Goal: Contribute content: Contribute content

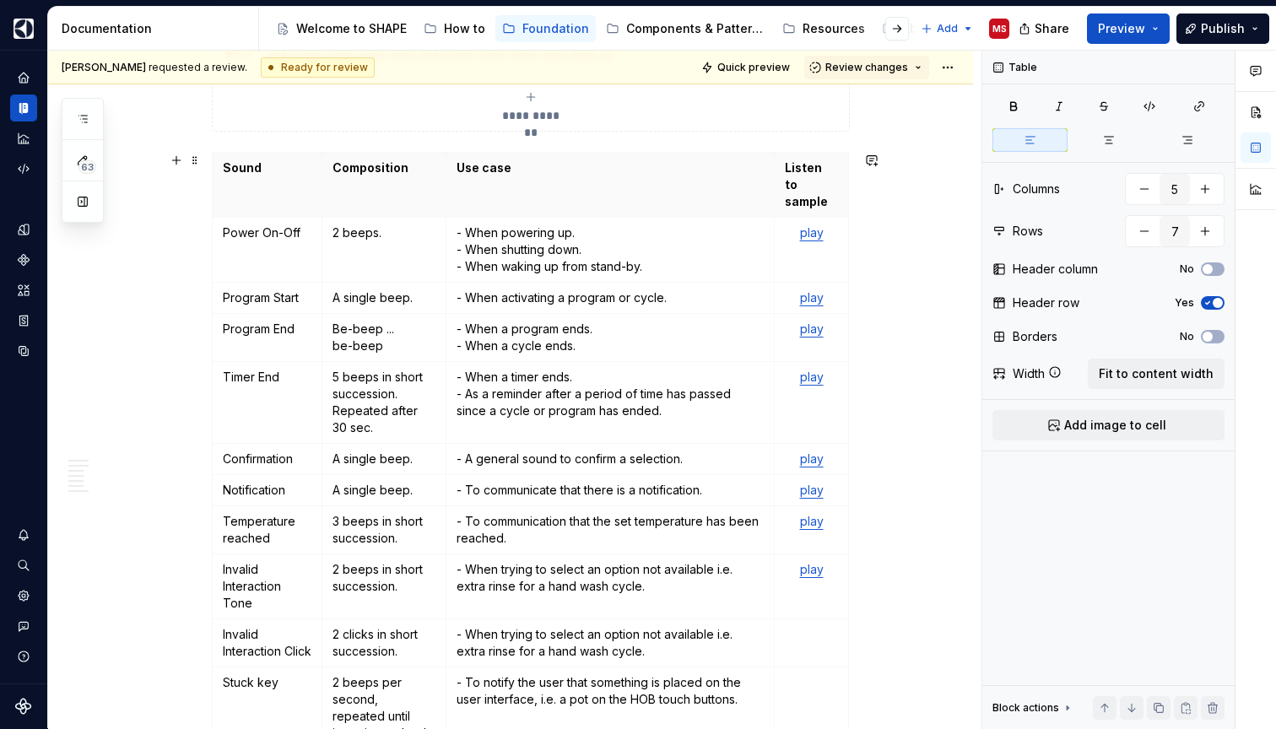
scroll to position [511, 0]
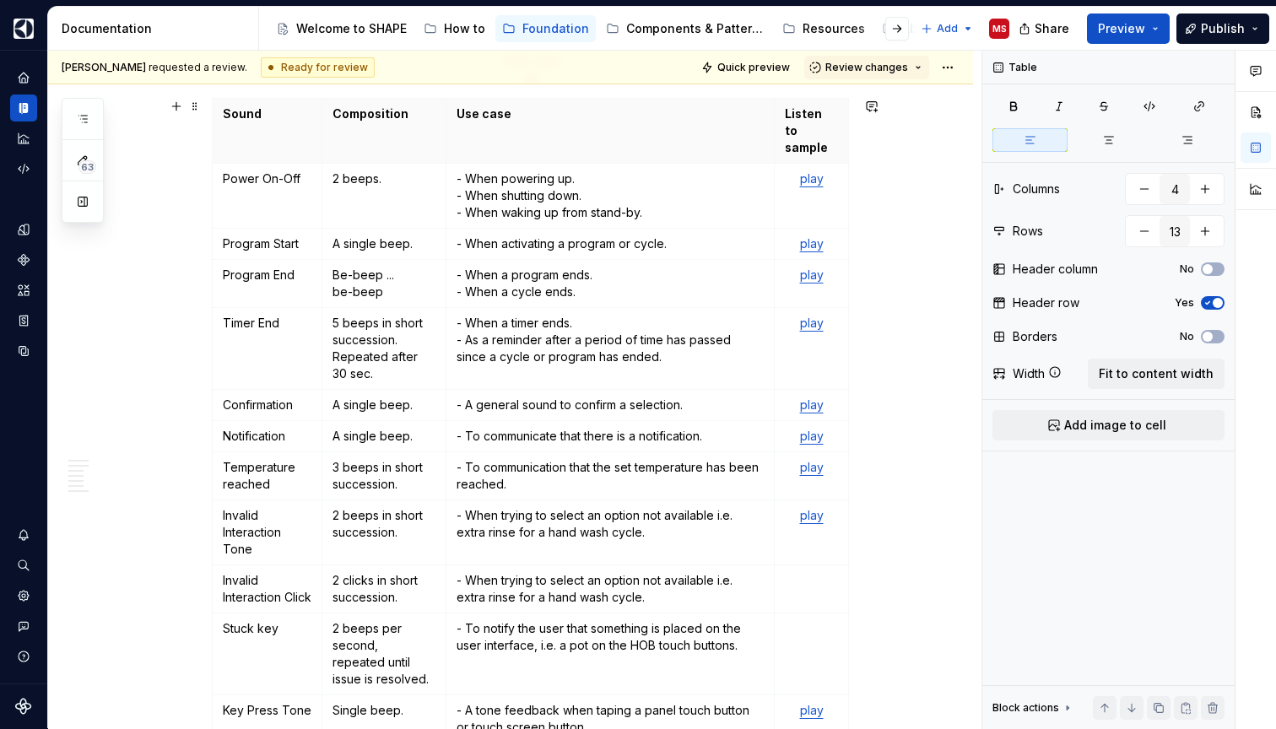
scroll to position [565, 0]
drag, startPoint x: 228, startPoint y: 497, endPoint x: 272, endPoint y: 524, distance: 51.5
click at [273, 524] on p "Invalid Interaction Tone" at bounding box center [267, 531] width 89 height 51
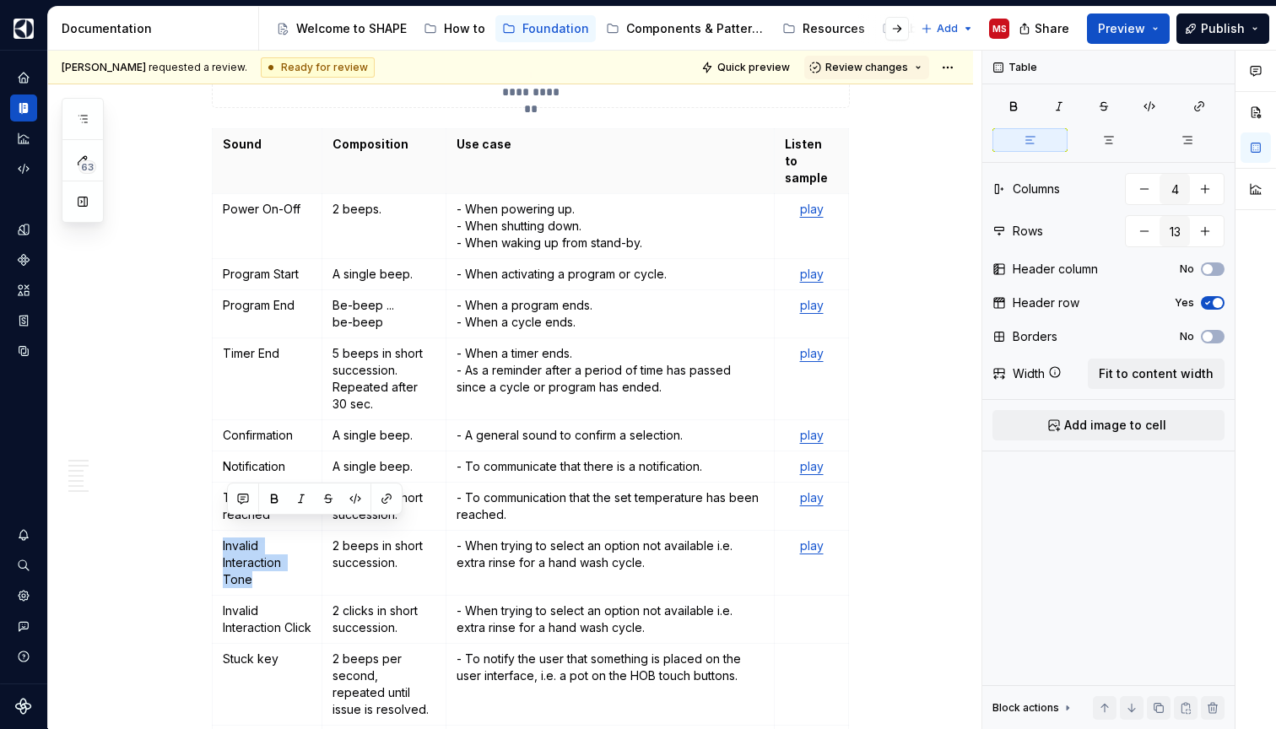
type textarea "*"
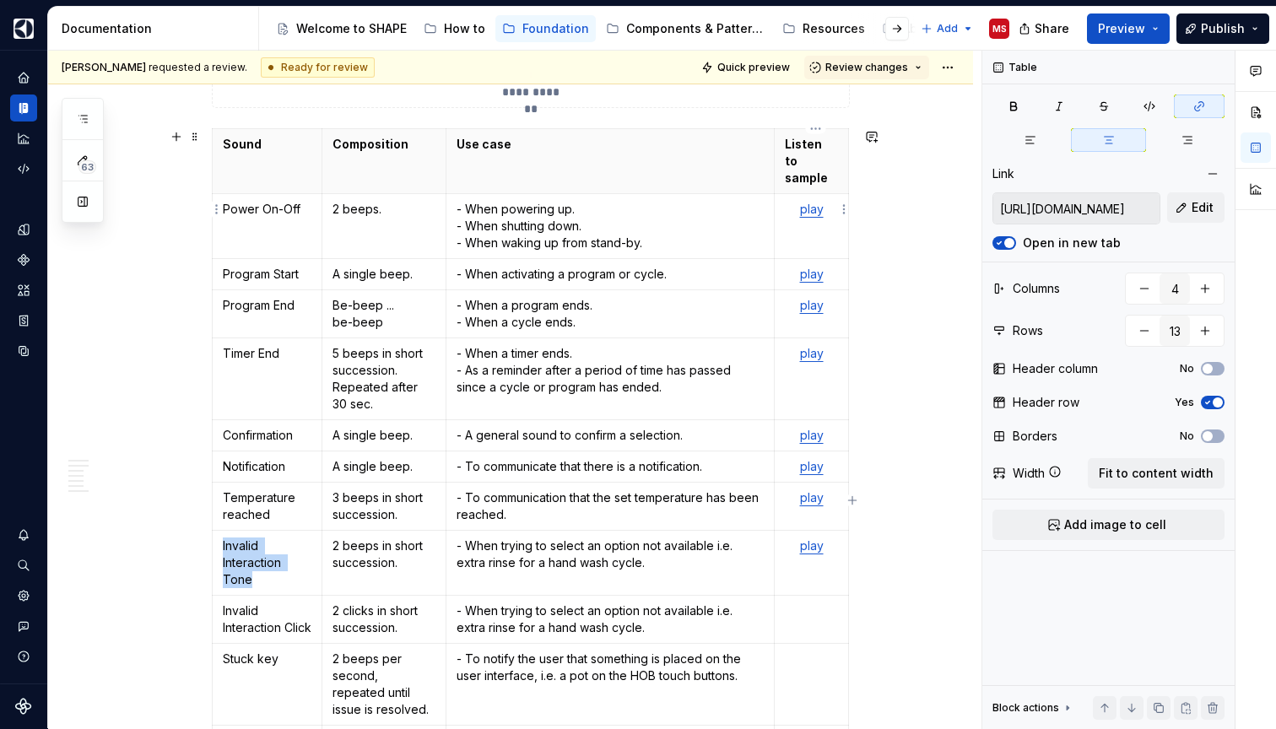
click at [809, 202] on link "play" at bounding box center [812, 209] width 24 height 14
click at [1187, 205] on button "Edit" at bounding box center [1195, 207] width 57 height 30
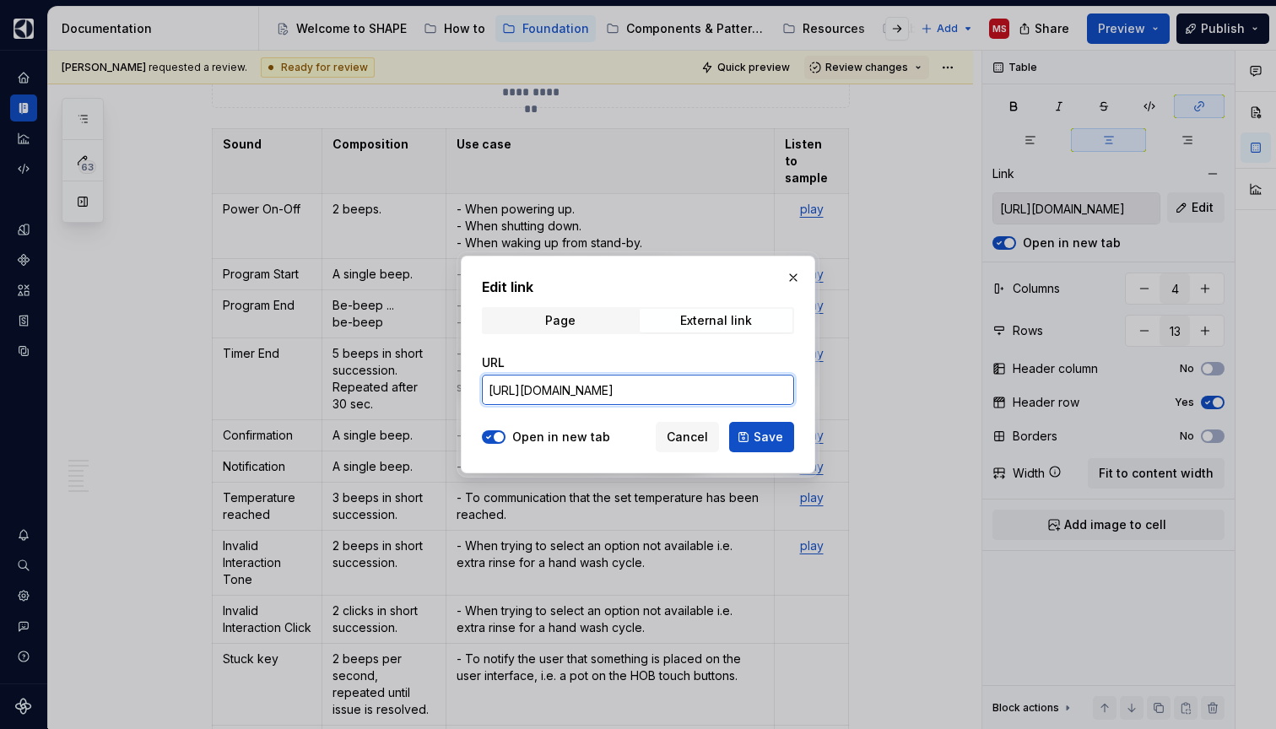
click at [640, 388] on input "[URL][DOMAIN_NAME]" at bounding box center [638, 390] width 312 height 30
paste input ":u:/r/sites/DigitalDesignSystem/Shared%20Documents/10.%20Sound%20Design/13%20So…"
type input "[URL][DOMAIN_NAME]"
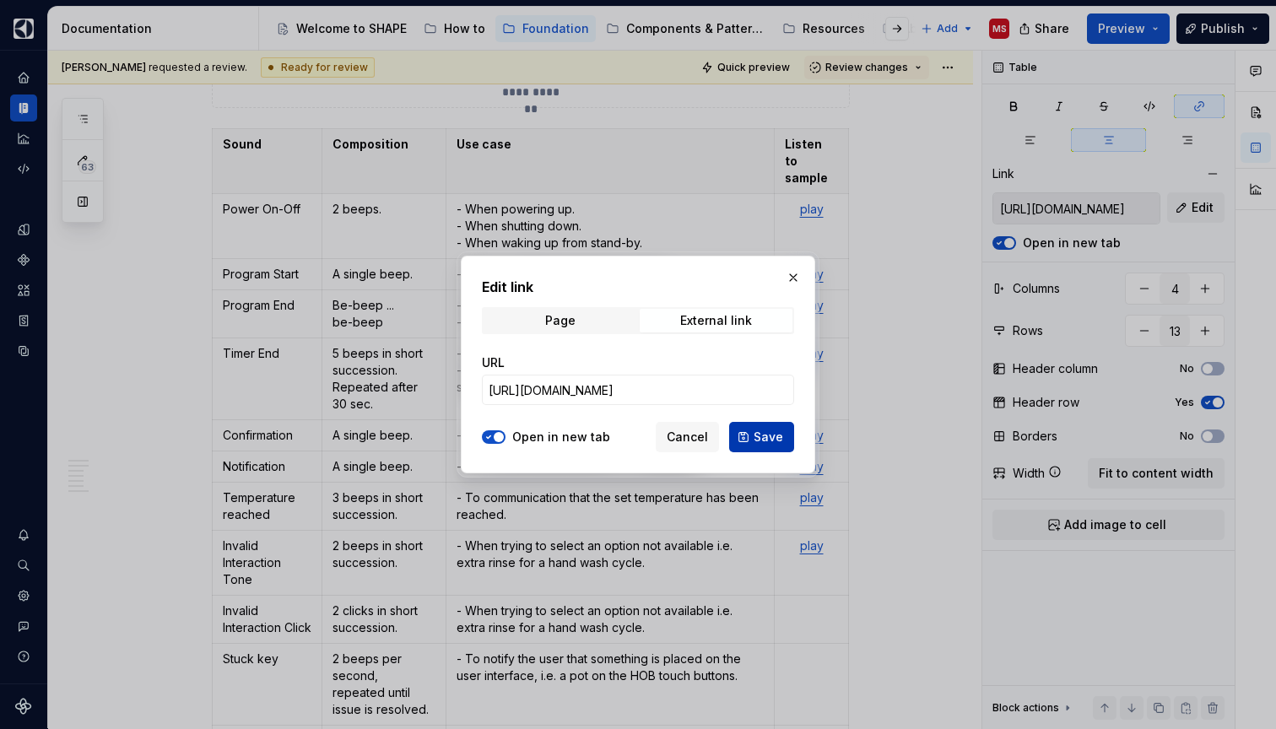
click at [763, 432] on span "Save" at bounding box center [768, 437] width 30 height 17
type input "[URL][DOMAIN_NAME]"
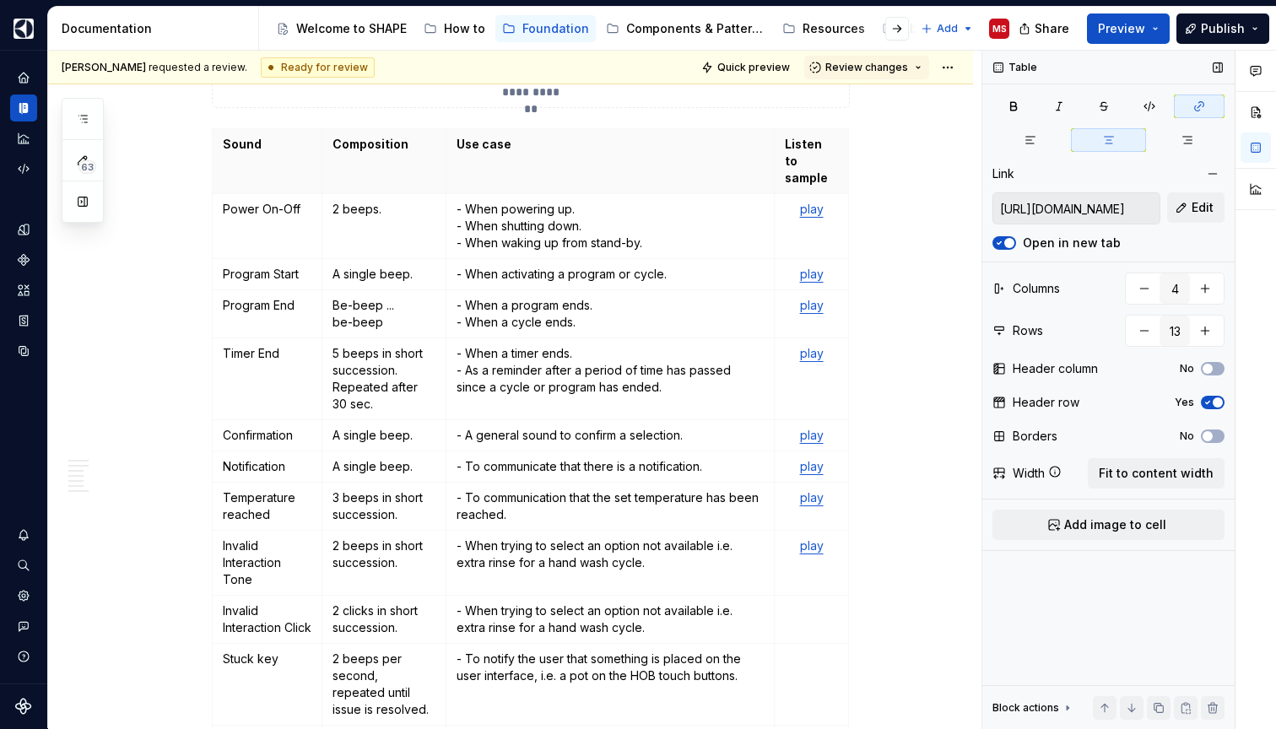
click at [1003, 242] on icon "button" at bounding box center [998, 243] width 13 height 10
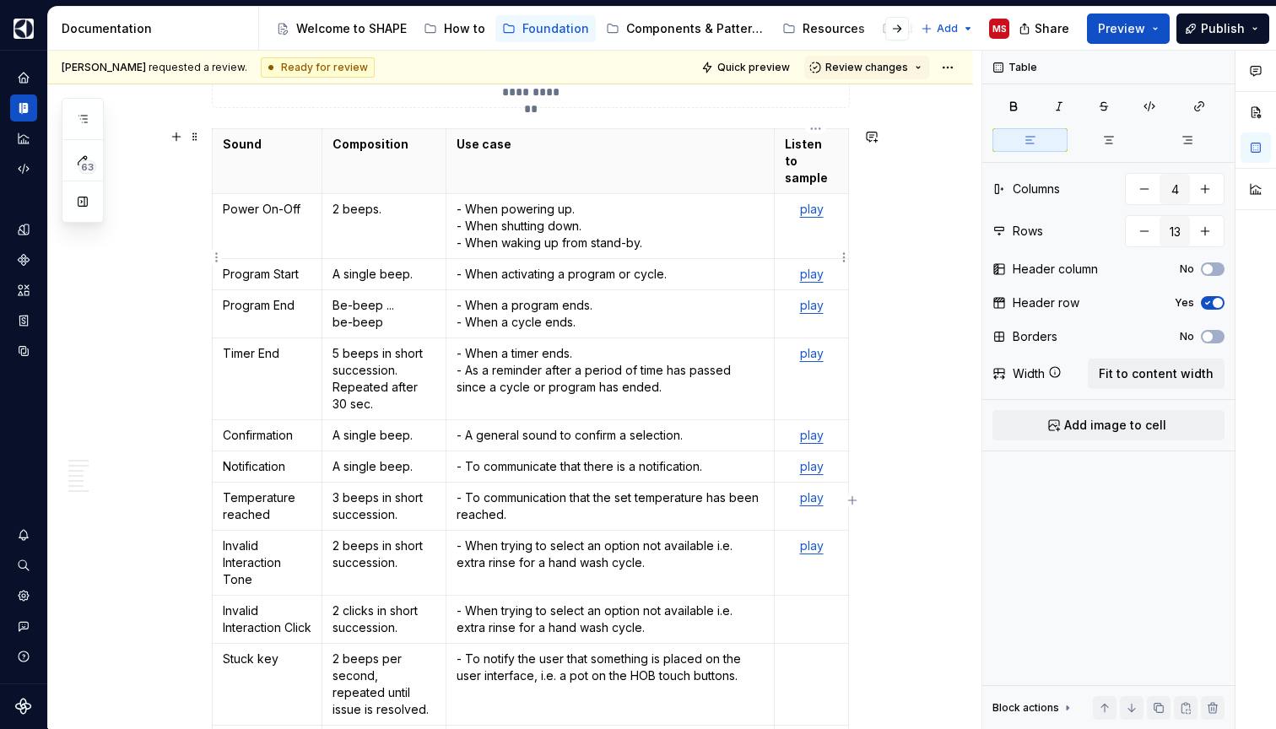
click at [819, 267] on link "play" at bounding box center [812, 274] width 24 height 14
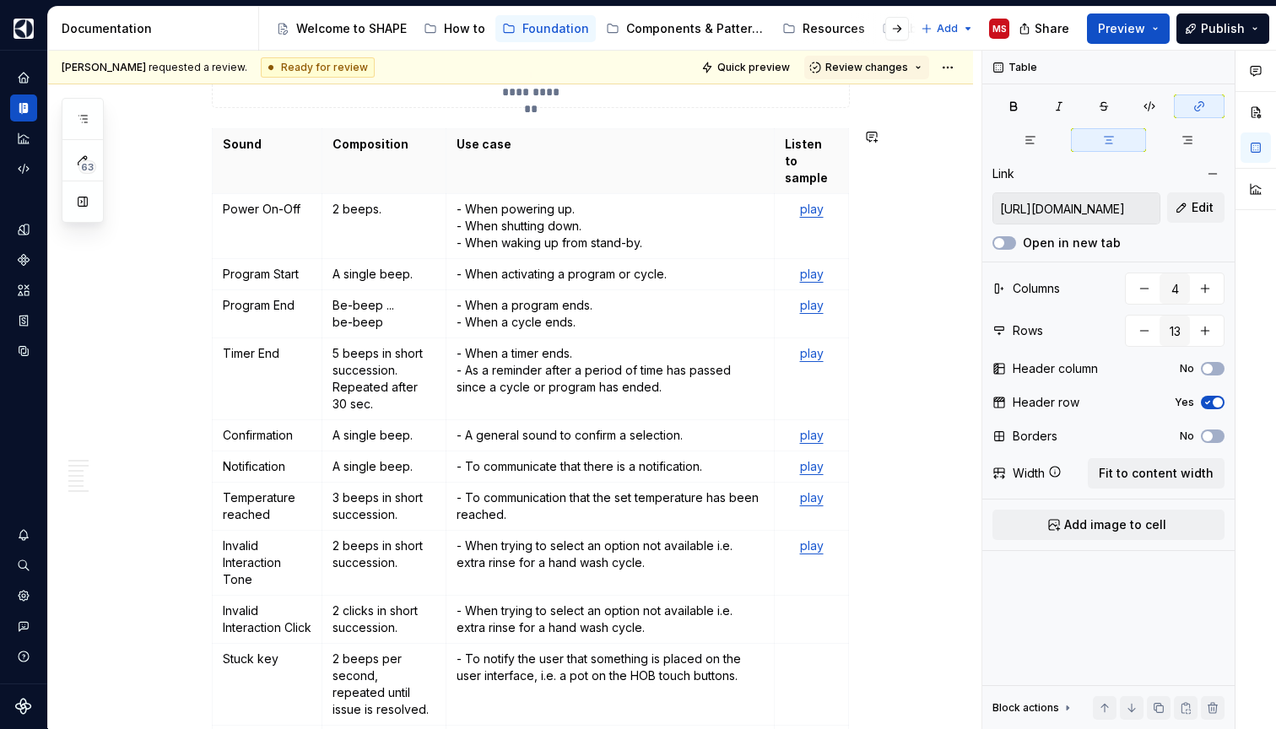
type textarea "*"
click at [1192, 204] on span "Edit" at bounding box center [1202, 207] width 22 height 17
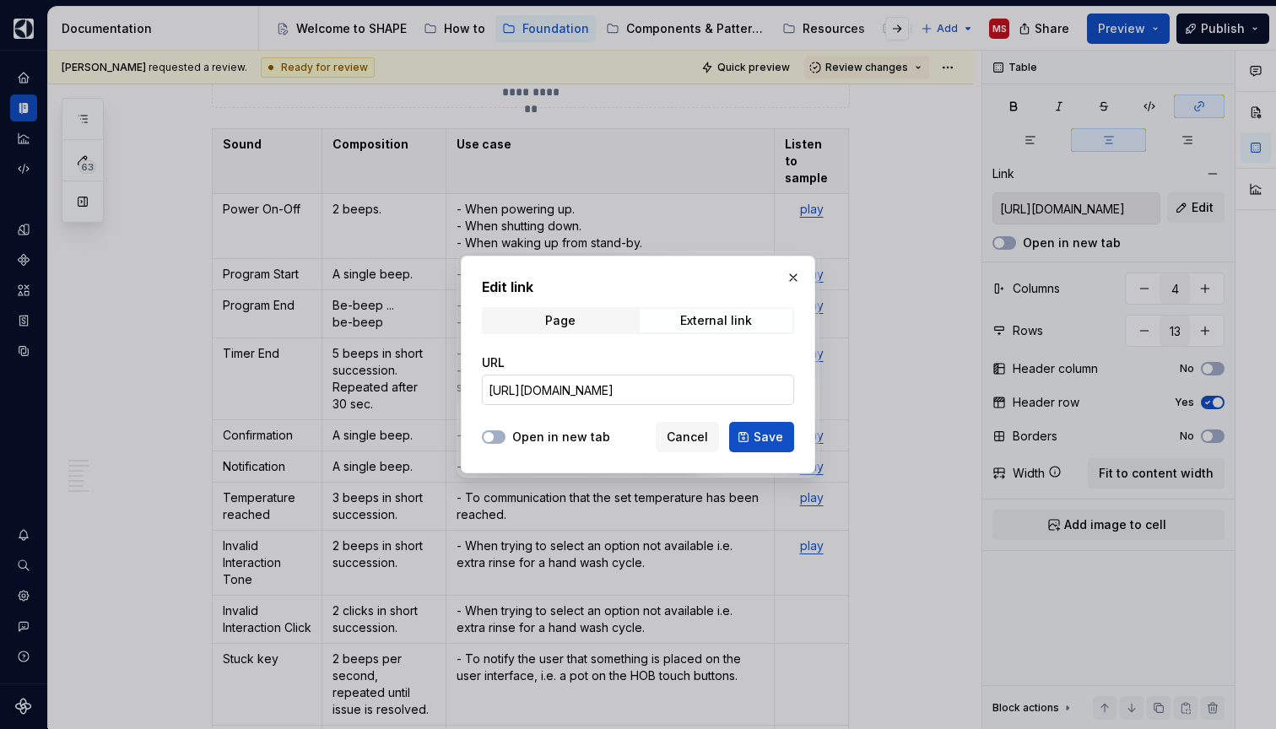
click at [664, 386] on input "[URL][DOMAIN_NAME]" at bounding box center [638, 390] width 312 height 30
paste input "Buzzer_recording-Program_Start.wav?csf=1&web=1&e=B0jYSy"
type input "[URL][DOMAIN_NAME]"
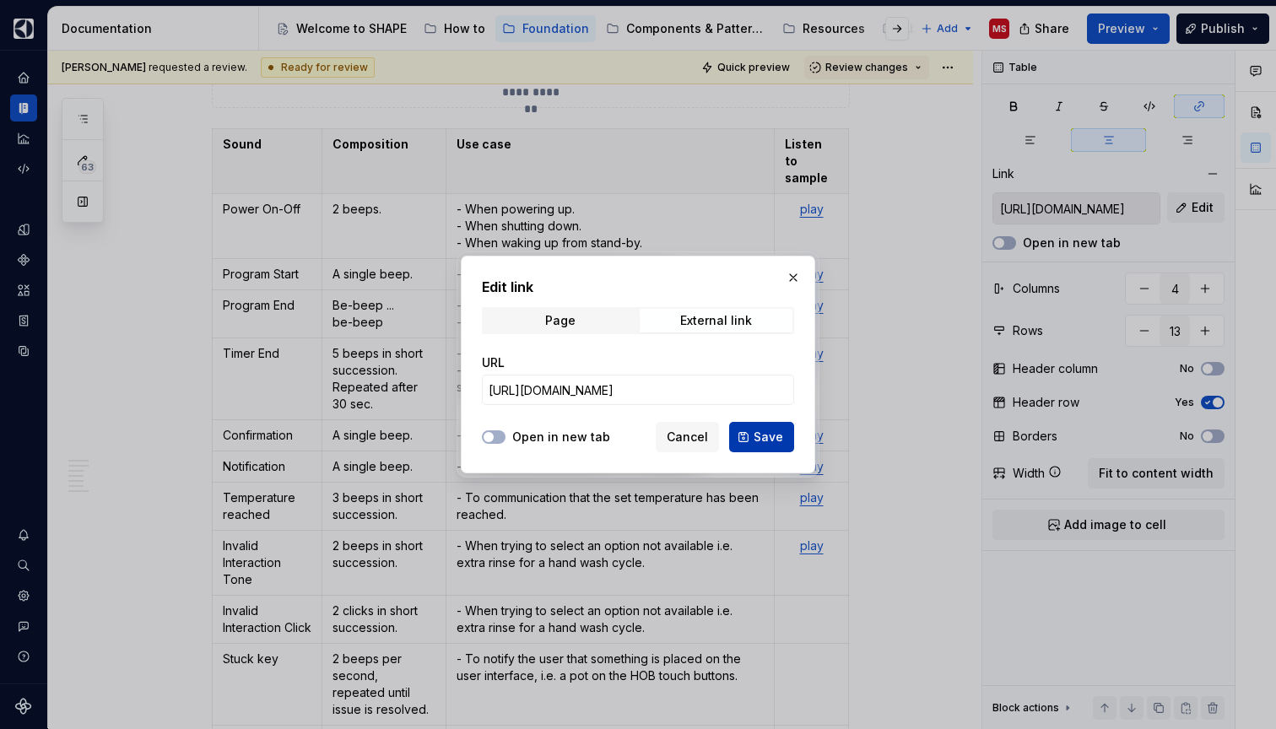
click at [765, 434] on span "Save" at bounding box center [768, 437] width 30 height 17
type input "[URL][DOMAIN_NAME]"
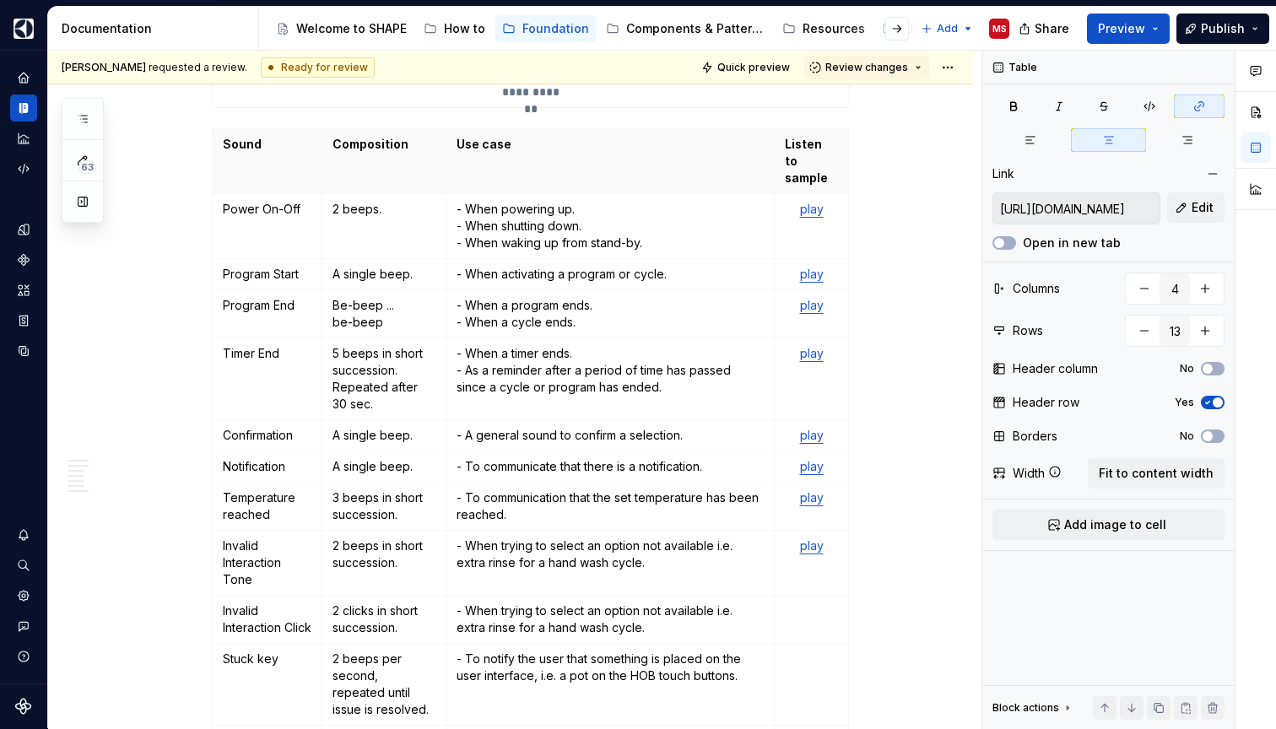
type textarea "*"
type input "[URL][DOMAIN_NAME]"
click at [818, 298] on link "play" at bounding box center [812, 305] width 24 height 14
click at [1198, 203] on span "Edit" at bounding box center [1202, 207] width 22 height 17
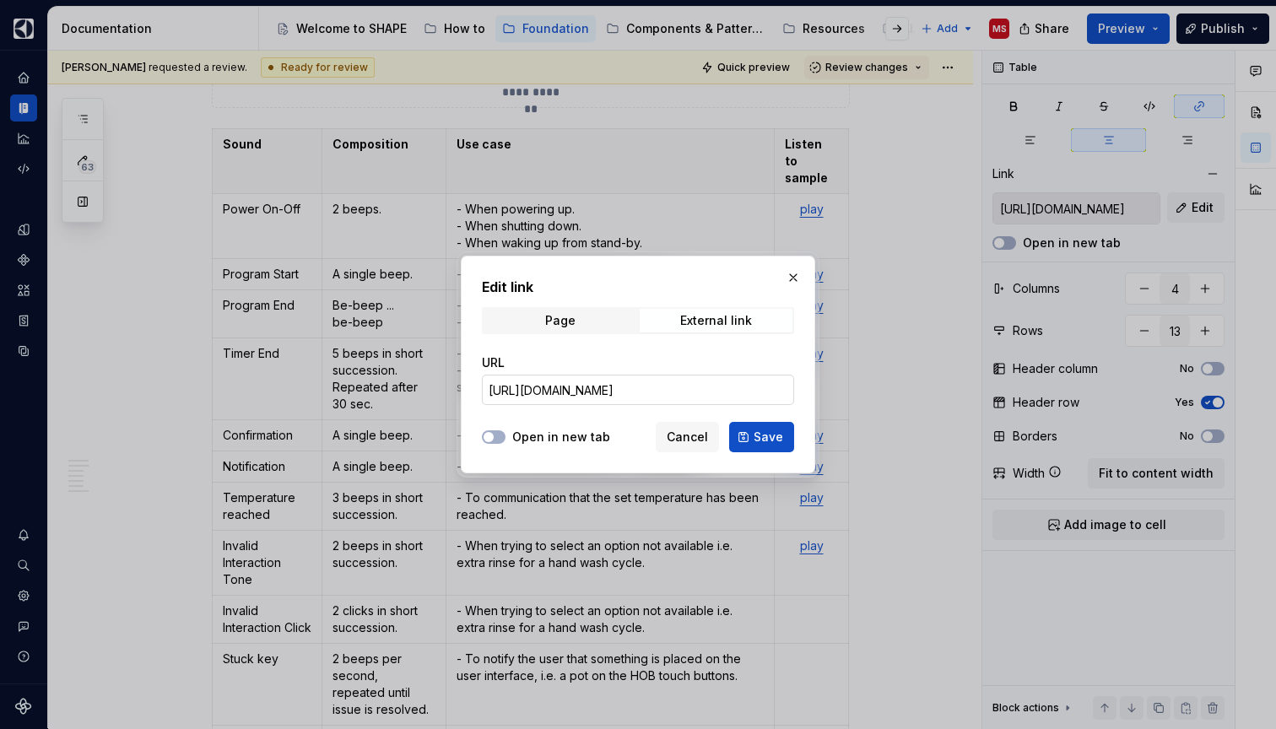
click at [647, 392] on input "[URL][DOMAIN_NAME]" at bounding box center [638, 390] width 312 height 30
paste input "Buzzer_recording-Program_End.wav?csf=1&web=1&e=80TvB6"
type input "[URL][DOMAIN_NAME]"
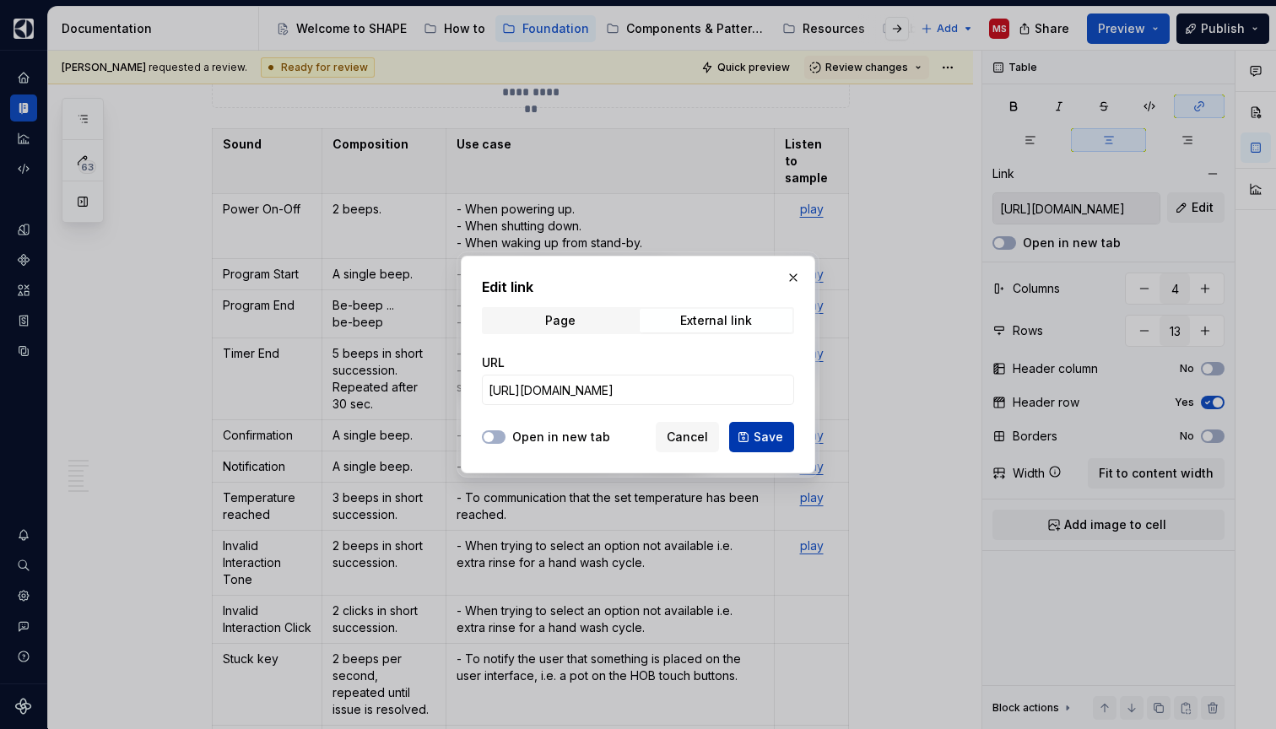
click at [757, 429] on span "Save" at bounding box center [768, 437] width 30 height 17
type input "[URL][DOMAIN_NAME]"
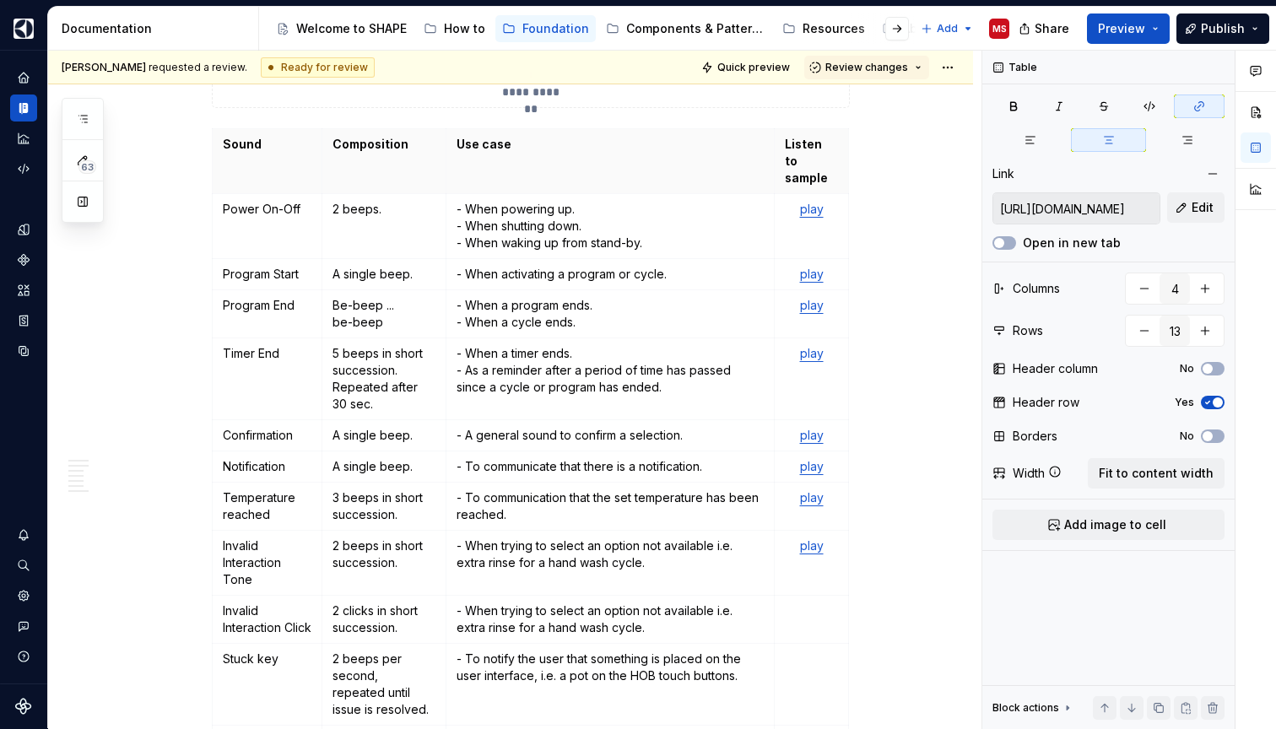
type textarea "*"
type input "[URL][DOMAIN_NAME]"
click at [818, 346] on link "play" at bounding box center [812, 353] width 24 height 14
click at [1192, 201] on span "Edit" at bounding box center [1202, 207] width 22 height 17
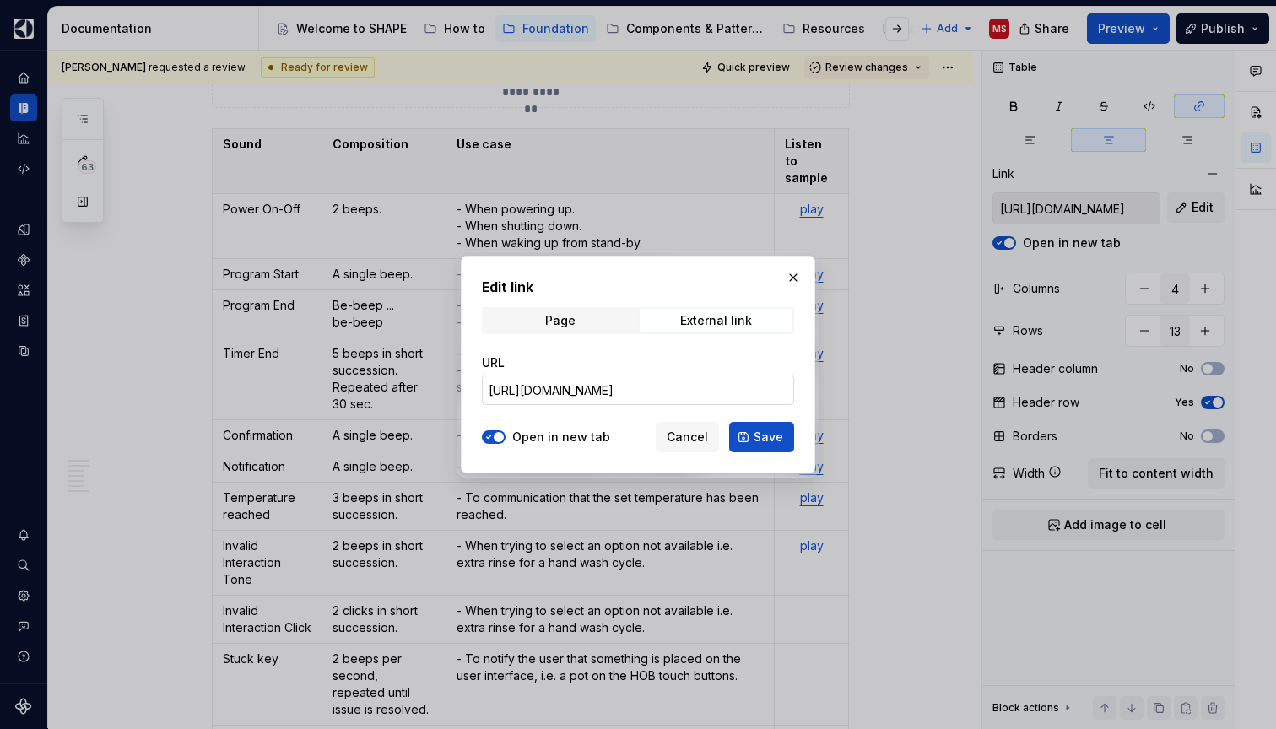
click at [677, 385] on input "[URL][DOMAIN_NAME]" at bounding box center [638, 390] width 312 height 30
paste input "Brand%20Agnostic%20UI%20Sounds/Buzzer%20Recordings/Buzzer_recording-Timer_End.w…"
type input "[URL][DOMAIN_NAME]"
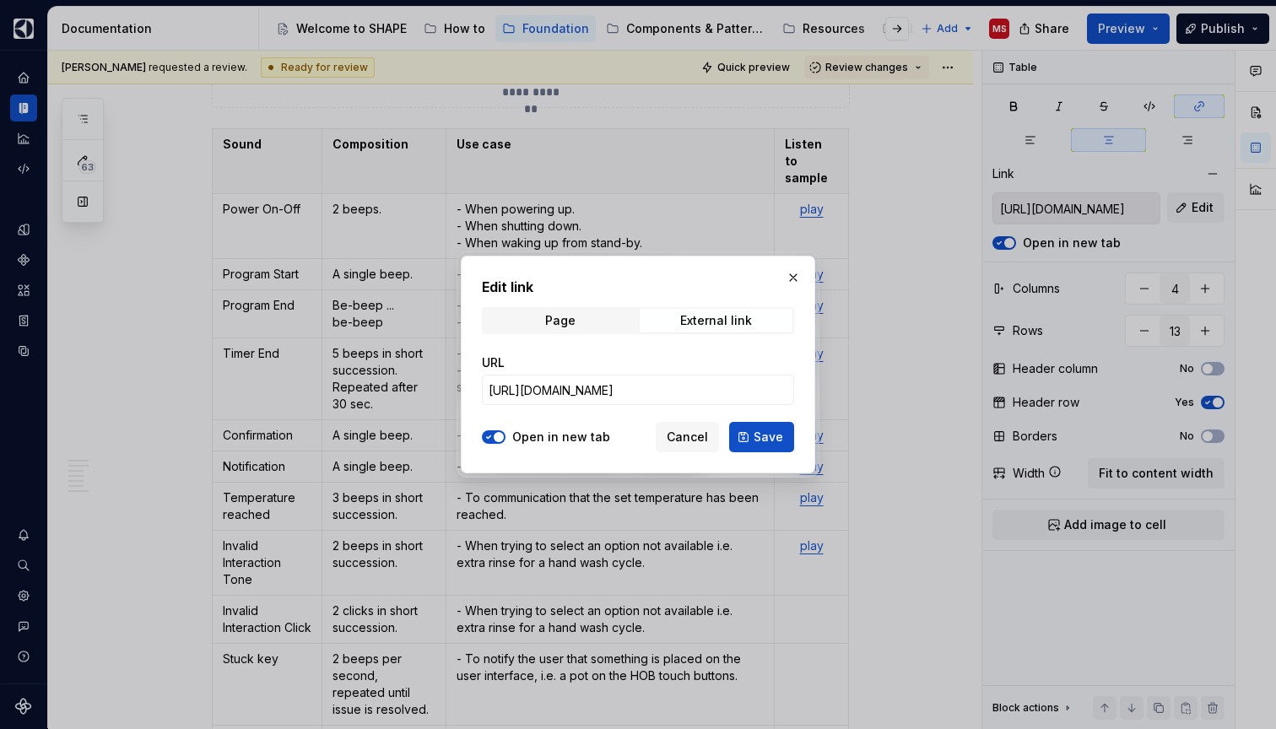
click at [580, 439] on label "Open in new tab" at bounding box center [561, 437] width 98 height 17
click at [505, 439] on button "Open in new tab" at bounding box center [494, 436] width 24 height 13
click at [768, 435] on span "Save" at bounding box center [768, 437] width 30 height 17
type input "[URL][DOMAIN_NAME]"
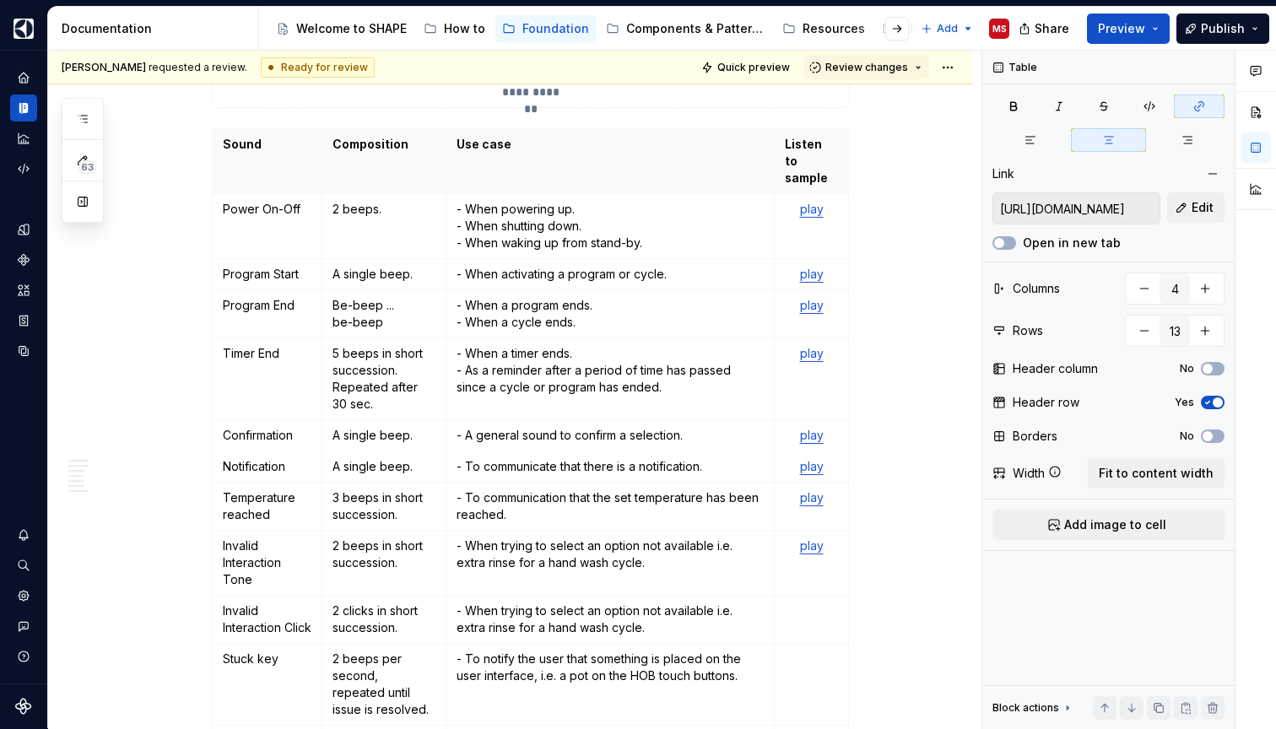
type textarea "*"
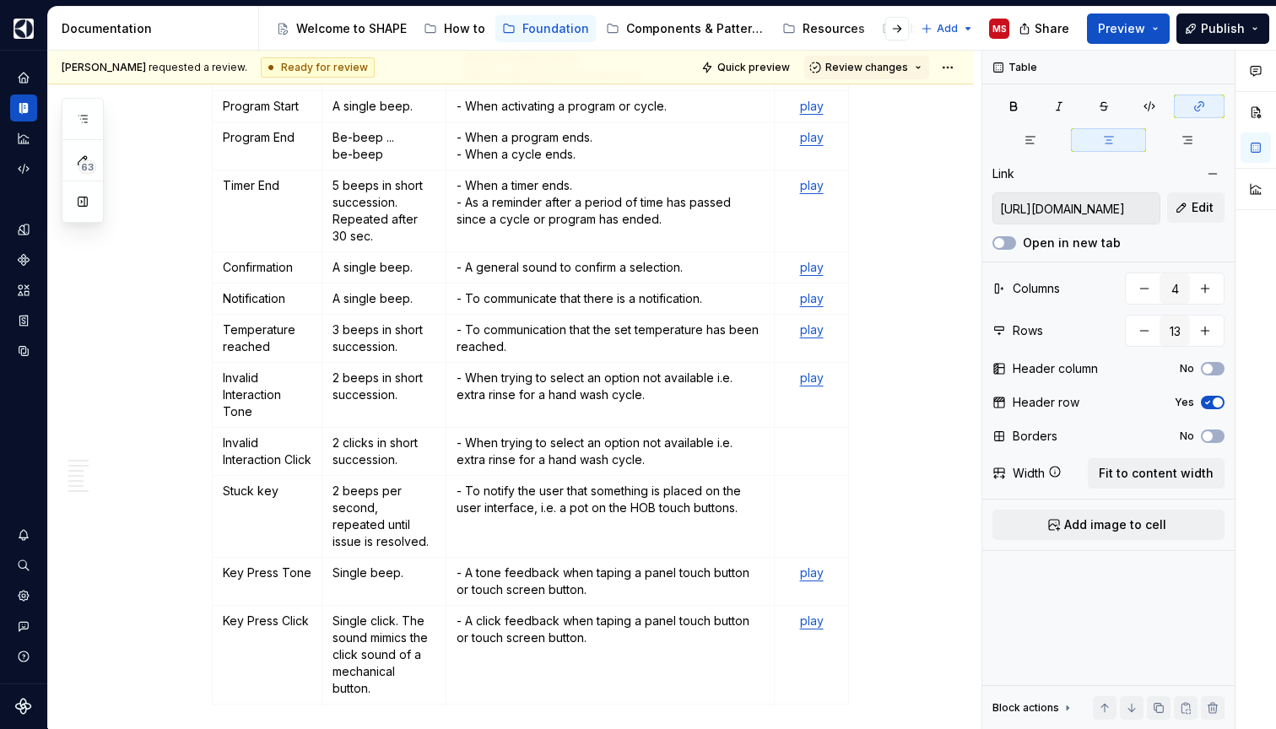
scroll to position [668, 0]
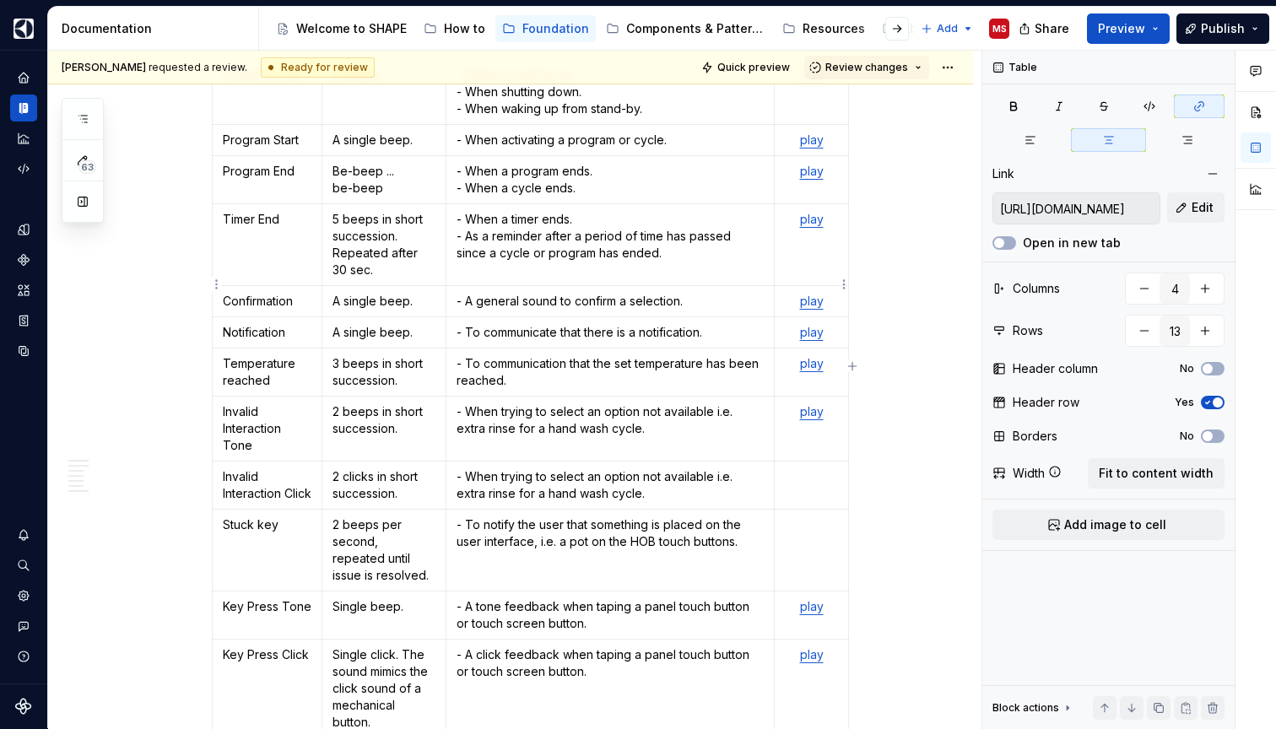
type input "[URL][DOMAIN_NAME]"
click at [814, 294] on link "play" at bounding box center [812, 301] width 24 height 14
click at [1202, 208] on span "Edit" at bounding box center [1202, 207] width 22 height 17
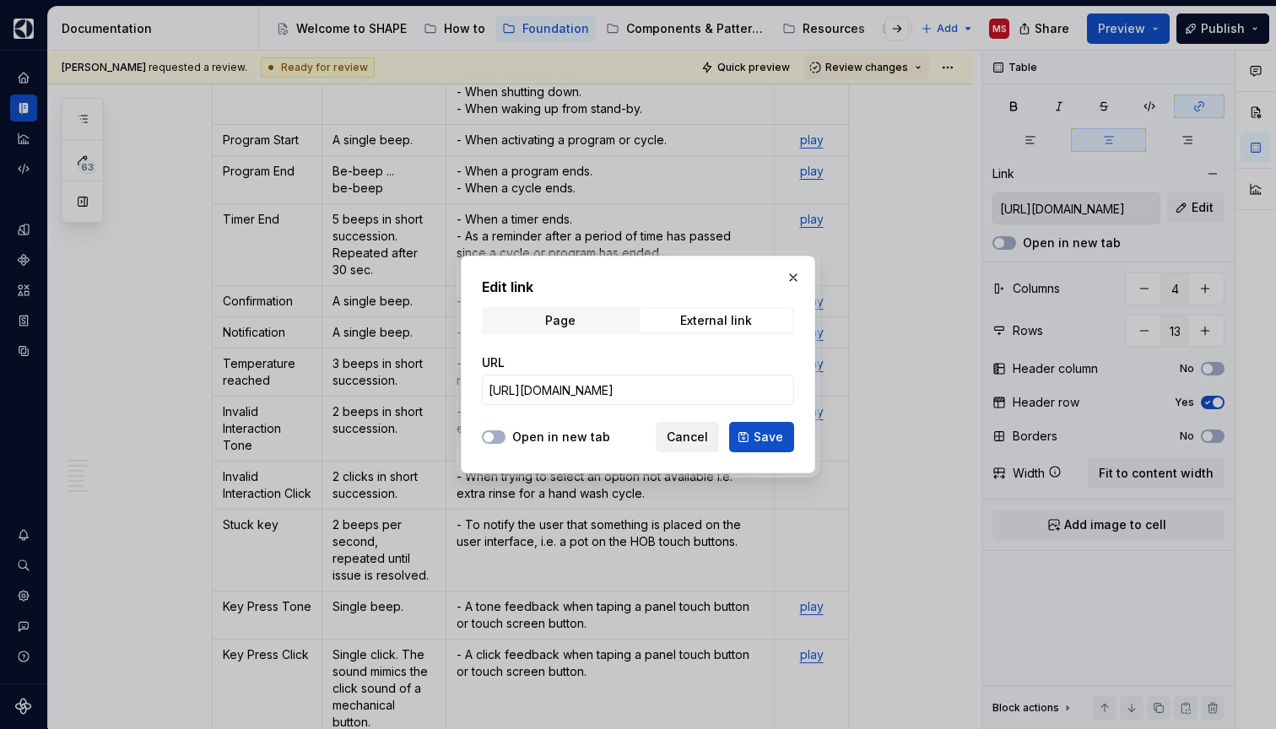
click at [683, 433] on span "Cancel" at bounding box center [687, 437] width 41 height 17
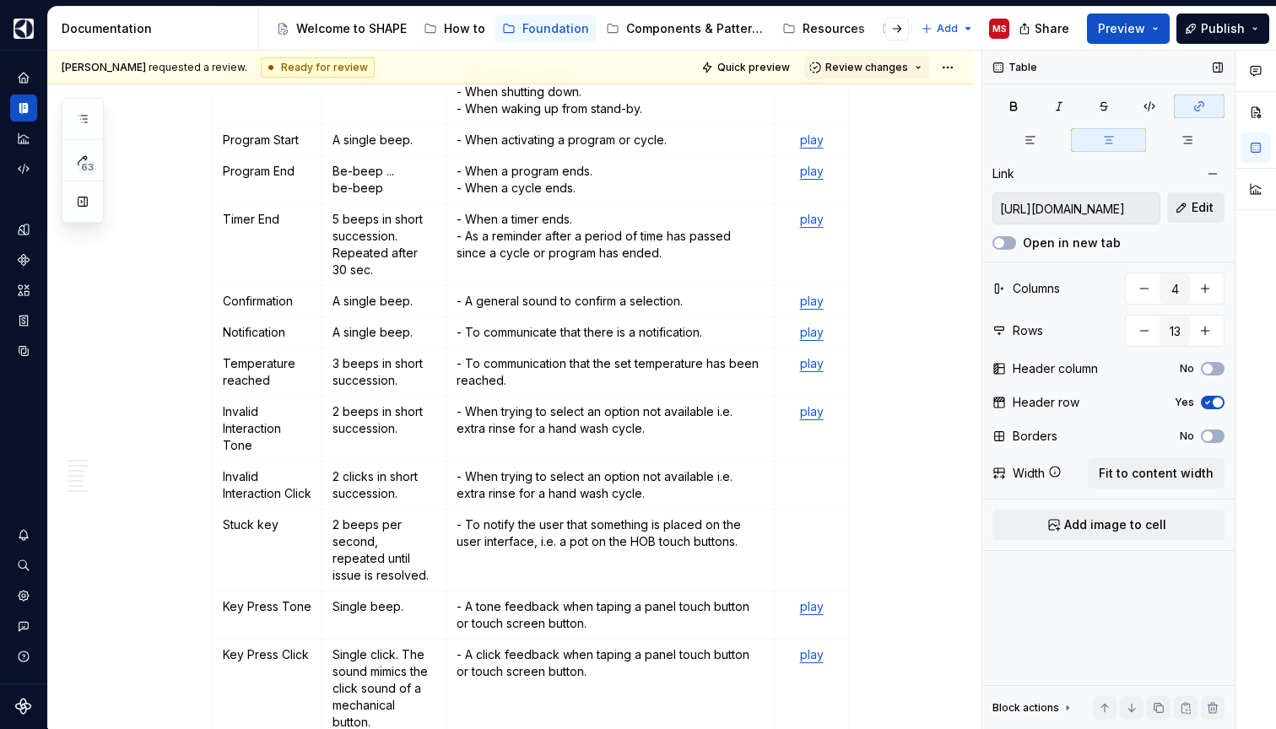
click at [1200, 207] on span "Edit" at bounding box center [1202, 207] width 22 height 17
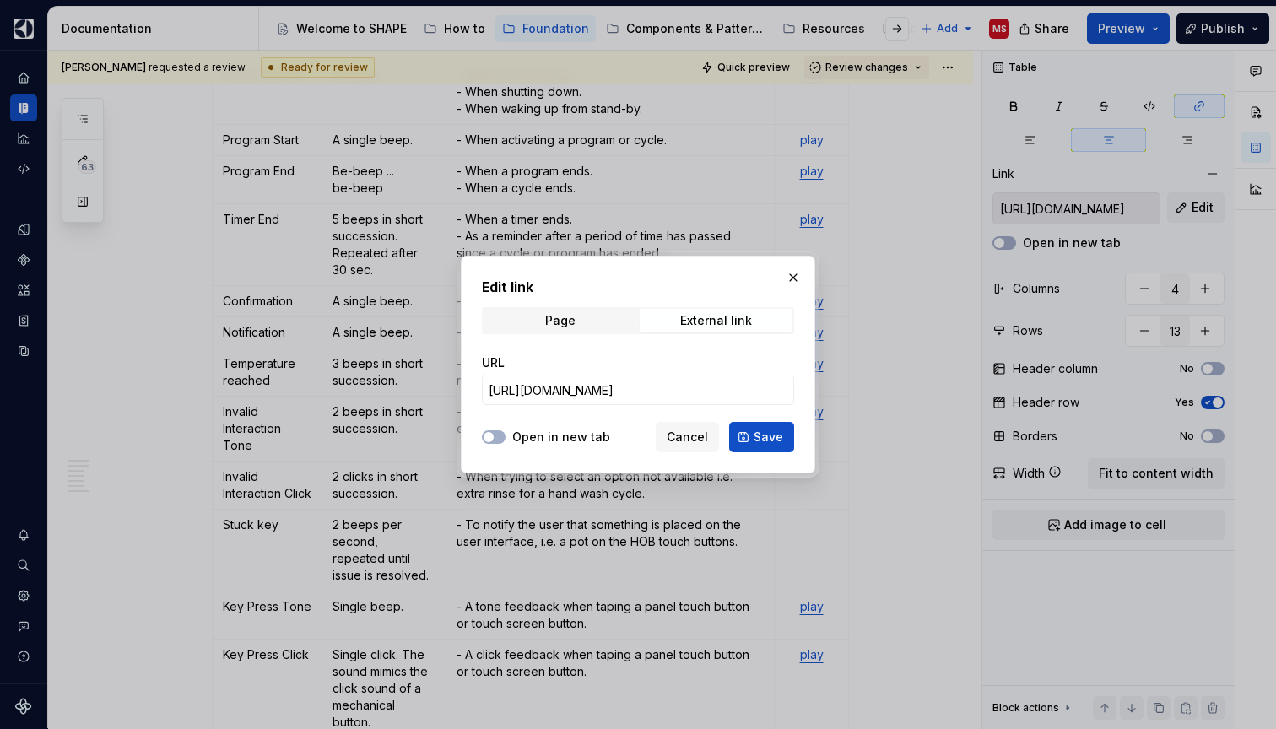
type textarea "*"
click at [714, 387] on input "[URL][DOMAIN_NAME]" at bounding box center [638, 390] width 312 height 30
paste input "Buzzer_recording-Confirmation.wav?csf=1&web=1&e=Hg1Fzo"
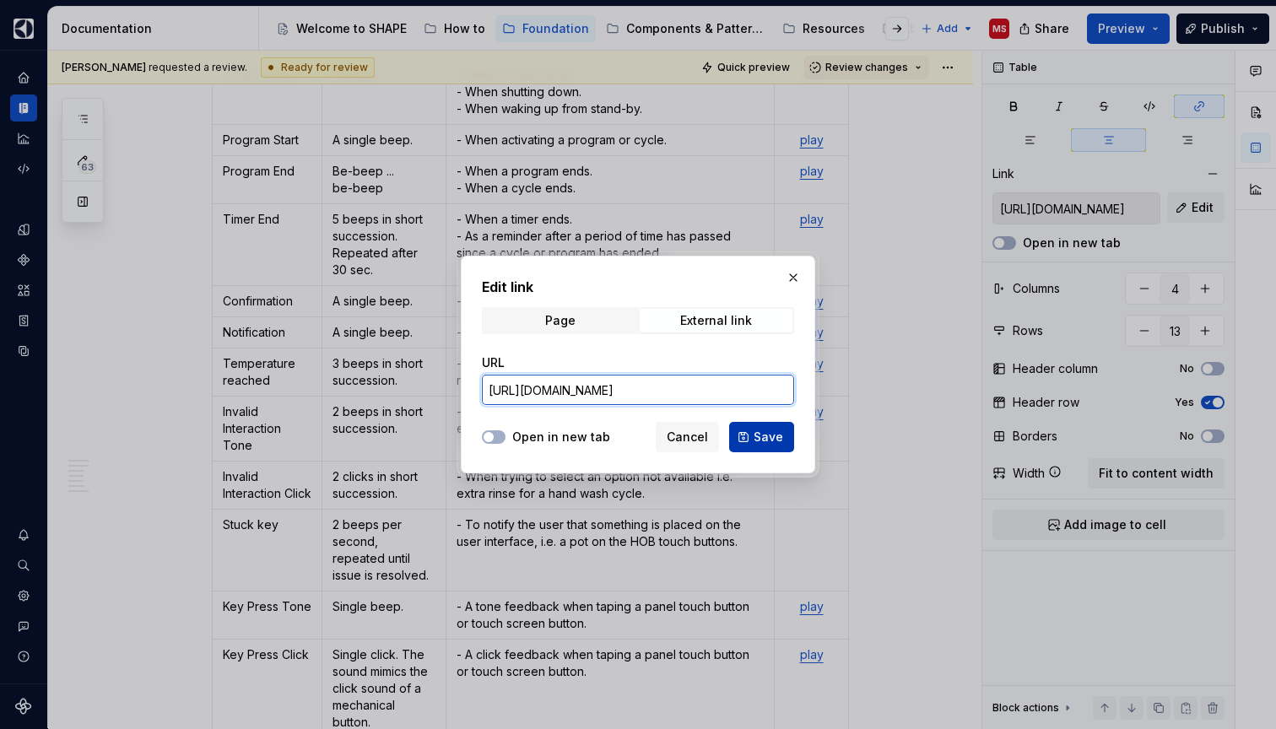
type input "[URL][DOMAIN_NAME]"
click at [753, 434] on button "Save" at bounding box center [761, 437] width 65 height 30
type input "[URL][DOMAIN_NAME]"
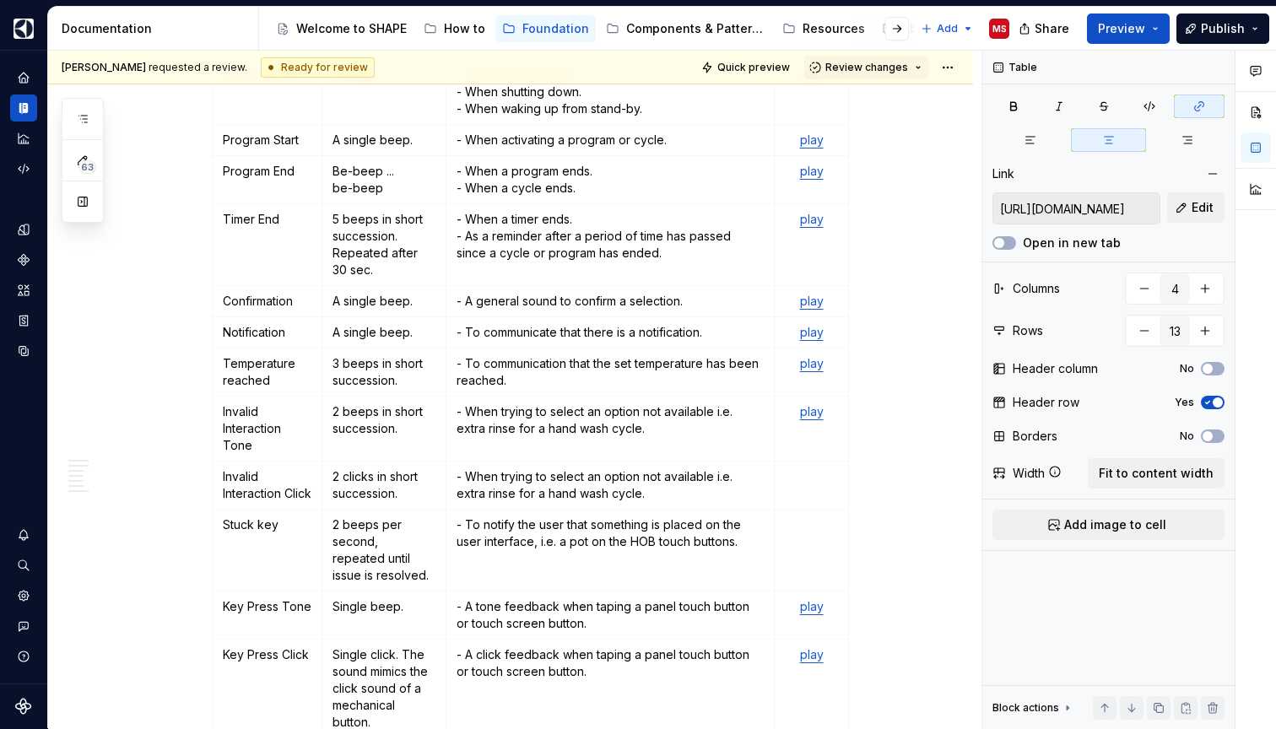
type textarea "*"
type input "[URL][DOMAIN_NAME]"
click at [810, 325] on link "play" at bounding box center [812, 332] width 24 height 14
click at [1183, 212] on button "Edit" at bounding box center [1195, 207] width 57 height 30
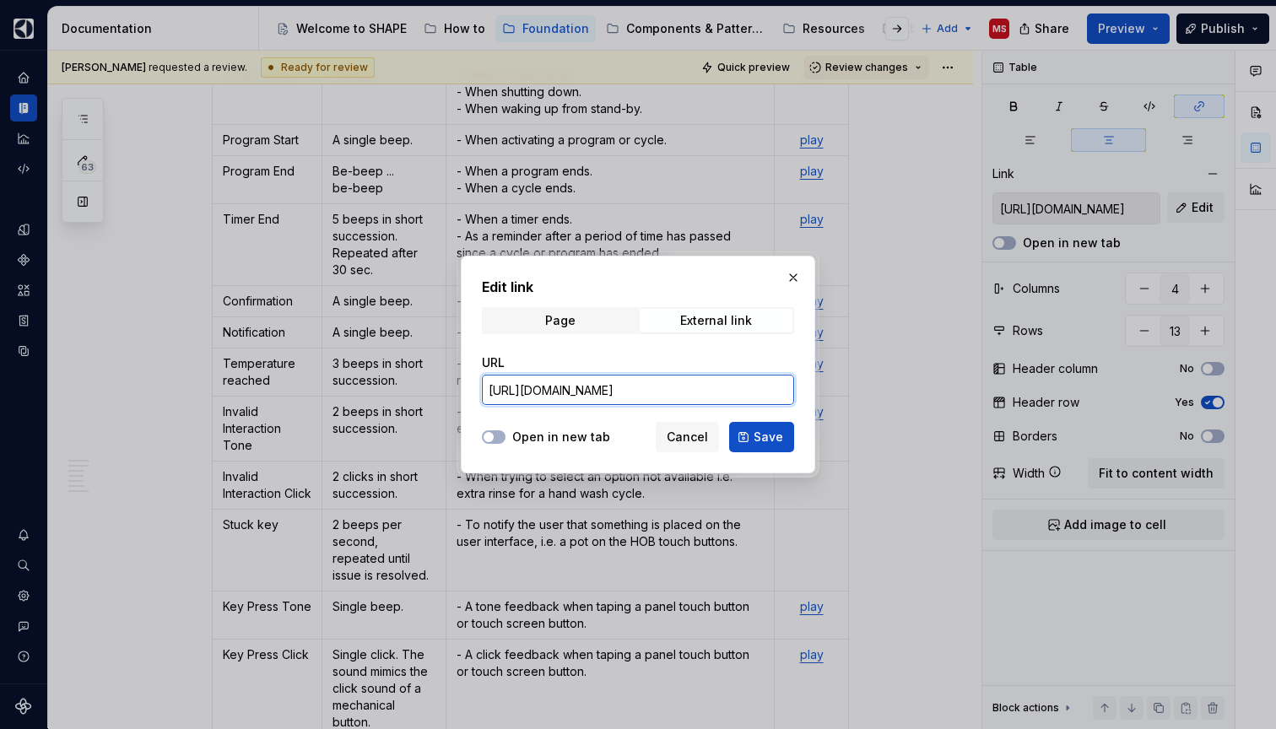
click at [660, 387] on input "[URL][DOMAIN_NAME]" at bounding box center [638, 390] width 312 height 30
paste input "Buzzer_recording-Notification.wav?csf=1&web=1&e=SeUgHp"
type input "[URL][DOMAIN_NAME]"
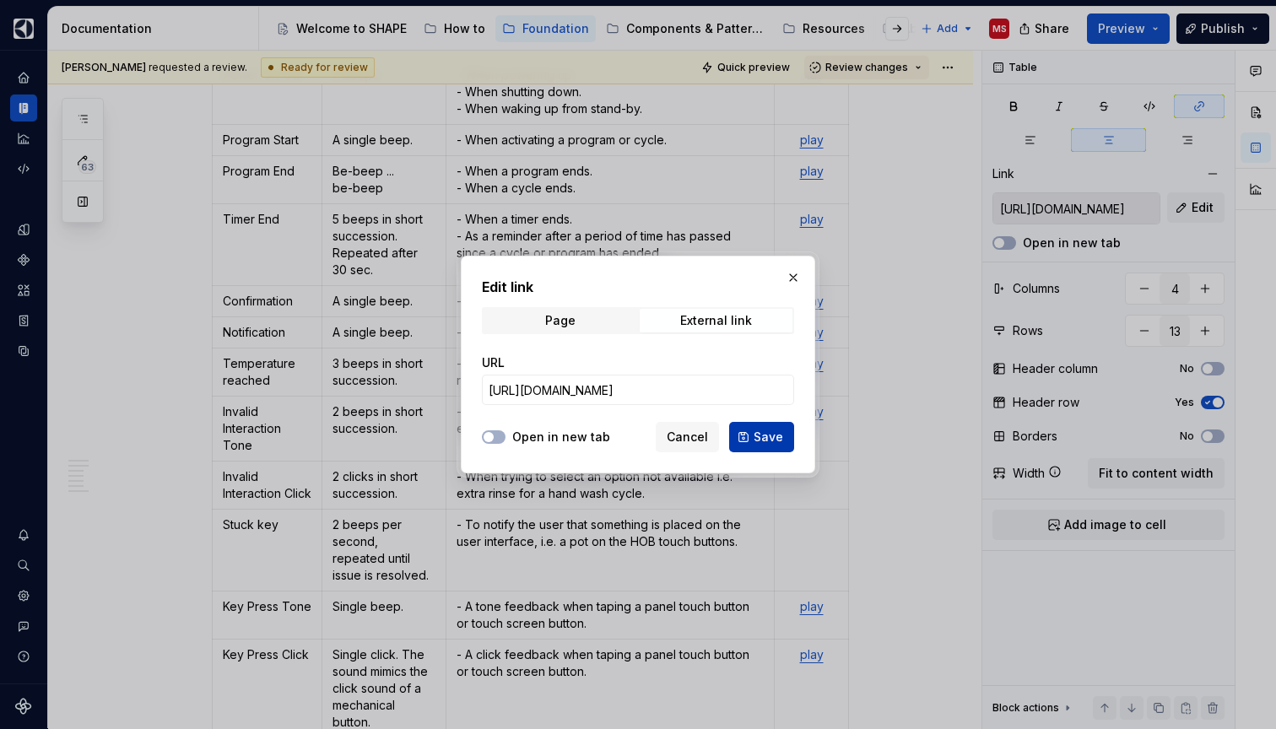
click at [749, 430] on button "Save" at bounding box center [761, 437] width 65 height 30
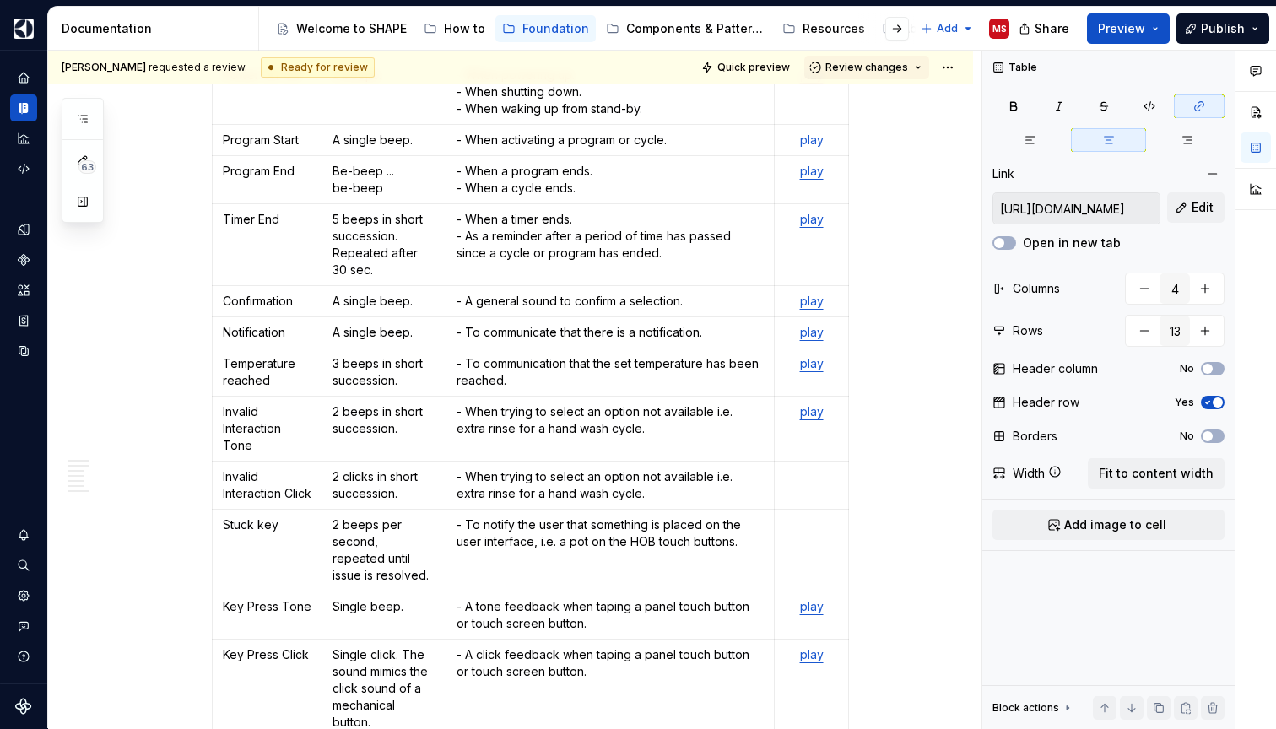
type input "[URL][DOMAIN_NAME]"
type textarea "*"
type input "[URL][DOMAIN_NAME]"
click at [814, 356] on link "play" at bounding box center [812, 363] width 24 height 14
click at [1191, 206] on button "Edit" at bounding box center [1195, 207] width 57 height 30
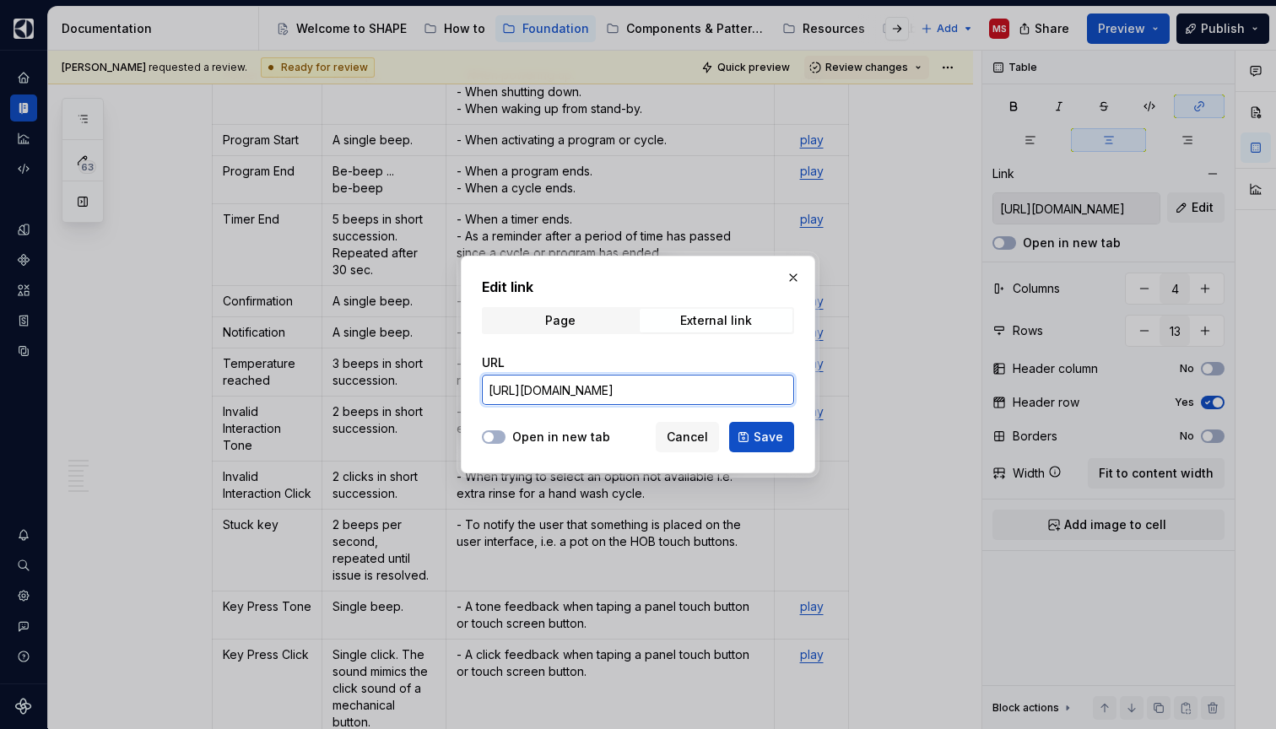
click at [673, 392] on input "[URL][DOMAIN_NAME]" at bounding box center [638, 390] width 312 height 30
paste input "Buzzer_recording-Temperature_Reached.wav?csf=1&web=1&e=OcahnS"
type input "[URL][DOMAIN_NAME]"
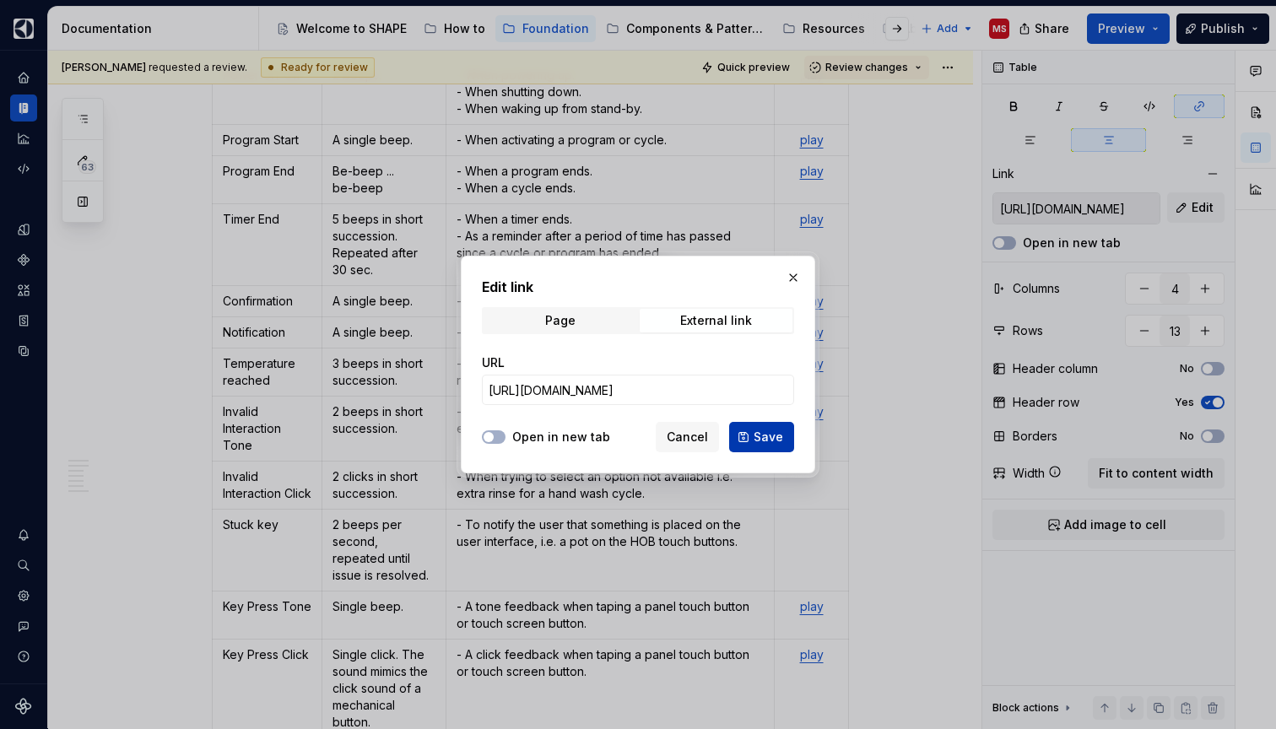
click at [760, 433] on span "Save" at bounding box center [768, 437] width 30 height 17
type input "[URL][DOMAIN_NAME]"
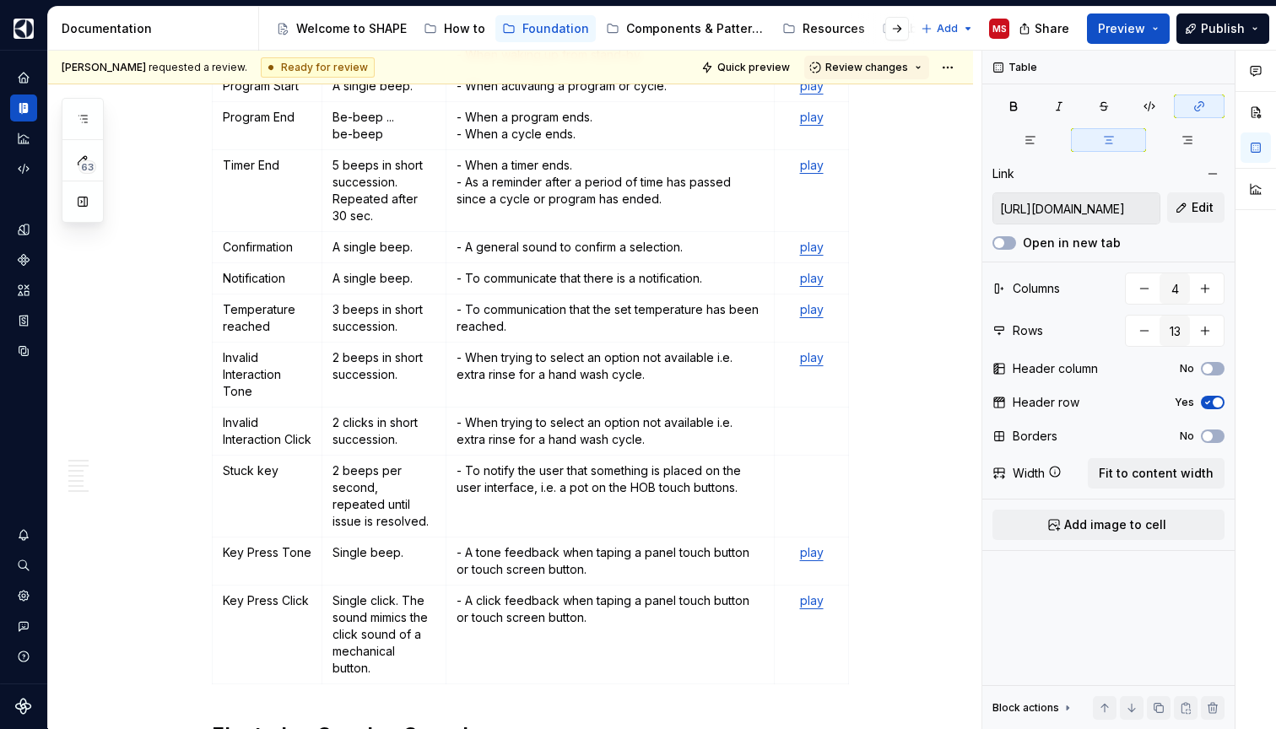
scroll to position [731, 0]
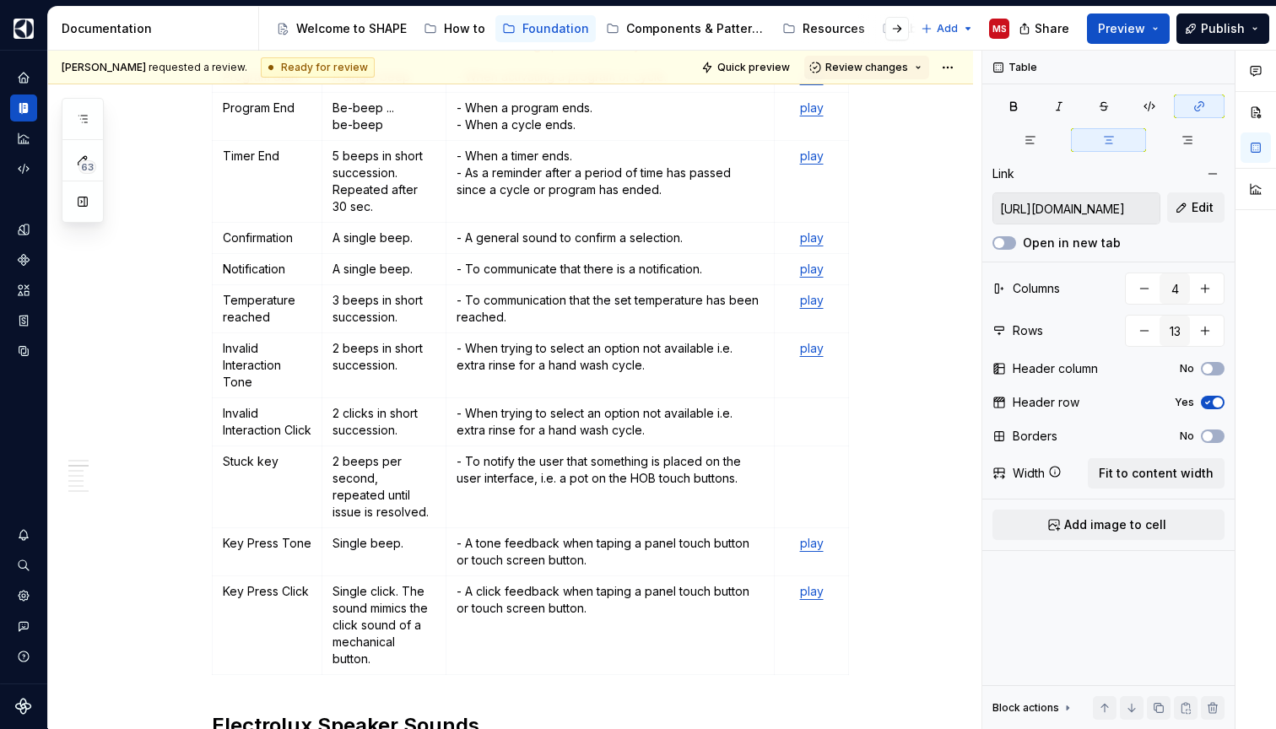
type textarea "*"
type input "[URL][DOMAIN_NAME]"
click at [808, 341] on link "play" at bounding box center [812, 348] width 24 height 14
click at [1195, 199] on button "Edit" at bounding box center [1195, 207] width 57 height 30
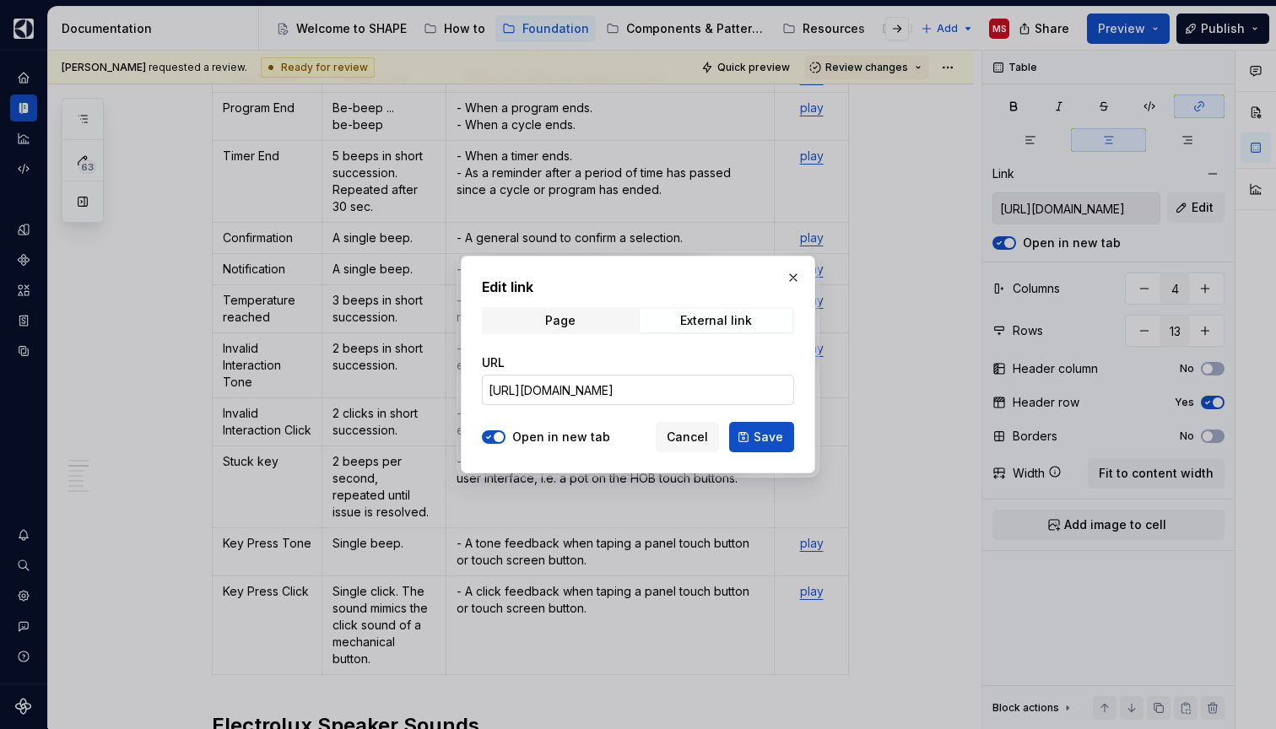
click at [695, 386] on input "[URL][DOMAIN_NAME]" at bounding box center [638, 390] width 312 height 30
paste input "Brand%20Agnostic%20UI%20Sounds/Buzzer%20Recordings/Buzzer_recording-Invalid_Int…"
type input "[URL][DOMAIN_NAME]"
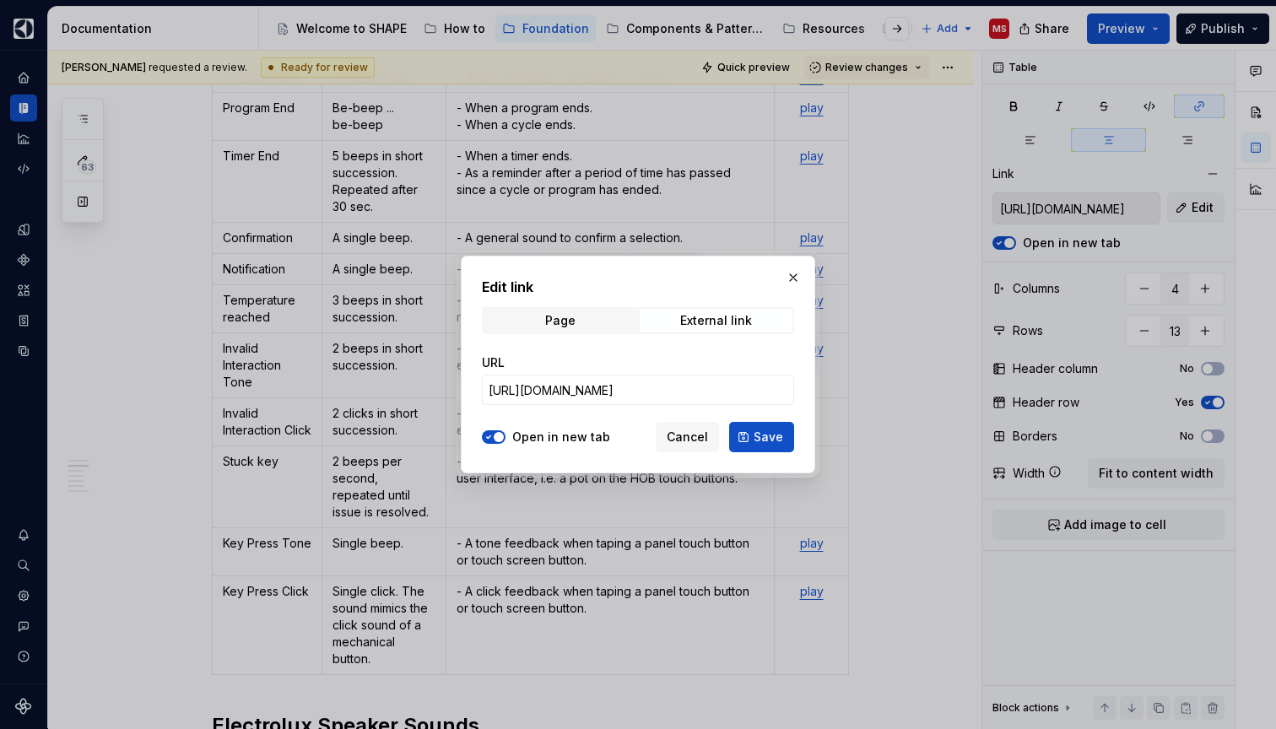
click at [579, 442] on label "Open in new tab" at bounding box center [561, 437] width 98 height 17
click at [505, 442] on button "Open in new tab" at bounding box center [494, 436] width 24 height 13
click at [744, 434] on button "Save" at bounding box center [761, 437] width 65 height 30
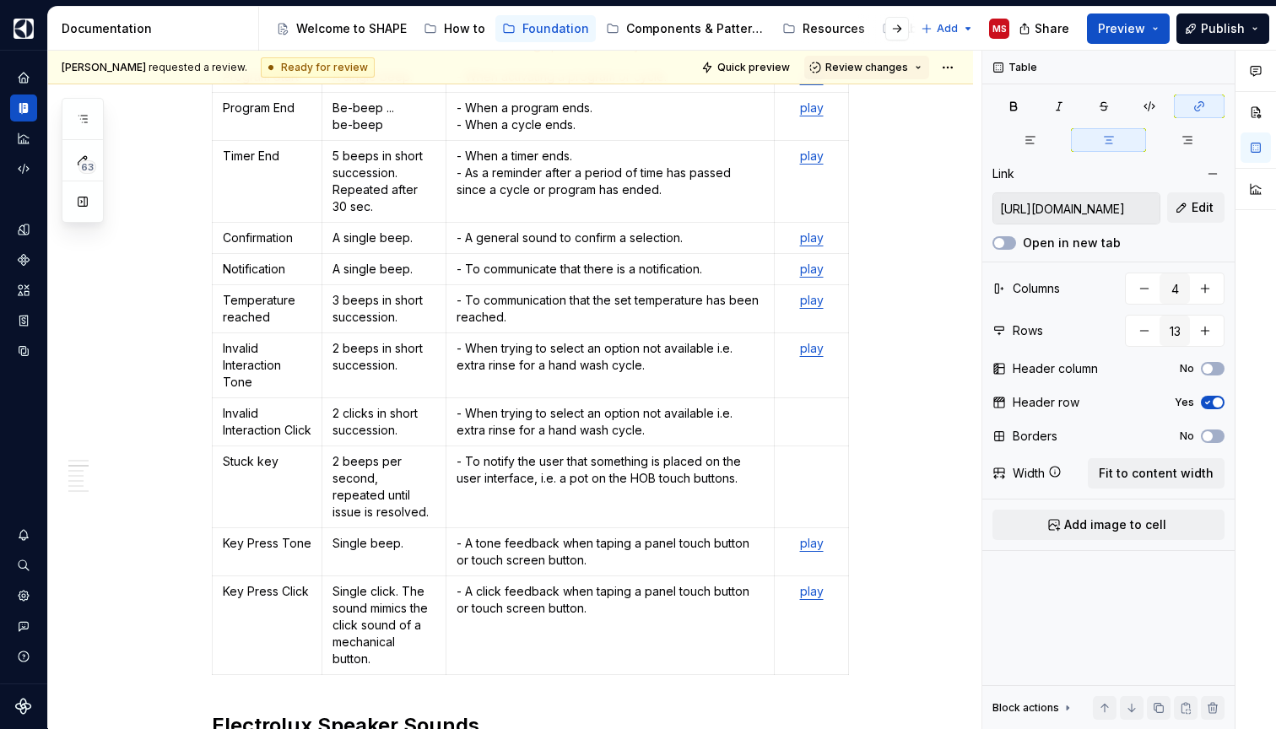
type input "[URL][DOMAIN_NAME]"
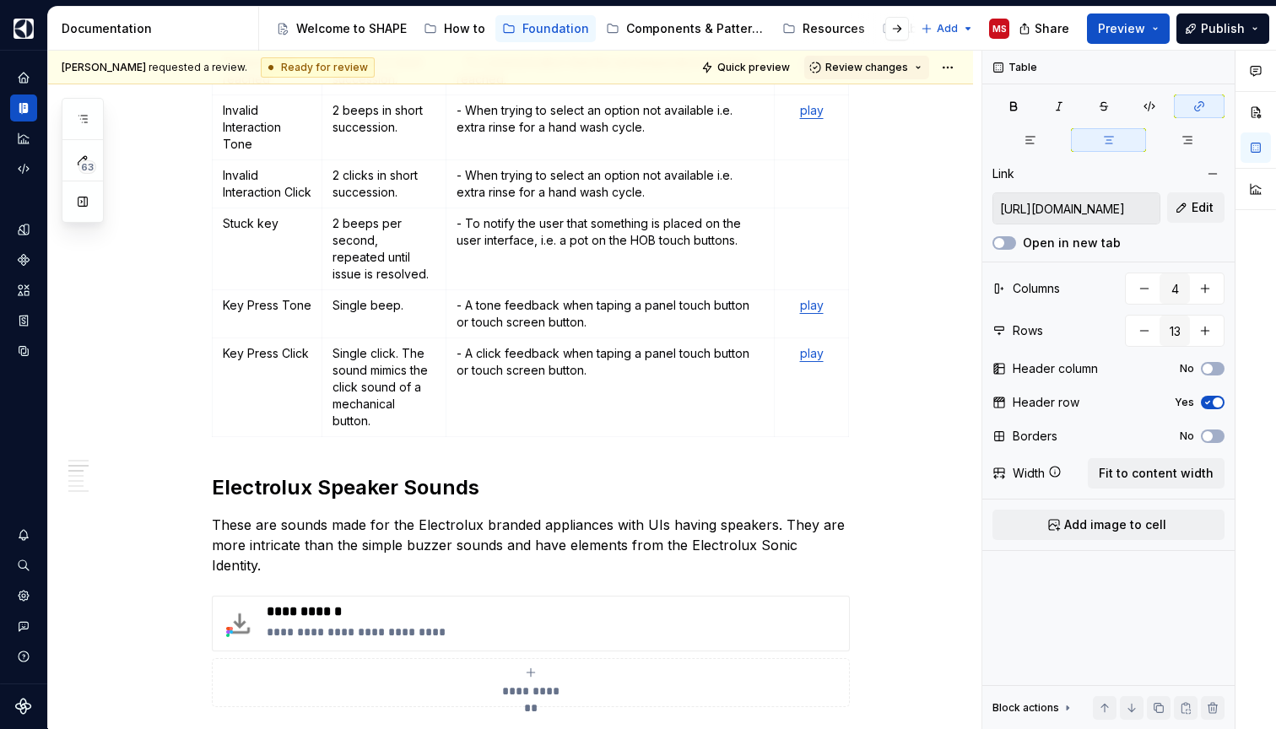
scroll to position [972, 0]
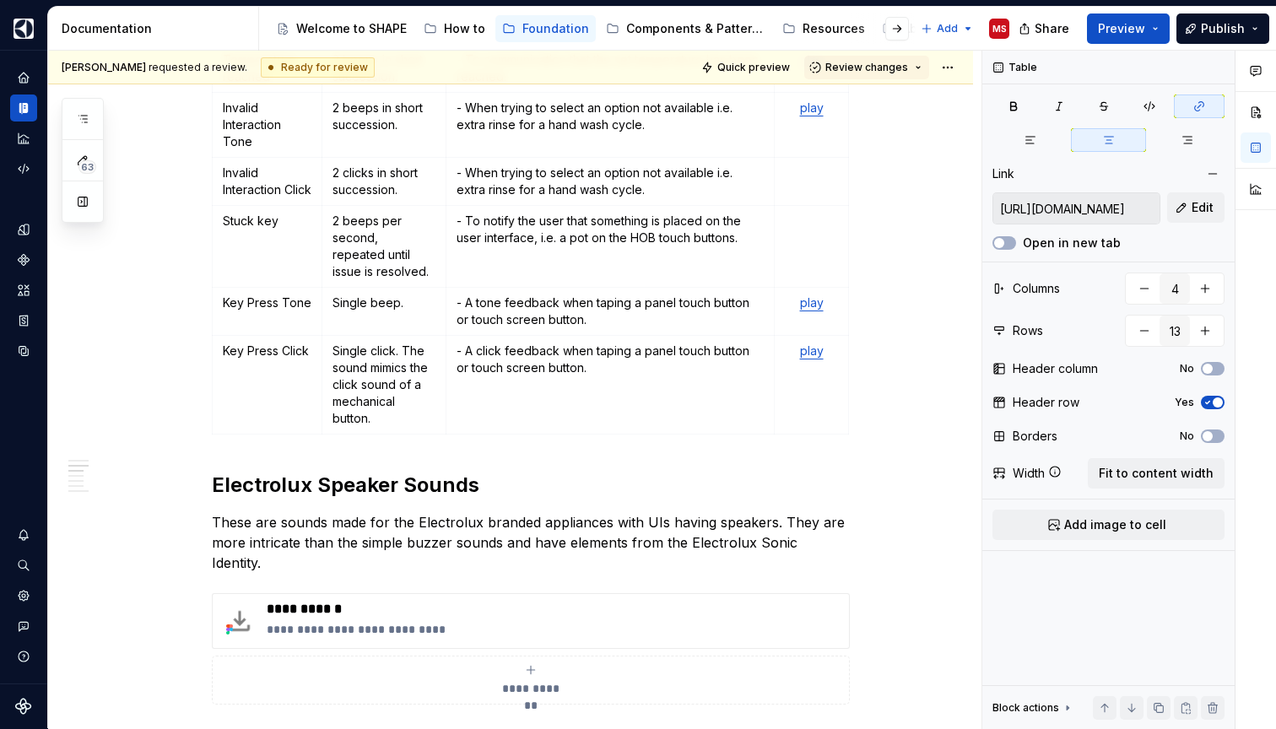
type textarea "*"
type input "[URL][DOMAIN_NAME]"
click at [817, 307] on link "play" at bounding box center [812, 302] width 24 height 14
click at [1199, 202] on span "Edit" at bounding box center [1202, 207] width 22 height 17
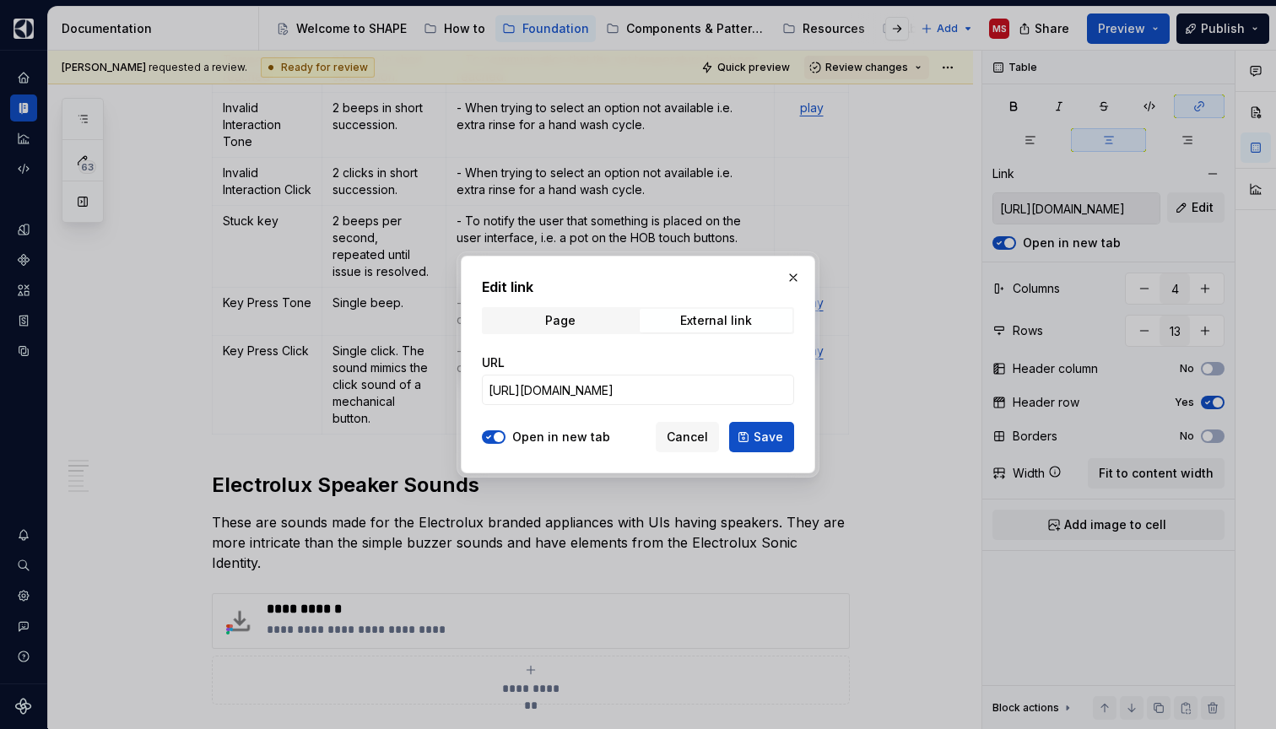
click at [576, 441] on label "Open in new tab" at bounding box center [561, 437] width 98 height 17
click at [505, 441] on button "Open in new tab" at bounding box center [494, 436] width 24 height 13
click at [663, 396] on input "[URL][DOMAIN_NAME]" at bounding box center [638, 390] width 312 height 30
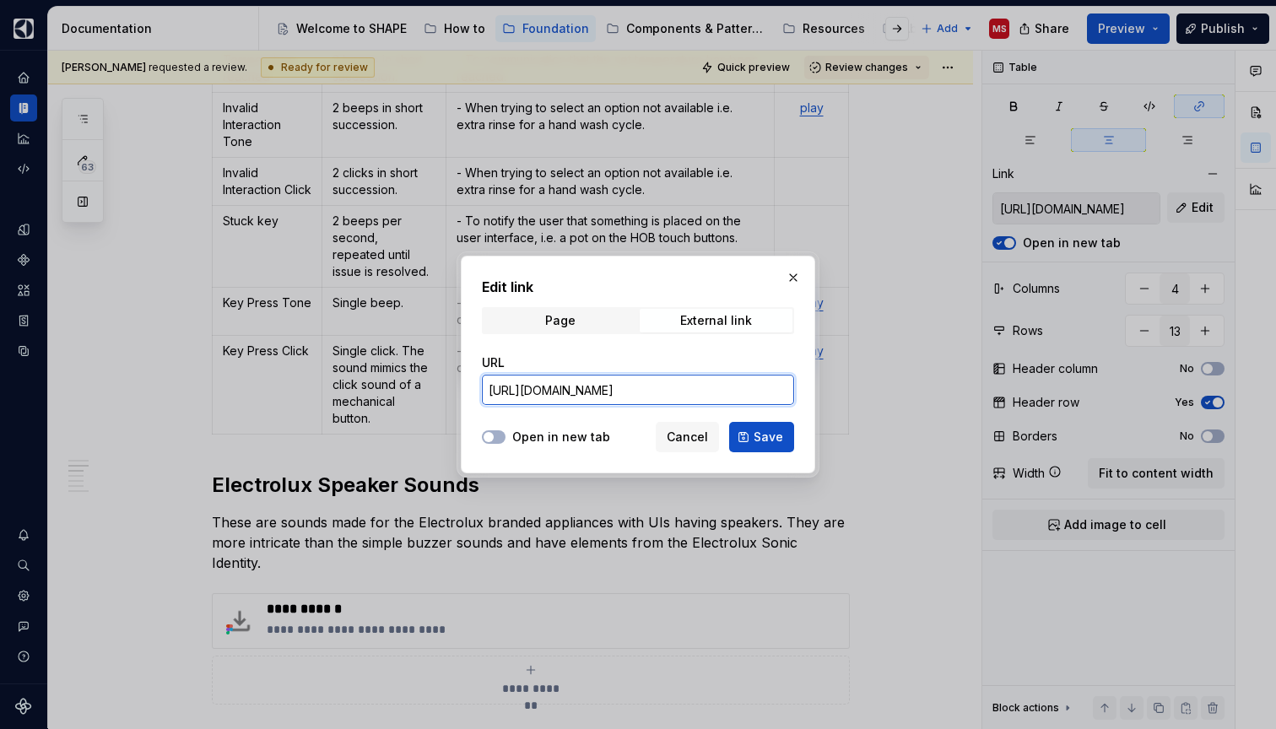
paste input "Buzzer_recording-Key_Press_Tone.wav?csf=1&web=1&e=BIKoKB"
type input "[URL][DOMAIN_NAME]"
click at [760, 430] on span "Save" at bounding box center [768, 437] width 30 height 17
type input "[URL][DOMAIN_NAME]"
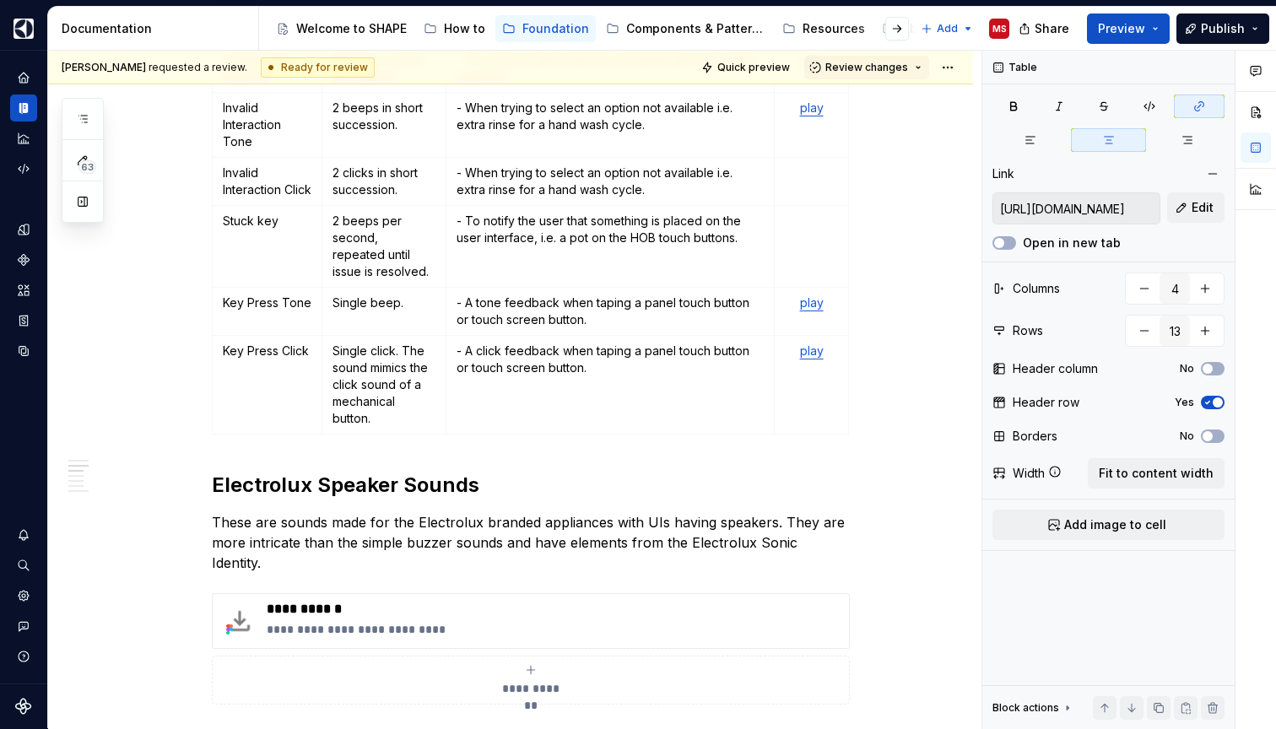
type textarea "*"
type input "[URL][DOMAIN_NAME]"
click at [812, 356] on link "play" at bounding box center [812, 350] width 24 height 14
click at [1217, 205] on button "Edit" at bounding box center [1195, 207] width 57 height 30
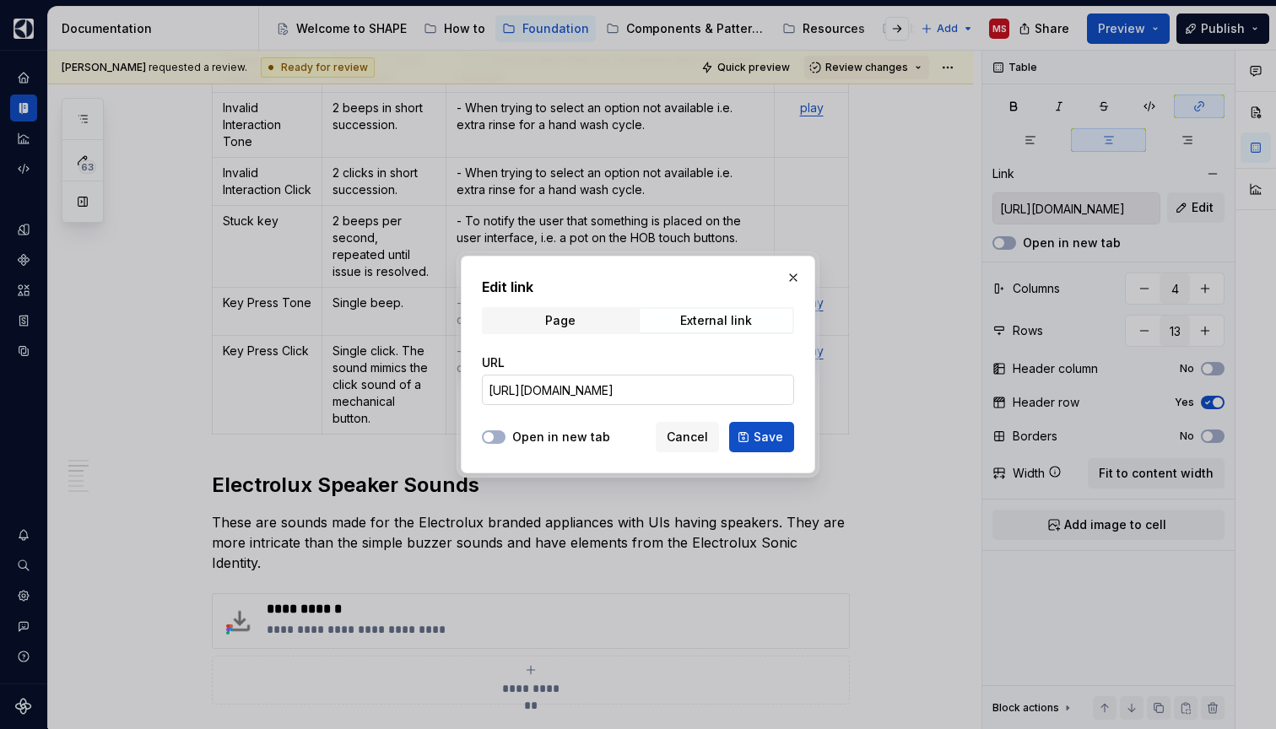
click at [692, 383] on input "[URL][DOMAIN_NAME]" at bounding box center [638, 390] width 312 height 30
paste input "Buzzer_recording-Key_Press_Click.wav?csf=1&web=1&e=98dCpt"
type input "[URL][DOMAIN_NAME]"
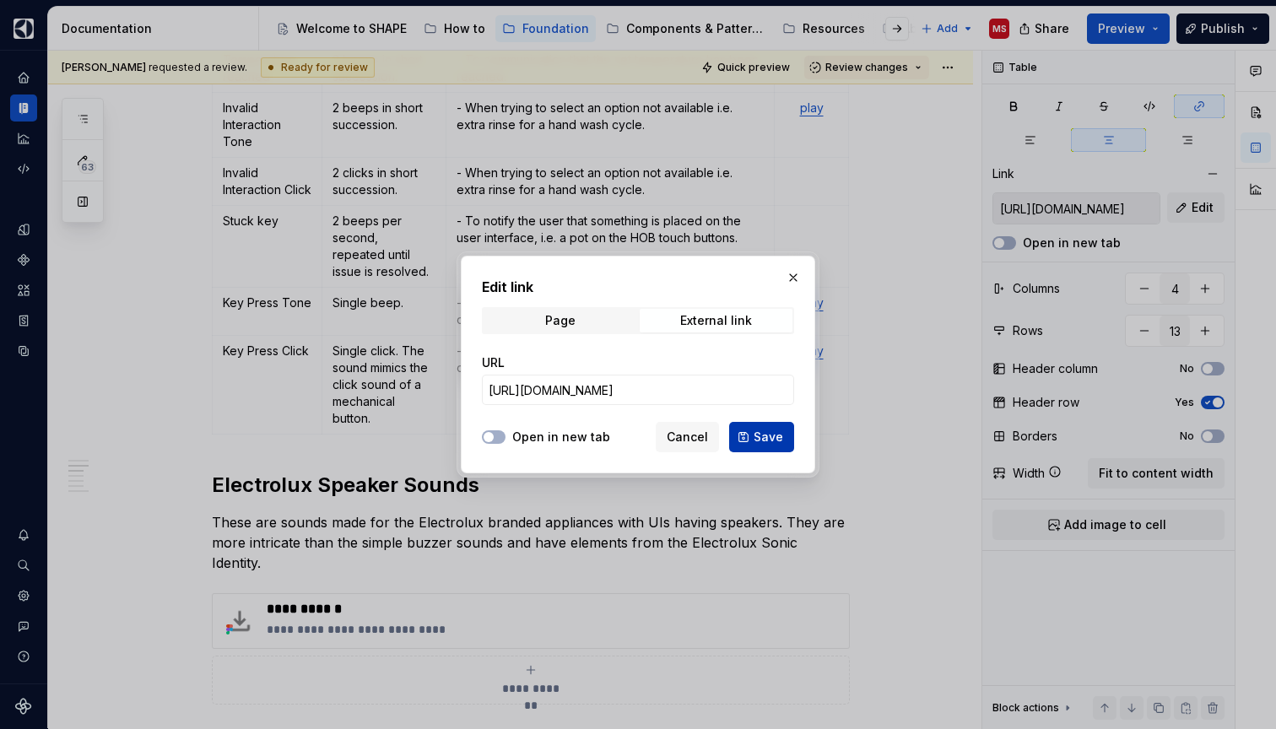
click at [768, 440] on span "Save" at bounding box center [768, 437] width 30 height 17
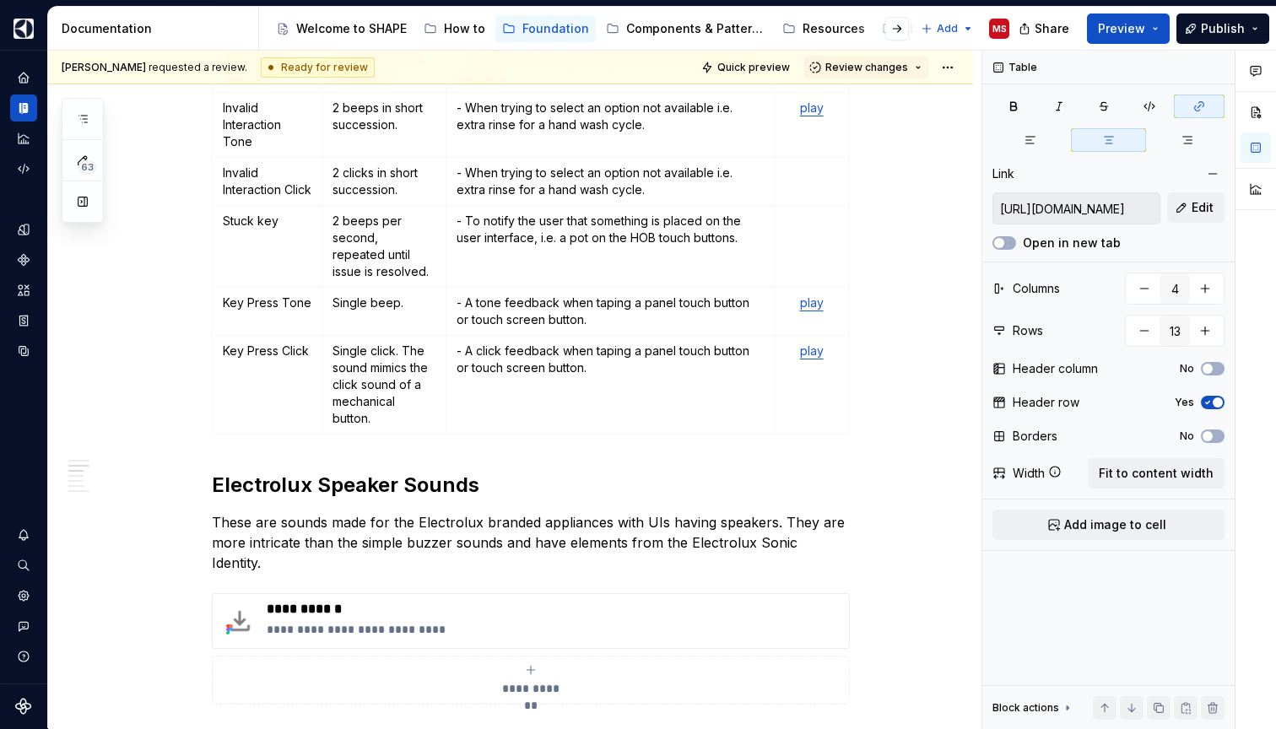
type input "[URL][DOMAIN_NAME]"
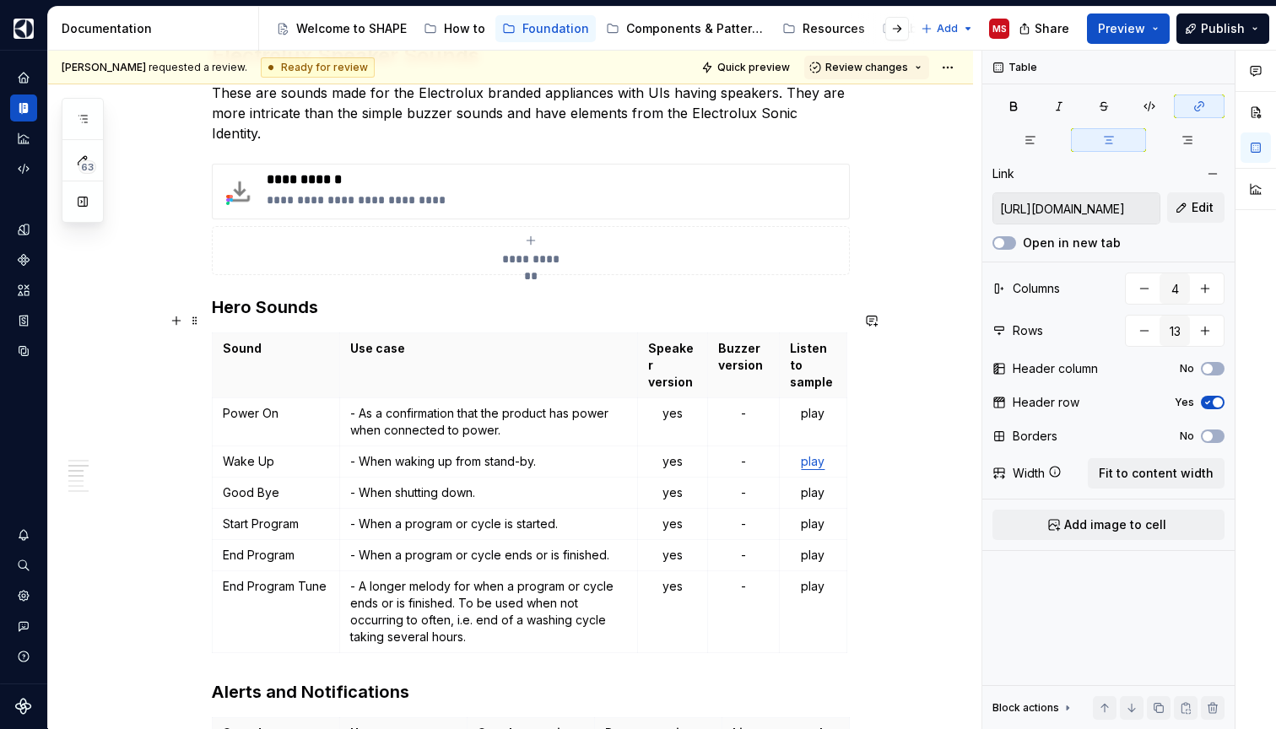
scroll to position [1406, 0]
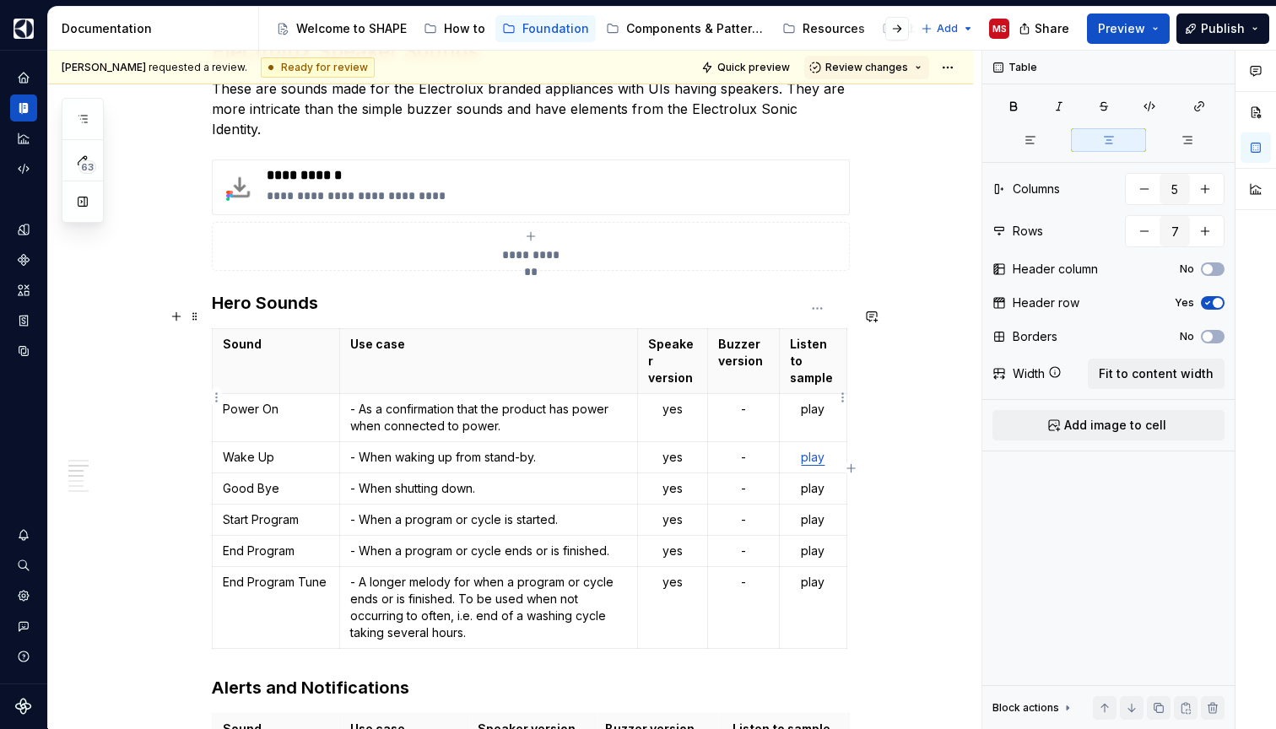
click at [818, 401] on p "play" at bounding box center [813, 409] width 46 height 17
type textarea "*"
click at [1195, 104] on icon "button" at bounding box center [1198, 106] width 13 height 13
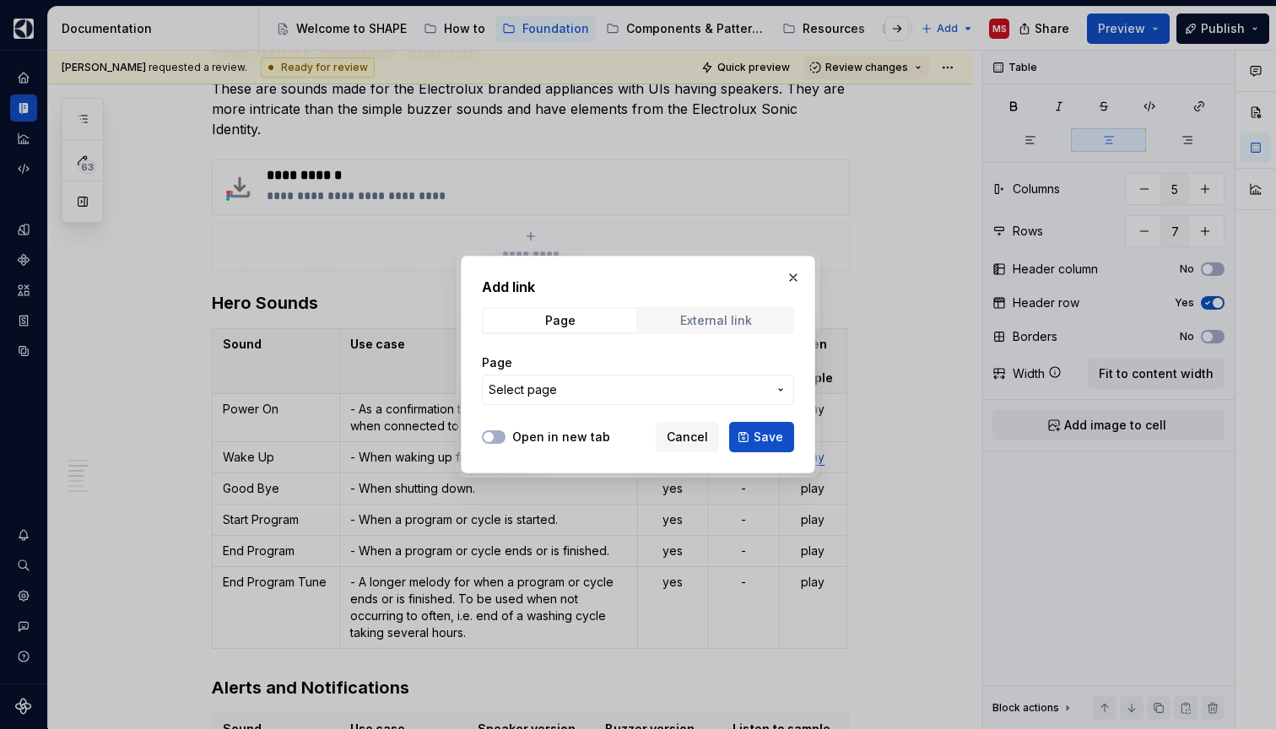
click at [741, 310] on span "External link" at bounding box center [716, 321] width 153 height 24
click at [618, 388] on input "URL" at bounding box center [638, 390] width 312 height 30
paste input "[URL][DOMAIN_NAME]"
type input "[URL][DOMAIN_NAME]"
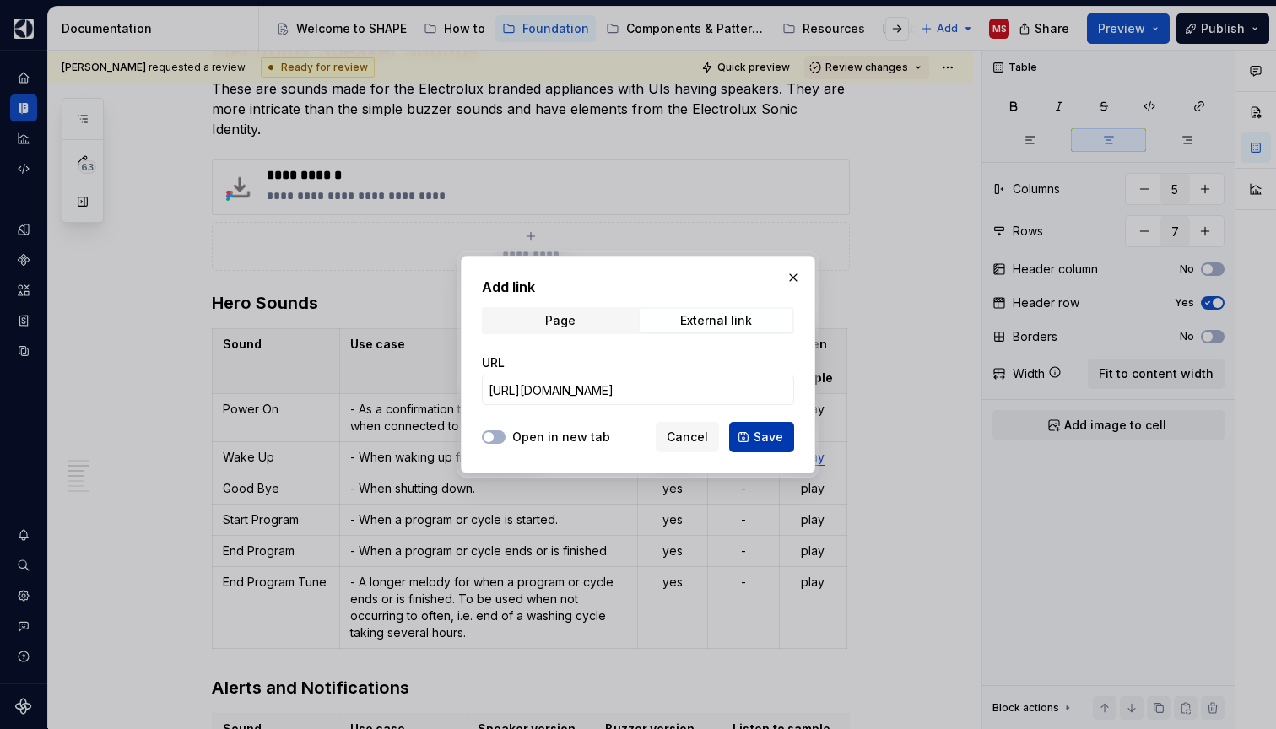
click at [775, 437] on span "Save" at bounding box center [768, 437] width 30 height 17
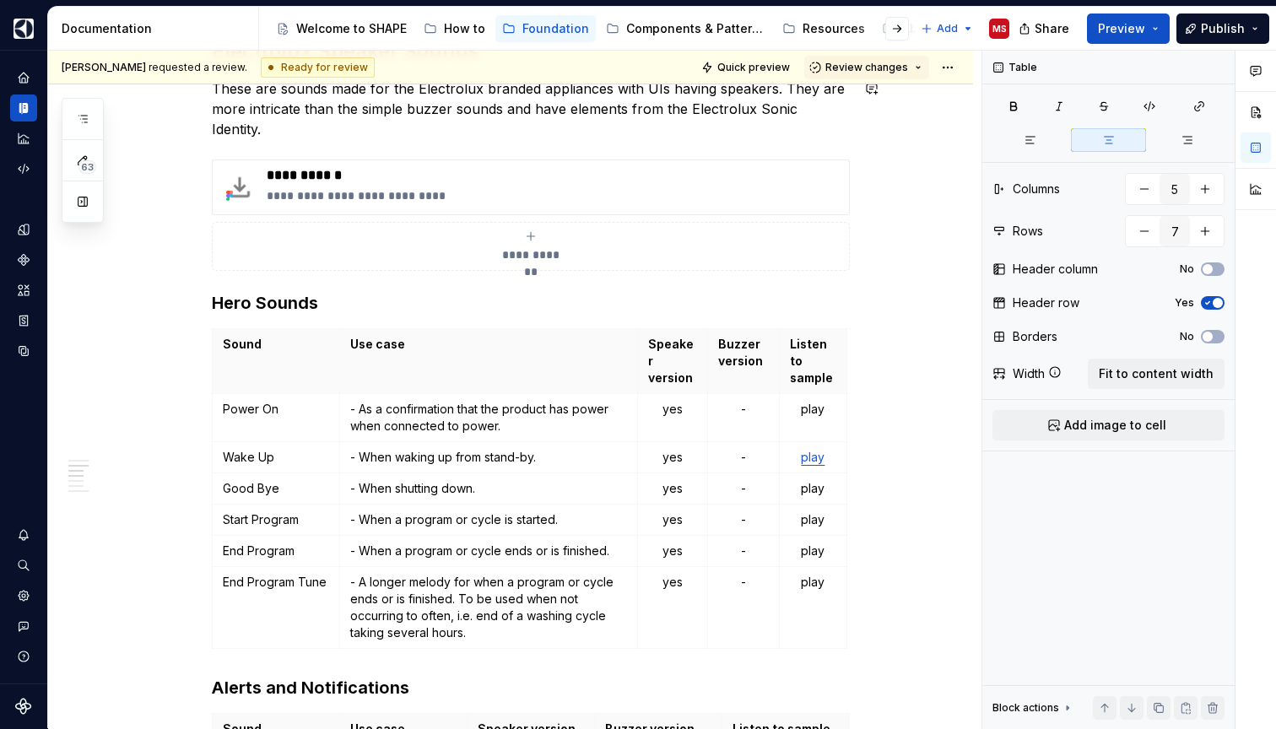
type textarea "*"
click at [812, 450] on link "play" at bounding box center [813, 457] width 24 height 14
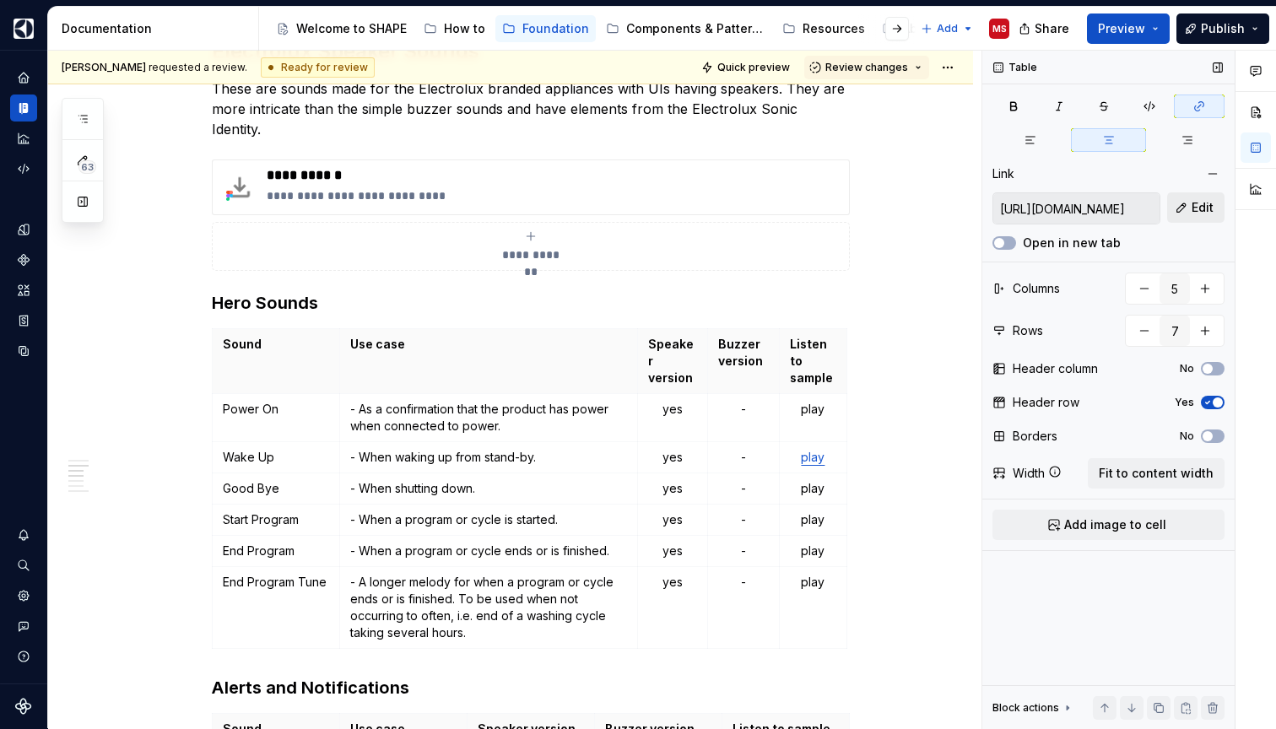
click at [1206, 208] on span "Edit" at bounding box center [1202, 207] width 22 height 17
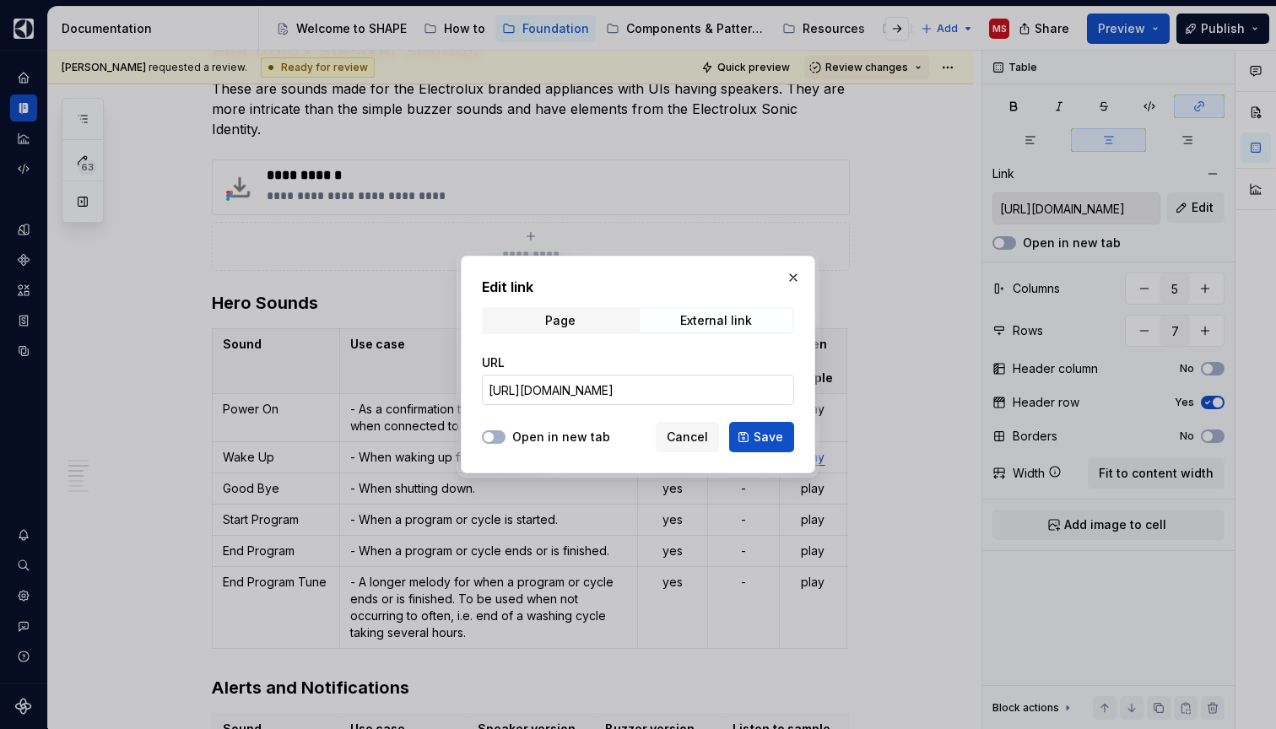
click at [699, 399] on input "[URL][DOMAIN_NAME]" at bounding box center [638, 390] width 312 height 30
paste input "r/sites/DigitalDesignSystem/Shared%20Documents/10.%20Sound%20Design/13%20Sound%…"
type input "[URL][DOMAIN_NAME]"
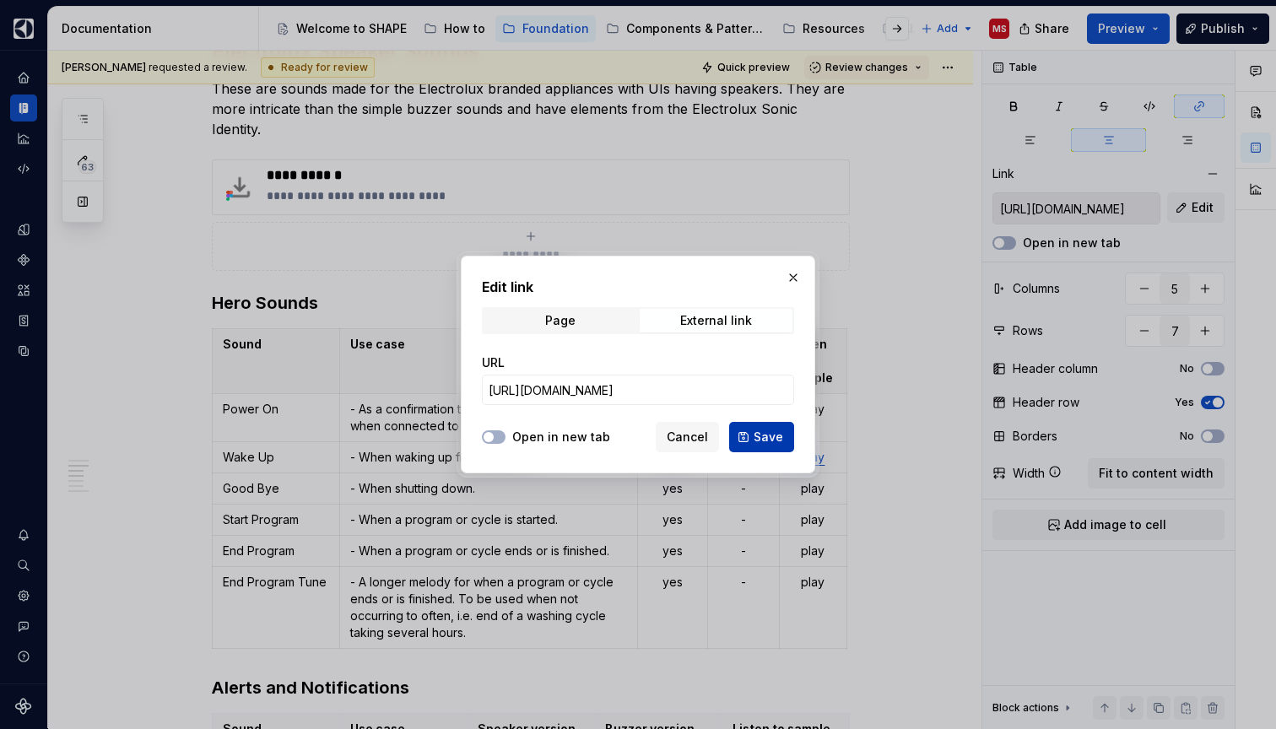
click at [755, 428] on button "Save" at bounding box center [761, 437] width 65 height 30
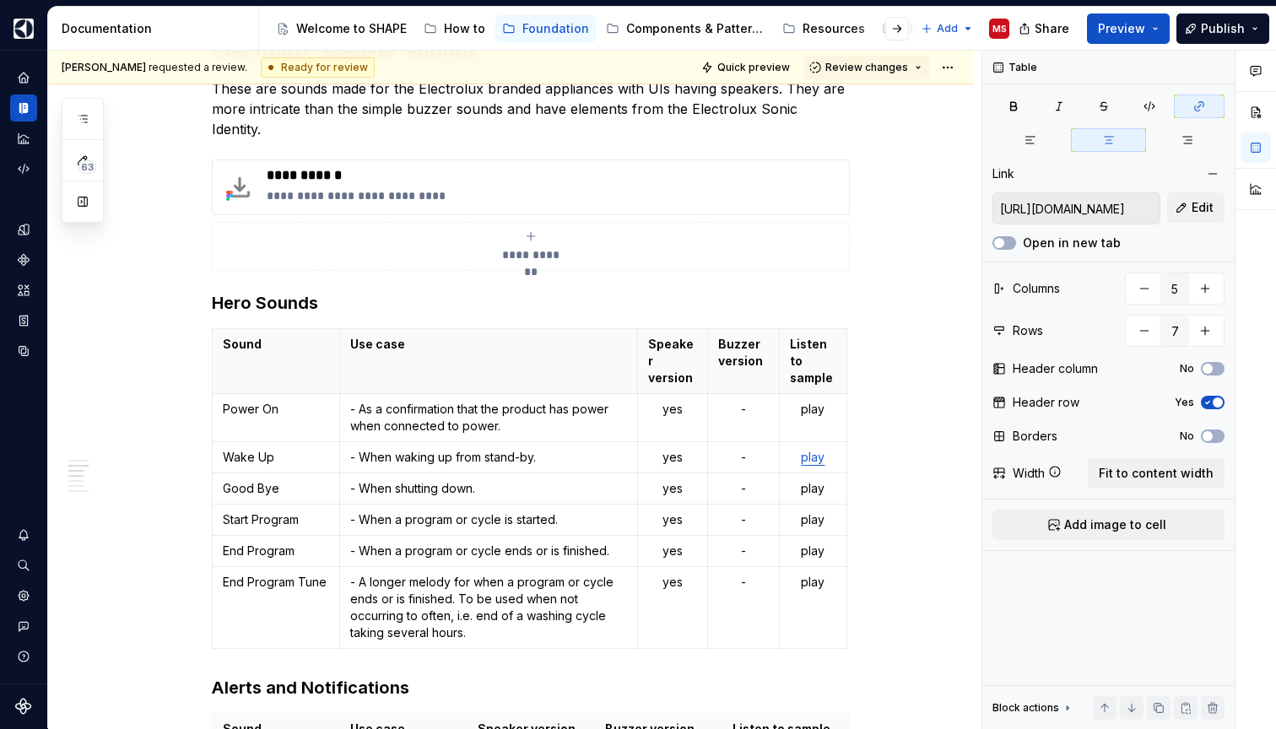
type input "[URL][DOMAIN_NAME]"
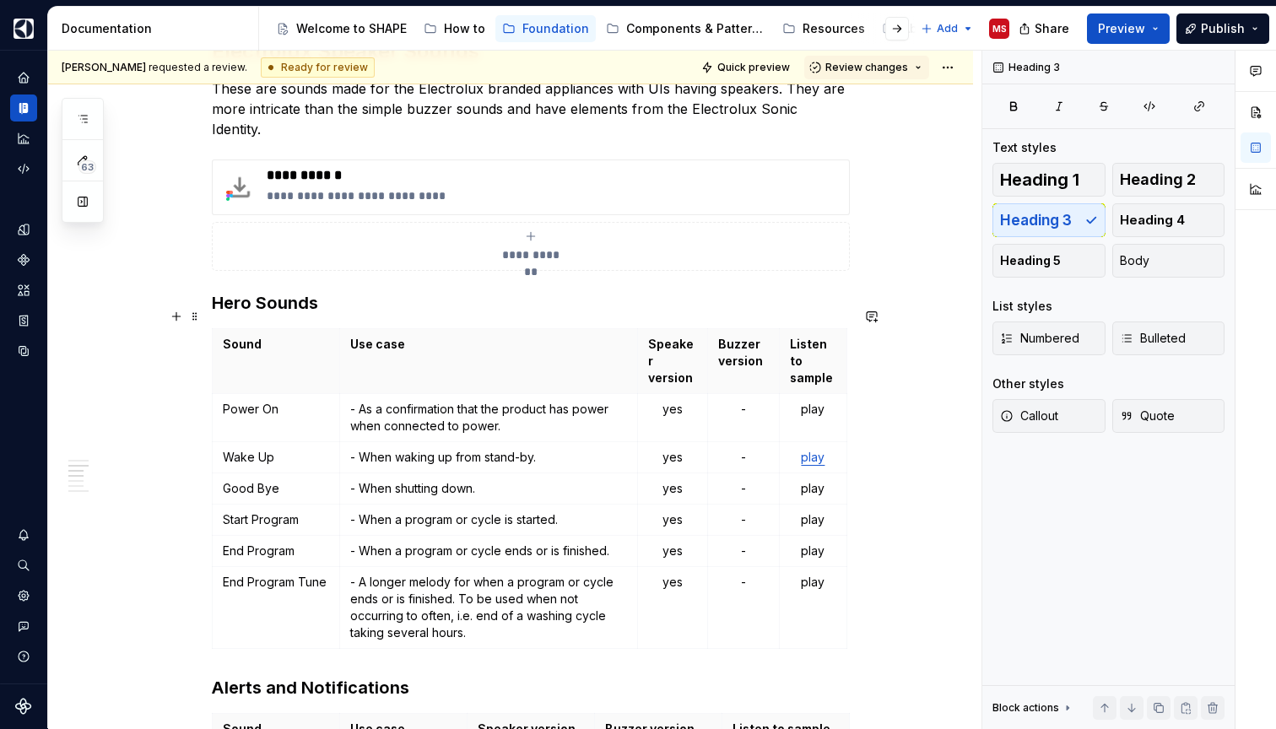
click at [884, 477] on div "**********" at bounding box center [510, 500] width 925 height 3236
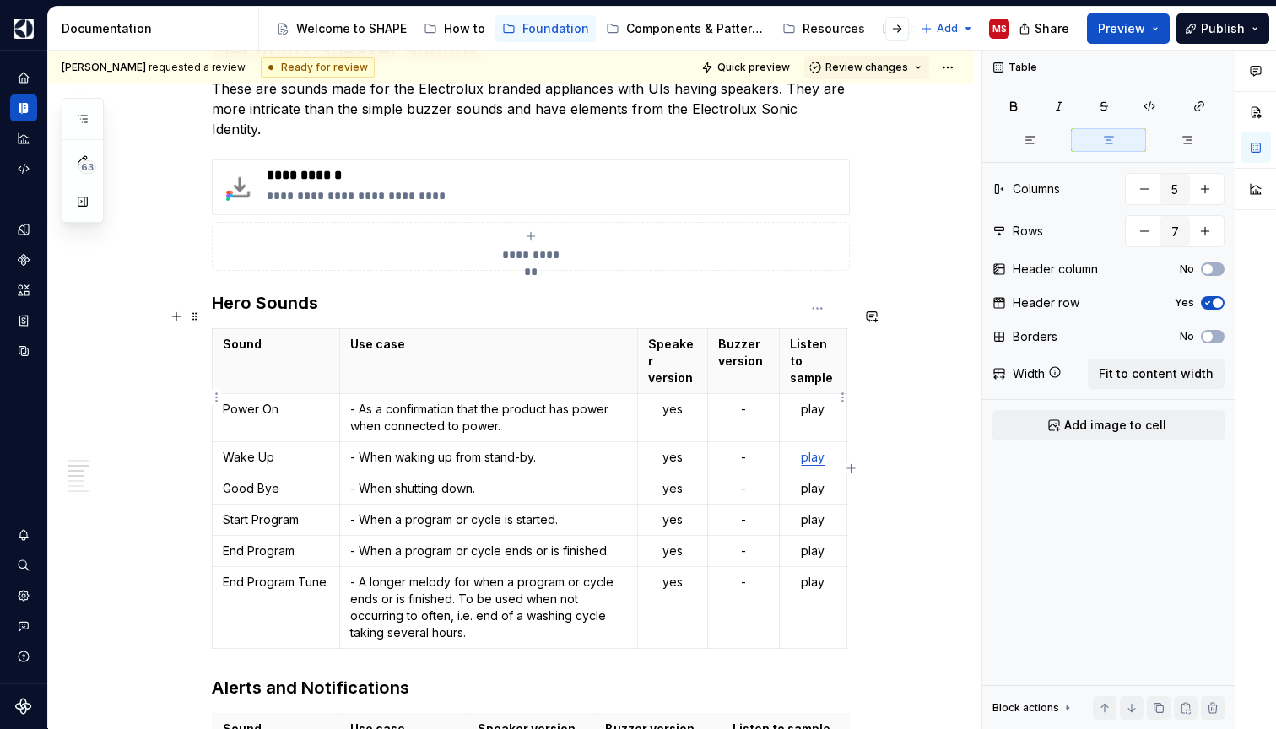
click at [821, 401] on p "play" at bounding box center [813, 409] width 46 height 17
click at [969, 366] on button "button" at bounding box center [965, 359] width 24 height 24
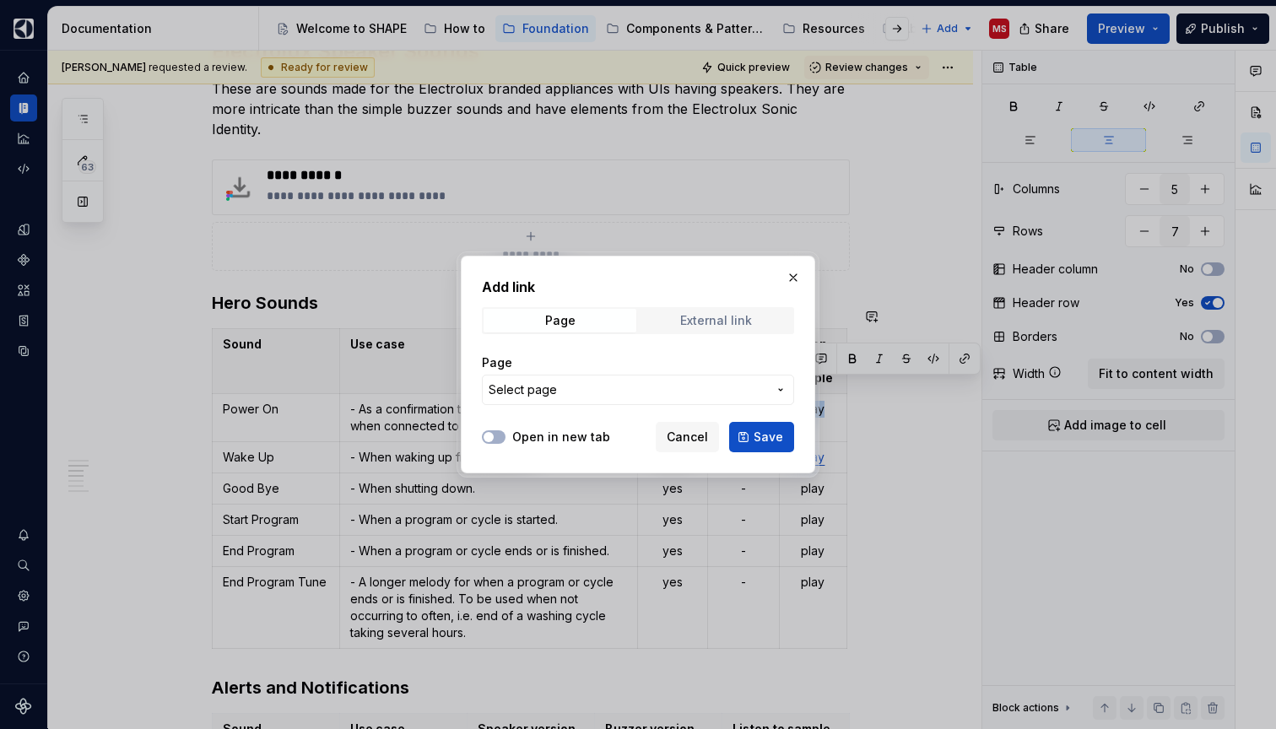
click at [717, 314] on div "External link" at bounding box center [716, 320] width 72 height 13
type textarea "*"
click at [608, 389] on input "URL" at bounding box center [638, 390] width 312 height 30
paste input "[URL][DOMAIN_NAME]"
type input "[URL][DOMAIN_NAME]"
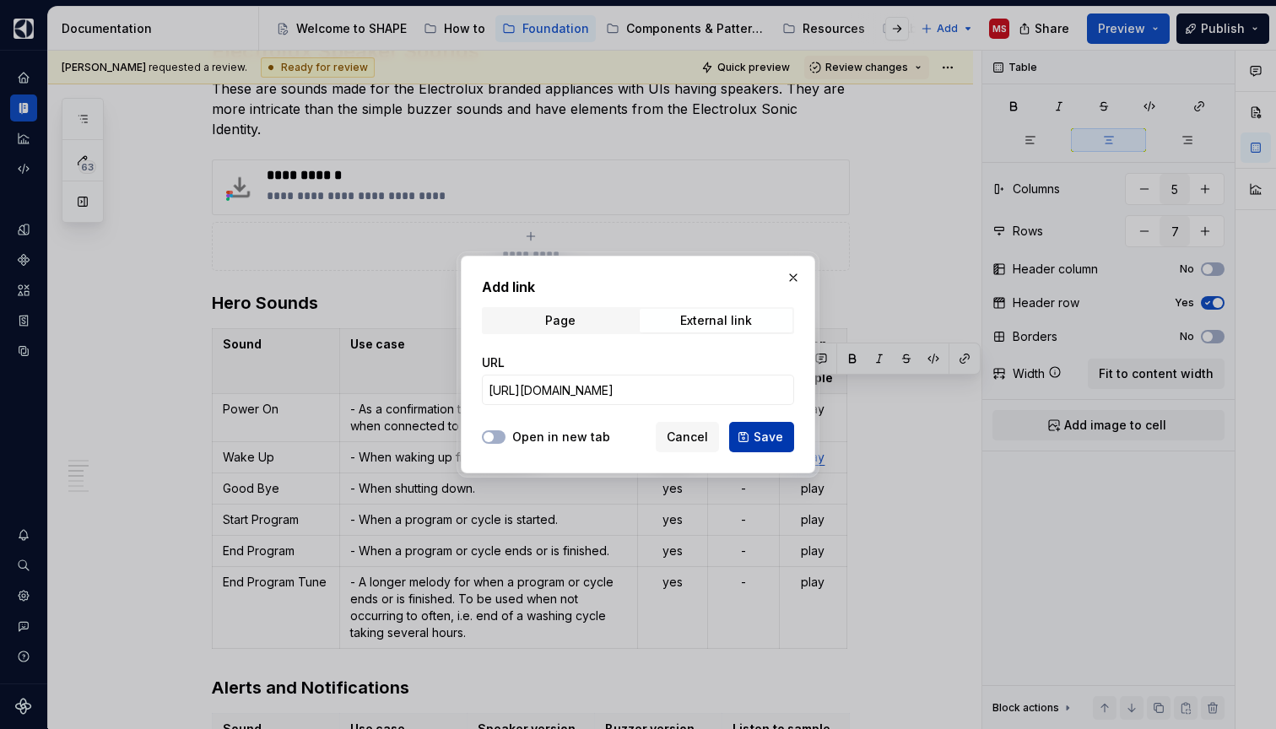
click at [758, 436] on span "Save" at bounding box center [768, 437] width 30 height 17
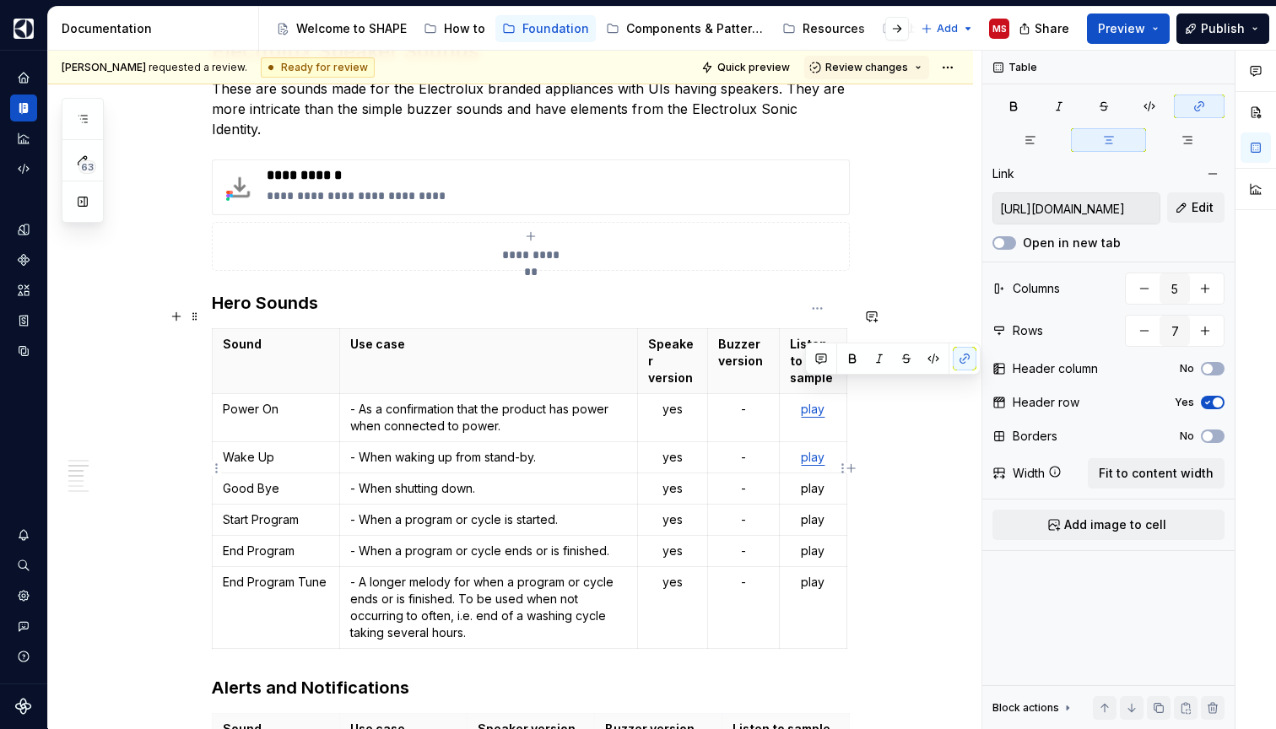
click at [812, 482] on td "play" at bounding box center [812, 488] width 67 height 31
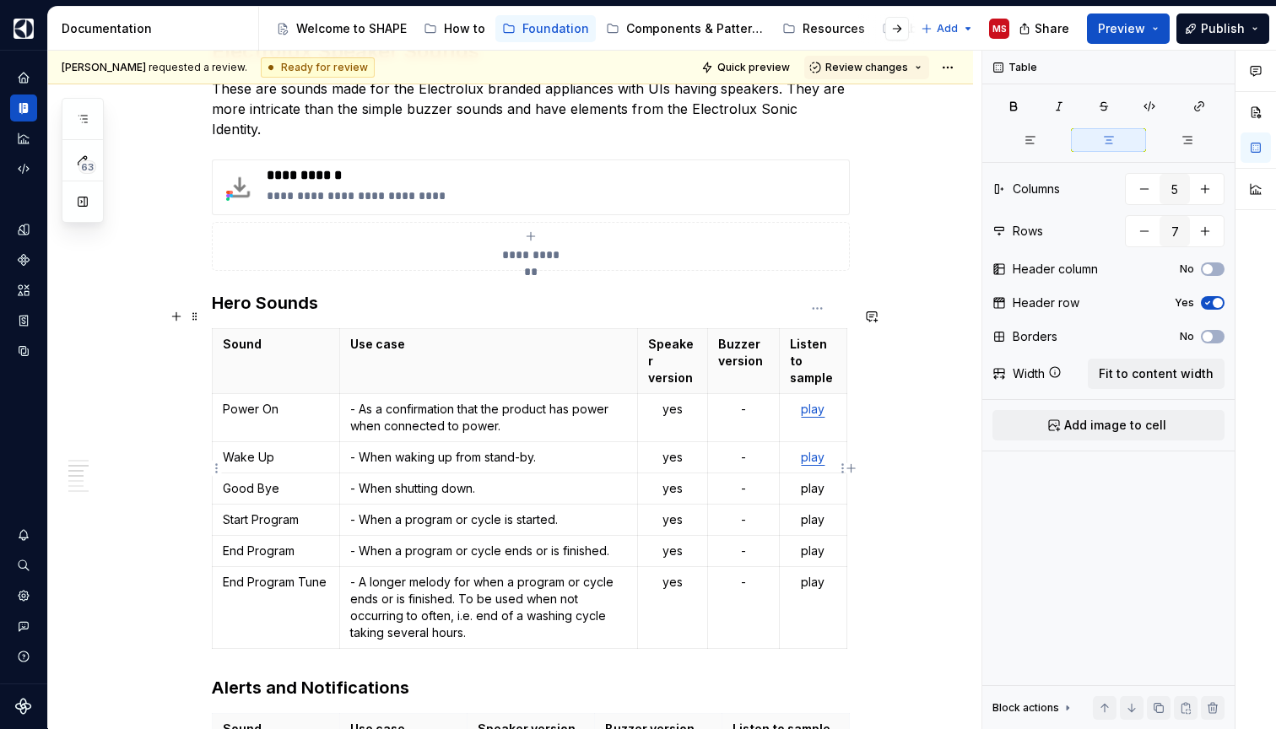
click at [814, 480] on p "play" at bounding box center [813, 488] width 46 height 17
click at [958, 437] on button "button" at bounding box center [965, 438] width 24 height 24
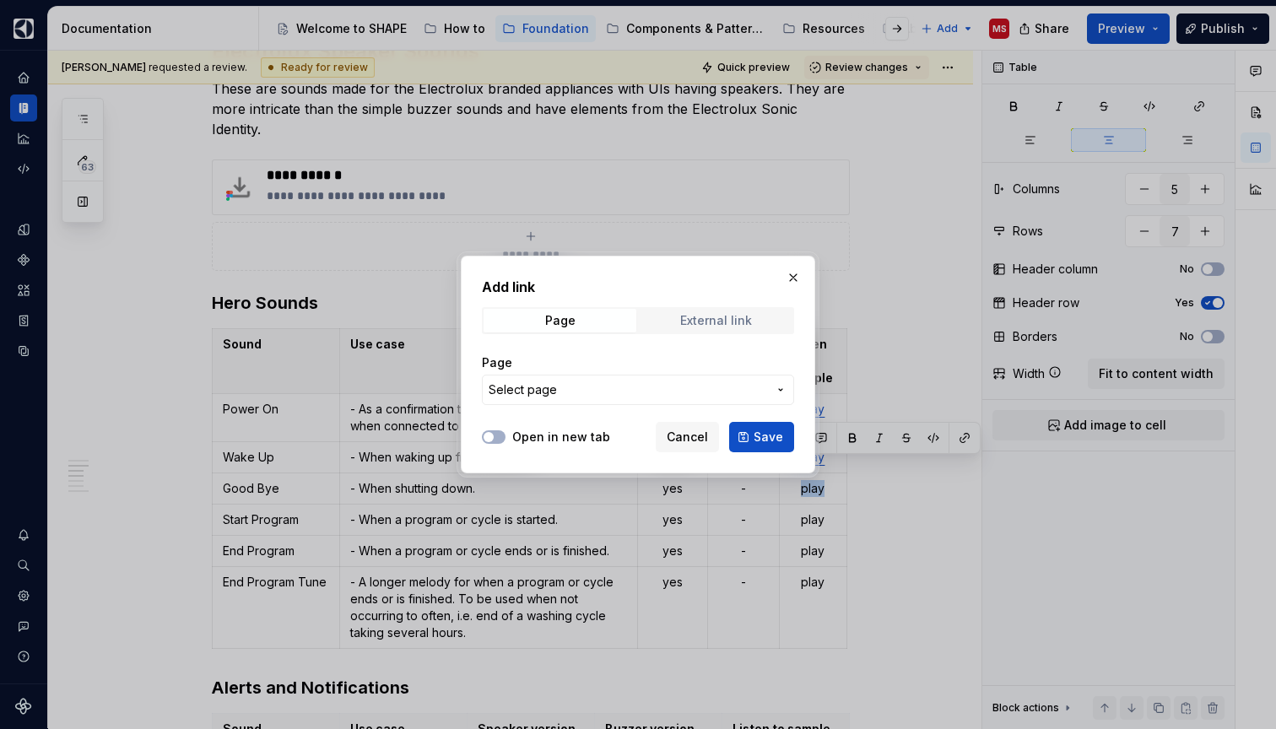
click at [742, 311] on span "External link" at bounding box center [716, 321] width 153 height 24
type textarea "*"
click at [683, 381] on input "URL" at bounding box center [638, 390] width 312 height 30
paste input "[URL][DOMAIN_NAME]"
type input "[URL][DOMAIN_NAME]"
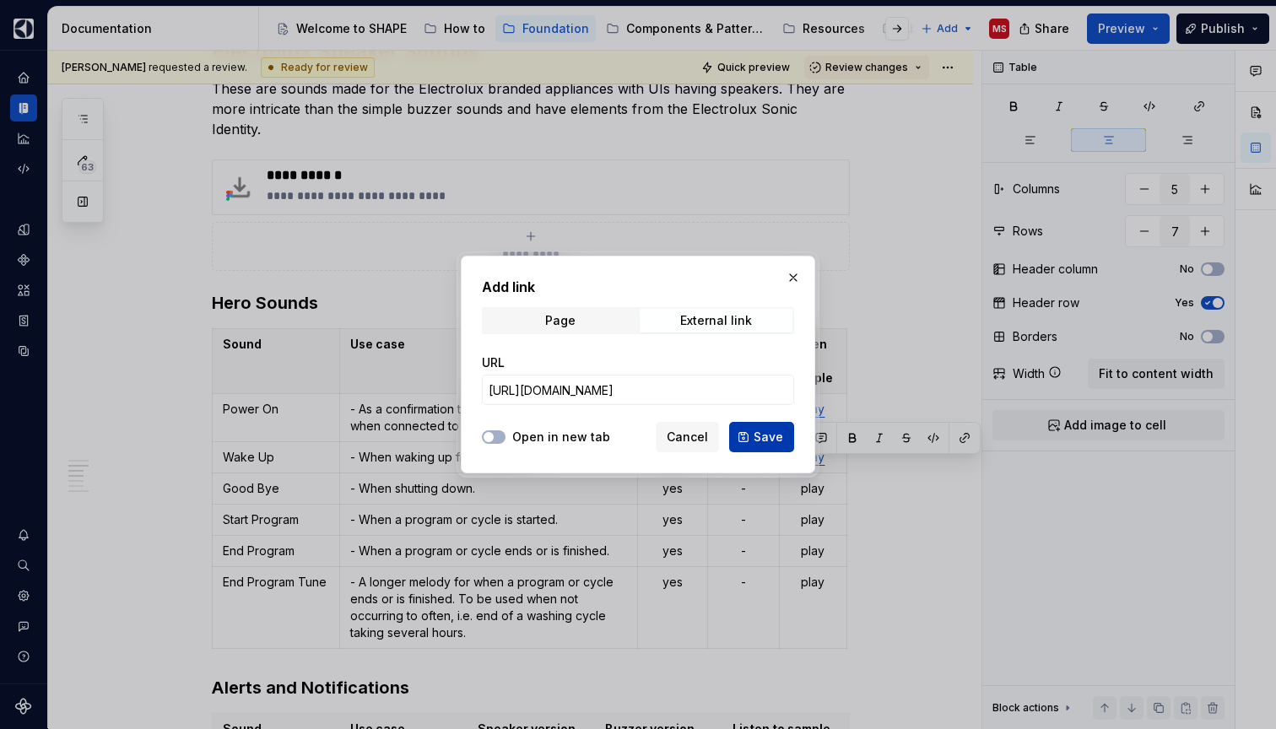
click at [761, 429] on button "Save" at bounding box center [761, 437] width 65 height 30
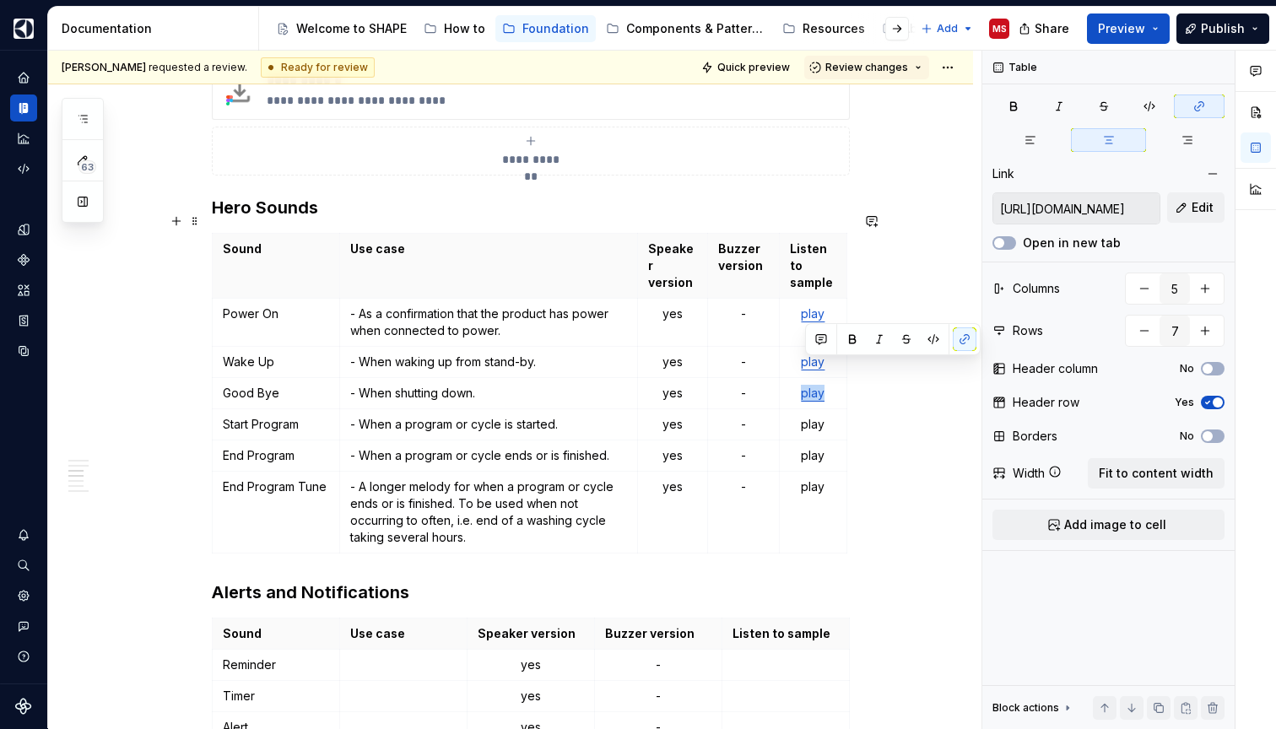
scroll to position [1509, 0]
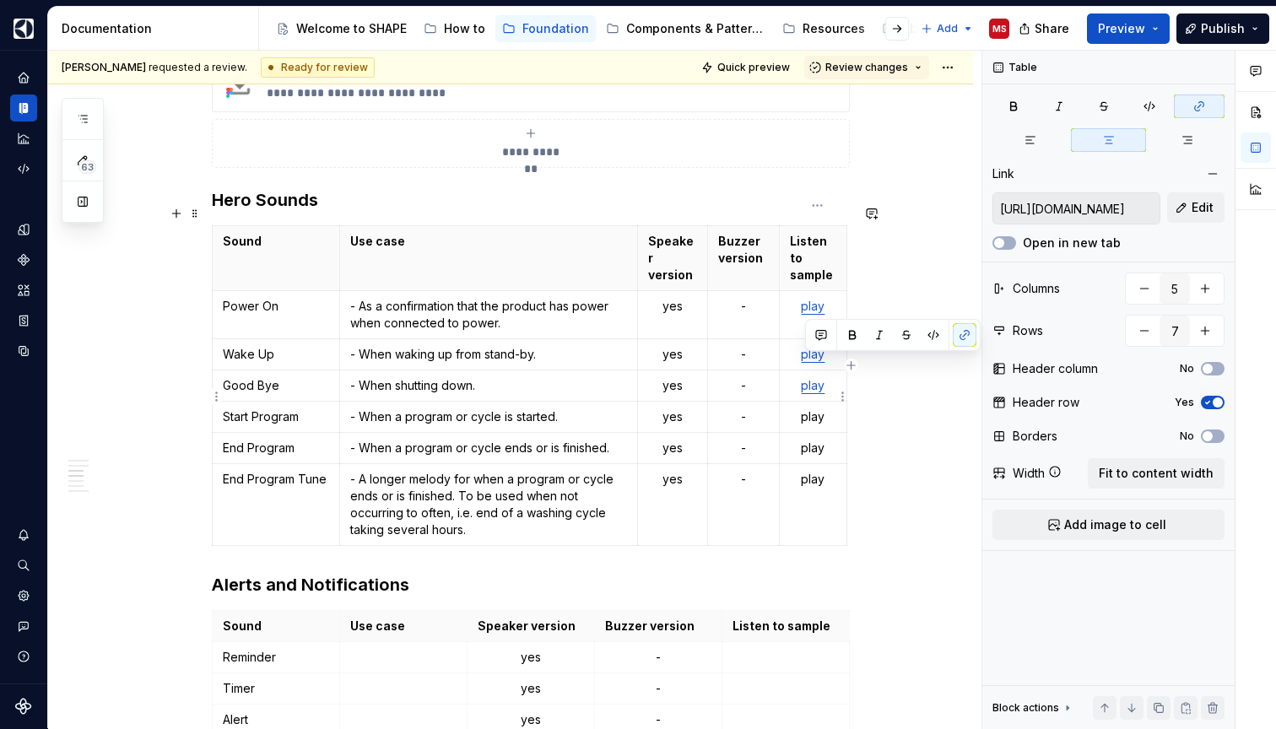
click at [815, 408] on p "play" at bounding box center [813, 416] width 46 height 17
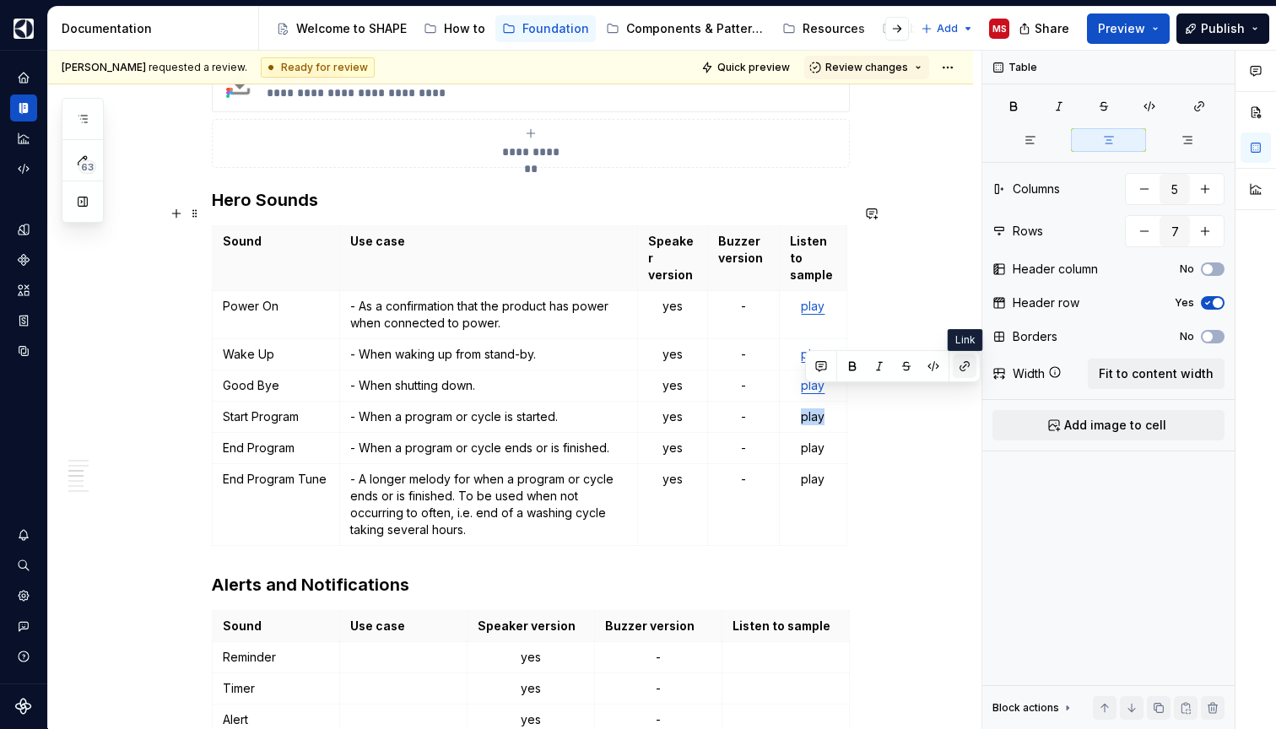
click at [964, 364] on button "button" at bounding box center [965, 366] width 24 height 24
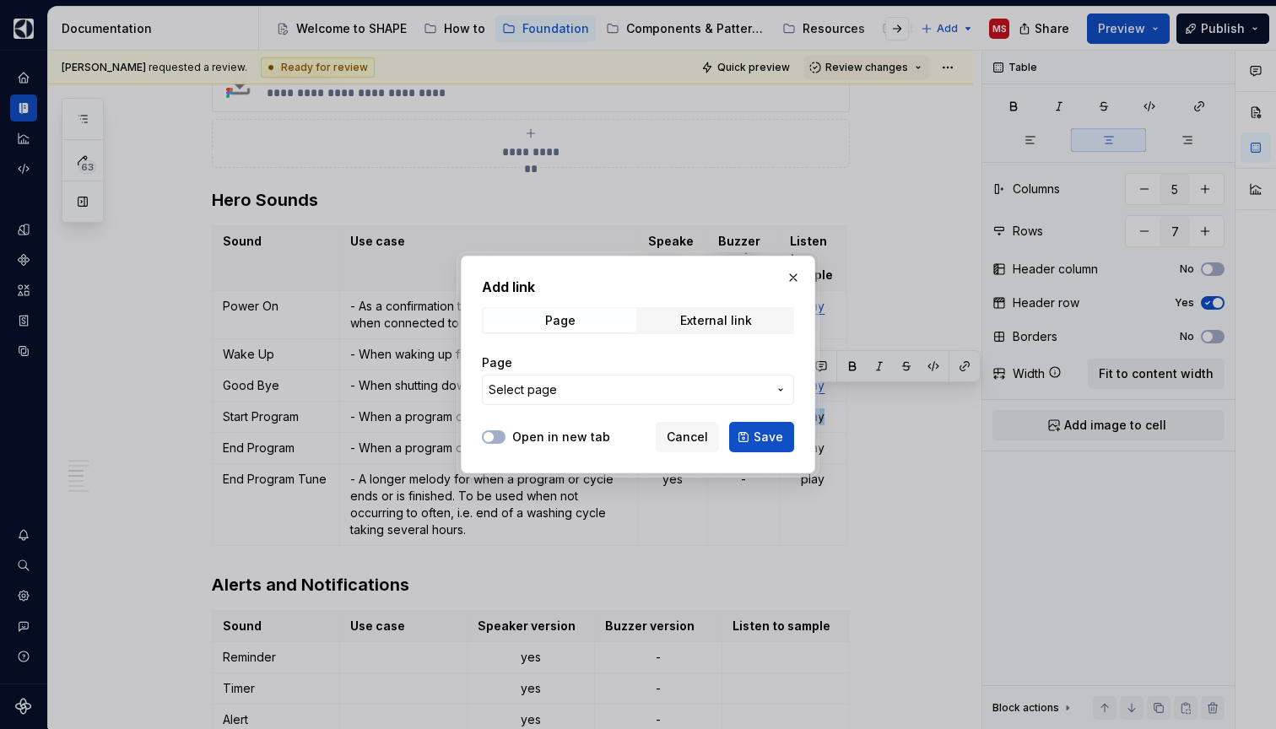
type textarea "*"
click at [625, 391] on span "Select page" at bounding box center [627, 389] width 278 height 17
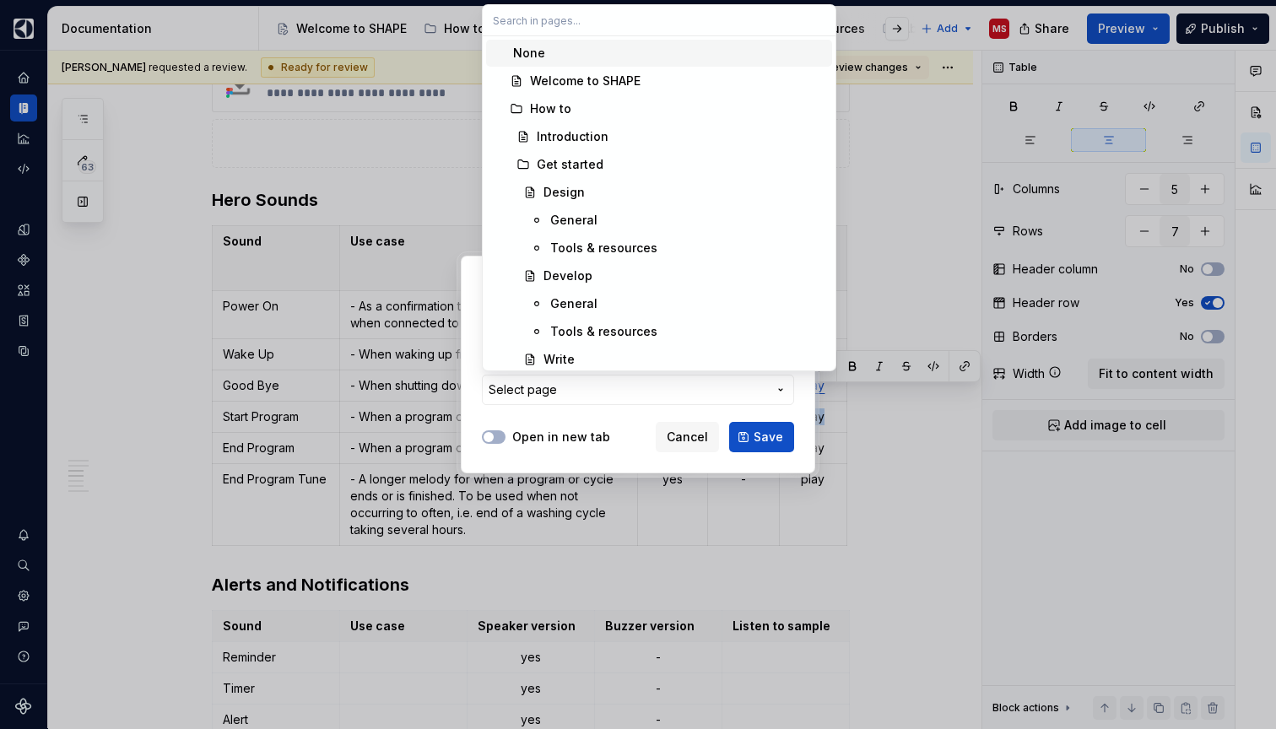
click at [758, 392] on div "Add link Page External link Page Select page Open in new tab Cancel Save" at bounding box center [638, 364] width 1276 height 729
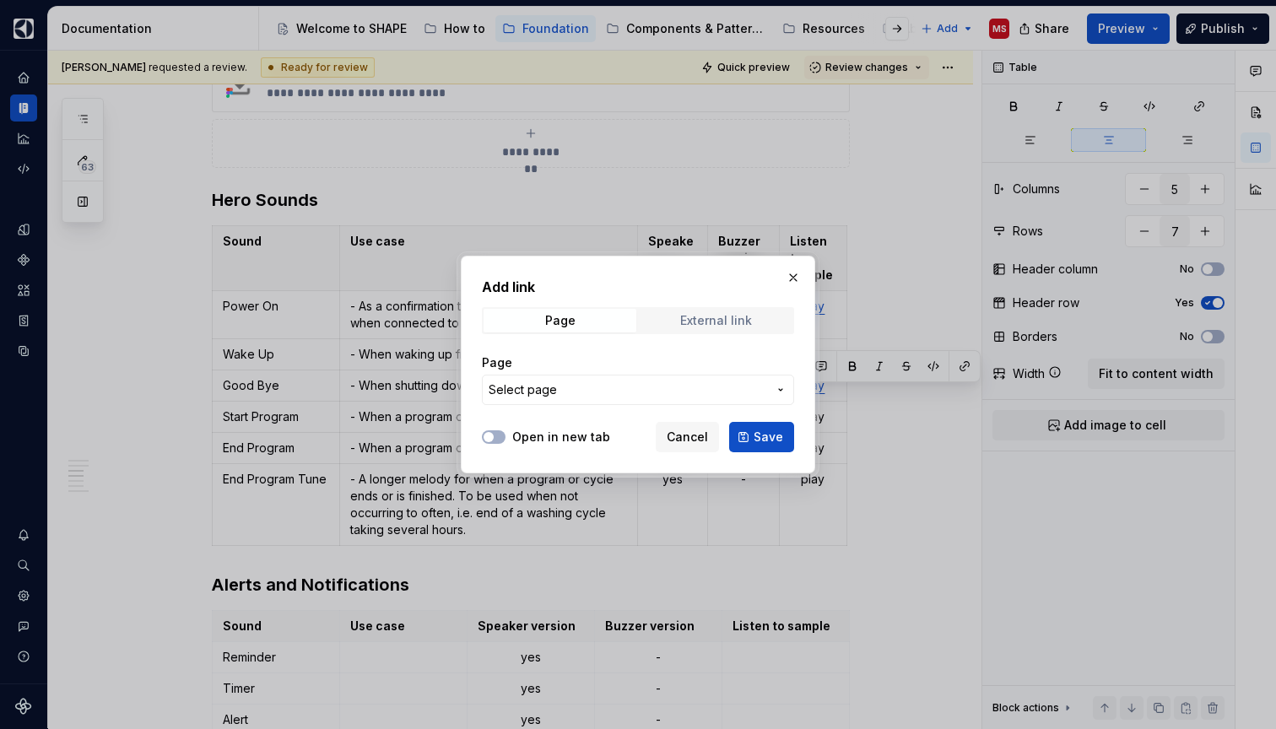
click at [734, 321] on div "External link" at bounding box center [716, 320] width 72 height 13
click at [613, 383] on input "URL" at bounding box center [638, 390] width 312 height 30
paste input "[URL][DOMAIN_NAME]"
type input "[URL][DOMAIN_NAME]"
click at [753, 440] on button "Save" at bounding box center [761, 437] width 65 height 30
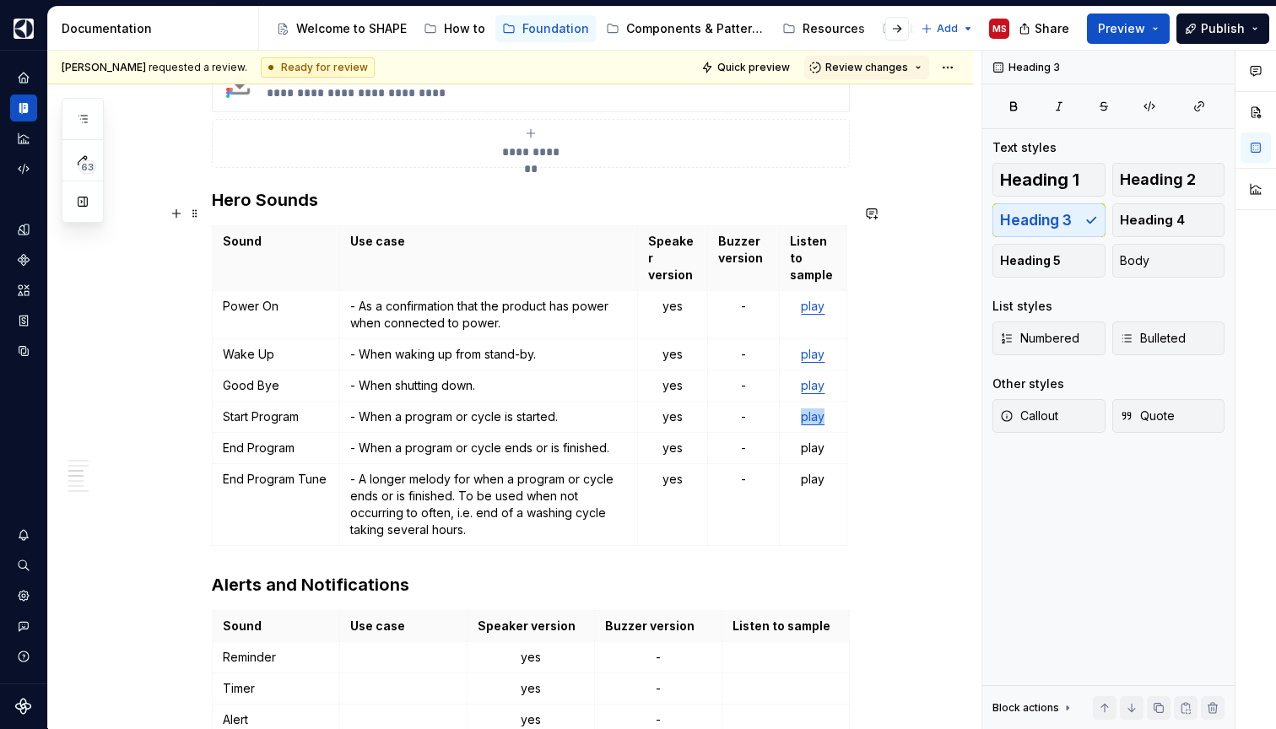
click at [888, 510] on div "**********" at bounding box center [510, 397] width 925 height 3236
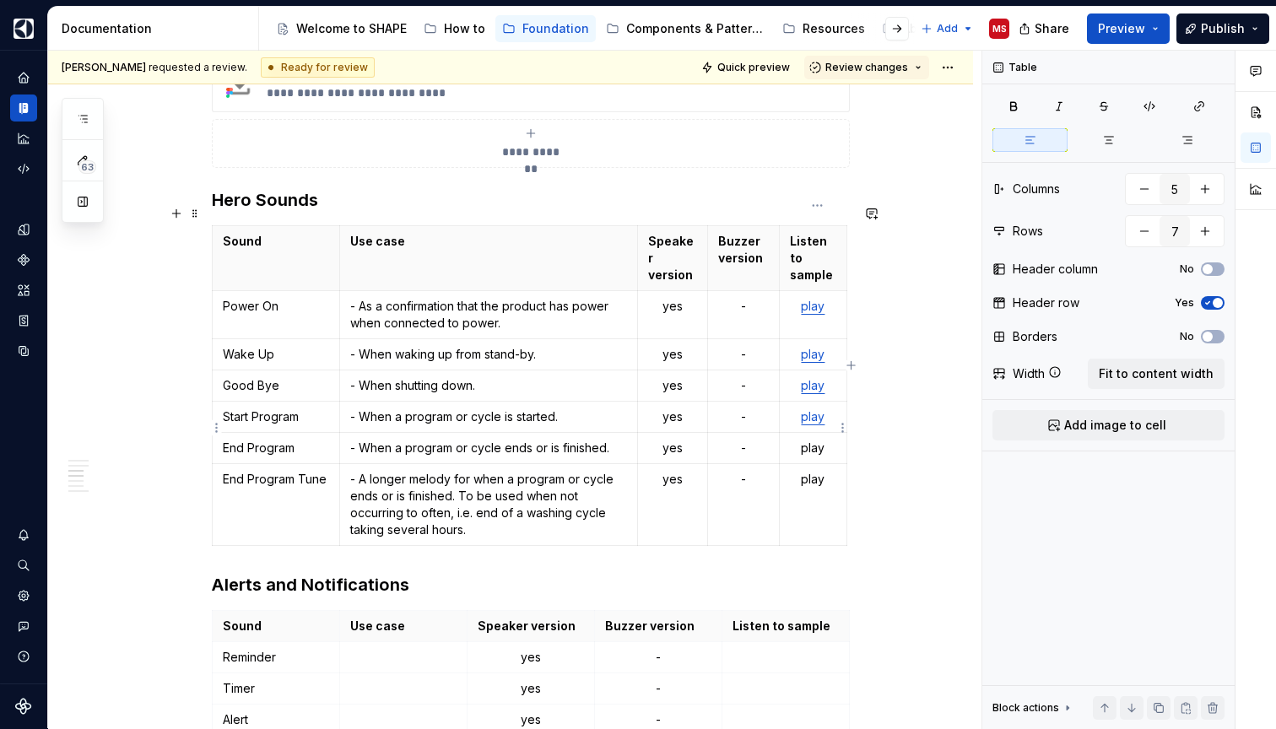
click at [815, 440] on p "play" at bounding box center [813, 448] width 46 height 17
click at [961, 392] on button "button" at bounding box center [965, 398] width 24 height 24
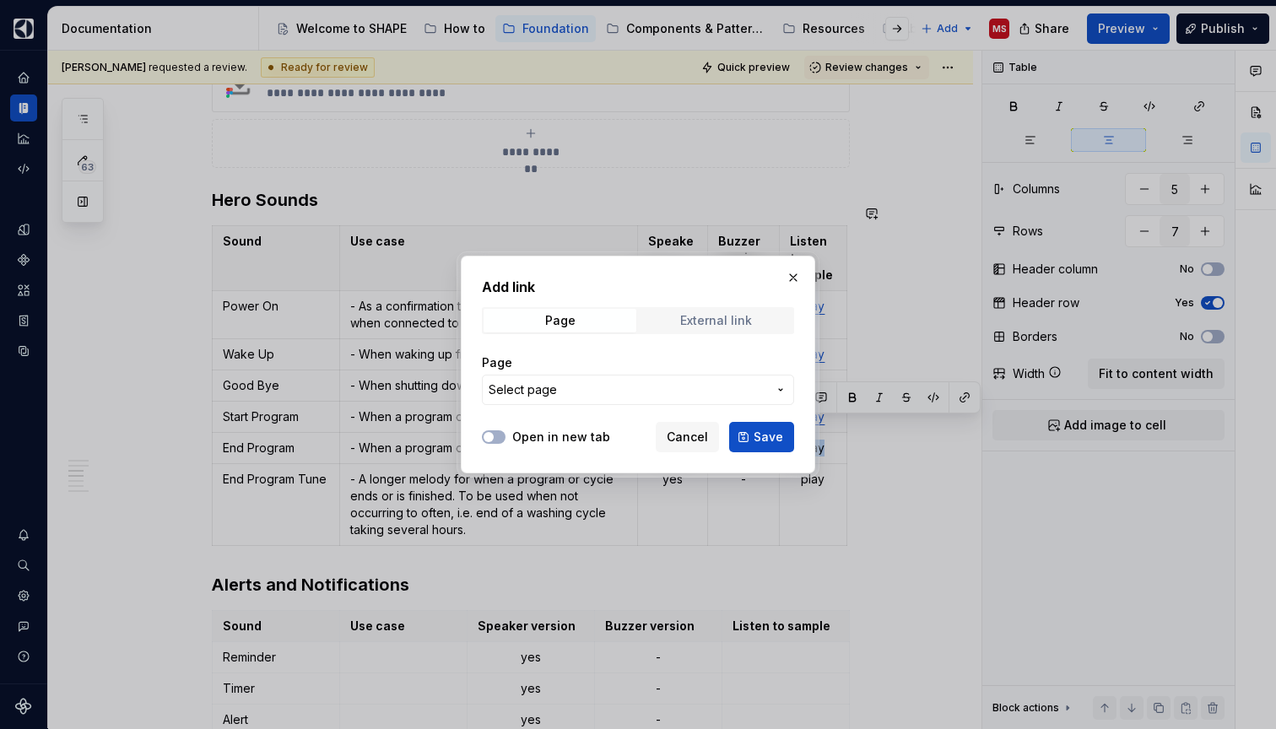
click at [743, 320] on div "External link" at bounding box center [716, 320] width 72 height 13
type textarea "*"
click at [631, 391] on input "URL" at bounding box center [638, 390] width 312 height 30
paste input "[URL][DOMAIN_NAME]"
type input "[URL][DOMAIN_NAME]"
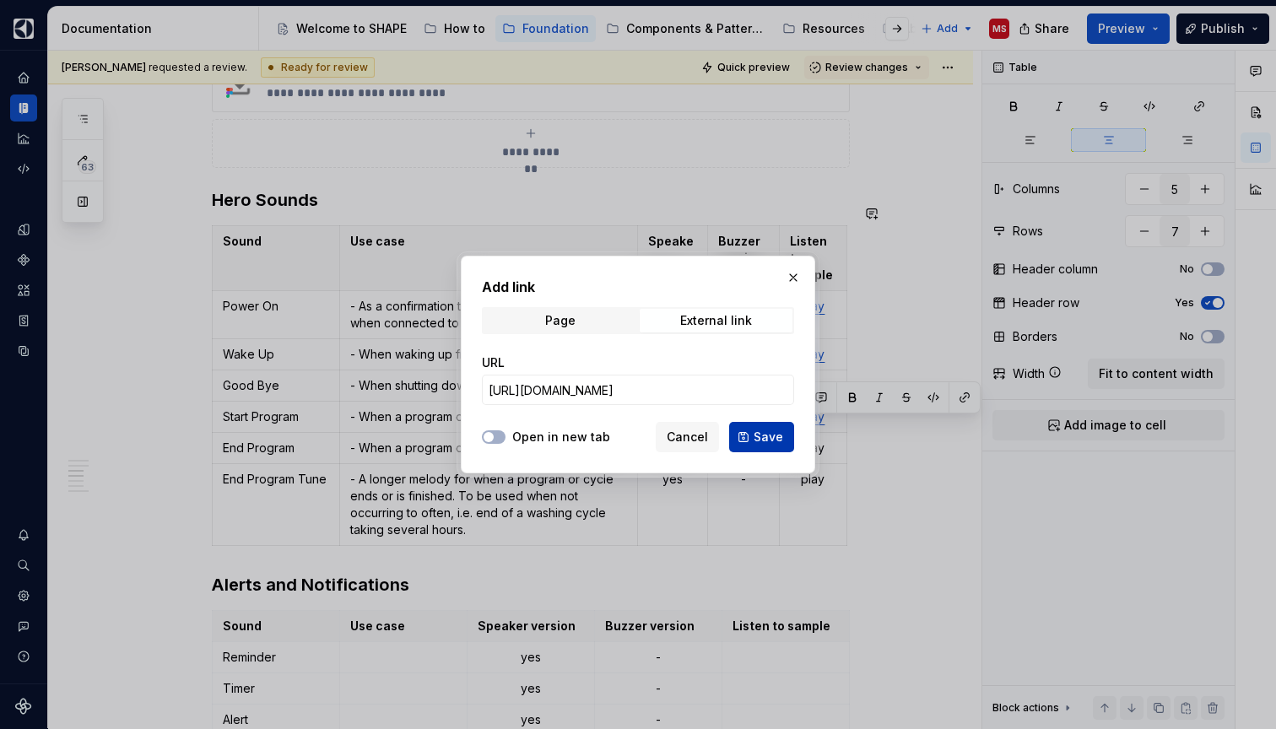
click at [757, 430] on span "Save" at bounding box center [768, 437] width 30 height 17
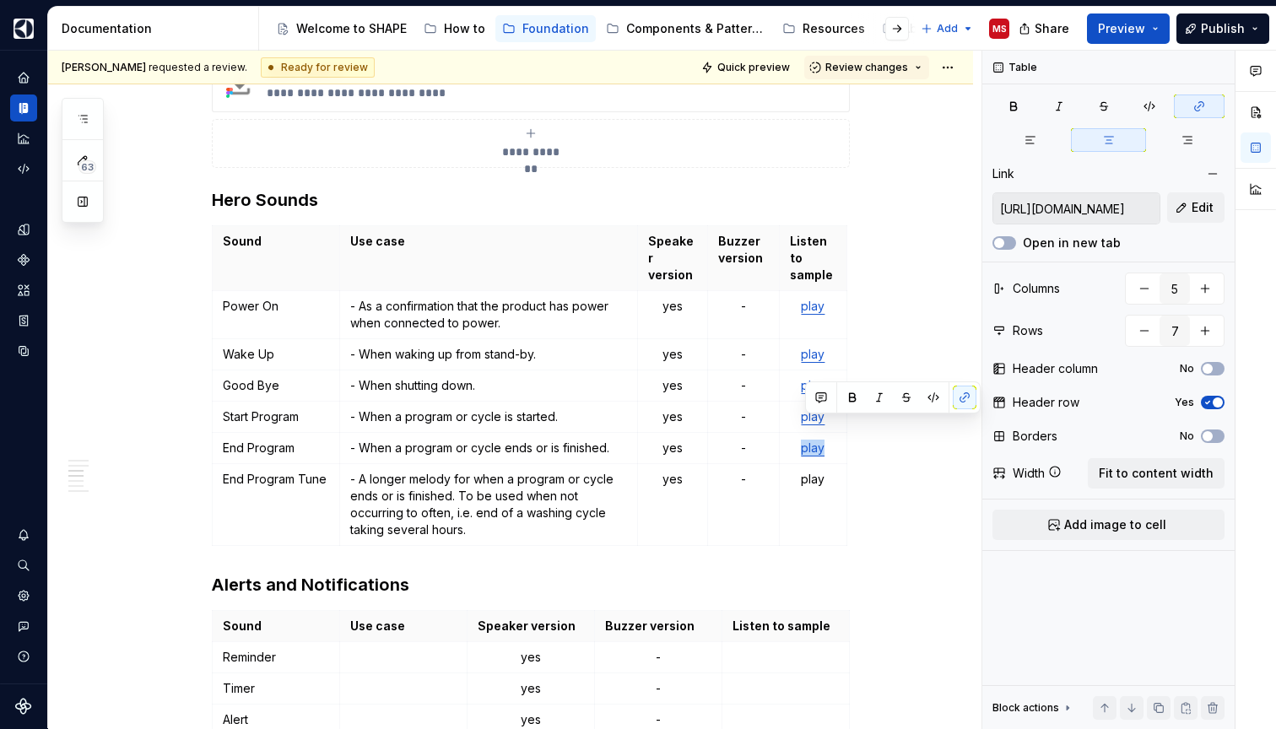
type textarea "*"
click at [811, 471] on p "play" at bounding box center [813, 479] width 46 height 17
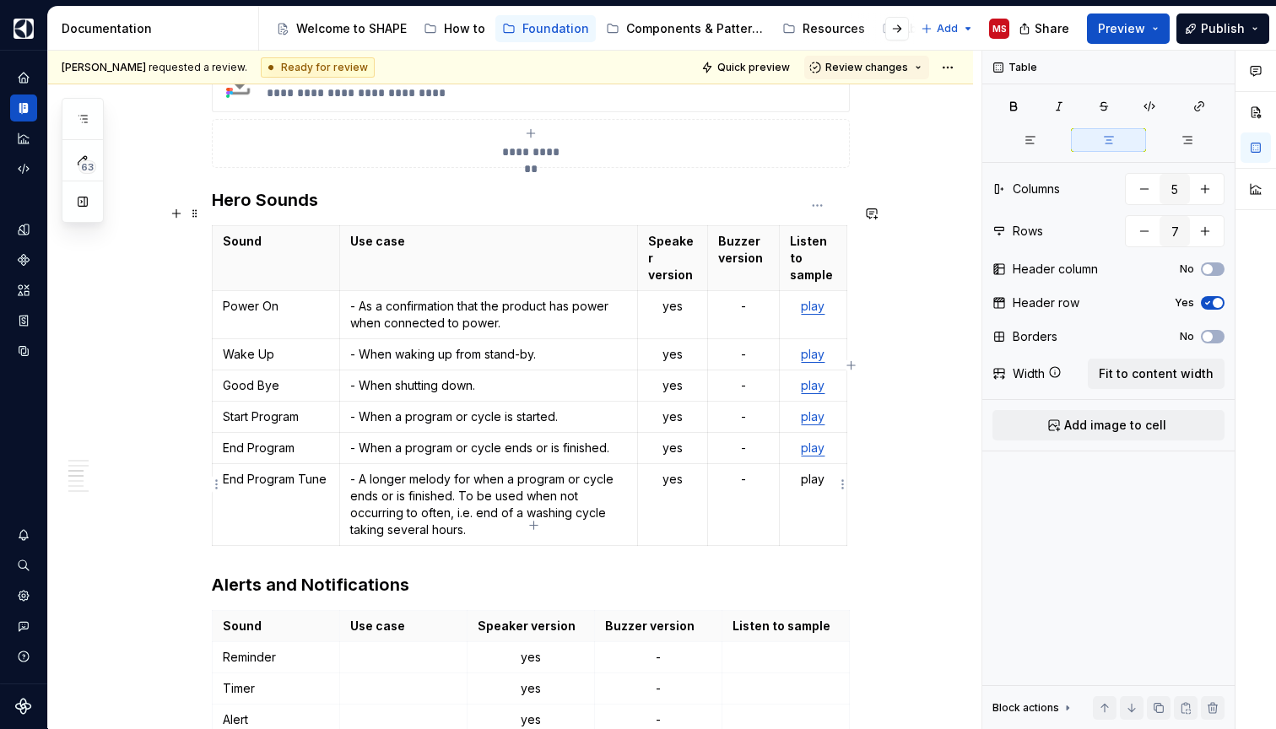
click at [811, 471] on p "play" at bounding box center [813, 479] width 46 height 17
click at [960, 431] on button "button" at bounding box center [965, 429] width 24 height 24
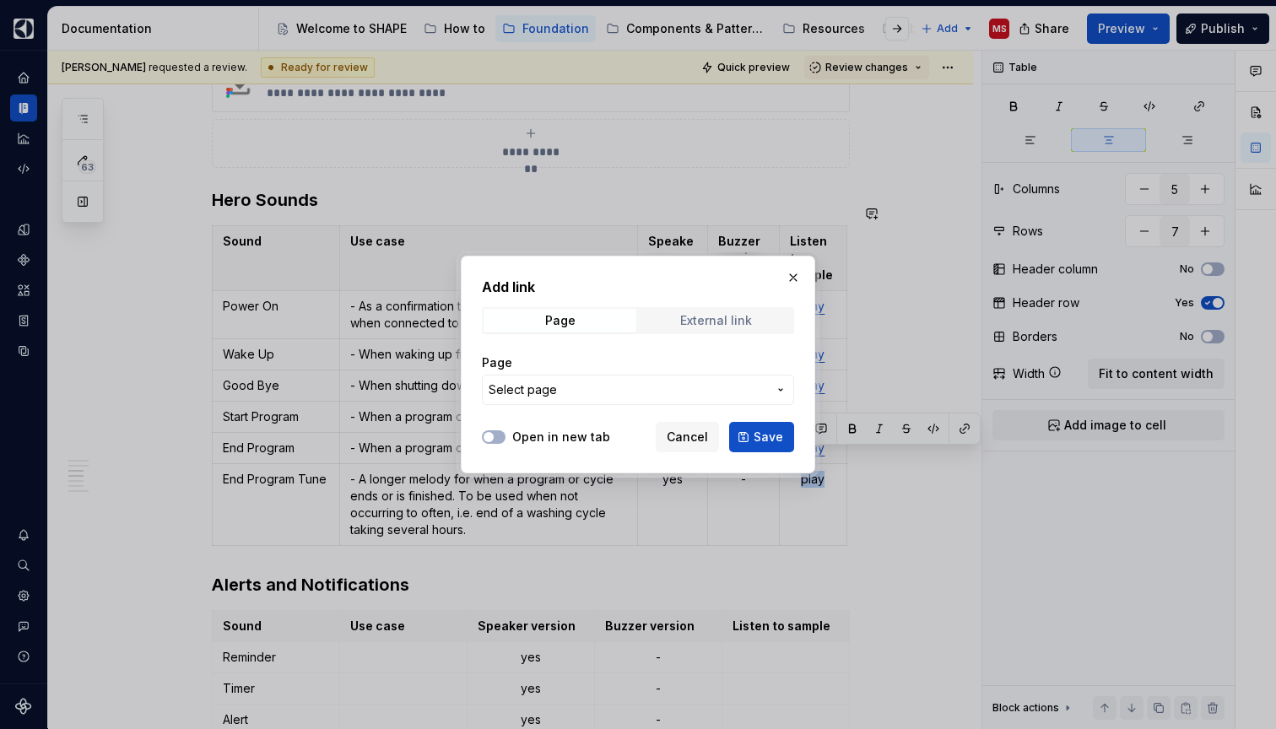
click at [714, 321] on div "External link" at bounding box center [716, 320] width 72 height 13
click at [645, 393] on input "URL" at bounding box center [638, 390] width 312 height 30
paste input "[URL][DOMAIN_NAME]"
type input "[URL][DOMAIN_NAME]"
click at [769, 438] on span "Save" at bounding box center [768, 437] width 30 height 17
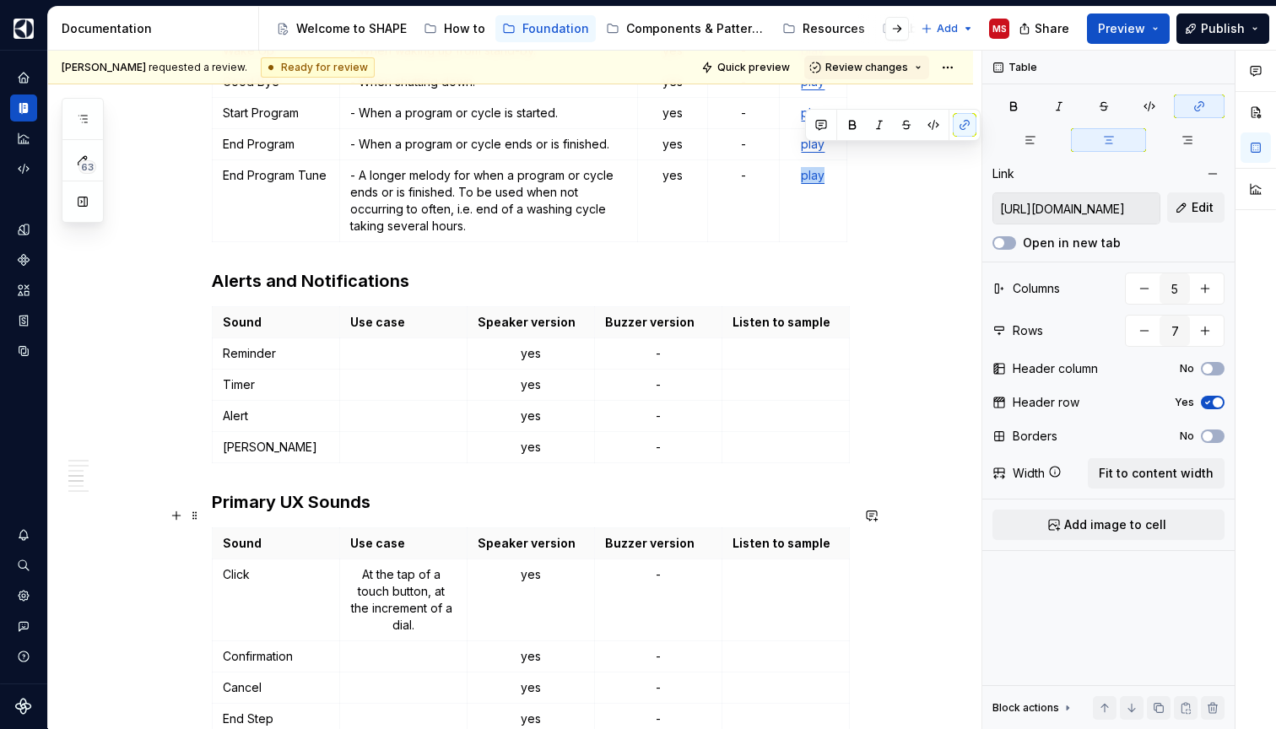
scroll to position [1826, 0]
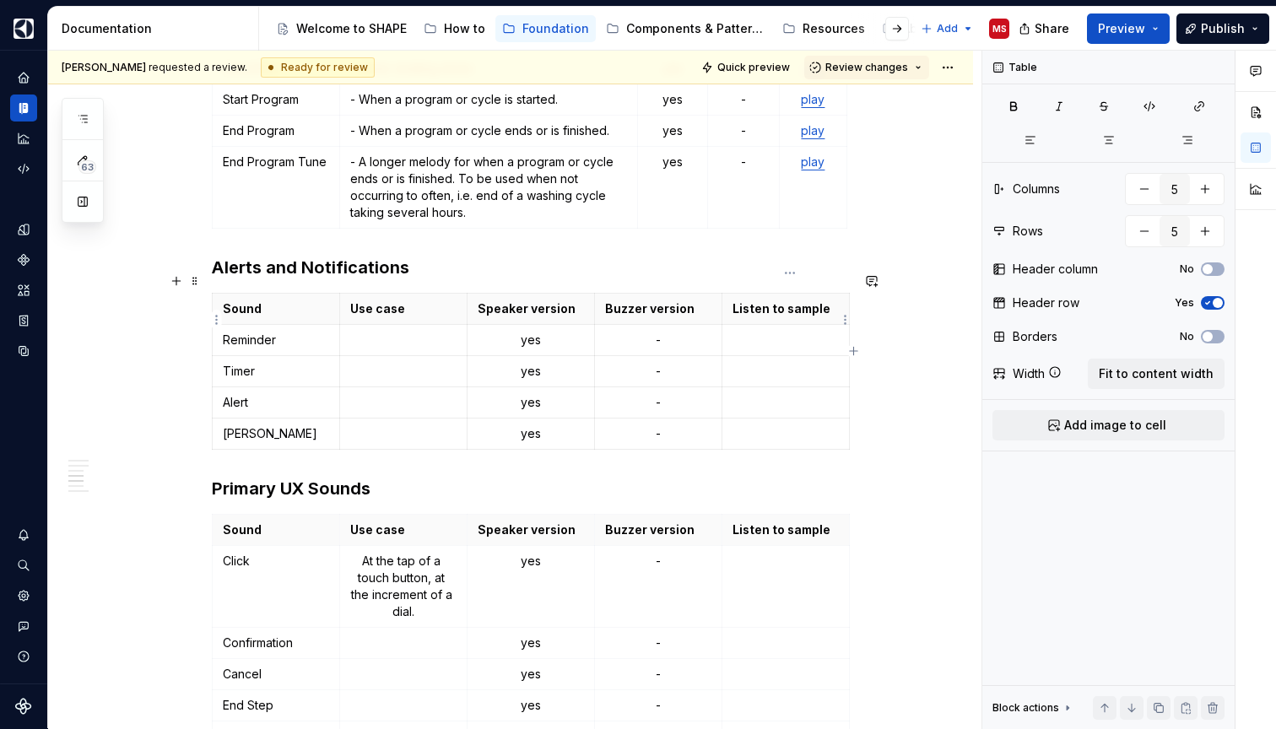
click at [777, 332] on p at bounding box center [785, 340] width 106 height 17
click at [744, 332] on p "play" at bounding box center [785, 340] width 106 height 17
copy p "play"
click at [764, 363] on p at bounding box center [785, 371] width 106 height 17
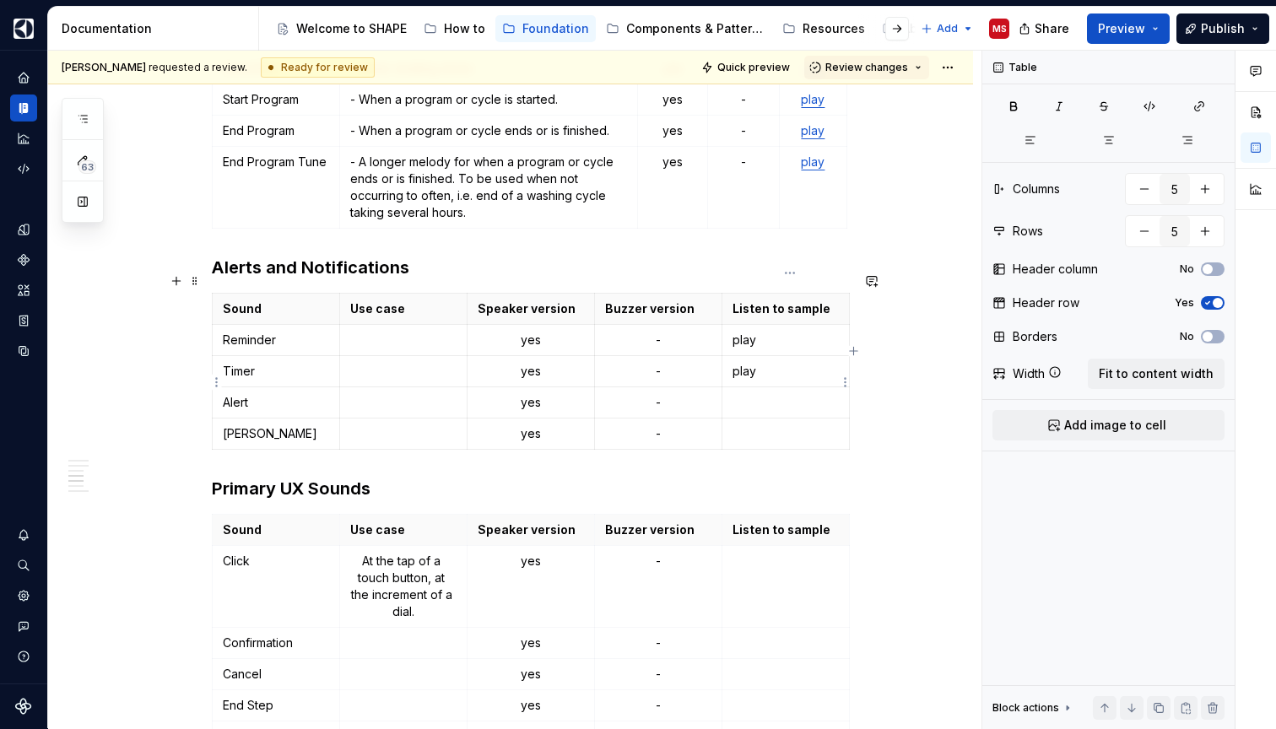
click at [760, 394] on p at bounding box center [785, 402] width 106 height 17
click at [758, 425] on p at bounding box center [785, 433] width 106 height 17
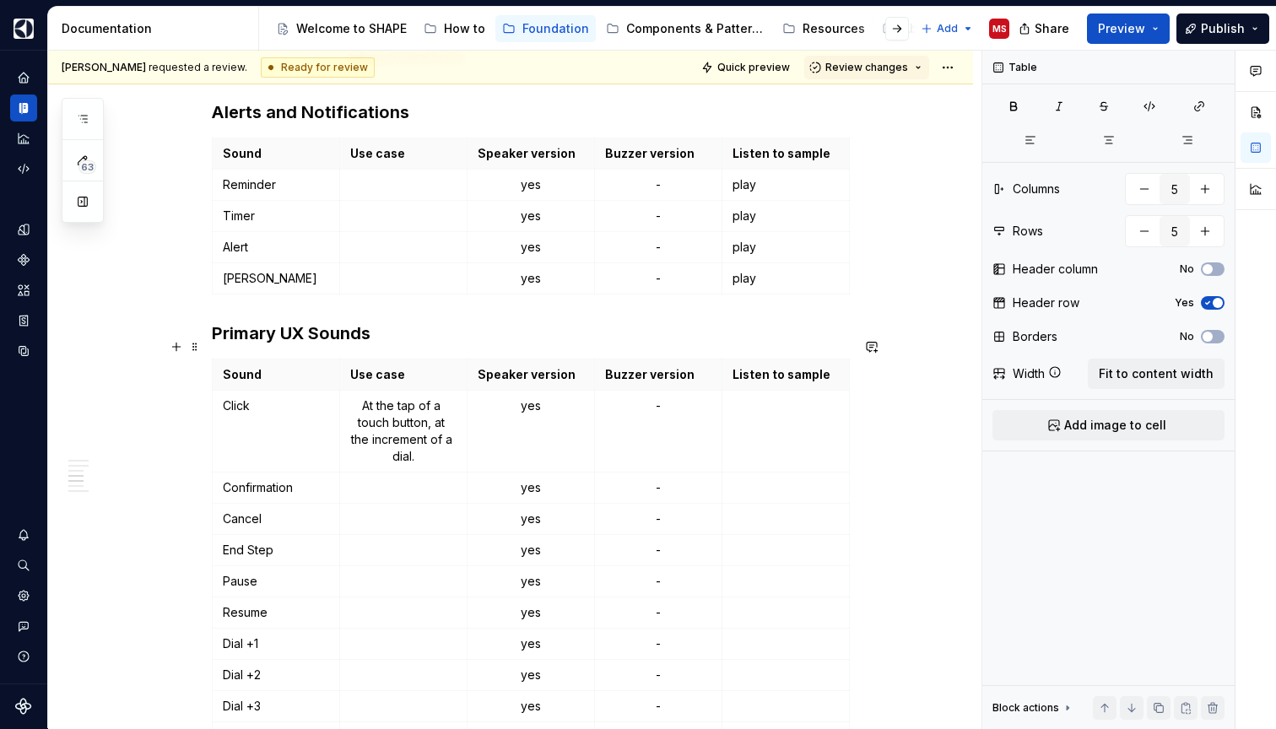
scroll to position [2000, 0]
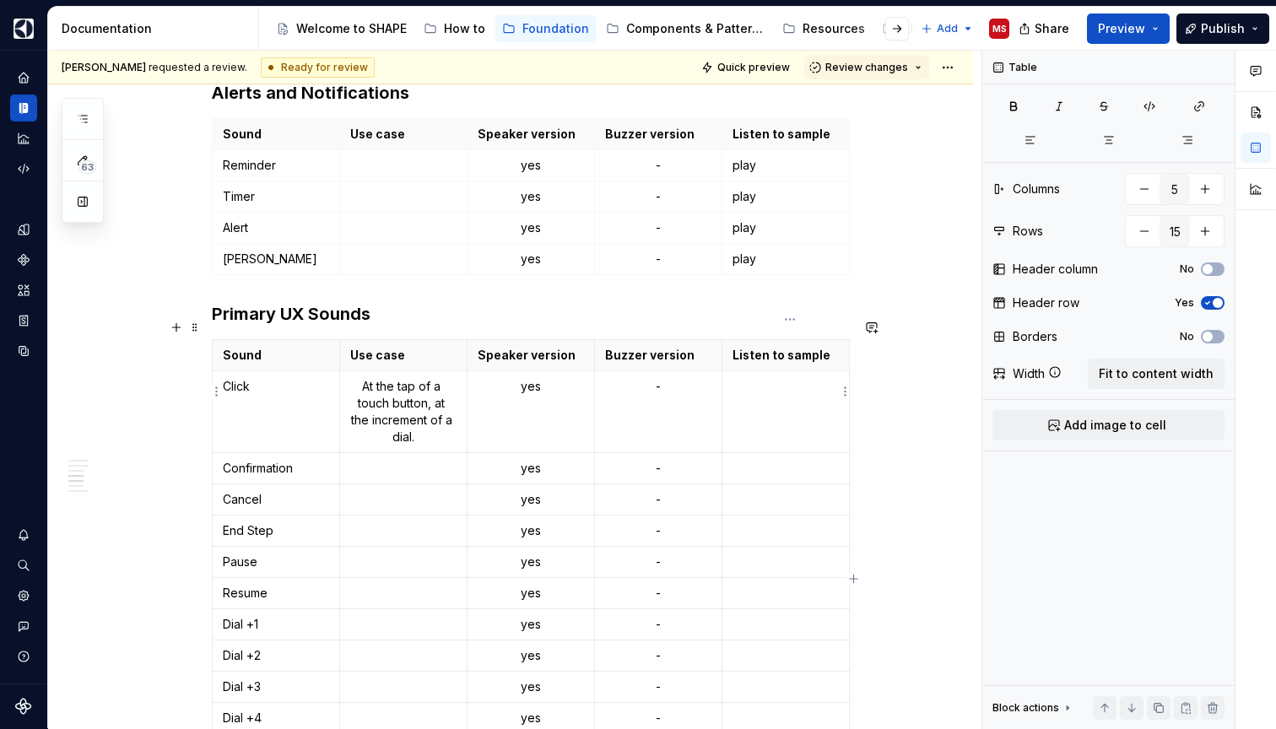
click at [767, 406] on td at bounding box center [784, 412] width 127 height 82
click at [770, 460] on p at bounding box center [785, 468] width 106 height 17
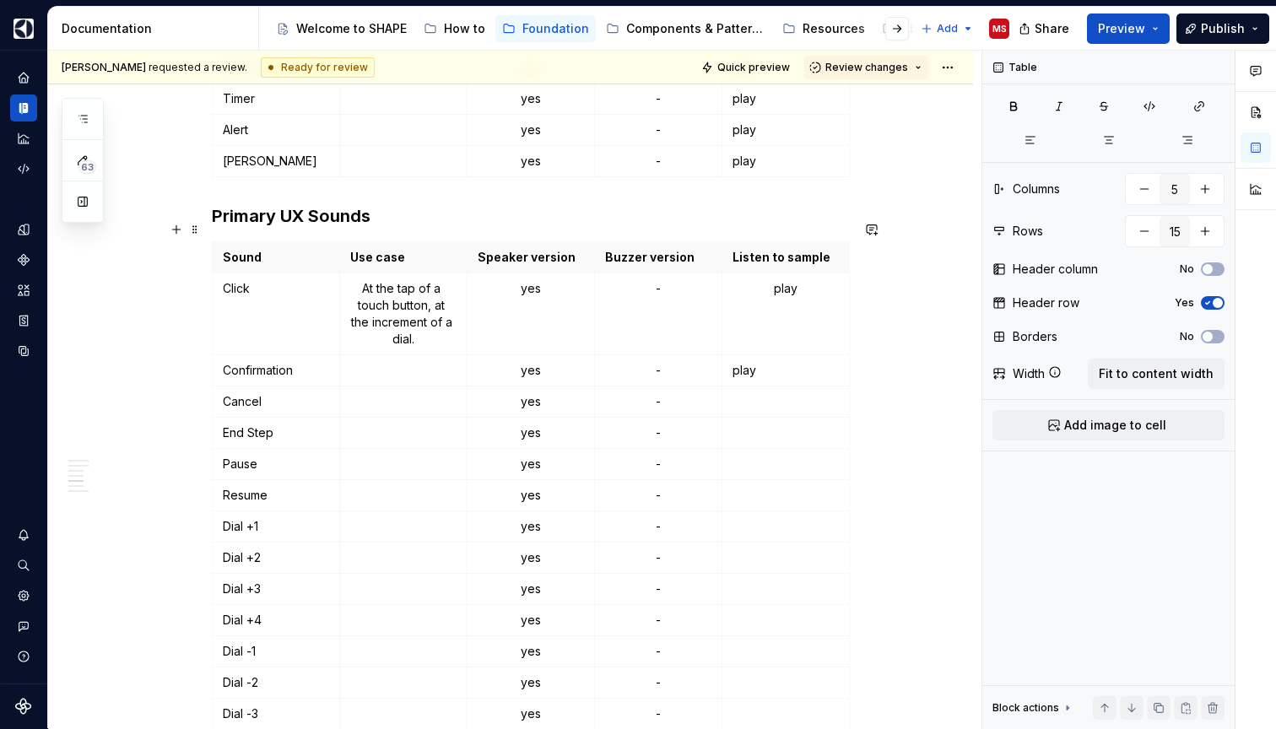
scroll to position [2123, 0]
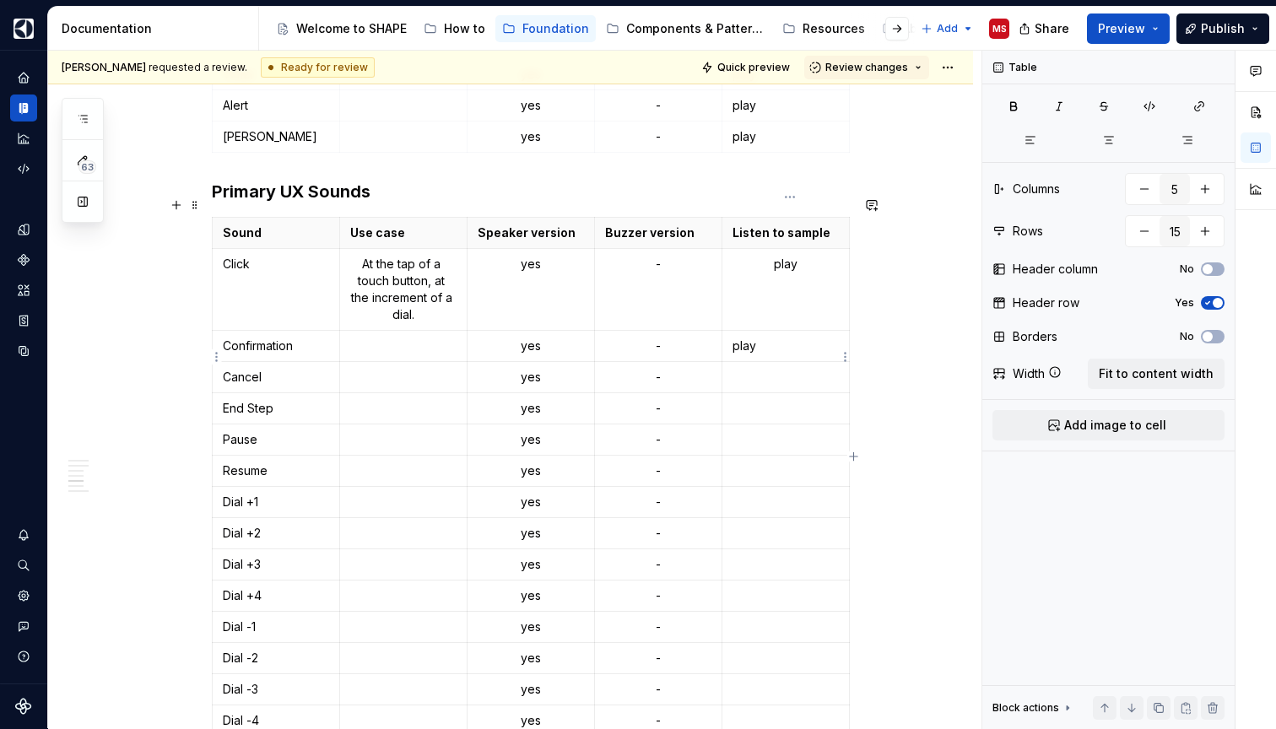
click at [775, 369] on p at bounding box center [785, 377] width 106 height 17
click at [764, 400] on p at bounding box center [785, 408] width 106 height 17
click at [764, 431] on p at bounding box center [785, 439] width 106 height 17
click at [759, 462] on p at bounding box center [785, 470] width 106 height 17
click at [755, 494] on p at bounding box center [785, 502] width 106 height 17
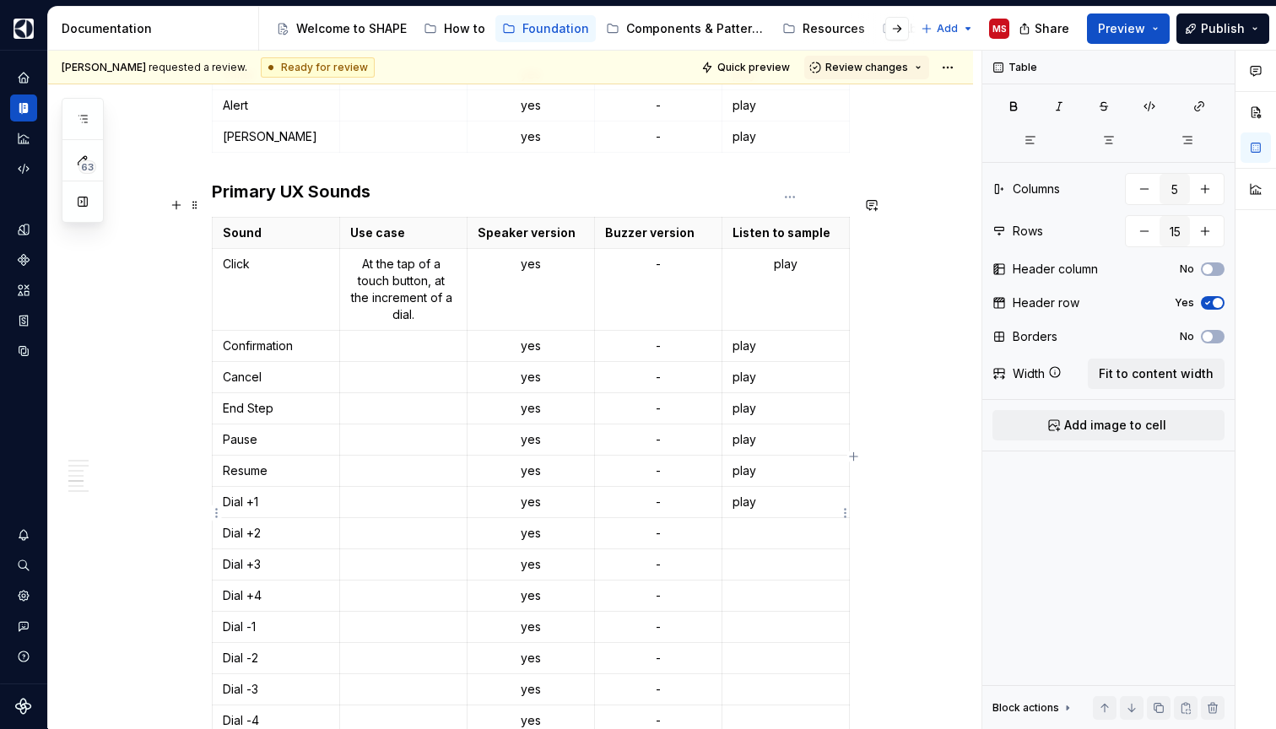
click at [762, 521] on td at bounding box center [784, 533] width 127 height 31
click at [762, 557] on td at bounding box center [784, 564] width 127 height 31
click at [755, 587] on p at bounding box center [785, 595] width 106 height 17
click at [755, 618] on p at bounding box center [785, 626] width 106 height 17
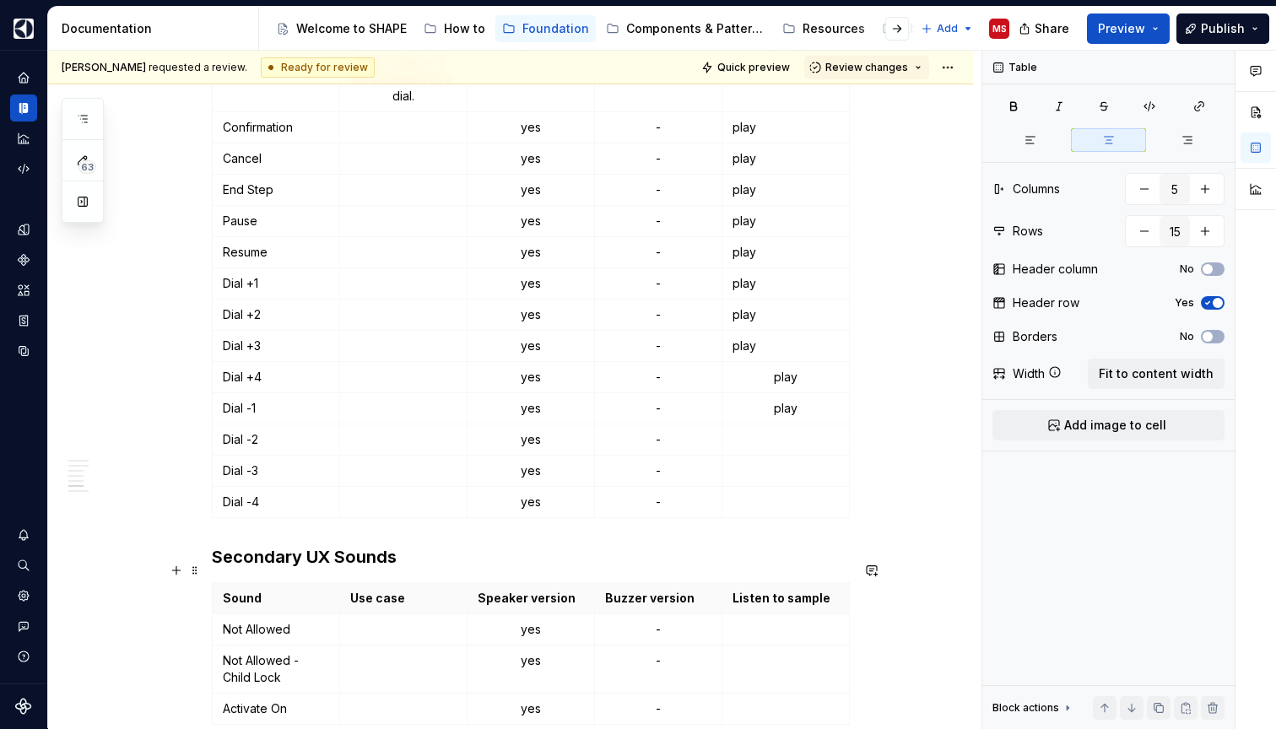
scroll to position [2348, 0]
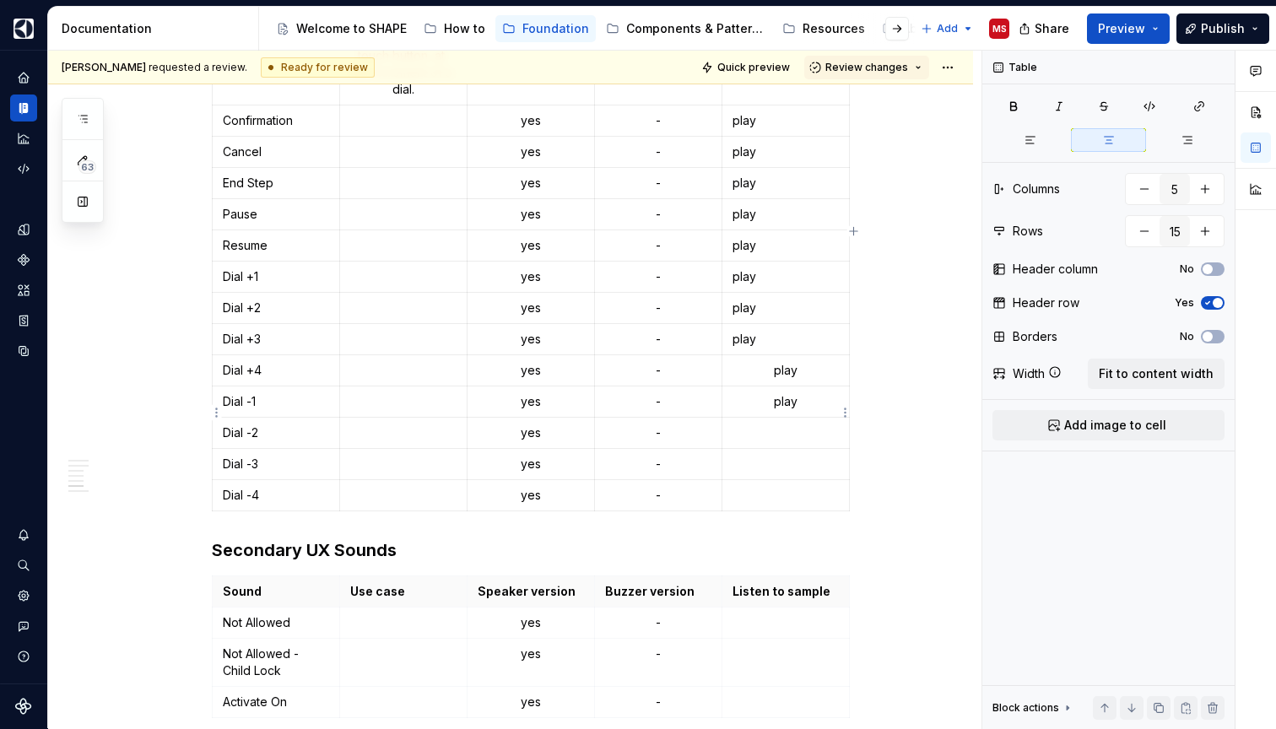
click at [766, 424] on p at bounding box center [785, 432] width 106 height 17
click at [768, 449] on td at bounding box center [784, 464] width 127 height 31
click at [768, 487] on p at bounding box center [785, 495] width 106 height 17
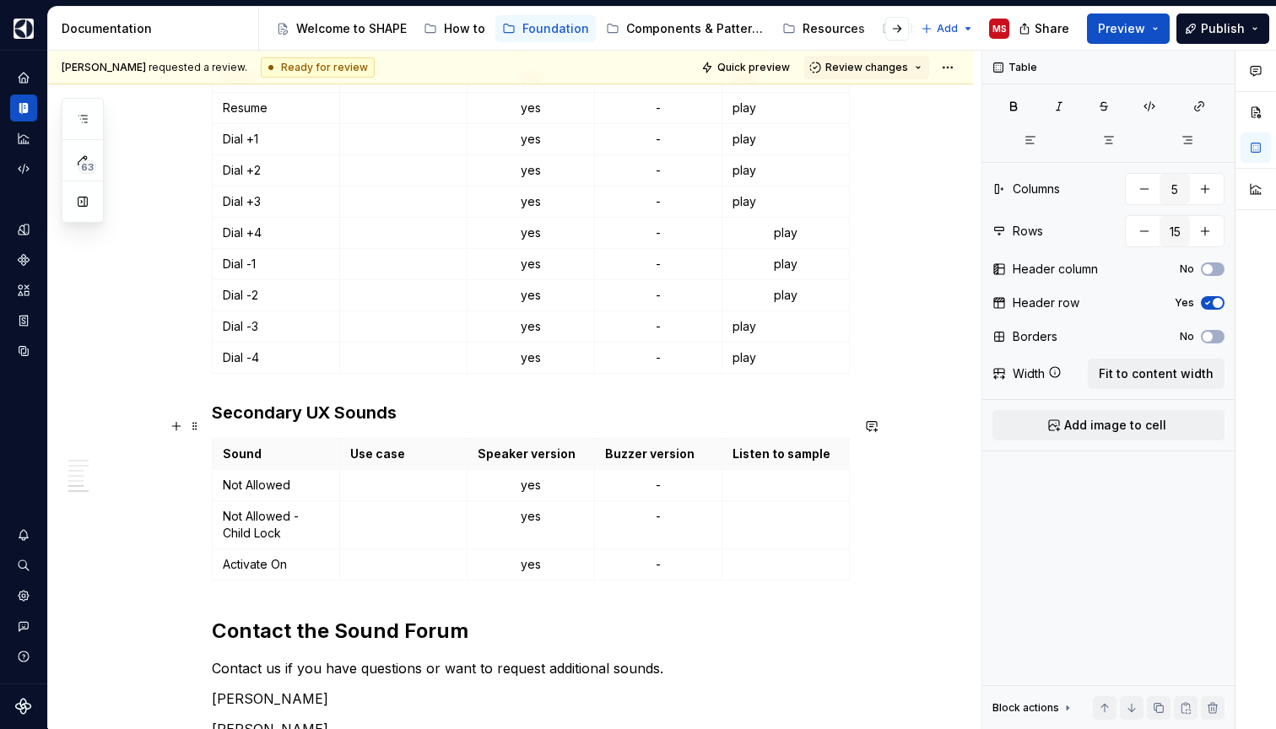
scroll to position [2568, 0]
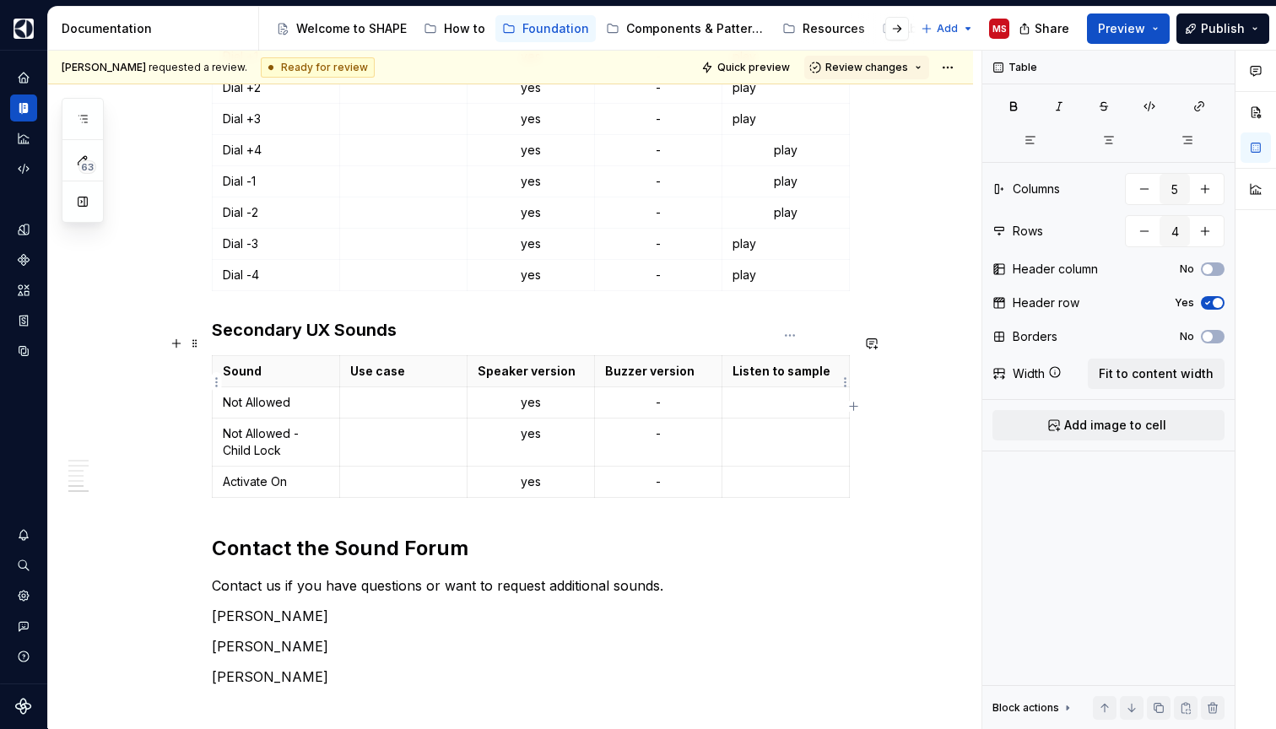
click at [771, 394] on p at bounding box center [785, 402] width 106 height 17
click at [771, 431] on td at bounding box center [784, 442] width 127 height 48
click at [772, 473] on p at bounding box center [785, 481] width 106 height 17
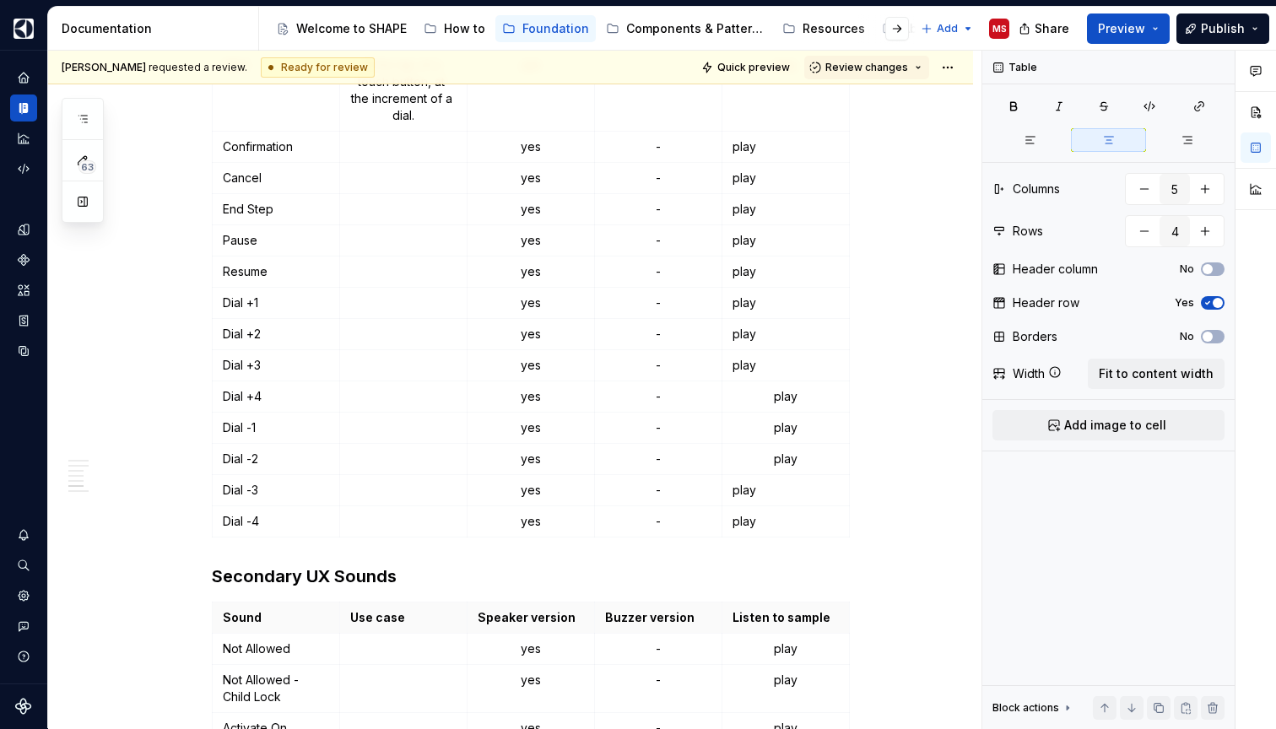
scroll to position [2206, 0]
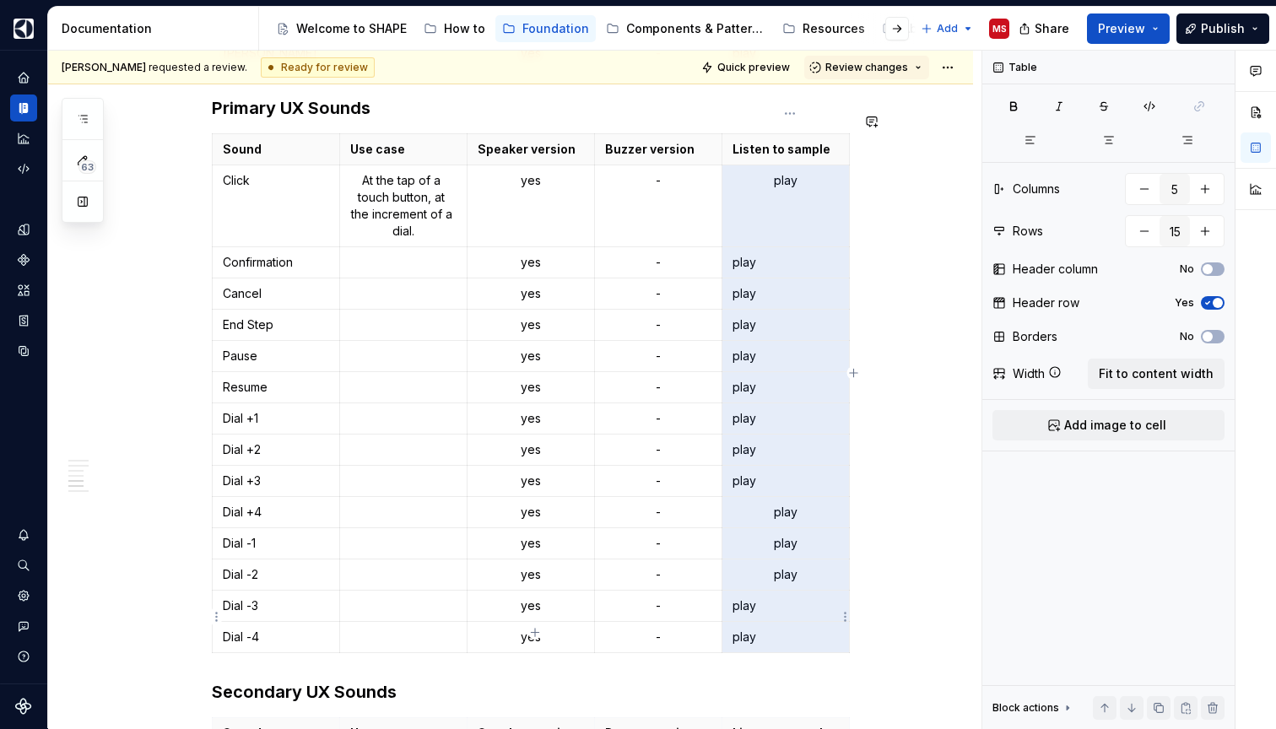
drag, startPoint x: 793, startPoint y: 189, endPoint x: 770, endPoint y: 629, distance: 441.0
click at [770, 629] on tbody "Sound Use case Speaker version Buzzer version Listen to sample Click At the tap…" at bounding box center [531, 393] width 637 height 519
click at [1113, 134] on icon "button" at bounding box center [1108, 139] width 13 height 13
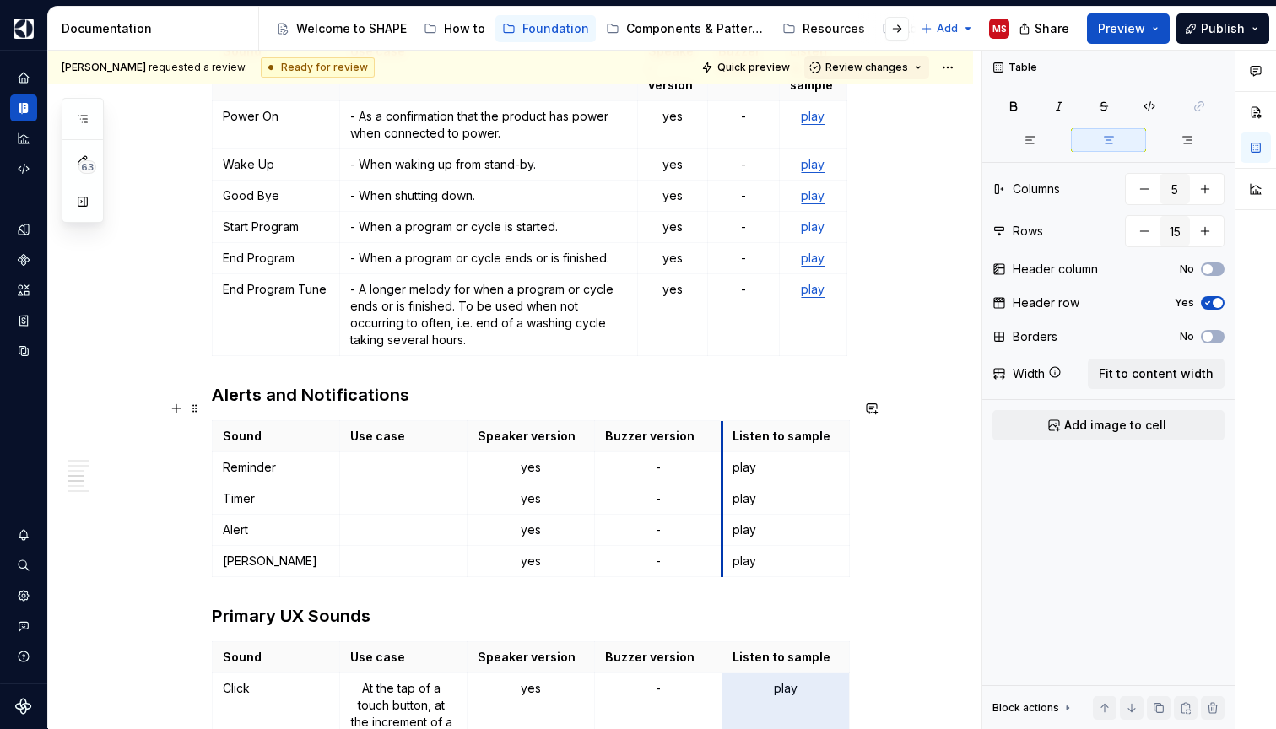
scroll to position [1730, 0]
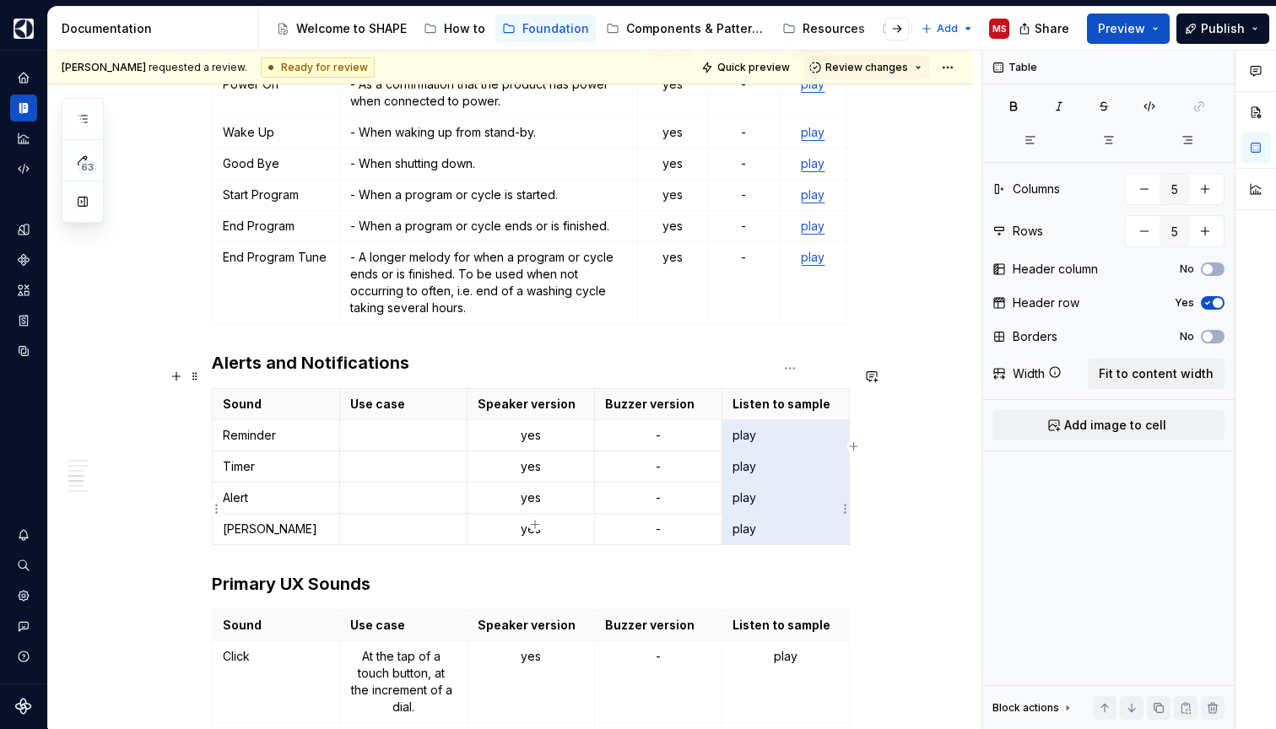
drag, startPoint x: 788, startPoint y: 411, endPoint x: 782, endPoint y: 498, distance: 87.1
click at [782, 498] on tbody "Sound Use case Speaker version Buzzer version Listen to sample Reminder yes - p…" at bounding box center [531, 467] width 637 height 156
click at [1117, 138] on button "button" at bounding box center [1108, 140] width 75 height 24
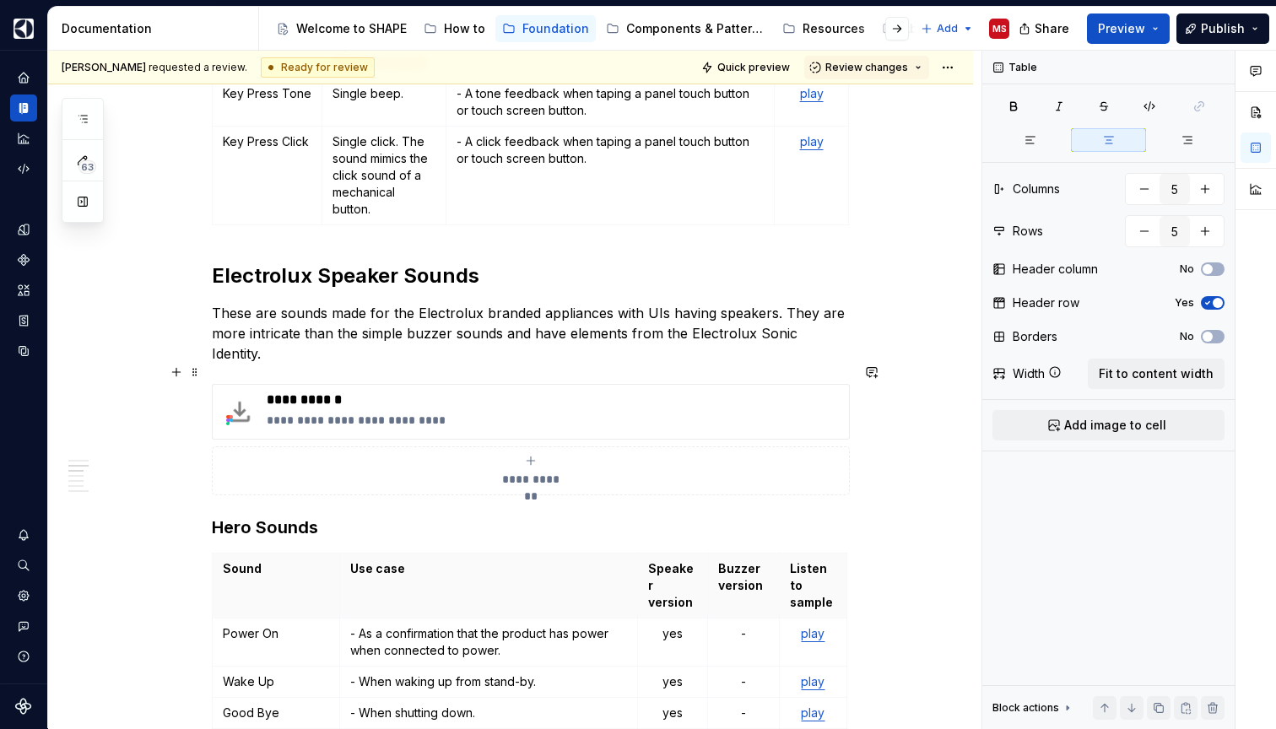
scroll to position [1142, 0]
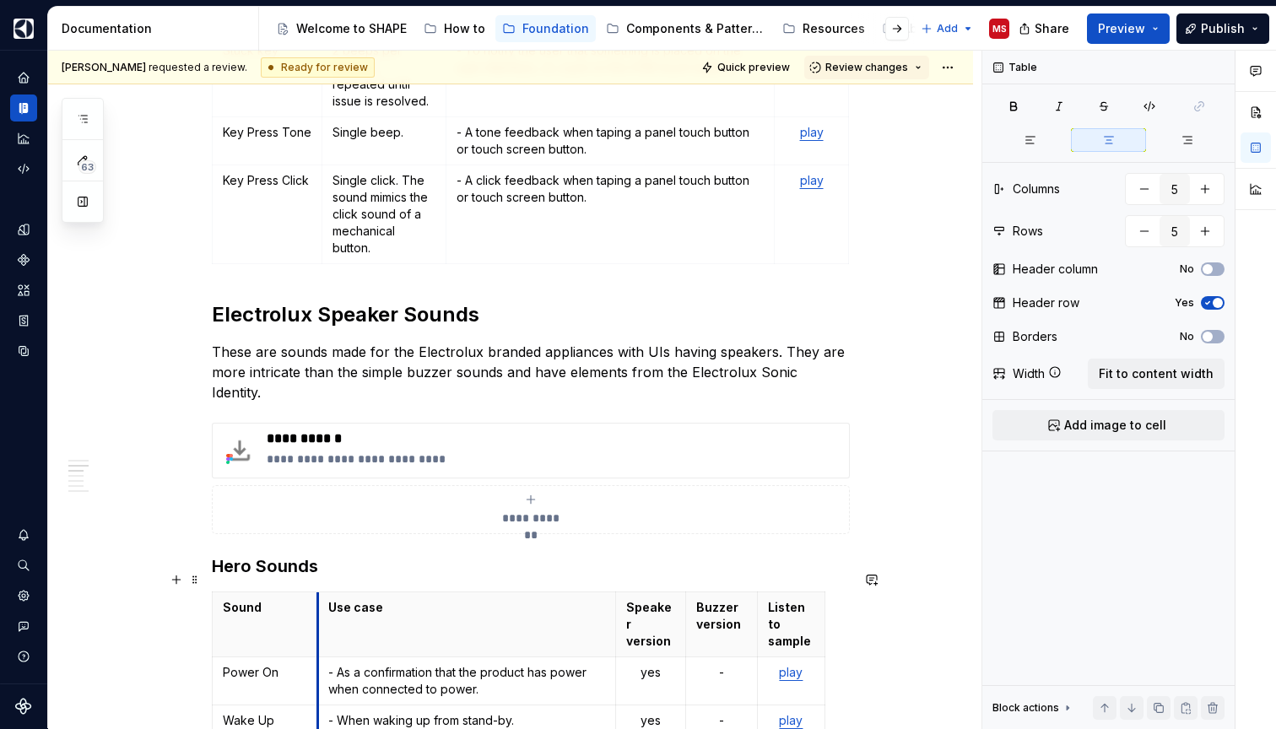
drag, startPoint x: 345, startPoint y: 603, endPoint x: 323, endPoint y: 602, distance: 22.0
click at [323, 602] on th "Use case" at bounding box center [467, 624] width 298 height 65
type input "7"
click at [294, 569] on div "**********" at bounding box center [531, 664] width 638 height 2957
click at [287, 592] on th "Sound" at bounding box center [265, 624] width 105 height 65
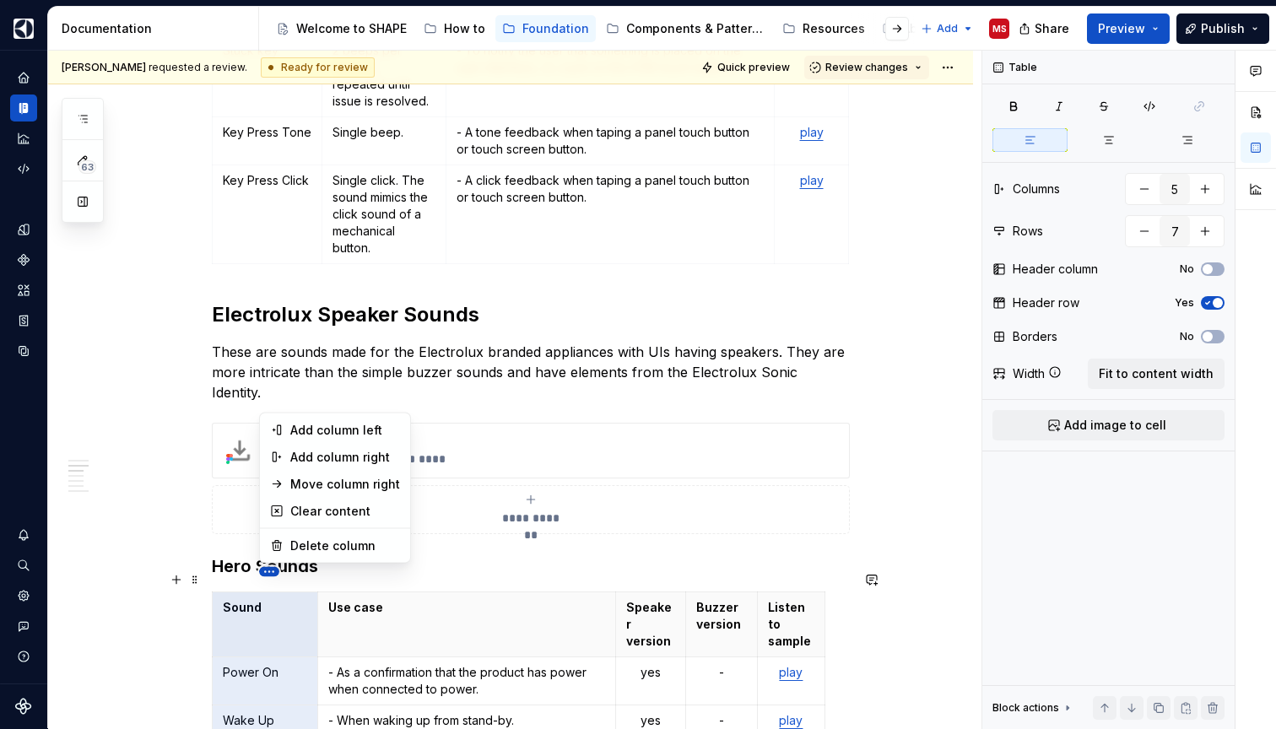
click at [265, 571] on html "SHAPE Design System MS Dataset APPLIANCE Documentation Accessibility guide for …" at bounding box center [638, 364] width 1276 height 729
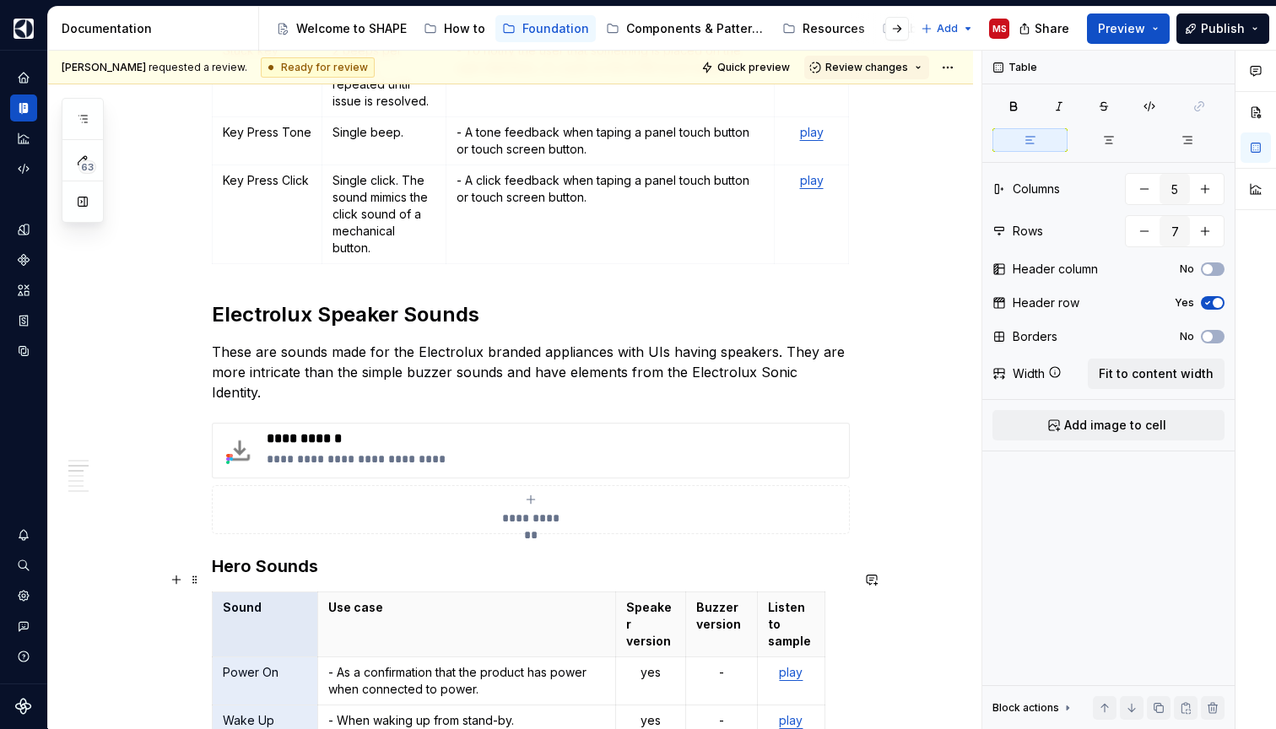
click at [453, 575] on html "SHAPE Design System MS Dataset APPLIANCE Documentation Accessibility guide for …" at bounding box center [638, 364] width 1276 height 729
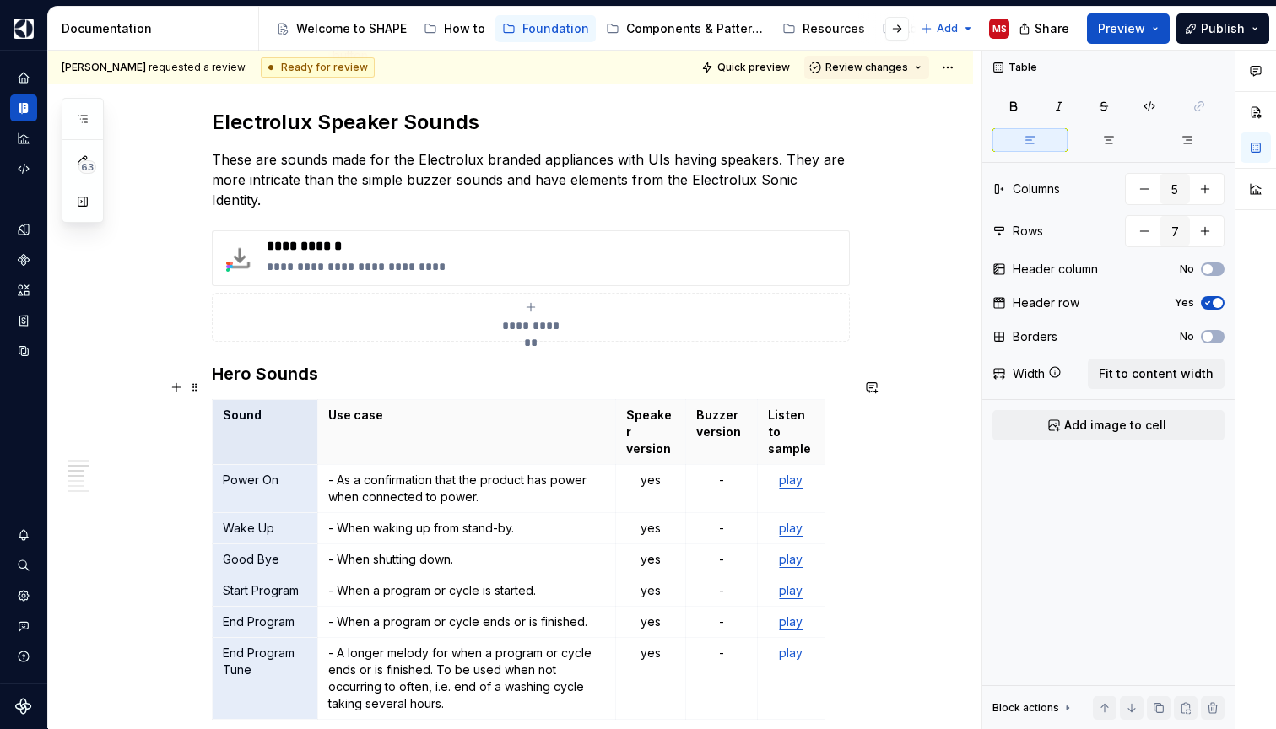
scroll to position [1368, 0]
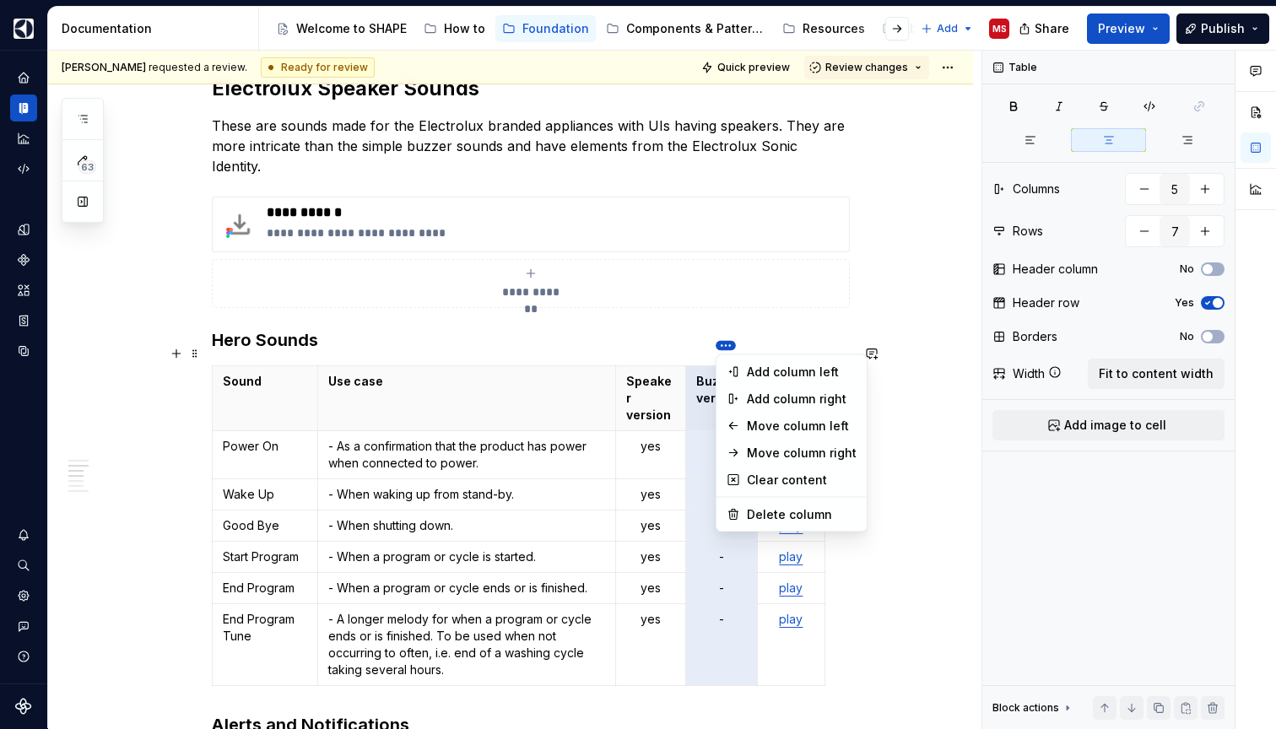
click at [726, 346] on html "SHAPE Design System MS Dataset APPLIANCE Documentation Accessibility guide for …" at bounding box center [638, 364] width 1276 height 729
click at [779, 507] on div "Delete column" at bounding box center [802, 514] width 110 height 17
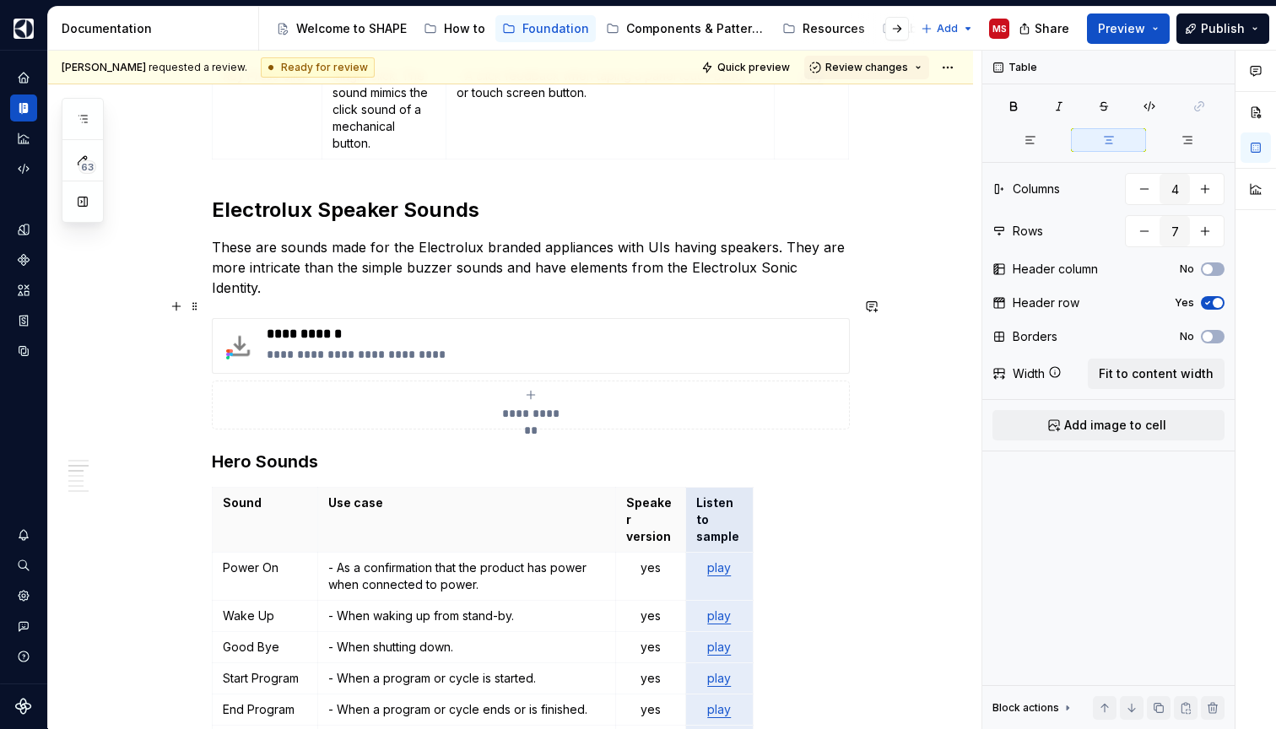
scroll to position [1233, 0]
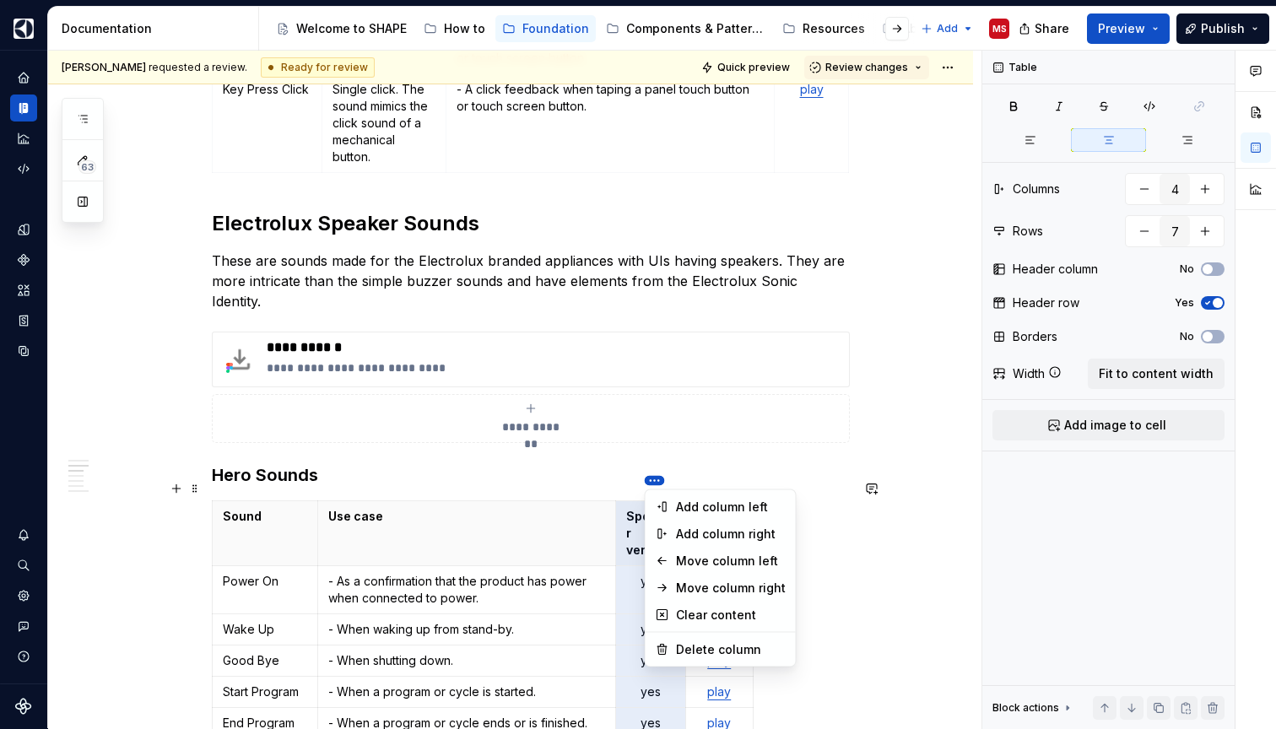
click at [652, 480] on html "SHAPE Design System MS Dataset APPLIANCE Documentation Accessibility guide for …" at bounding box center [638, 364] width 1276 height 729
click at [699, 644] on div "Delete column" at bounding box center [731, 649] width 110 height 17
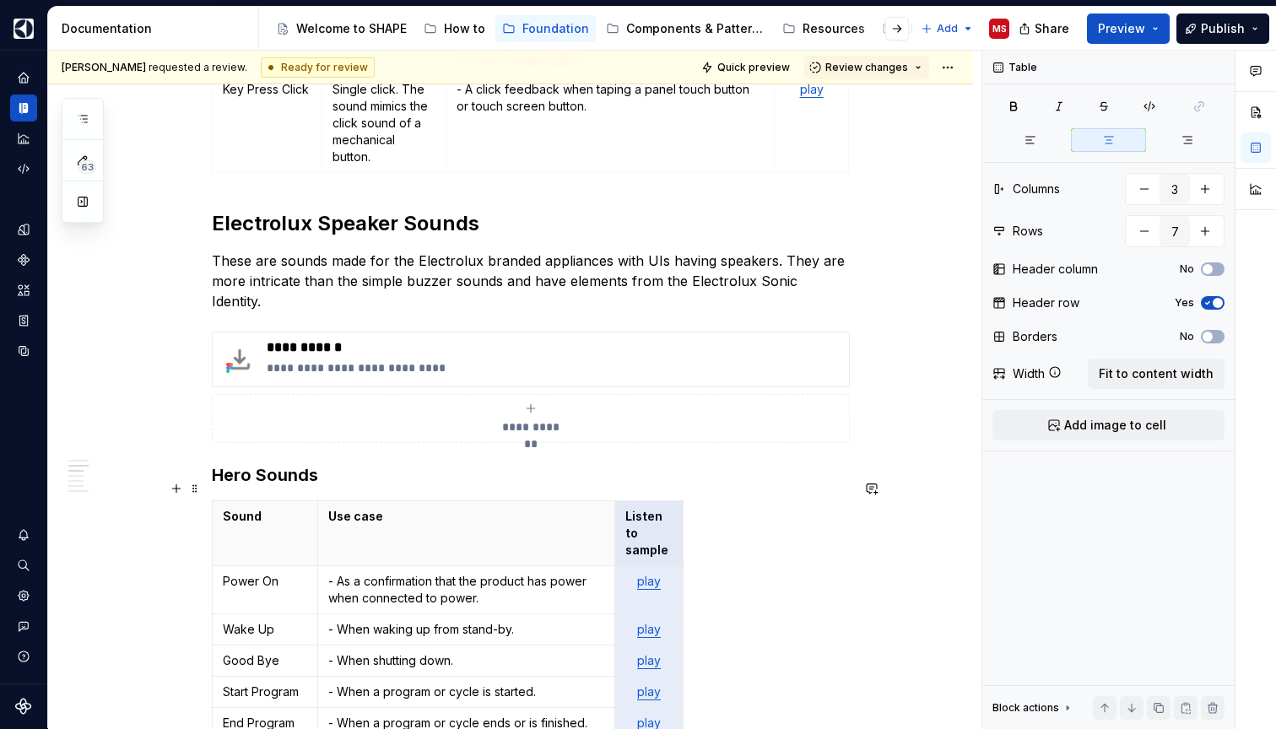
scroll to position [1251, 0]
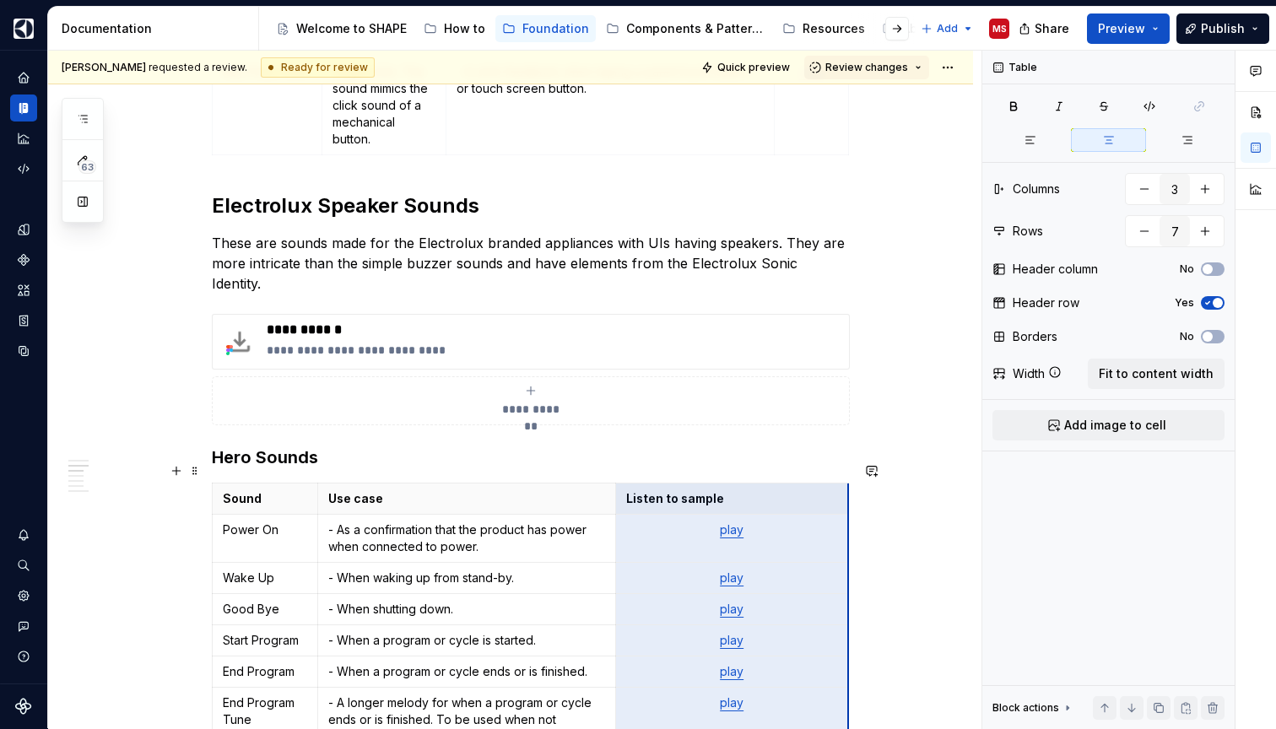
drag, startPoint x: 687, startPoint y: 492, endPoint x: 852, endPoint y: 499, distance: 165.5
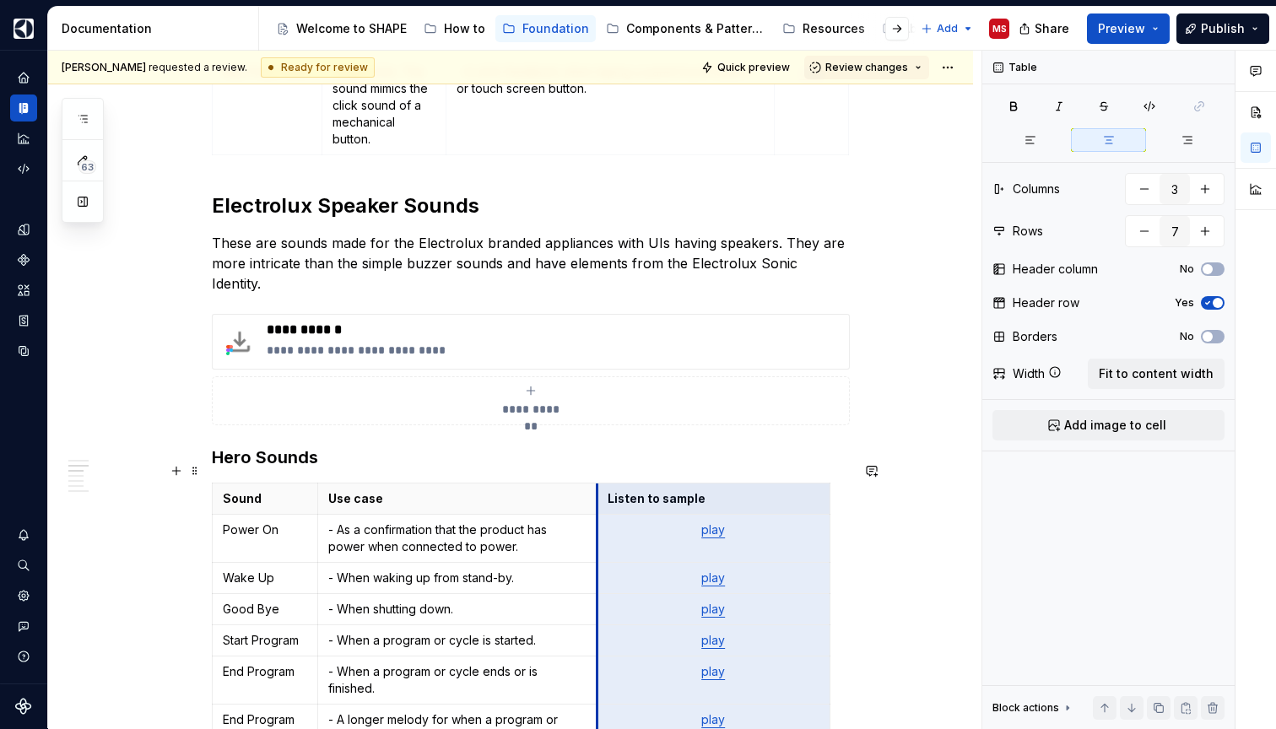
drag, startPoint x: 621, startPoint y: 485, endPoint x: 603, endPoint y: 508, distance: 28.9
click at [603, 508] on tbody "Sound Use case Listen to sample Power On - As a confirmation that the product h…" at bounding box center [522, 634] width 618 height 303
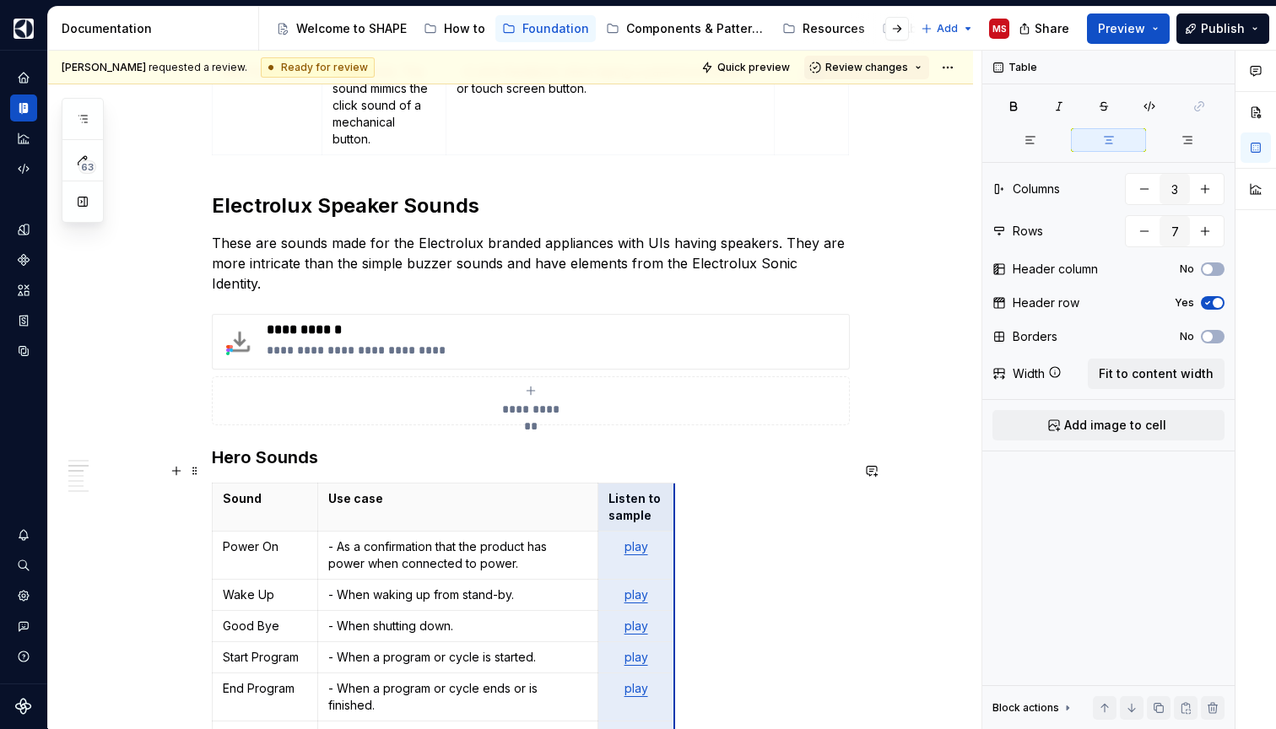
drag, startPoint x: 834, startPoint y: 482, endPoint x: 678, endPoint y: 485, distance: 155.3
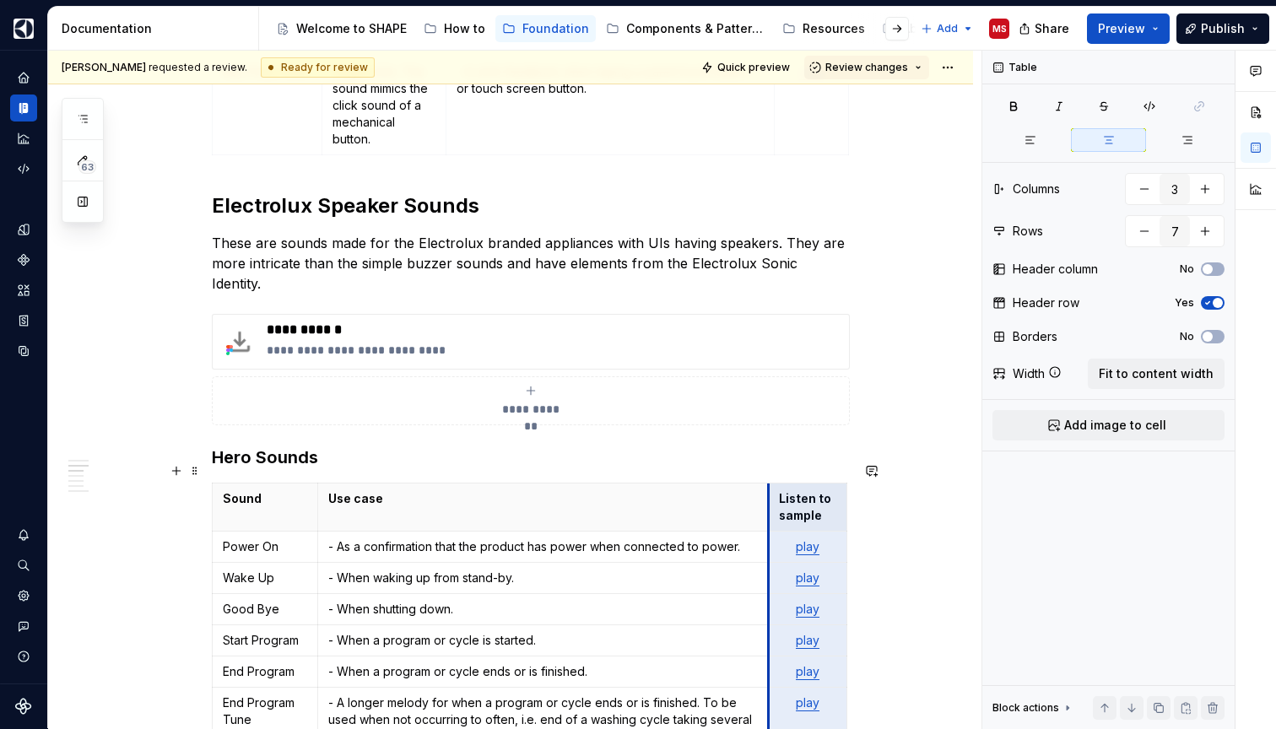
drag, startPoint x: 602, startPoint y: 478, endPoint x: 774, endPoint y: 472, distance: 171.4
click at [774, 483] on th "Listen to sample" at bounding box center [808, 507] width 78 height 48
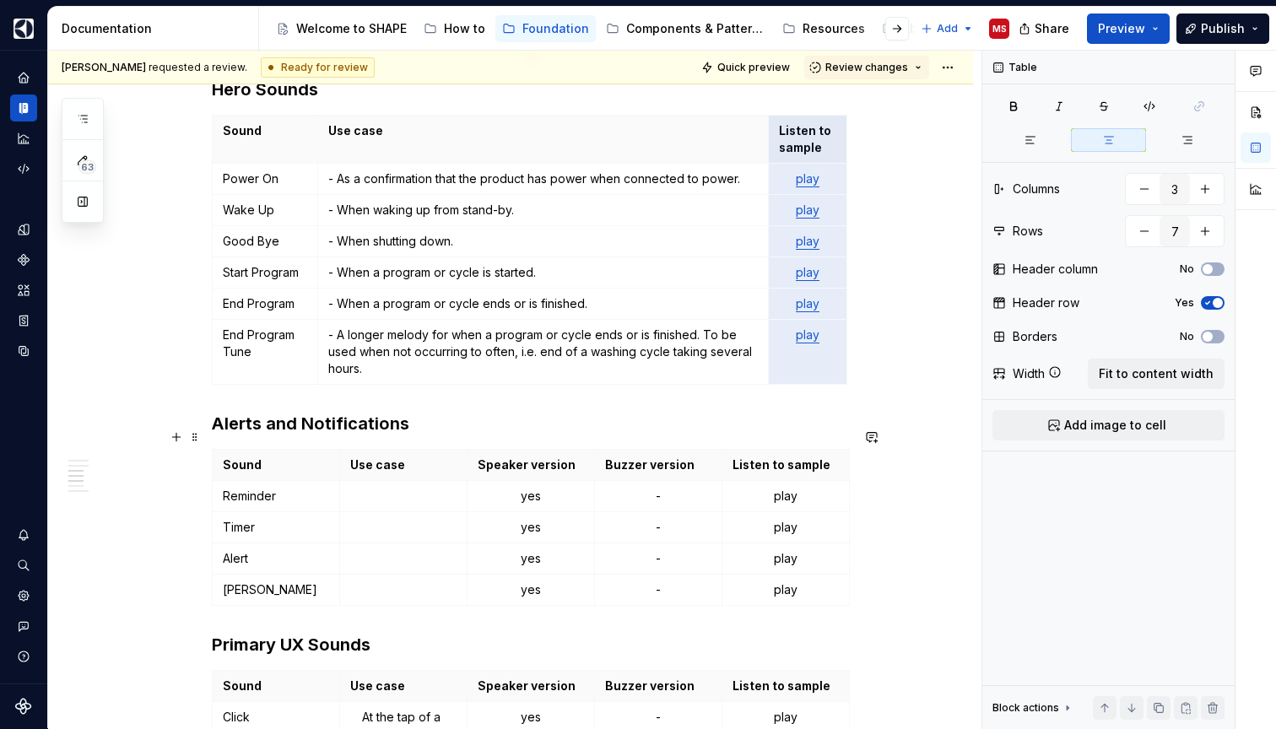
scroll to position [1633, 0]
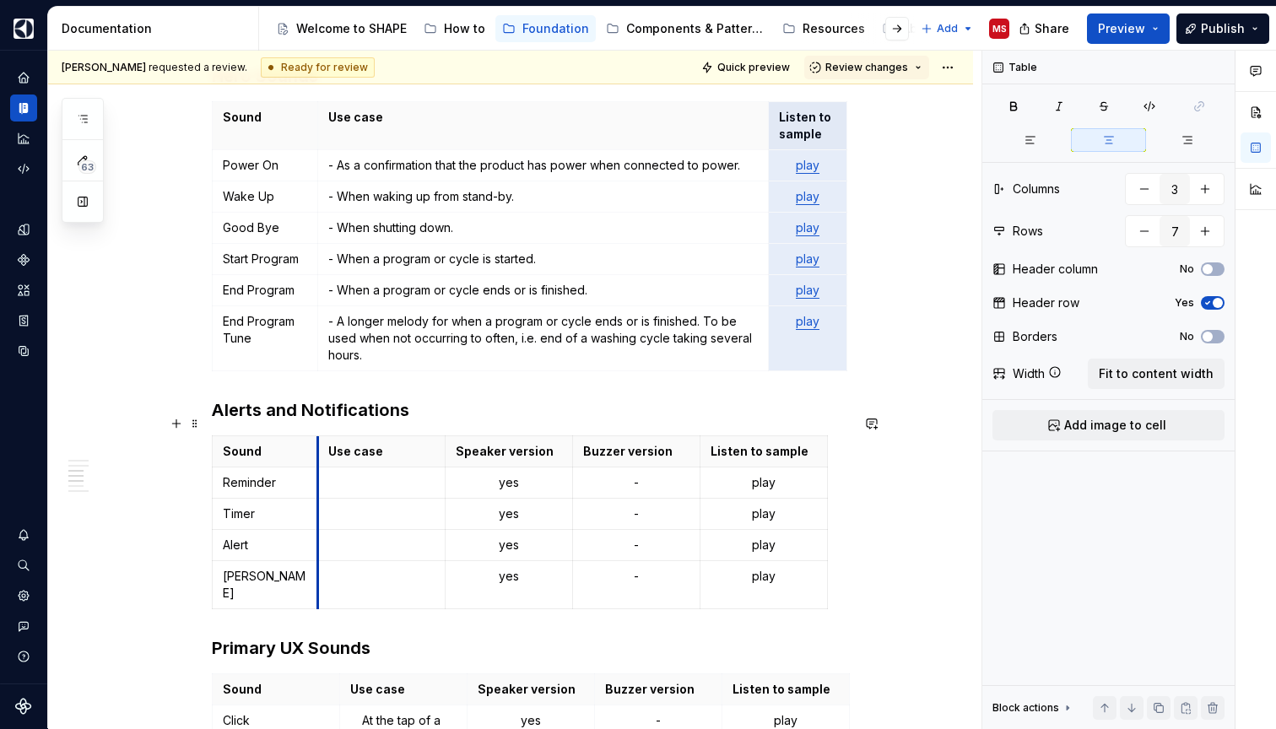
drag, startPoint x: 347, startPoint y: 436, endPoint x: 325, endPoint y: 434, distance: 22.1
click at [325, 436] on th "Use case" at bounding box center [381, 451] width 127 height 31
type input "5"
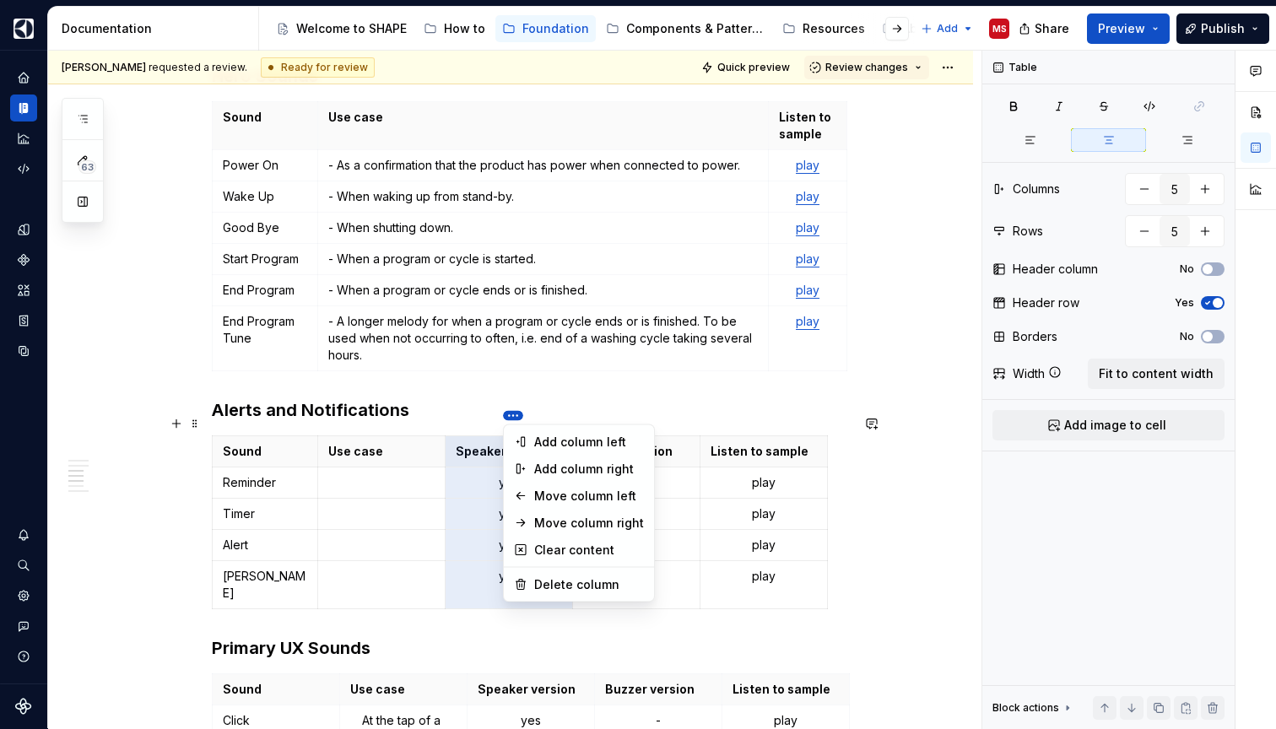
click at [516, 418] on html "SHAPE Design System MS Dataset APPLIANCE Documentation Accessibility guide for …" at bounding box center [638, 364] width 1276 height 729
click at [561, 578] on div "Delete column" at bounding box center [589, 584] width 110 height 17
click at [508, 421] on html "SHAPE Design System MS Dataset APPLIANCE Documentation Accessibility guide for …" at bounding box center [638, 364] width 1276 height 729
click at [546, 582] on div "Delete column" at bounding box center [589, 584] width 110 height 17
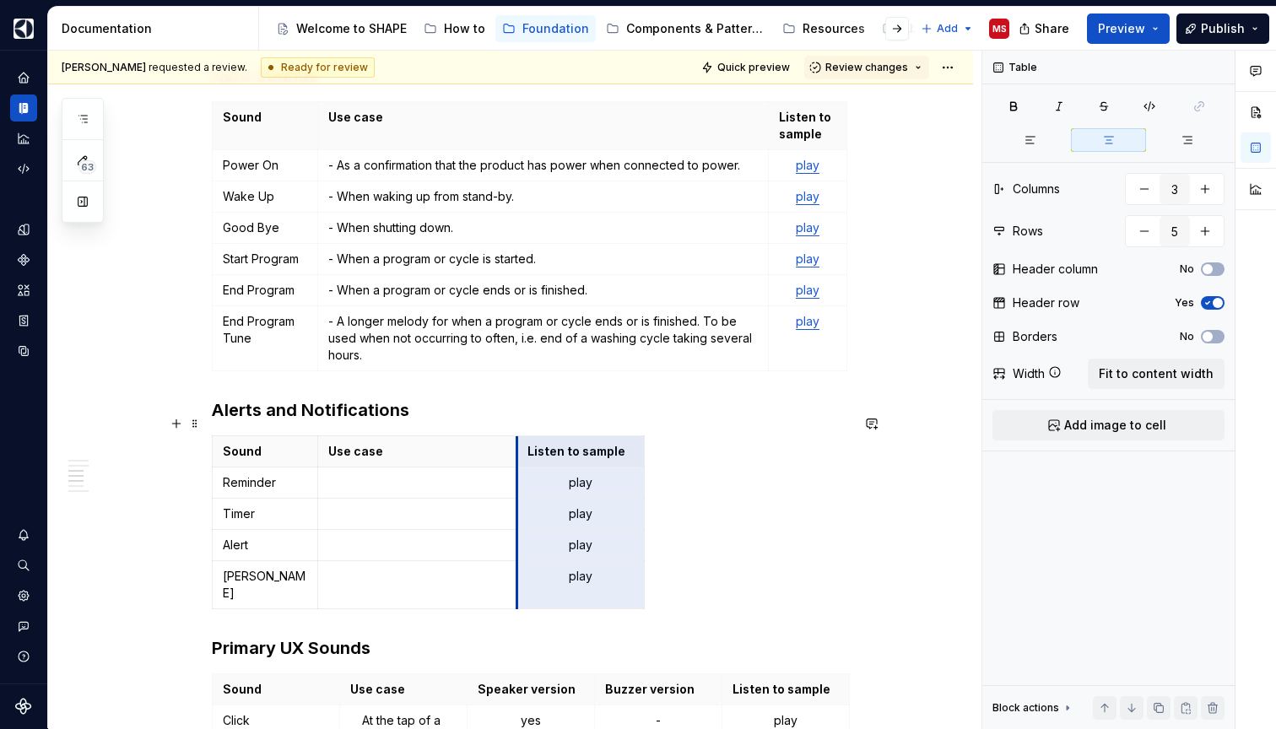
drag, startPoint x: 449, startPoint y: 429, endPoint x: 521, endPoint y: 433, distance: 71.8
click at [521, 436] on th "Listen to sample" at bounding box center [579, 451] width 127 height 31
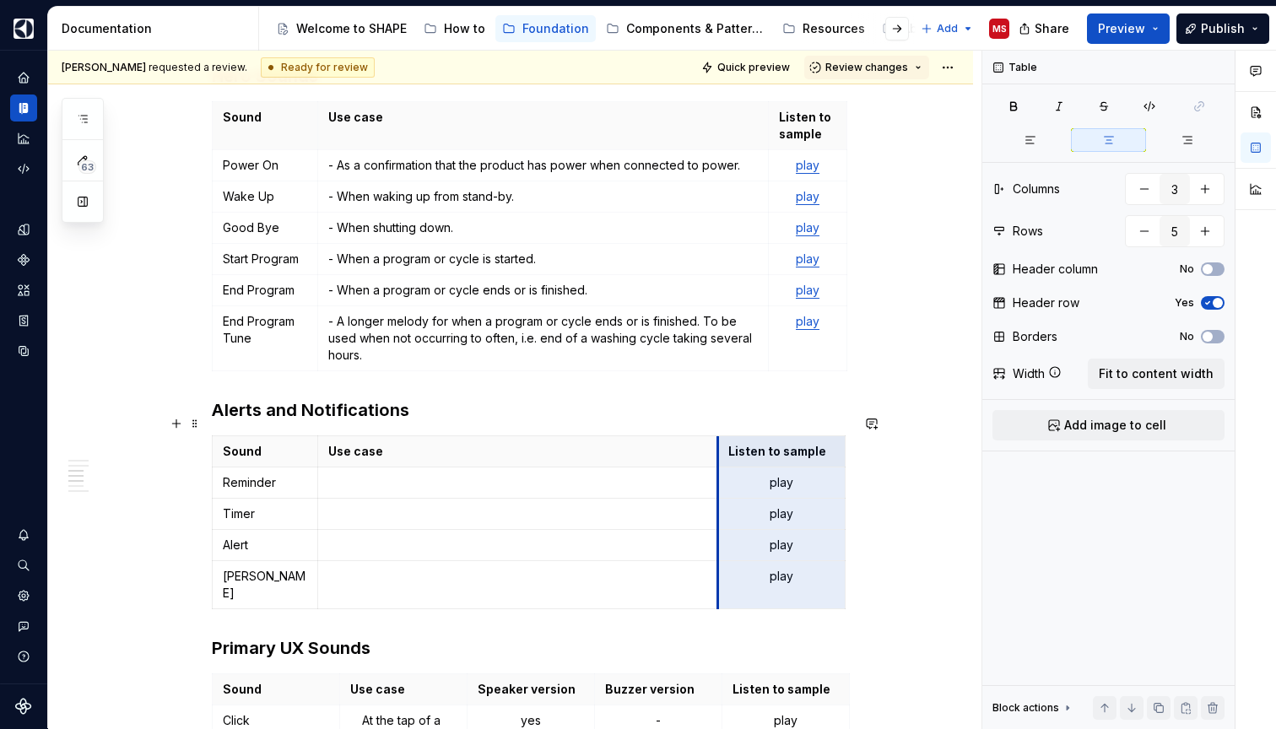
drag, startPoint x: 520, startPoint y: 434, endPoint x: 721, endPoint y: 421, distance: 201.2
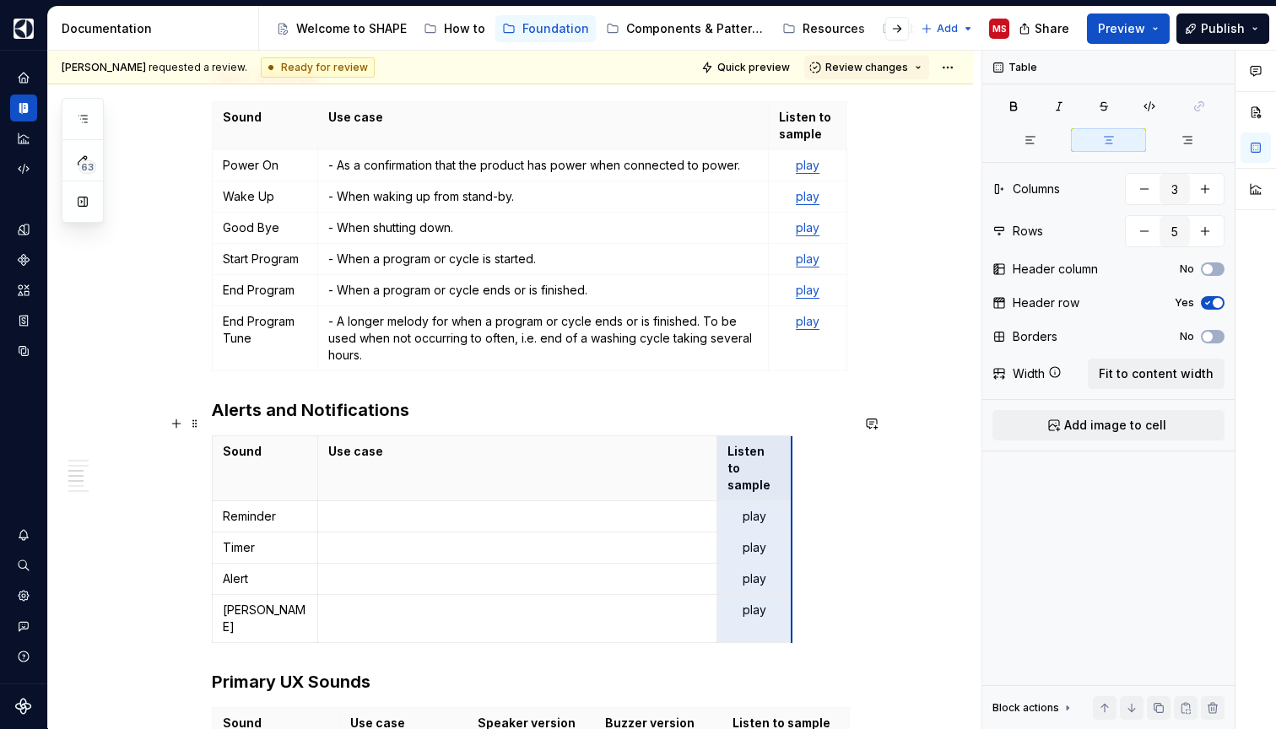
drag, startPoint x: 848, startPoint y: 427, endPoint x: 795, endPoint y: 429, distance: 53.2
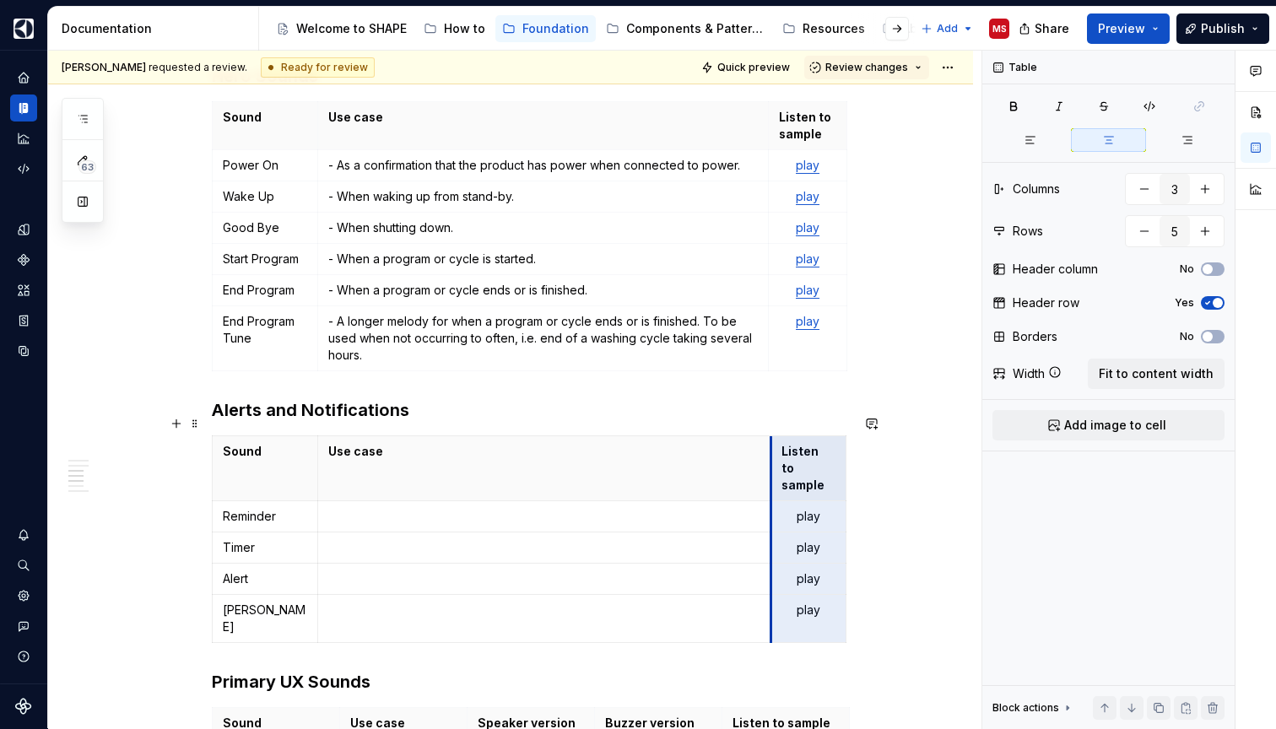
drag, startPoint x: 721, startPoint y: 427, endPoint x: 775, endPoint y: 423, distance: 54.2
click at [775, 436] on th "Listen to sample" at bounding box center [808, 468] width 74 height 65
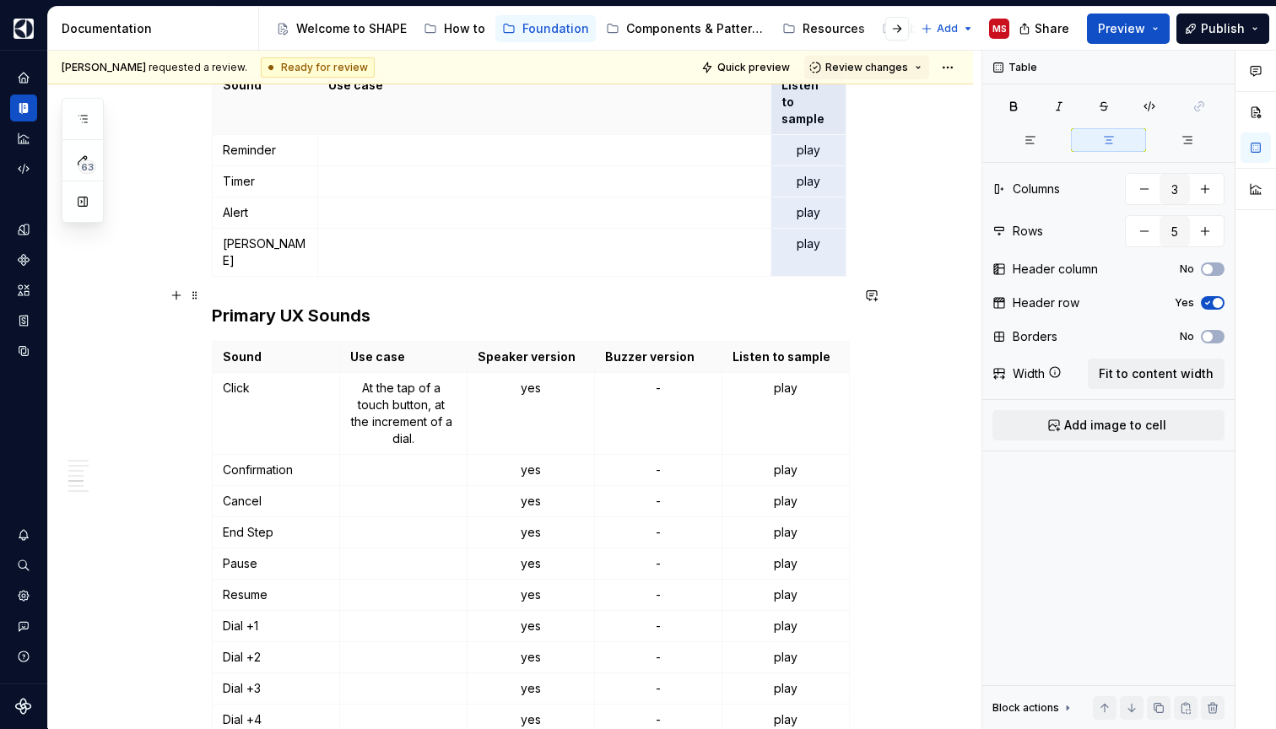
scroll to position [2004, 0]
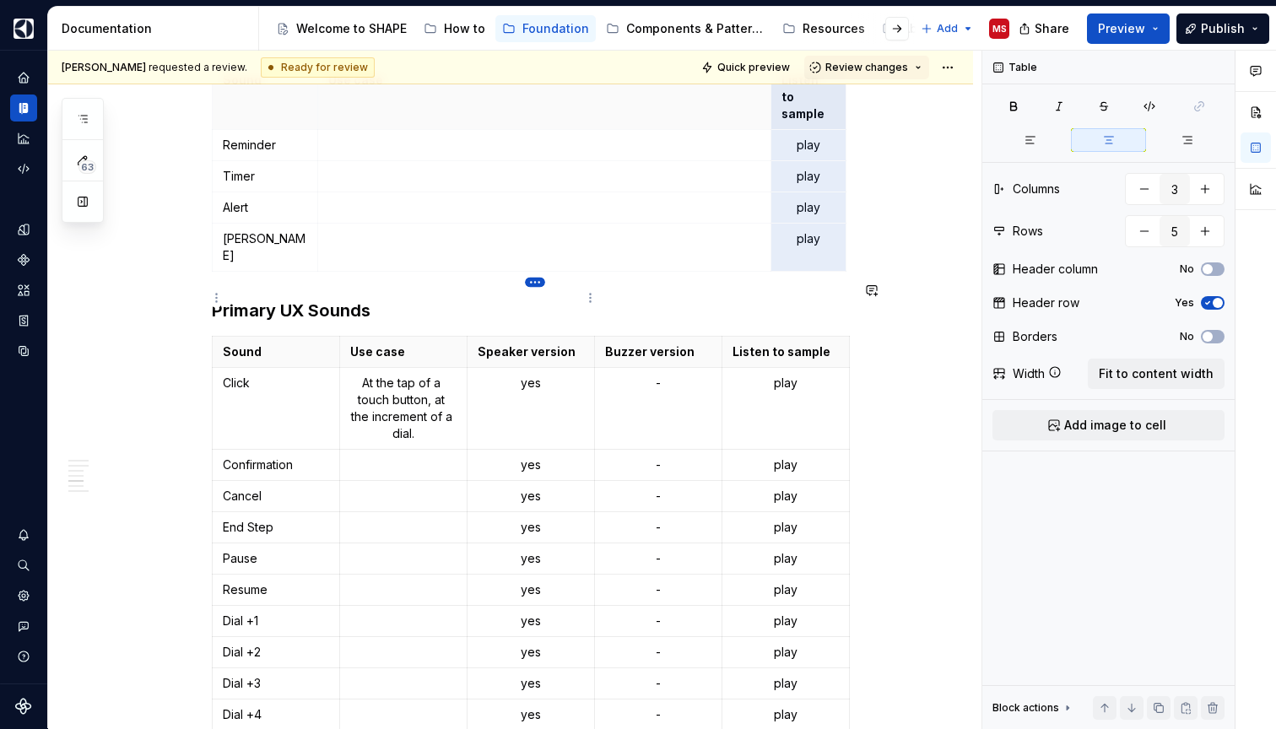
type input "5"
type input "15"
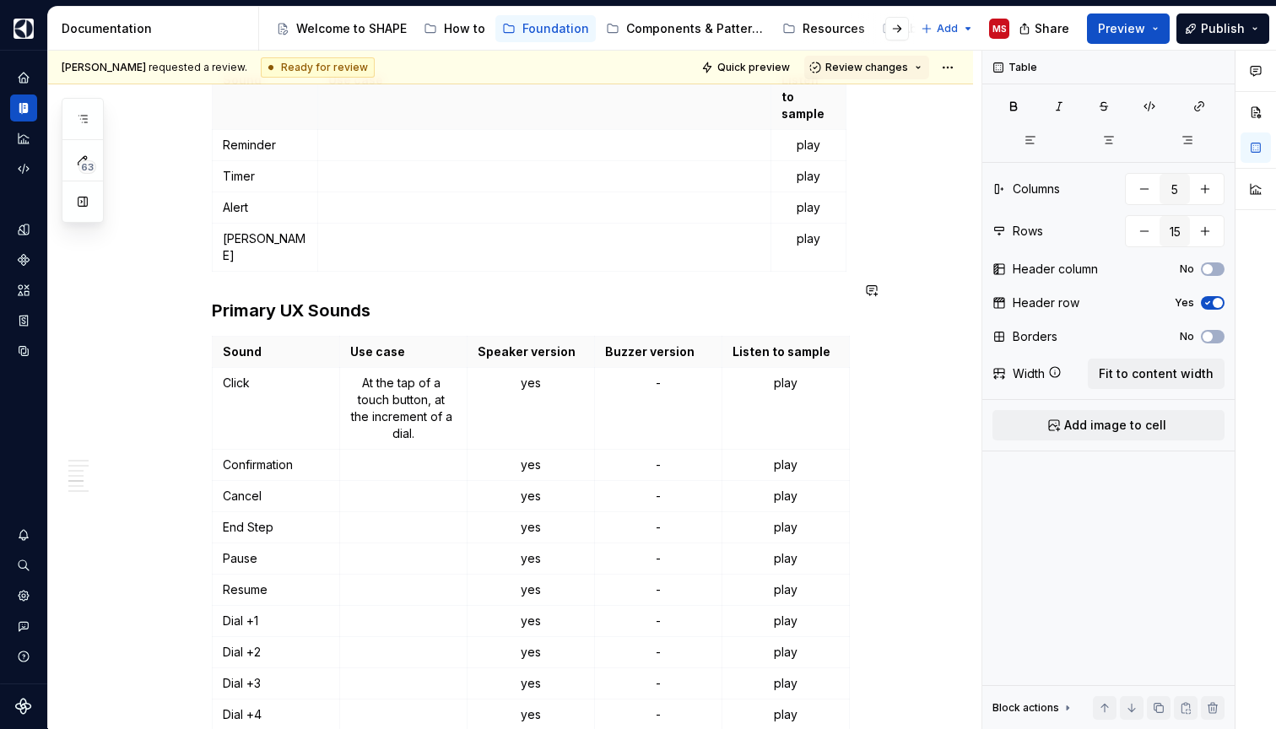
click at [542, 337] on th "Speaker version" at bounding box center [530, 352] width 127 height 31
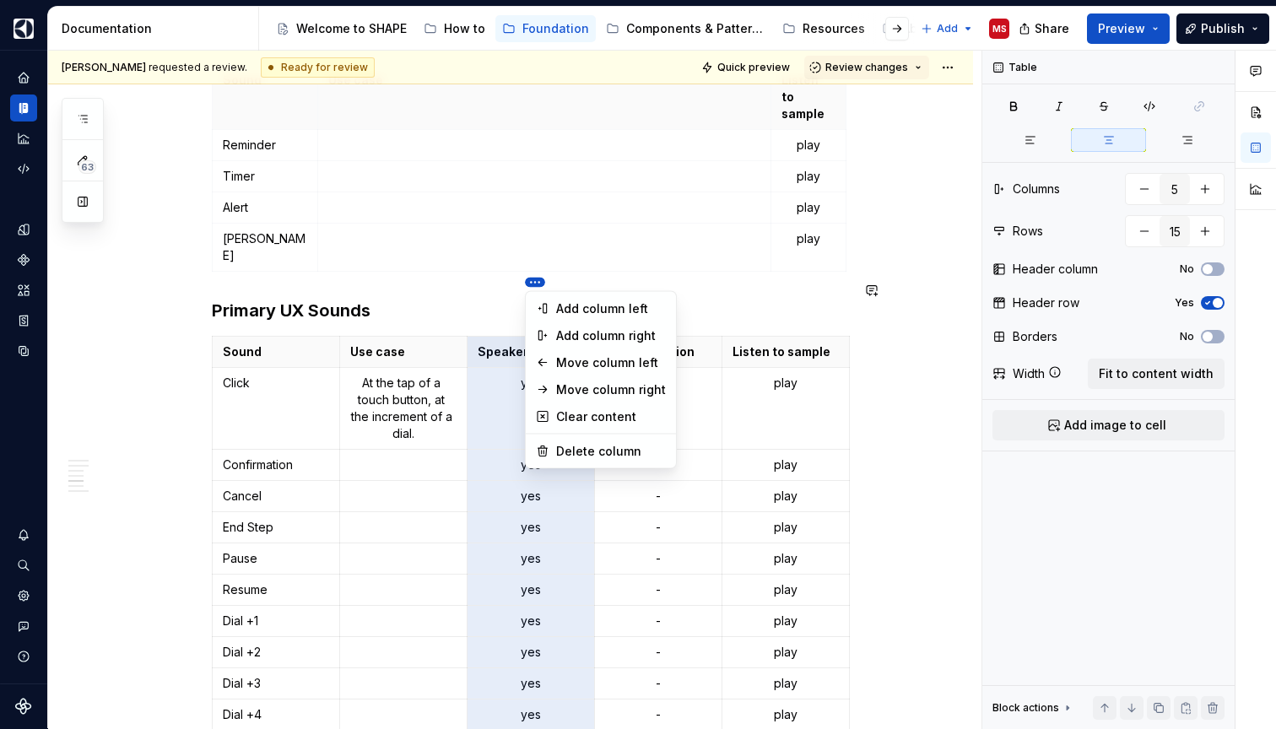
click at [542, 283] on html "SHAPE Design System MS Dataset APPLIANCE Documentation Accessibility guide for …" at bounding box center [638, 364] width 1276 height 729
click at [582, 445] on div "Delete column" at bounding box center [611, 451] width 110 height 17
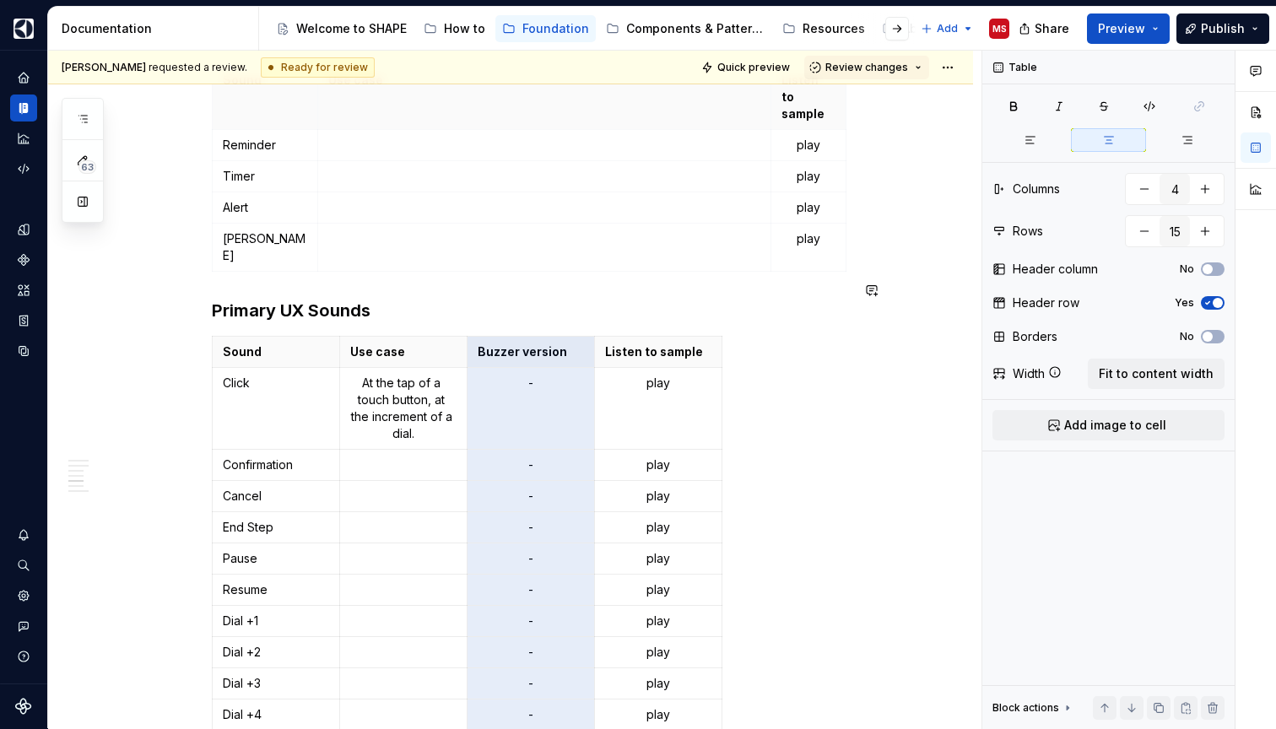
scroll to position [2073, 0]
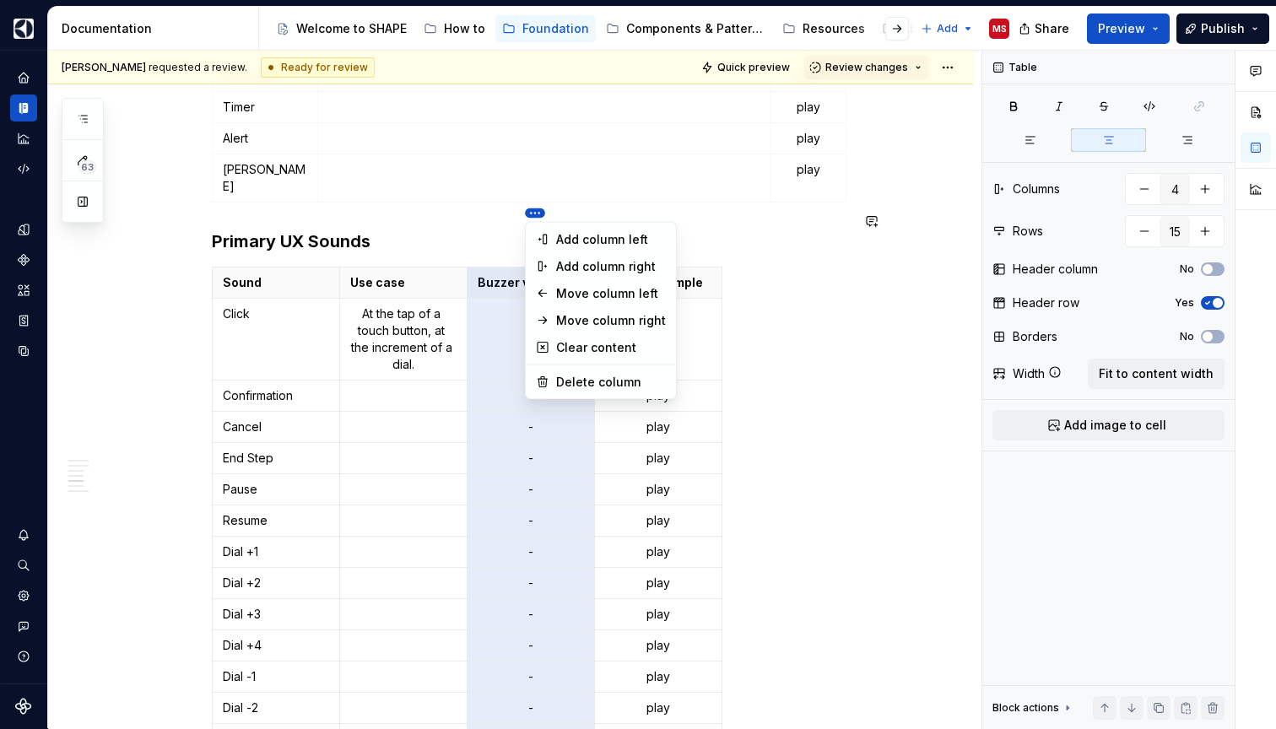
click at [534, 216] on html "SHAPE Design System MS Dataset APPLIANCE Documentation Accessibility guide for …" at bounding box center [638, 364] width 1276 height 729
click at [575, 383] on div "Delete column" at bounding box center [611, 382] width 110 height 17
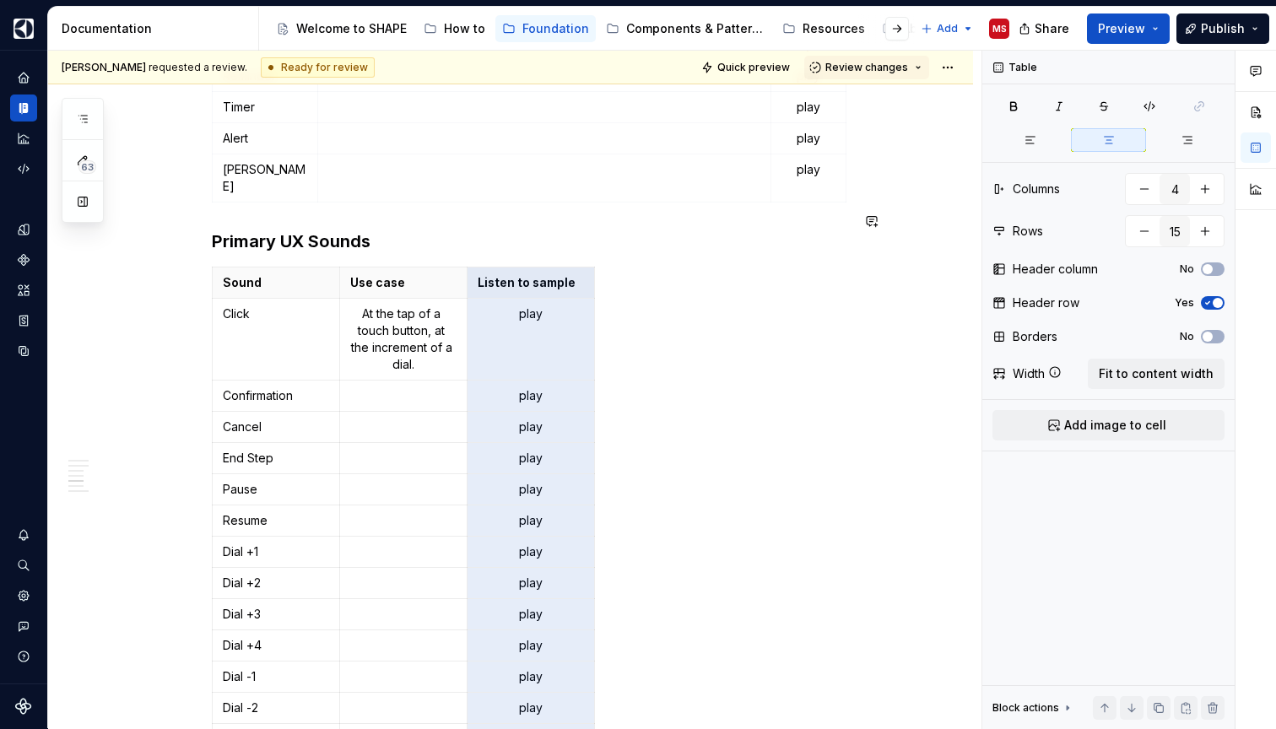
type input "3"
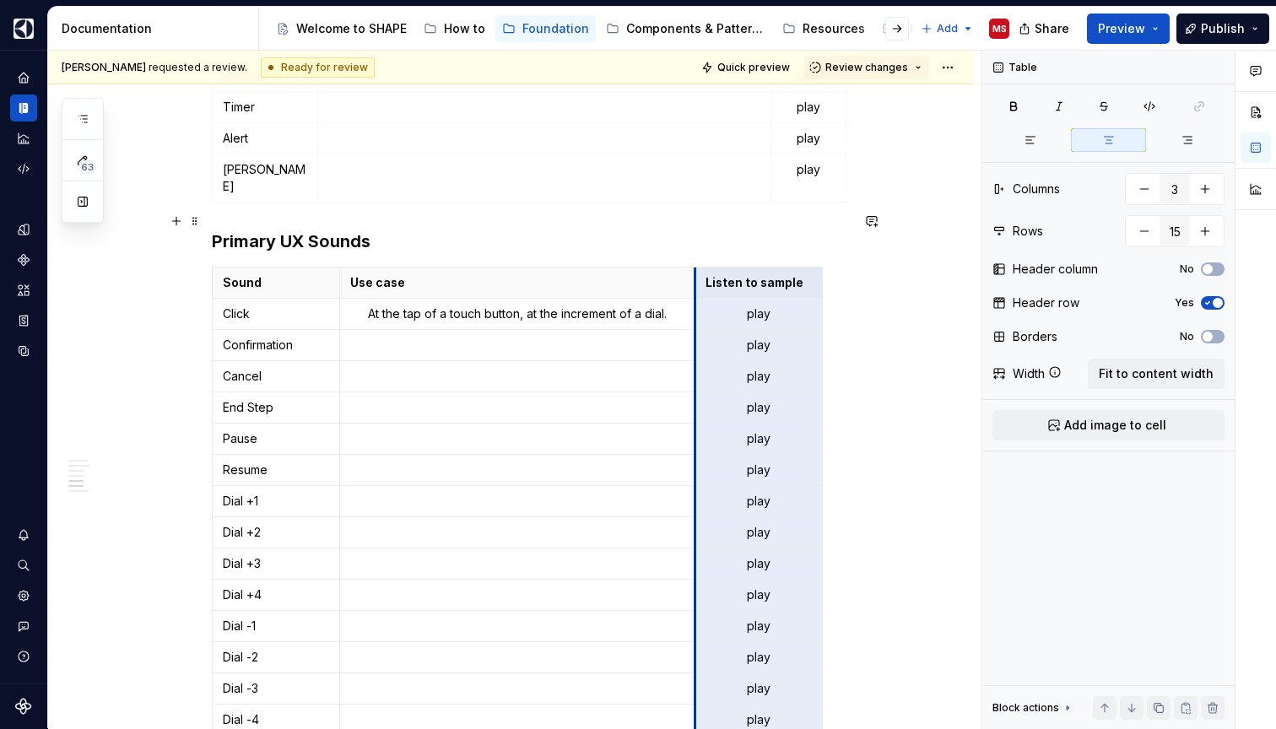
drag, startPoint x: 471, startPoint y: 224, endPoint x: 699, endPoint y: 234, distance: 228.0
click at [699, 267] on th "Listen to sample" at bounding box center [757, 282] width 127 height 31
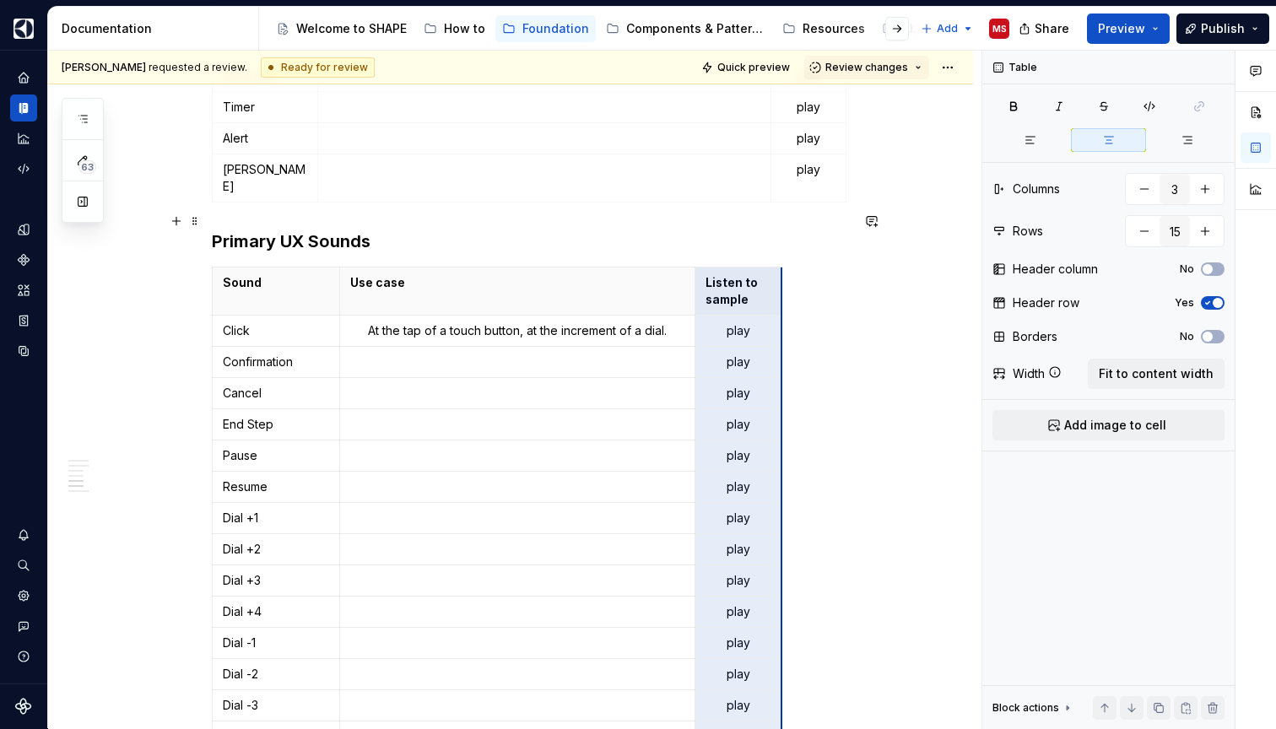
drag, startPoint x: 825, startPoint y: 237, endPoint x: 785, endPoint y: 240, distance: 40.6
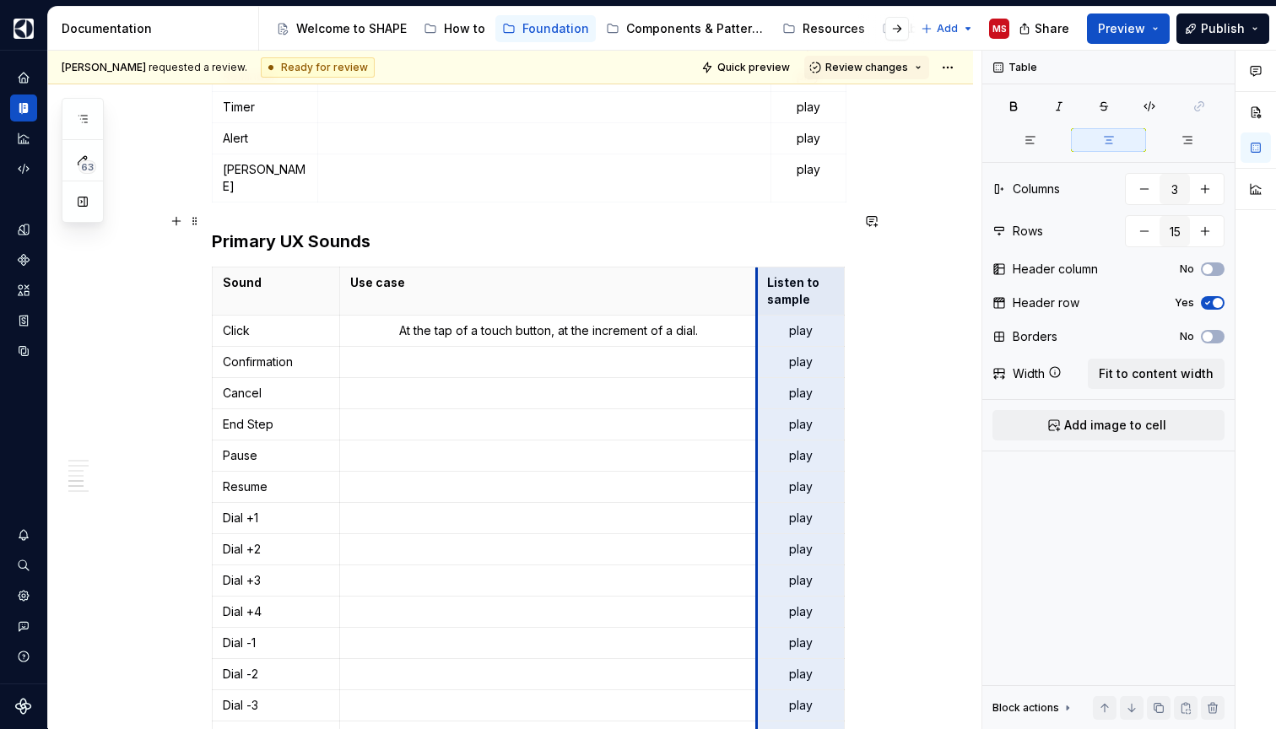
drag, startPoint x: 701, startPoint y: 232, endPoint x: 764, endPoint y: 221, distance: 63.4
click at [764, 267] on th "Listen to sample" at bounding box center [800, 291] width 87 height 48
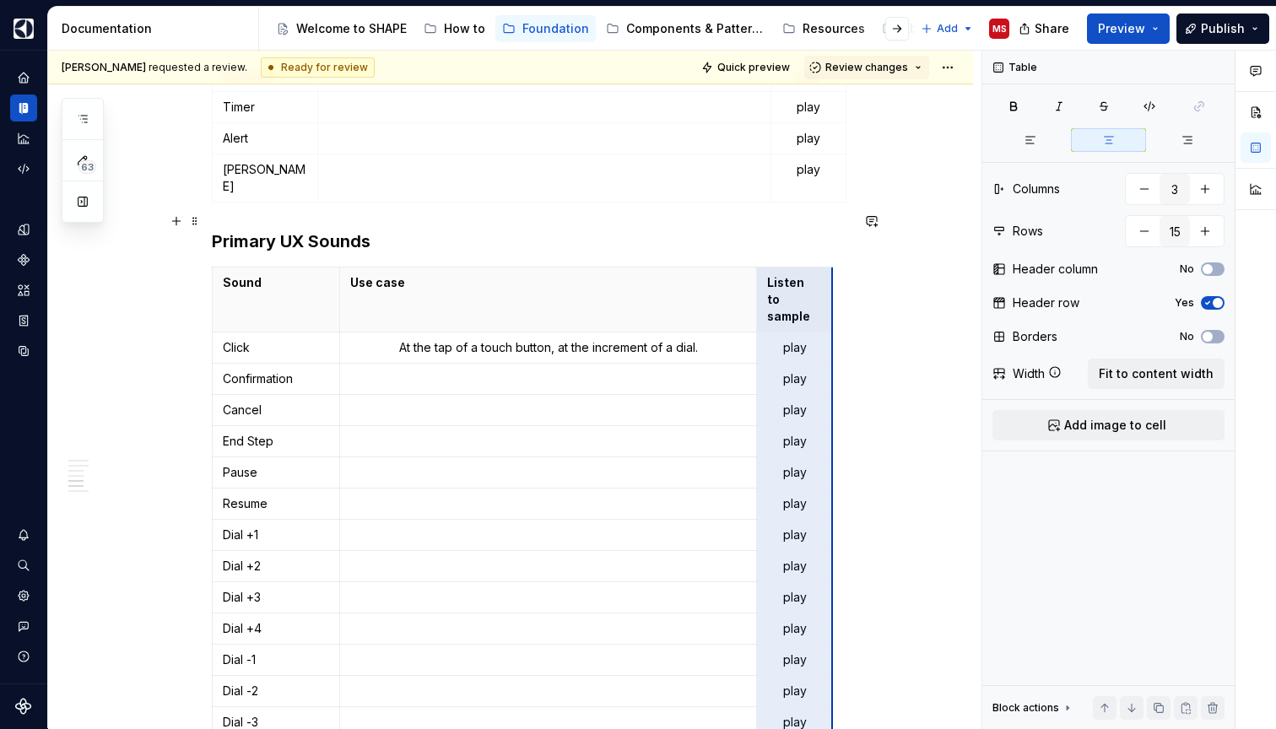
drag, startPoint x: 848, startPoint y: 237, endPoint x: 836, endPoint y: 238, distance: 11.8
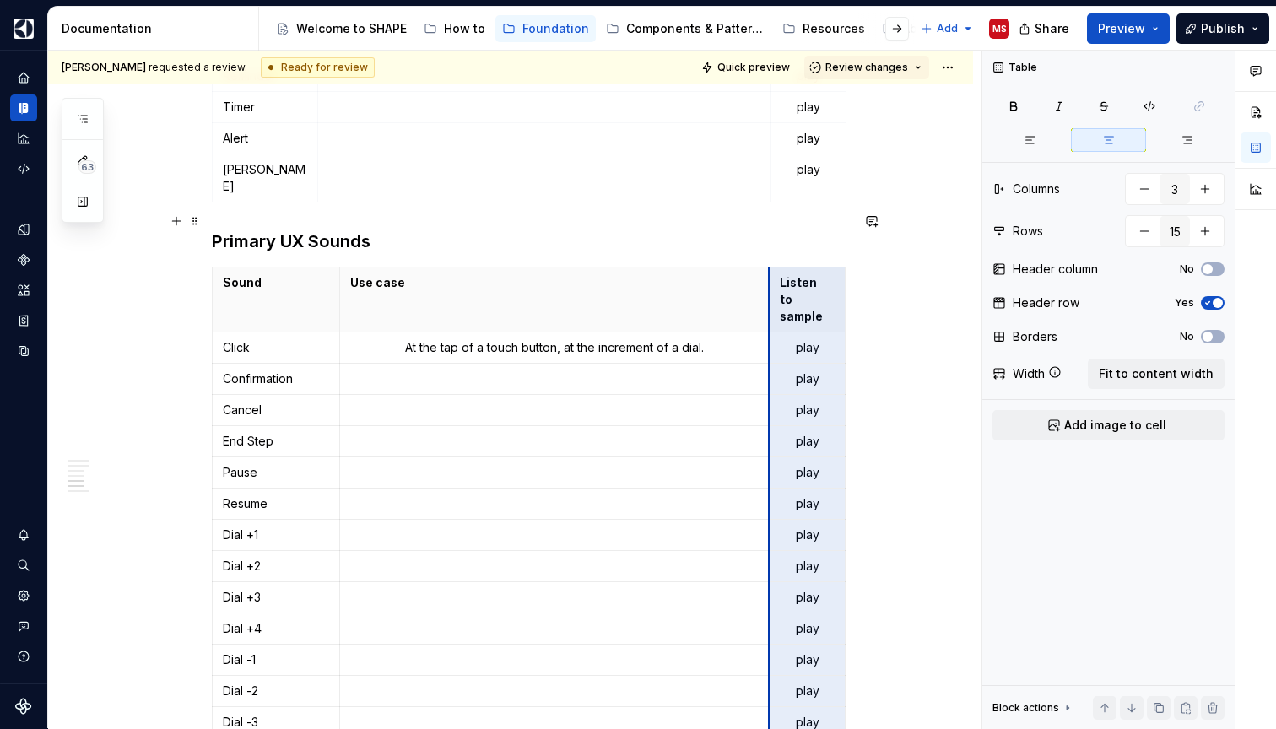
drag, startPoint x: 762, startPoint y: 237, endPoint x: 775, endPoint y: 236, distance: 12.7
click at [775, 267] on th "Listen to sample" at bounding box center [806, 299] width 75 height 65
click at [778, 267] on th "Listen to sample" at bounding box center [809, 299] width 73 height 65
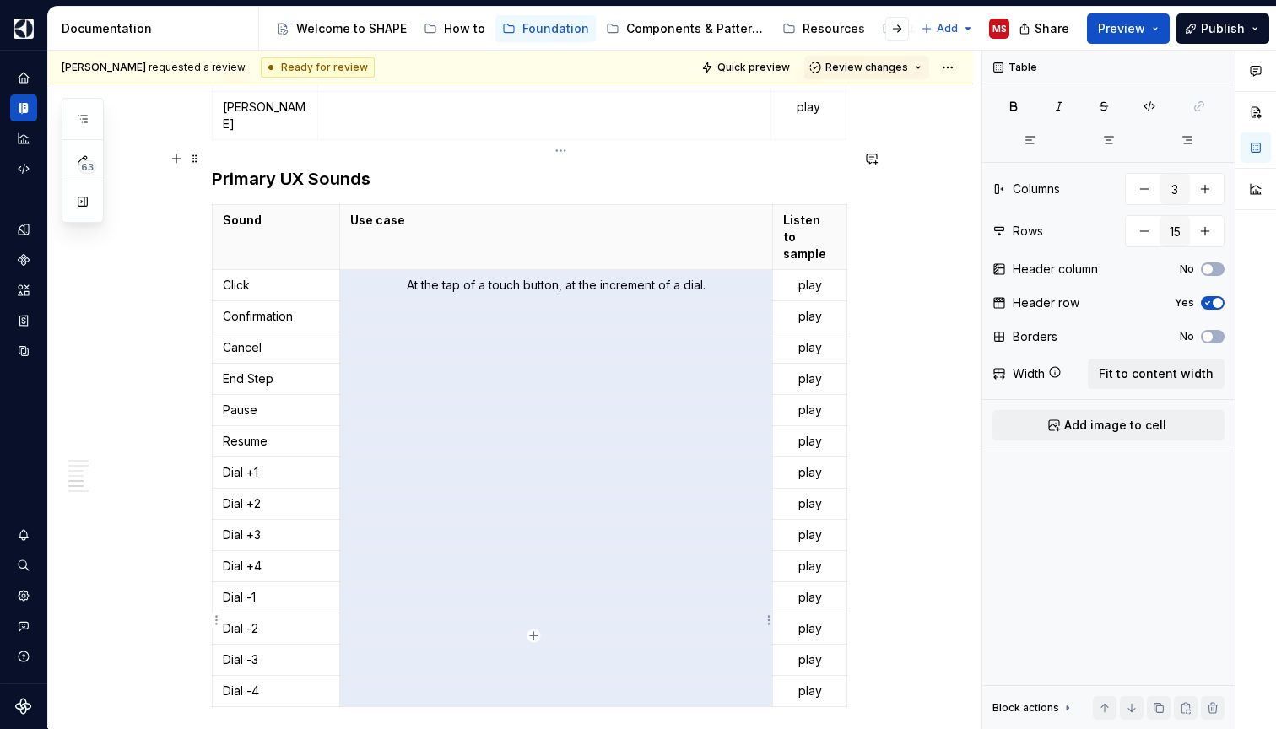
drag, startPoint x: 580, startPoint y: 210, endPoint x: 533, endPoint y: 608, distance: 400.9
click at [533, 608] on tbody "Sound Use case Listen to sample Click At the tap of a touch button, at the incr…" at bounding box center [530, 456] width 634 height 502
click at [1029, 138] on icon "button" at bounding box center [1029, 139] width 13 height 13
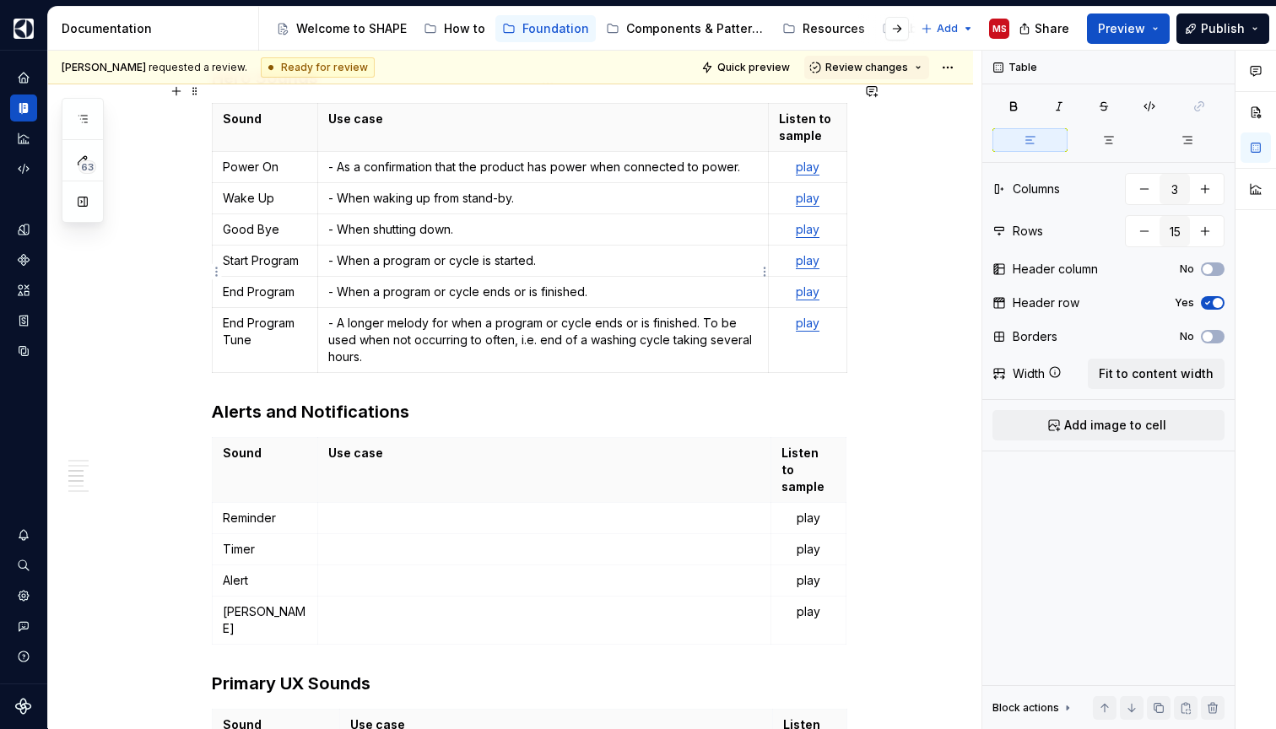
scroll to position [1664, 0]
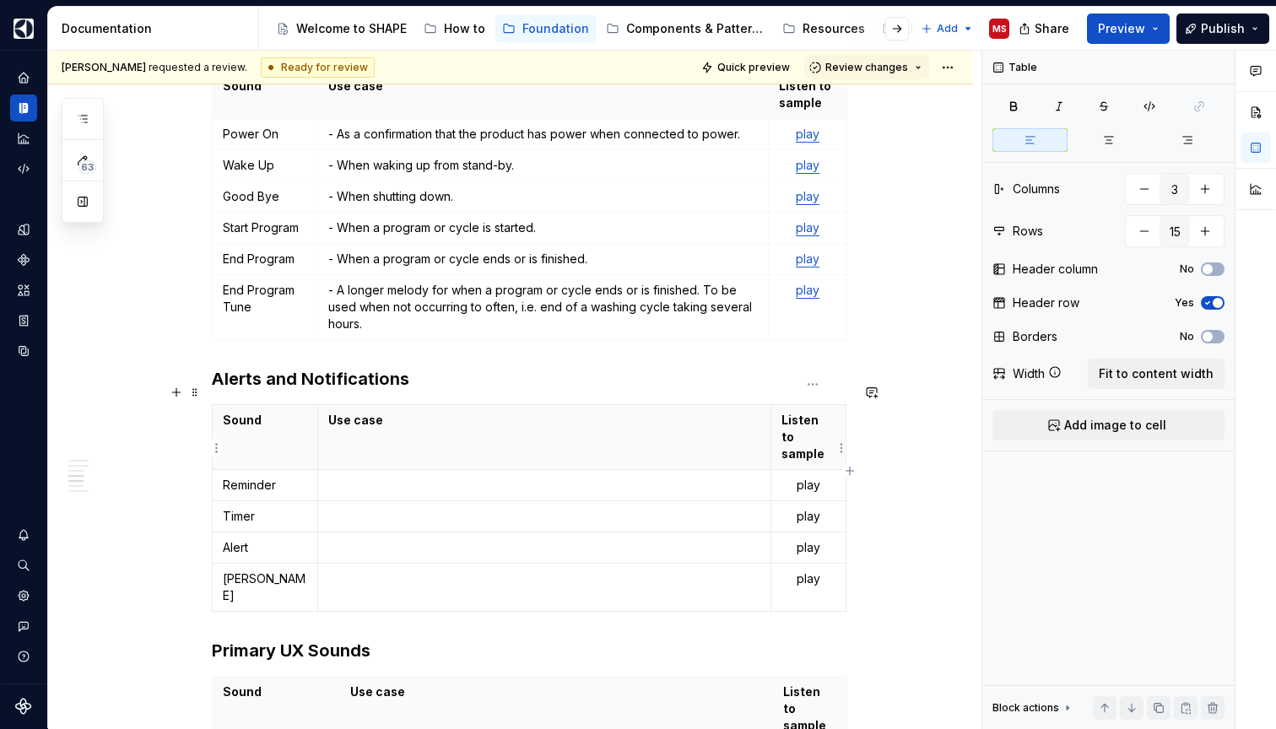
type input "5"
click at [811, 477] on p "play" at bounding box center [807, 485] width 53 height 17
click at [1195, 105] on icon "button" at bounding box center [1198, 106] width 13 height 13
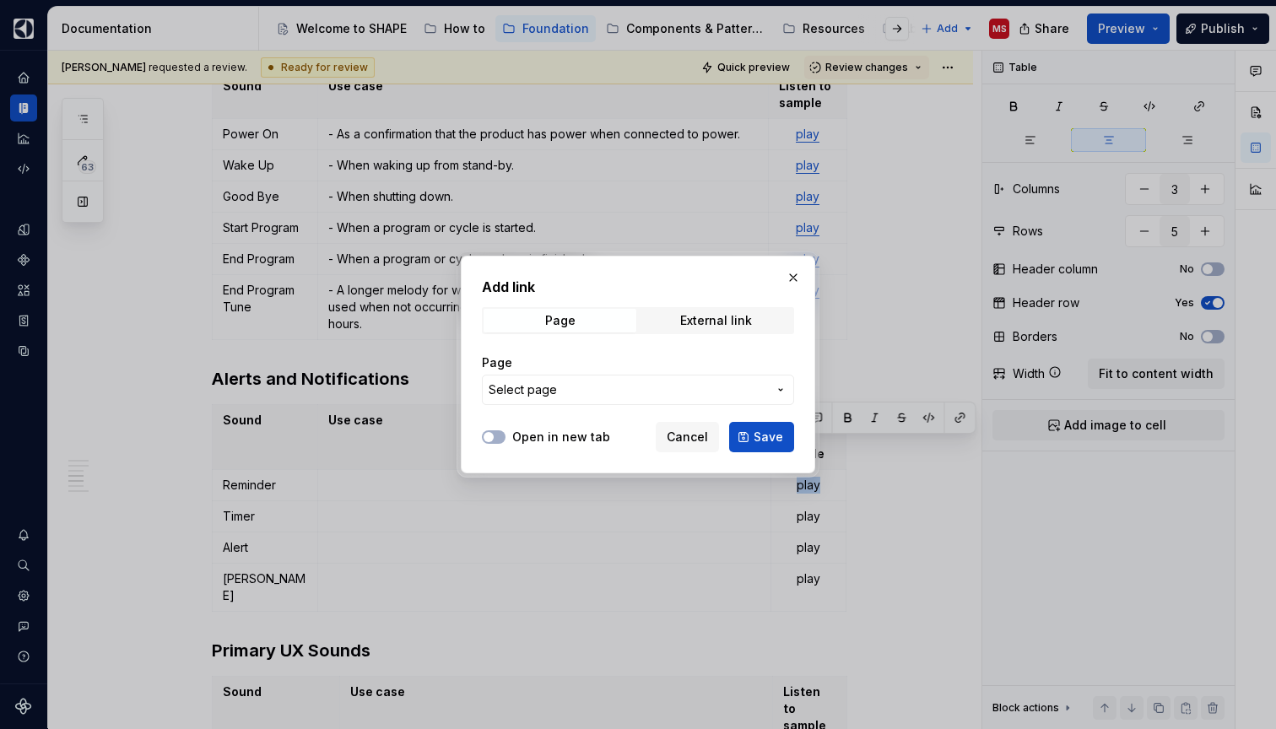
type textarea "*"
click at [711, 326] on div "External link" at bounding box center [716, 320] width 72 height 13
click at [631, 388] on input "URL" at bounding box center [638, 390] width 312 height 30
paste input "[URL][DOMAIN_NAME]"
type input "[URL][DOMAIN_NAME]"
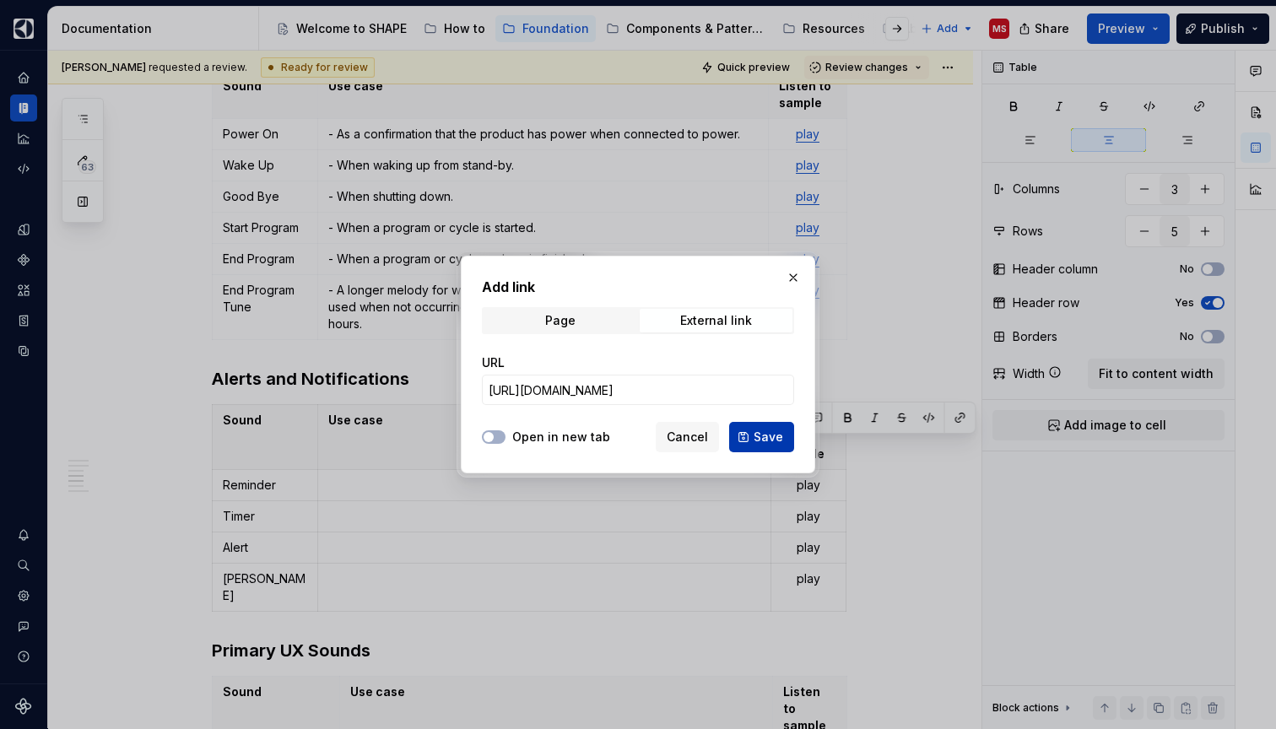
click at [749, 434] on button "Save" at bounding box center [761, 437] width 65 height 30
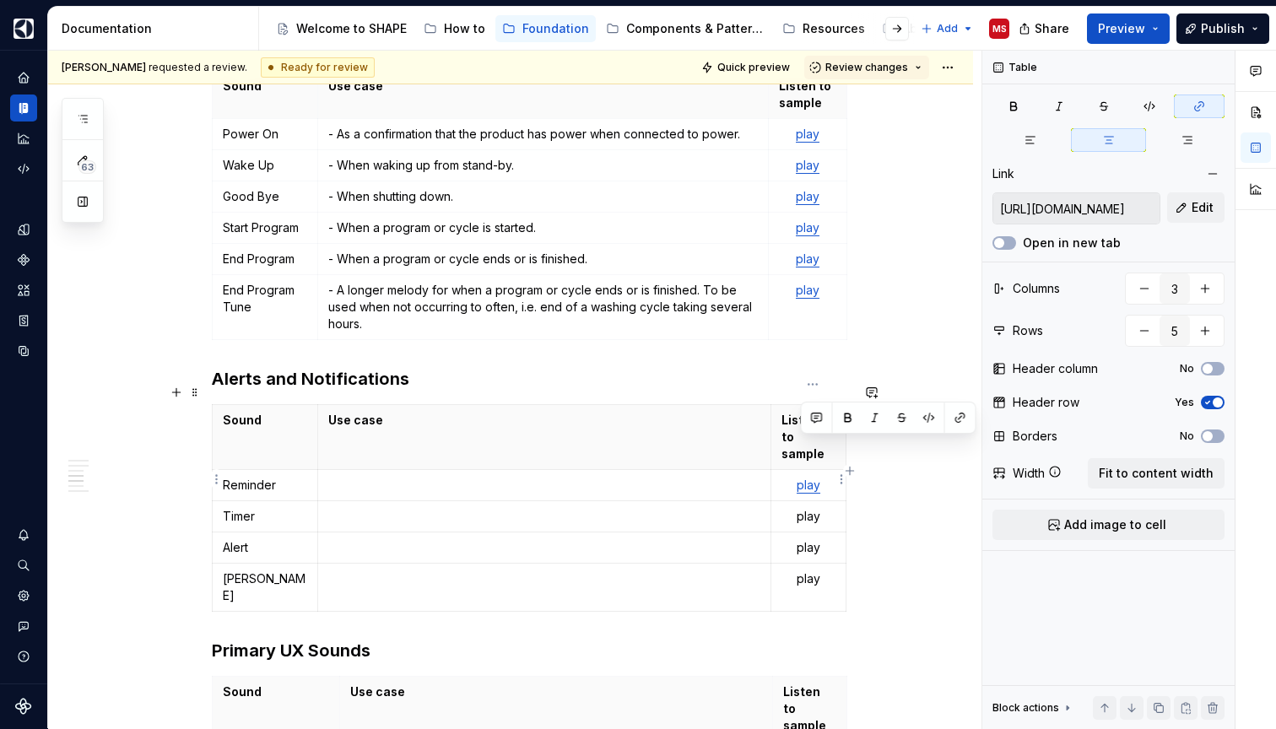
click at [809, 508] on p "play" at bounding box center [807, 516] width 53 height 17
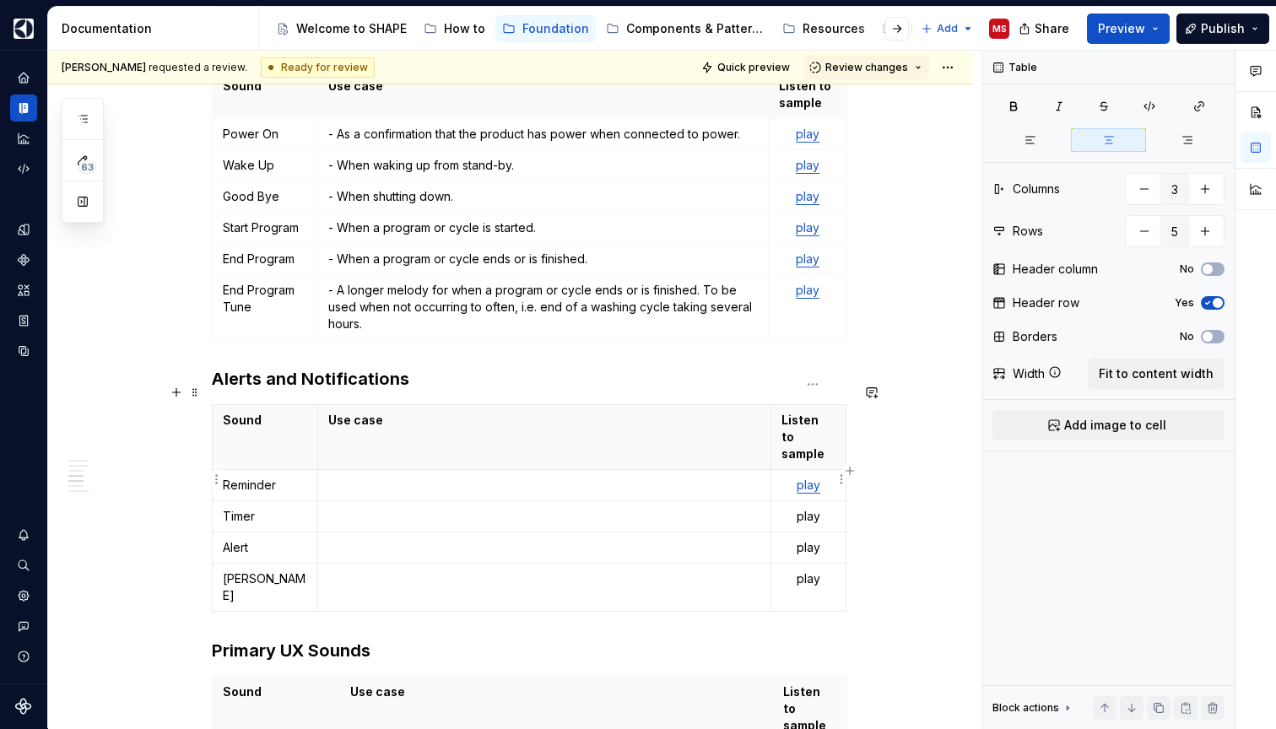
click at [809, 508] on p "play" at bounding box center [807, 516] width 53 height 17
click at [807, 508] on p "play" at bounding box center [807, 516] width 53 height 17
click at [962, 446] on button "button" at bounding box center [960, 449] width 24 height 24
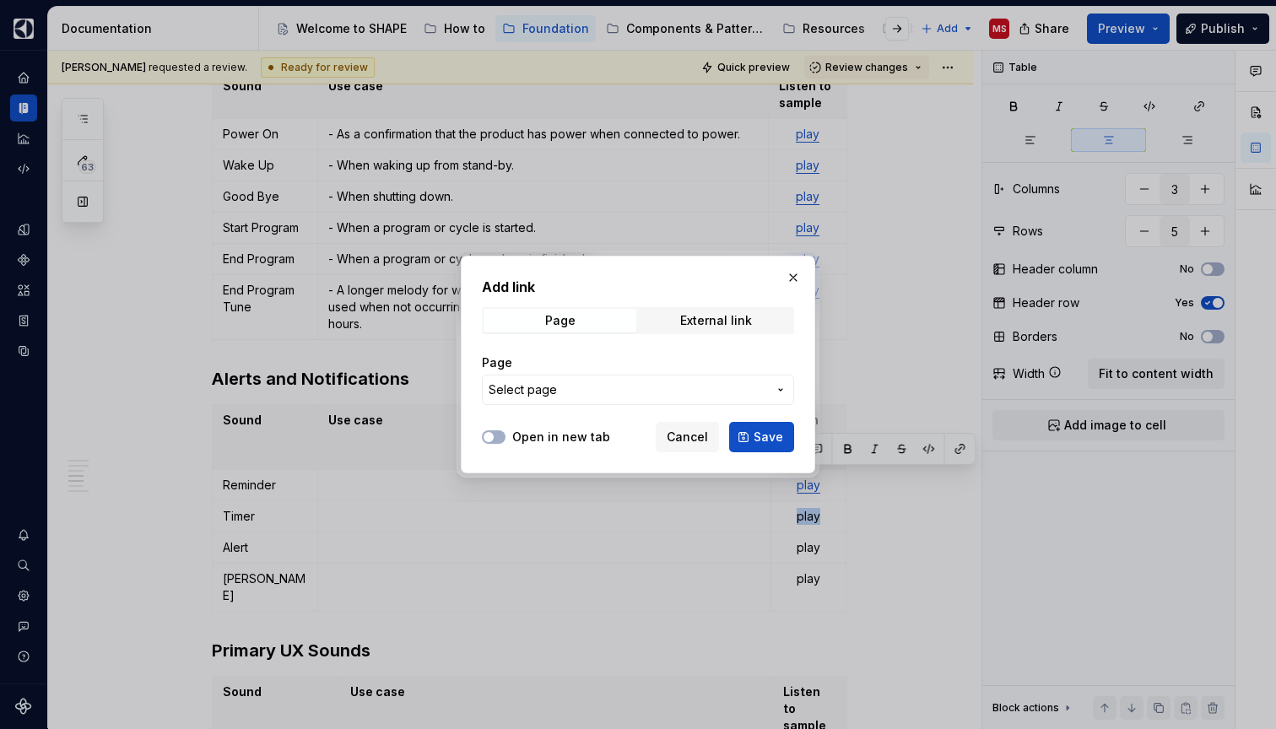
type textarea "*"
click at [726, 316] on div "External link" at bounding box center [716, 320] width 72 height 13
click at [607, 395] on input "URL" at bounding box center [638, 390] width 312 height 30
paste input "[URL][DOMAIN_NAME]"
type input "[URL][DOMAIN_NAME]"
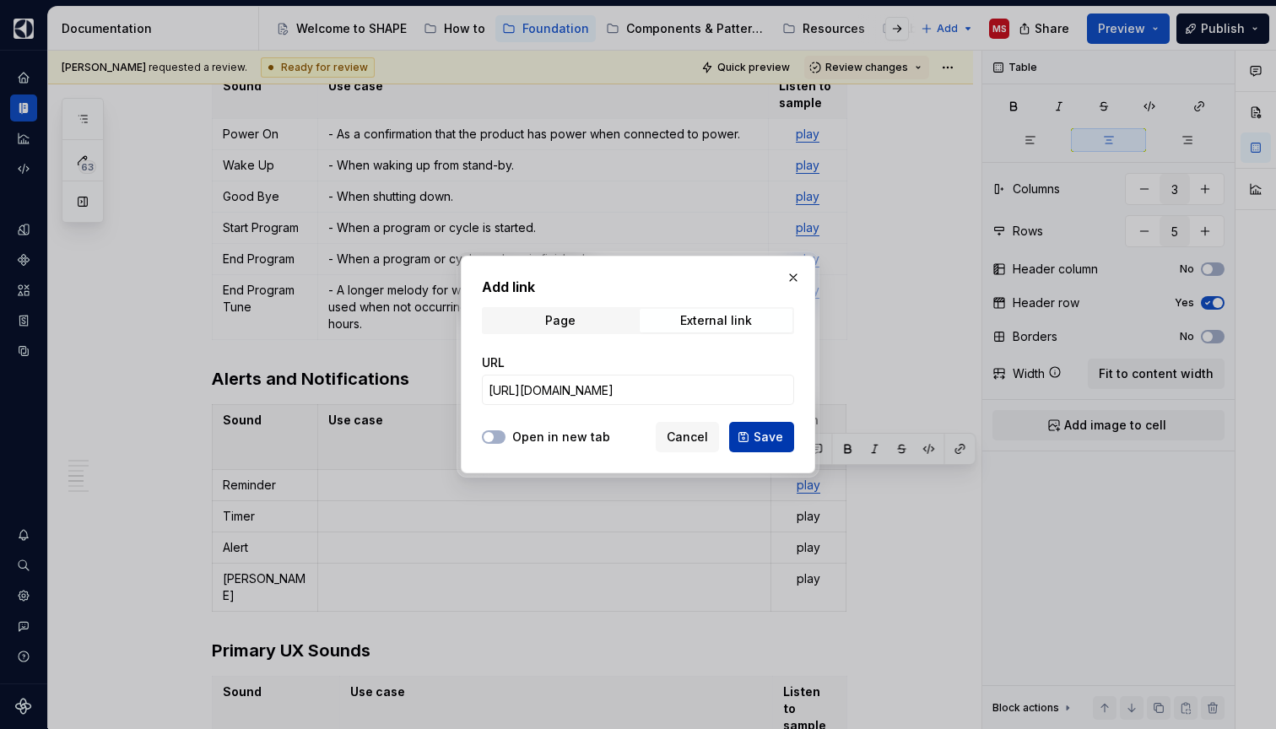
click at [748, 432] on button "Save" at bounding box center [761, 437] width 65 height 30
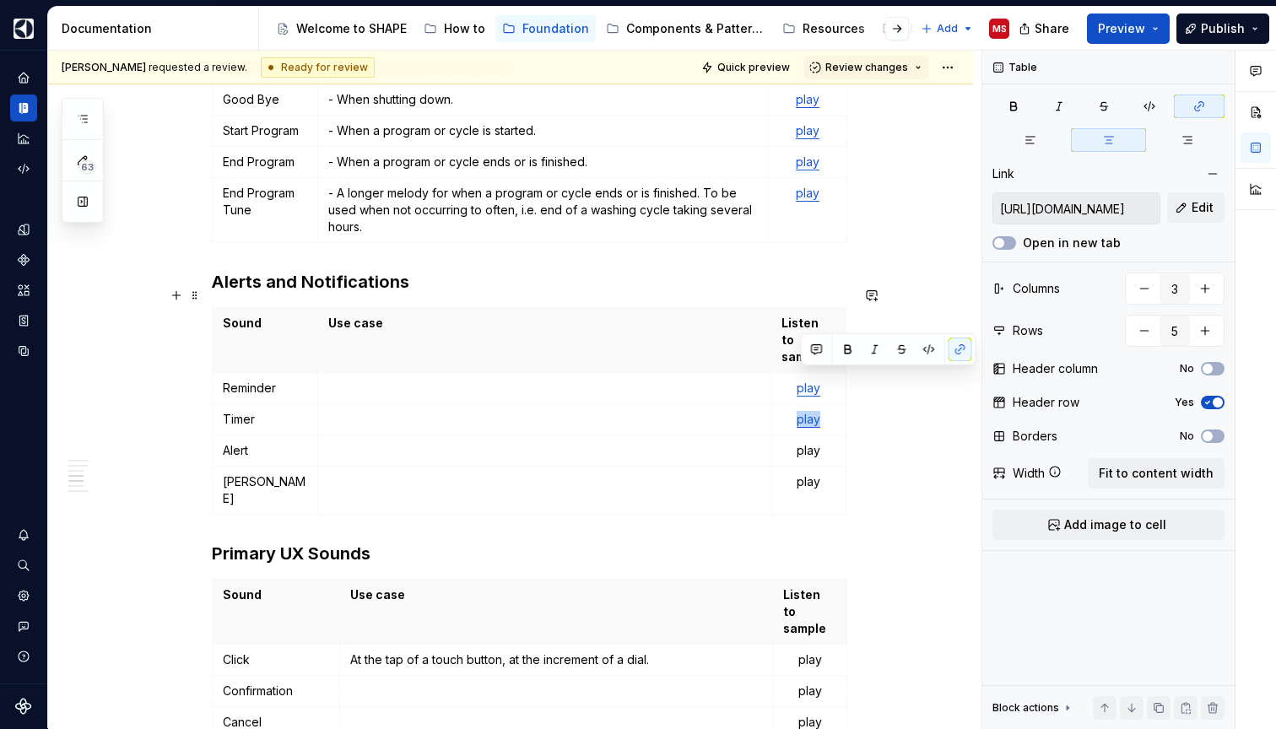
scroll to position [1770, 0]
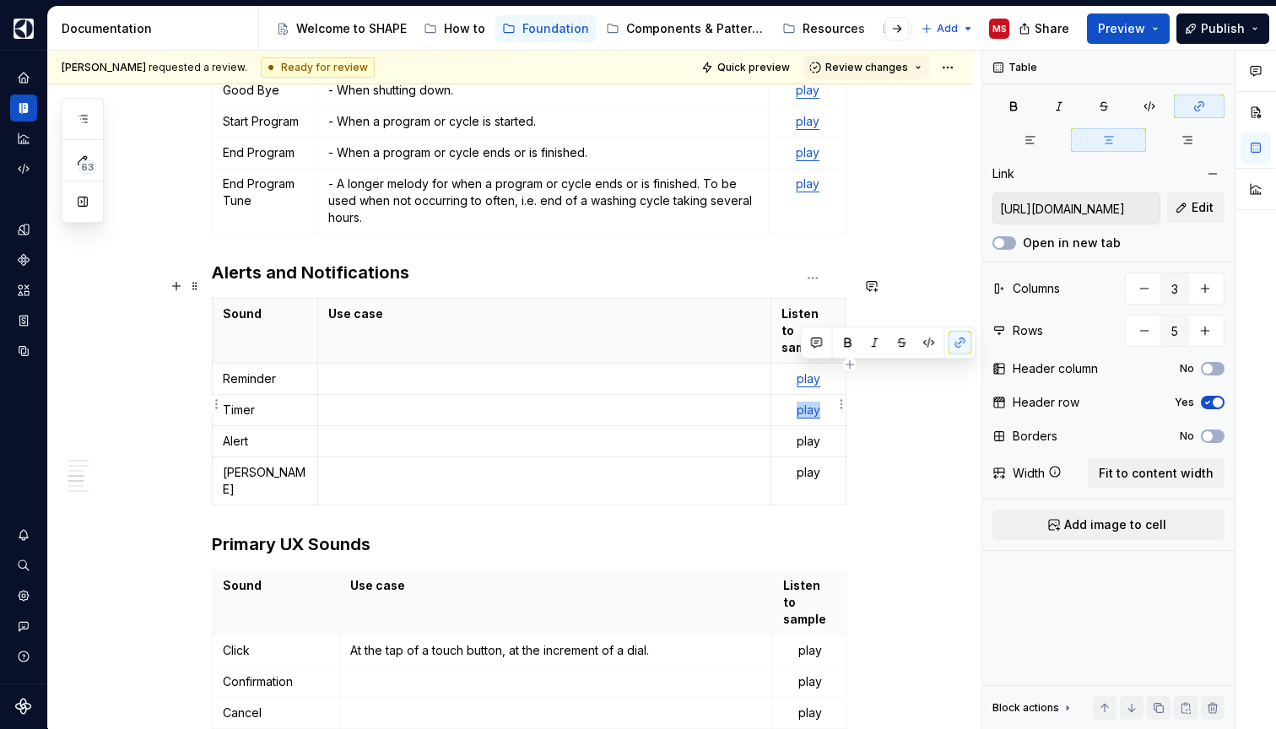
click at [810, 433] on p "play" at bounding box center [807, 441] width 53 height 17
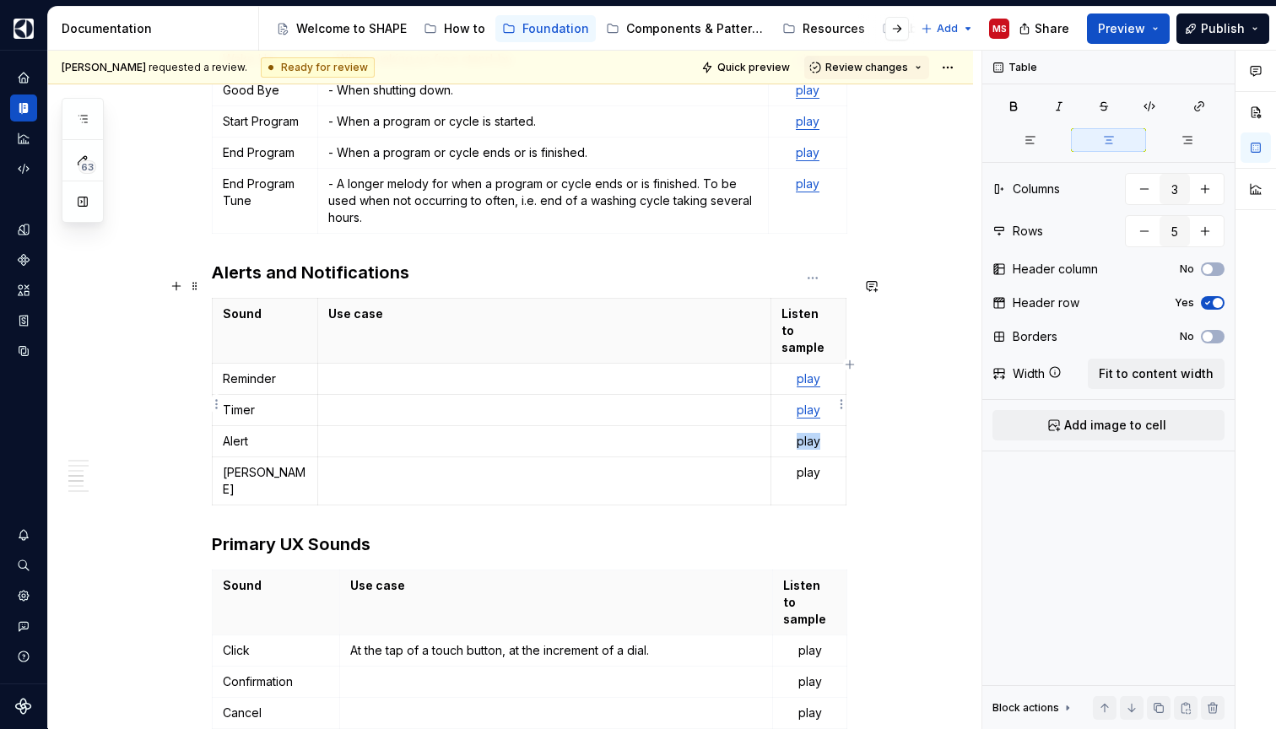
click at [810, 433] on p "play" at bounding box center [807, 441] width 53 height 17
click at [959, 370] on button "button" at bounding box center [960, 374] width 24 height 24
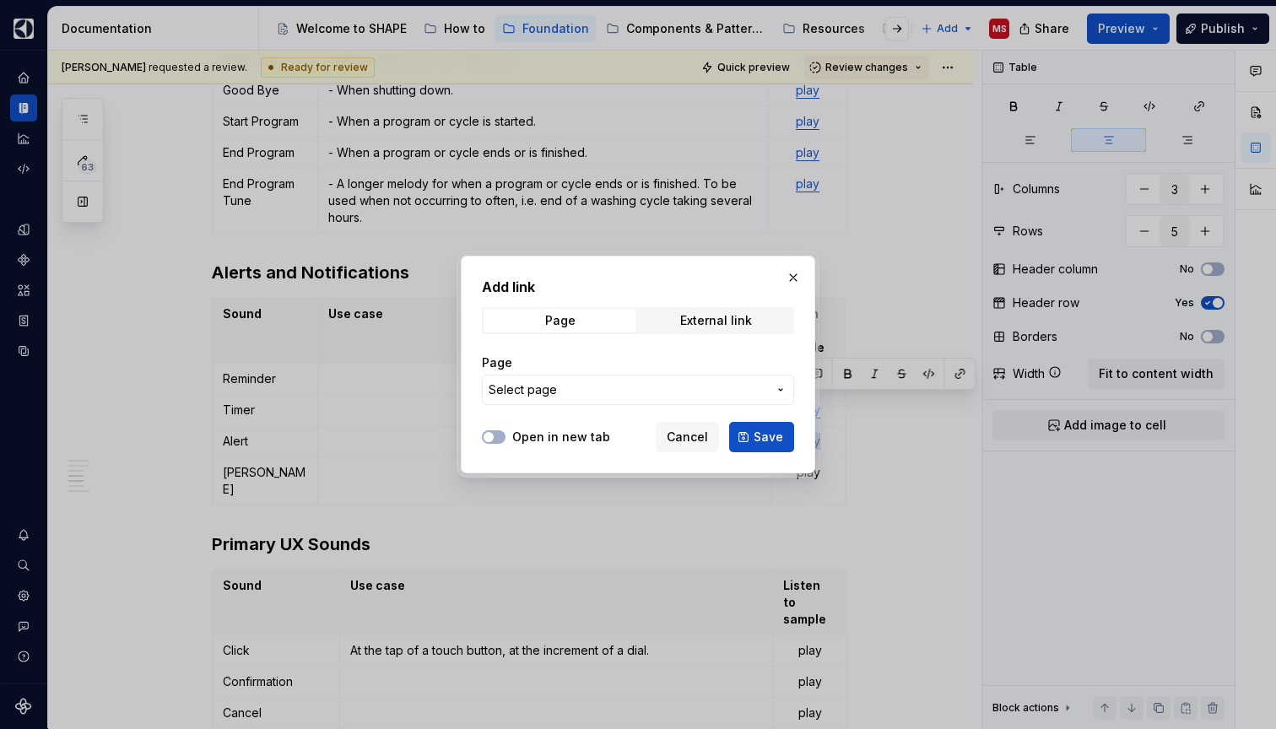
type textarea "*"
click at [769, 316] on span "External link" at bounding box center [716, 321] width 153 height 24
click at [661, 386] on input "URL" at bounding box center [638, 390] width 312 height 30
paste input "[URL][DOMAIN_NAME]"
type input "[URL][DOMAIN_NAME]"
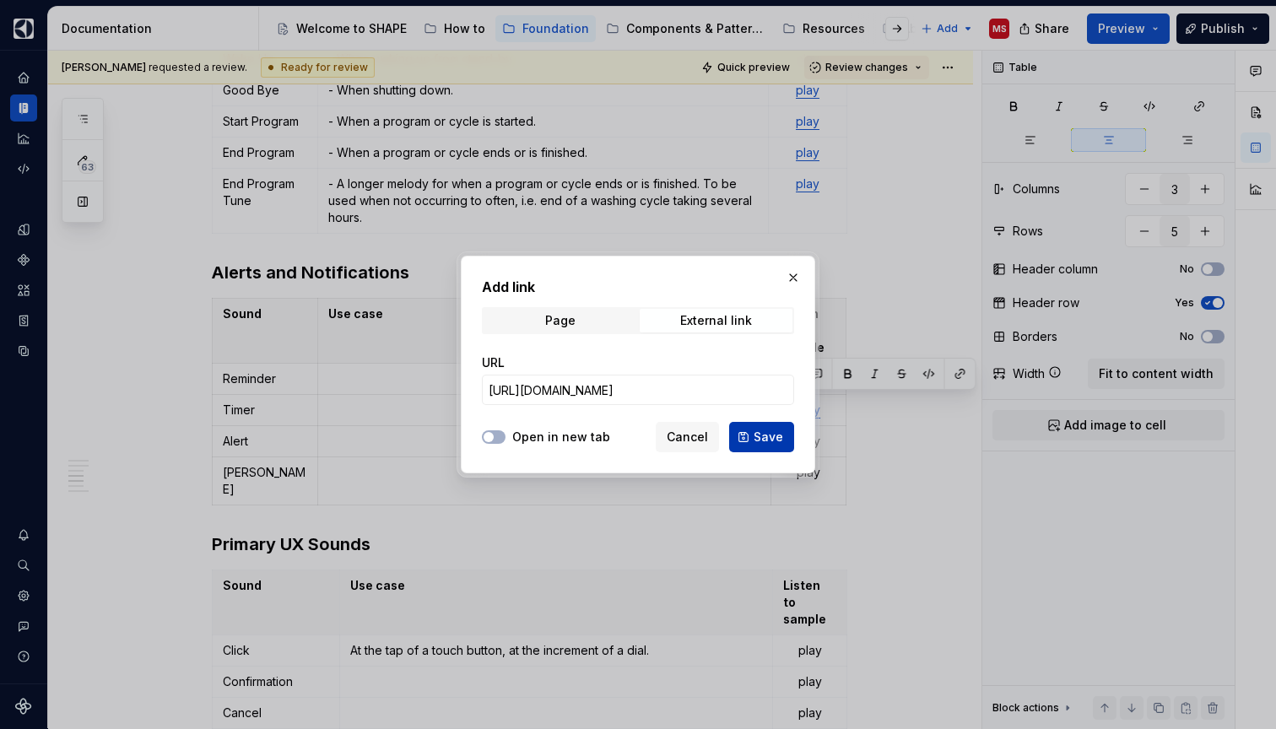
click at [758, 436] on span "Save" at bounding box center [768, 437] width 30 height 17
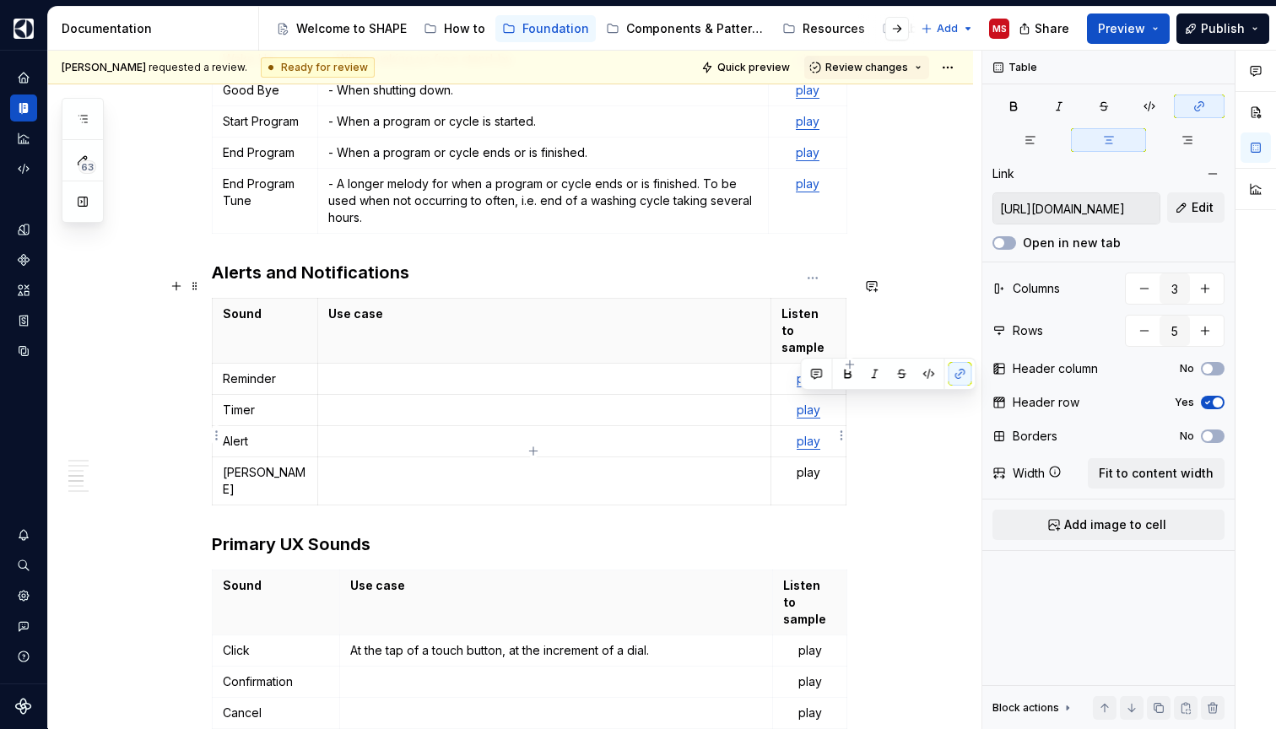
click at [813, 464] on p "play" at bounding box center [807, 472] width 53 height 17
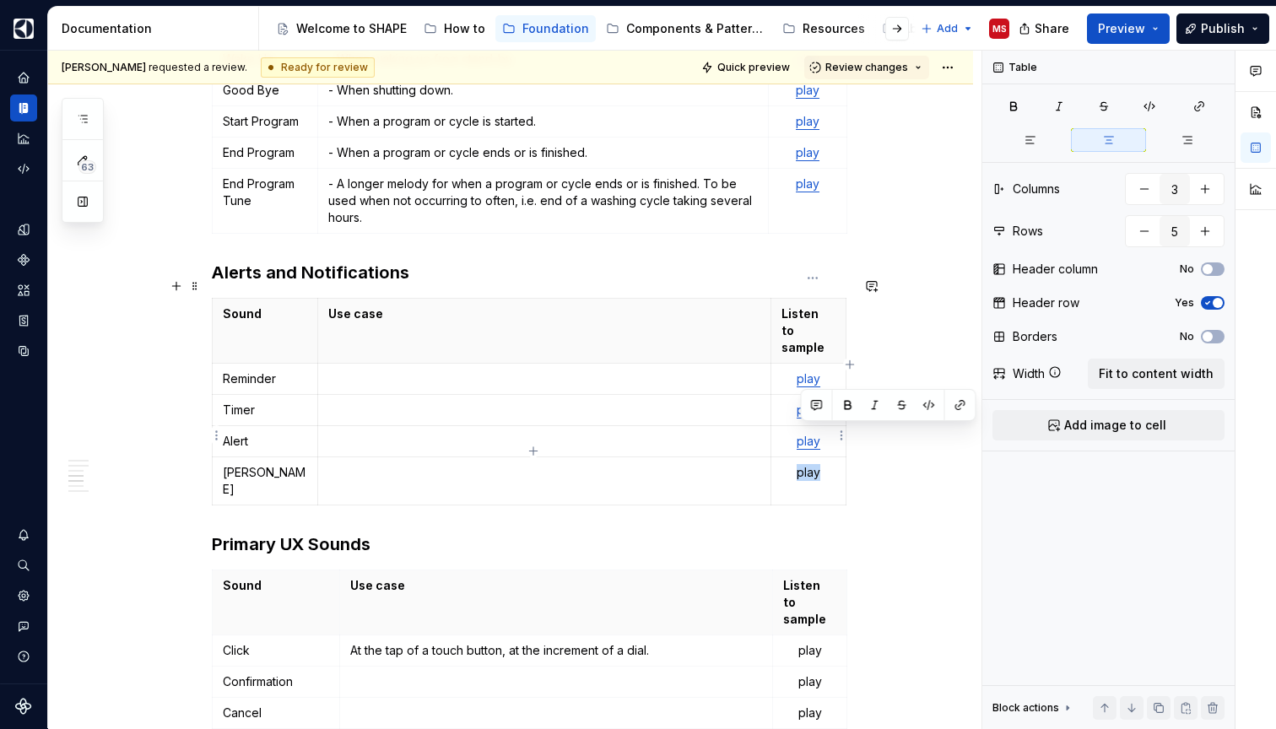
click at [813, 464] on p "play" at bounding box center [807, 472] width 53 height 17
click at [956, 405] on button "button" at bounding box center [960, 405] width 24 height 24
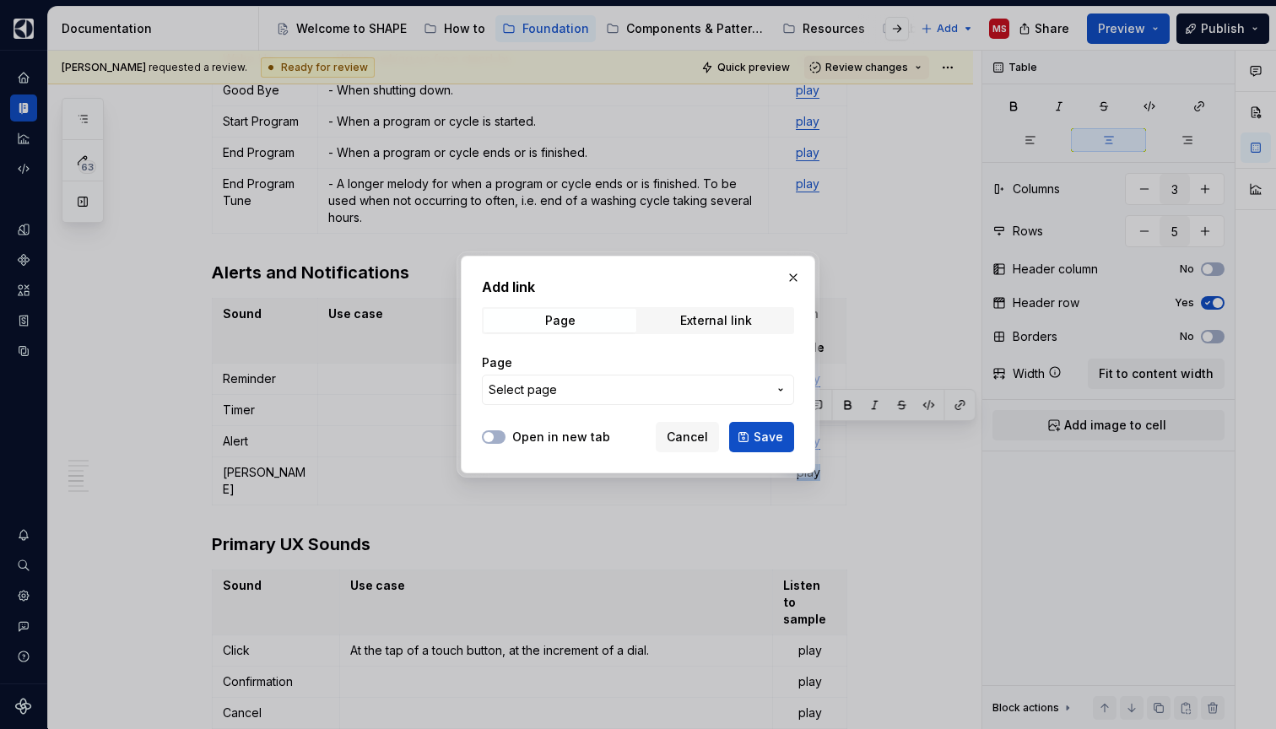
type textarea "*"
click at [731, 320] on div "External link" at bounding box center [716, 320] width 72 height 13
click at [611, 399] on input "URL" at bounding box center [638, 390] width 312 height 30
paste input "[URL][DOMAIN_NAME]"
type input "[URL][DOMAIN_NAME]"
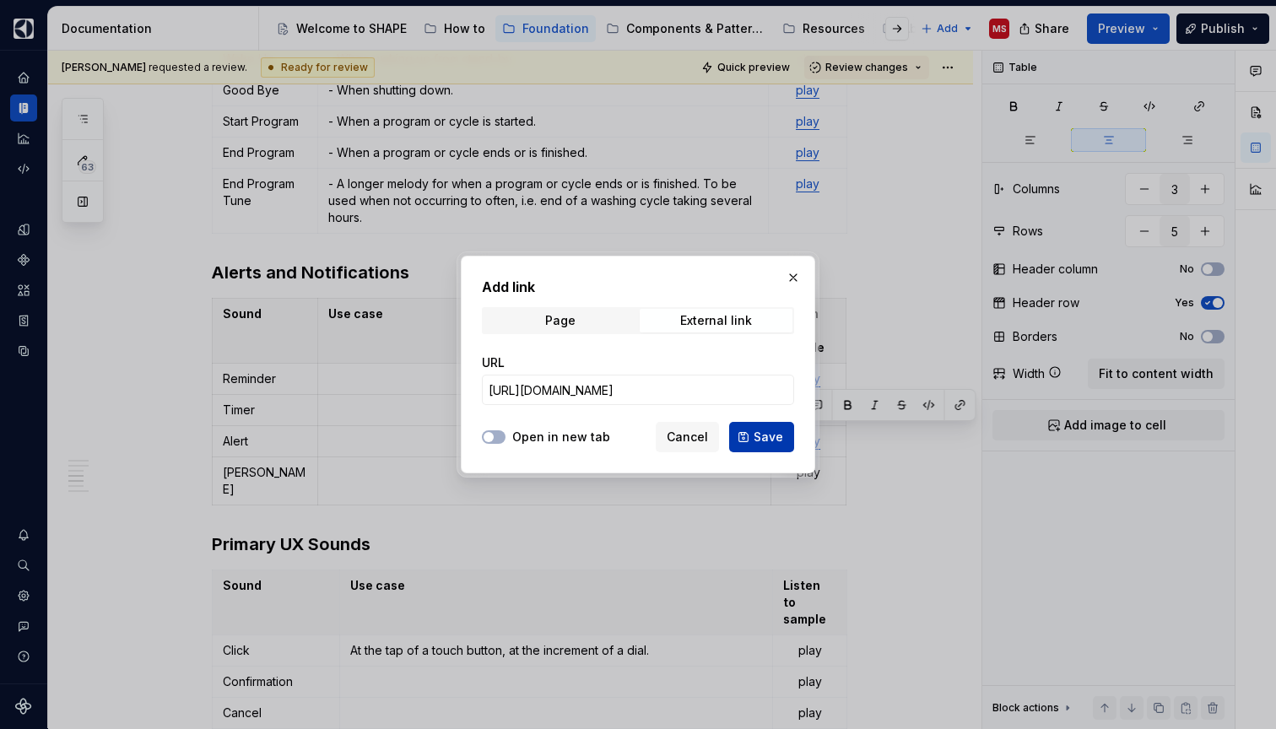
click at [753, 431] on button "Save" at bounding box center [761, 437] width 65 height 30
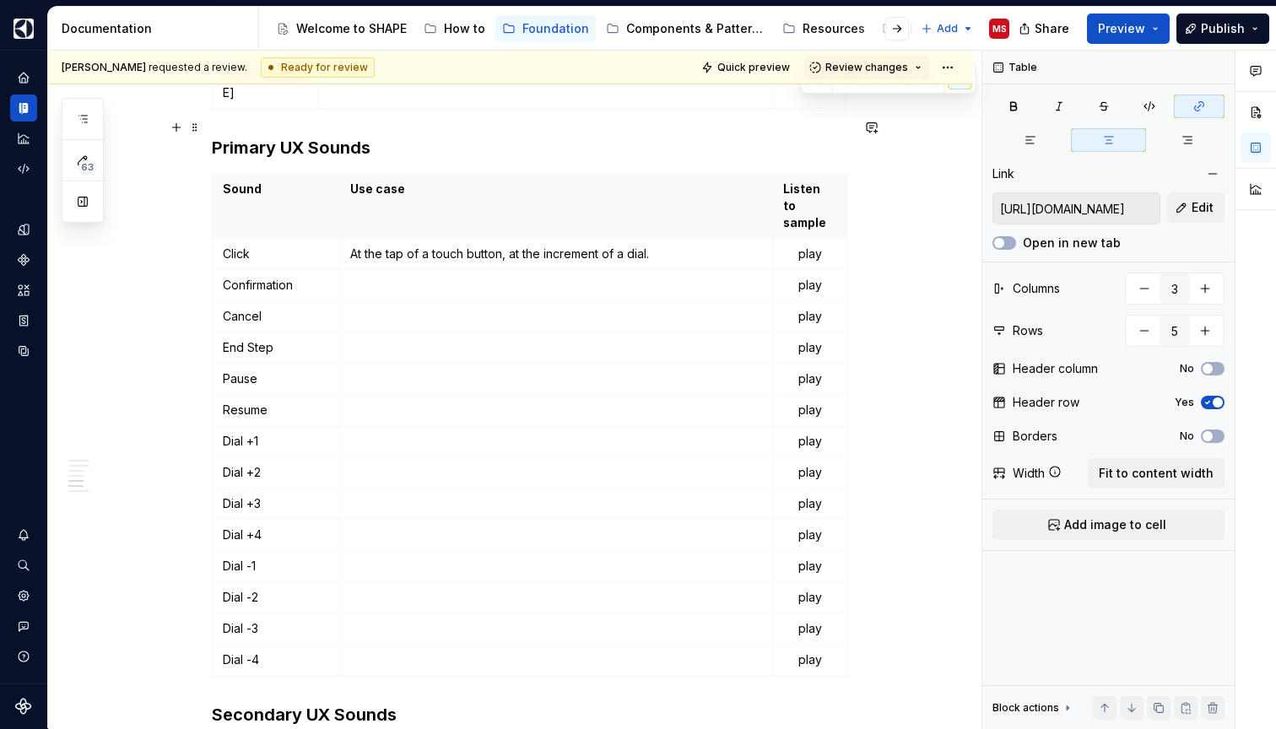
scroll to position [2156, 0]
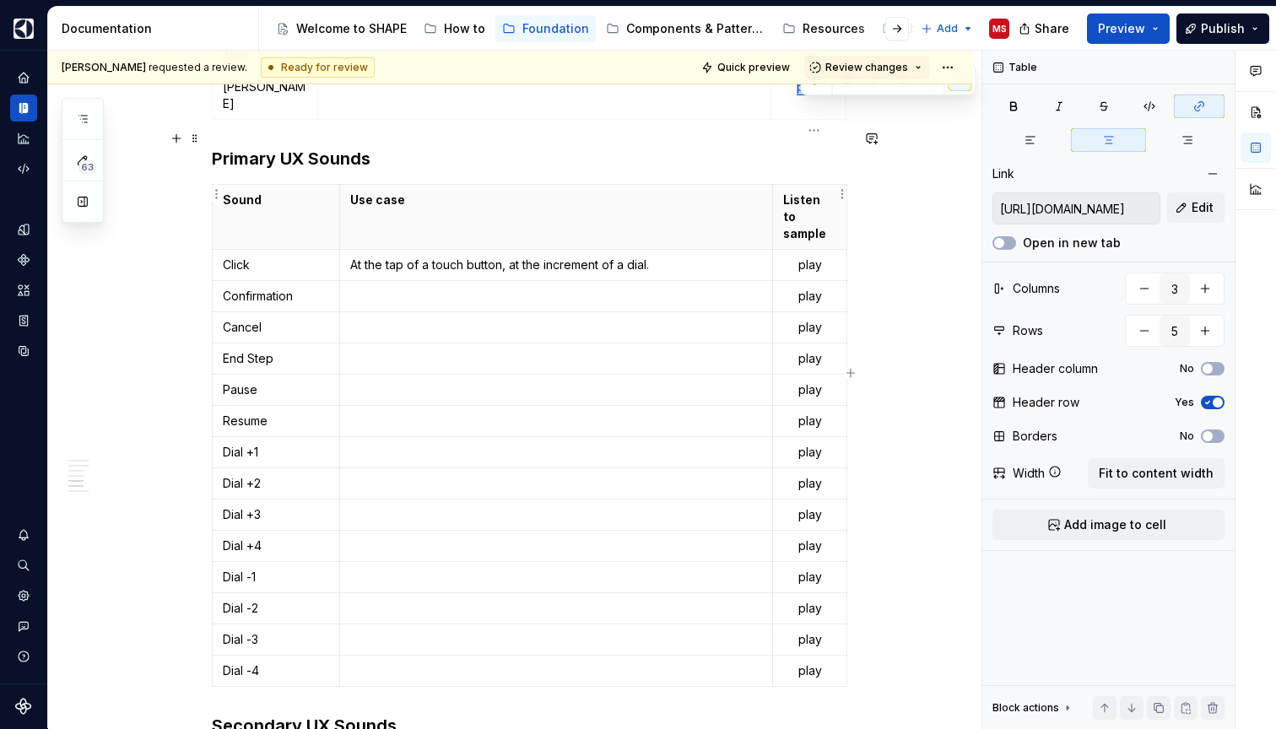
click at [812, 256] on p "play" at bounding box center [809, 264] width 52 height 17
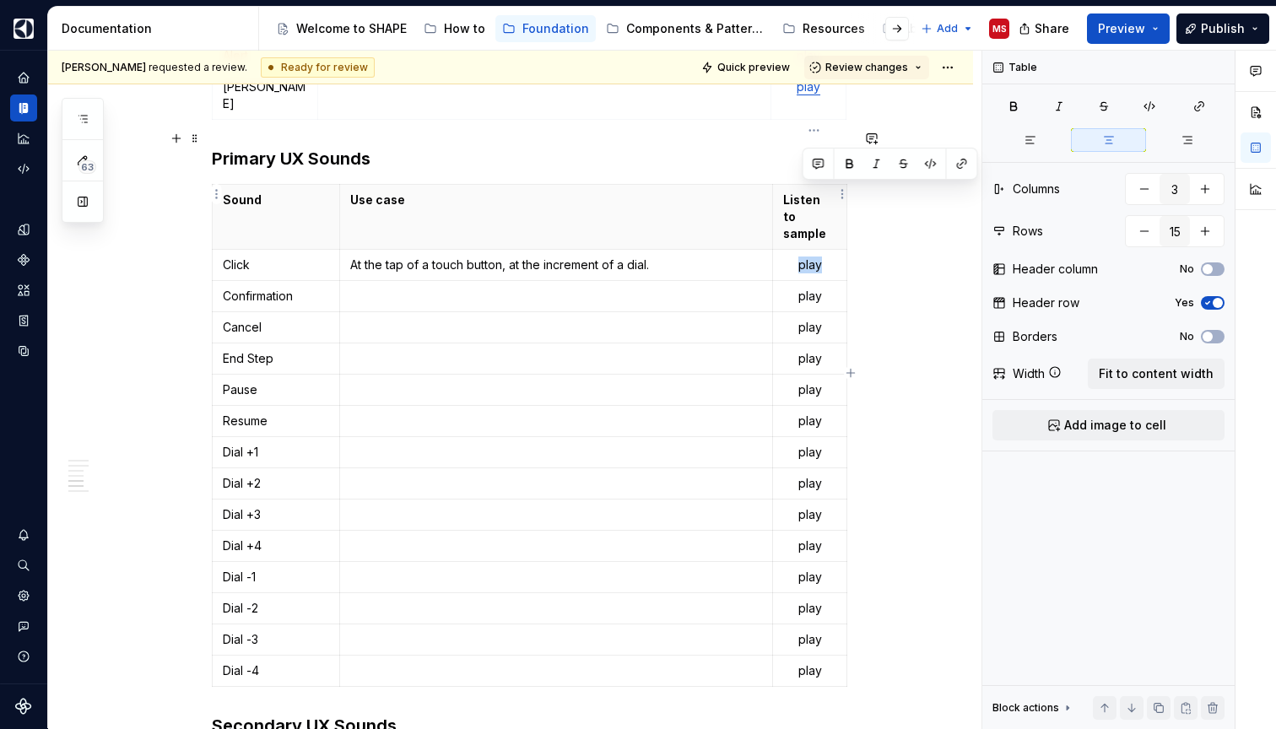
click at [812, 256] on p "play" at bounding box center [809, 264] width 52 height 17
type textarea "*"
click at [952, 165] on button "button" at bounding box center [962, 164] width 24 height 24
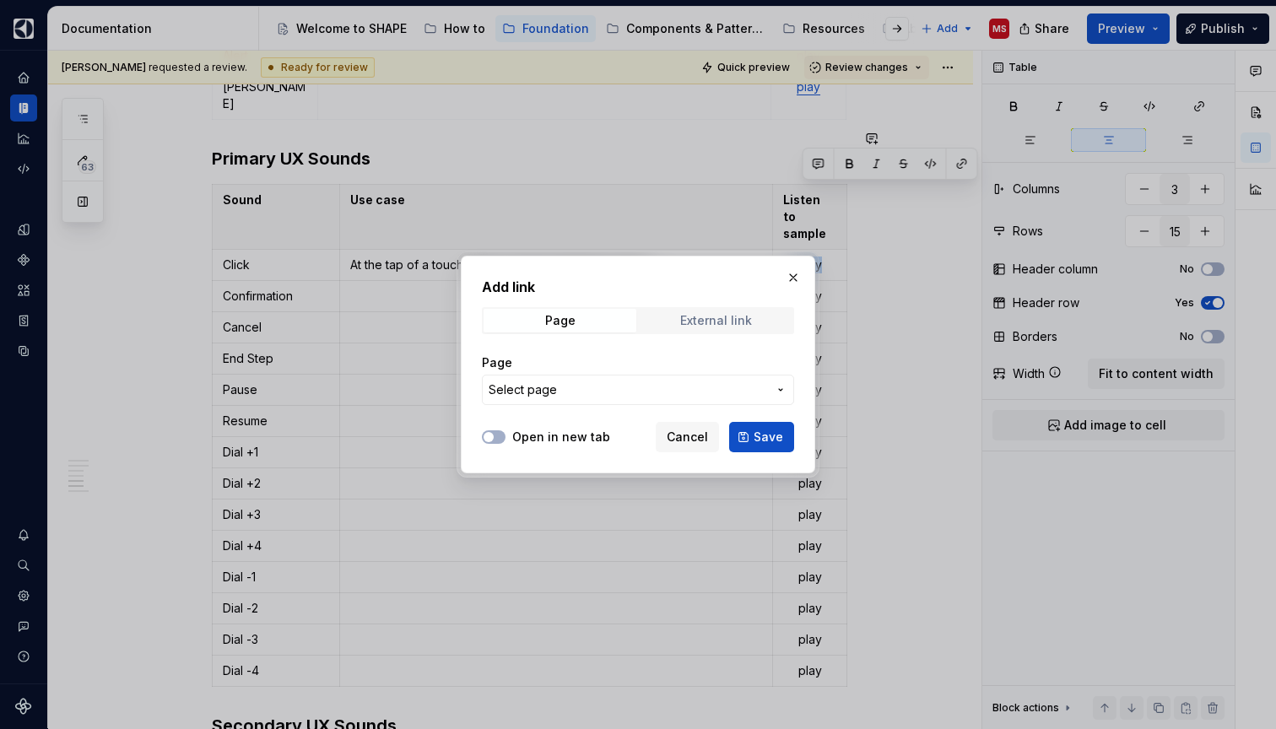
click at [703, 317] on div "External link" at bounding box center [716, 320] width 72 height 13
click at [601, 400] on input "URL" at bounding box center [638, 390] width 312 height 30
paste input "[URL][DOMAIN_NAME]"
type input "[URL][DOMAIN_NAME]"
click at [747, 429] on button "Save" at bounding box center [761, 437] width 65 height 30
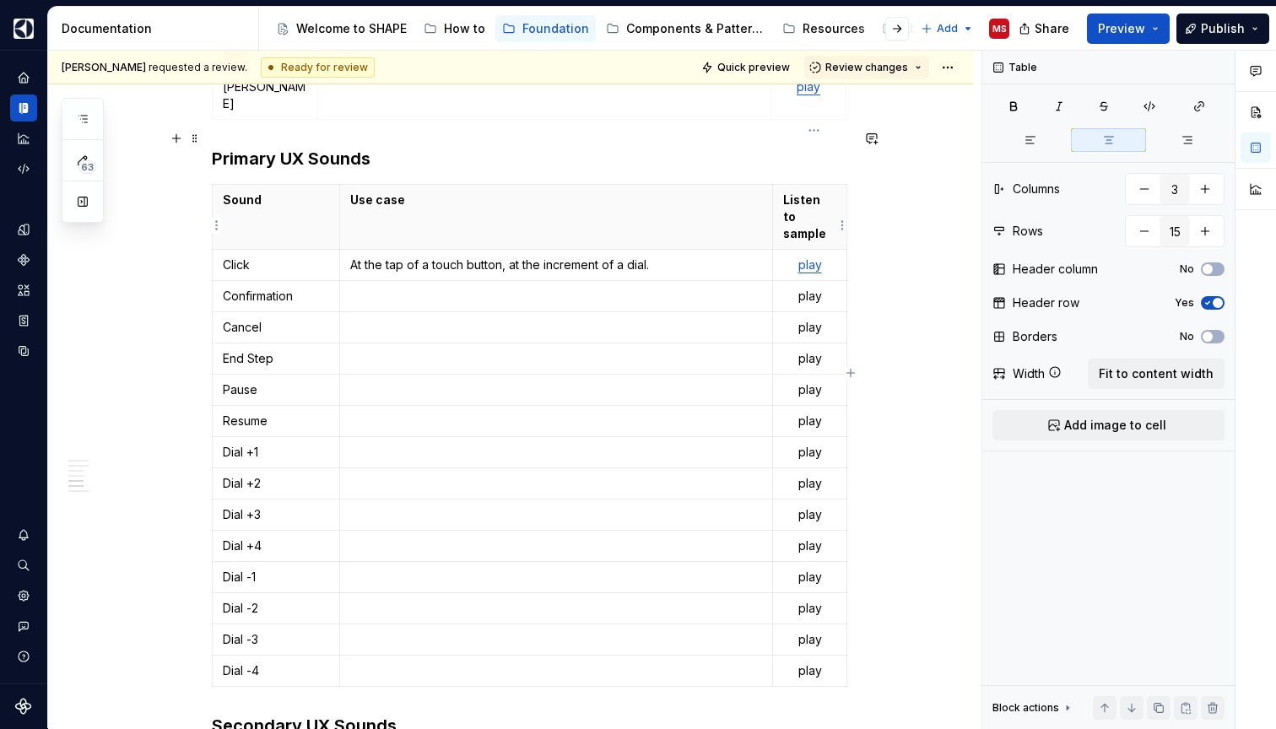
click at [817, 288] on p "play" at bounding box center [809, 296] width 52 height 17
click at [957, 187] on button "button" at bounding box center [962, 195] width 24 height 24
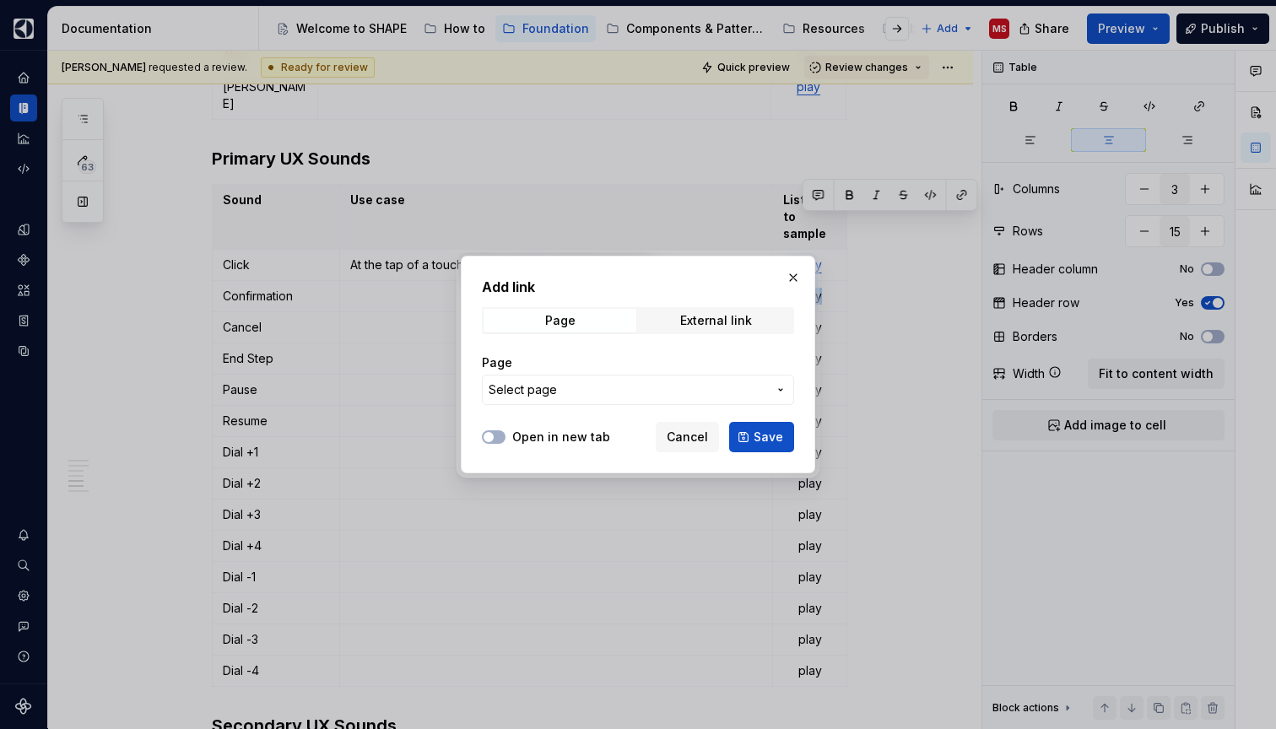
type textarea "*"
click at [791, 275] on button "button" at bounding box center [793, 278] width 24 height 24
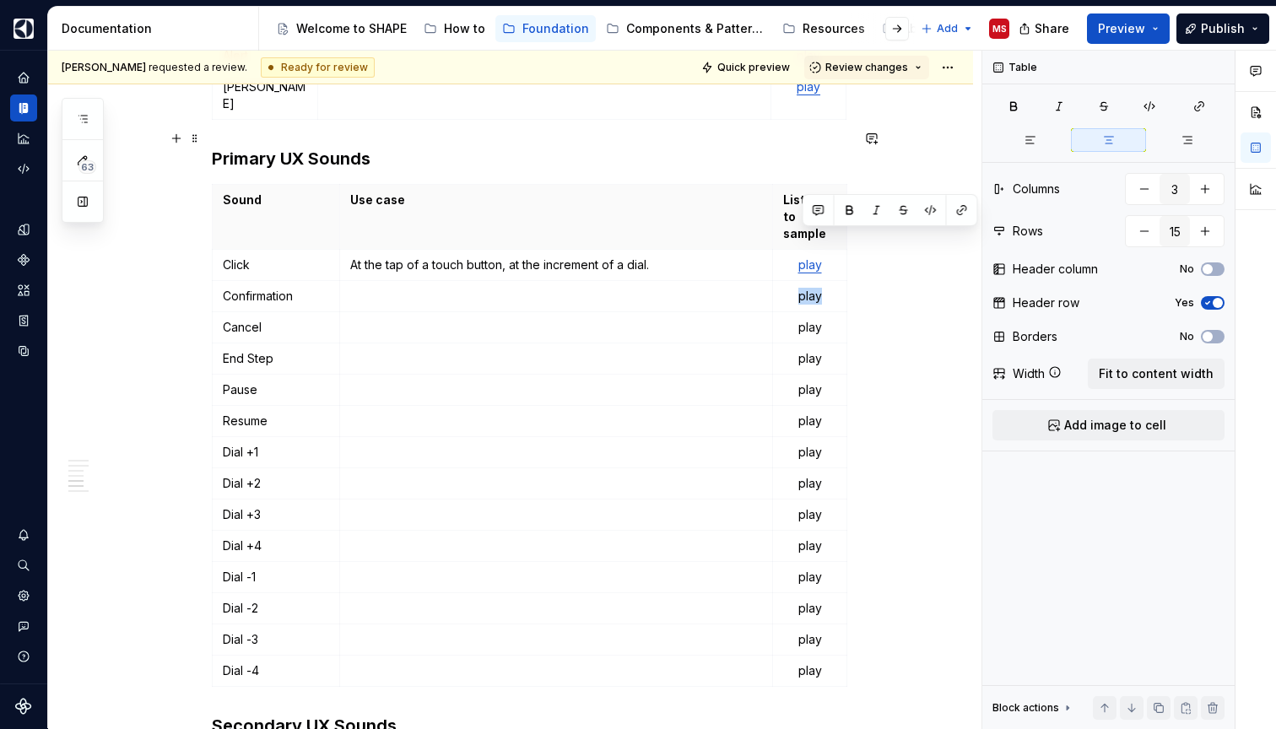
scroll to position [2129, 0]
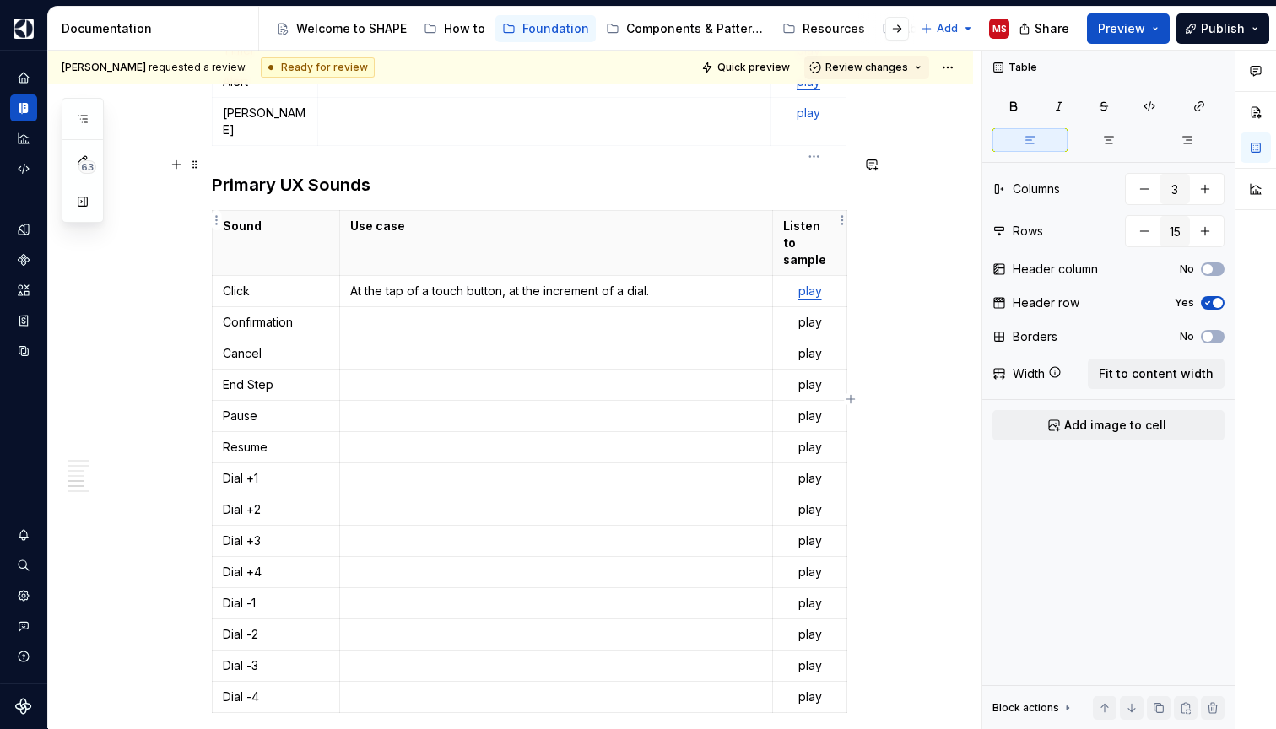
click at [813, 283] on link "play" at bounding box center [810, 290] width 24 height 14
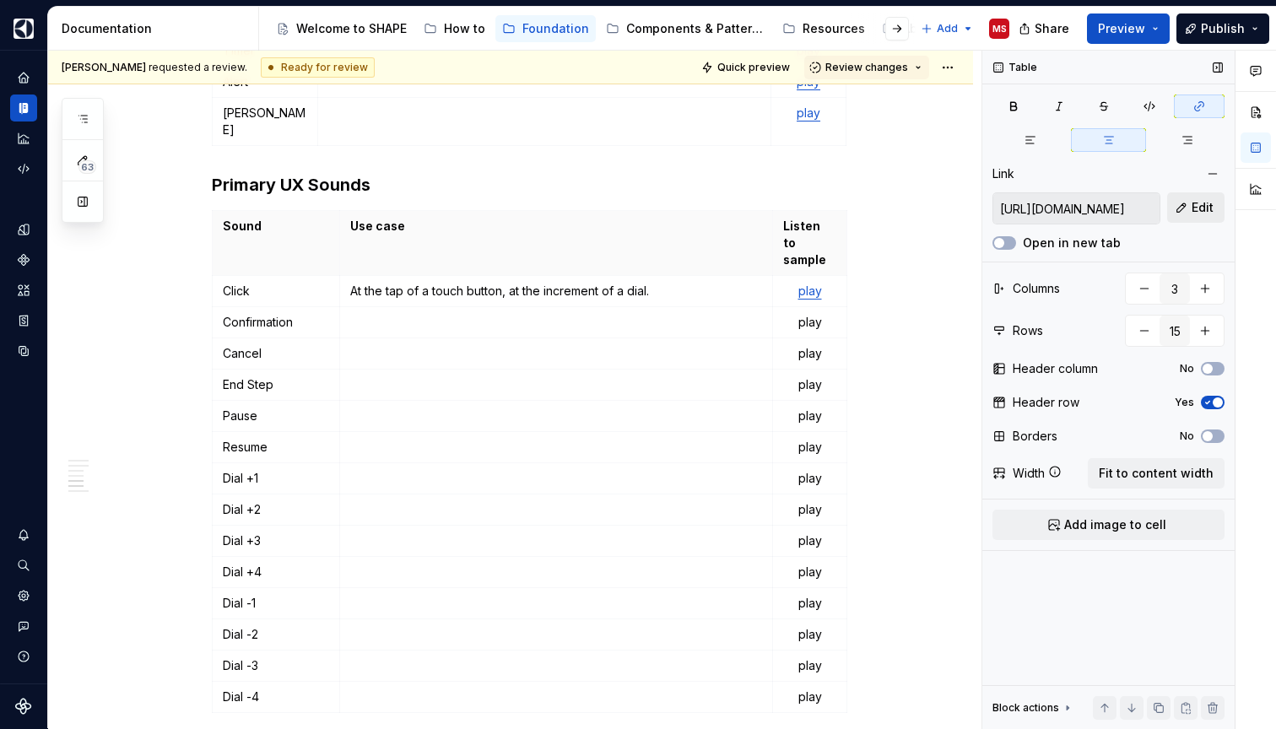
click at [1204, 213] on span "Edit" at bounding box center [1202, 207] width 22 height 17
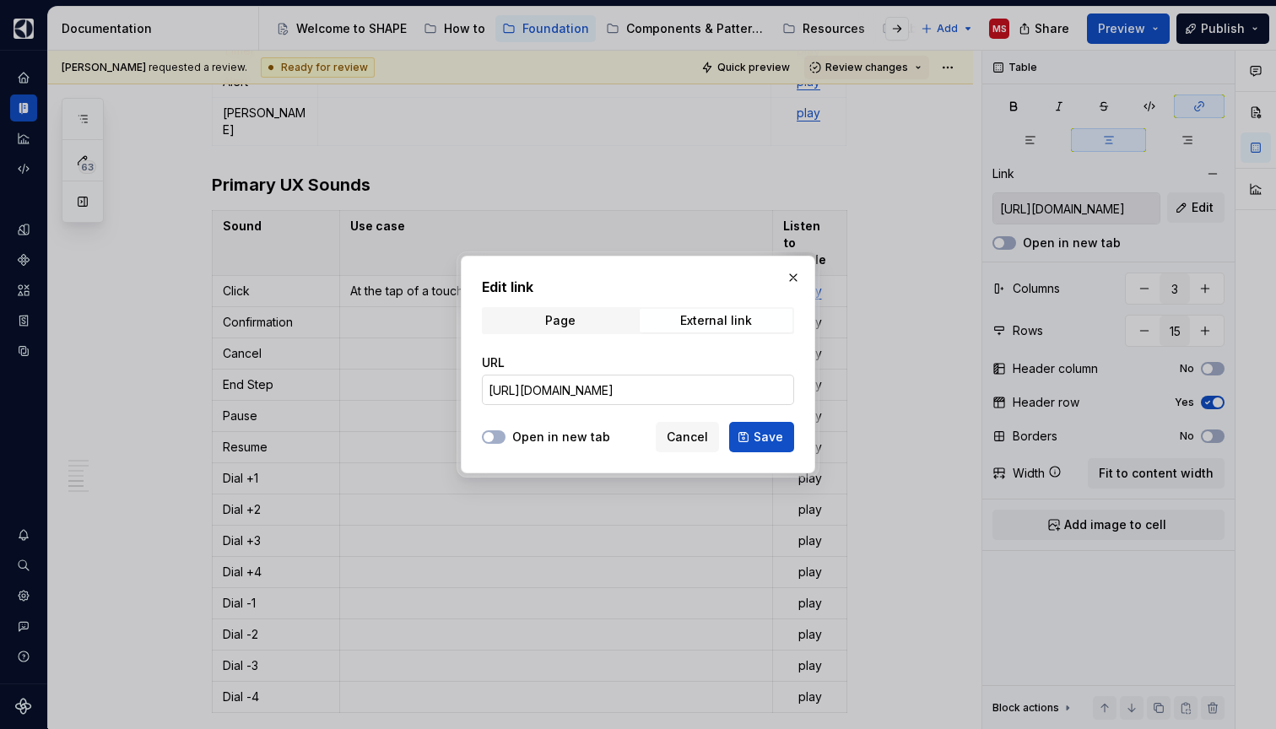
click at [708, 385] on input "[URL][DOMAIN_NAME]" at bounding box center [638, 390] width 312 height 30
drag, startPoint x: 750, startPoint y: 381, endPoint x: 790, endPoint y: 388, distance: 40.2
click at [790, 388] on input "[URL][DOMAIN_NAME]" at bounding box center [638, 390] width 312 height 30
click at [734, 390] on input "[URL][DOMAIN_NAME]" at bounding box center [638, 390] width 312 height 30
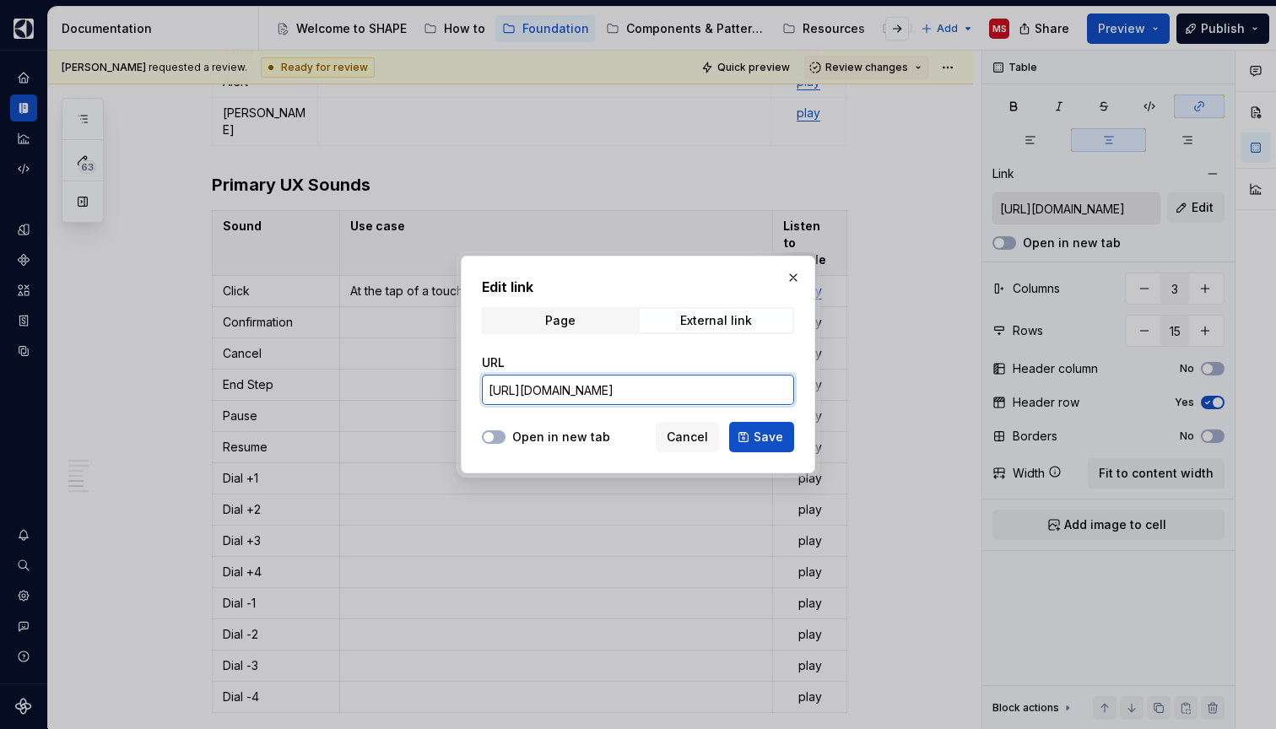
click at [734, 390] on input "[URL][DOMAIN_NAME]" at bounding box center [638, 390] width 312 height 30
paste input "Click.wav?csf=1&web=1&e=v0w8hw"
type input "[URL][DOMAIN_NAME]"
click at [776, 434] on span "Save" at bounding box center [768, 437] width 30 height 17
type input "[URL][DOMAIN_NAME]"
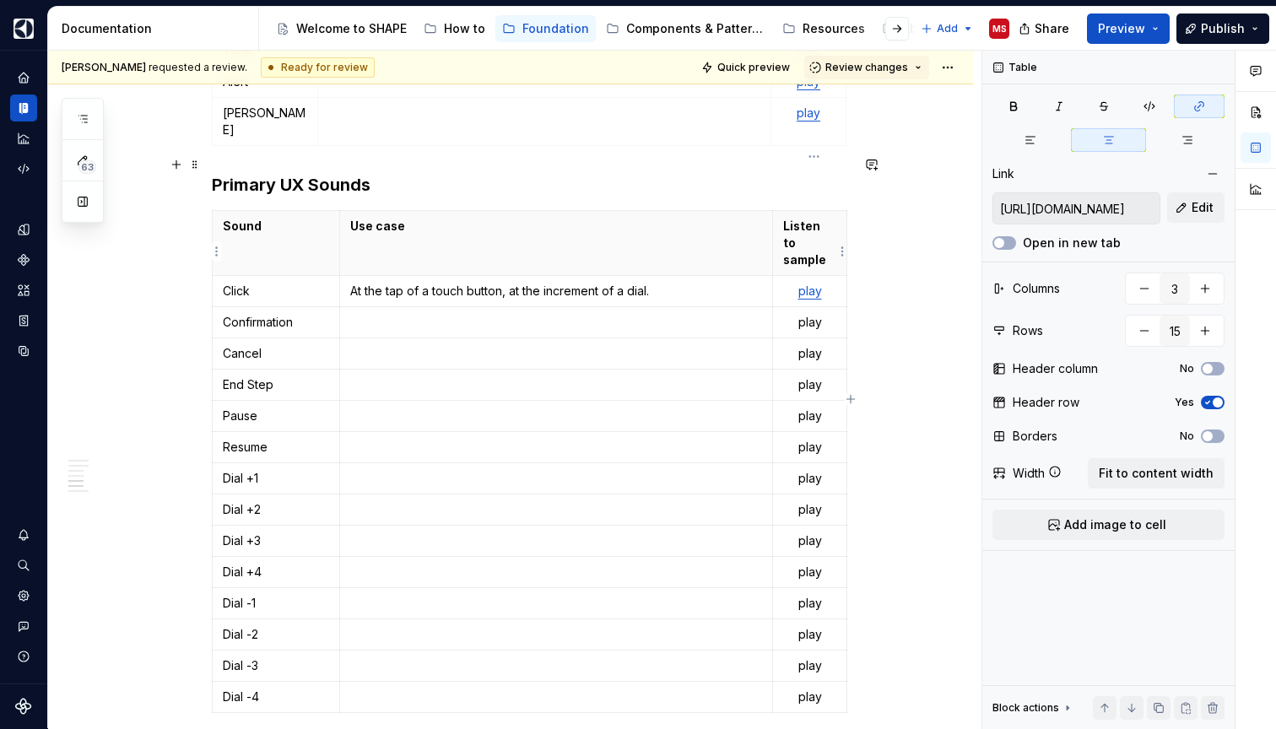
click at [812, 314] on p "play" at bounding box center [809, 322] width 52 height 17
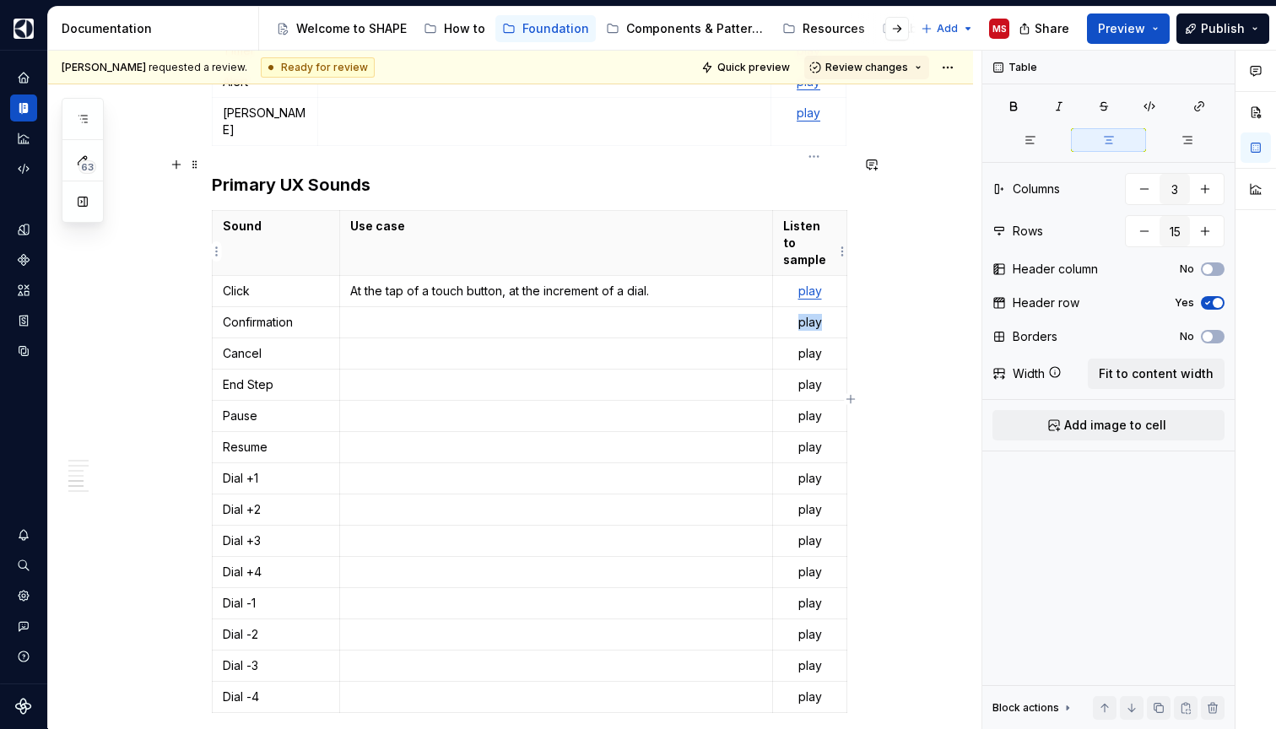
click at [812, 314] on p "play" at bounding box center [809, 322] width 52 height 17
click at [965, 212] on button "button" at bounding box center [962, 221] width 24 height 24
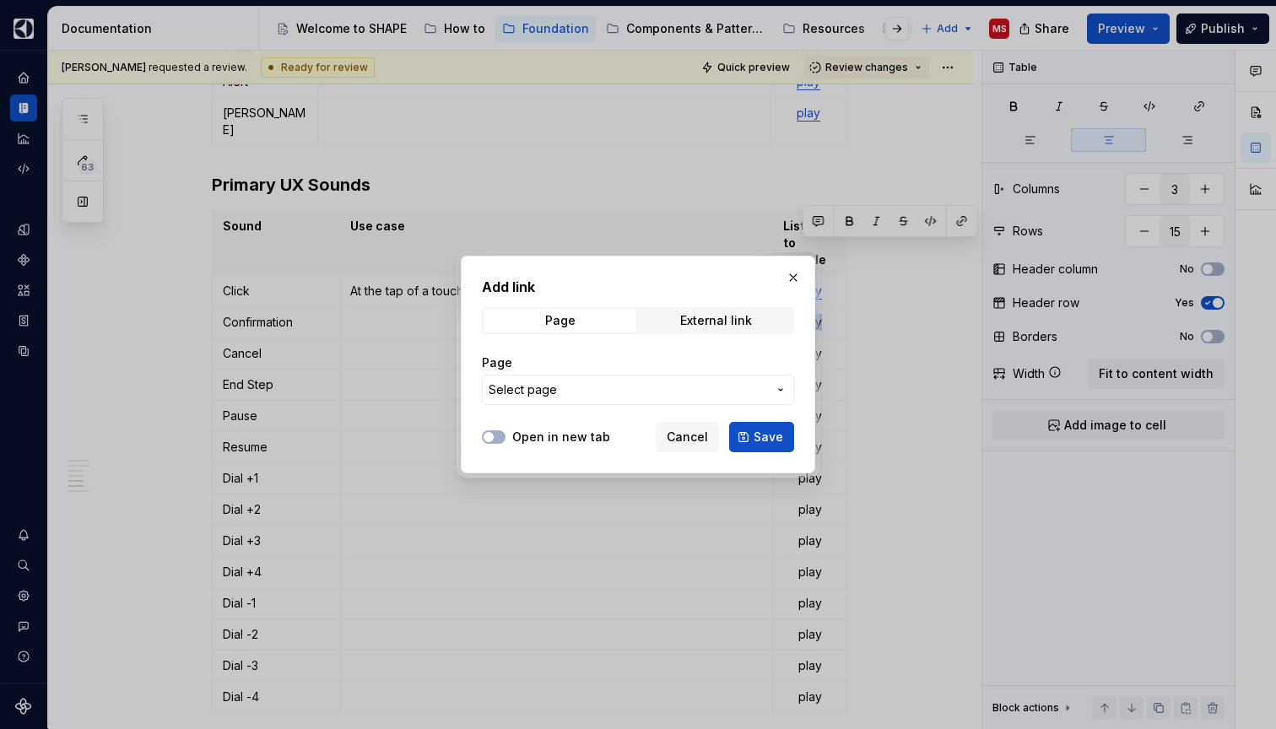
type textarea "*"
click at [710, 320] on div "External link" at bounding box center [716, 320] width 72 height 13
click at [637, 386] on input "URL" at bounding box center [638, 390] width 312 height 30
paste input "[URL][DOMAIN_NAME]"
type input "[URL][DOMAIN_NAME]"
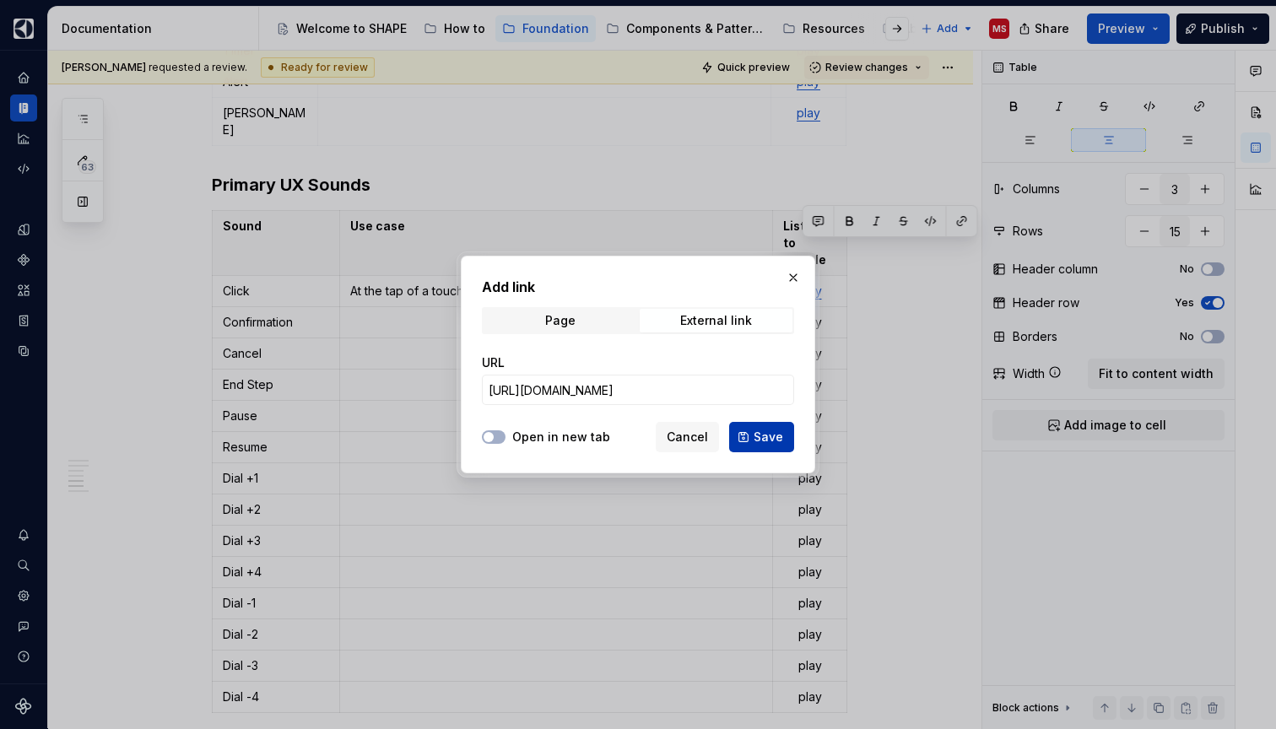
click at [753, 432] on button "Save" at bounding box center [761, 437] width 65 height 30
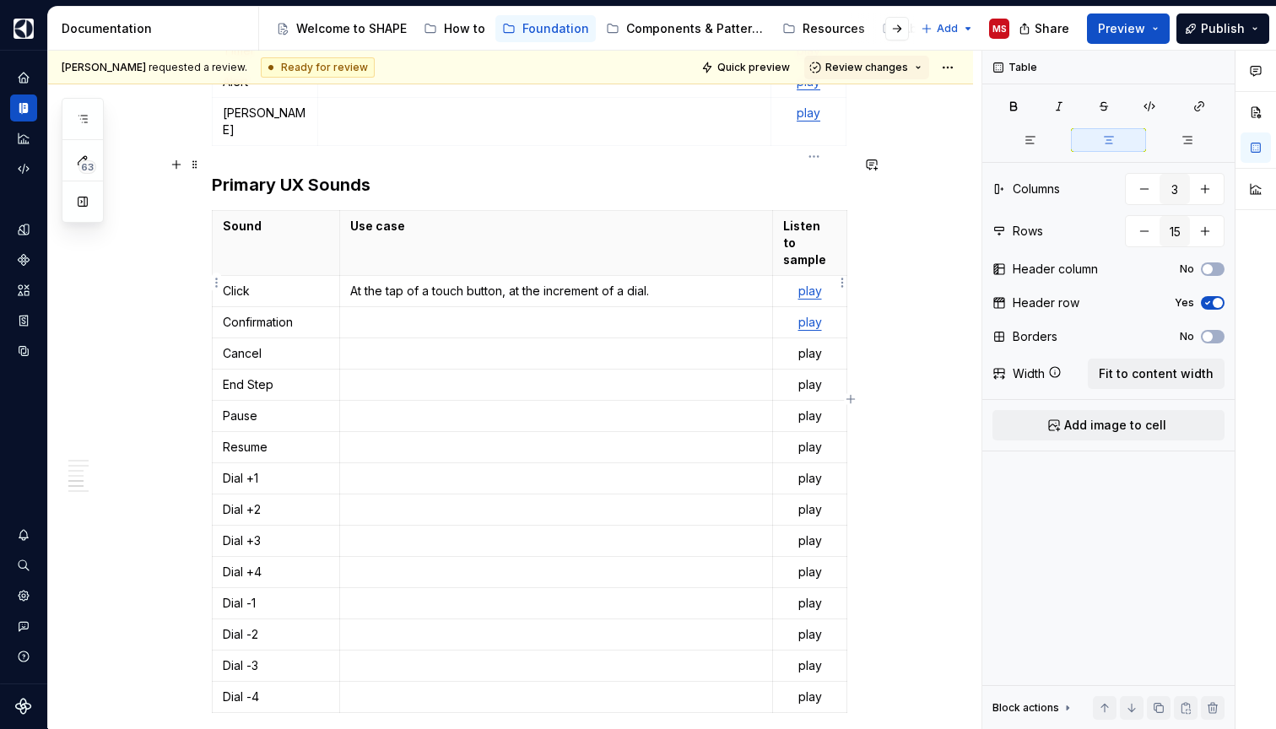
click at [813, 345] on p "play" at bounding box center [809, 353] width 52 height 17
click at [811, 345] on p "play" at bounding box center [809, 353] width 52 height 17
click at [960, 247] on button "button" at bounding box center [962, 252] width 24 height 24
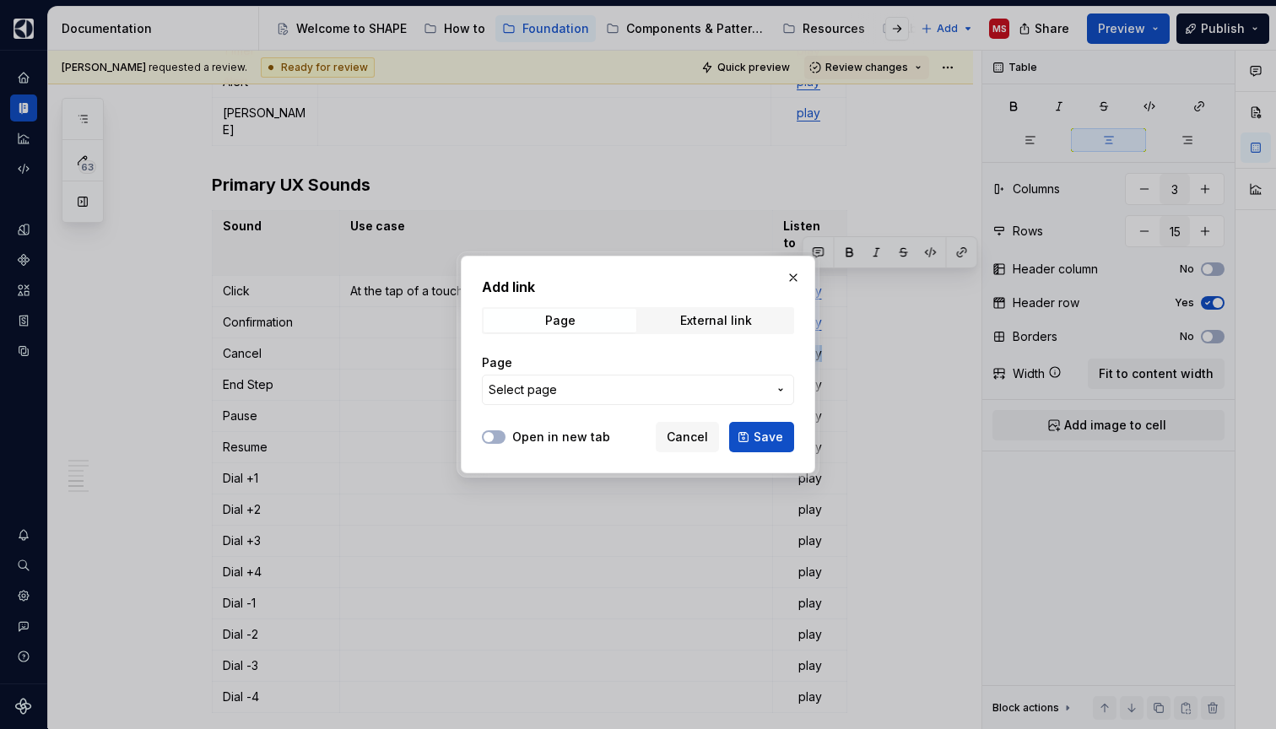
type textarea "*"
click at [726, 320] on div "External link" at bounding box center [716, 320] width 72 height 13
click at [629, 401] on input "URL" at bounding box center [638, 390] width 312 height 30
paste input "[URL][DOMAIN_NAME]"
type input "[URL][DOMAIN_NAME]"
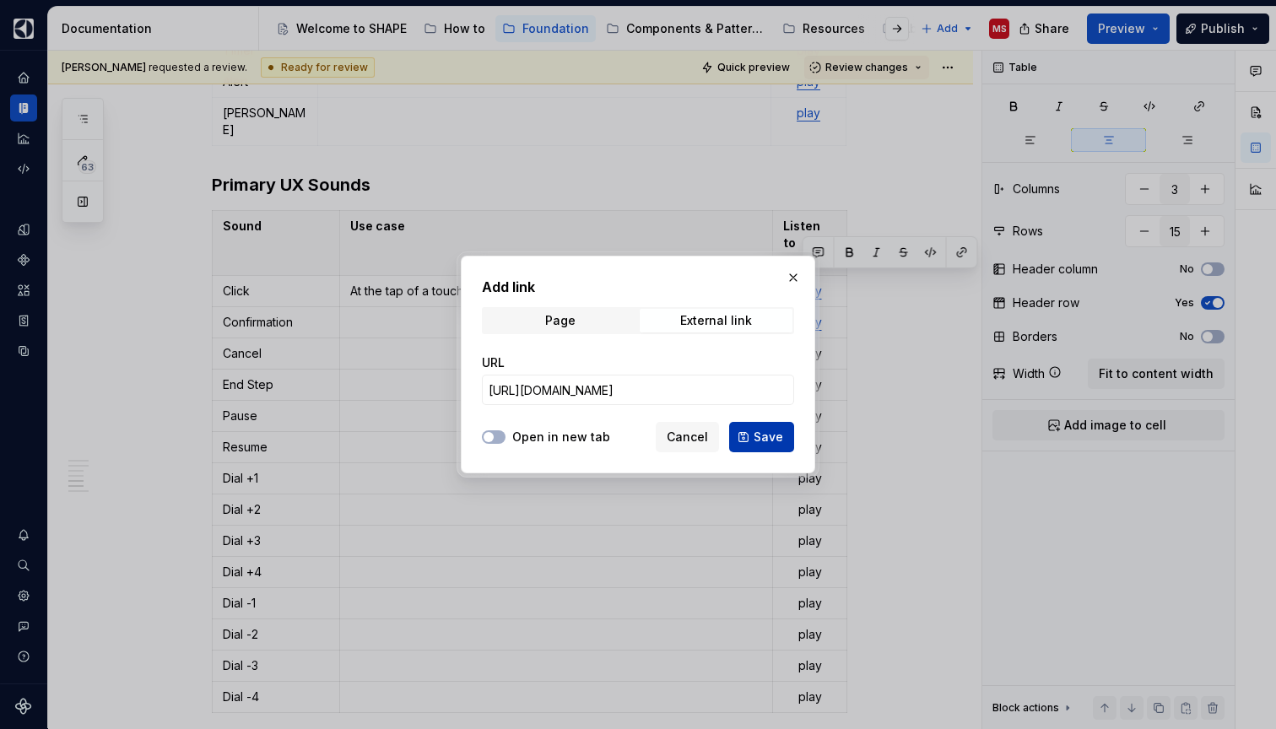
click at [748, 432] on button "Save" at bounding box center [761, 437] width 65 height 30
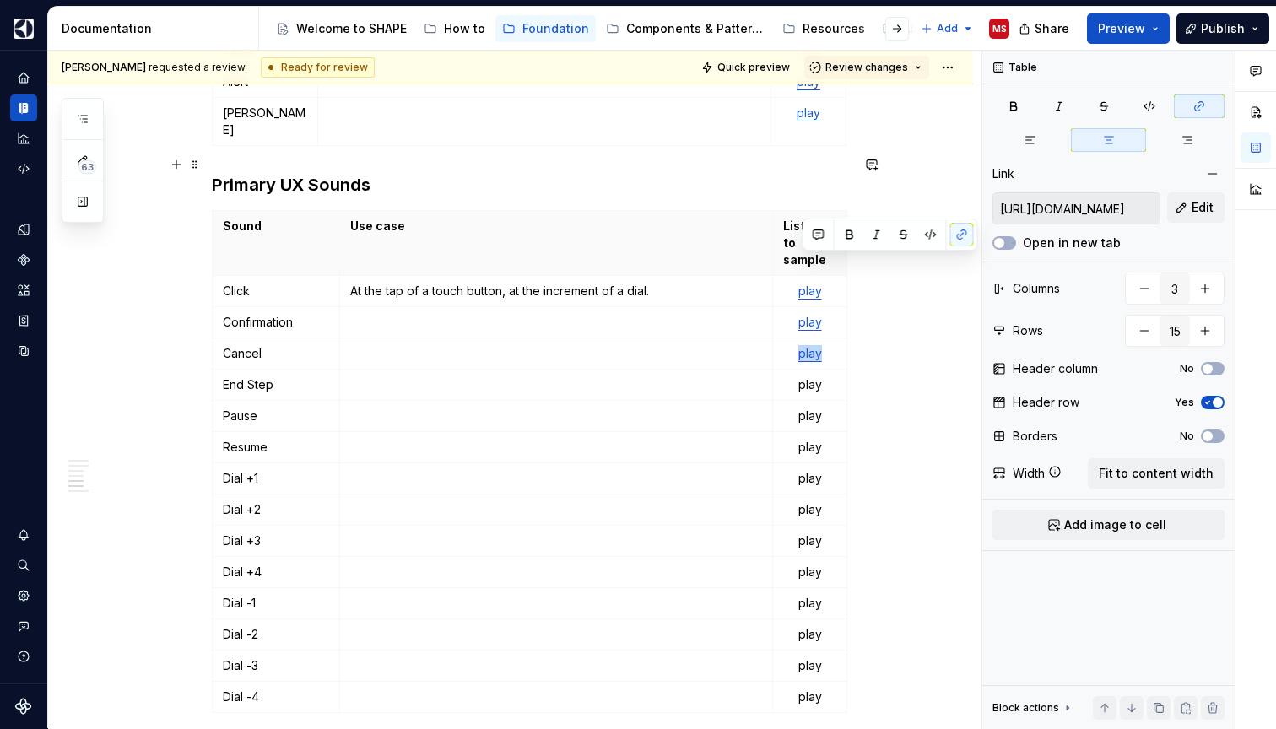
scroll to position [2162, 0]
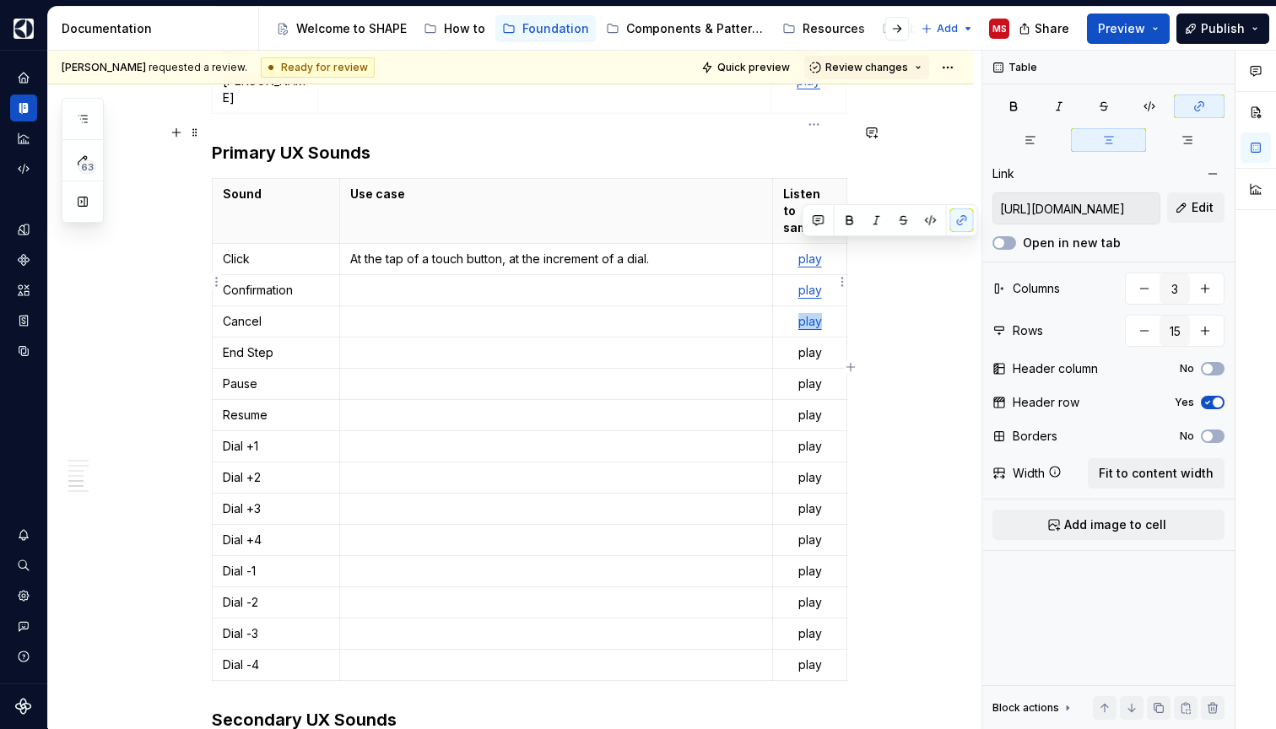
click at [815, 344] on p "play" at bounding box center [809, 352] width 52 height 17
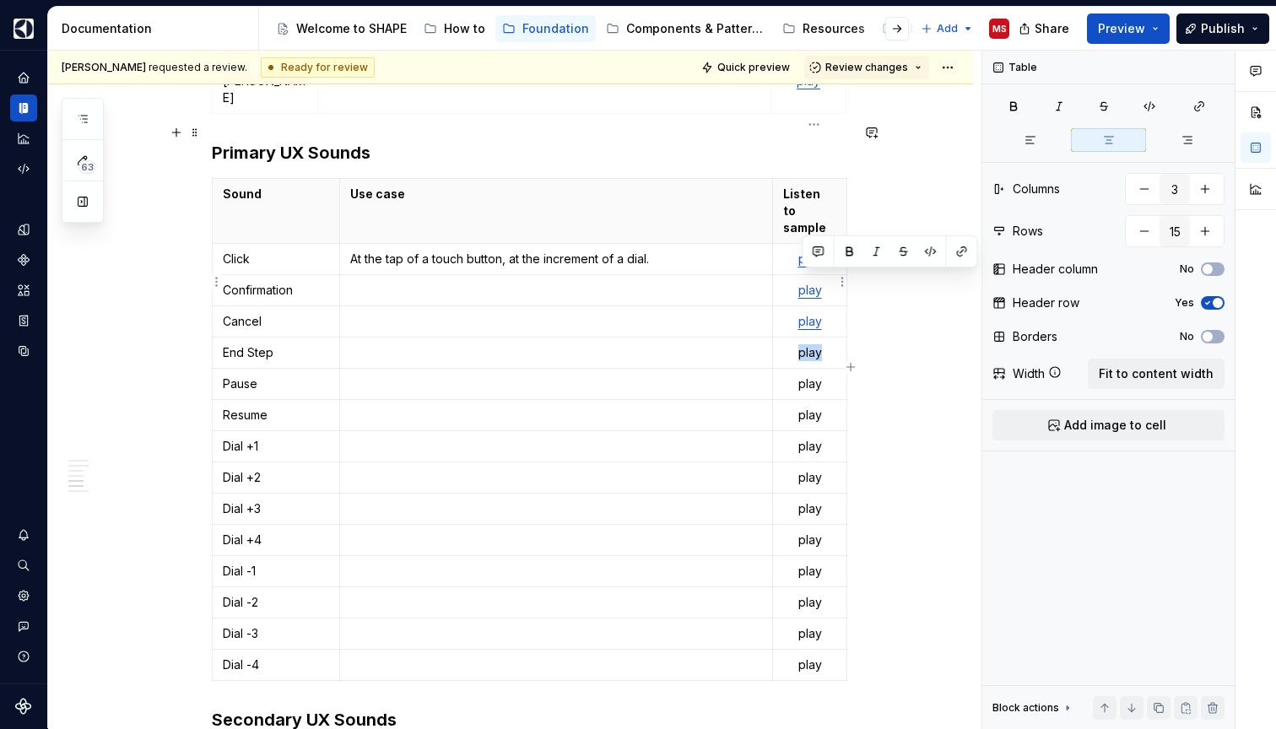
click at [815, 344] on p "play" at bounding box center [809, 352] width 52 height 17
click at [969, 250] on button "button" at bounding box center [962, 252] width 24 height 24
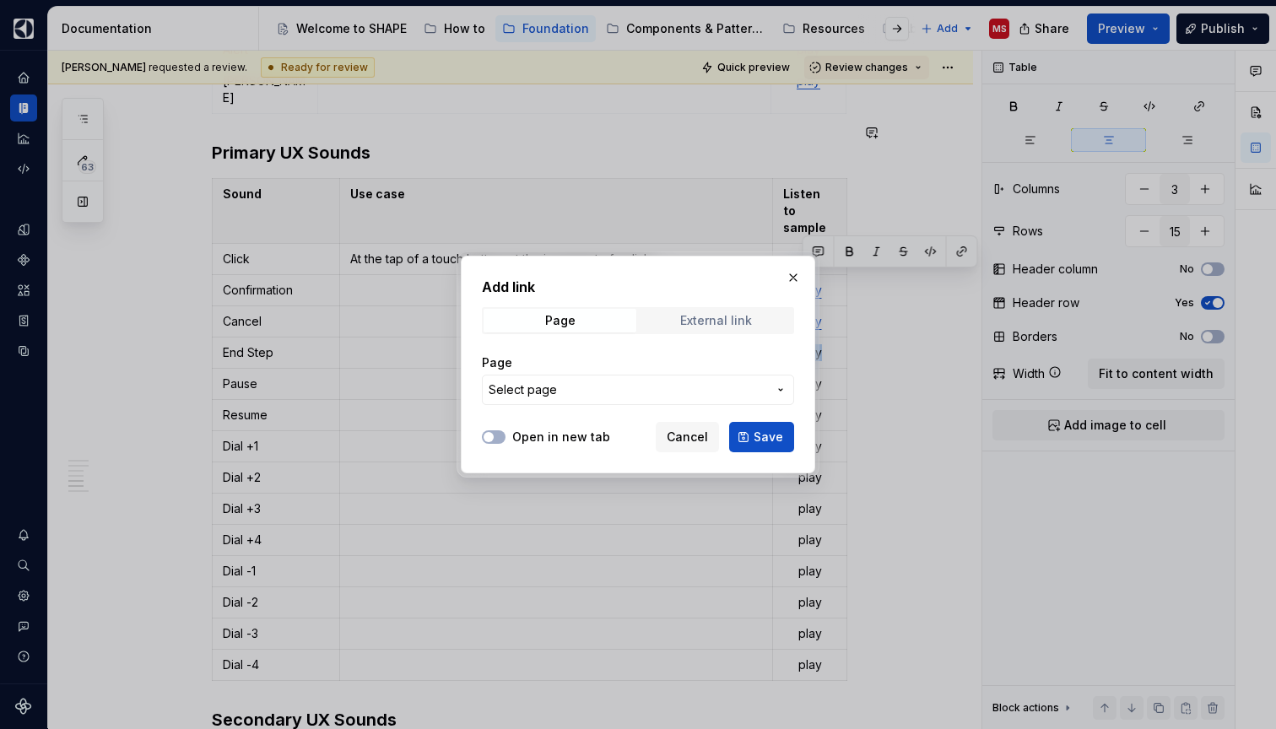
click at [764, 316] on span "External link" at bounding box center [716, 321] width 153 height 24
type textarea "*"
click at [677, 386] on input "URL" at bounding box center [638, 390] width 312 height 30
paste input "[URL][DOMAIN_NAME]"
type input "[URL][DOMAIN_NAME]"
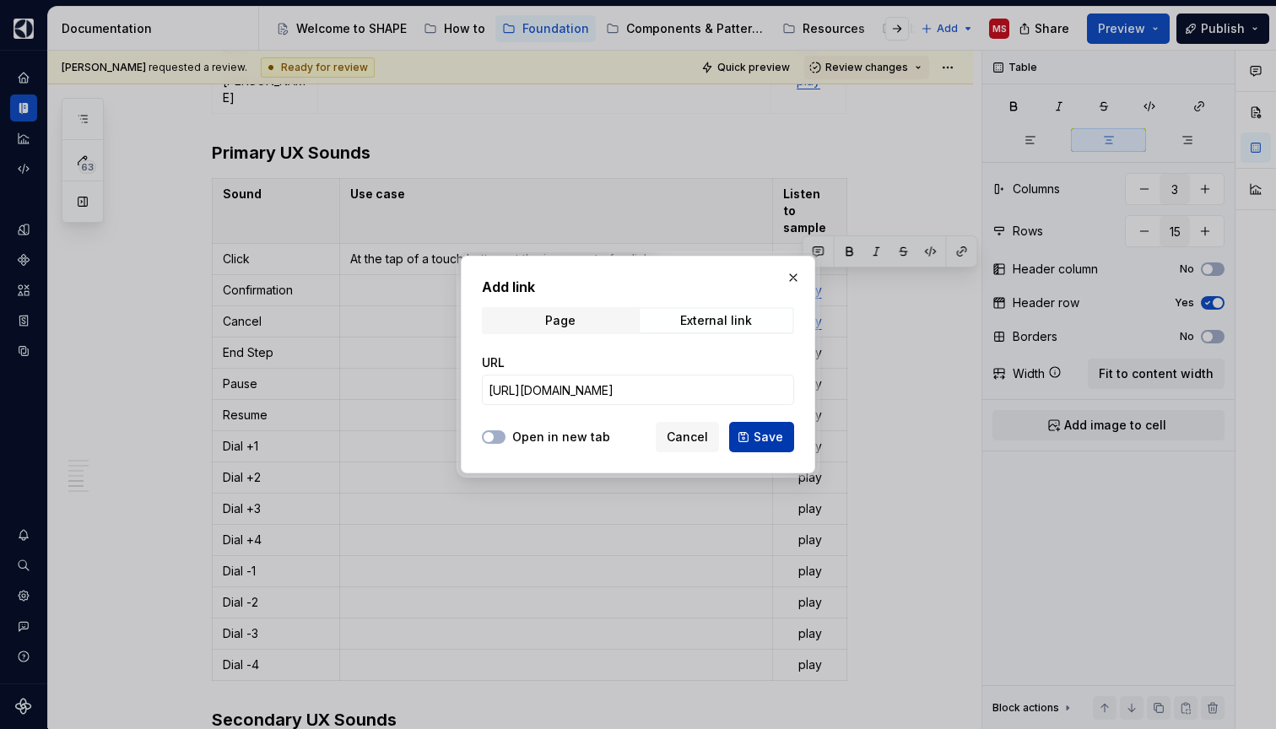
click at [763, 435] on span "Save" at bounding box center [768, 437] width 30 height 17
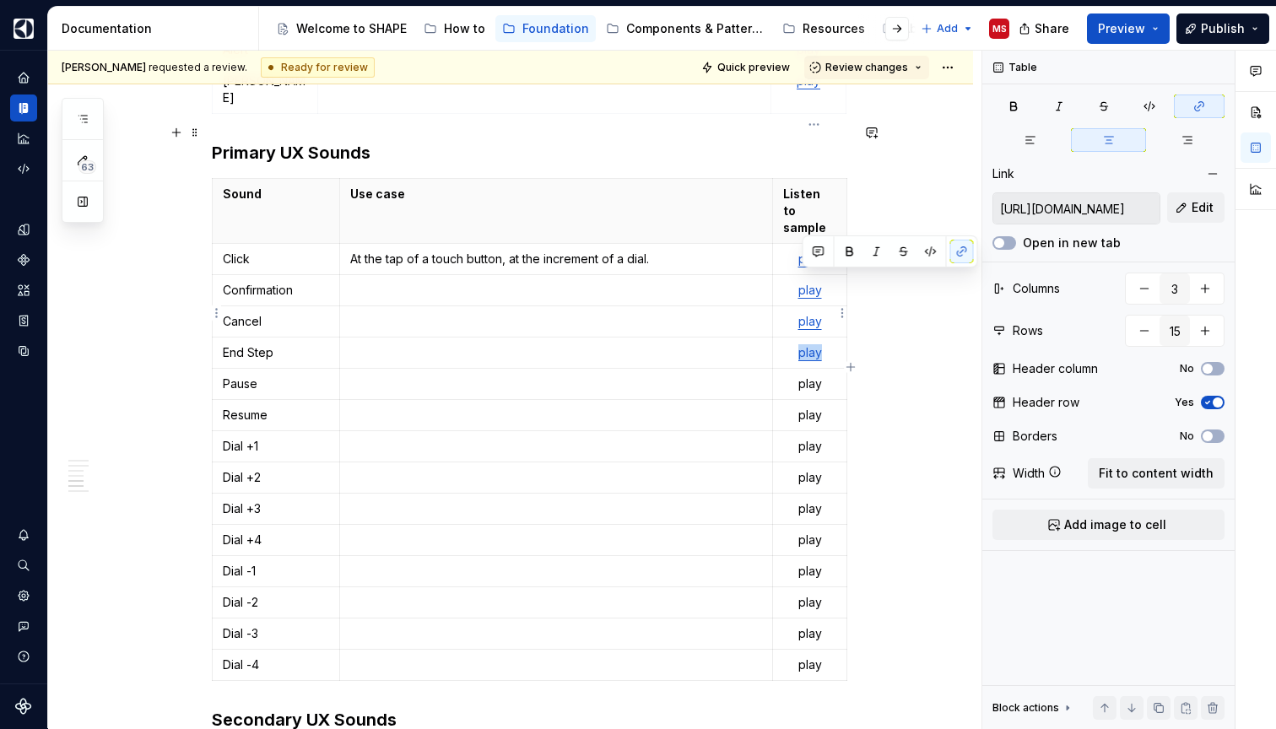
click at [815, 375] on p "play" at bounding box center [809, 383] width 52 height 17
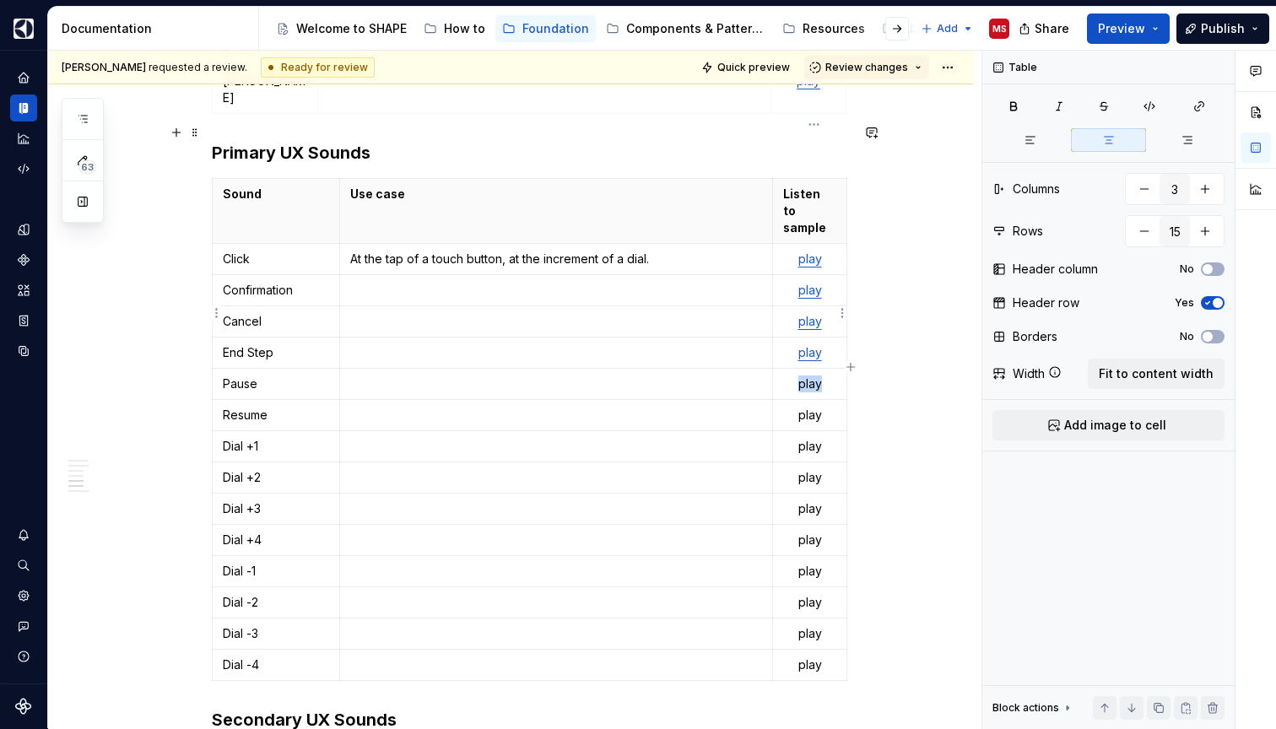
click at [815, 375] on p "play" at bounding box center [809, 383] width 52 height 17
click at [958, 281] on button "button" at bounding box center [962, 283] width 24 height 24
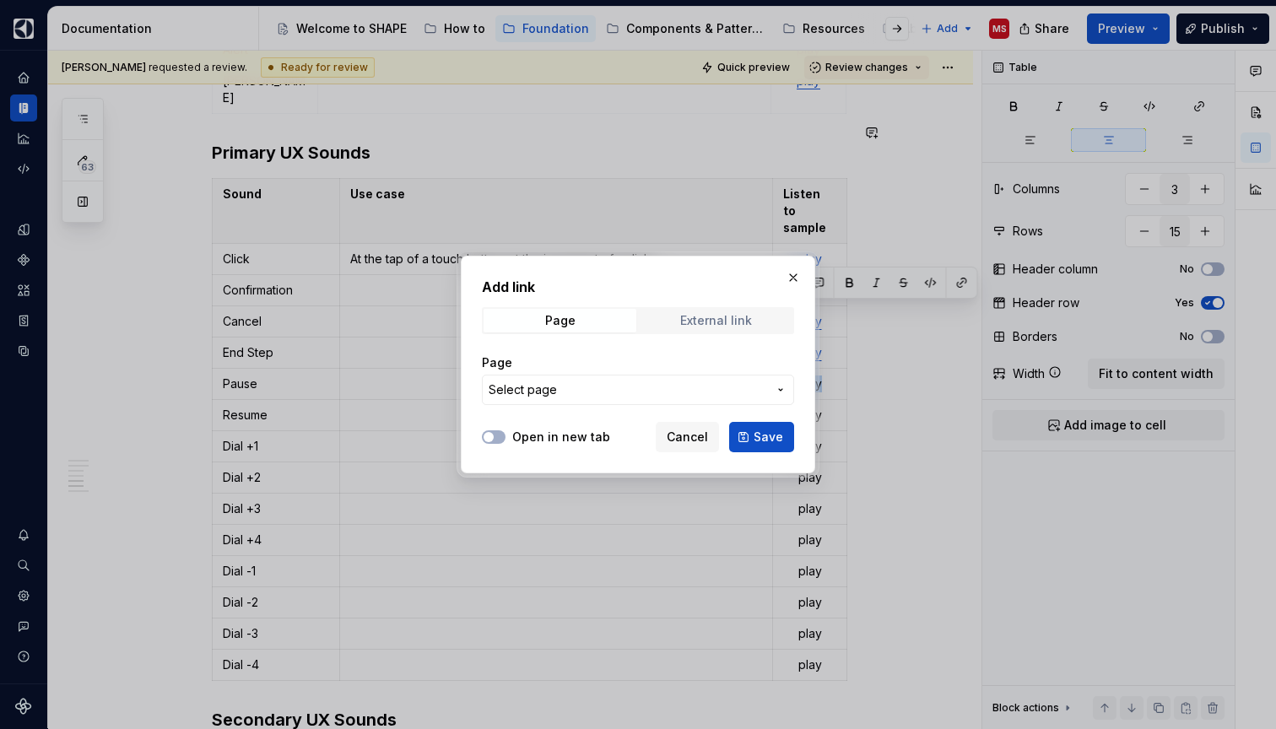
click at [735, 318] on div "External link" at bounding box center [716, 320] width 72 height 13
type textarea "*"
click at [676, 386] on input "URL" at bounding box center [638, 390] width 312 height 30
paste input "[URL][DOMAIN_NAME]"
type input "[URL][DOMAIN_NAME]"
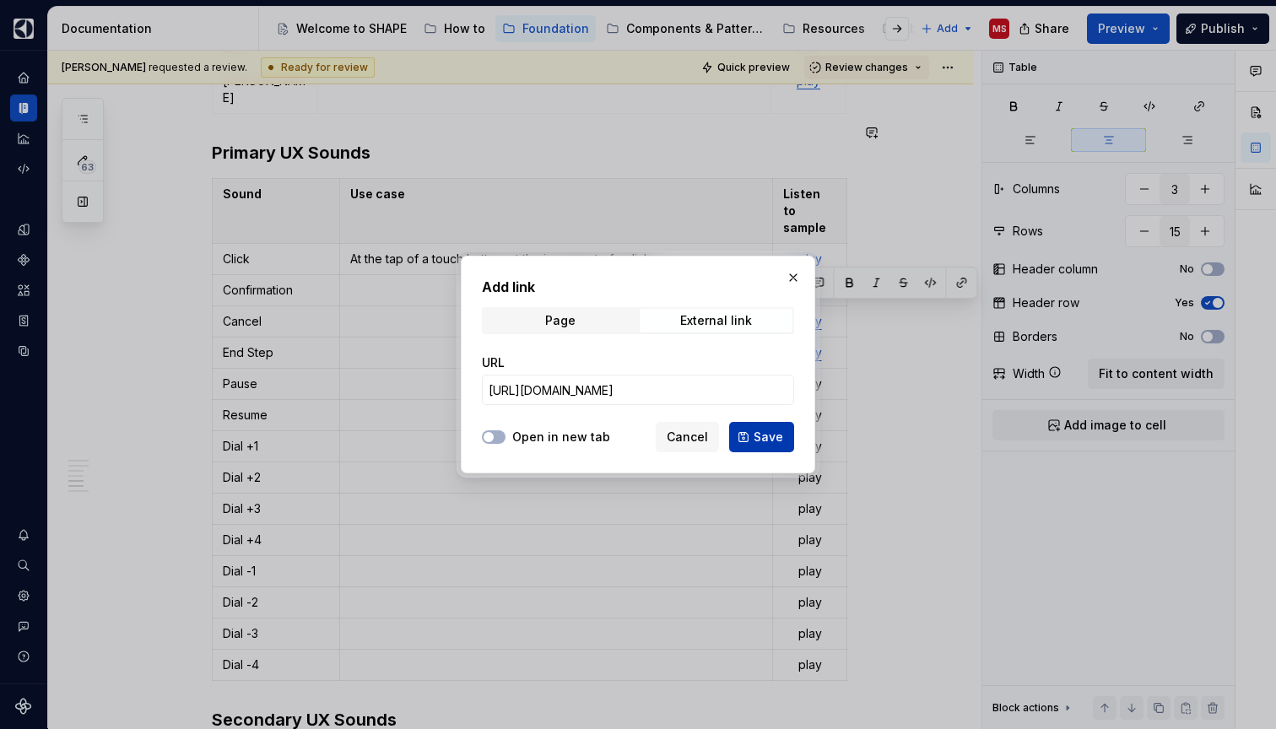
click at [764, 432] on span "Save" at bounding box center [768, 437] width 30 height 17
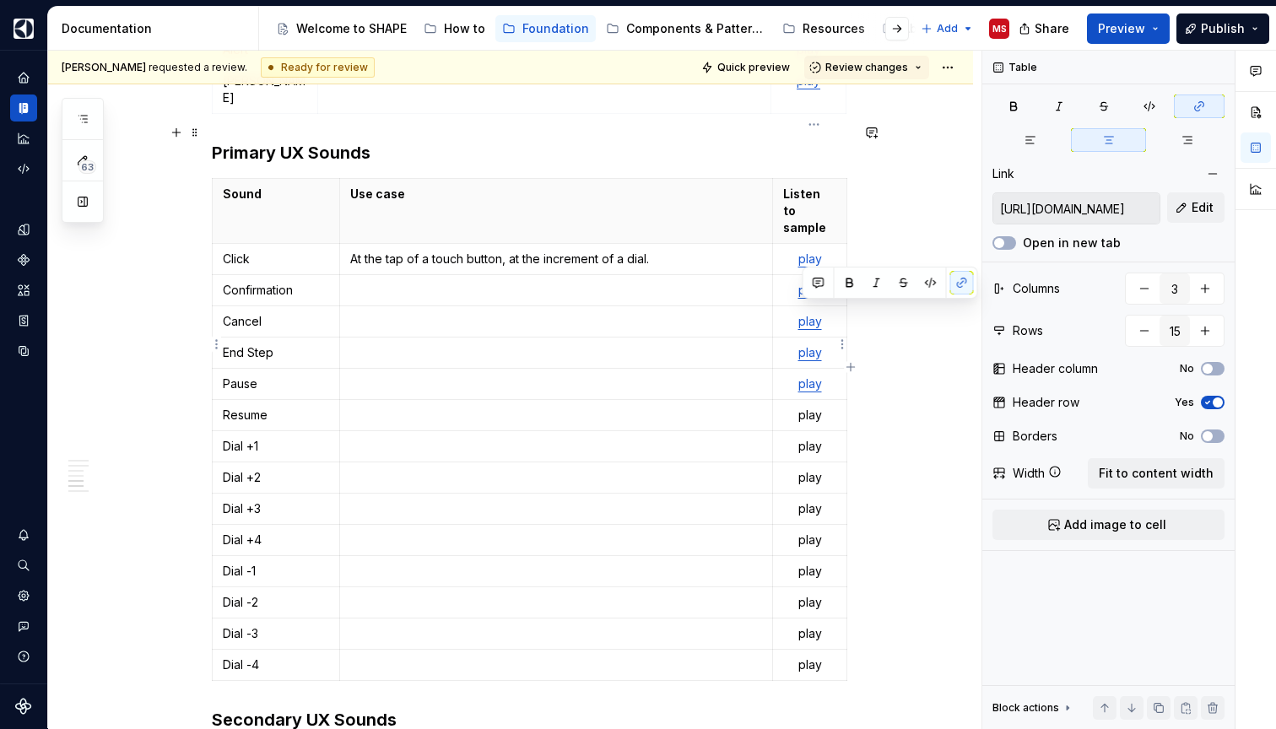
click at [811, 407] on p "play" at bounding box center [809, 415] width 52 height 17
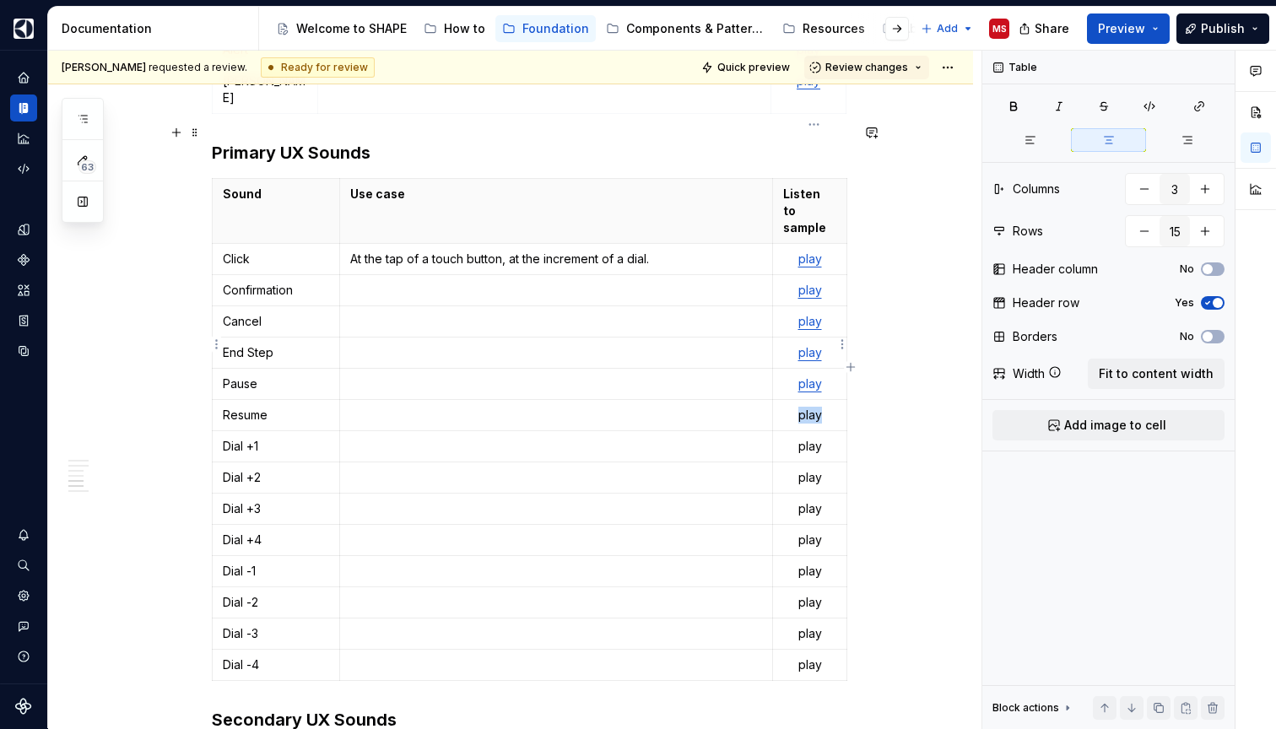
click at [811, 407] on p "play" at bounding box center [809, 415] width 52 height 17
click at [972, 312] on button "button" at bounding box center [962, 314] width 24 height 24
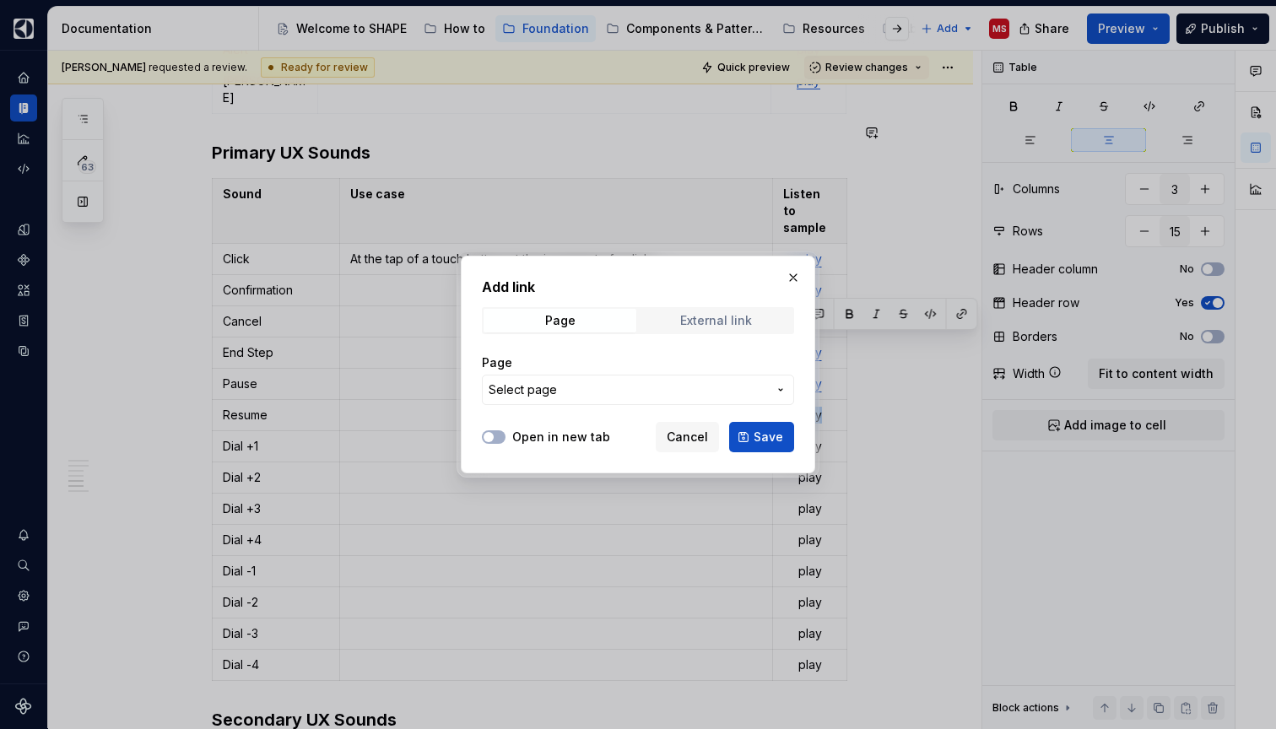
click at [756, 317] on span "External link" at bounding box center [716, 321] width 153 height 24
type textarea "*"
click at [684, 381] on input "URL" at bounding box center [638, 390] width 312 height 30
paste input "[URL][DOMAIN_NAME]"
type input "[URL][DOMAIN_NAME]"
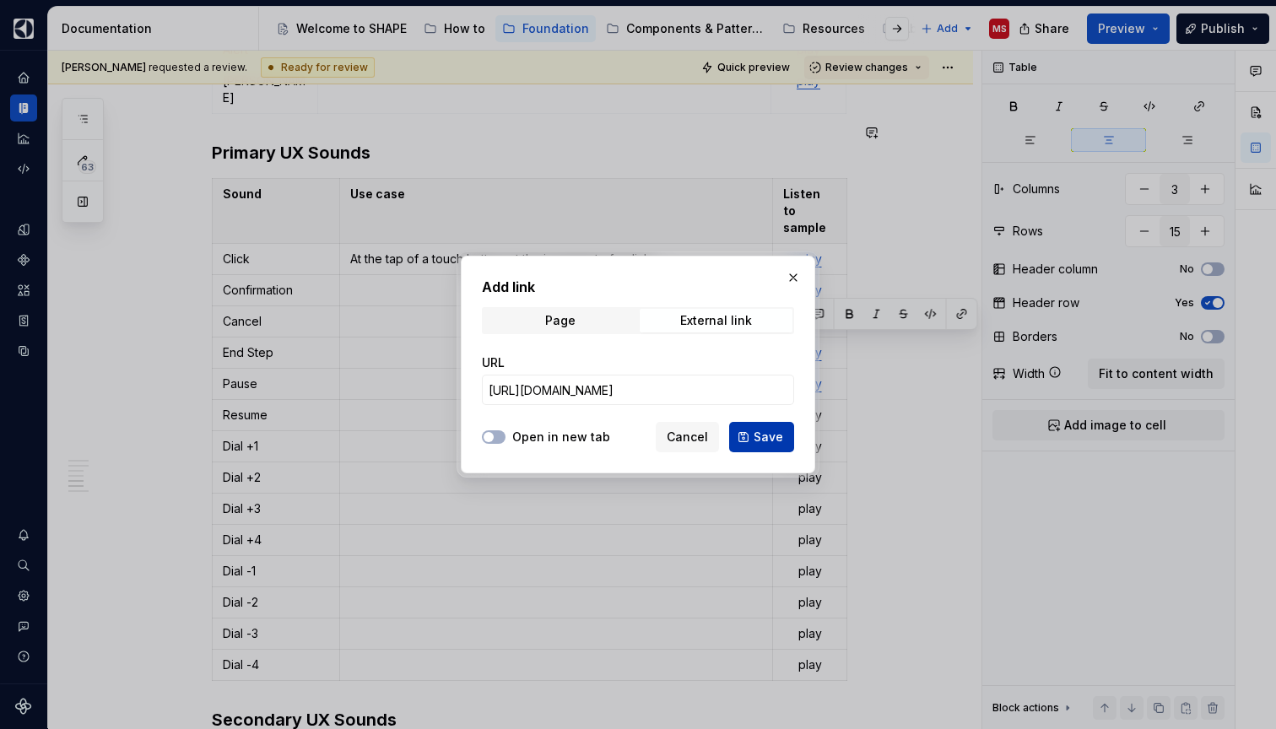
click at [769, 438] on span "Save" at bounding box center [768, 437] width 30 height 17
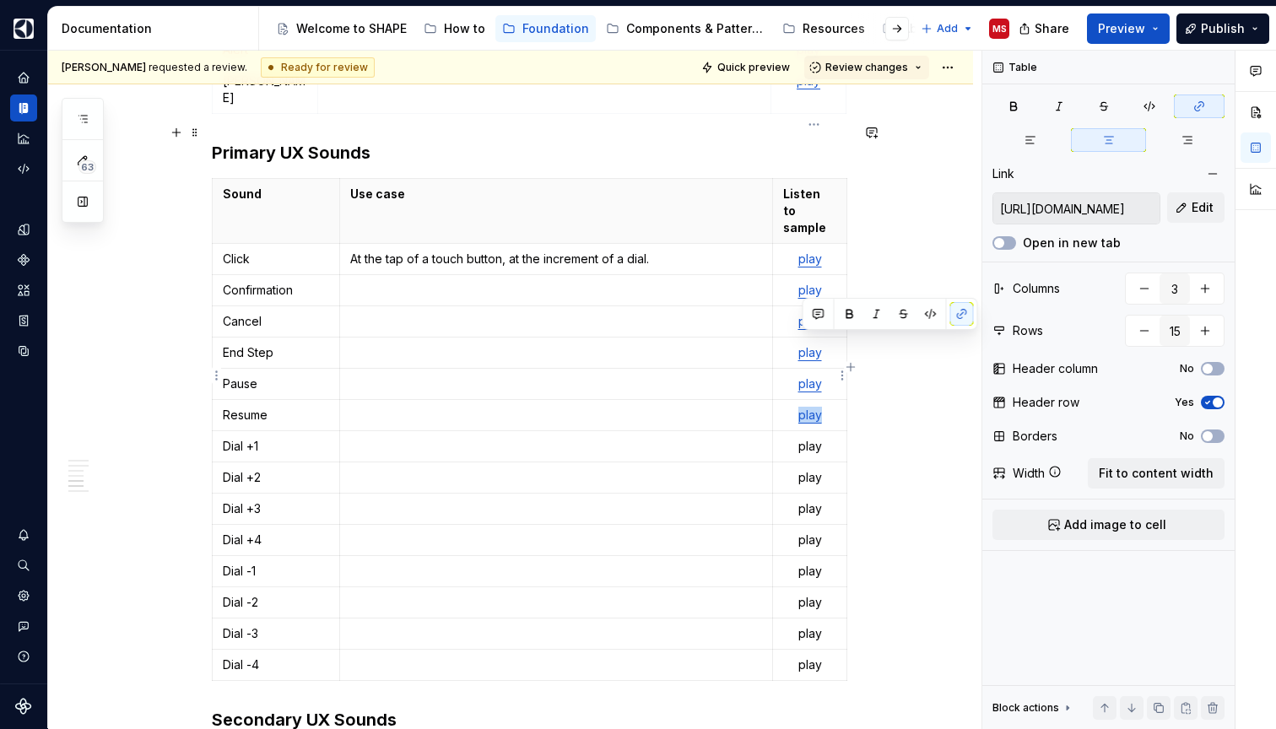
click at [812, 438] on p "play" at bounding box center [809, 446] width 52 height 17
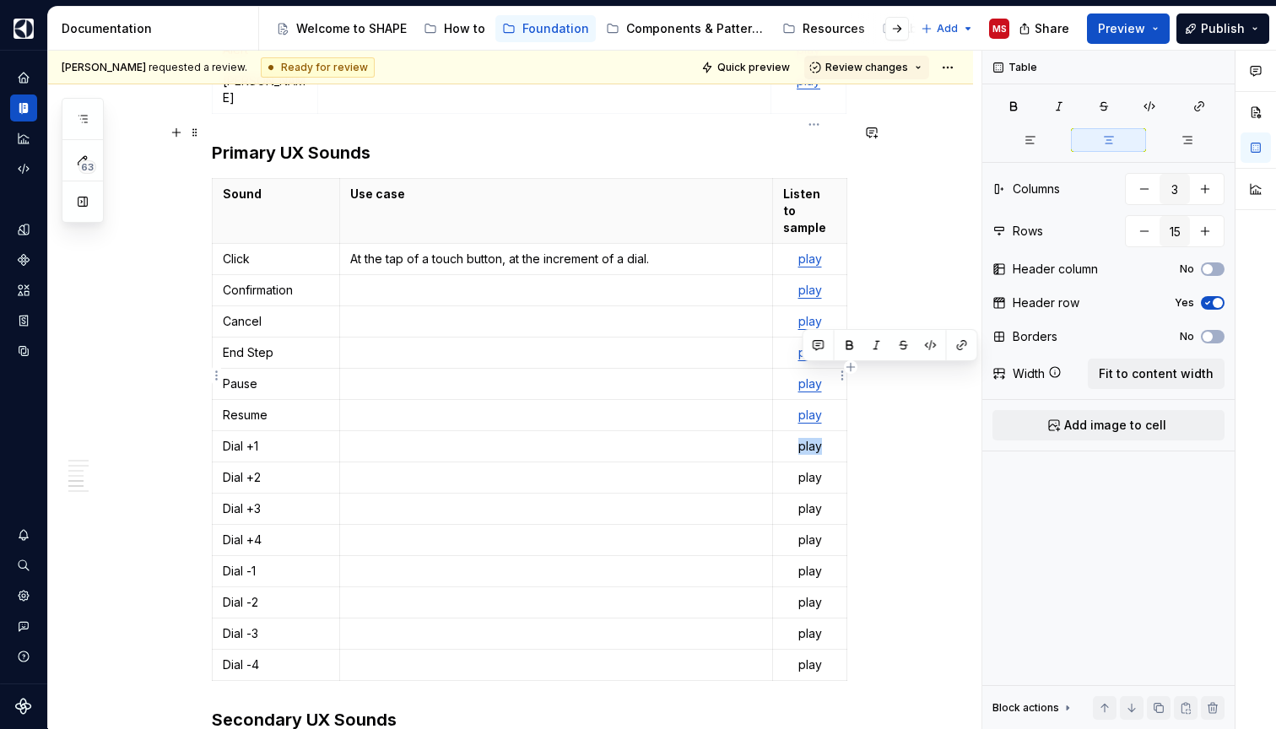
click at [812, 438] on p "play" at bounding box center [809, 446] width 52 height 17
click at [969, 342] on button "button" at bounding box center [962, 345] width 24 height 24
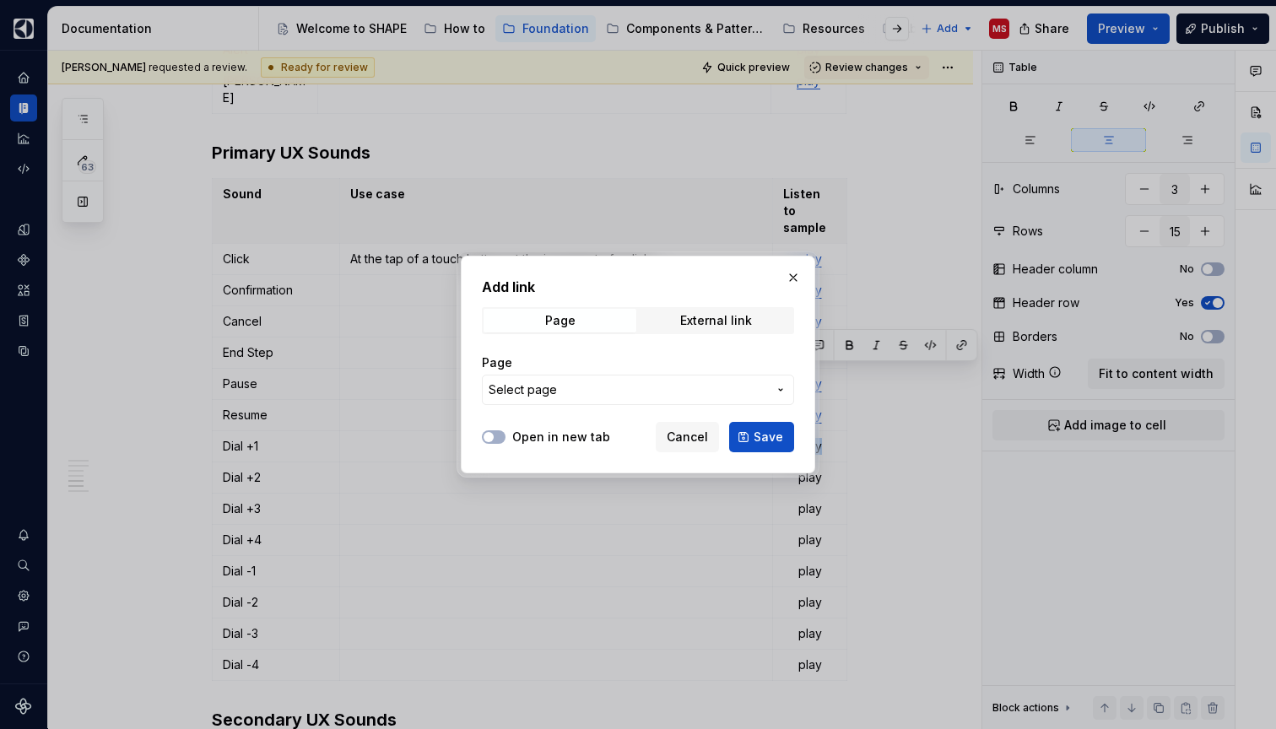
type textarea "*"
click at [718, 319] on div "External link" at bounding box center [716, 320] width 72 height 13
click at [630, 385] on input "URL" at bounding box center [638, 390] width 312 height 30
paste input "[URL][DOMAIN_NAME]"
type input "[URL][DOMAIN_NAME]"
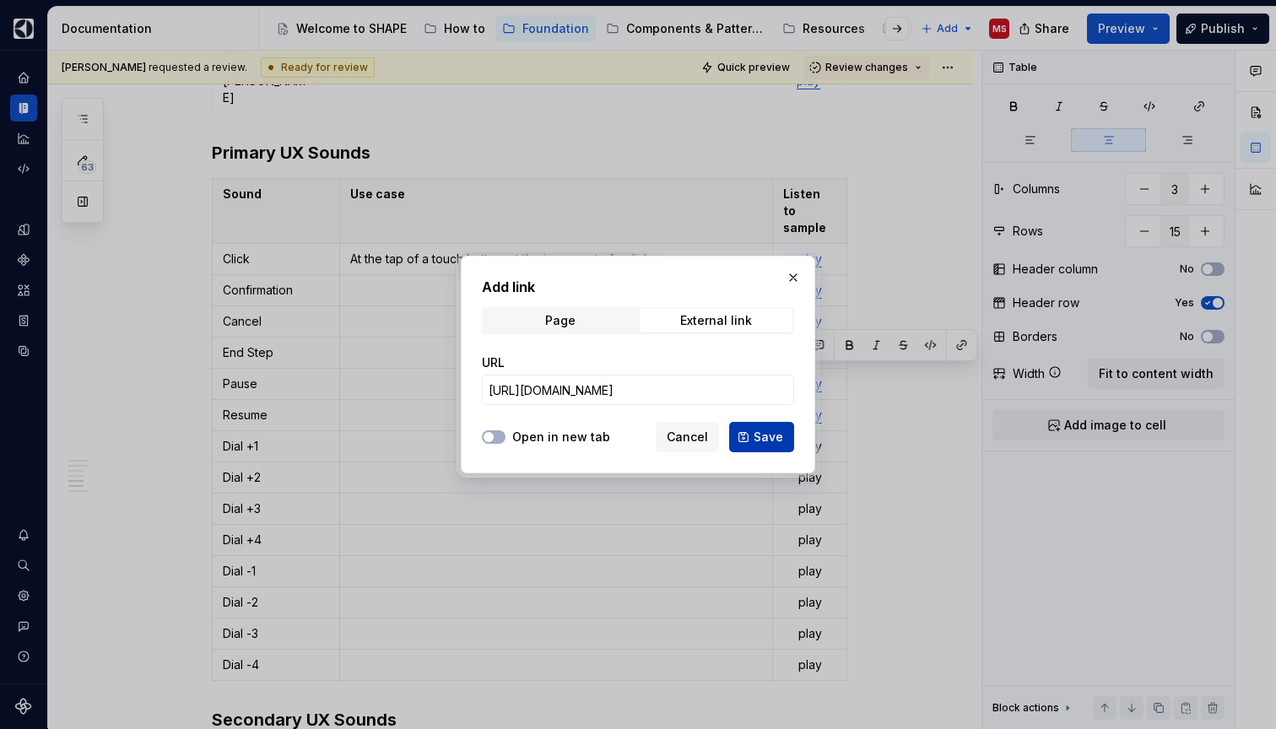
click at [752, 428] on button "Save" at bounding box center [761, 437] width 65 height 30
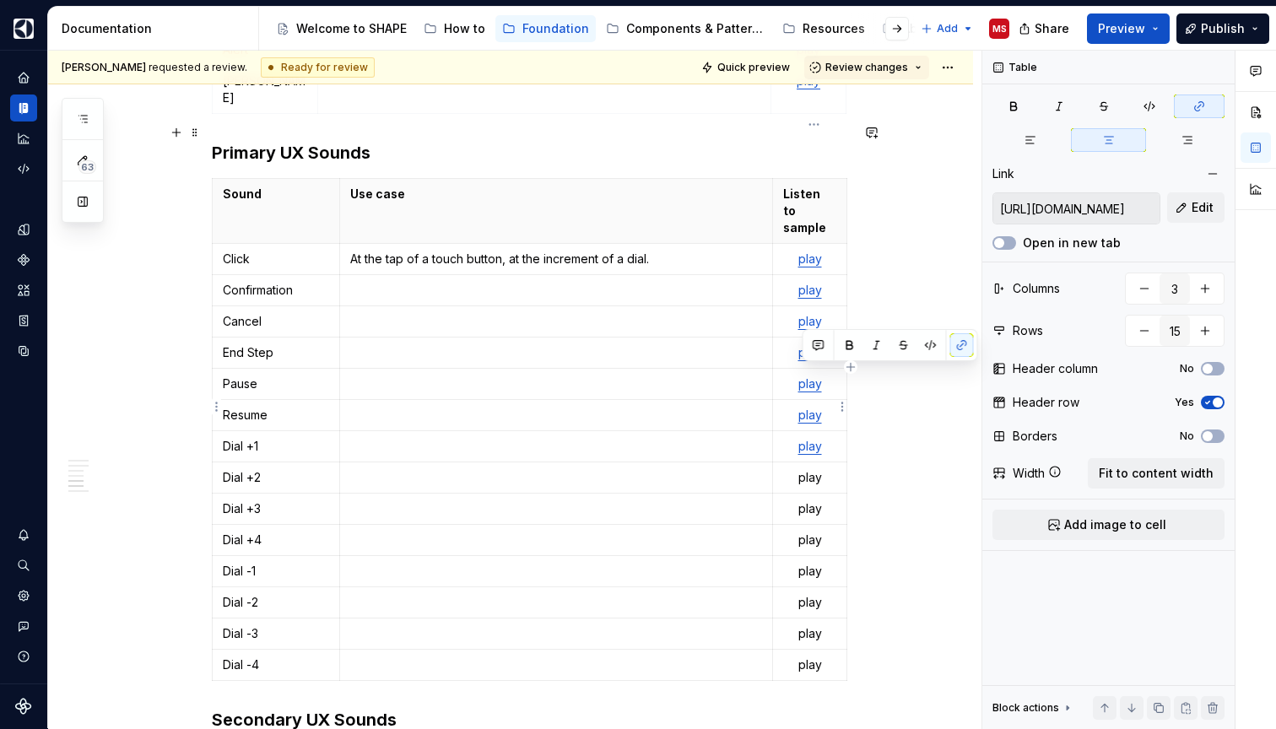
click at [812, 469] on p "play" at bounding box center [809, 477] width 52 height 17
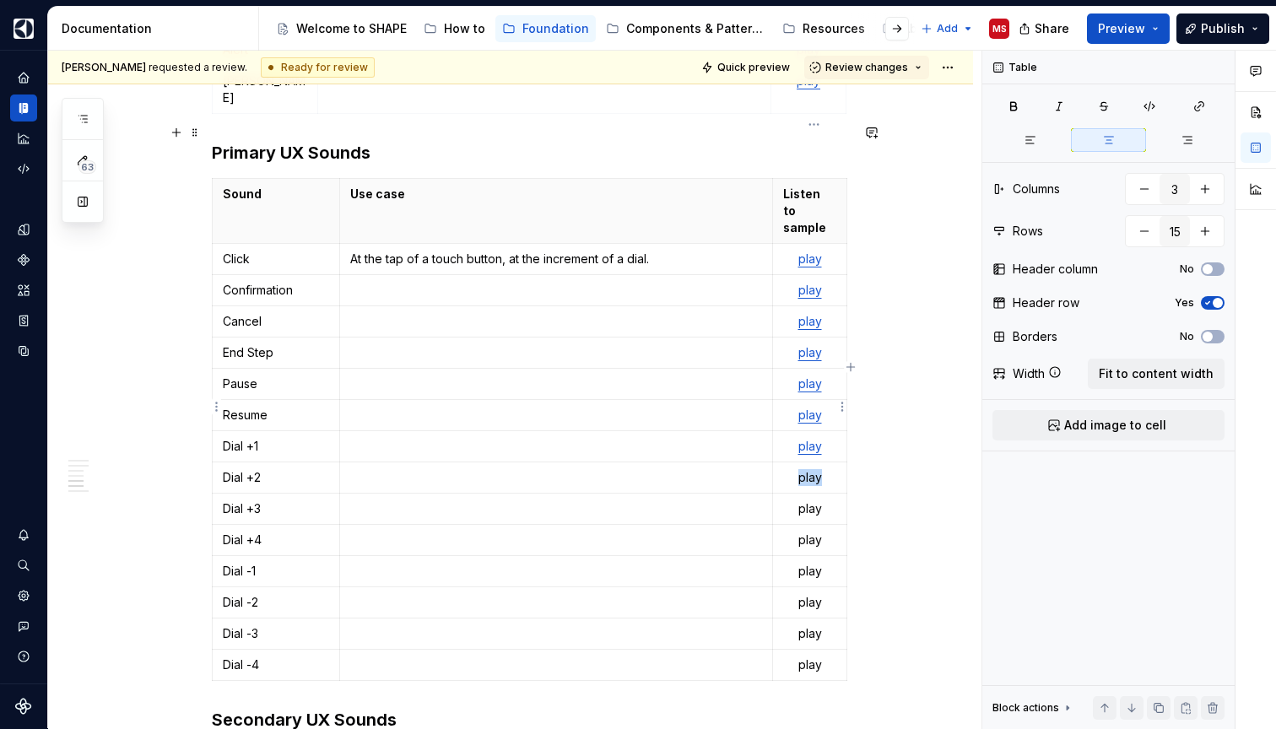
click at [812, 469] on p "play" at bounding box center [809, 477] width 52 height 17
click at [966, 370] on button "button" at bounding box center [962, 376] width 24 height 24
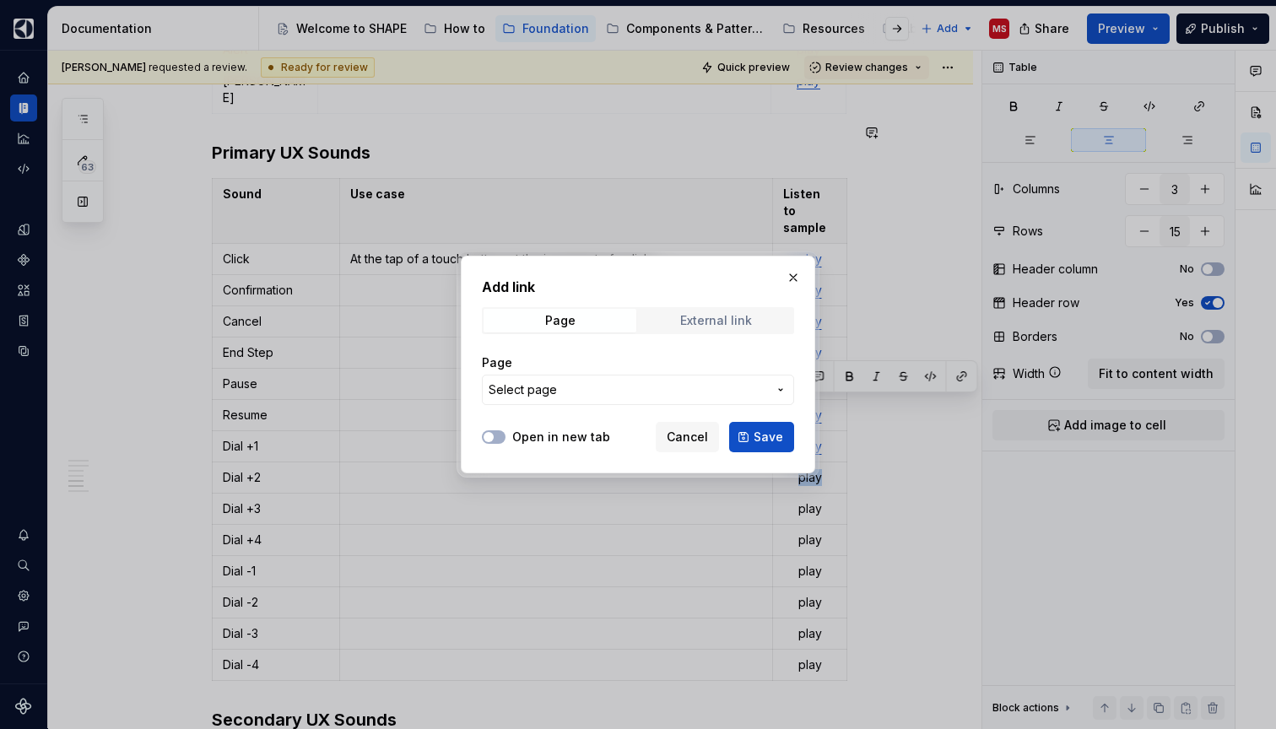
click at [761, 323] on span "External link" at bounding box center [716, 321] width 153 height 24
type textarea "*"
click at [690, 379] on input "URL" at bounding box center [638, 390] width 312 height 30
paste input "[URL][DOMAIN_NAME]"
type input "[URL][DOMAIN_NAME]"
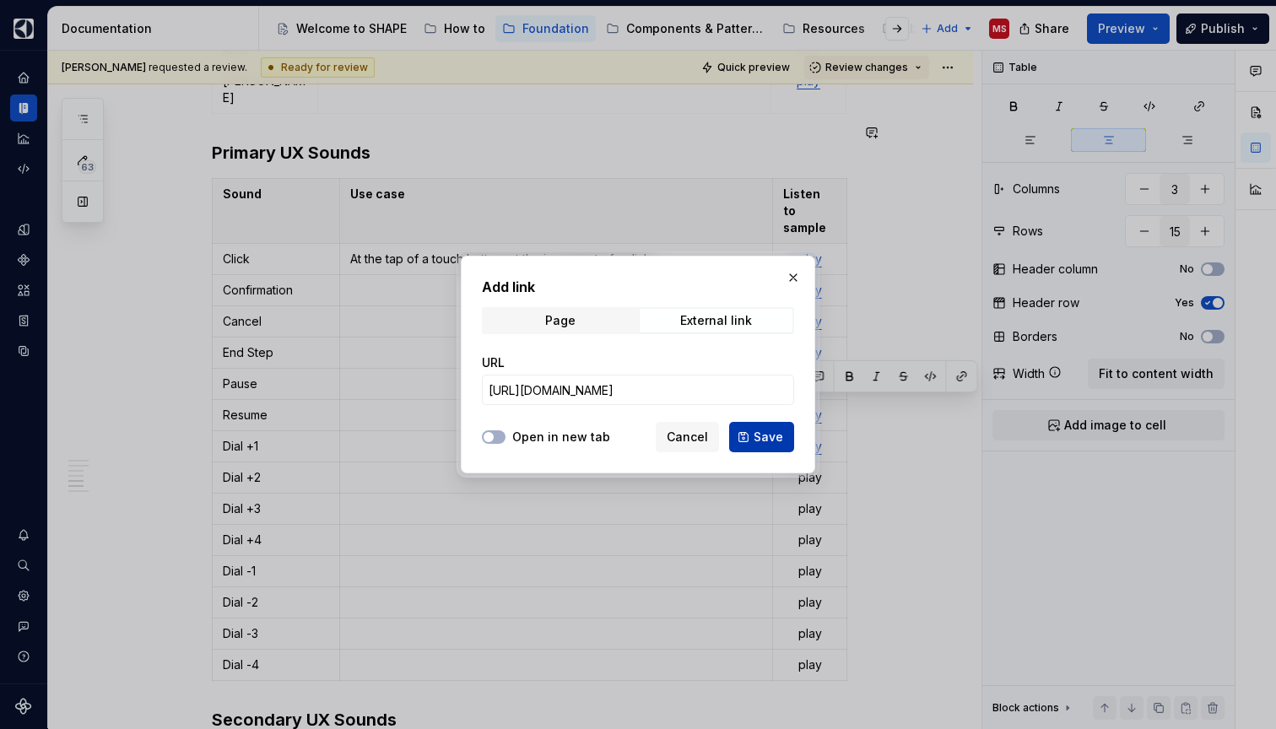
click at [767, 438] on span "Save" at bounding box center [768, 437] width 30 height 17
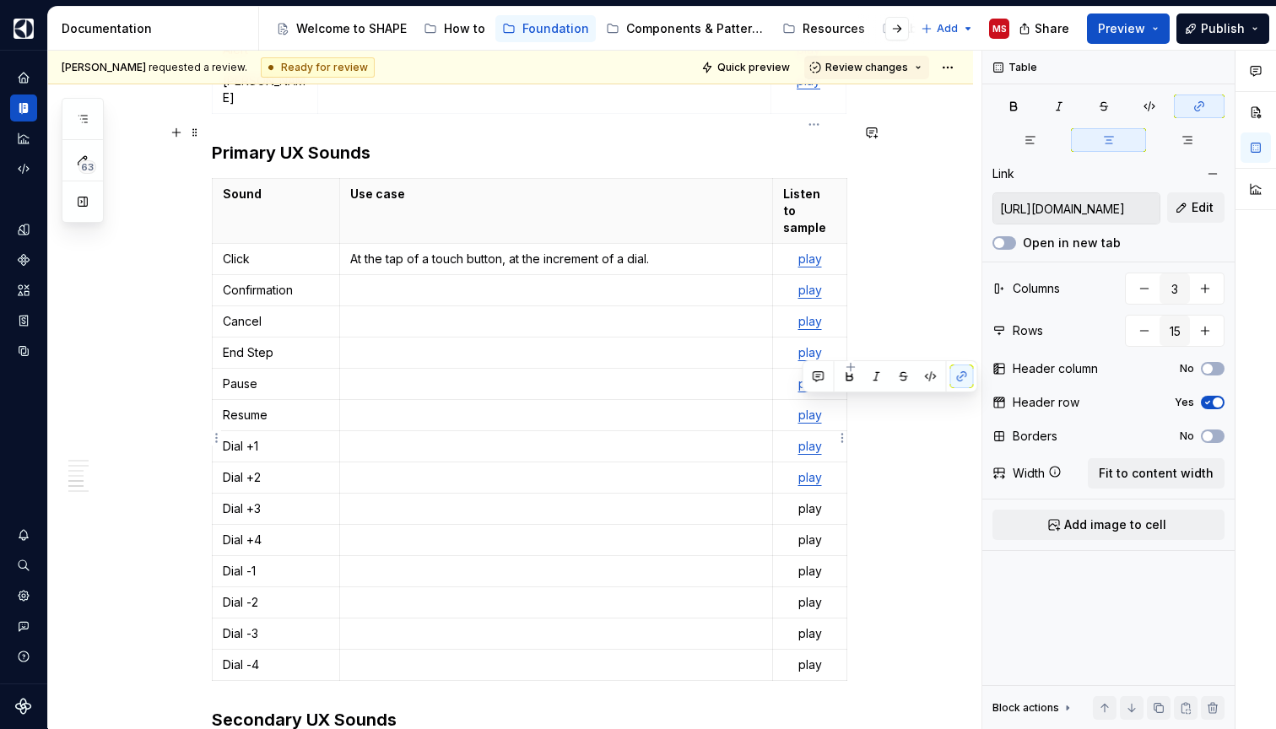
click at [815, 500] on p "play" at bounding box center [809, 508] width 52 height 17
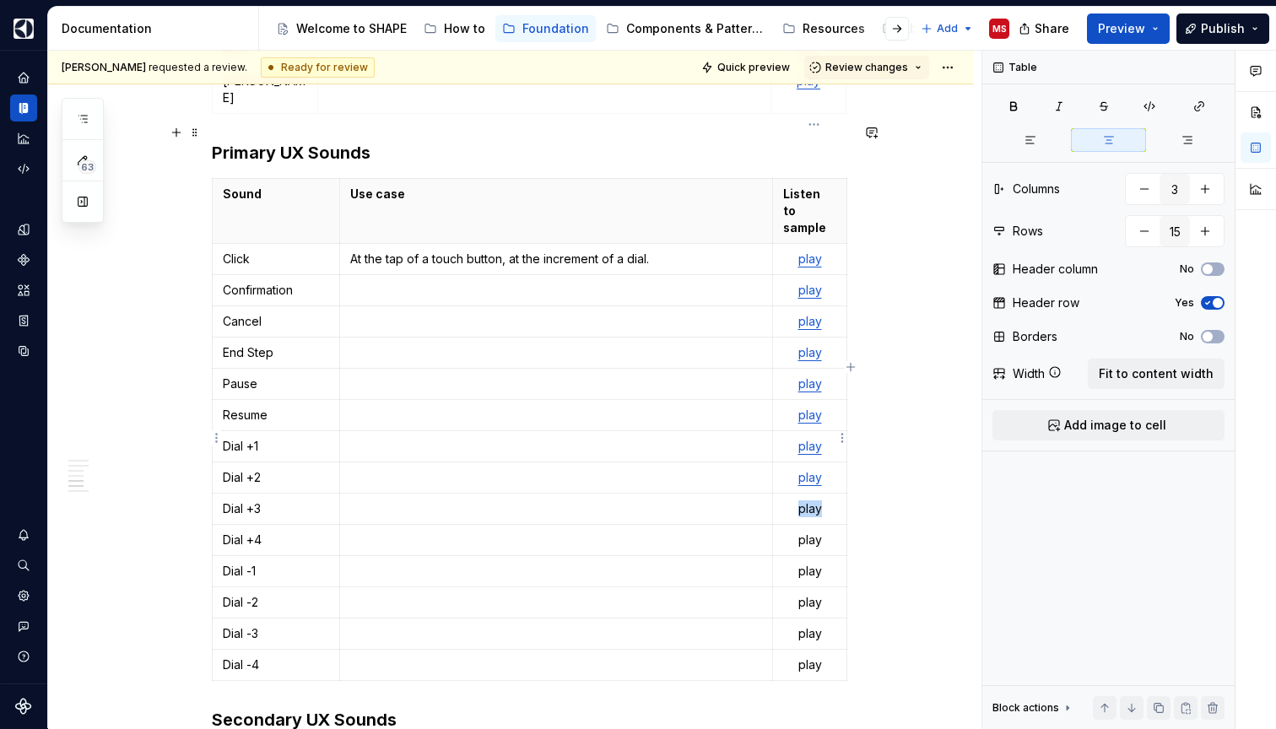
click at [815, 500] on p "play" at bounding box center [809, 508] width 52 height 17
click at [958, 405] on button "button" at bounding box center [962, 408] width 24 height 24
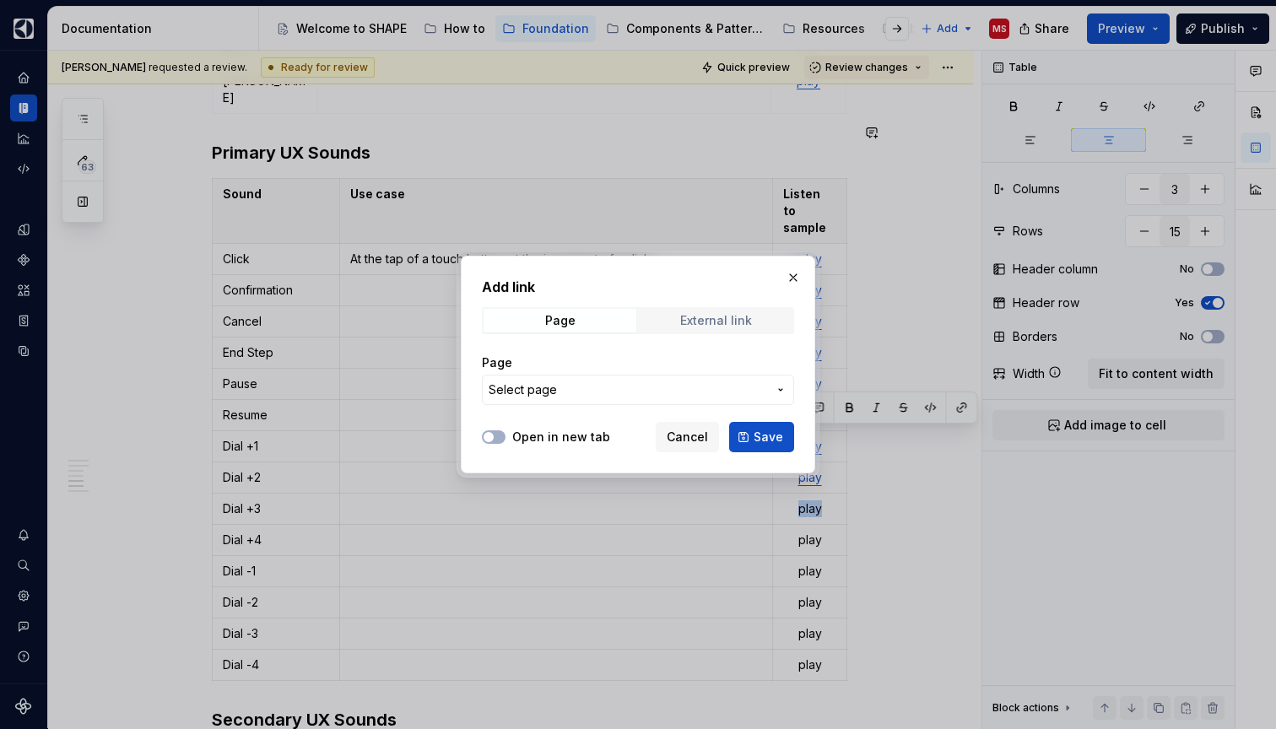
click at [715, 319] on div "External link" at bounding box center [716, 320] width 72 height 13
type textarea "*"
click at [696, 382] on input "URL" at bounding box center [638, 390] width 312 height 30
paste input "[URL][DOMAIN_NAME]"
type input "[URL][DOMAIN_NAME]"
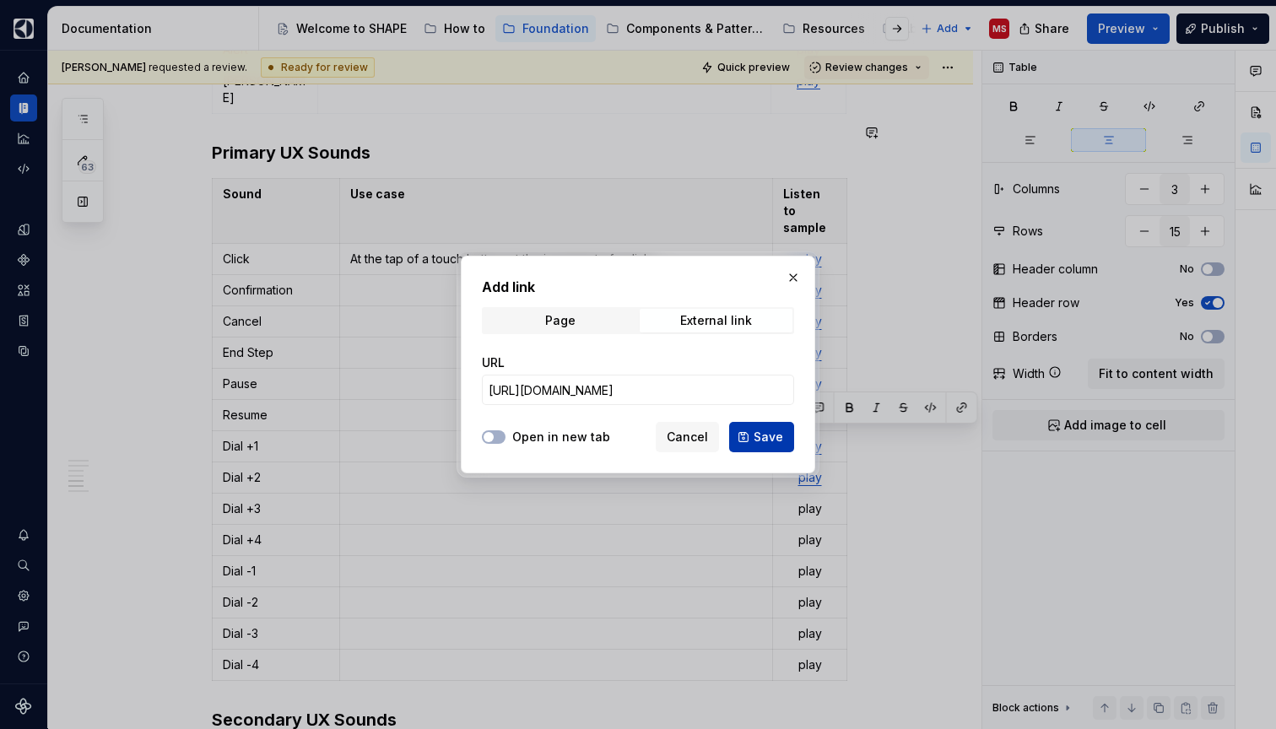
click at [760, 437] on span "Save" at bounding box center [768, 437] width 30 height 17
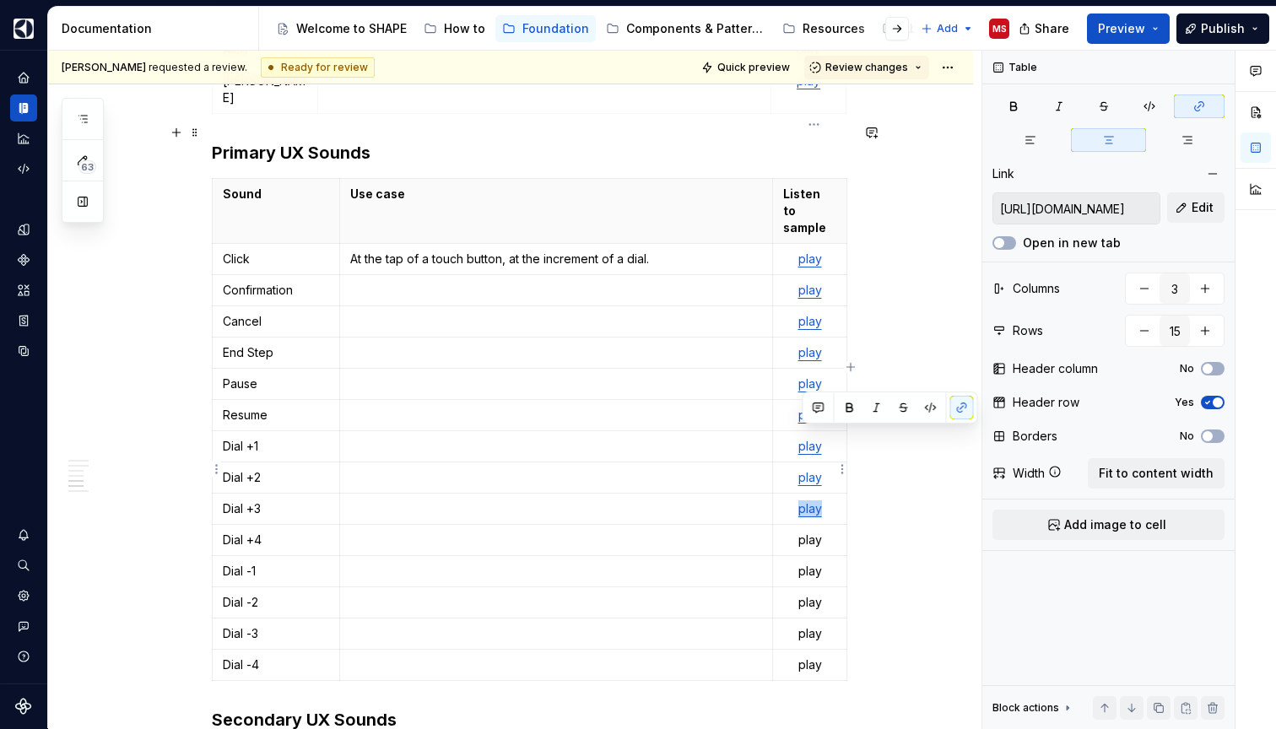
click at [807, 532] on p "play" at bounding box center [809, 540] width 52 height 17
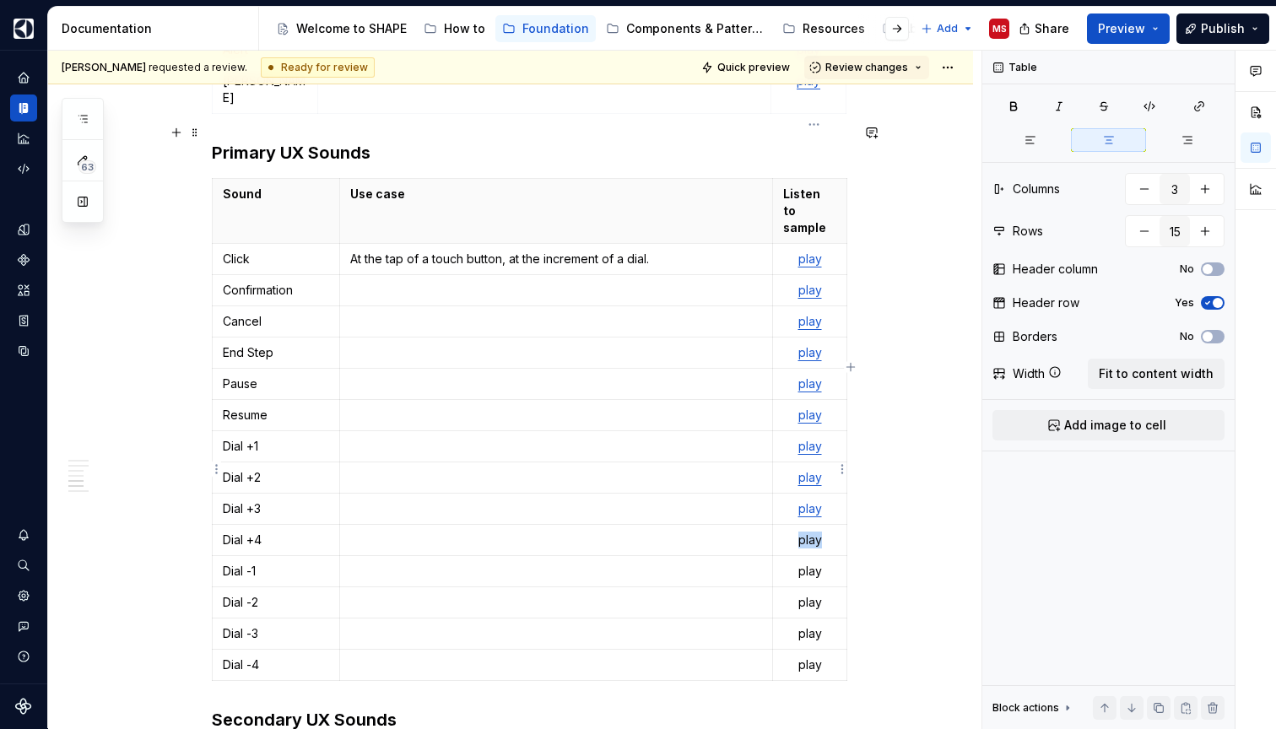
click at [807, 532] on p "play" at bounding box center [809, 540] width 52 height 17
click at [961, 437] on button "button" at bounding box center [962, 439] width 24 height 24
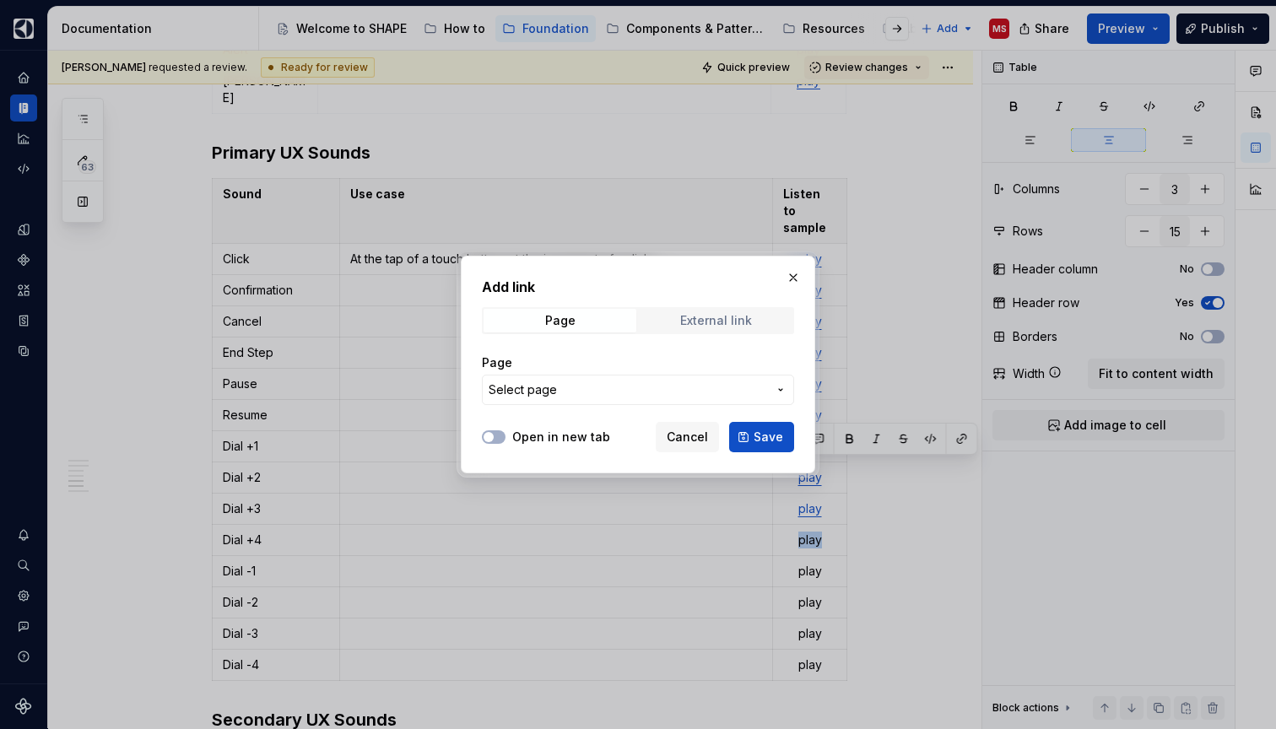
click at [750, 312] on span "External link" at bounding box center [716, 321] width 153 height 24
type textarea "*"
click at [704, 391] on input "URL" at bounding box center [638, 390] width 312 height 30
paste input "[URL][DOMAIN_NAME]"
type input "[URL][DOMAIN_NAME]"
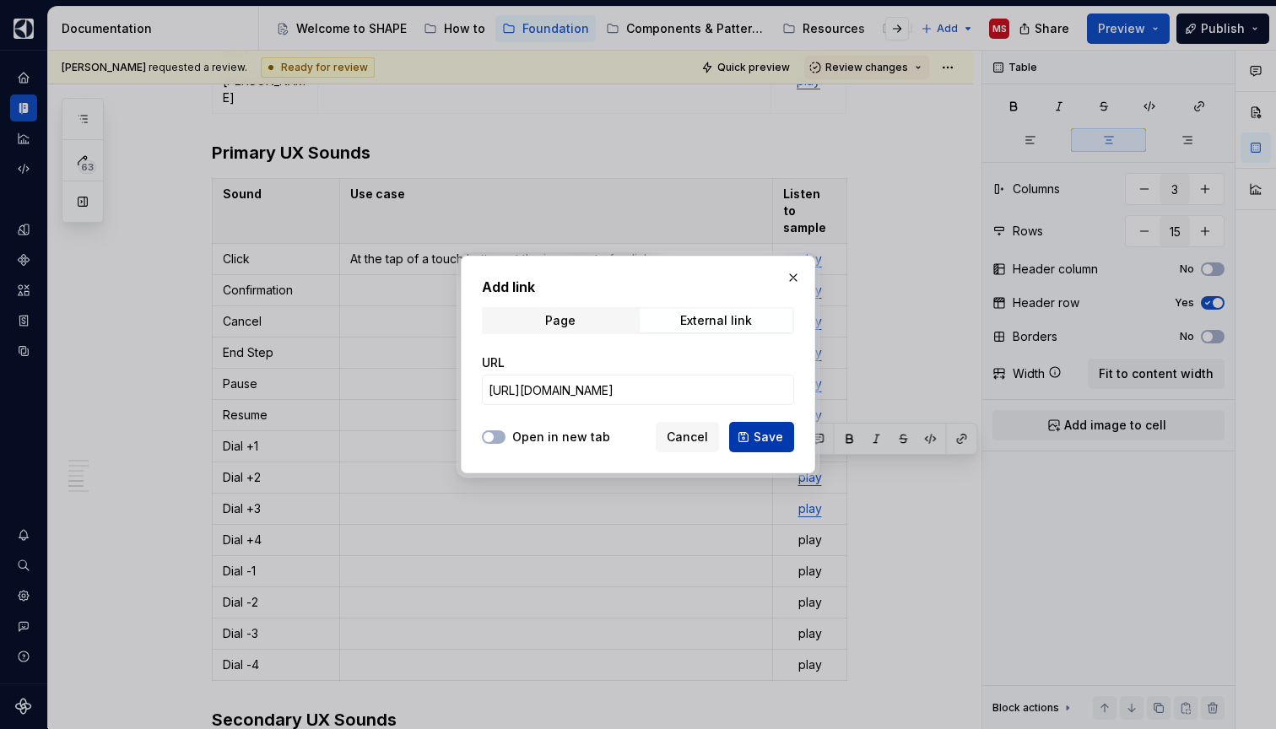
click at [765, 432] on span "Save" at bounding box center [768, 437] width 30 height 17
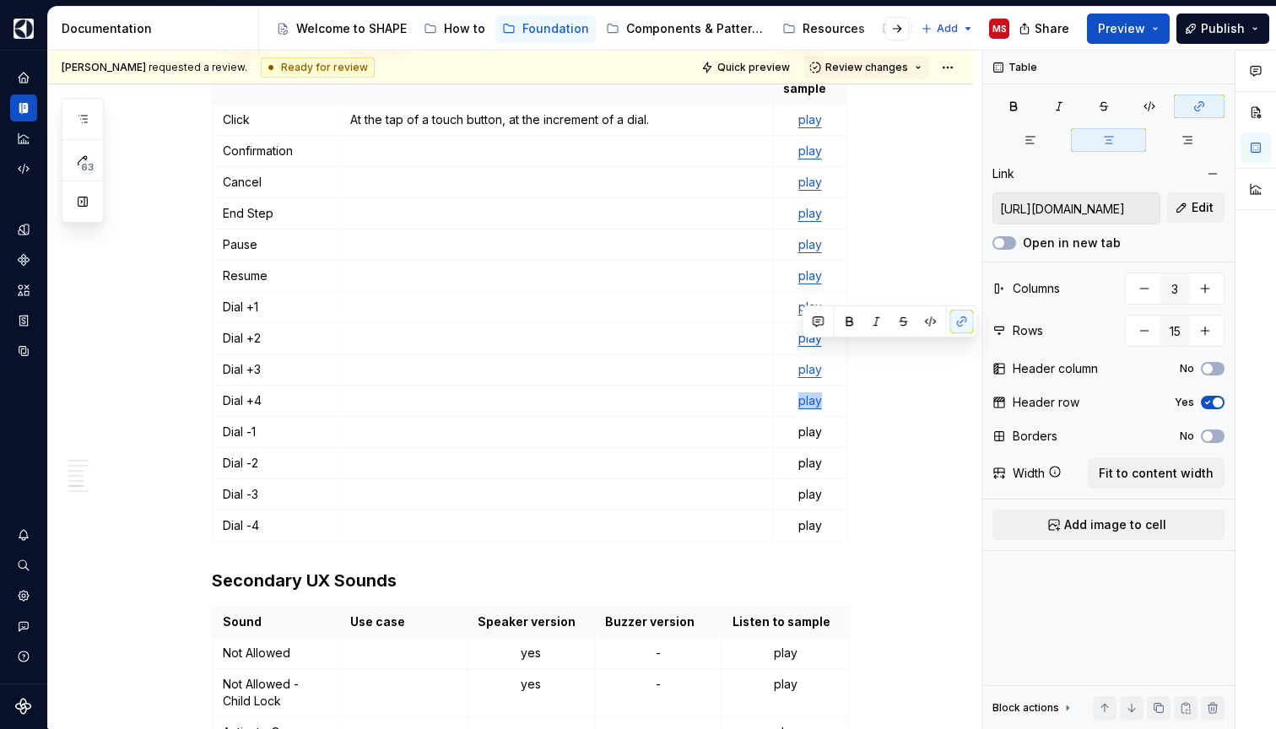
scroll to position [2318, 0]
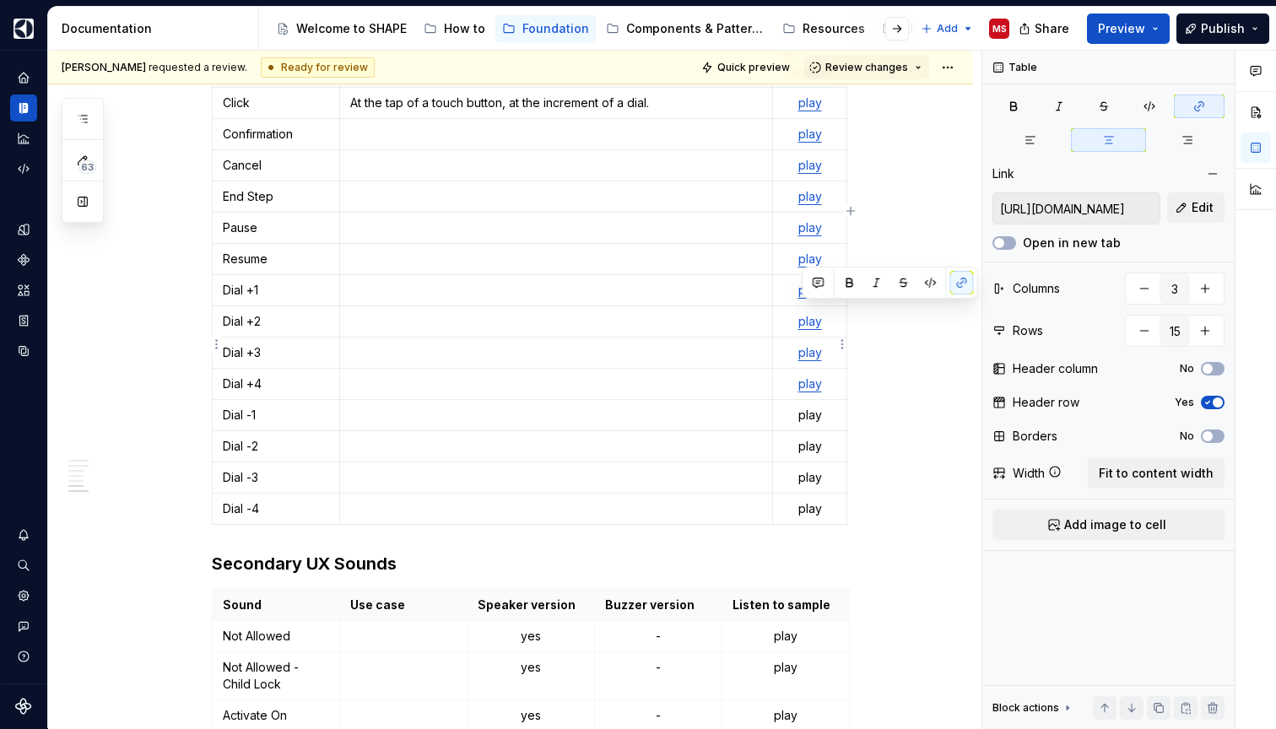
click at [813, 407] on p "play" at bounding box center [809, 415] width 52 height 17
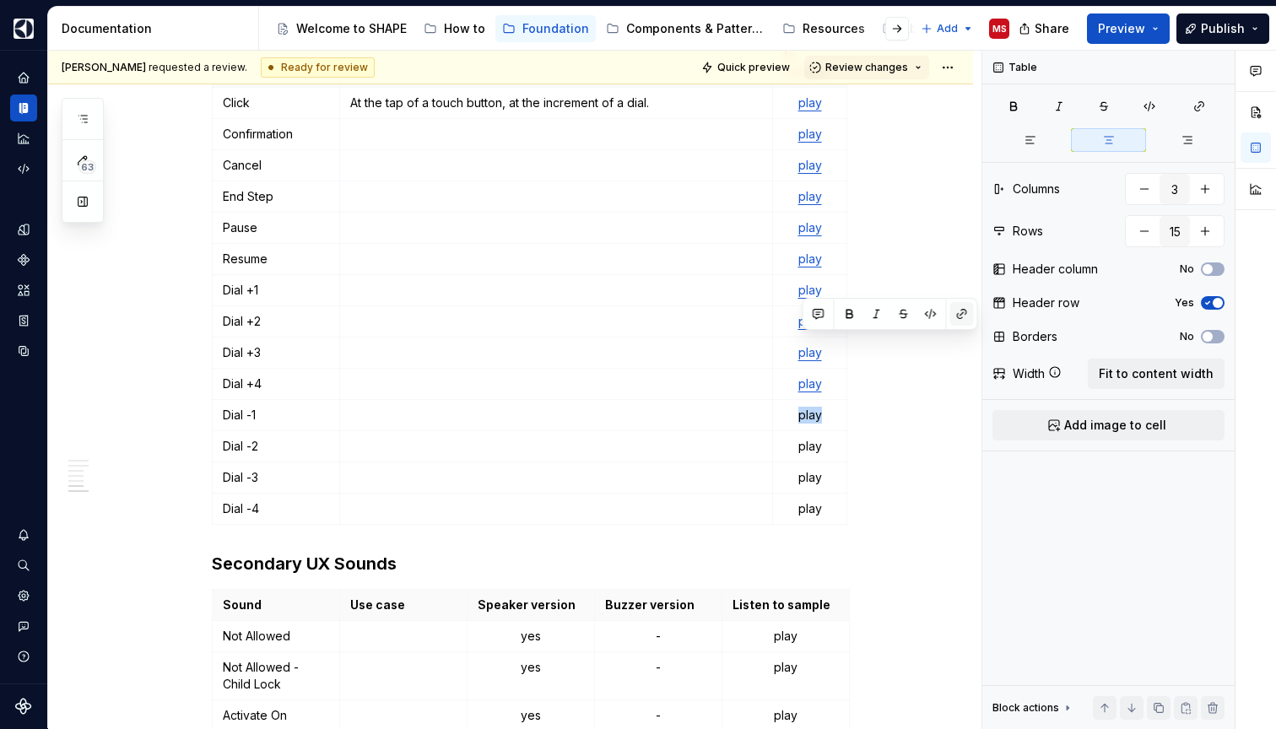
click at [965, 313] on button "button" at bounding box center [962, 314] width 24 height 24
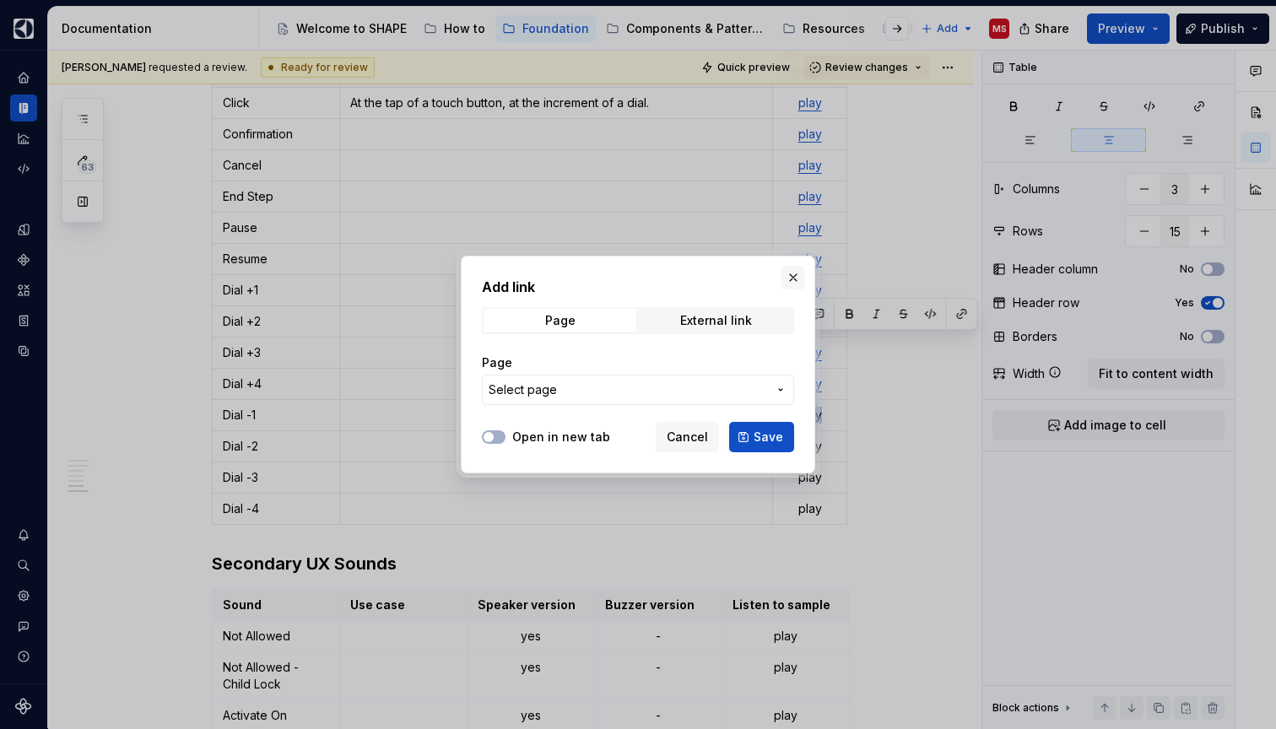
click at [793, 273] on button "button" at bounding box center [793, 278] width 24 height 24
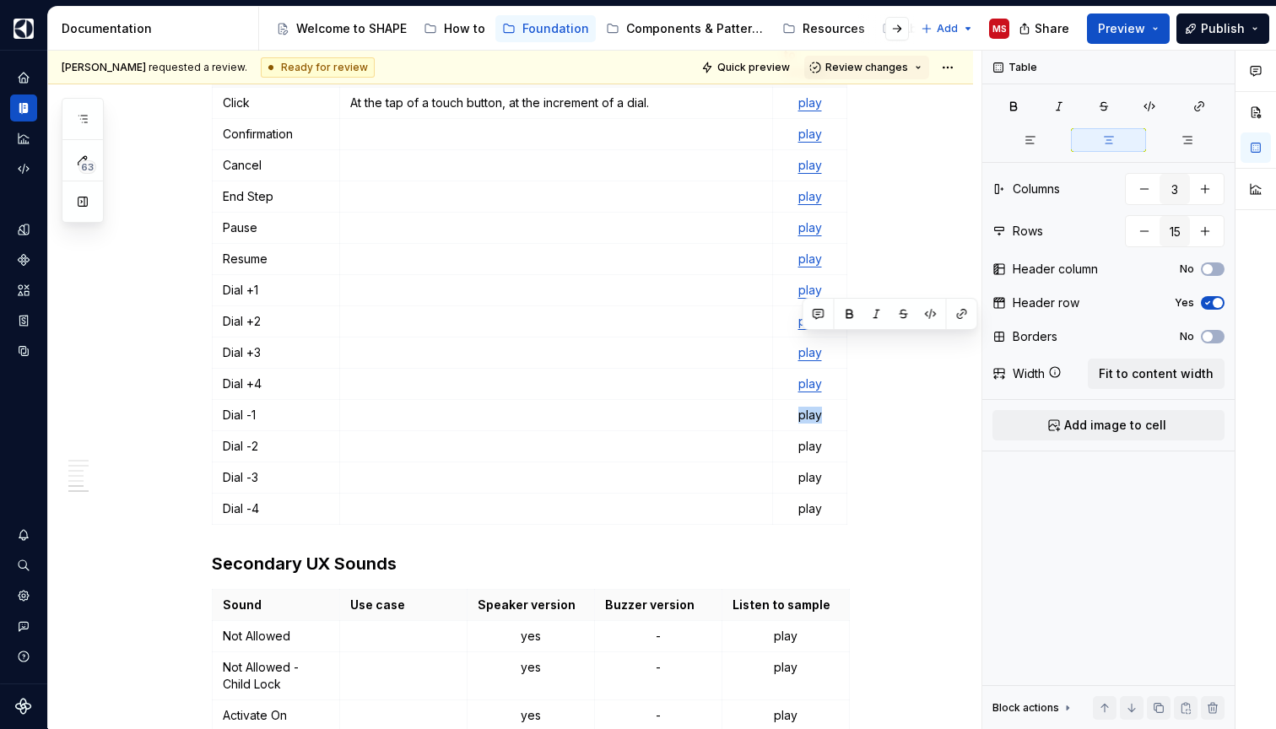
type textarea "*"
click at [969, 314] on button "button" at bounding box center [962, 314] width 24 height 24
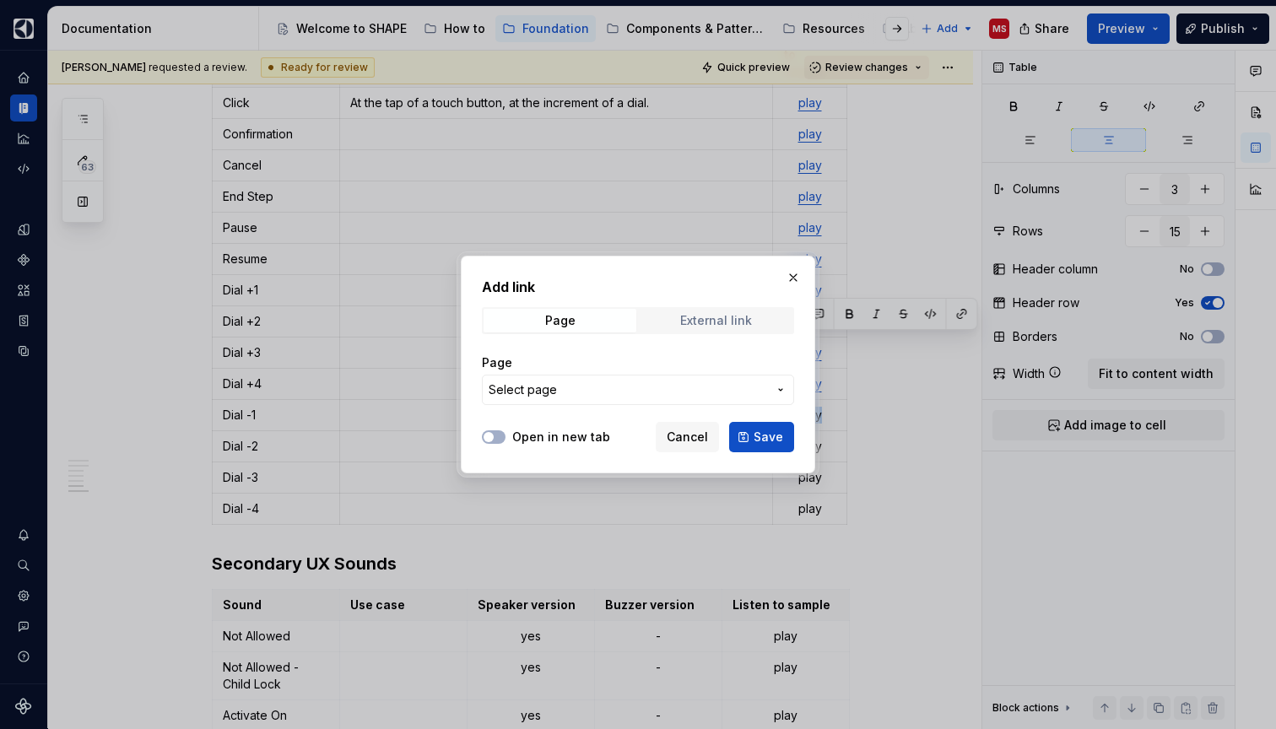
click at [756, 322] on span "External link" at bounding box center [716, 321] width 153 height 24
click at [658, 384] on input "URL" at bounding box center [638, 390] width 312 height 30
paste input "[URL][DOMAIN_NAME]"
type input "[URL][DOMAIN_NAME]"
click at [765, 437] on span "Save" at bounding box center [768, 437] width 30 height 17
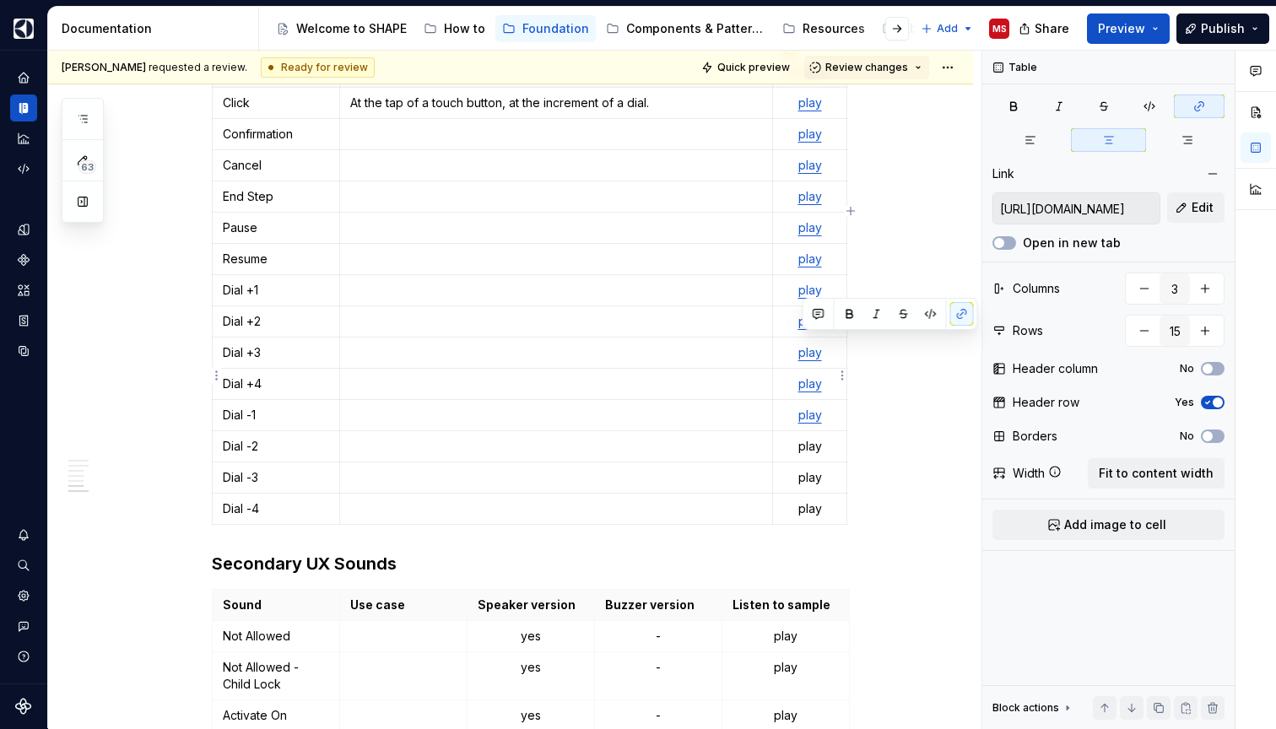
click at [810, 438] on p "play" at bounding box center [809, 446] width 52 height 17
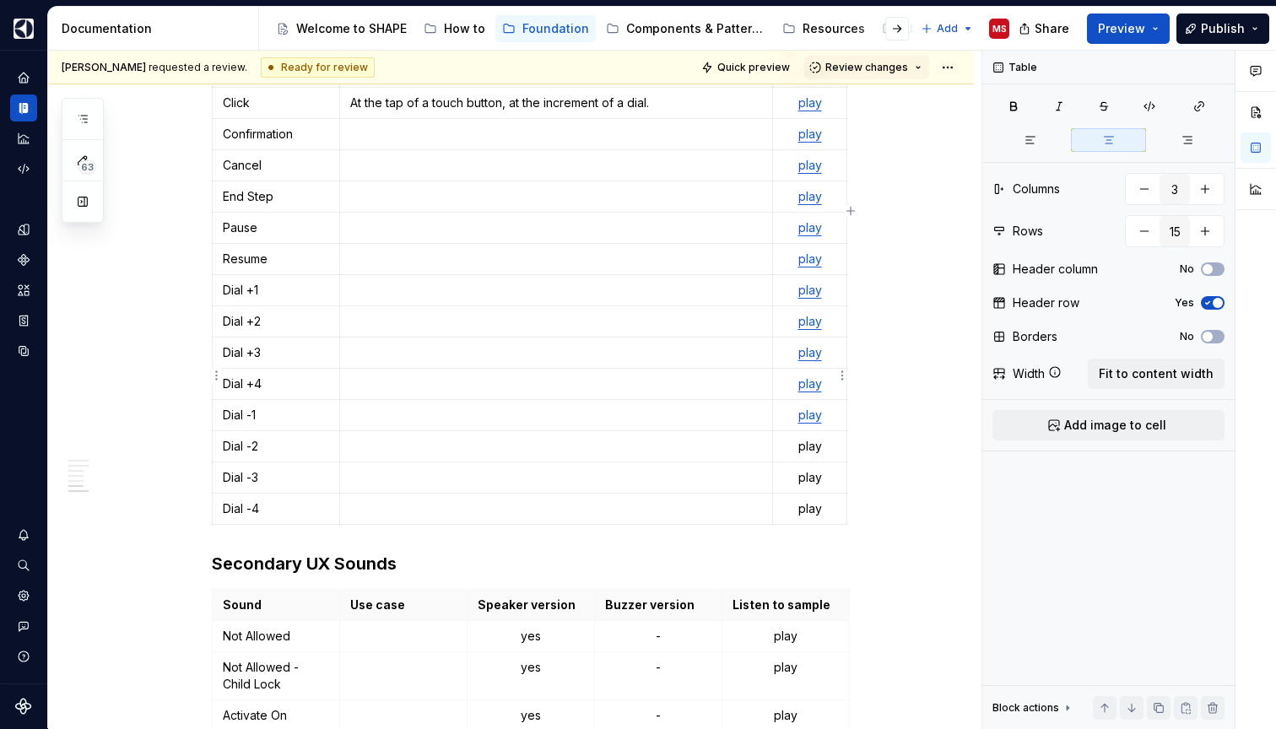
click at [812, 438] on p "play" at bounding box center [809, 446] width 52 height 17
click at [958, 348] on button "button" at bounding box center [962, 345] width 24 height 24
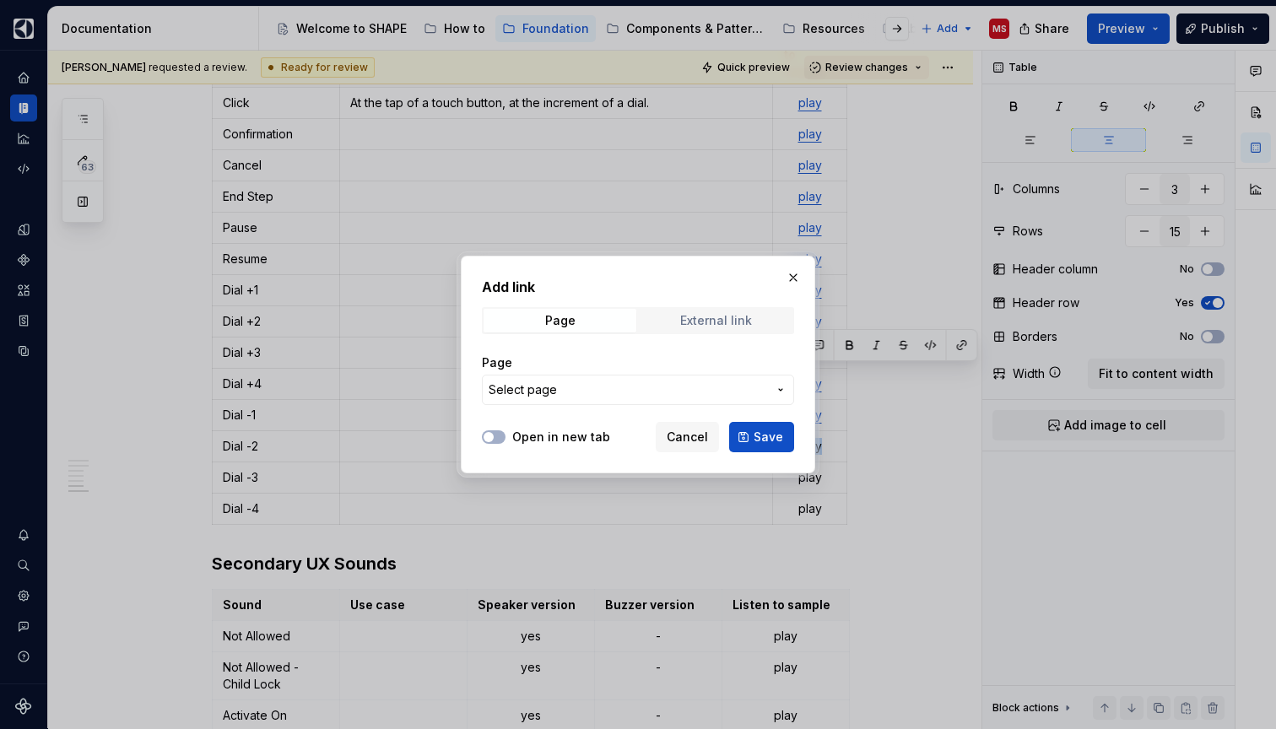
click at [729, 321] on div "External link" at bounding box center [716, 320] width 72 height 13
type textarea "*"
click at [720, 390] on input "URL" at bounding box center [638, 390] width 312 height 30
paste input "[URL][DOMAIN_NAME]"
type input "[URL][DOMAIN_NAME]"
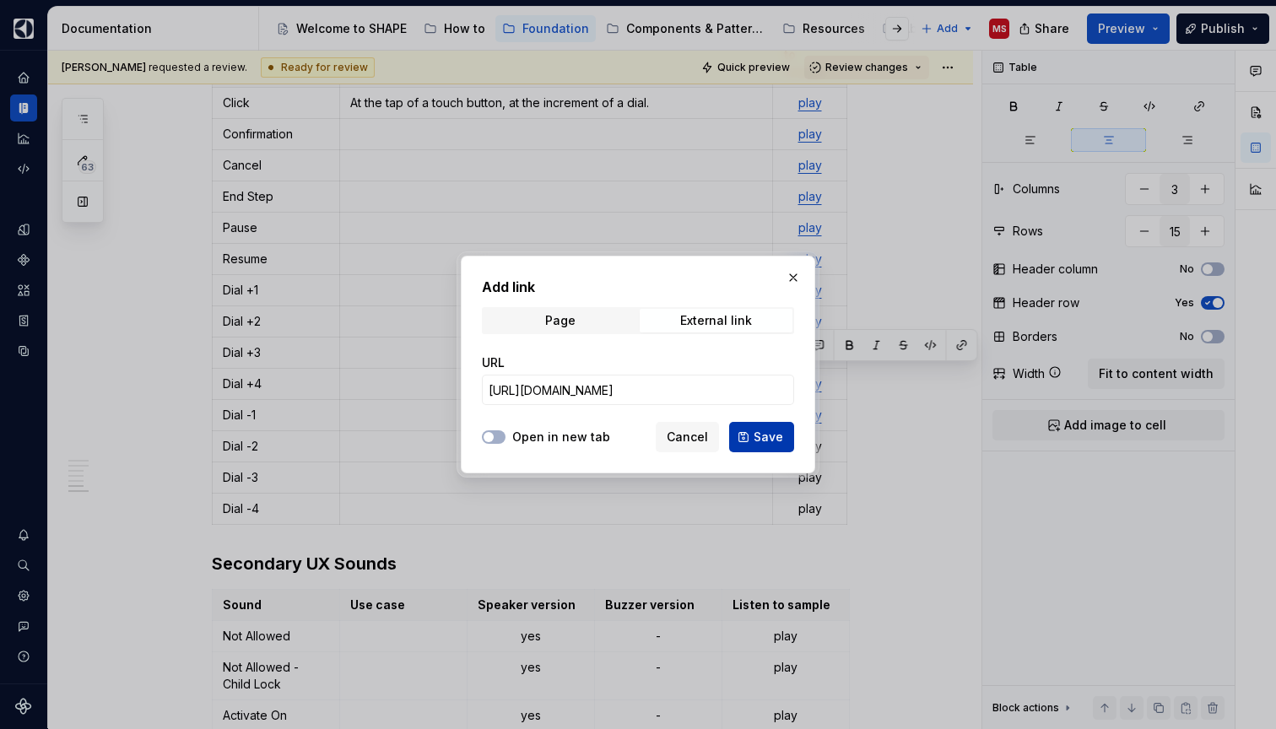
click at [769, 433] on span "Save" at bounding box center [768, 437] width 30 height 17
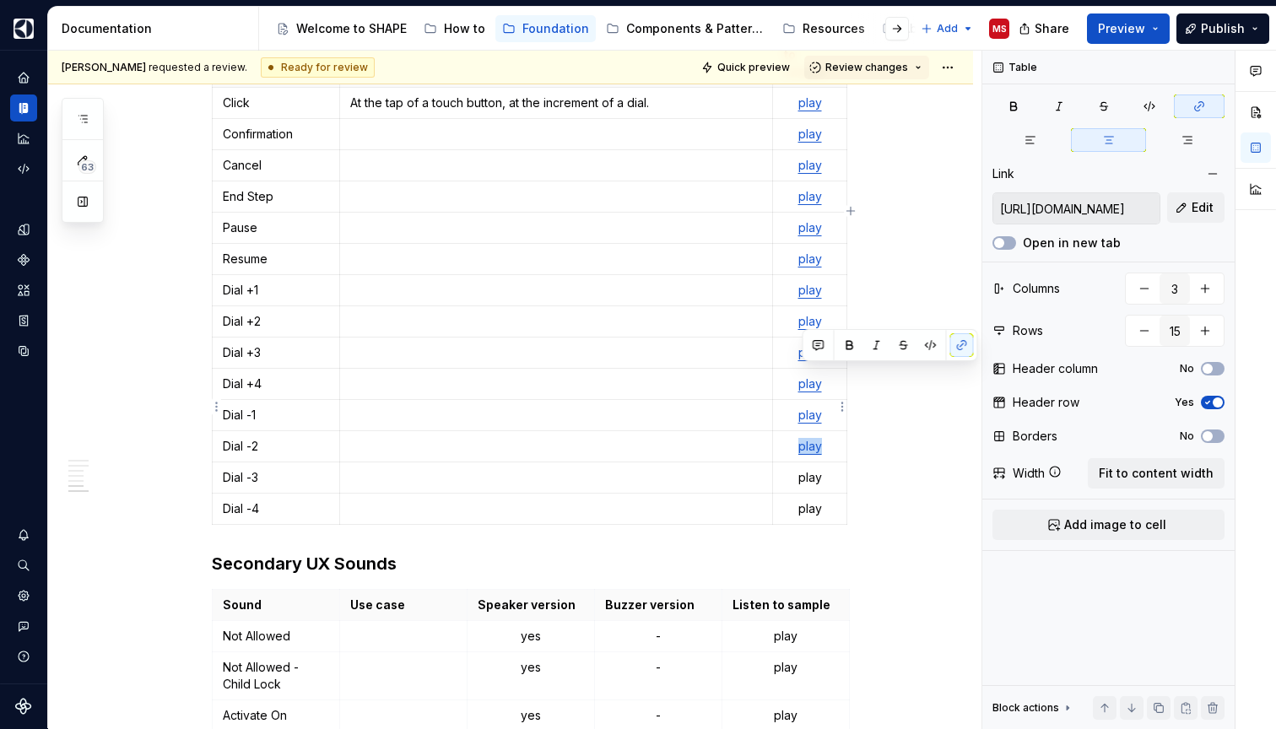
click at [810, 469] on p "play" at bounding box center [809, 477] width 52 height 17
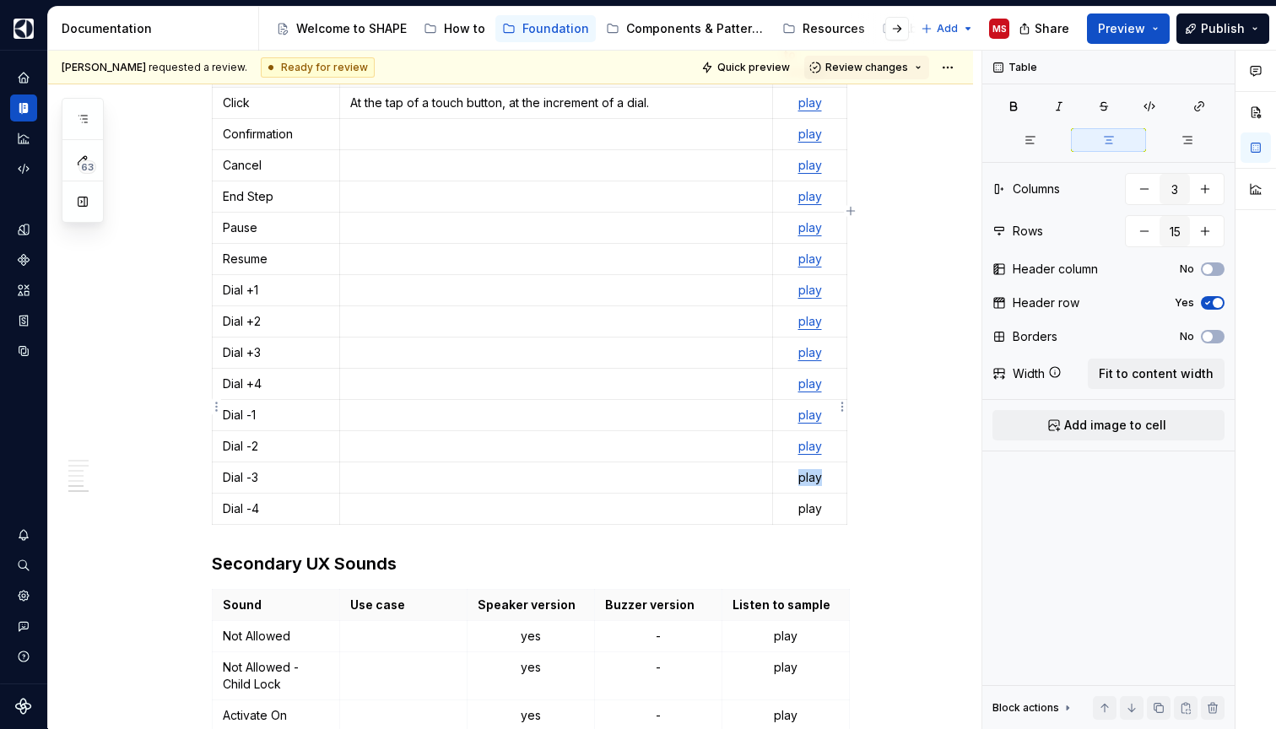
click at [810, 469] on p "play" at bounding box center [809, 477] width 52 height 17
click at [964, 375] on button "button" at bounding box center [962, 376] width 24 height 24
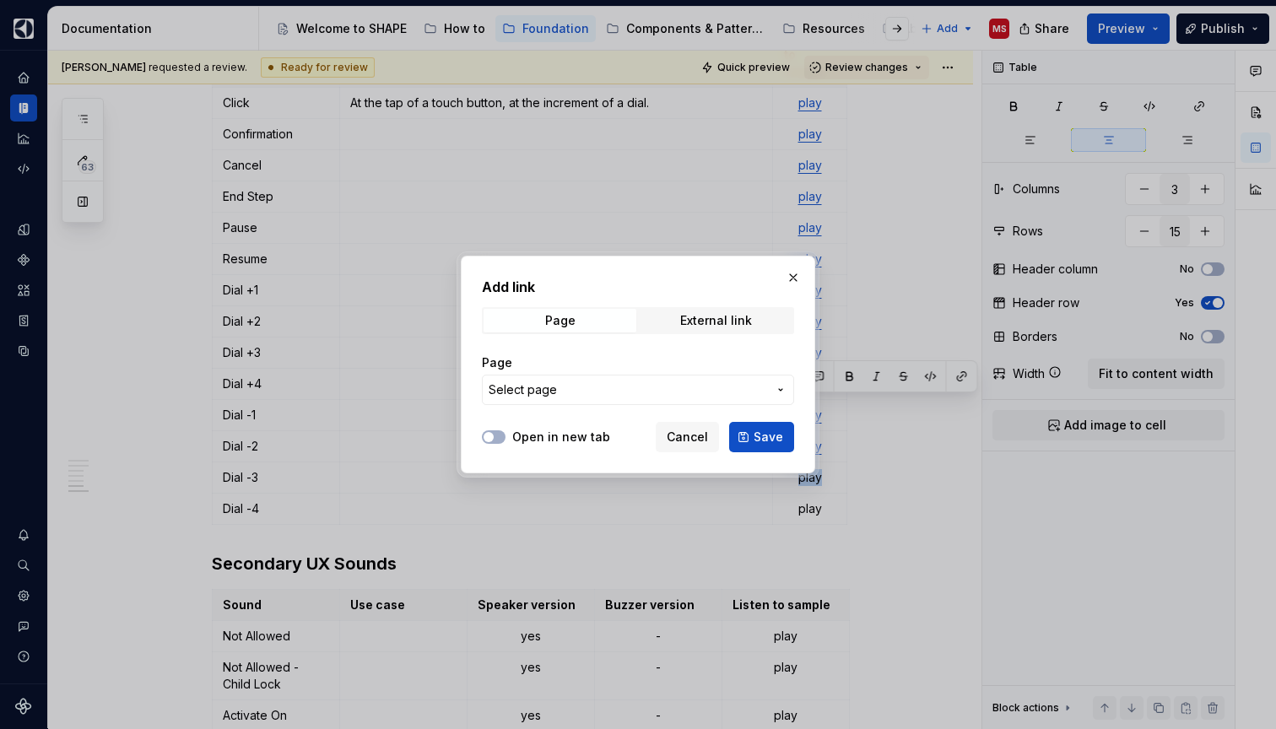
type textarea "*"
click at [712, 316] on div "External link" at bounding box center [716, 320] width 72 height 13
click at [629, 391] on input "URL" at bounding box center [638, 390] width 312 height 30
paste input "[URL][DOMAIN_NAME]"
type input "[URL][DOMAIN_NAME]"
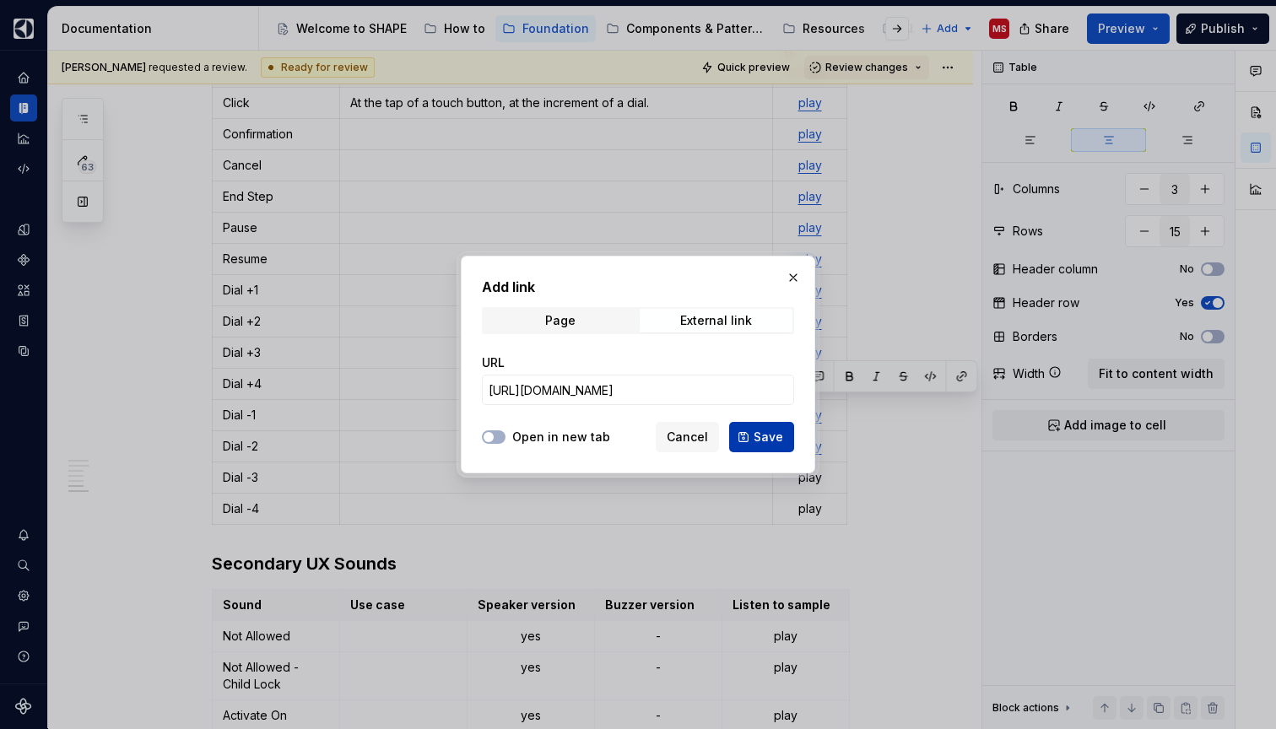
click at [753, 425] on button "Save" at bounding box center [761, 437] width 65 height 30
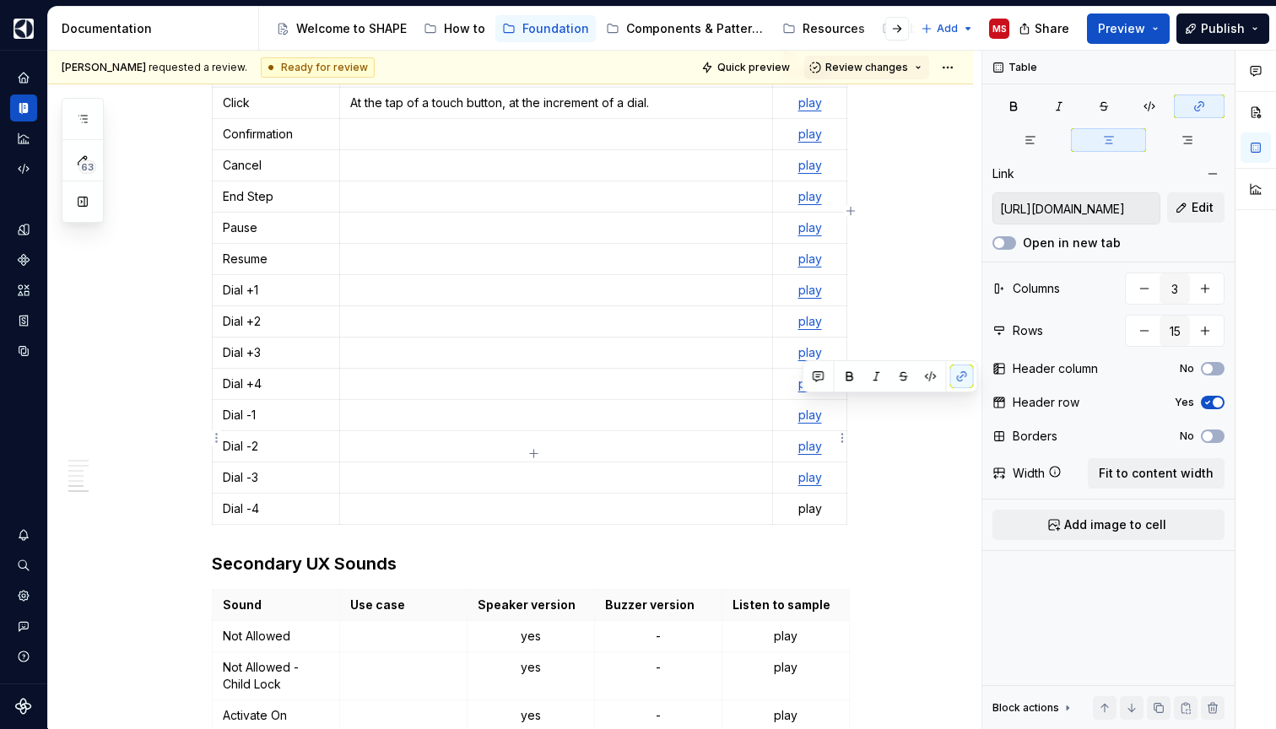
click at [810, 500] on p "play" at bounding box center [809, 508] width 52 height 17
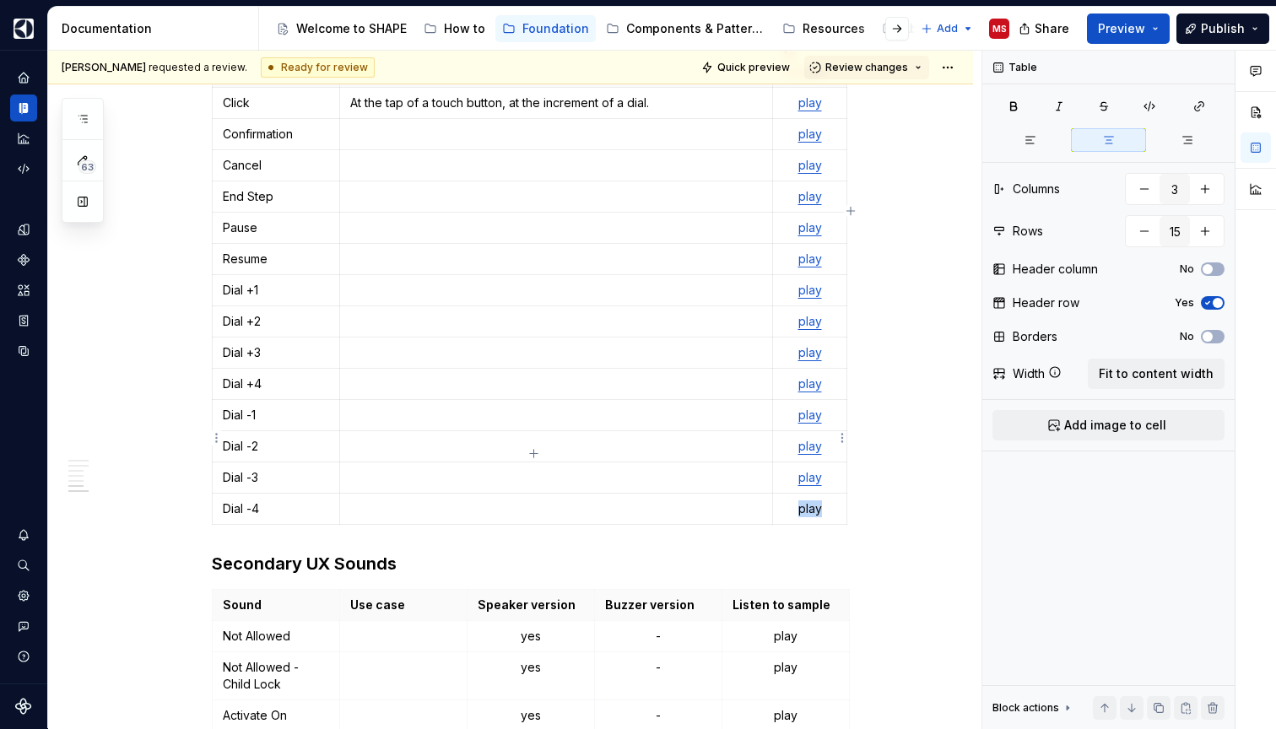
click at [810, 500] on p "play" at bounding box center [809, 508] width 52 height 17
click at [958, 404] on button "button" at bounding box center [962, 408] width 24 height 24
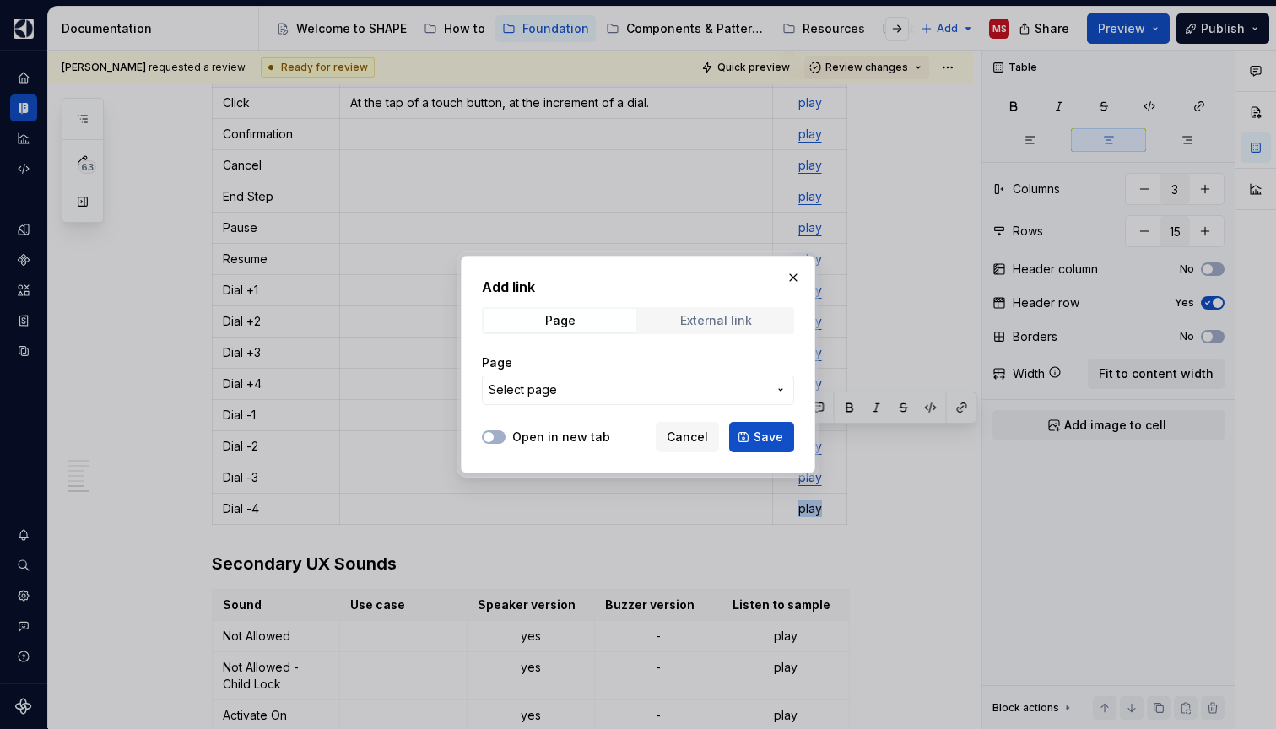
click at [712, 317] on div "External link" at bounding box center [716, 320] width 72 height 13
type textarea "*"
click at [702, 327] on div "External link" at bounding box center [716, 320] width 72 height 13
click at [571, 407] on div "URL" at bounding box center [638, 379] width 312 height 71
click at [575, 386] on input "URL" at bounding box center [638, 390] width 312 height 30
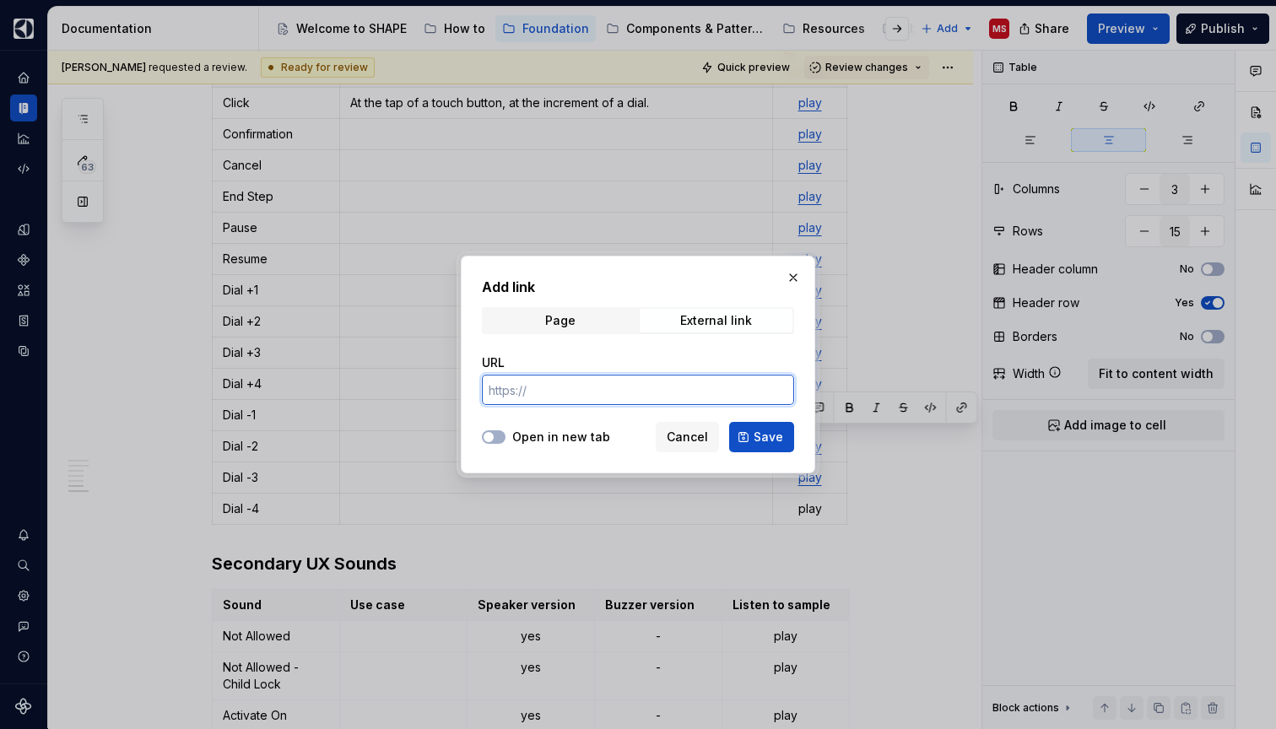
paste input "[URL][DOMAIN_NAME]"
type input "[URL][DOMAIN_NAME]"
click at [758, 435] on span "Save" at bounding box center [768, 437] width 30 height 17
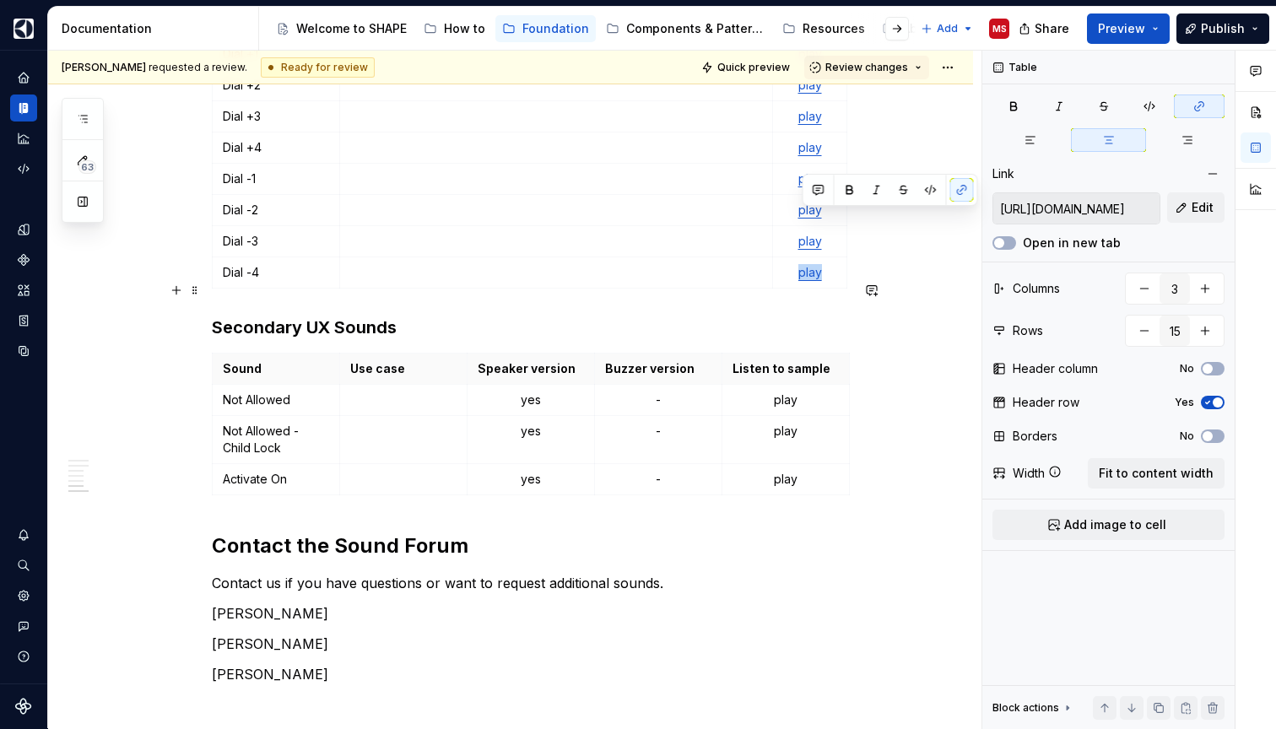
scroll to position [2562, 0]
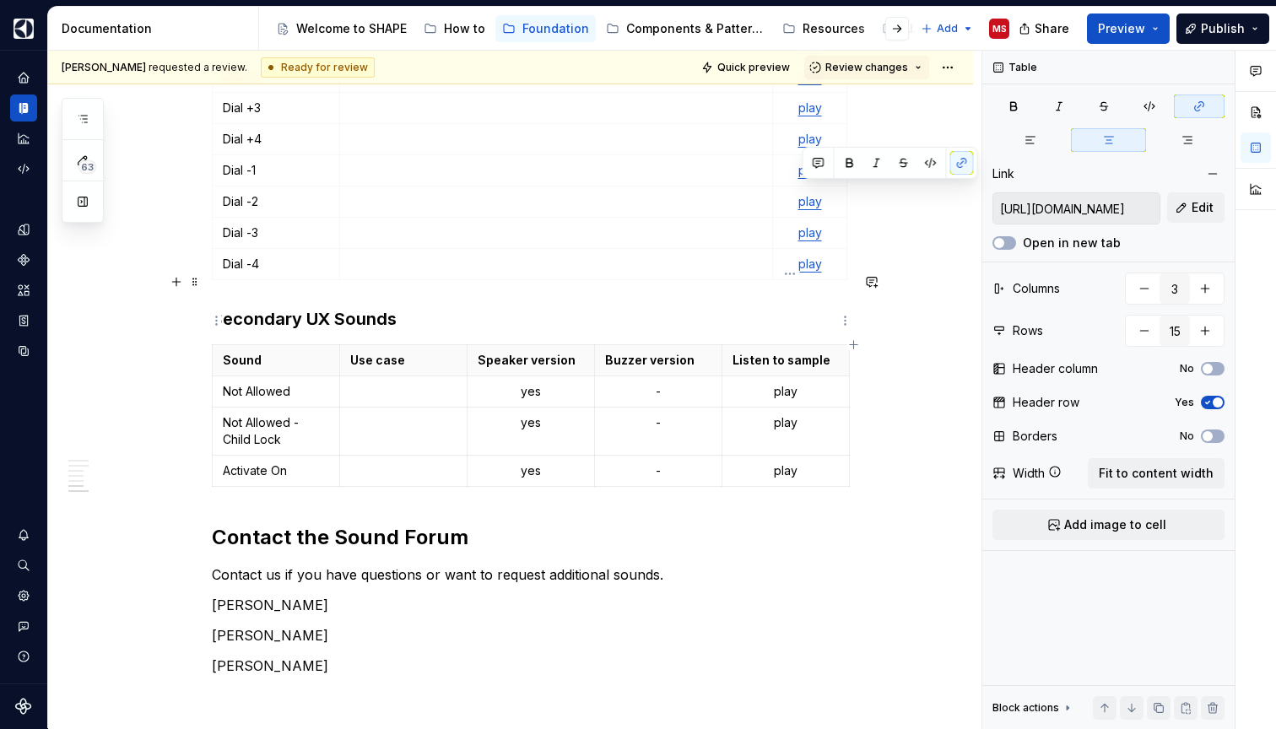
click at [792, 383] on p "play" at bounding box center [785, 391] width 106 height 17
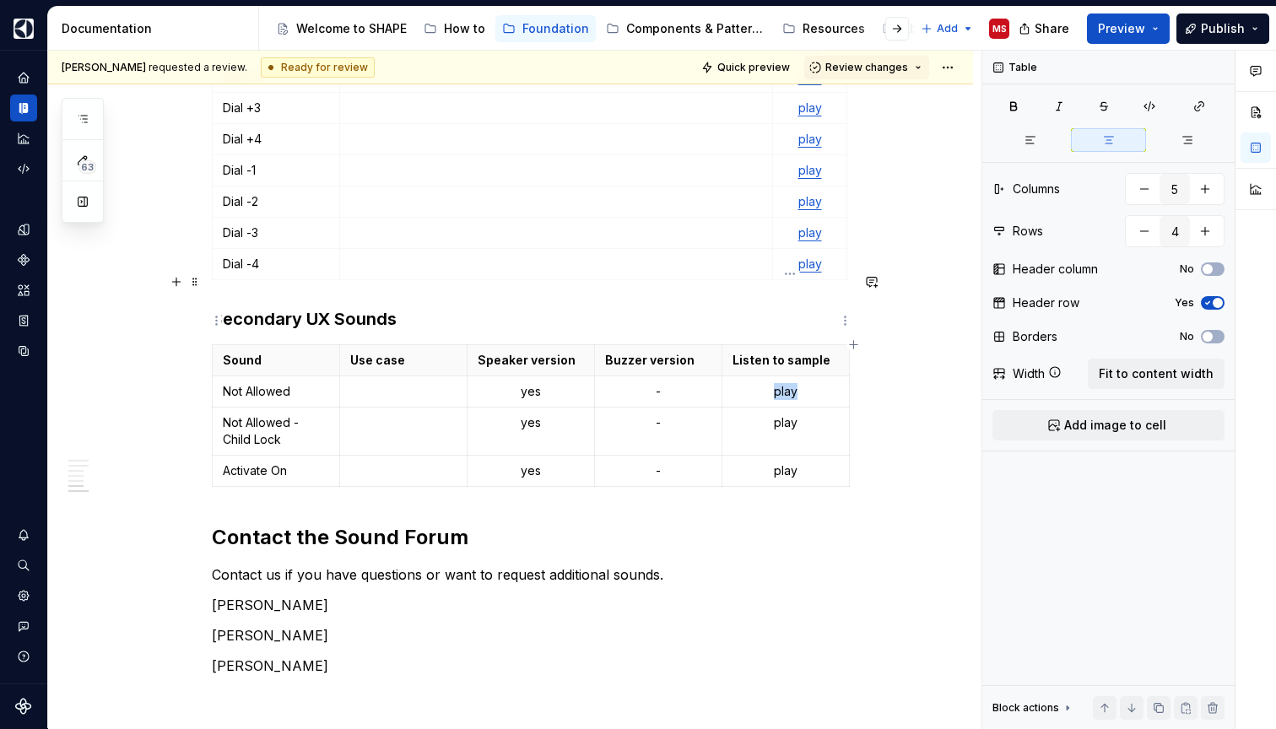
click at [792, 383] on p "play" at bounding box center [785, 391] width 106 height 17
click at [947, 295] on button "button" at bounding box center [938, 290] width 24 height 24
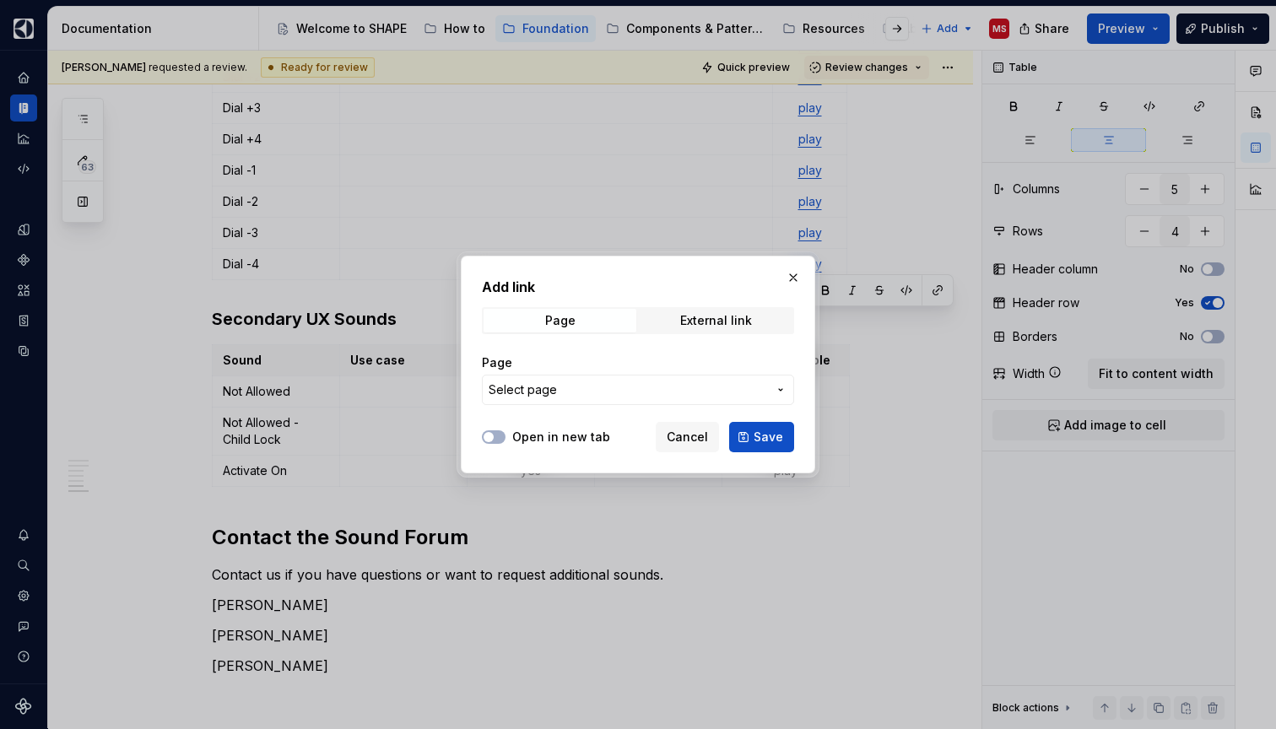
type textarea "*"
click at [736, 327] on div "External link" at bounding box center [716, 320] width 72 height 13
click at [663, 381] on input "URL" at bounding box center [638, 390] width 312 height 30
paste input "[URL][DOMAIN_NAME]"
type input "[URL][DOMAIN_NAME]"
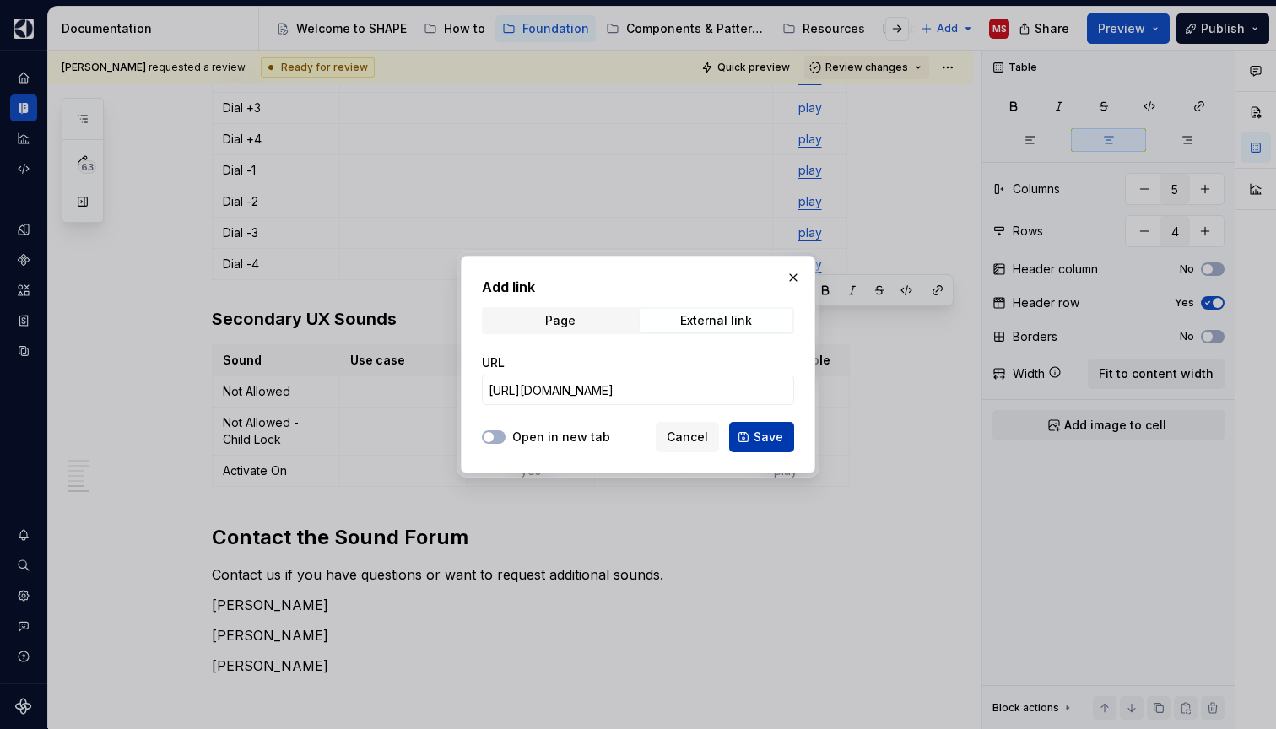
click at [769, 439] on span "Save" at bounding box center [768, 437] width 30 height 17
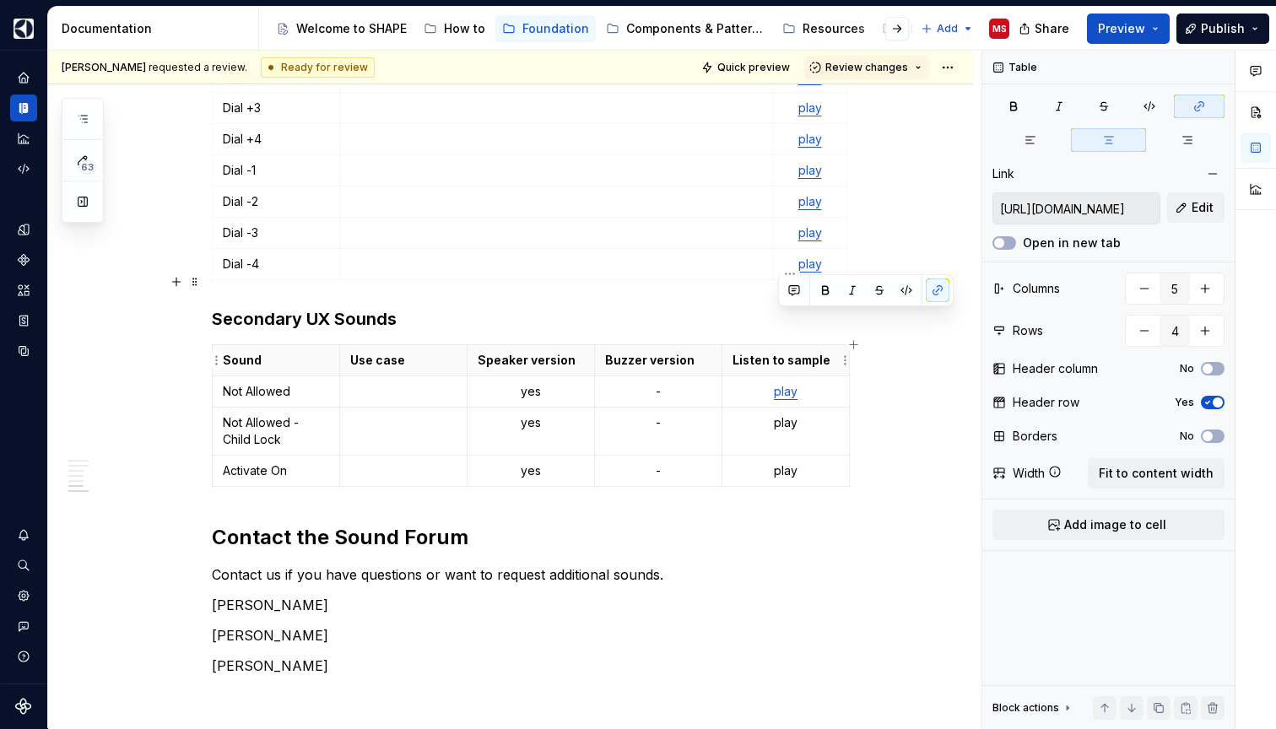
click at [788, 414] on p "play" at bounding box center [785, 422] width 106 height 17
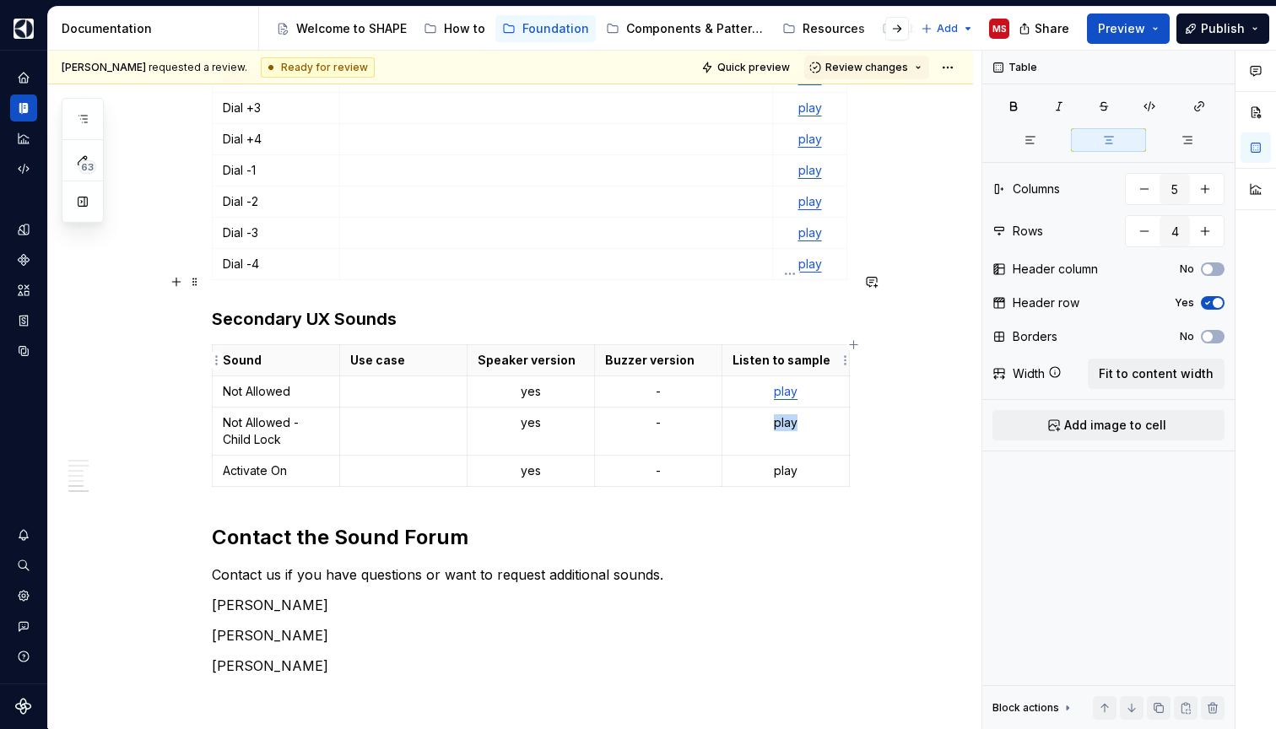
click at [788, 414] on p "play" at bounding box center [785, 422] width 106 height 17
click at [944, 318] on button "button" at bounding box center [938, 322] width 24 height 24
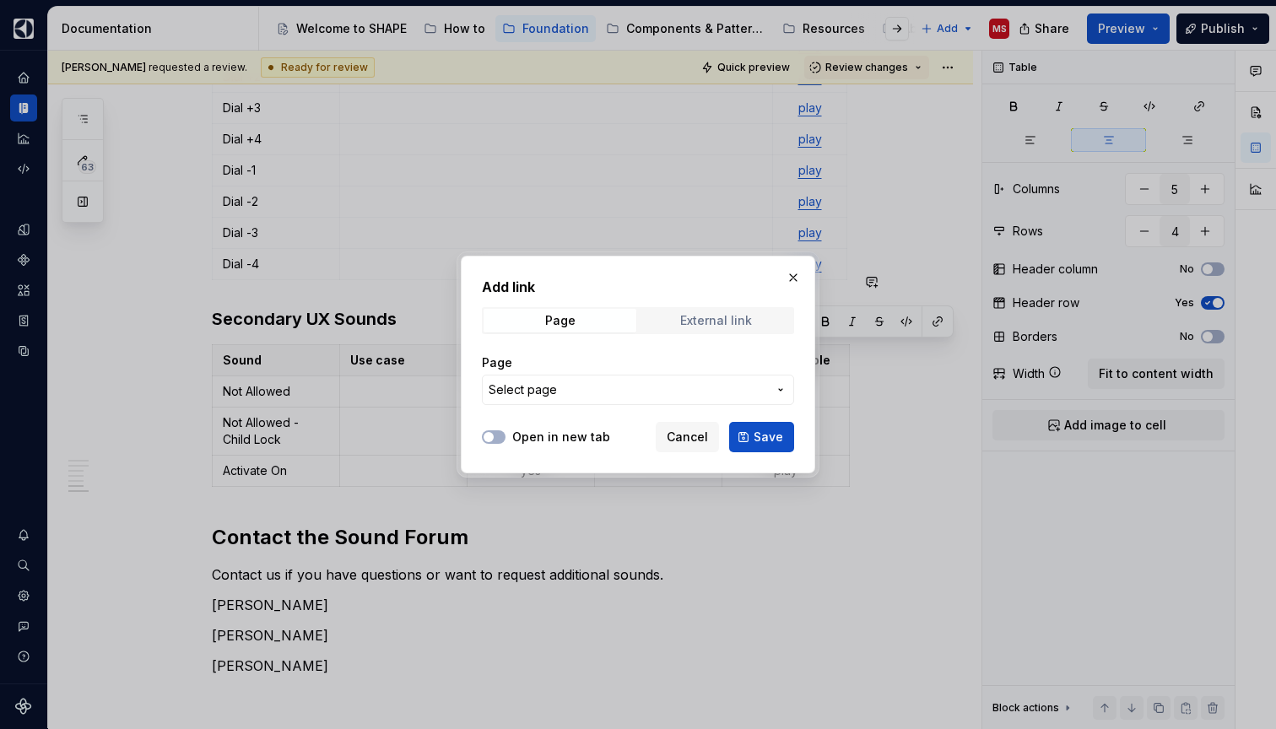
click at [721, 317] on div "External link" at bounding box center [716, 320] width 72 height 13
type textarea "*"
click at [663, 391] on input "URL" at bounding box center [638, 390] width 312 height 30
paste input "[URL][DOMAIN_NAME]"
type input "[URL][DOMAIN_NAME]"
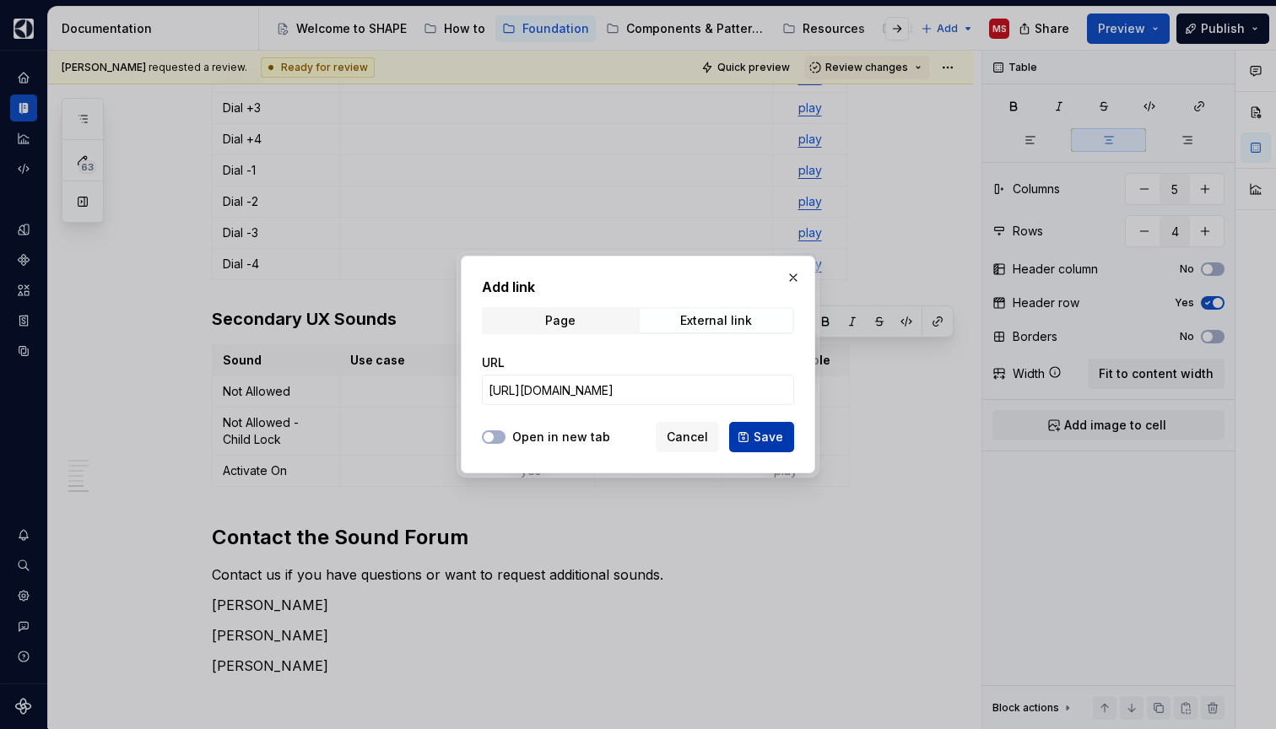
click at [769, 437] on span "Save" at bounding box center [768, 437] width 30 height 17
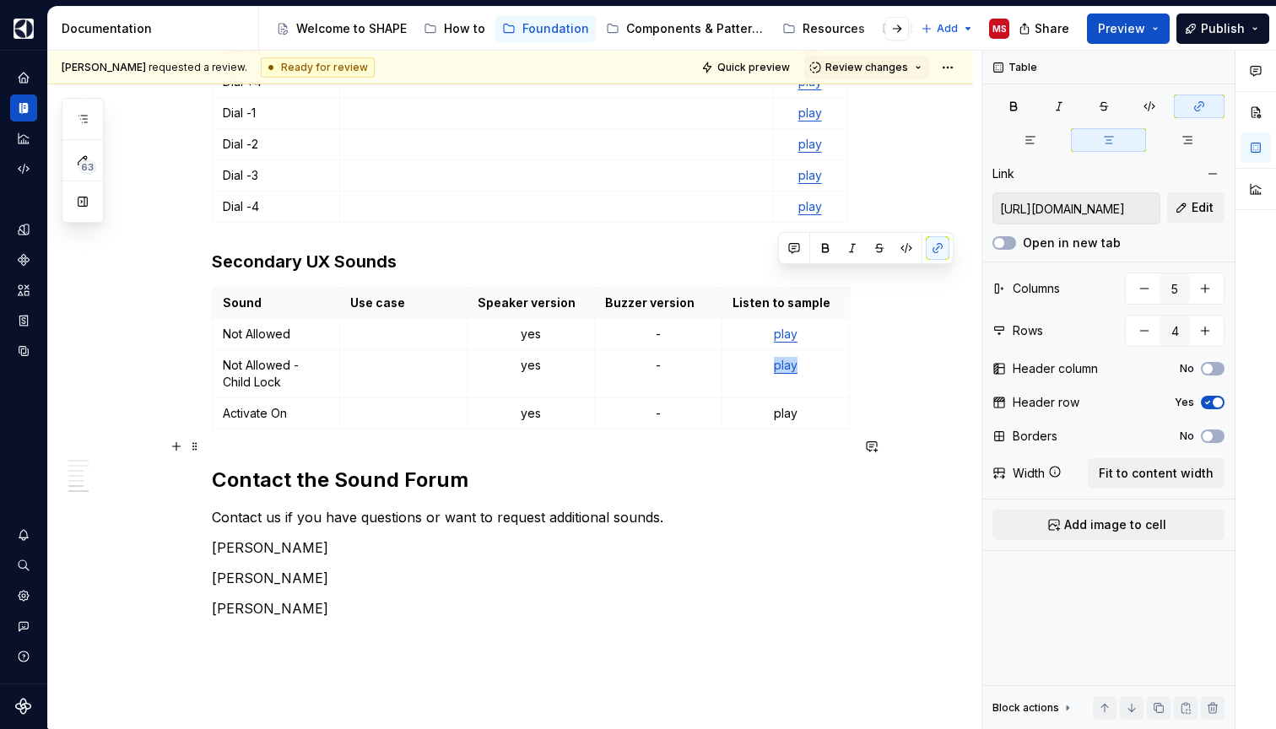
scroll to position [2653, 0]
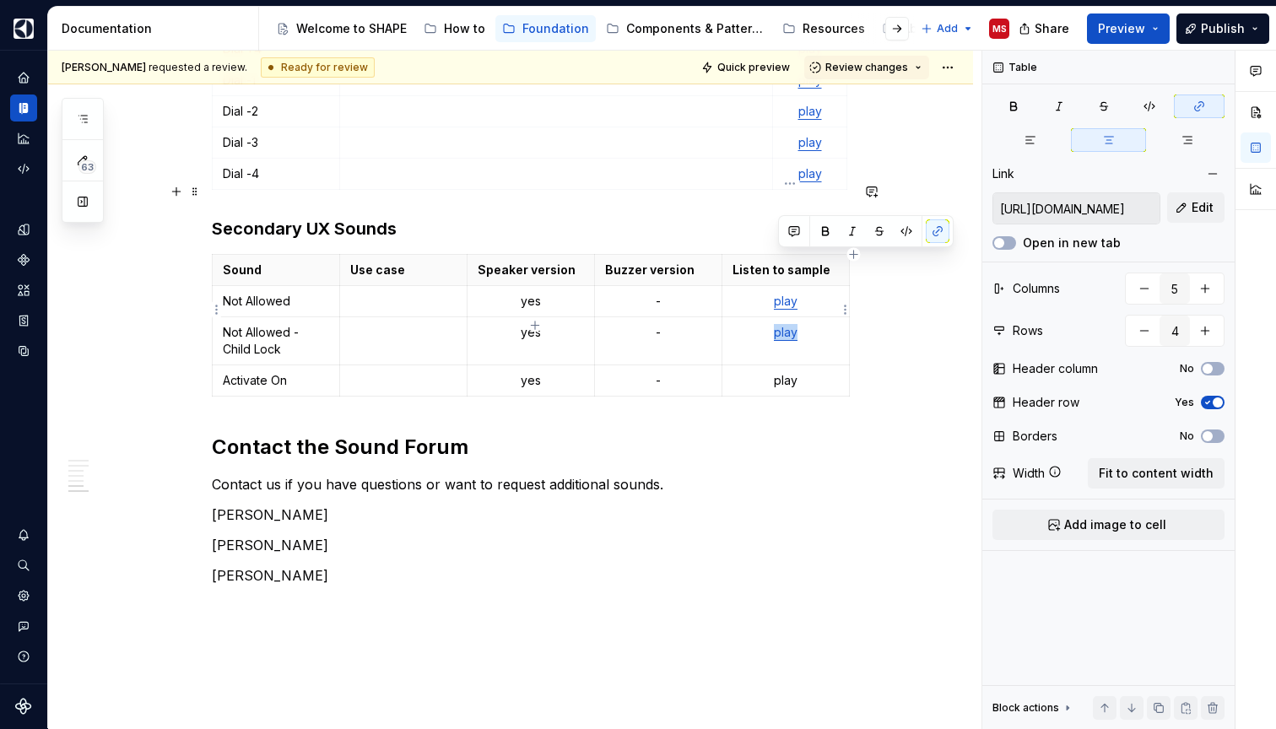
click at [785, 372] on p "play" at bounding box center [785, 380] width 106 height 17
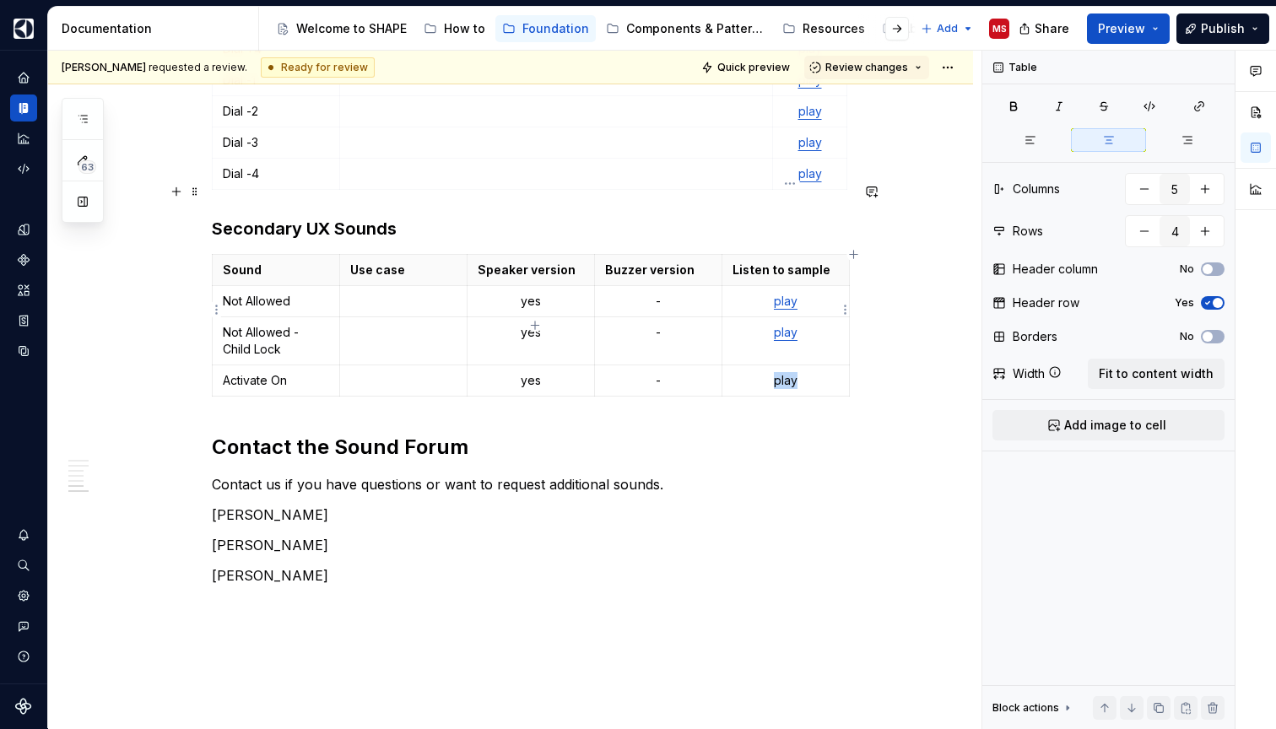
click at [785, 372] on p "play" at bounding box center [785, 380] width 106 height 17
click at [939, 277] on button "button" at bounding box center [938, 279] width 24 height 24
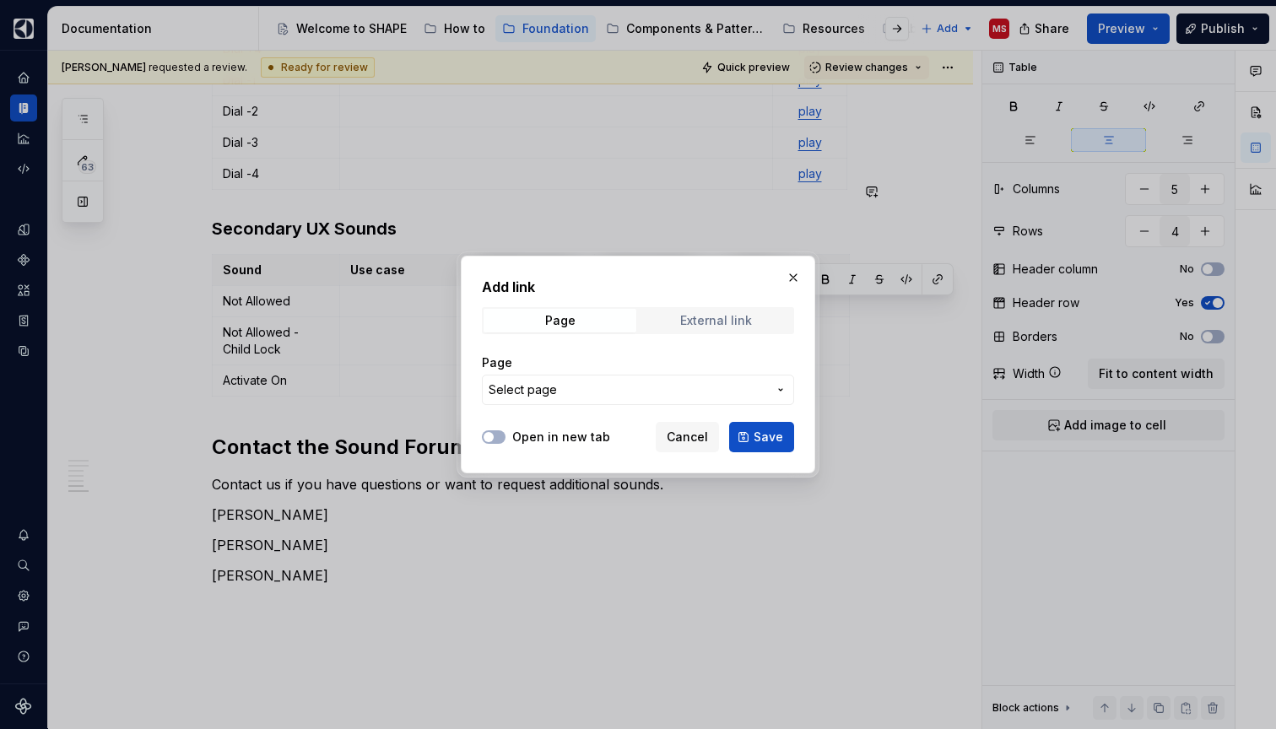
click at [757, 327] on span "External link" at bounding box center [716, 321] width 153 height 24
type textarea "*"
click at [661, 393] on input "URL" at bounding box center [638, 390] width 312 height 30
paste input "[URL][DOMAIN_NAME]"
type input "[URL][DOMAIN_NAME]"
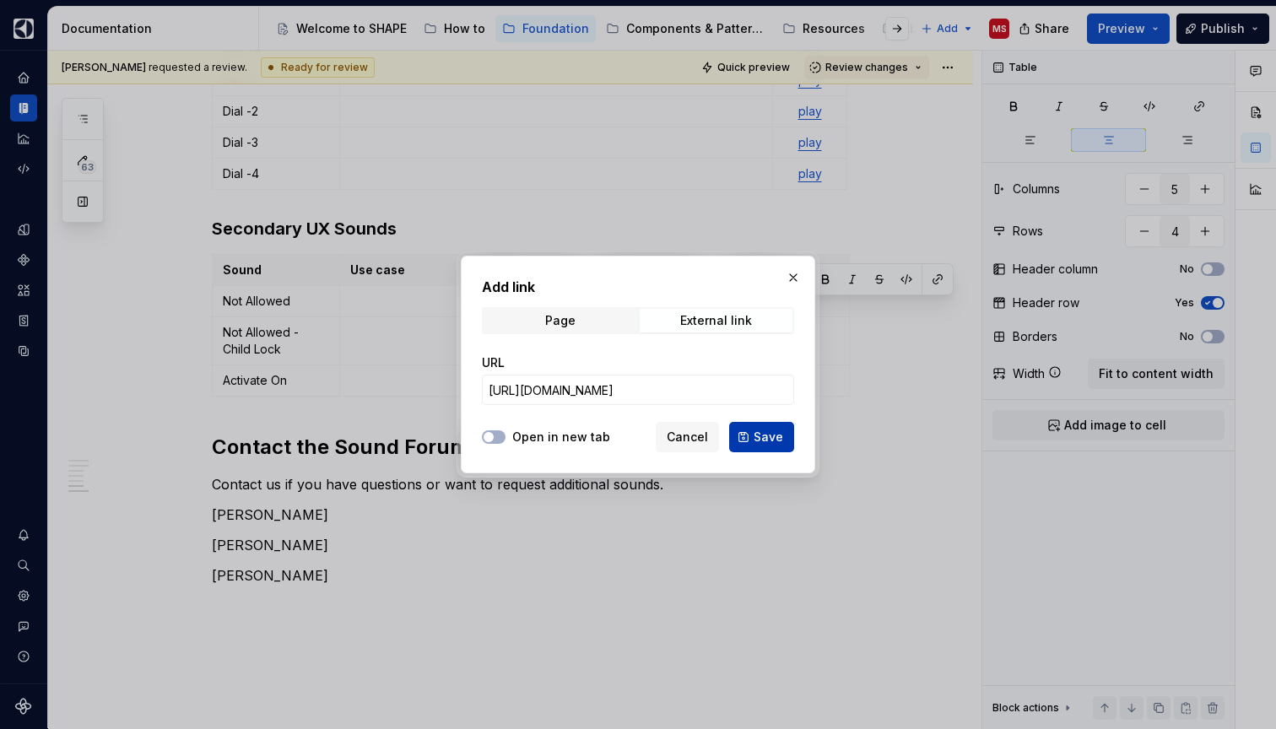
click at [767, 438] on span "Save" at bounding box center [768, 437] width 30 height 17
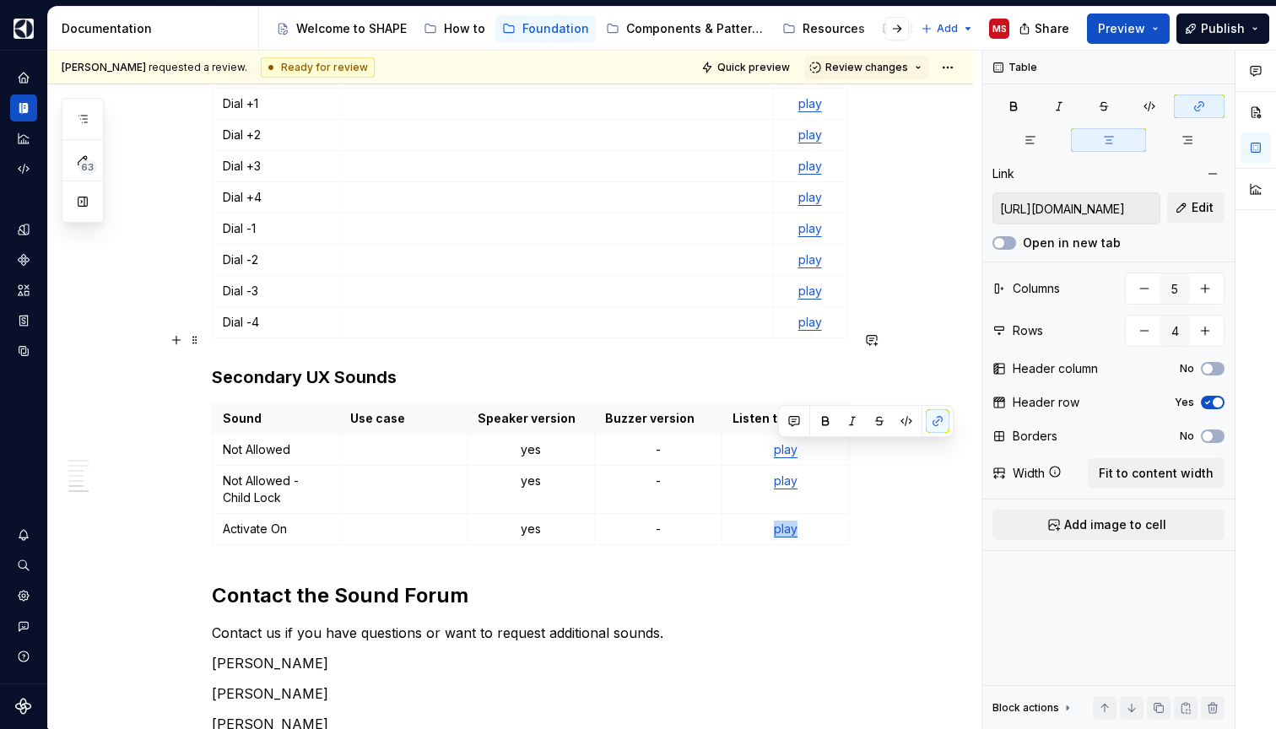
scroll to position [2511, 0]
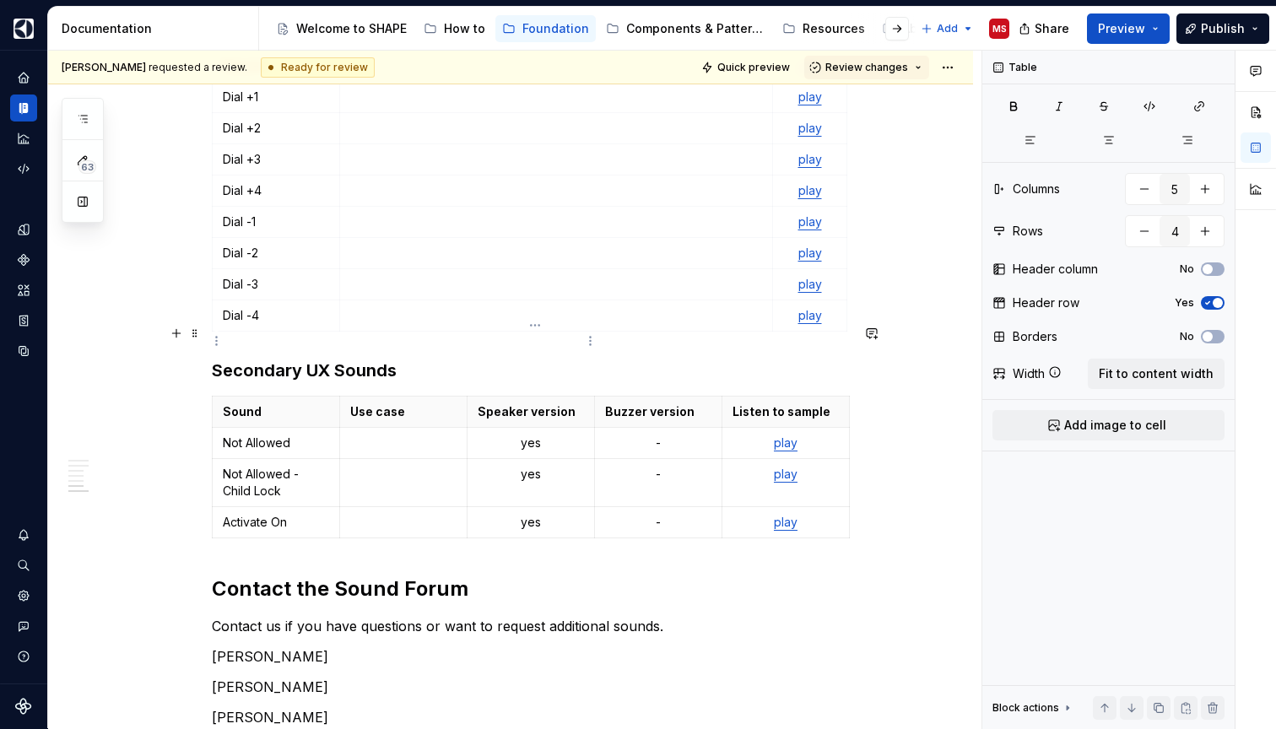
click at [547, 403] on p "Speaker version" at bounding box center [531, 411] width 106 height 17
click at [532, 329] on html "SHAPE Design System MS Dataset APPLIANCE Documentation Accessibility guide for …" at bounding box center [638, 364] width 1276 height 729
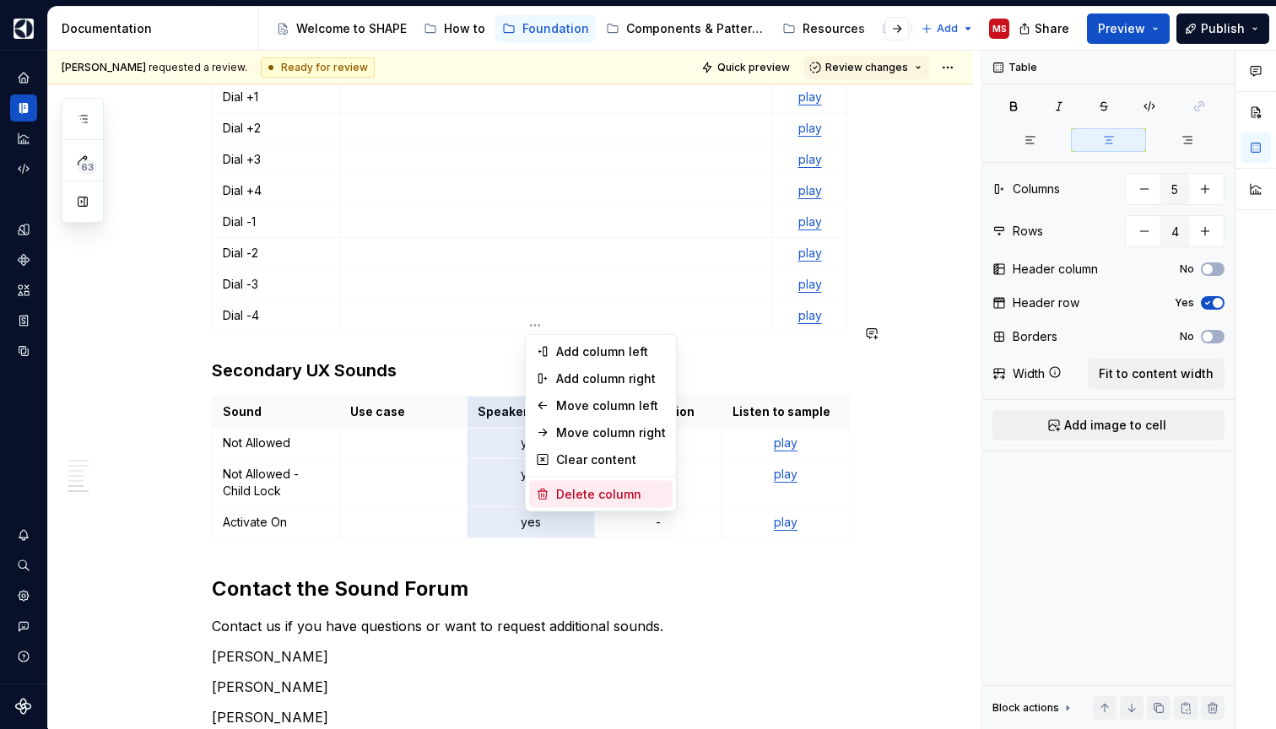
click at [598, 495] on div "Delete column" at bounding box center [611, 494] width 110 height 17
click at [534, 327] on html "SHAPE Design System MS Dataset APPLIANCE Documentation Accessibility guide for …" at bounding box center [638, 364] width 1276 height 729
click at [583, 501] on div "Delete column" at bounding box center [611, 494] width 110 height 17
type input "3"
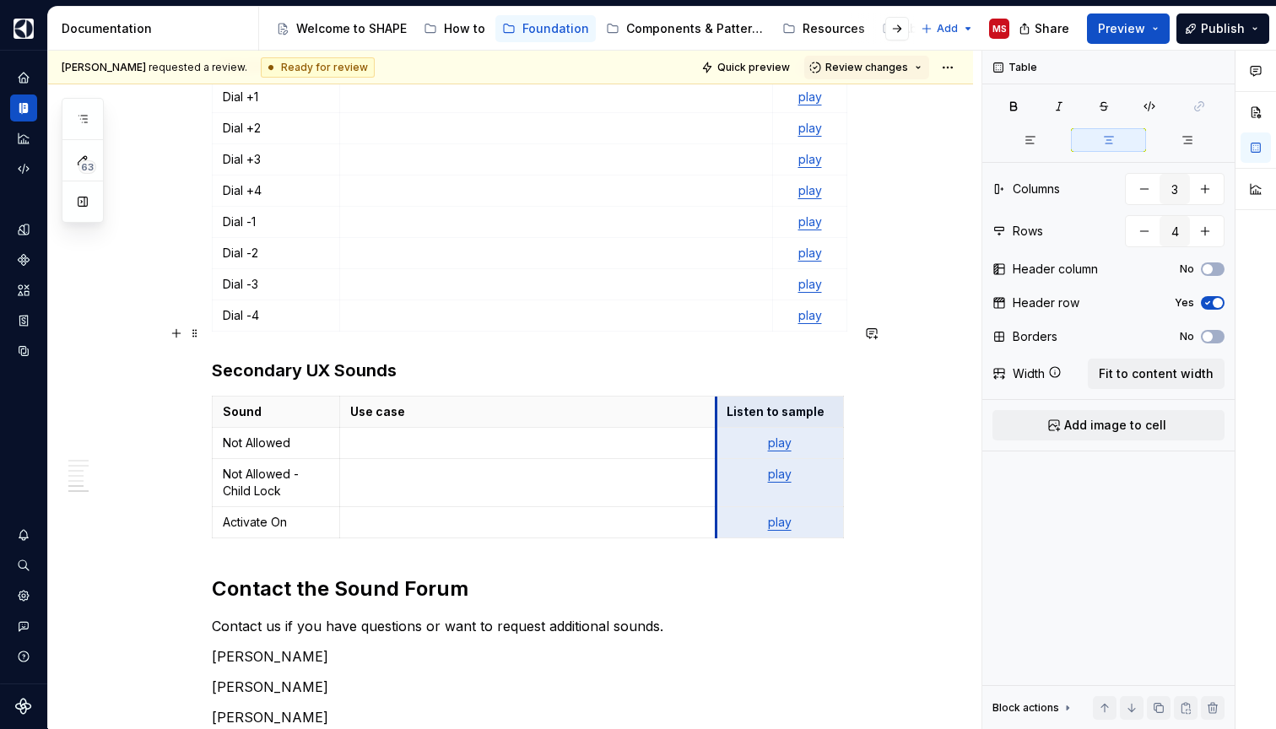
drag, startPoint x: 472, startPoint y: 365, endPoint x: 721, endPoint y: 359, distance: 249.0
click at [721, 428] on td "play" at bounding box center [778, 443] width 127 height 31
click at [807, 575] on h2 "Contact the Sound Forum" at bounding box center [531, 588] width 638 height 27
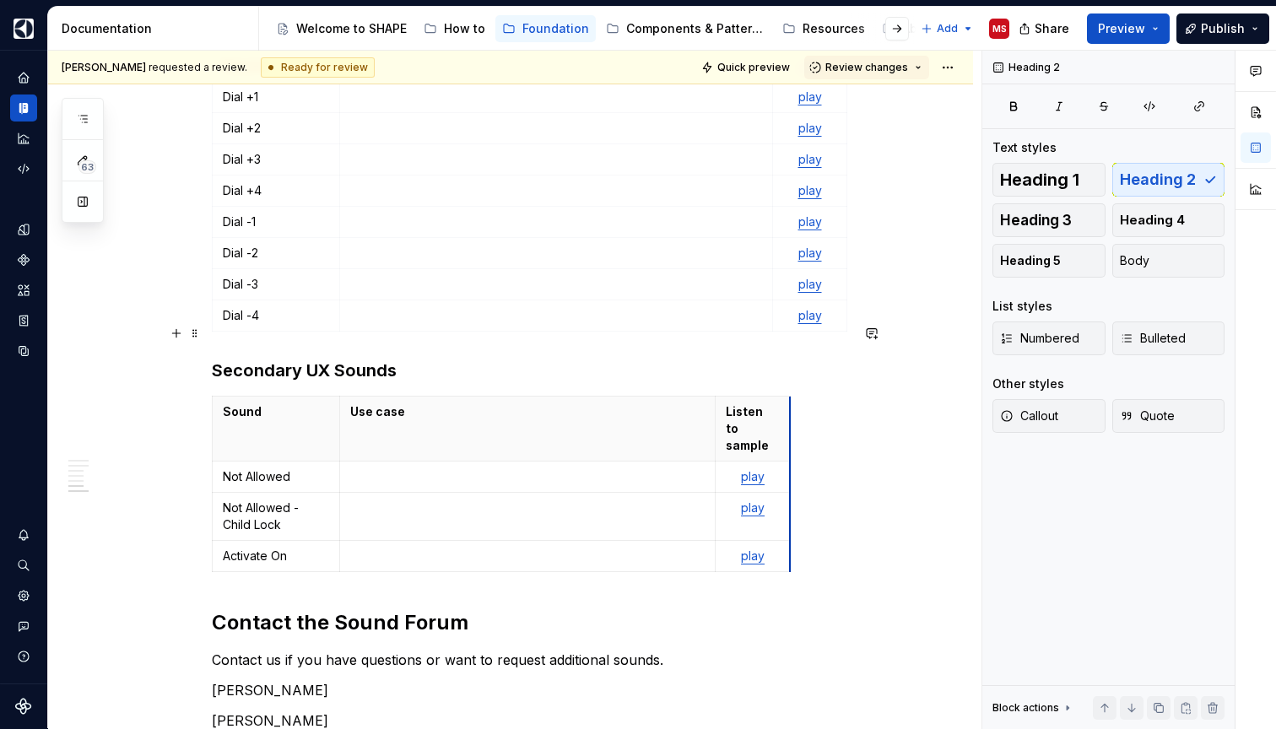
drag, startPoint x: 845, startPoint y: 376, endPoint x: 792, endPoint y: 375, distance: 53.2
drag, startPoint x: 721, startPoint y: 342, endPoint x: 772, endPoint y: 334, distance: 51.2
click at [772, 397] on th "Listen to sample" at bounding box center [803, 429] width 74 height 65
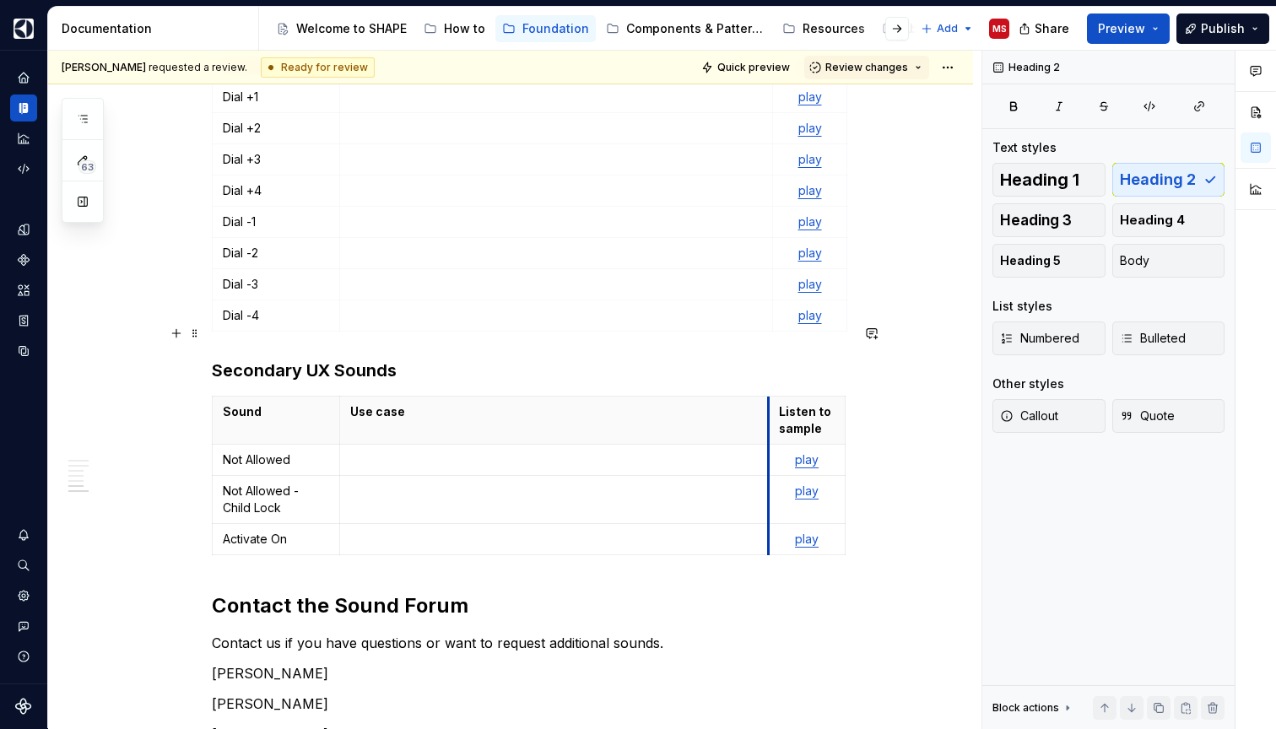
click at [774, 397] on th "Listen to sample" at bounding box center [807, 421] width 76 height 48
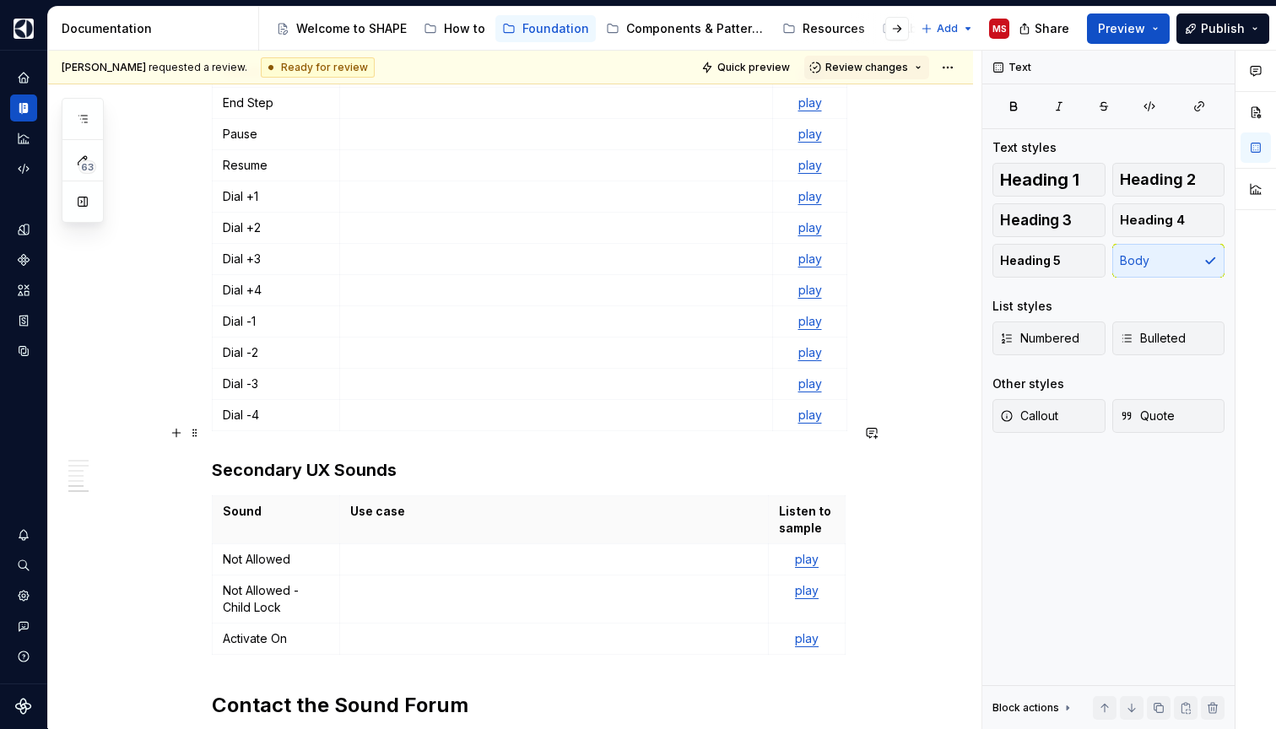
scroll to position [2405, 0]
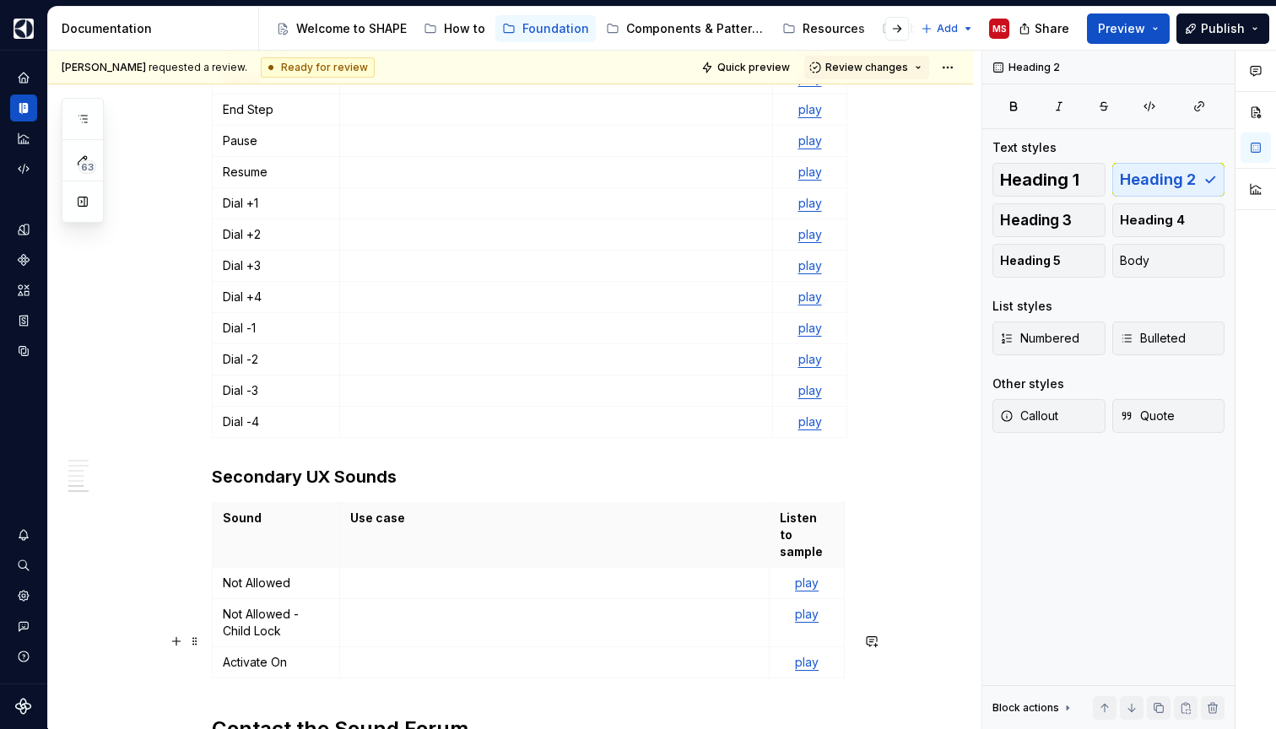
click at [761, 715] on h2 "Contact the Sound Forum" at bounding box center [531, 728] width 638 height 27
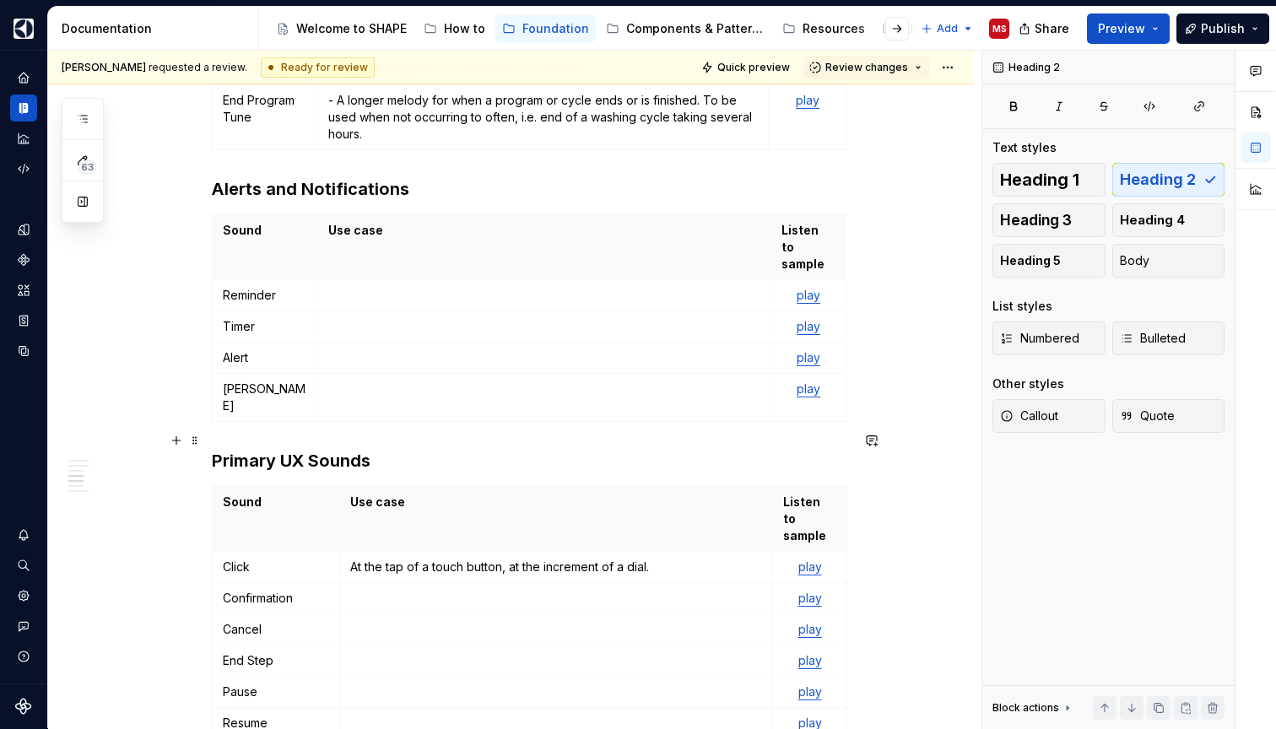
scroll to position [1854, 0]
click at [523, 286] on p at bounding box center [544, 294] width 432 height 17
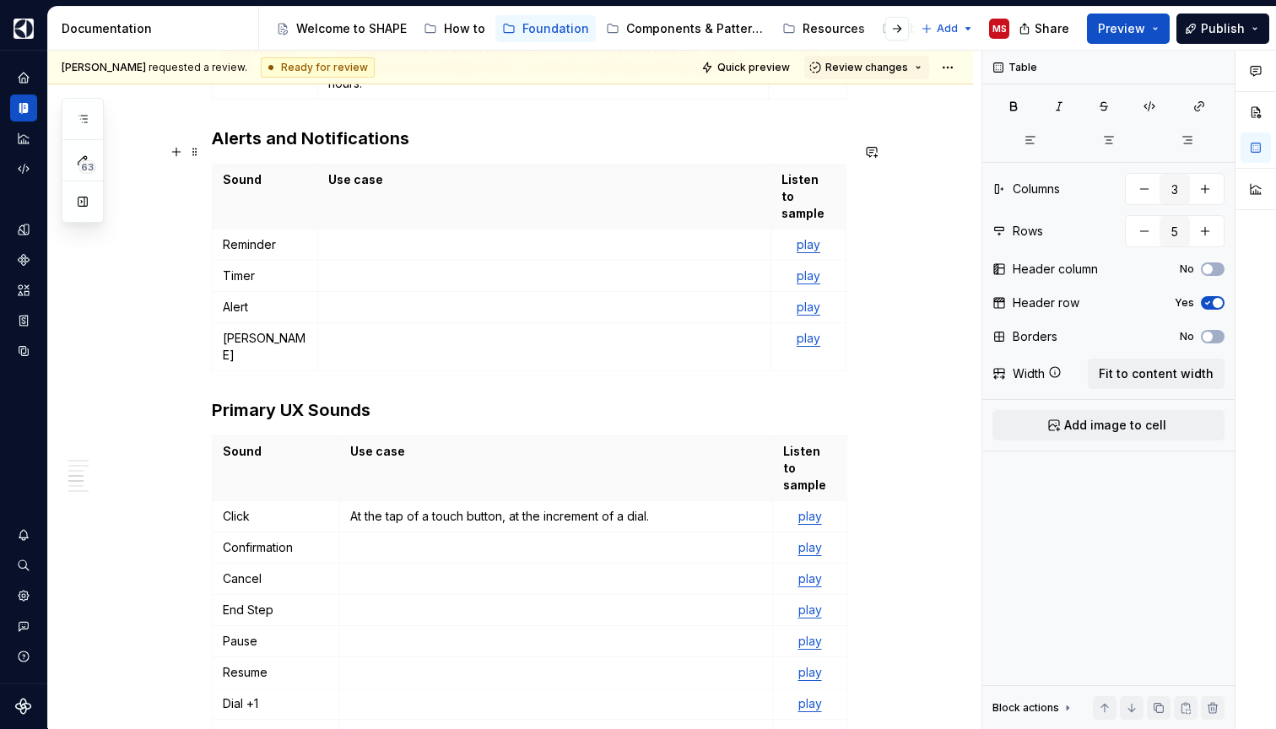
scroll to position [1973, 0]
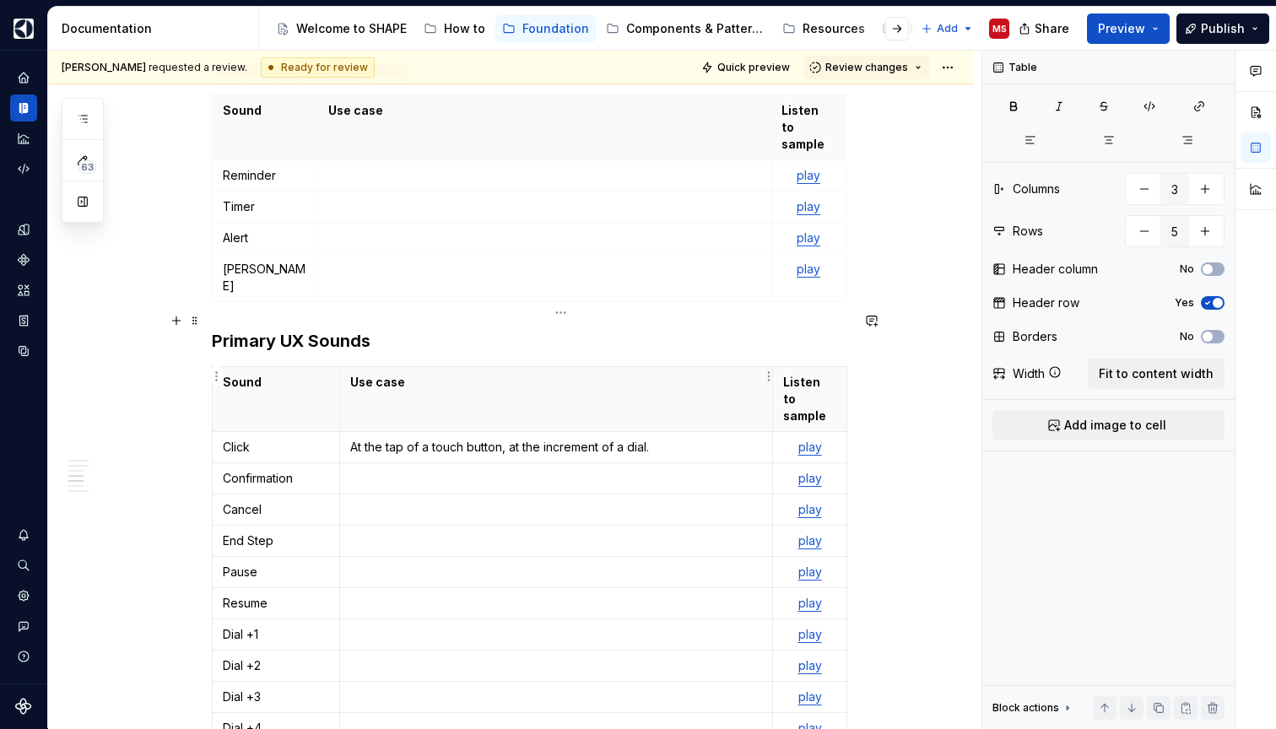
type input "15"
click at [355, 439] on p "At the tap of a touch button, at the increment of a dial." at bounding box center [556, 447] width 412 height 17
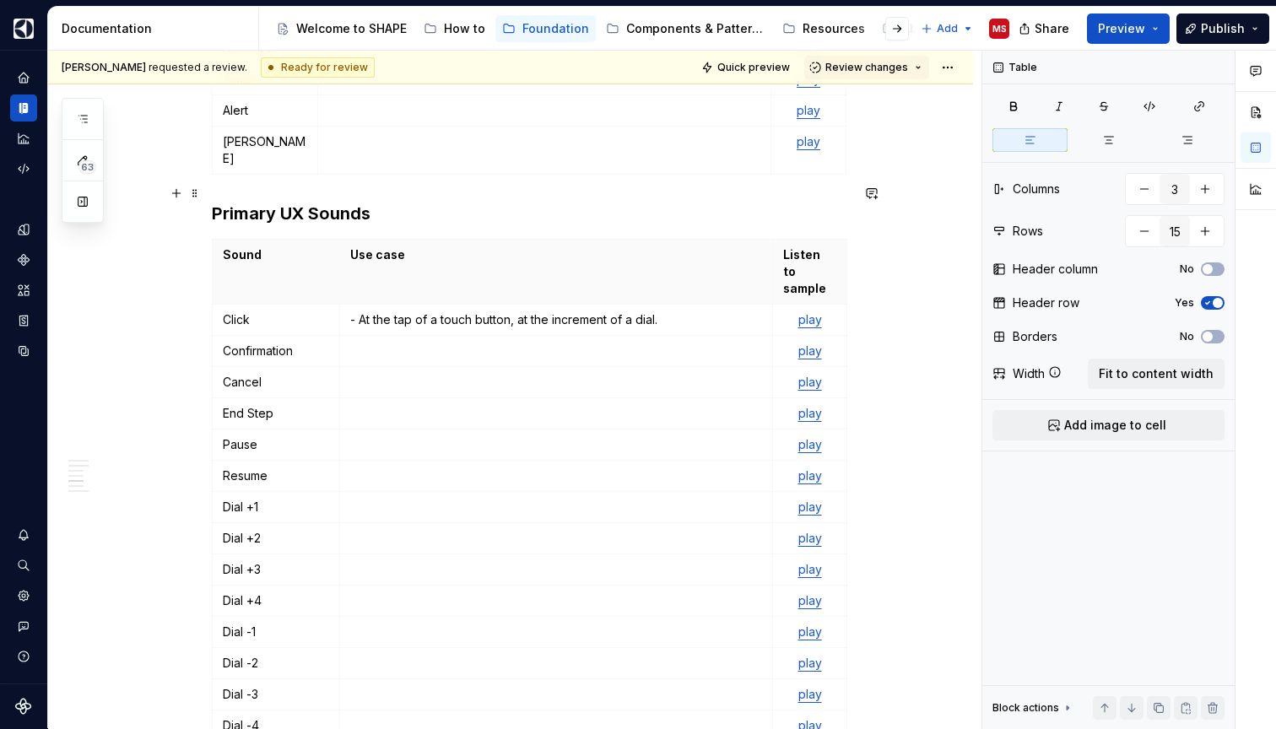
scroll to position [2121, 0]
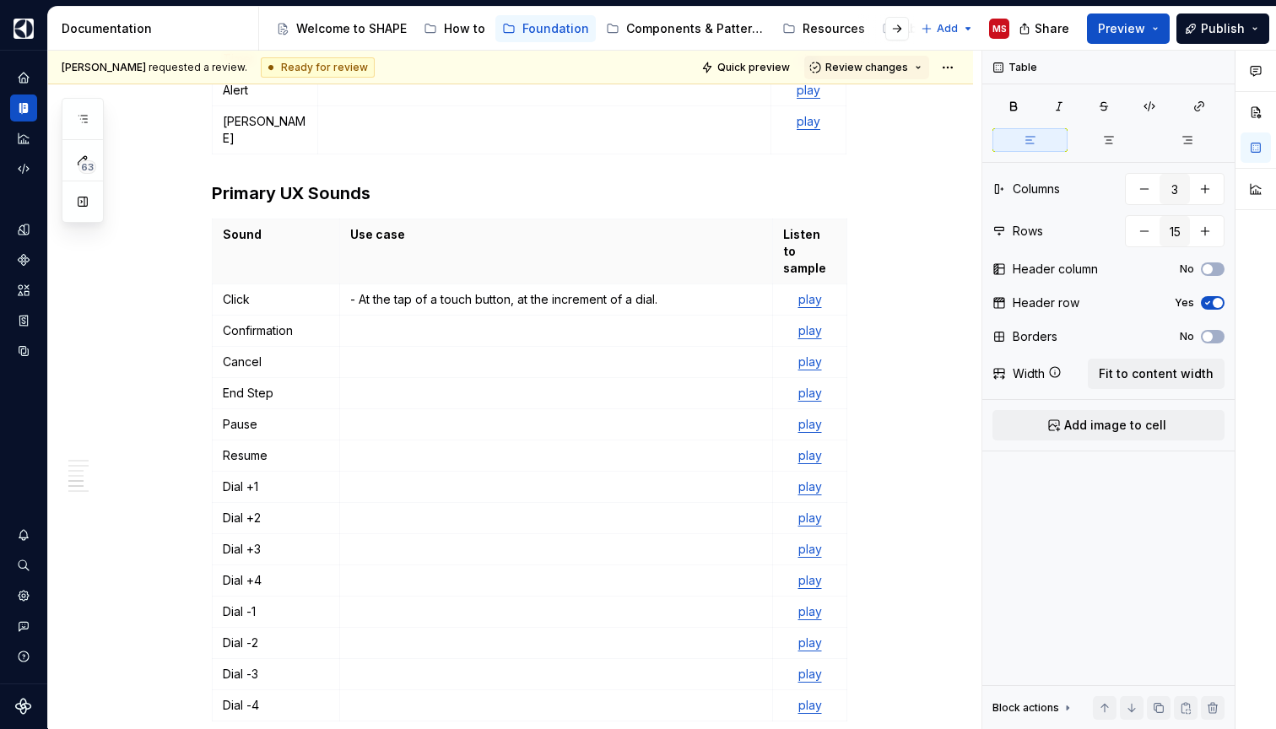
type textarea "*"
click at [213, 418] on html "SHAPE Design System MS Dataset APPLIANCE Documentation Accessibility guide for …" at bounding box center [638, 364] width 1276 height 729
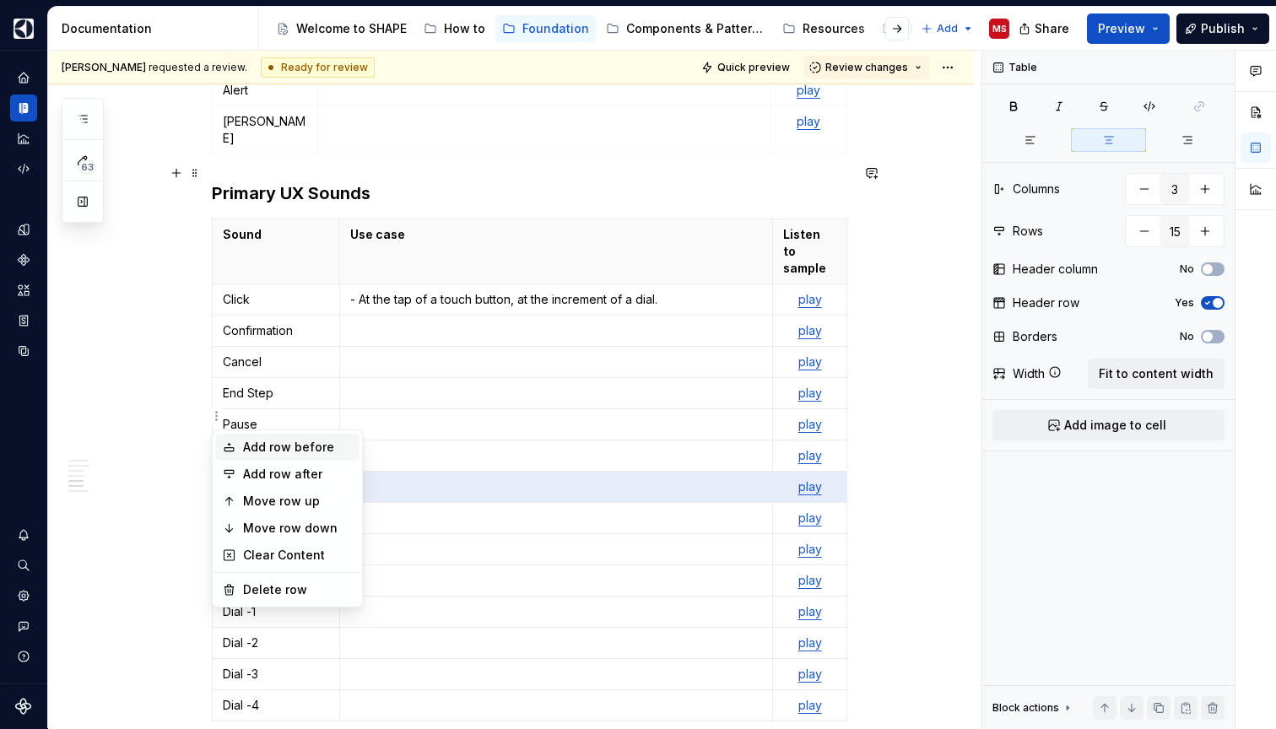
click at [249, 450] on div "Add row before" at bounding box center [298, 447] width 110 height 17
type input "16"
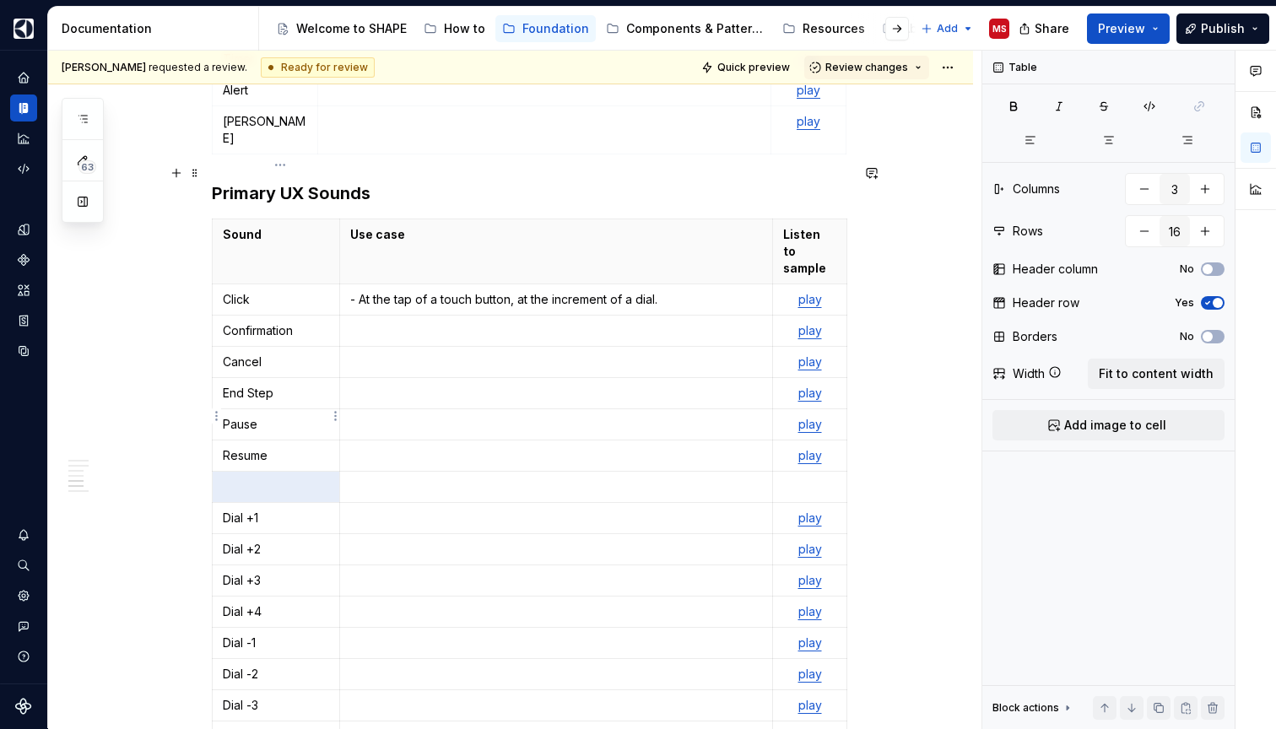
click at [271, 478] on p at bounding box center [276, 486] width 106 height 17
click at [823, 478] on p at bounding box center [809, 486] width 52 height 17
click at [799, 478] on p "play" at bounding box center [809, 486] width 52 height 17
click at [952, 389] on button "button" at bounding box center [948, 386] width 24 height 24
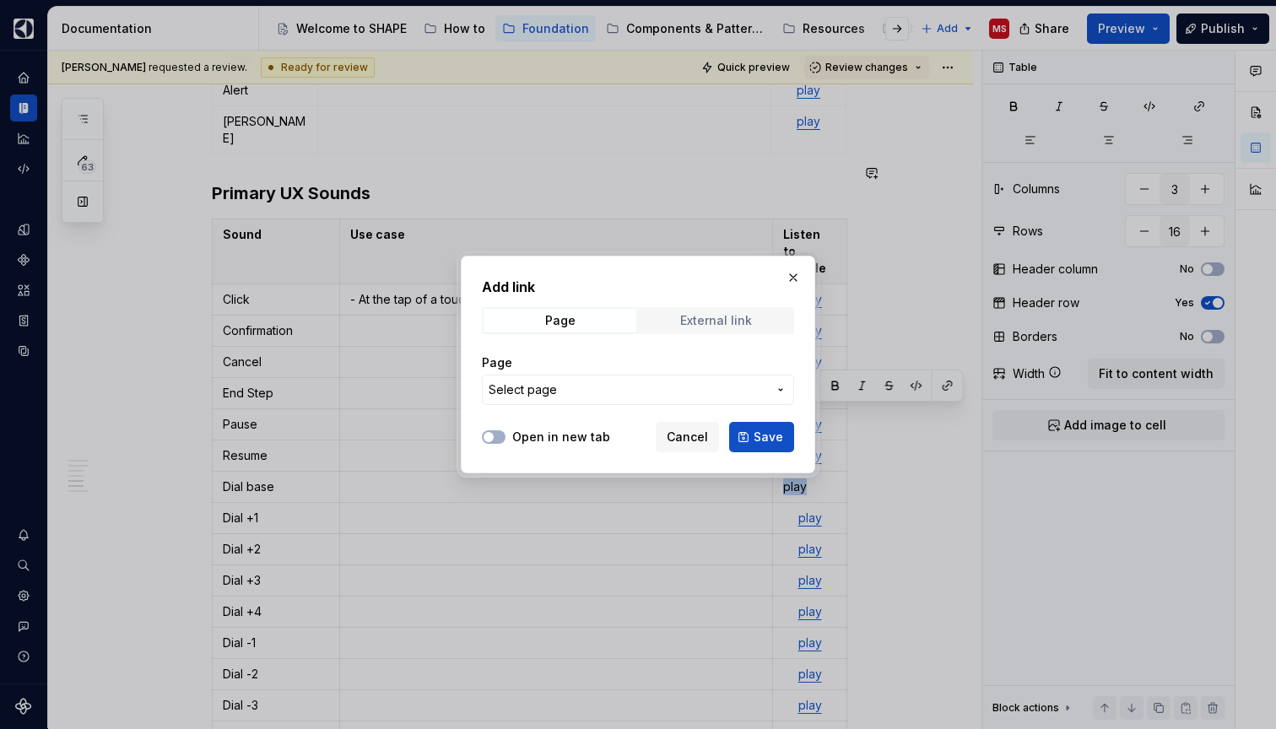
click at [704, 316] on div "External link" at bounding box center [716, 320] width 72 height 13
click at [580, 389] on input "URL" at bounding box center [638, 390] width 312 height 30
paste input "[URL][DOMAIN_NAME]"
type input "[URL][DOMAIN_NAME]"
click at [765, 432] on span "Save" at bounding box center [768, 437] width 30 height 17
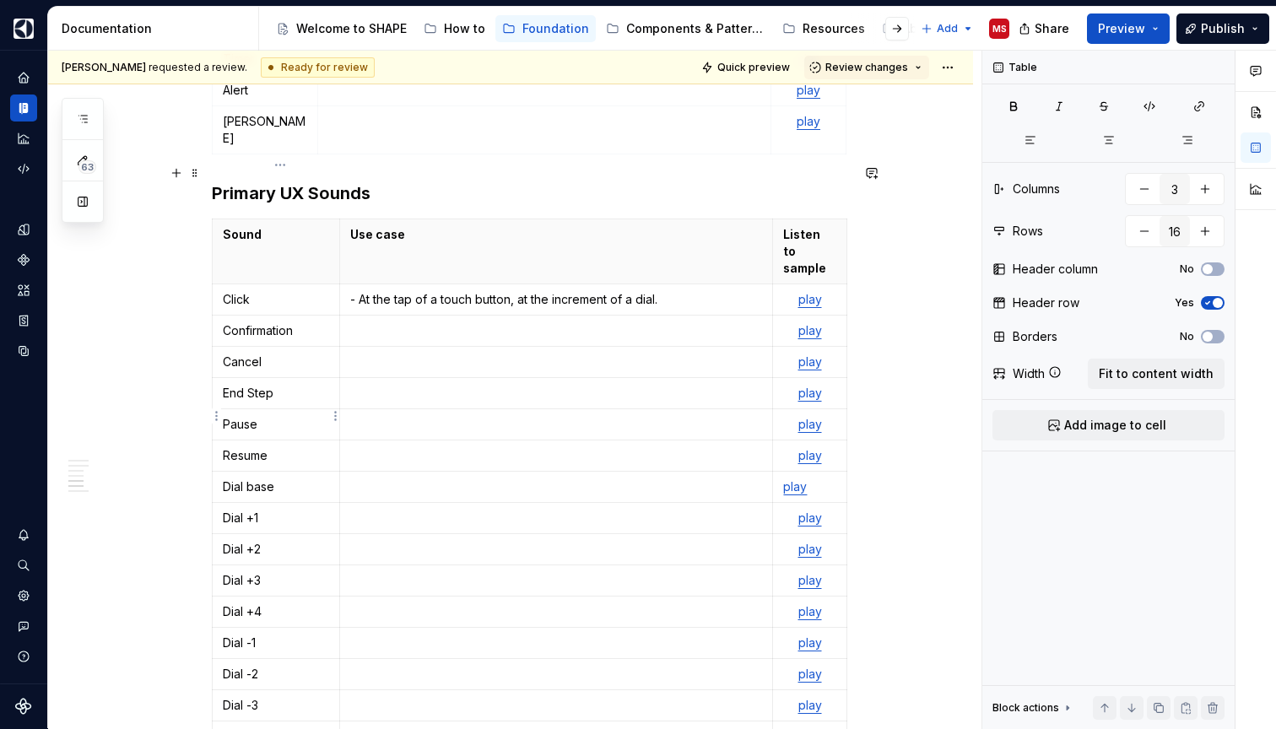
click at [303, 478] on p "Dial base" at bounding box center [276, 486] width 106 height 17
click at [383, 478] on p at bounding box center [556, 486] width 412 height 17
drag, startPoint x: 289, startPoint y: 418, endPoint x: 222, endPoint y: 417, distance: 66.7
click at [223, 472] on td "Dial base" at bounding box center [276, 487] width 127 height 31
click at [289, 291] on p "Click" at bounding box center [276, 299] width 106 height 17
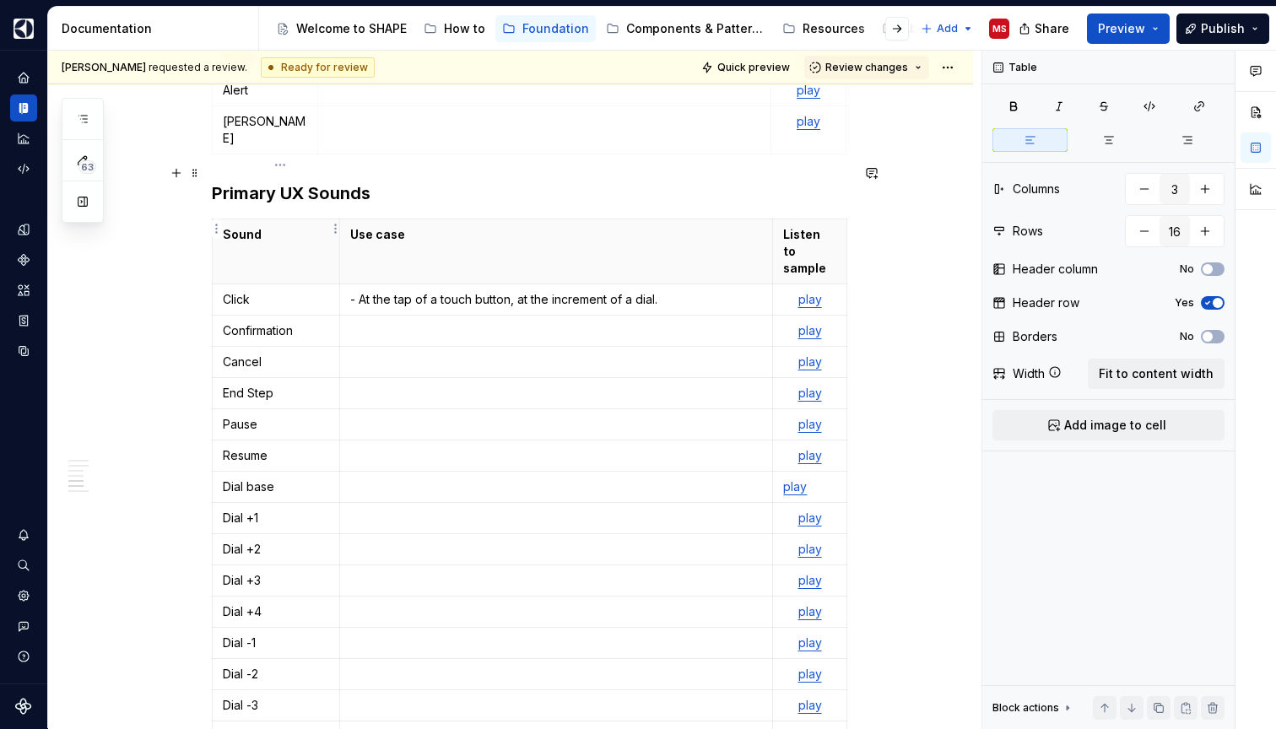
click at [229, 291] on p "Click" at bounding box center [276, 299] width 106 height 17
click at [433, 478] on p at bounding box center [556, 486] width 412 height 17
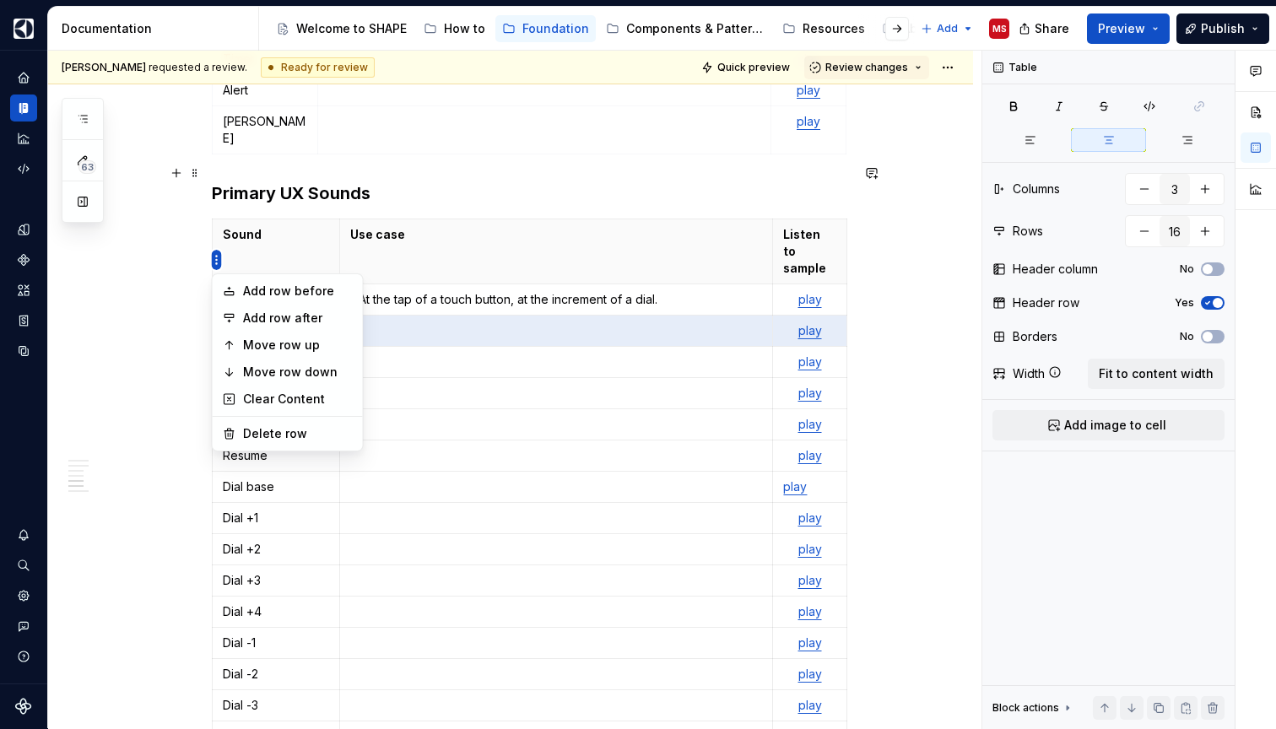
click at [217, 258] on html "SHAPE Design System MS Dataset APPLIANCE Documentation Accessibility guide for …" at bounding box center [638, 364] width 1276 height 729
click at [281, 300] on div "Add row before" at bounding box center [287, 291] width 143 height 27
type input "17"
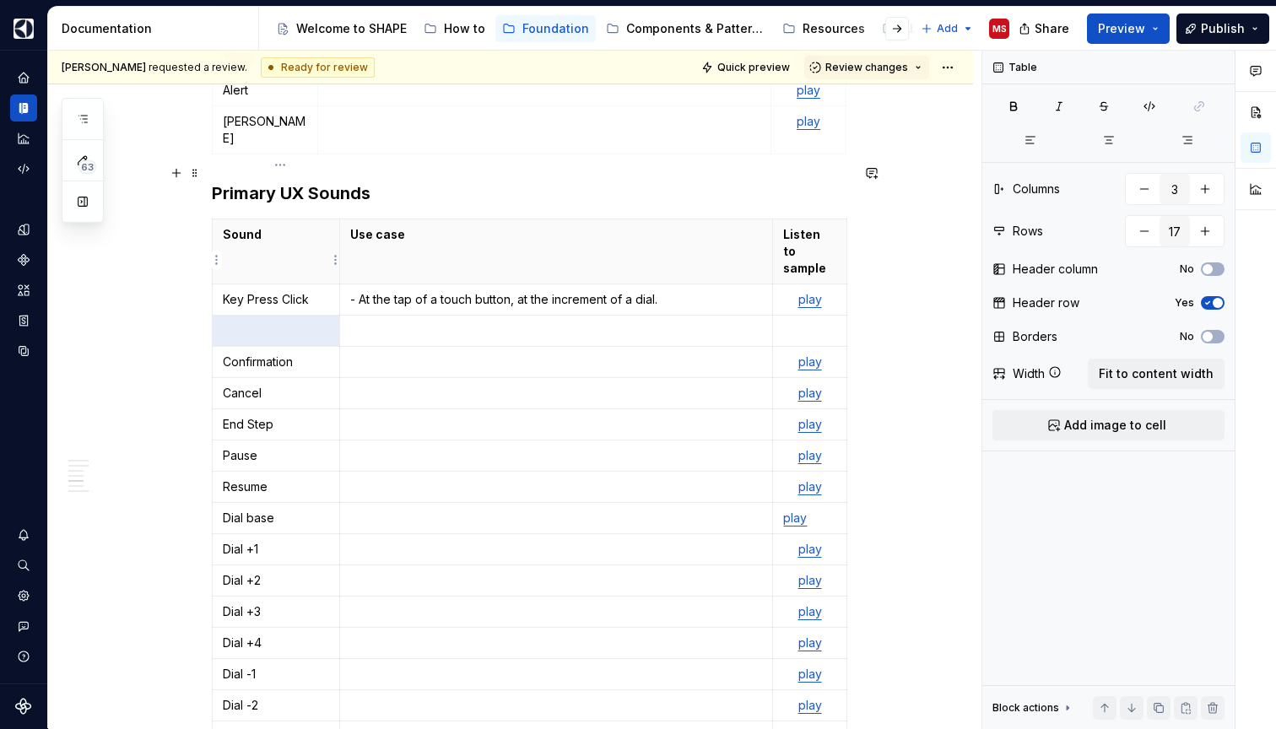
click at [275, 316] on td at bounding box center [276, 331] width 127 height 31
click at [820, 322] on p at bounding box center [809, 330] width 52 height 17
click at [799, 322] on p "play" at bounding box center [809, 330] width 52 height 17
click at [946, 228] on button "button" at bounding box center [948, 230] width 24 height 24
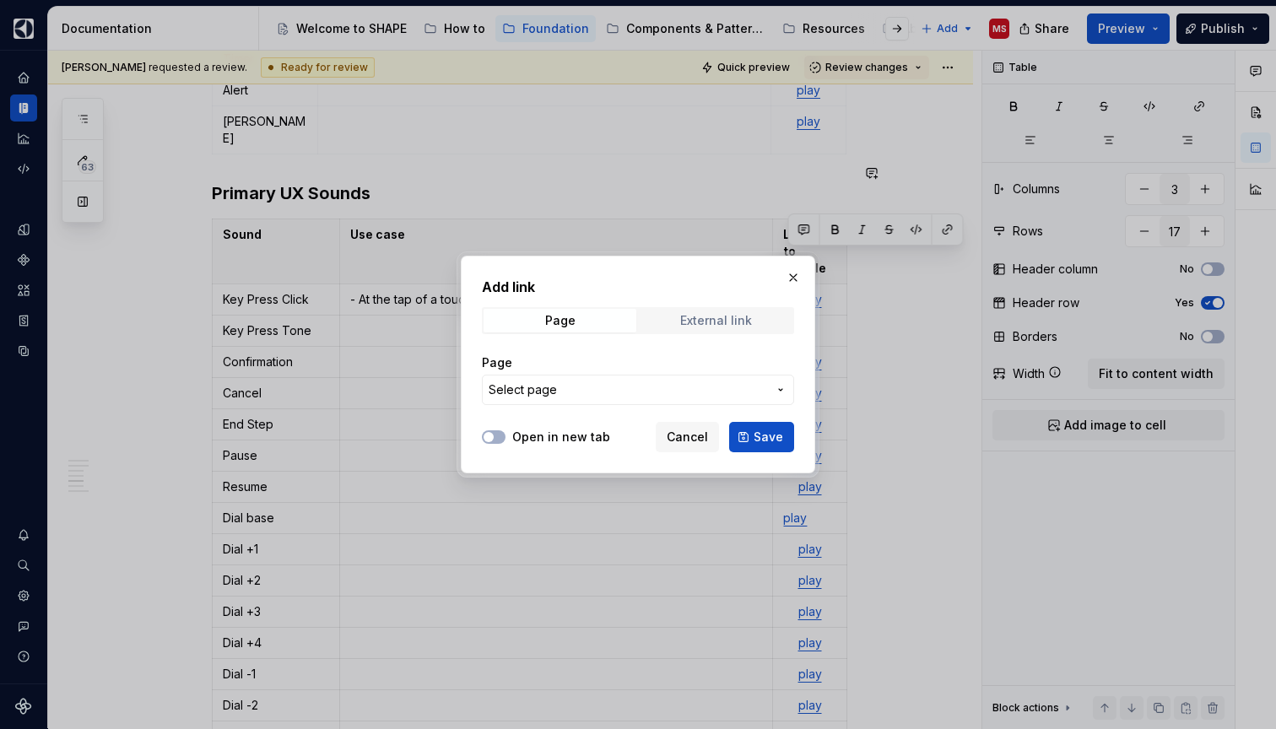
click at [700, 323] on div "External link" at bounding box center [716, 320] width 72 height 13
click at [622, 390] on input "URL" at bounding box center [638, 390] width 312 height 30
paste input "[URL][DOMAIN_NAME]"
type input "[URL][DOMAIN_NAME]"
click at [758, 434] on span "Save" at bounding box center [768, 437] width 30 height 17
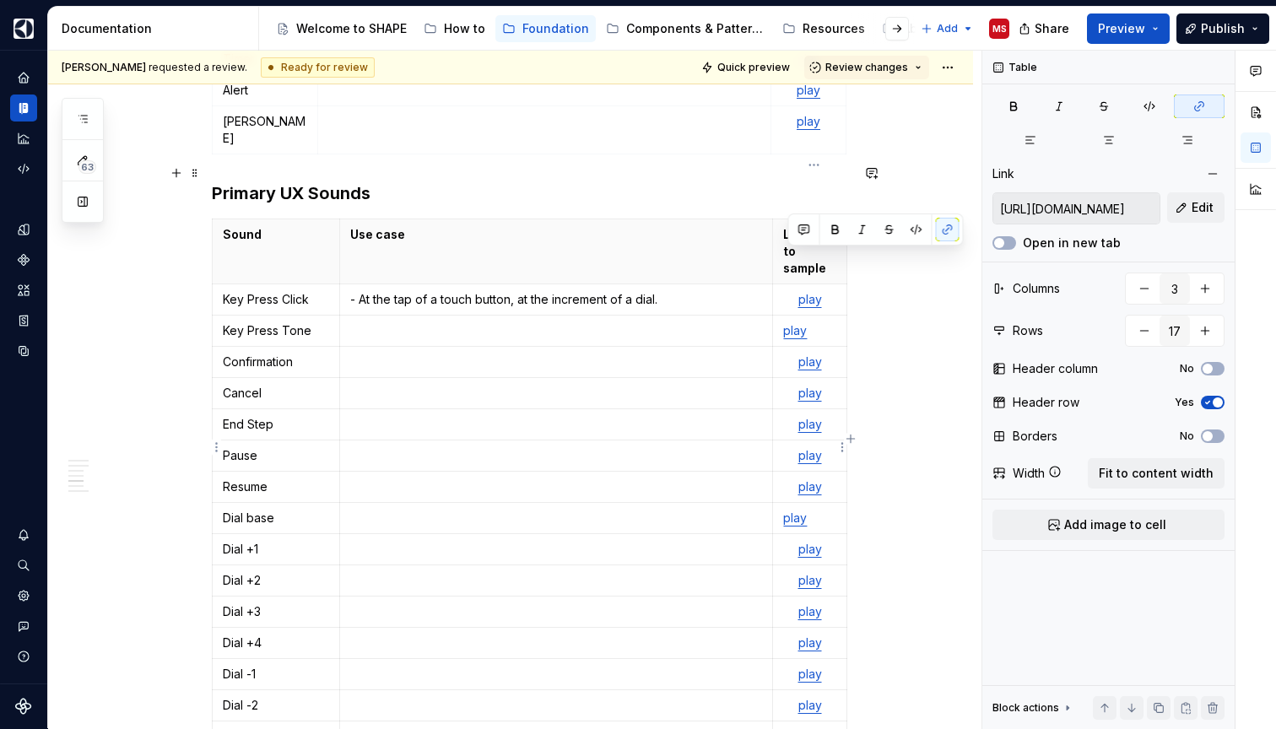
click at [822, 510] on p "play" at bounding box center [809, 518] width 52 height 17
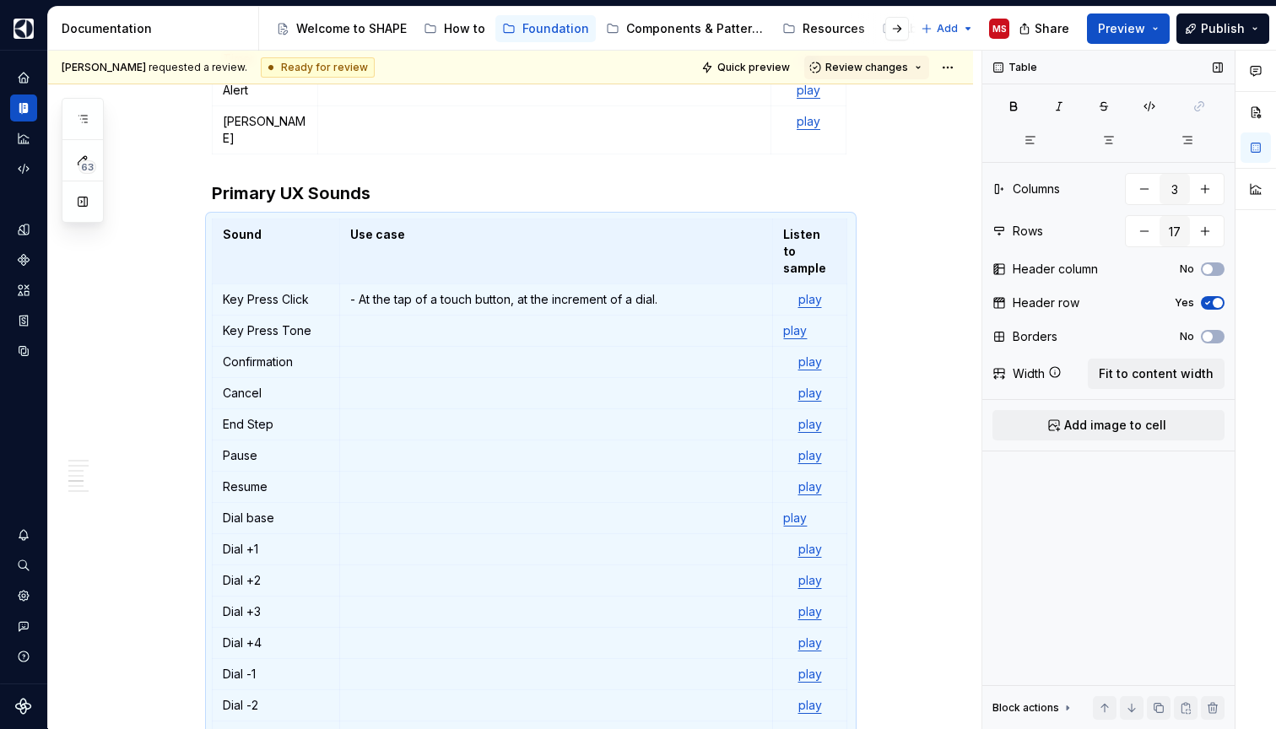
click at [990, 447] on div "Table Columns 3 Rows 17 Header column No Header row Yes Borders No Width Fit to…" at bounding box center [1108, 390] width 252 height 678
click at [833, 226] on p "Listen to sample" at bounding box center [809, 251] width 52 height 51
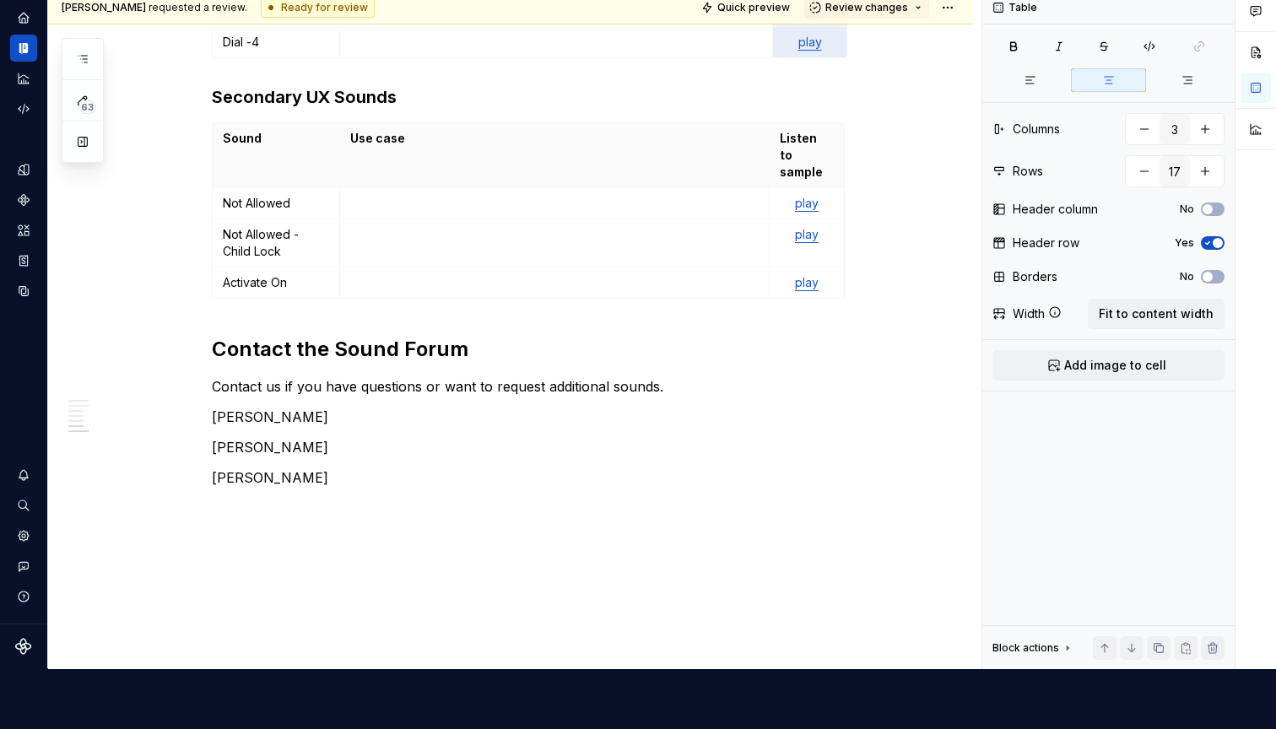
scroll to position [0, 0]
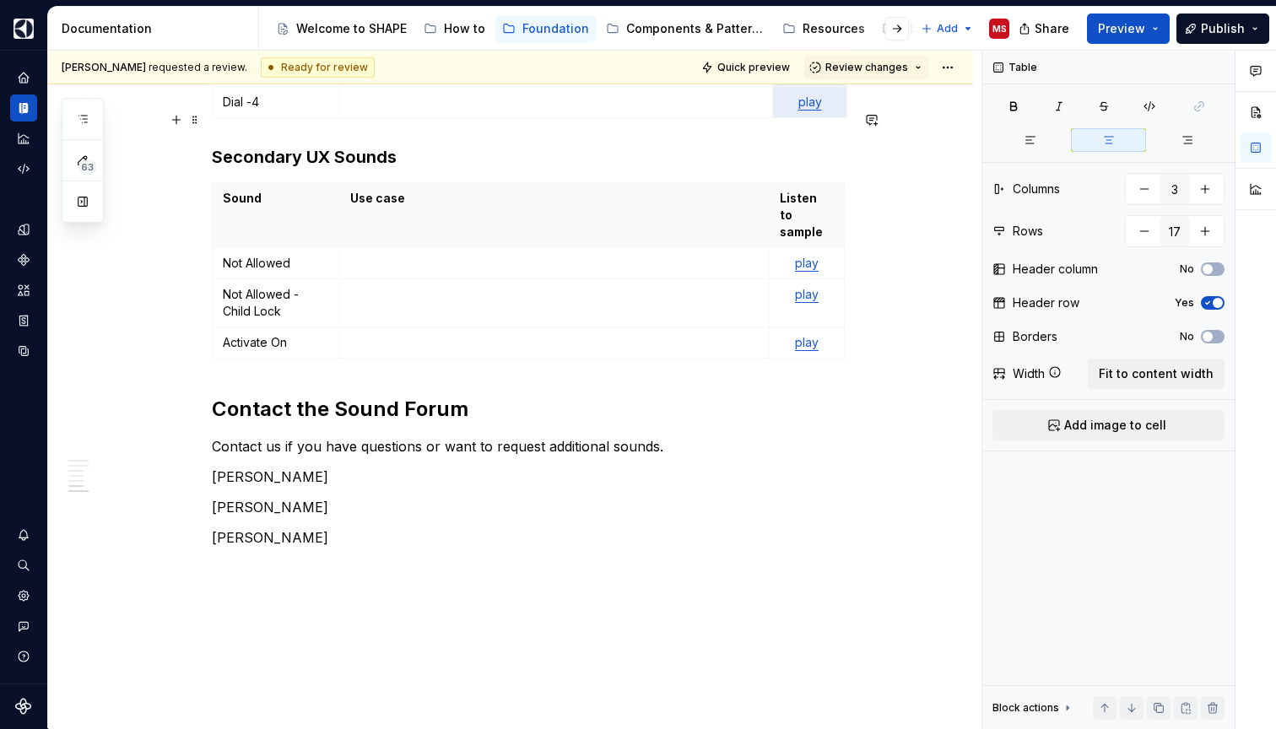
drag, startPoint x: 792, startPoint y: 188, endPoint x: 875, endPoint y: 197, distance: 83.2
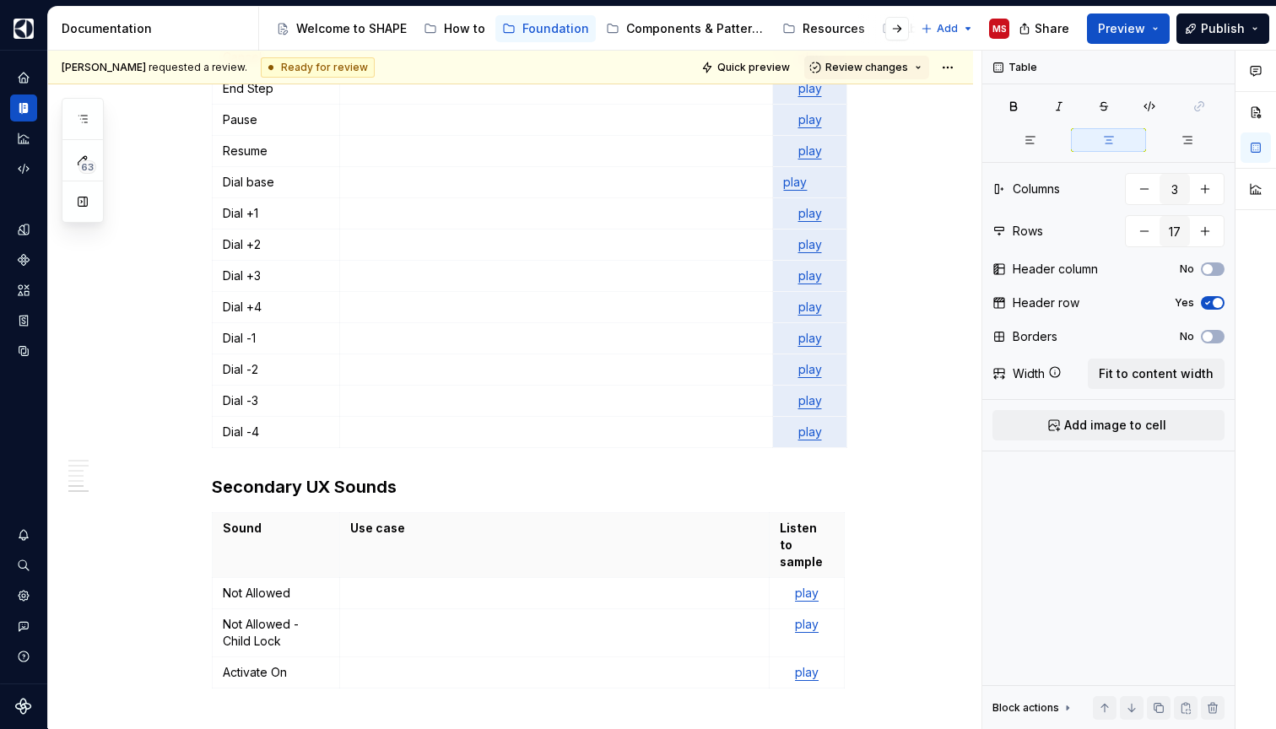
scroll to position [2437, 0]
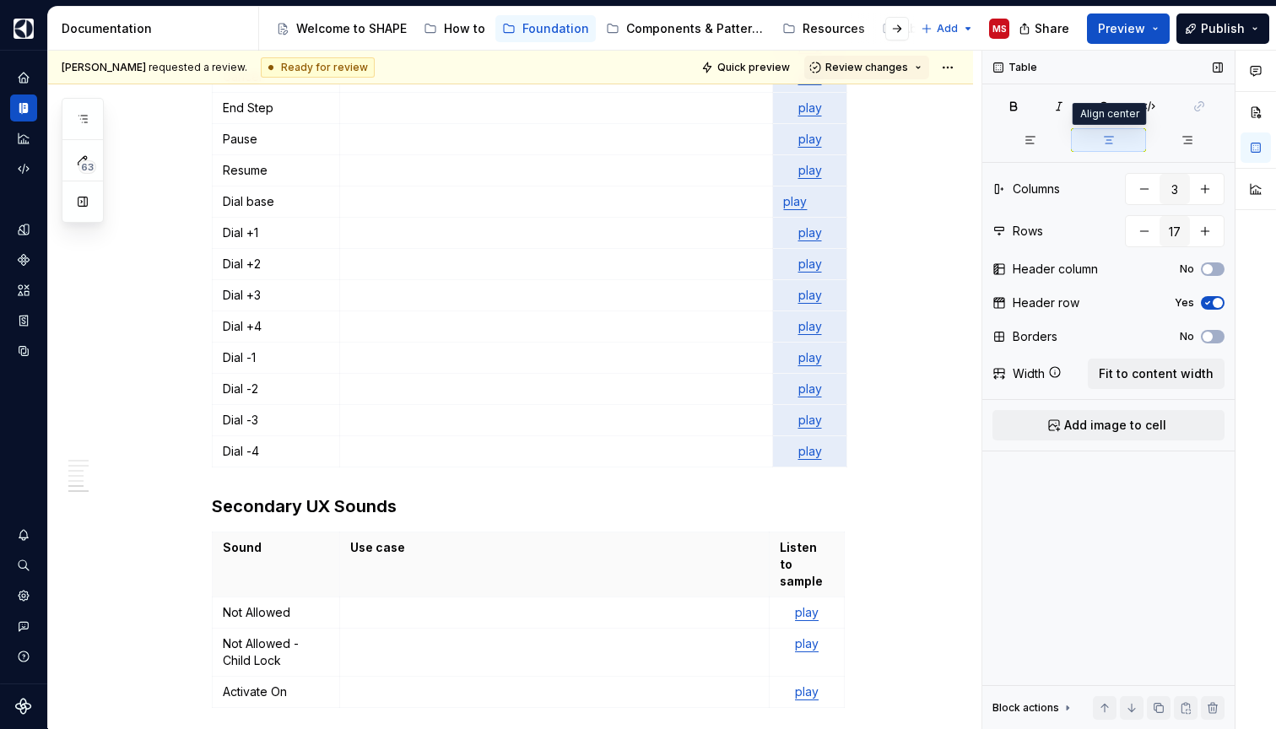
click at [1122, 141] on button "button" at bounding box center [1108, 140] width 75 height 24
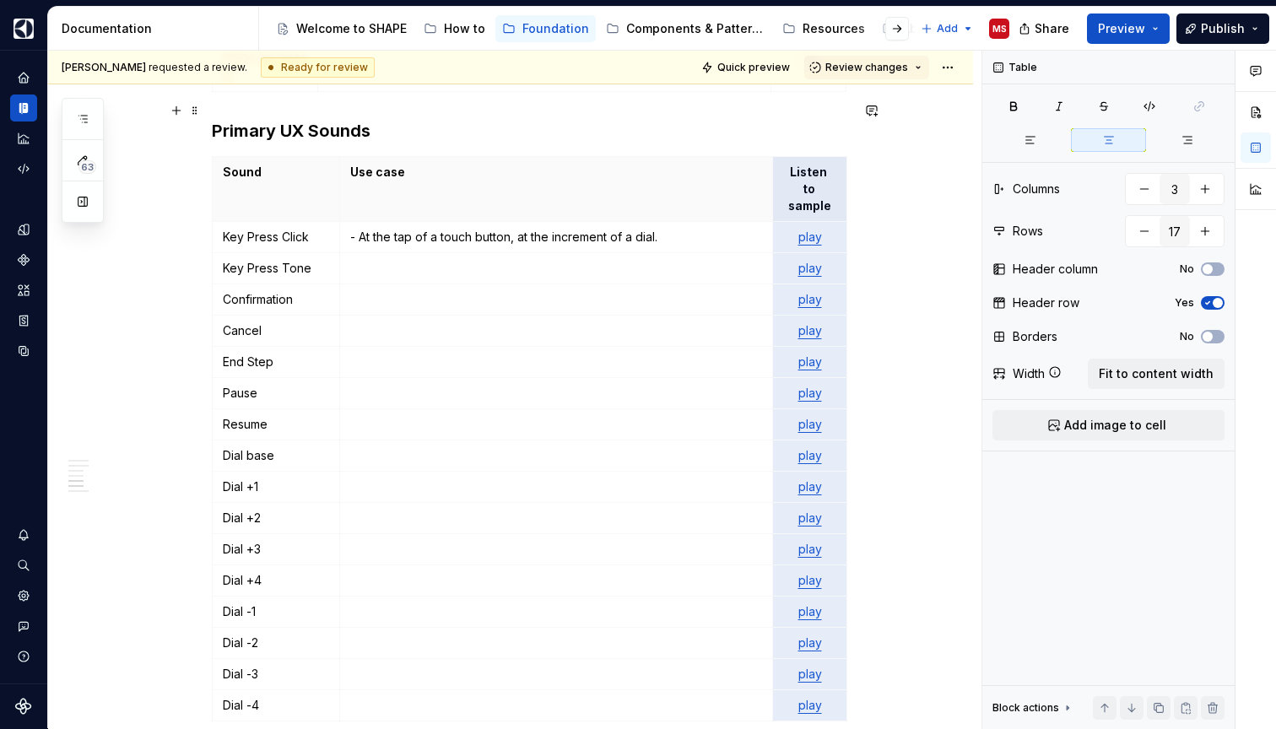
scroll to position [2147, 0]
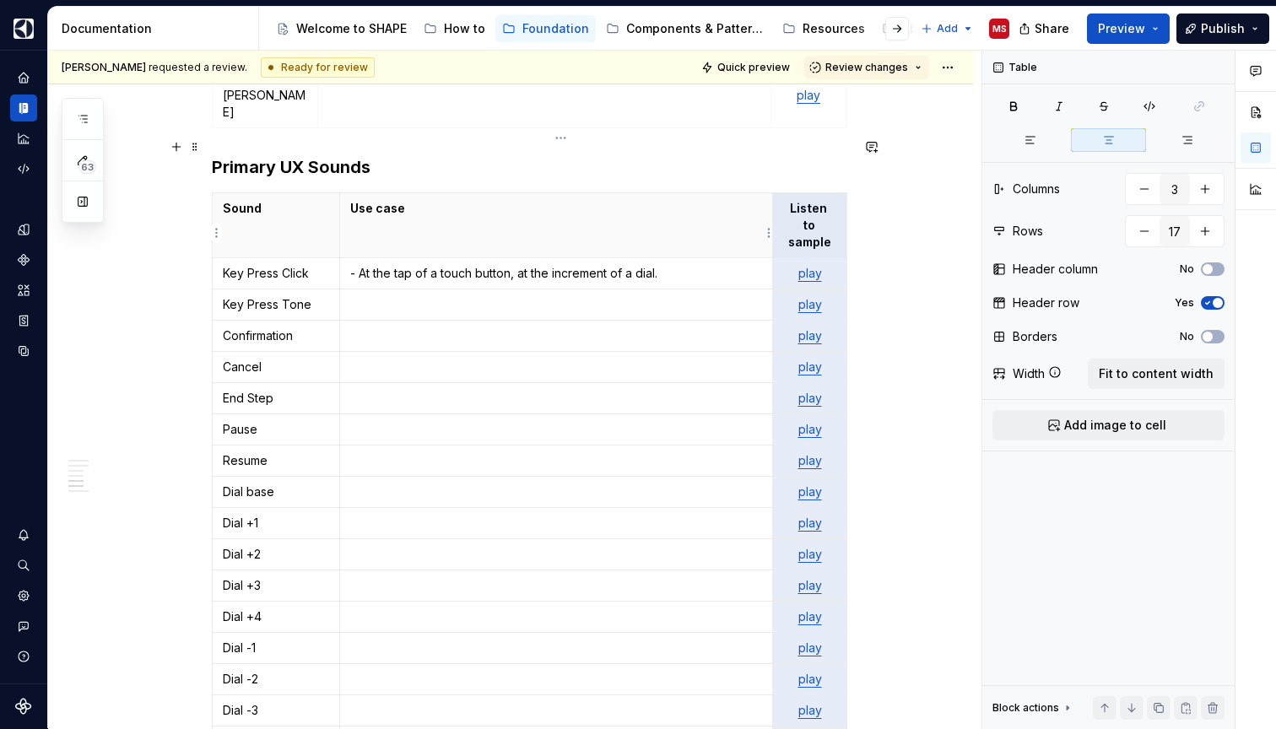
click at [551, 296] on p at bounding box center [556, 304] width 412 height 17
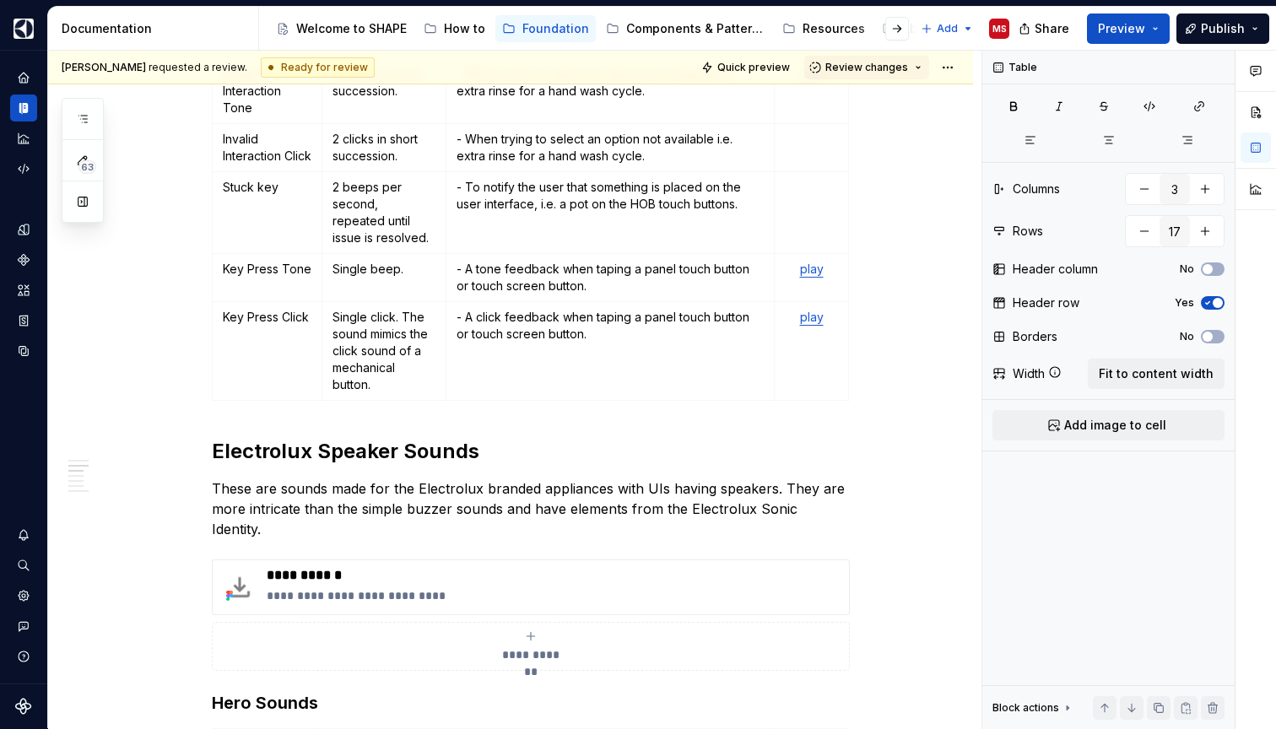
scroll to position [1007, 0]
type input "4"
type input "13"
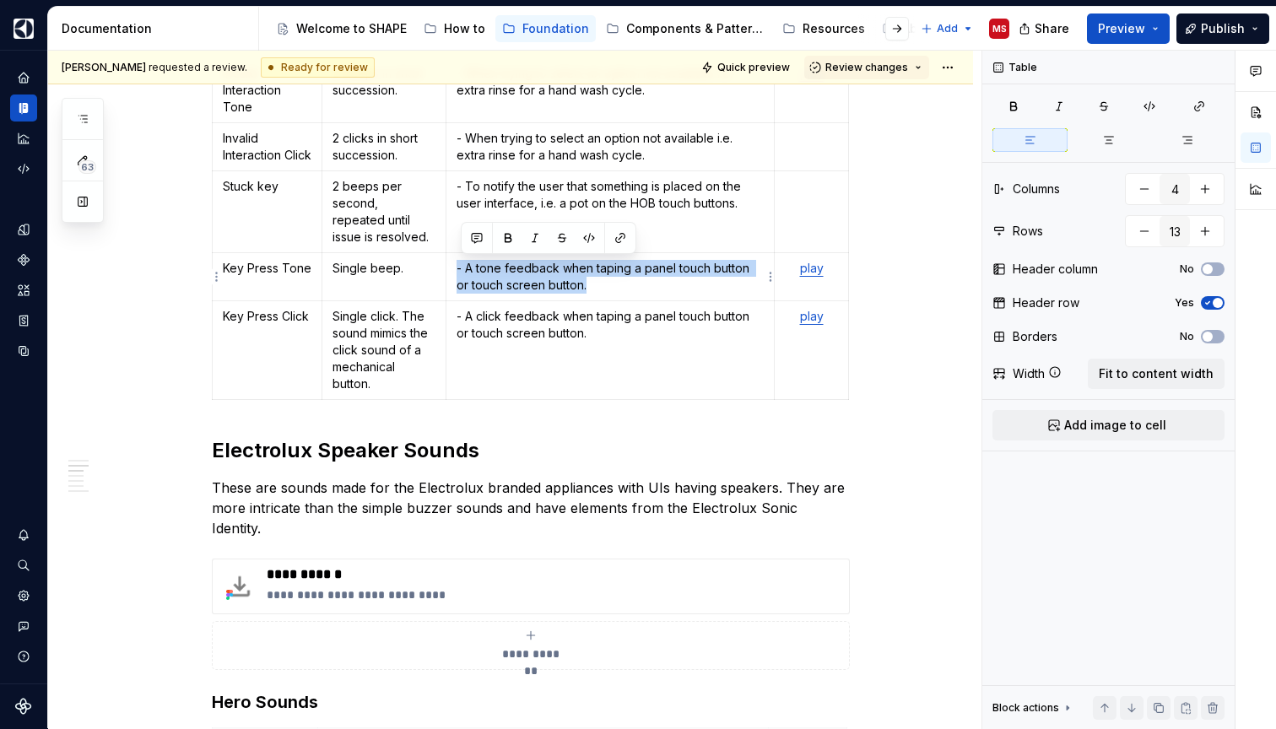
drag, startPoint x: 457, startPoint y: 267, endPoint x: 620, endPoint y: 283, distance: 163.7
click at [620, 283] on td "- A tone feedback when taping a panel touch button or touch screen button." at bounding box center [609, 277] width 329 height 48
copy p "- A tone feedback when taping a panel touch button or touch screen button."
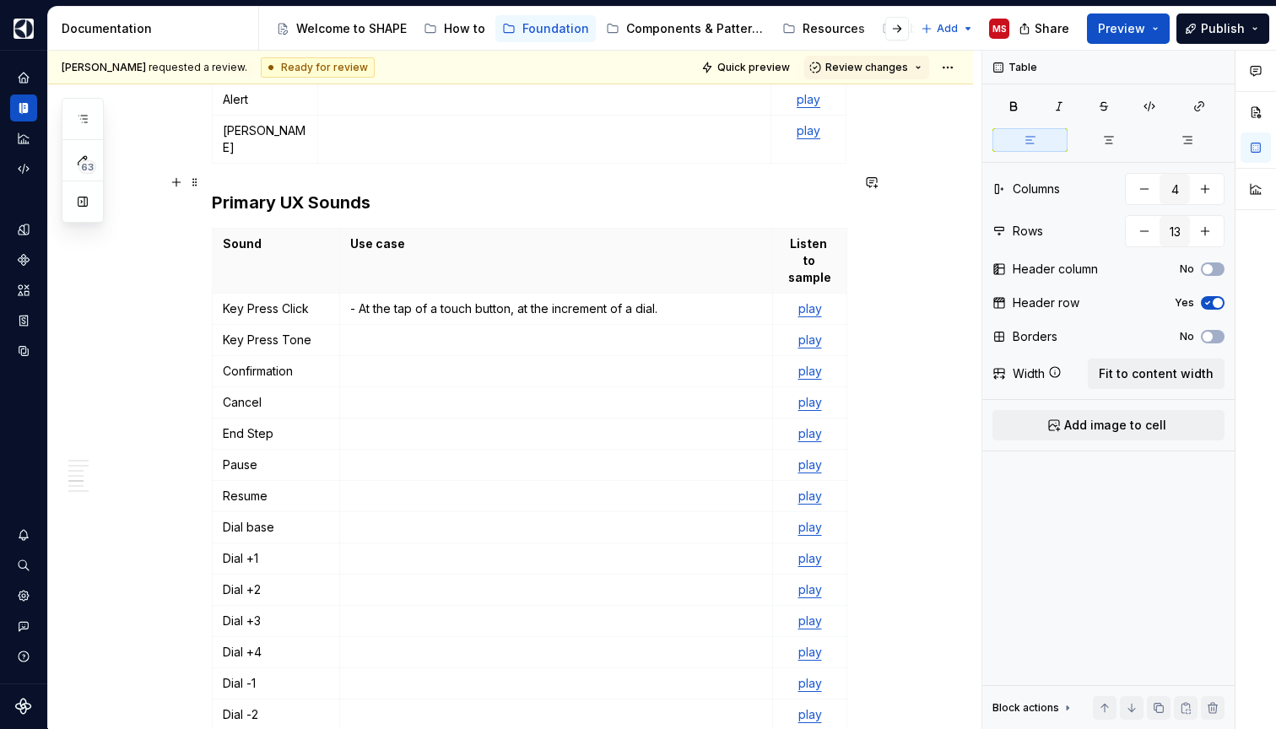
scroll to position [2106, 0]
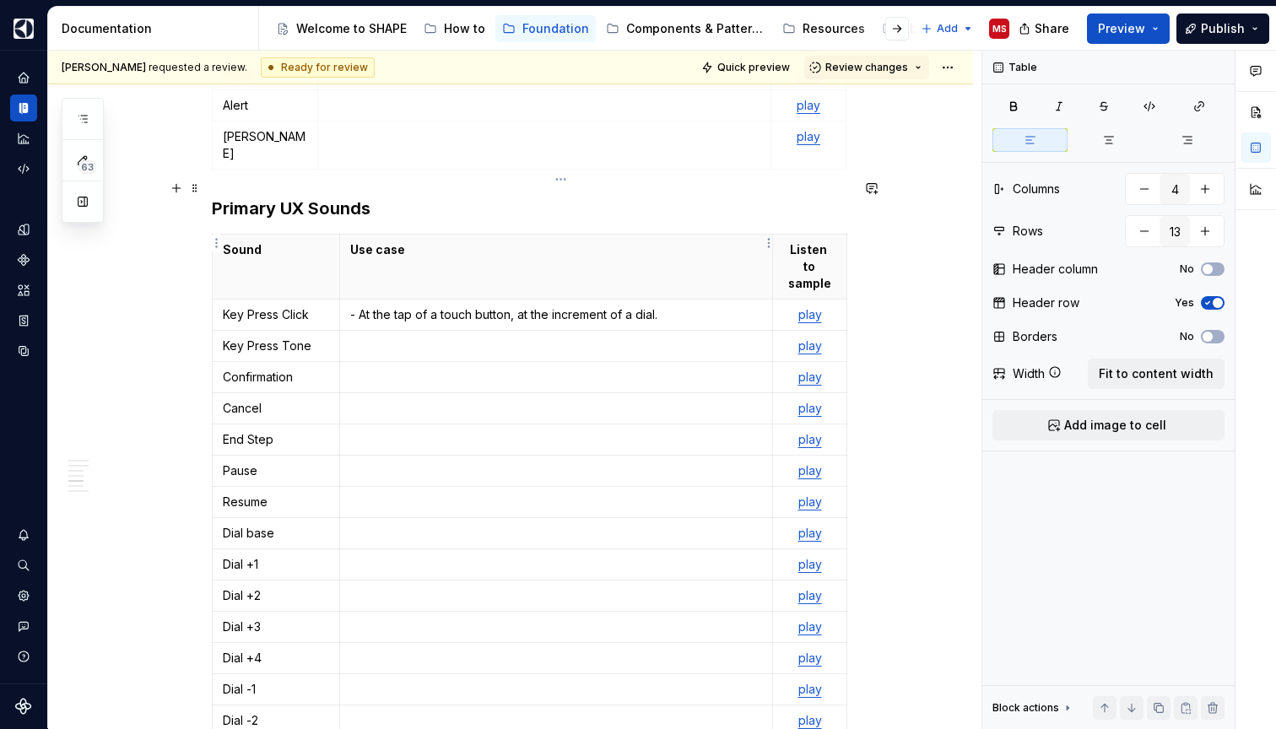
type input "3"
type input "17"
drag, startPoint x: 673, startPoint y: 246, endPoint x: 357, endPoint y: 241, distance: 316.4
click at [357, 306] on p "- At the tap of a touch button, at the increment of a dial." at bounding box center [556, 314] width 412 height 17
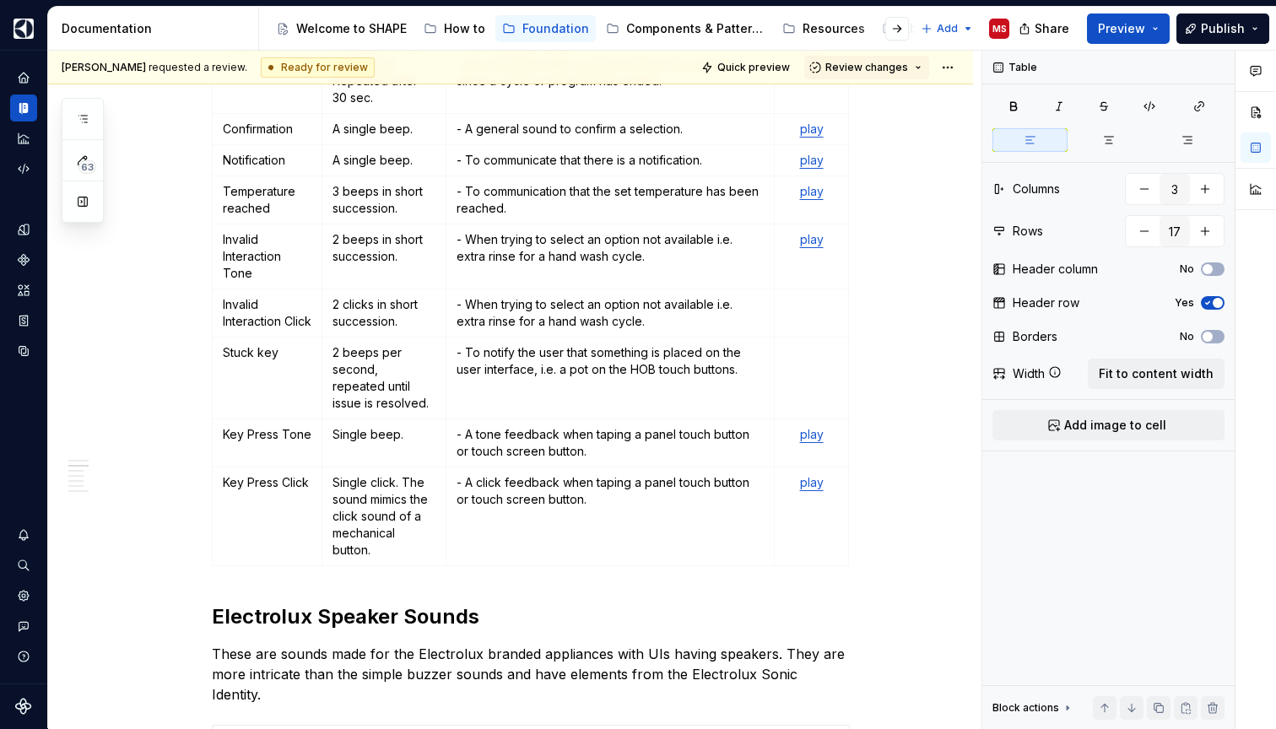
scroll to position [839, 0]
type input "4"
type input "13"
drag, startPoint x: 618, startPoint y: 503, endPoint x: 456, endPoint y: 486, distance: 162.9
click at [456, 486] on td "- A click feedback when taping a panel touch button or touch screen button." at bounding box center [609, 517] width 329 height 99
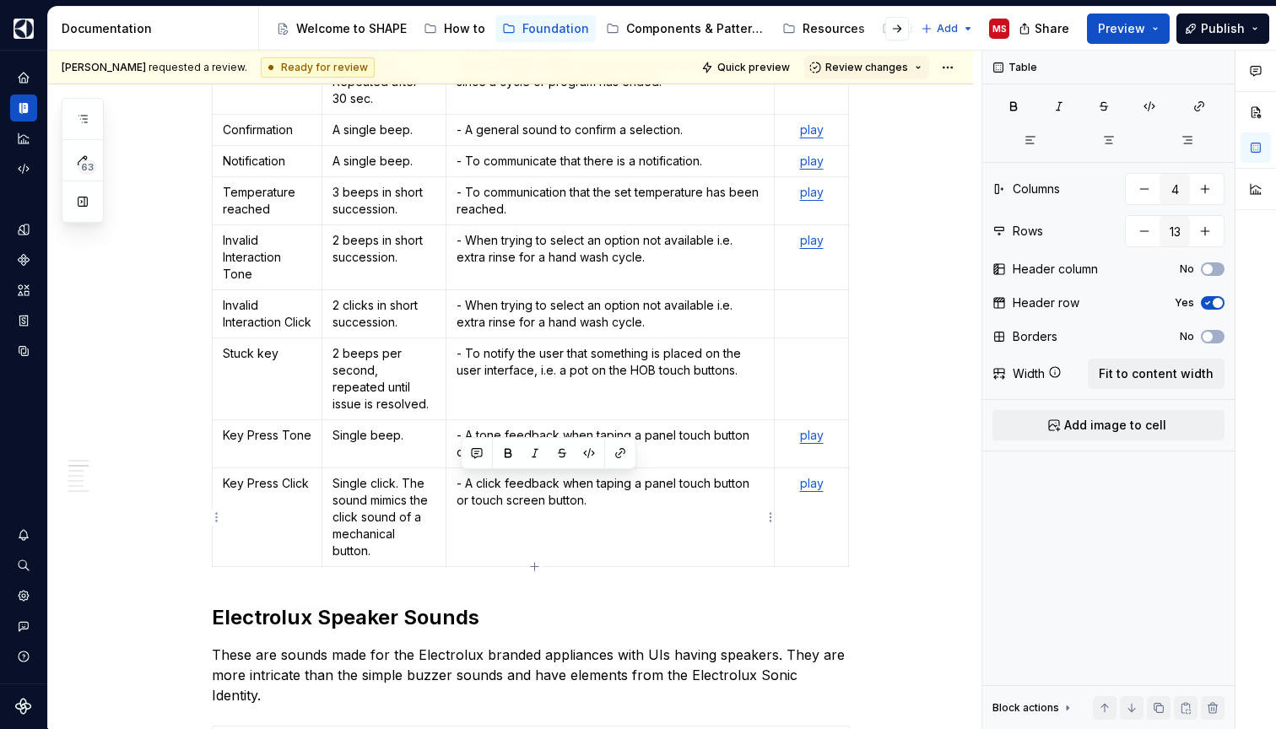
copy p "- A click feedback when taping a panel touch button or touch screen button."
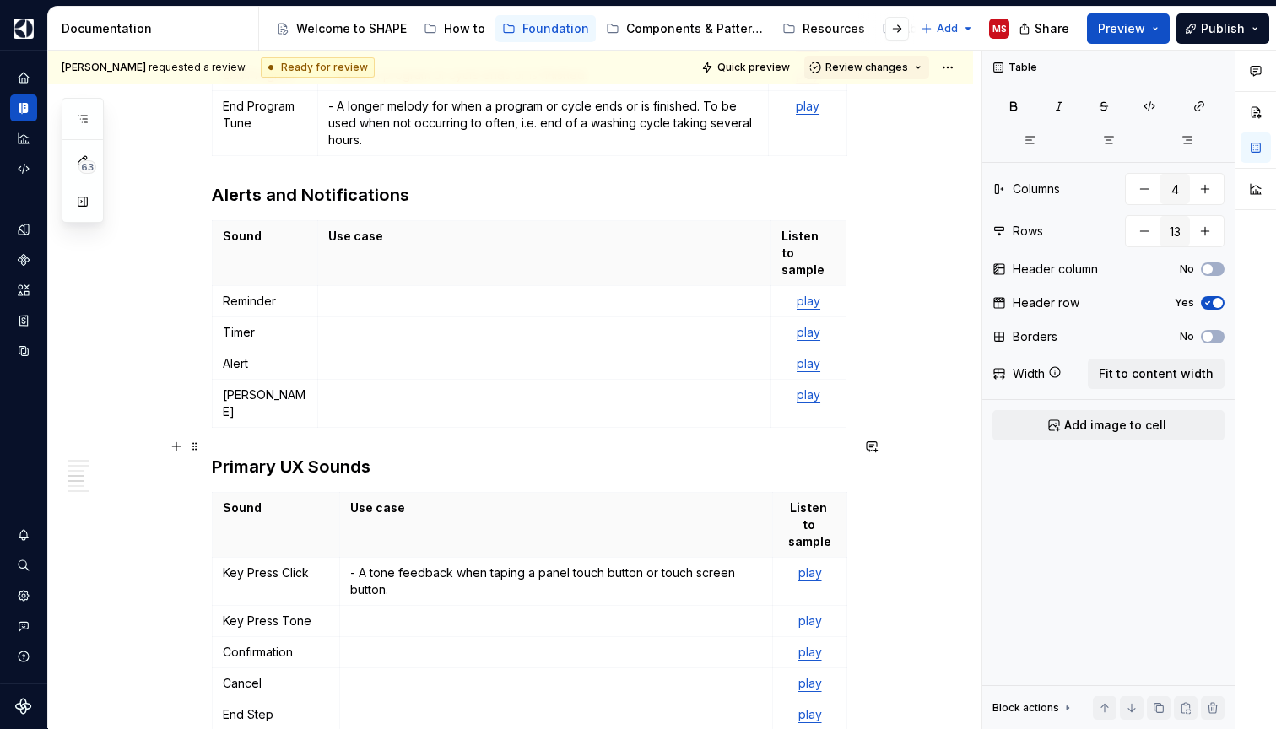
scroll to position [1892, 0]
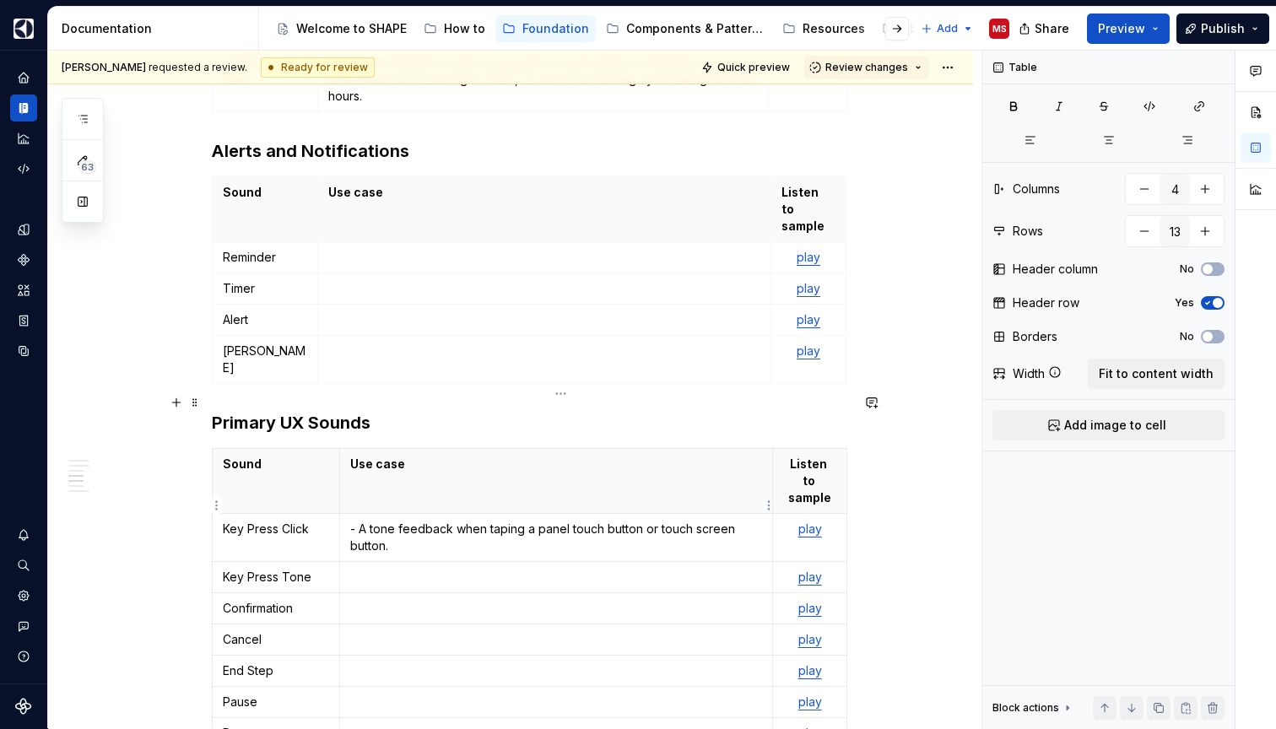
type input "3"
type input "17"
click at [391, 569] on p at bounding box center [556, 577] width 412 height 17
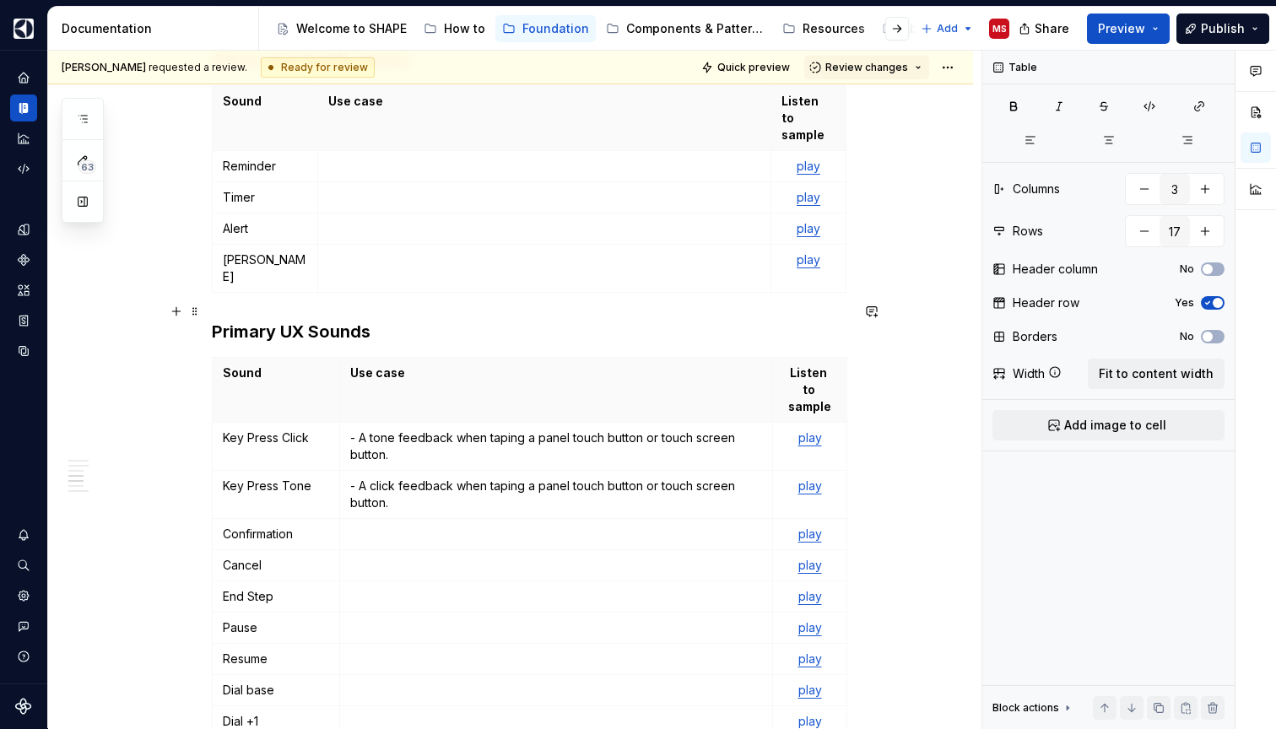
scroll to position [1995, 0]
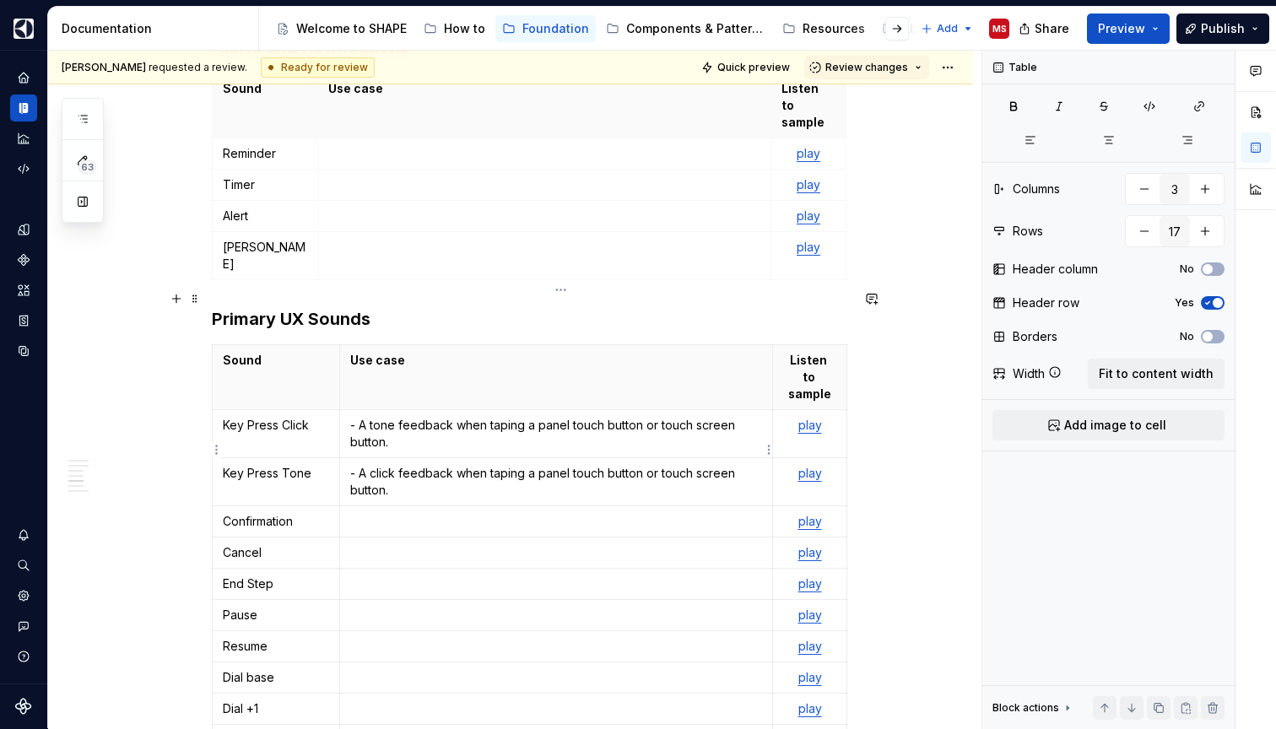
click at [395, 513] on p at bounding box center [556, 521] width 412 height 17
click at [382, 544] on p at bounding box center [556, 552] width 412 height 17
click at [542, 544] on p "- When cancel a selection" at bounding box center [556, 552] width 412 height 17
click at [531, 575] on p at bounding box center [556, 583] width 412 height 17
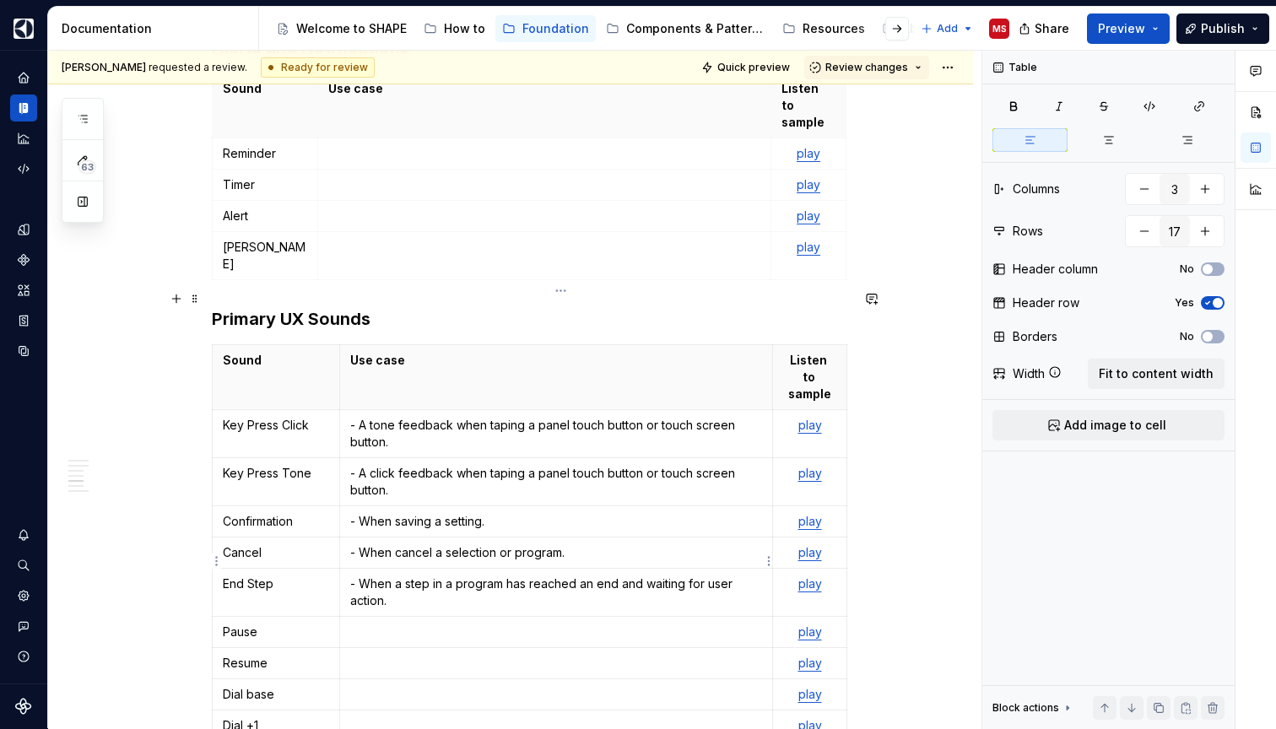
click at [521, 623] on p at bounding box center [556, 631] width 412 height 17
click at [531, 648] on td at bounding box center [556, 663] width 433 height 31
click at [539, 686] on p at bounding box center [556, 694] width 412 height 17
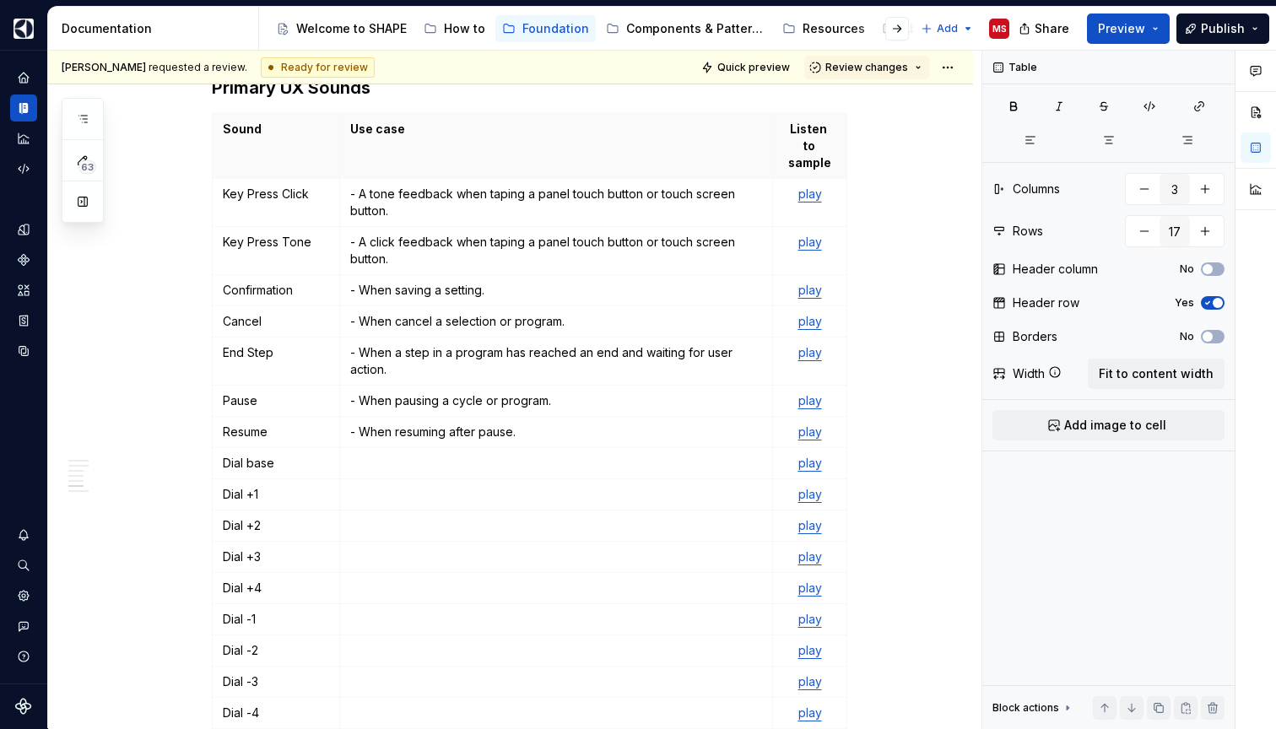
scroll to position [2227, 0]
click at [471, 233] on p "- A click feedback when taping a panel touch button or touch screen button." at bounding box center [556, 250] width 412 height 34
click at [435, 233] on p "- A click feedback when taping a panel touch button or touch screen button. Thi…" at bounding box center [556, 250] width 412 height 34
click at [491, 233] on p "- A click feedback when taping a panel touch button or touch screen button. Thi…" at bounding box center [556, 250] width 412 height 34
click at [627, 233] on p "- A click feedback when taping a panel touch button or touch screen button. Thi…" at bounding box center [556, 250] width 412 height 34
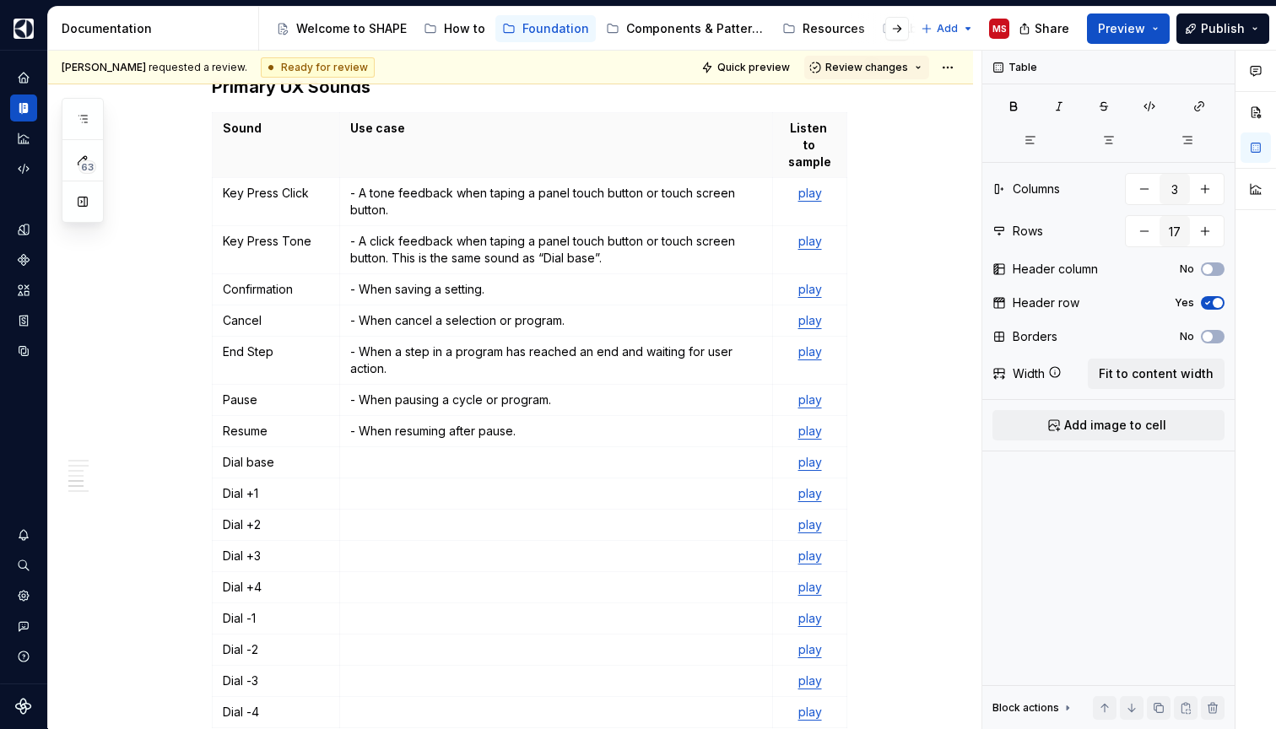
scroll to position [2177, 0]
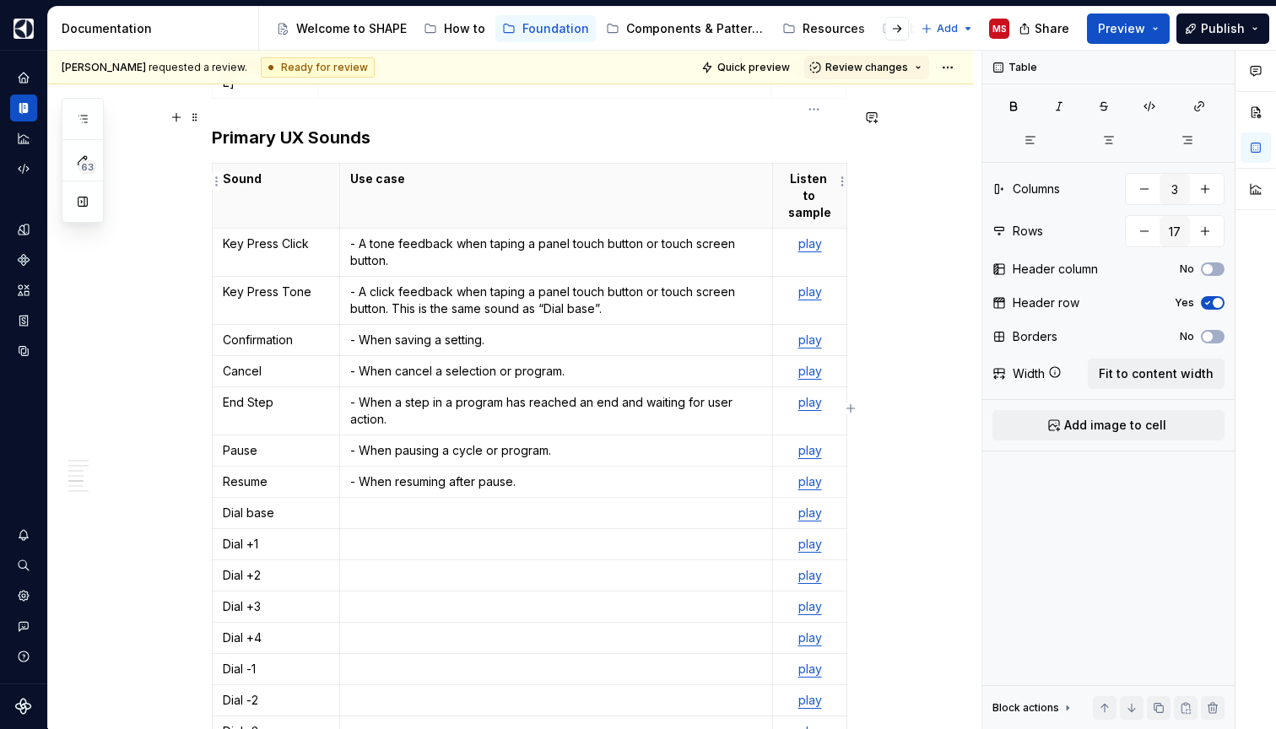
click at [807, 236] on link "play" at bounding box center [810, 243] width 24 height 14
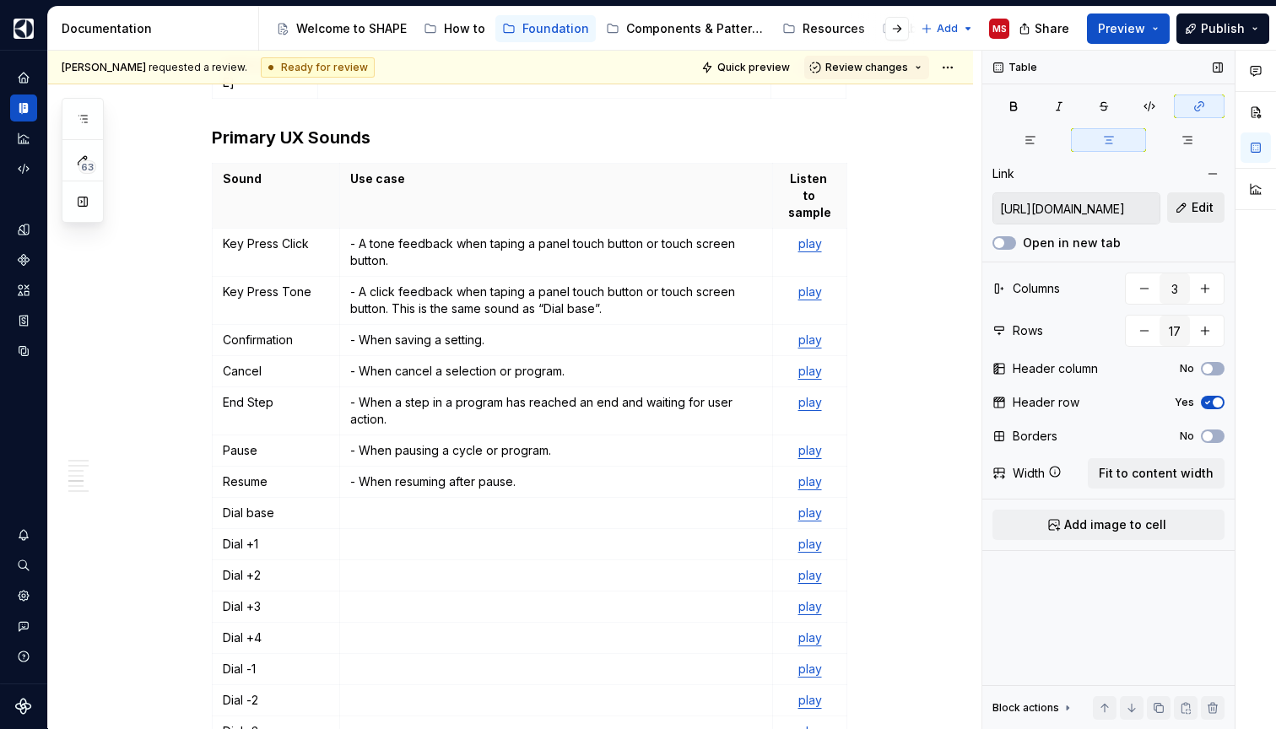
click at [1182, 208] on button "Edit" at bounding box center [1195, 207] width 57 height 30
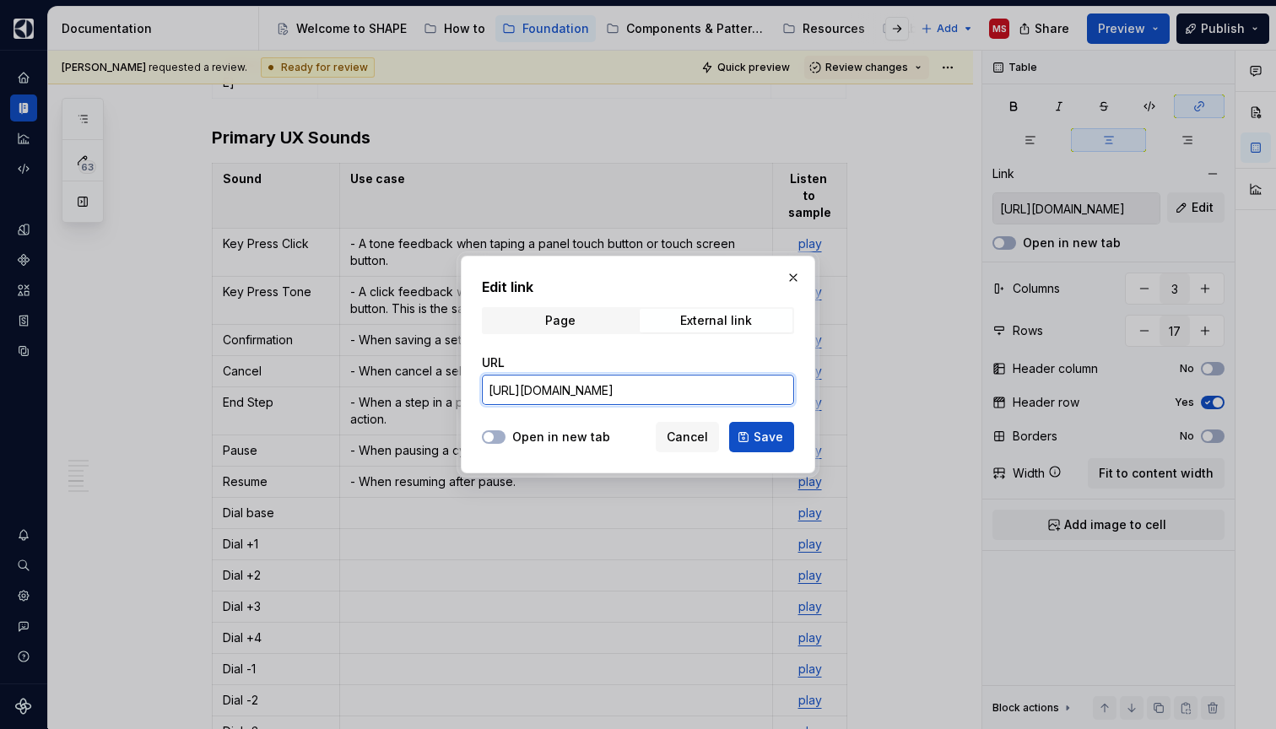
drag, startPoint x: 688, startPoint y: 396, endPoint x: 796, endPoint y: 401, distance: 109.0
click at [795, 402] on div "Edit link Page External link URL [URL][DOMAIN_NAME] Open in new tab Cancel Save" at bounding box center [638, 365] width 354 height 218
click at [792, 278] on button "button" at bounding box center [793, 278] width 24 height 24
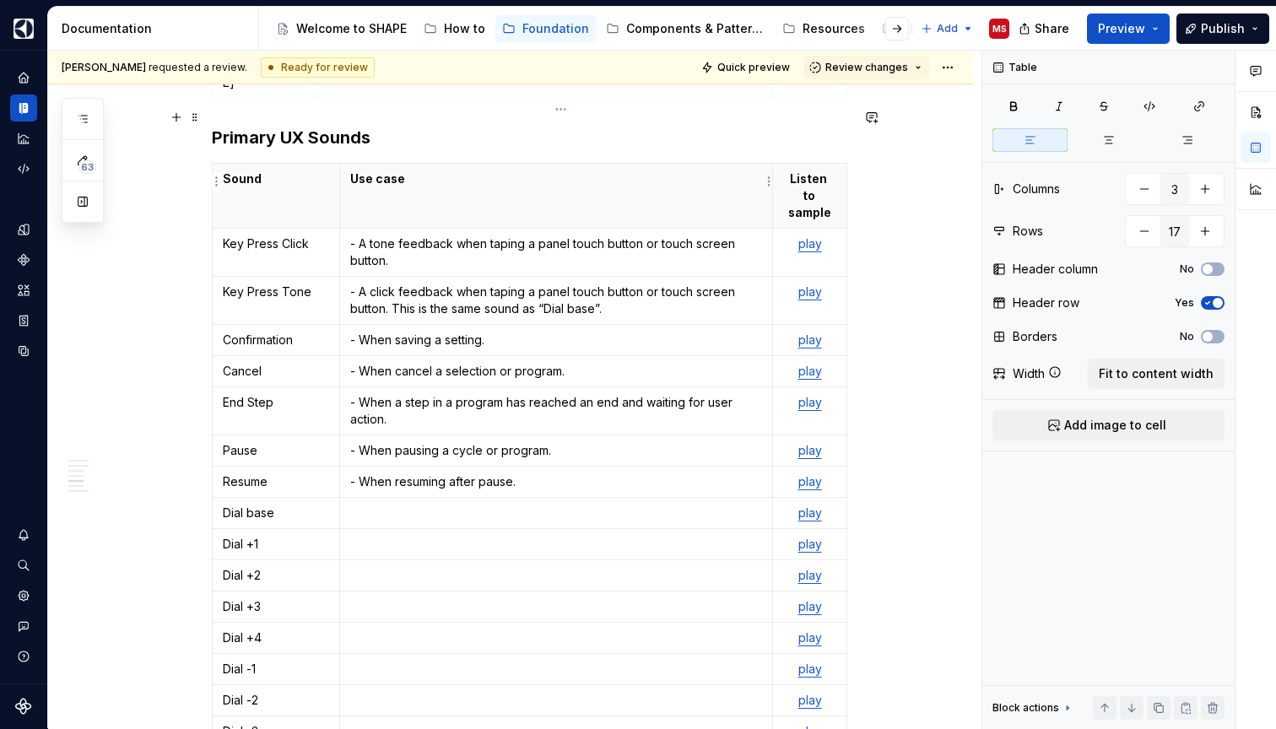
click at [386, 235] on p "- A tone feedback when taping a panel touch button or touch screen button." at bounding box center [556, 252] width 412 height 34
click at [385, 283] on p "- A click feedback when taping a panel touch button or touch screen button. Thi…" at bounding box center [556, 300] width 412 height 34
click at [559, 325] on td "- When saving a setting." at bounding box center [556, 340] width 433 height 31
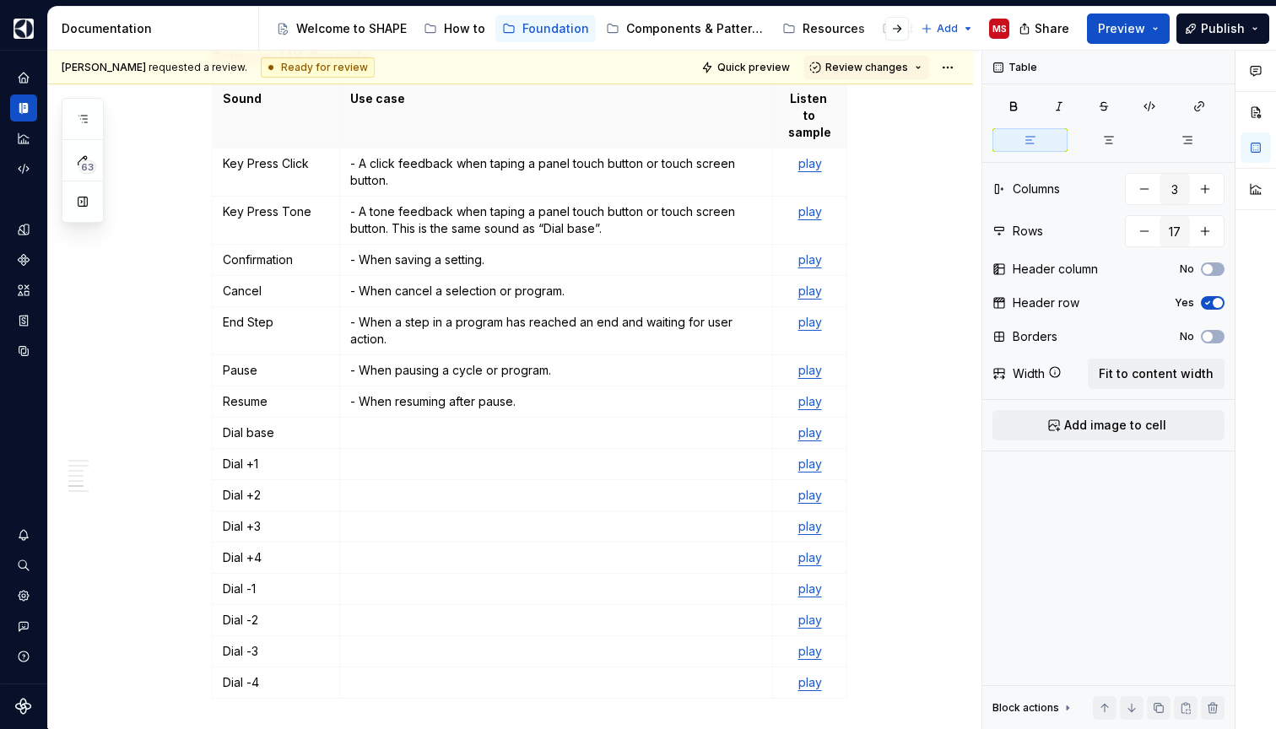
scroll to position [2274, 0]
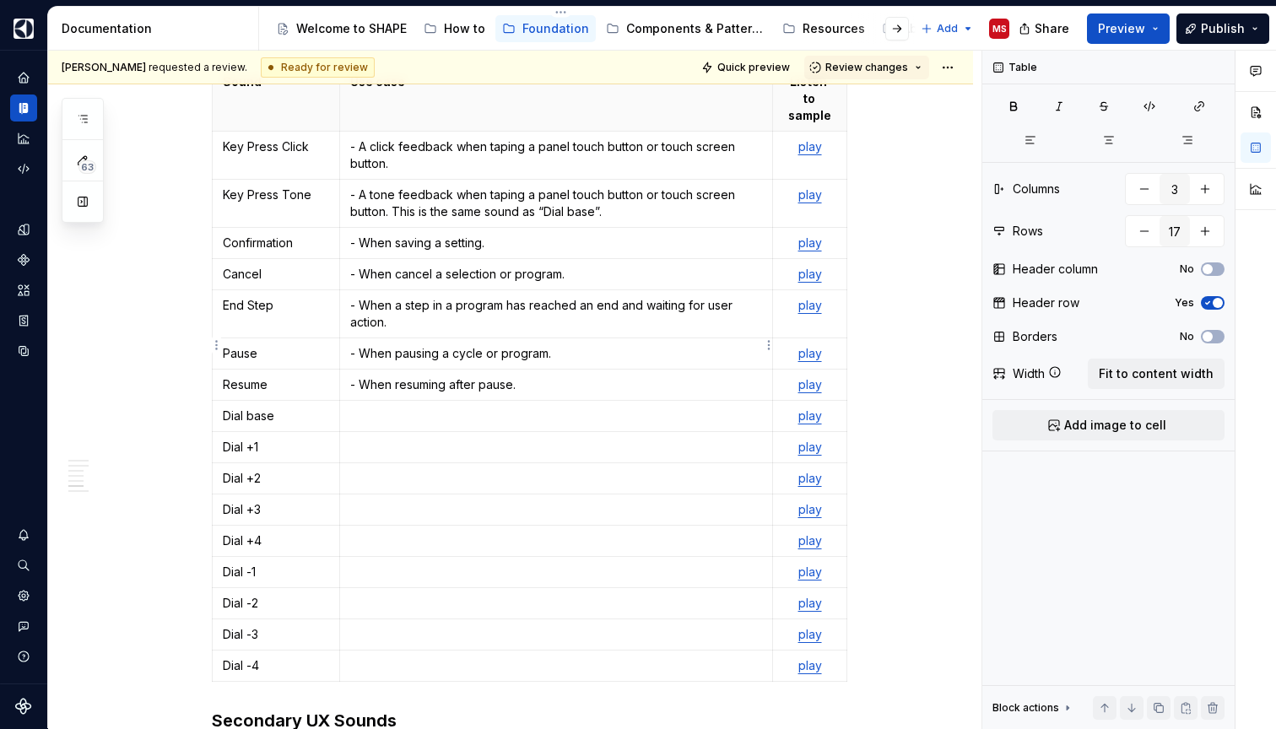
click at [526, 408] on p at bounding box center [556, 416] width 412 height 17
click at [448, 408] on p "- A base tone when adding pitch to the feed-back when" at bounding box center [556, 416] width 412 height 17
click at [658, 408] on p "- A base tone for adding pitch to the feed-back when" at bounding box center [556, 416] width 412 height 17
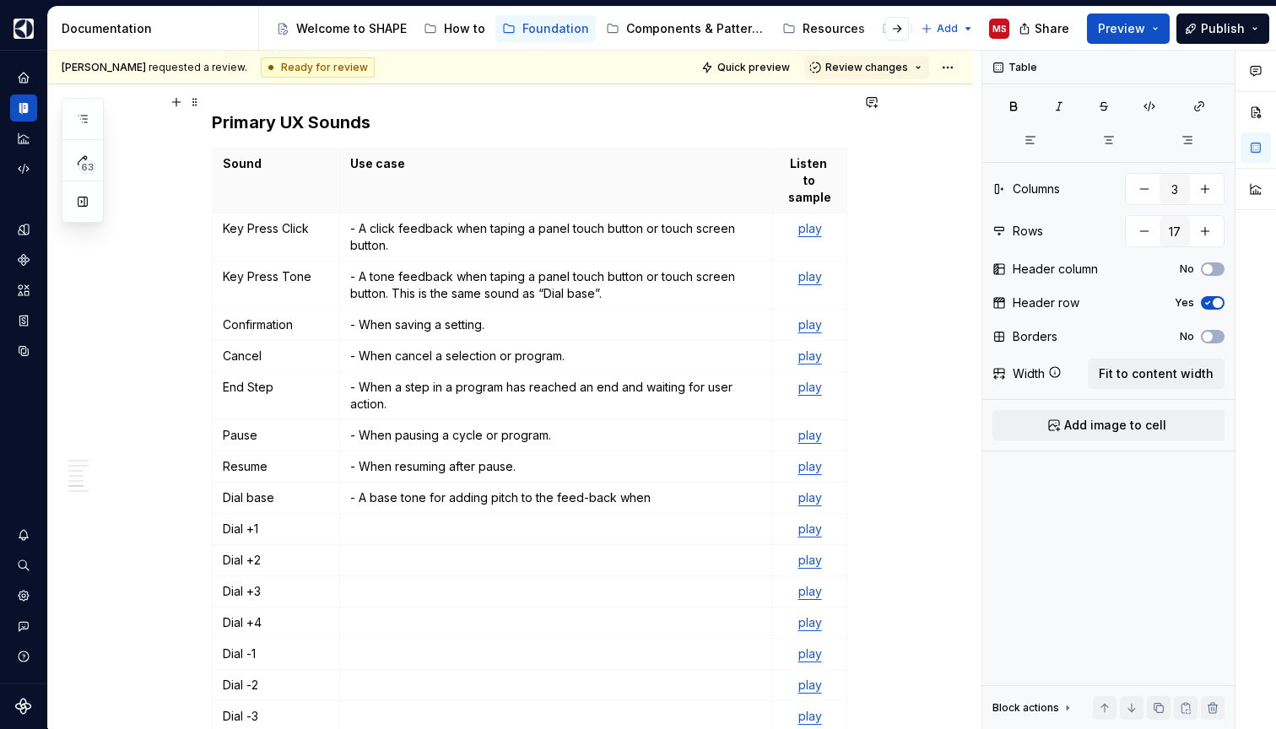
scroll to position [2240, 0]
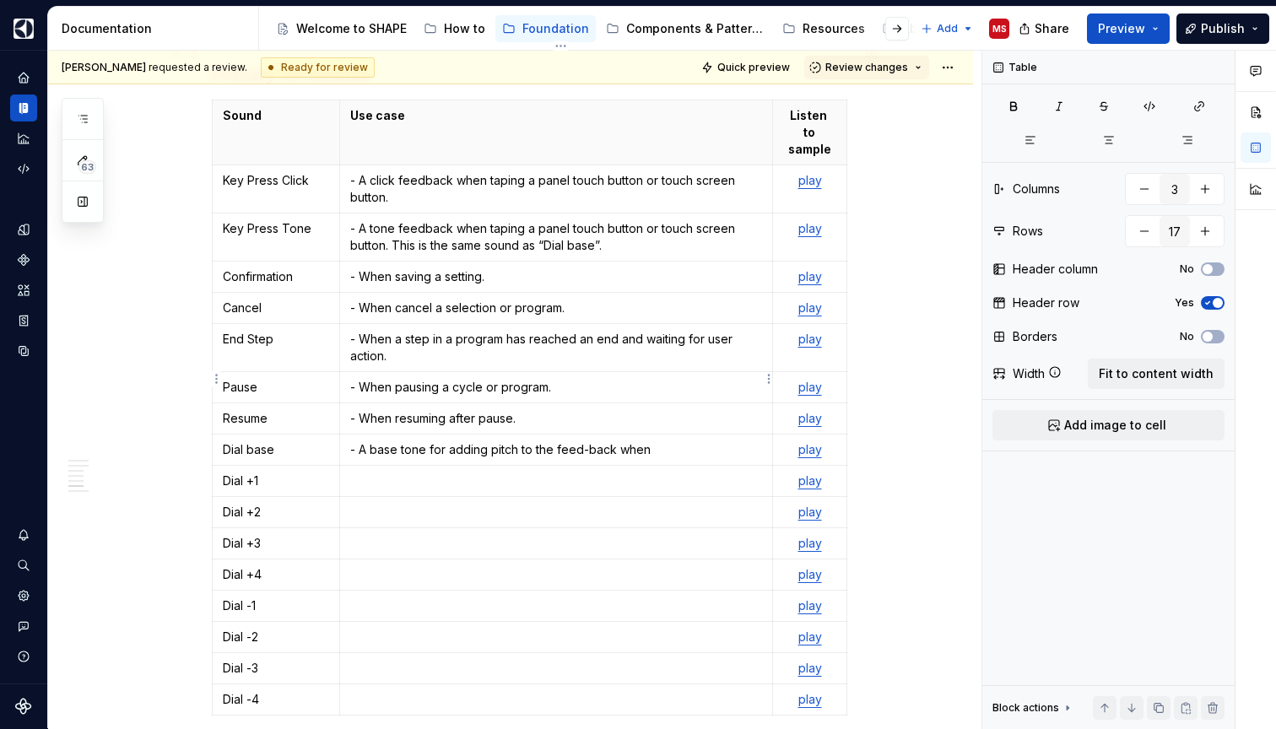
click at [443, 441] on p "- A base tone for adding pitch to the feed-back when" at bounding box center [556, 449] width 412 height 17
click at [647, 441] on p "- A base tone when adding pitch to the feed-back when" at bounding box center [556, 449] width 412 height 17
type textarea "*"
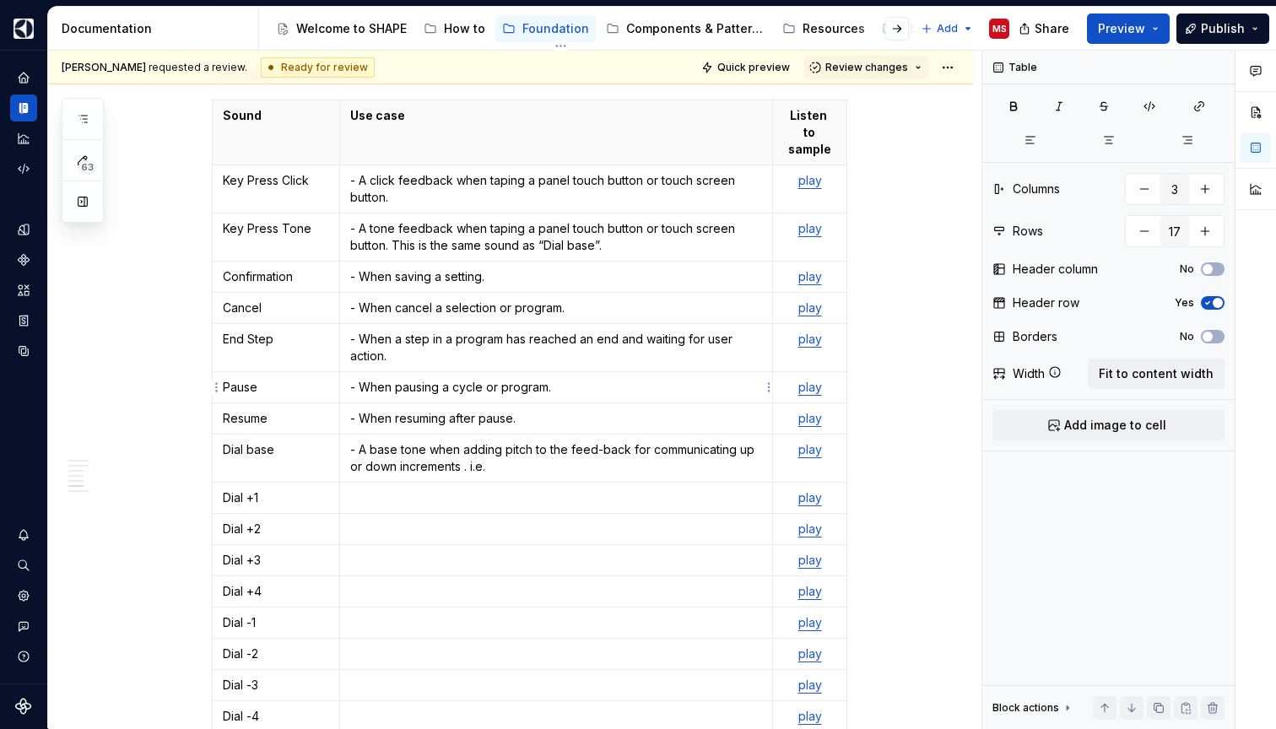
click at [448, 441] on p "- A base tone when adding pitch to the feed-back for communicating up or down i…" at bounding box center [556, 458] width 412 height 34
click at [539, 441] on p "- A base tone when adding pitch to the feed-back for communicating up or down i…" at bounding box center [556, 458] width 412 height 34
click at [390, 441] on p "- A base tone when adding pitch to the feed-back for communicating up or down i…" at bounding box center [556, 458] width 412 height 34
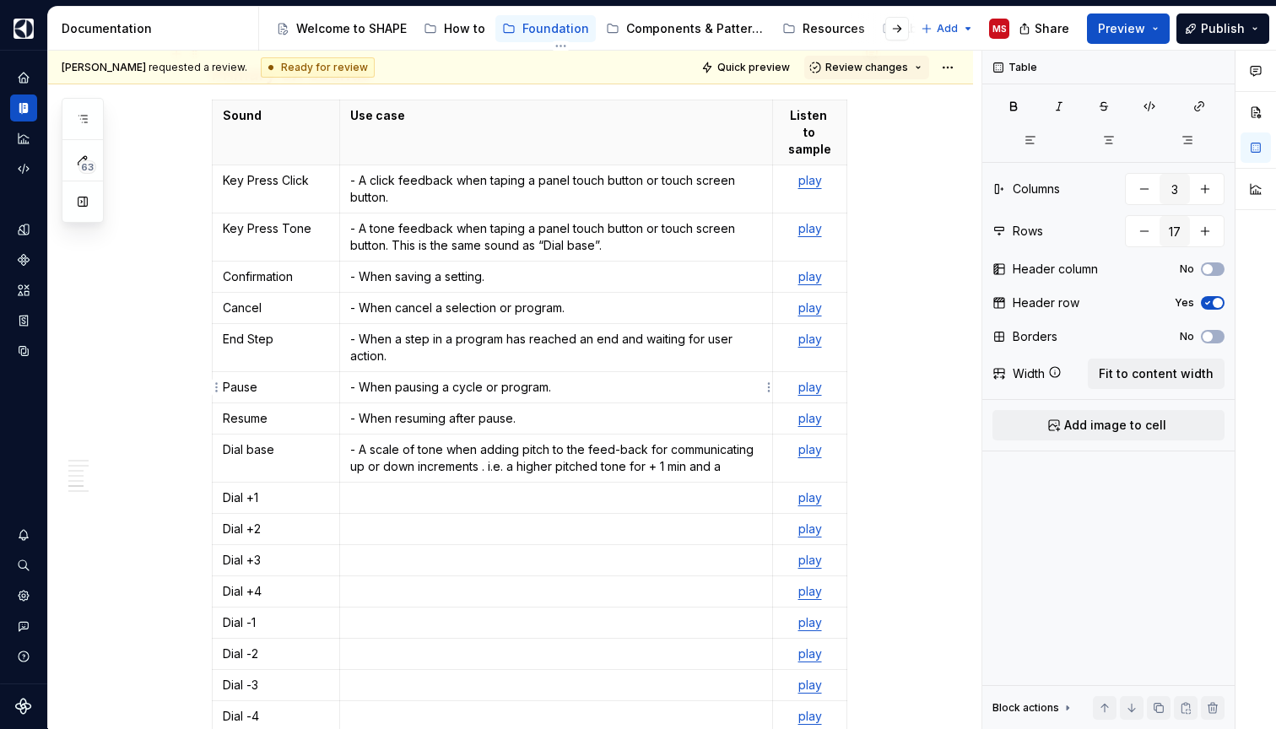
click at [445, 441] on p "- A scale of tone when adding pitch to the feed-back for communicating up or do…" at bounding box center [556, 458] width 412 height 34
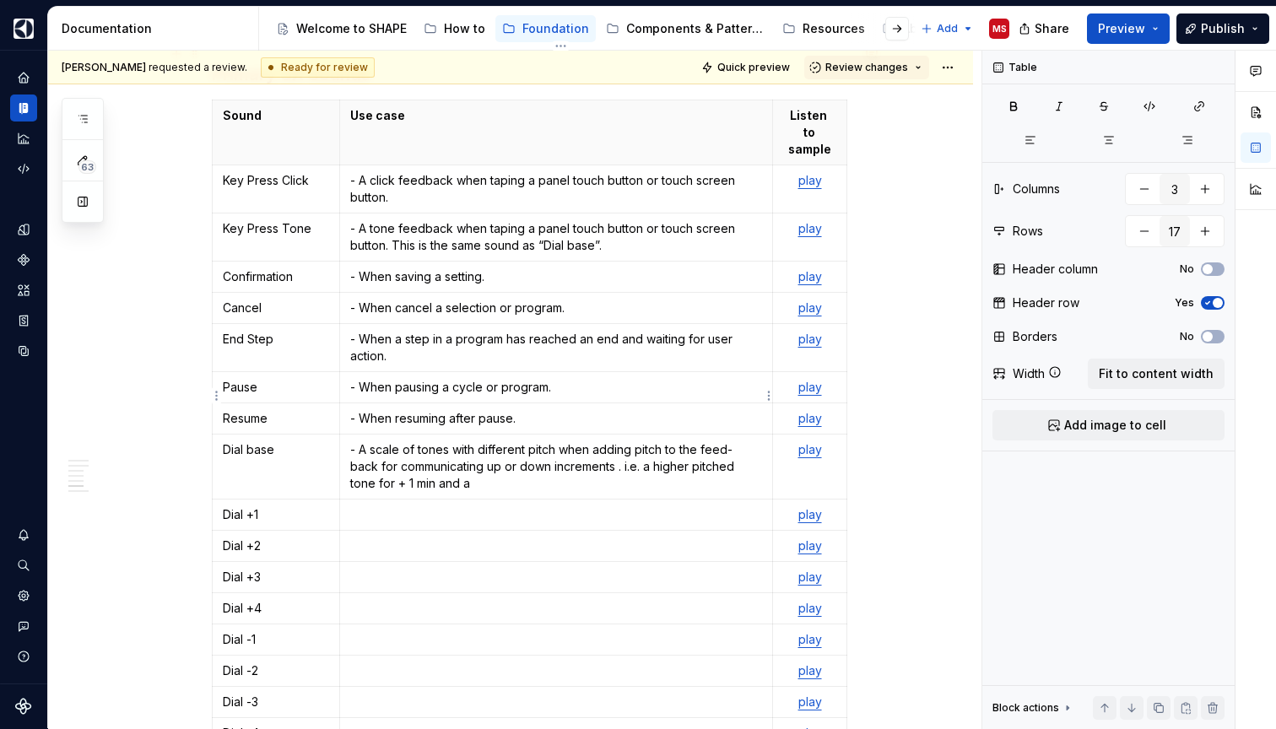
click at [652, 441] on p "- A scale of tones with different pitch when adding pitch to the feed-back for …" at bounding box center [556, 466] width 412 height 51
click at [626, 441] on p "- A scale of tones with different pitch when adding pitch to the feed-back for …" at bounding box center [556, 466] width 412 height 51
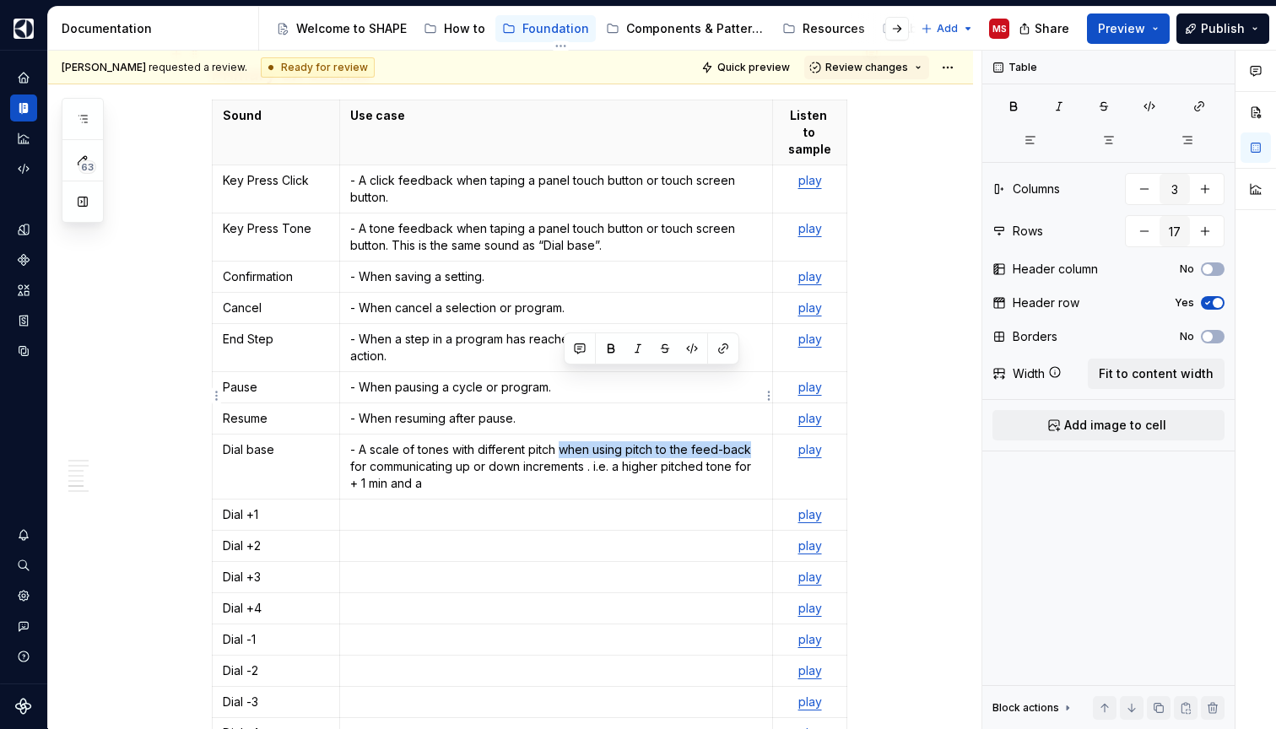
drag, startPoint x: 567, startPoint y: 379, endPoint x: 758, endPoint y: 376, distance: 191.5
click at [758, 441] on p "- A scale of tones with different pitch when using pitch to the feed-back for c…" at bounding box center [556, 466] width 412 height 51
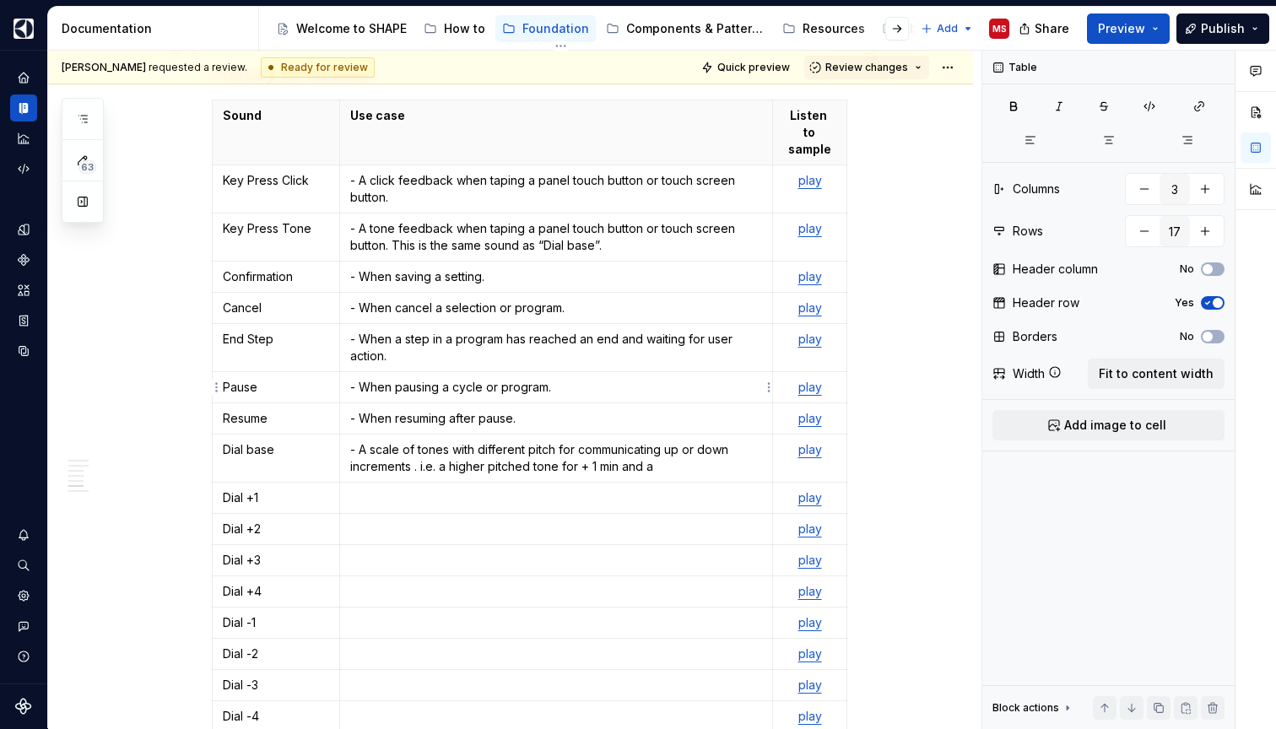
click at [418, 441] on p "- A scale of tones with different pitch for communicating up or down increments…" at bounding box center [556, 458] width 412 height 34
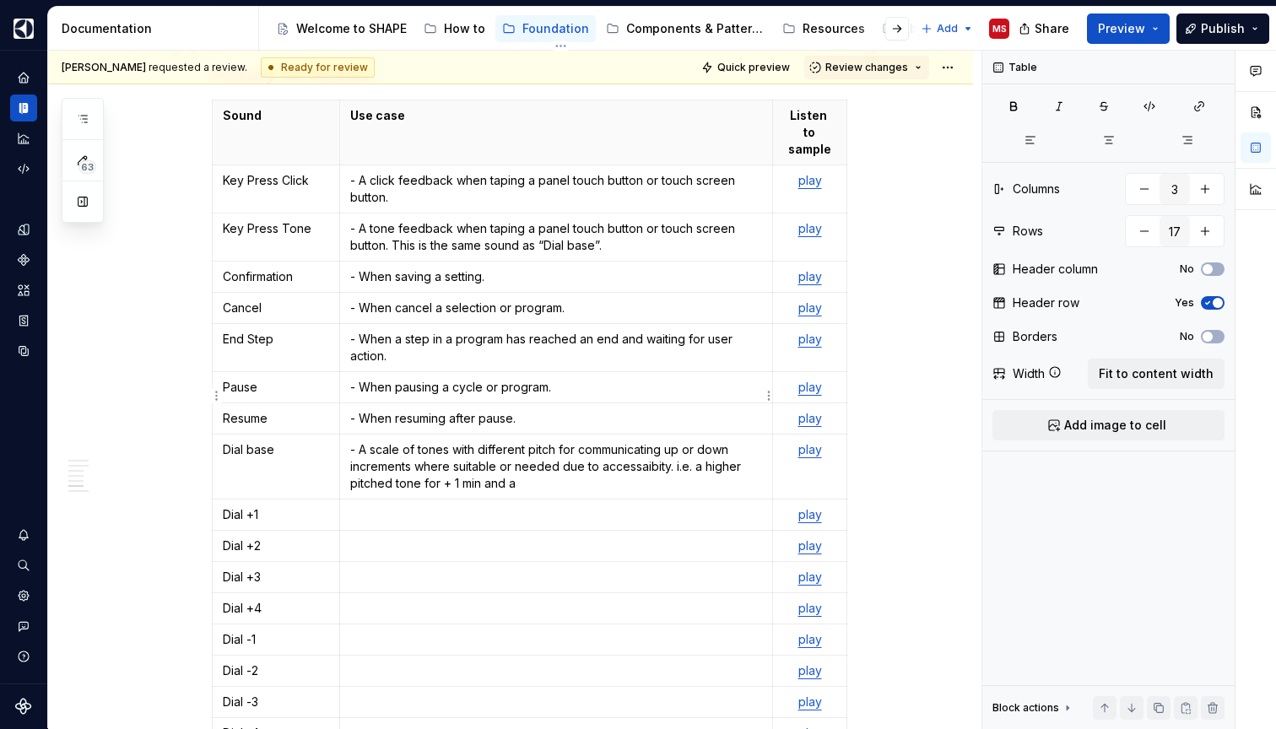
click at [596, 441] on p "- A scale of tones with different pitch for communicating up or down increments…" at bounding box center [556, 466] width 412 height 51
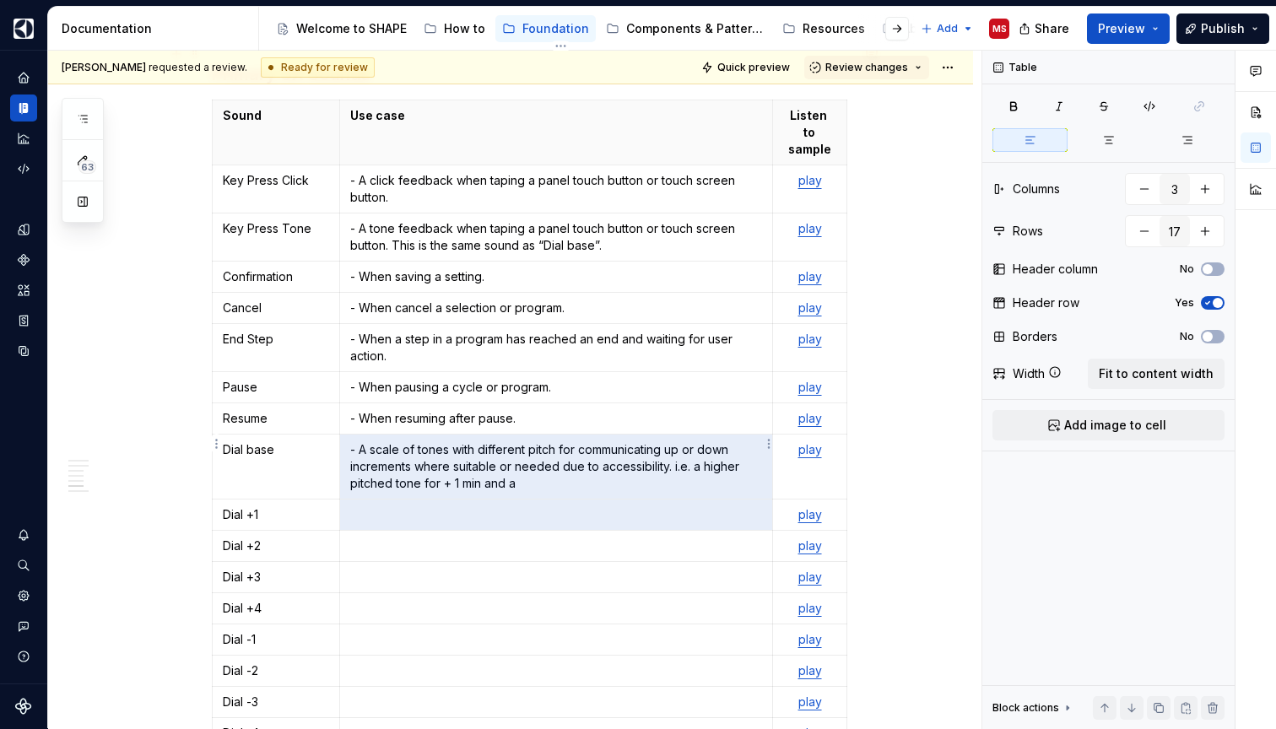
click at [570, 506] on p at bounding box center [556, 514] width 412 height 17
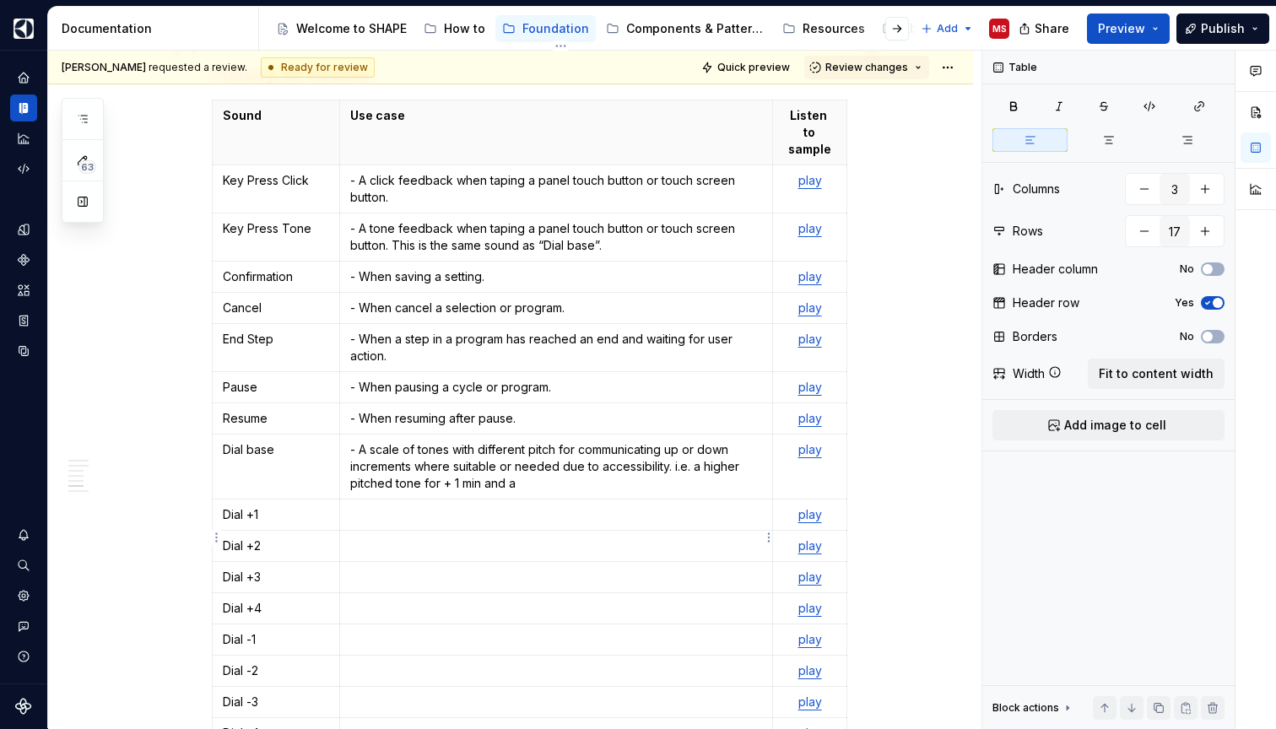
click at [580, 600] on p at bounding box center [556, 608] width 412 height 17
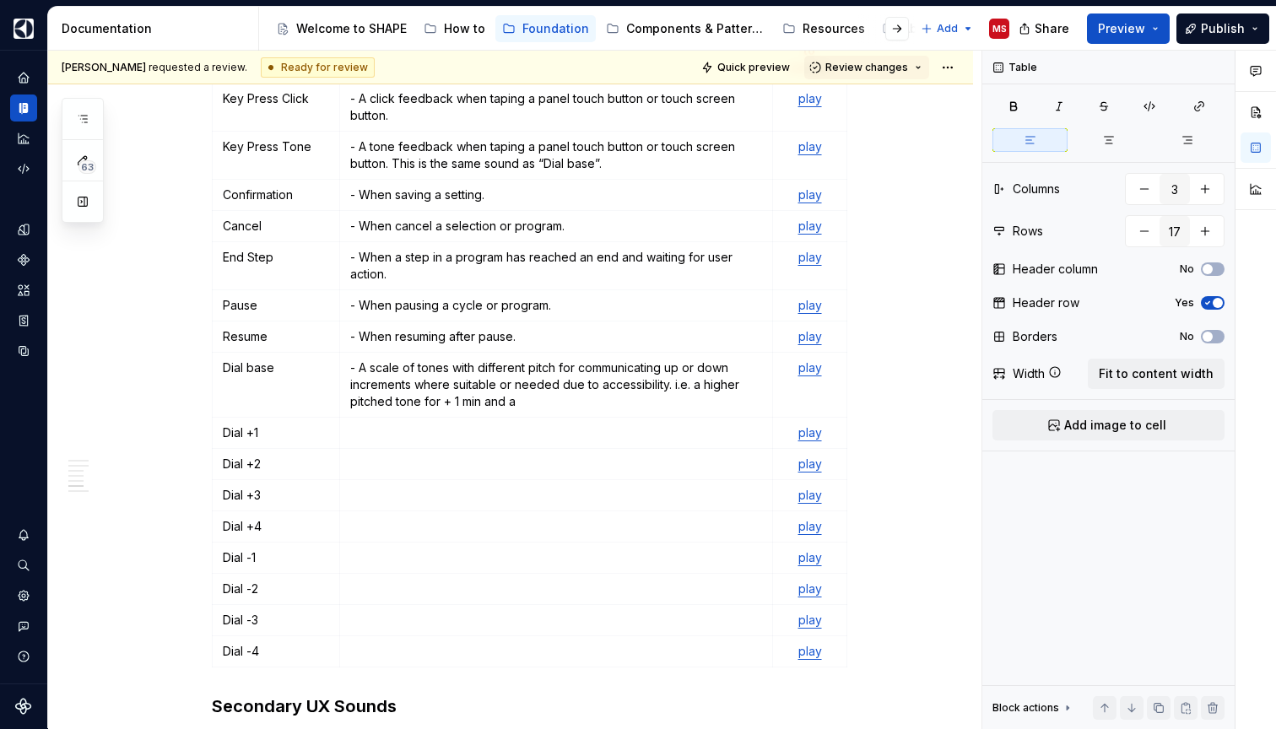
scroll to position [2330, 0]
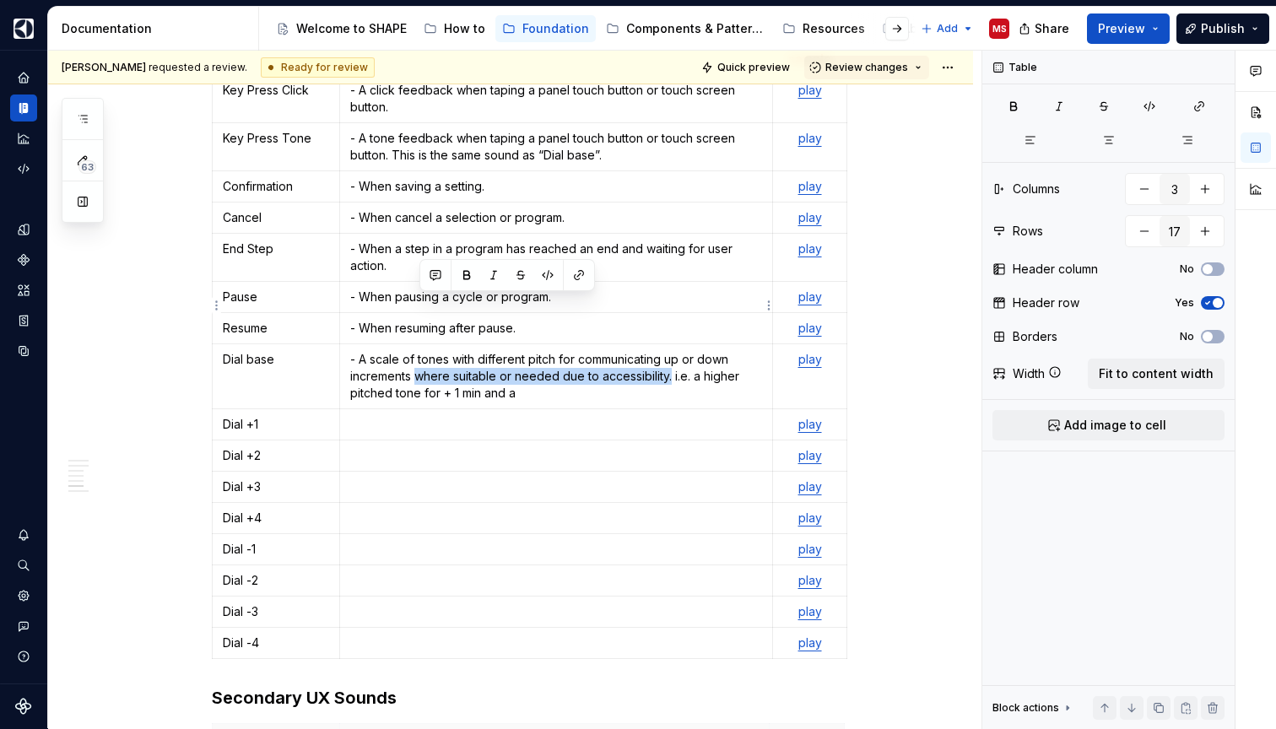
drag, startPoint x: 674, startPoint y: 305, endPoint x: 420, endPoint y: 309, distance: 254.0
click at [420, 351] on p "- A scale of tones with different pitch for communicating up or down increments…" at bounding box center [556, 376] width 412 height 51
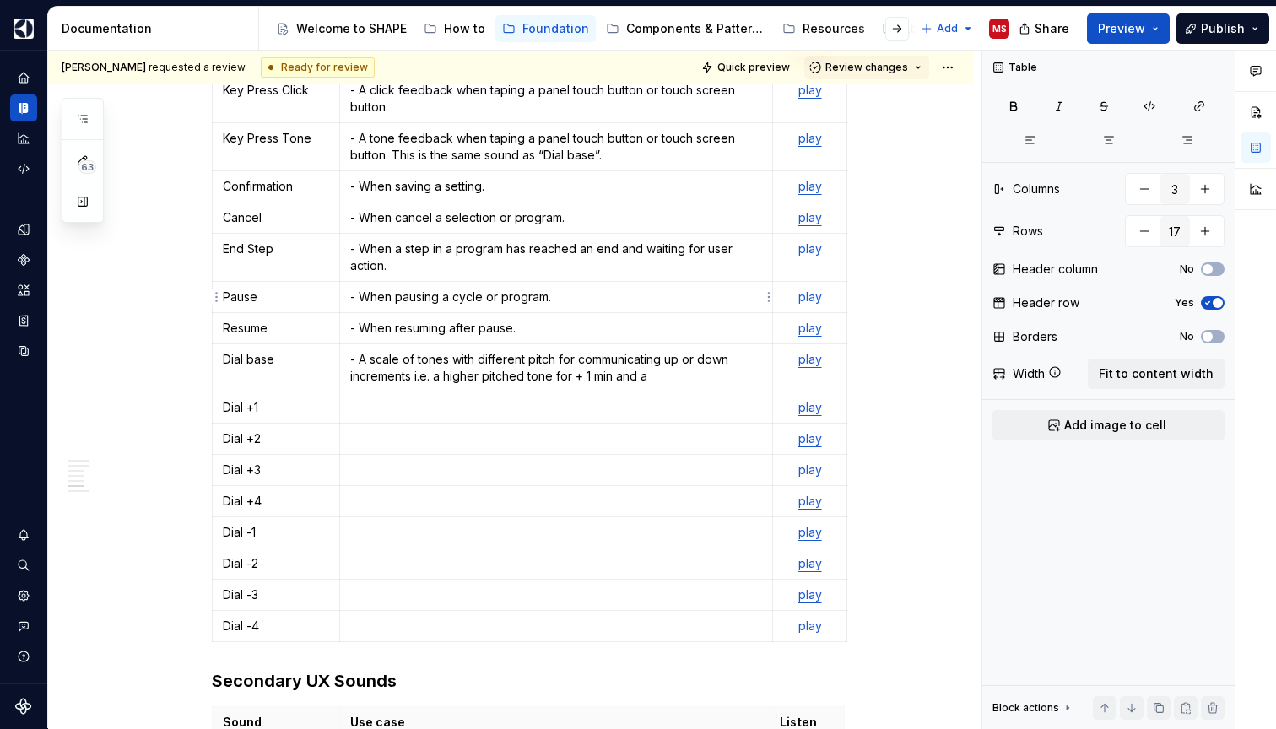
click at [672, 351] on p "- A scale of tones with different pitch for communicating up or down increments…" at bounding box center [556, 368] width 412 height 34
click at [599, 351] on p "- A scale of tones with different pitch for communicating up or down increments…" at bounding box center [556, 368] width 412 height 34
drag, startPoint x: 619, startPoint y: 305, endPoint x: 581, endPoint y: 305, distance: 38.0
click at [581, 351] on p "- A scale of tones with different pitch for communicating up or down increments…" at bounding box center [556, 368] width 412 height 34
click at [748, 344] on td "- A scale of tones with different pitch for communicating up or down increments…" at bounding box center [556, 368] width 433 height 48
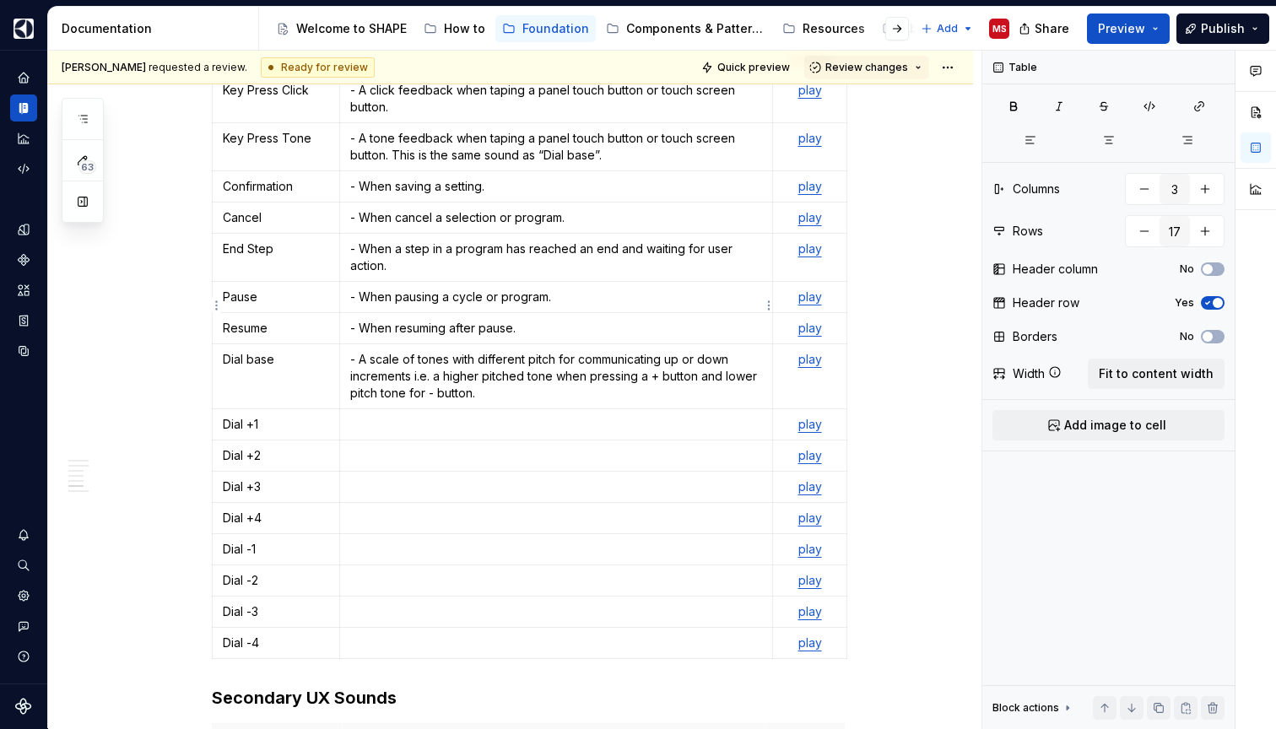
click at [658, 351] on p "- A scale of tones with different pitch for communicating up or down increments…" at bounding box center [556, 376] width 412 height 51
click at [467, 351] on p "- A scale of tones with different pitch for communicating up or down increments…" at bounding box center [556, 376] width 412 height 51
click at [558, 351] on p "- A scale of tones with different pitch for communicating up or down increments…" at bounding box center [556, 376] width 412 height 51
click at [571, 351] on p "- A scale of tones with different pitch for communicating up or down increments…" at bounding box center [556, 376] width 412 height 51
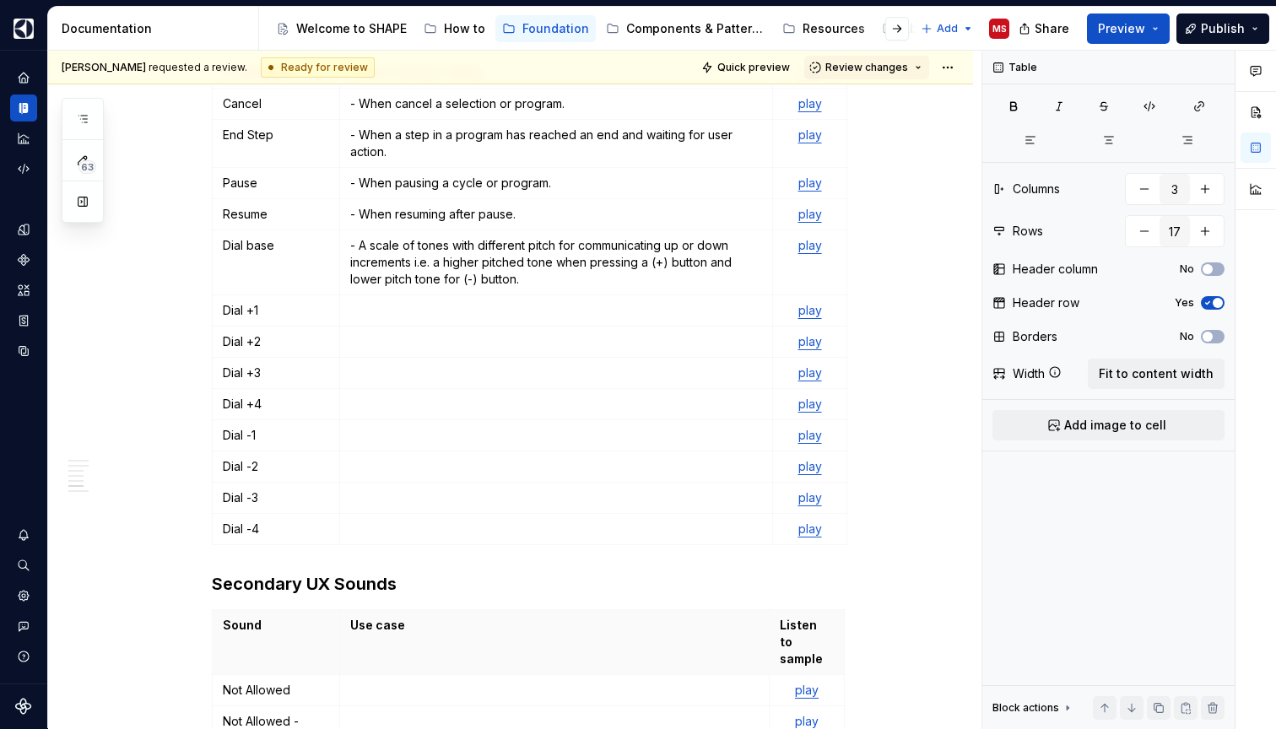
scroll to position [2396, 0]
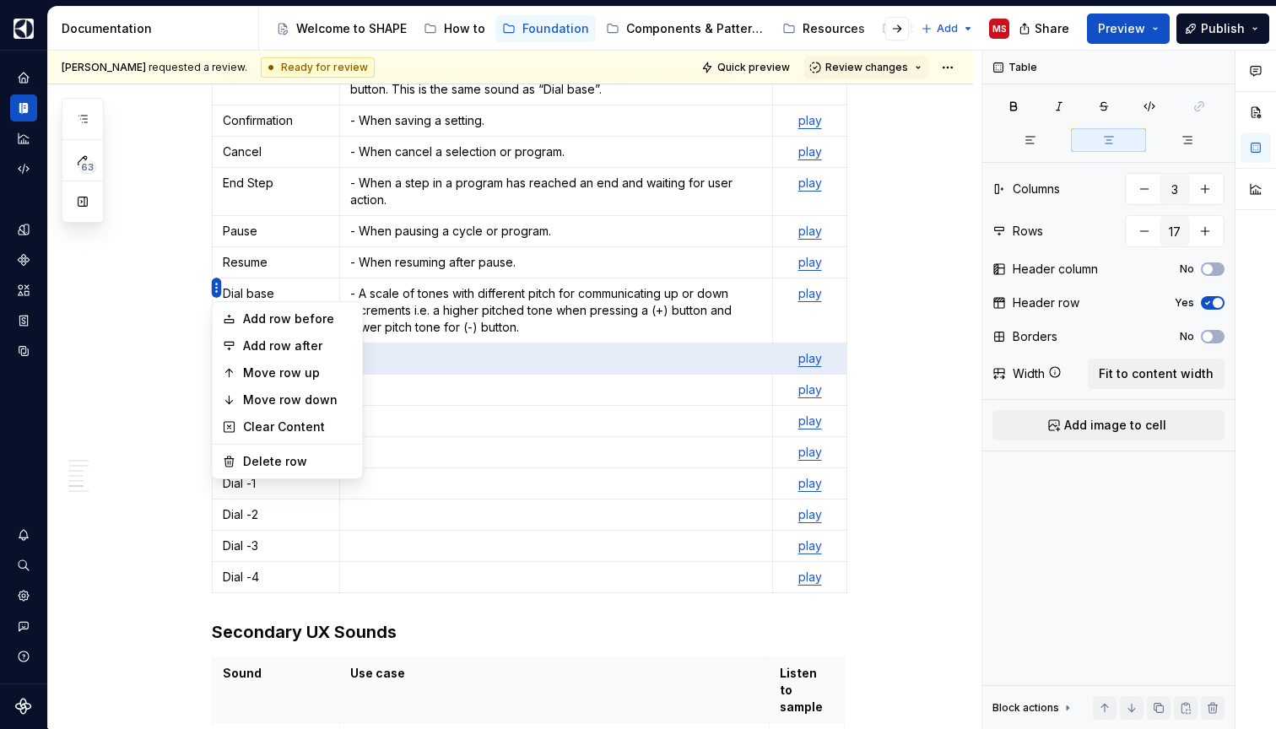
click at [218, 287] on html "SHAPE Design System MS Dataset APPLIANCE Documentation Accessibility guide for …" at bounding box center [638, 364] width 1276 height 729
click at [170, 327] on html "SHAPE Design System MS Dataset APPLIANCE Documentation Accessibility guide for …" at bounding box center [638, 364] width 1276 height 729
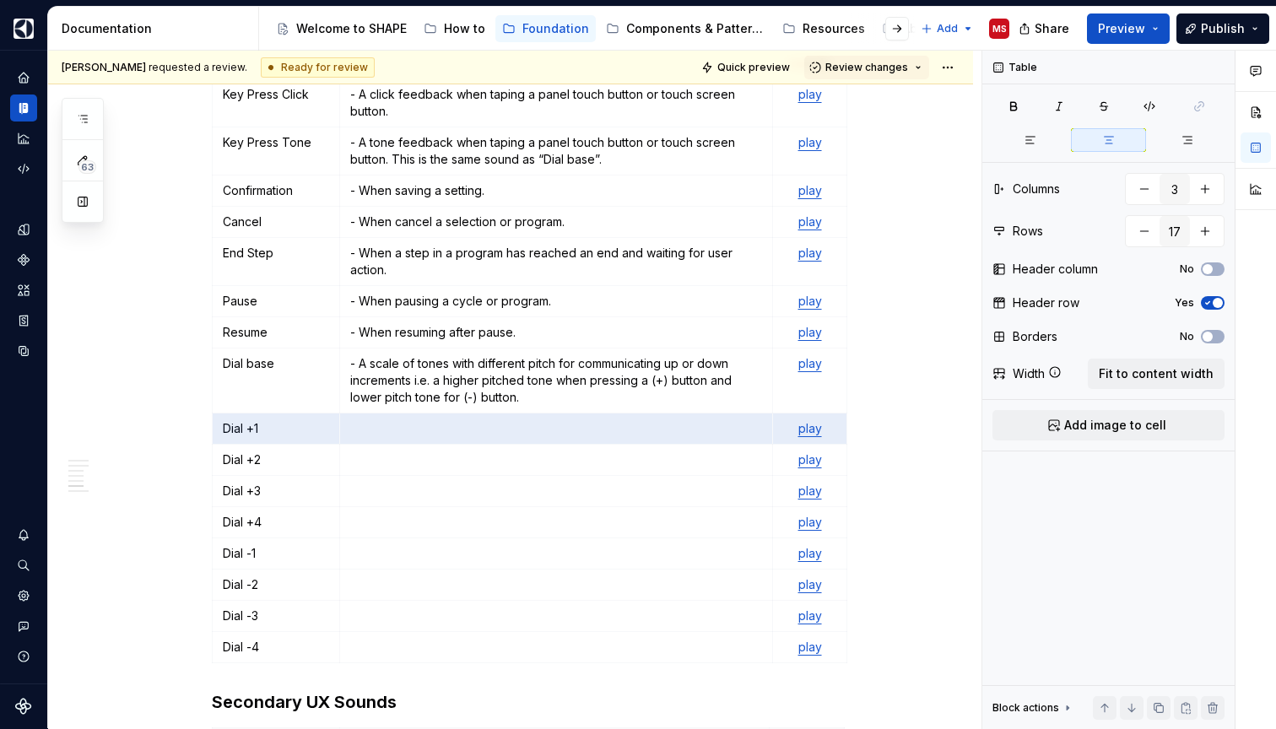
scroll to position [2318, 0]
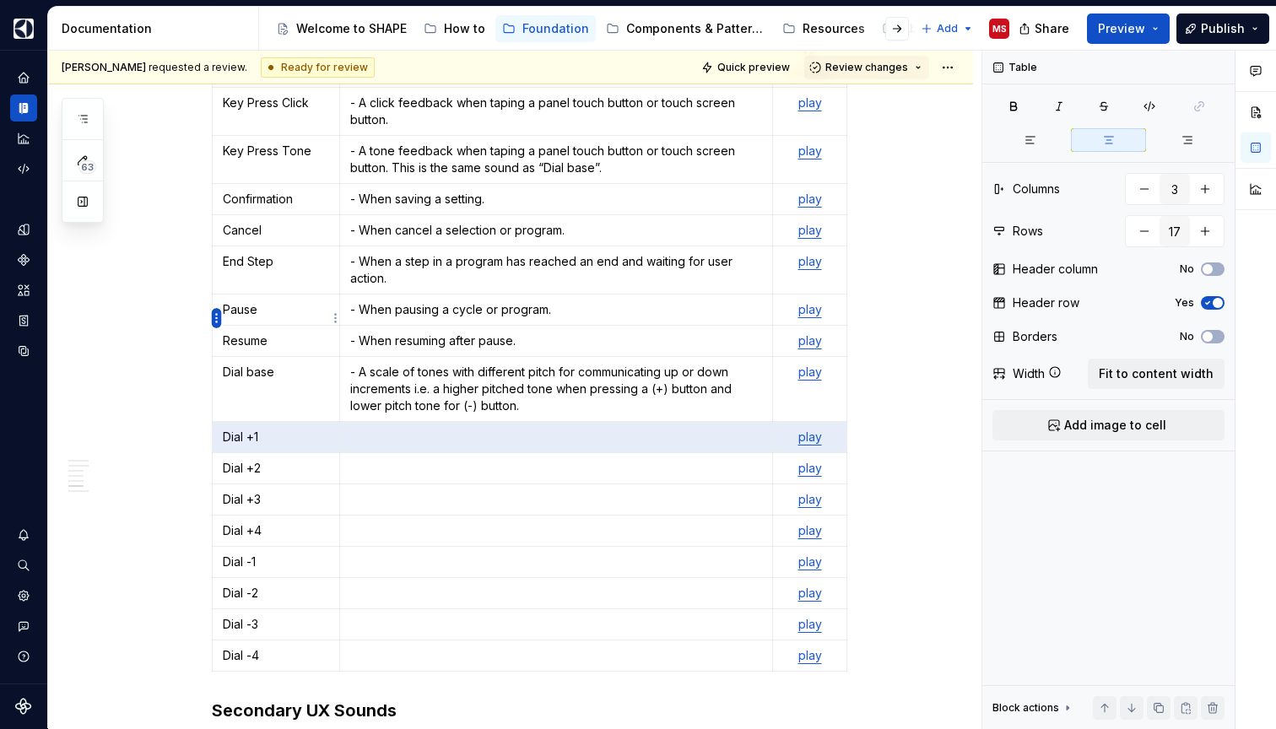
click at [216, 318] on html "SHAPE Design System MS Dataset APPLIANCE Documentation Accessibility guide for …" at bounding box center [638, 364] width 1276 height 729
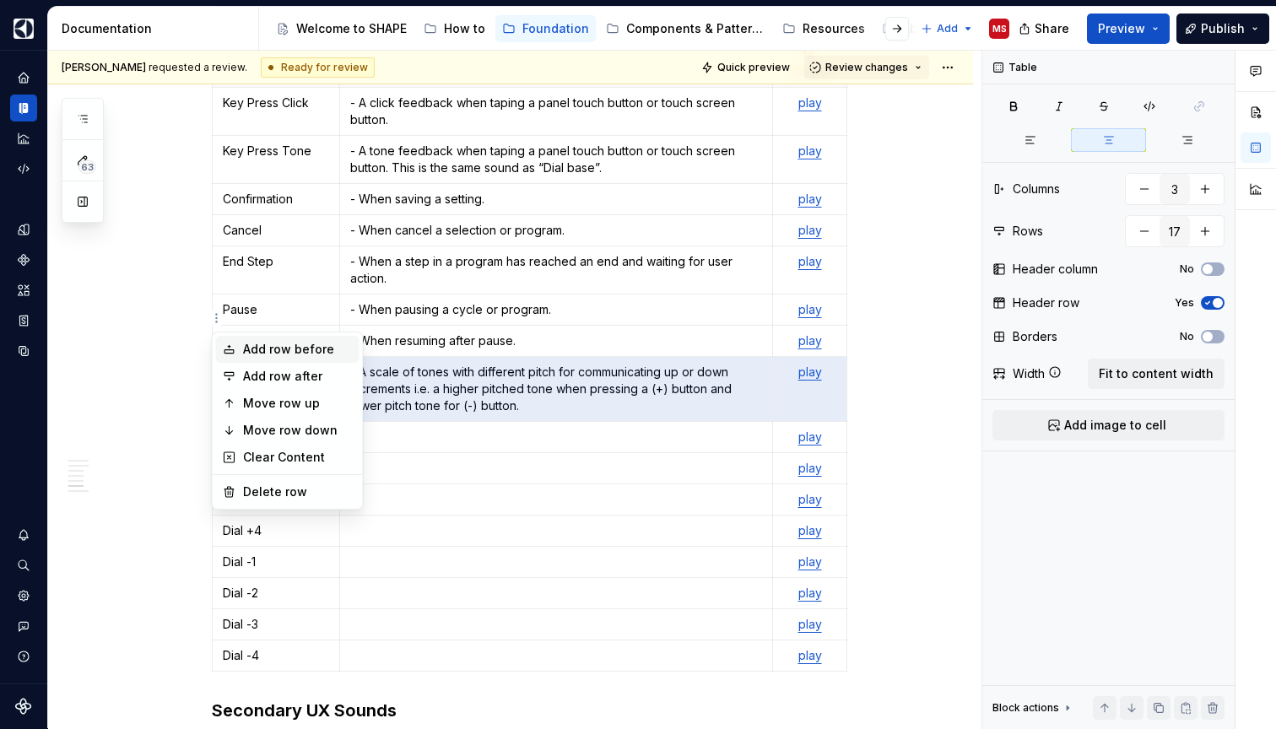
click at [265, 344] on div "Add row before" at bounding box center [298, 349] width 110 height 17
type input "18"
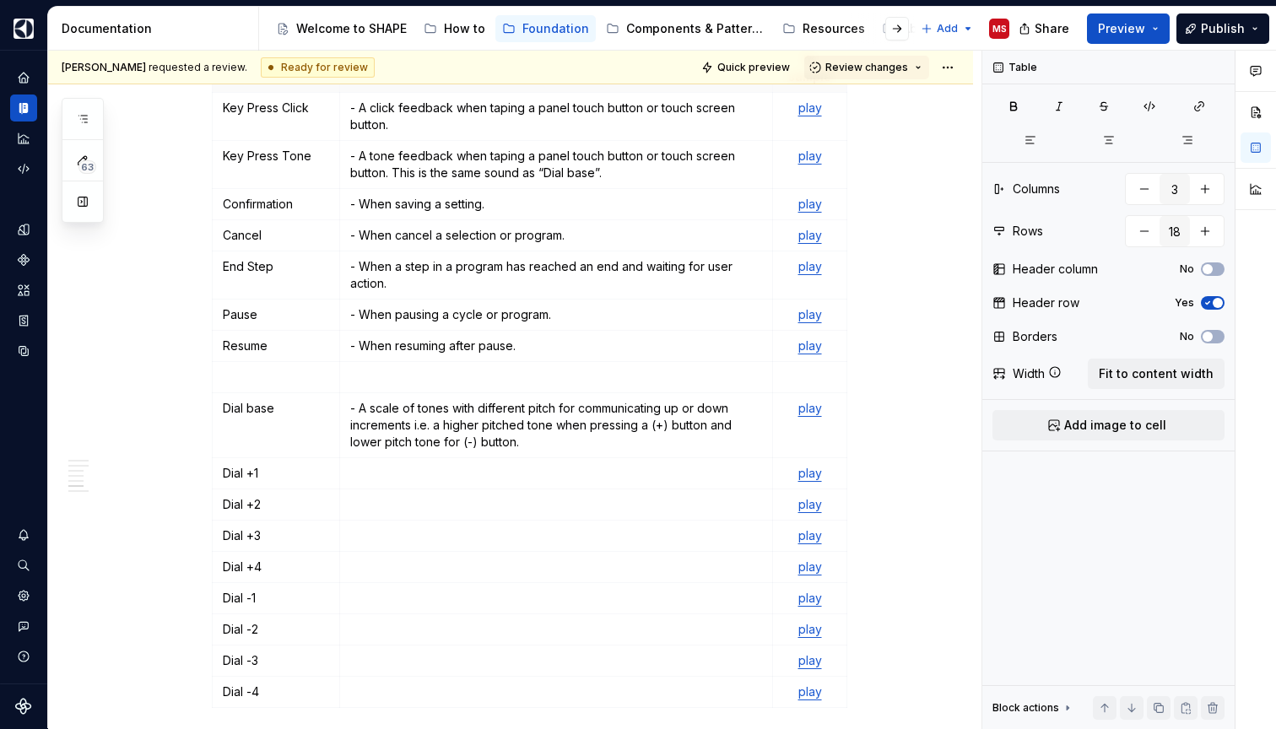
scroll to position [2306, 0]
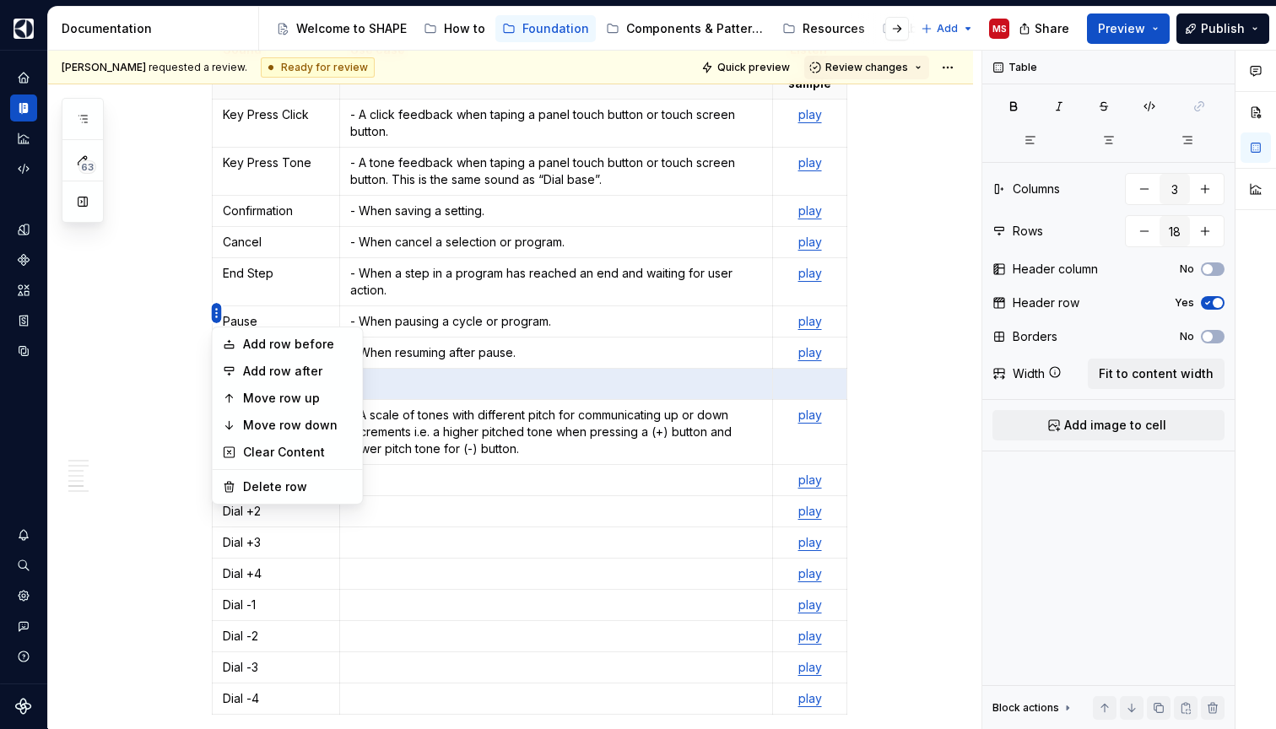
click at [217, 308] on html "SHAPE Design System MS Dataset APPLIANCE Documentation Accessibility guide for …" at bounding box center [638, 364] width 1276 height 729
click at [243, 340] on div "Add row before" at bounding box center [298, 344] width 110 height 17
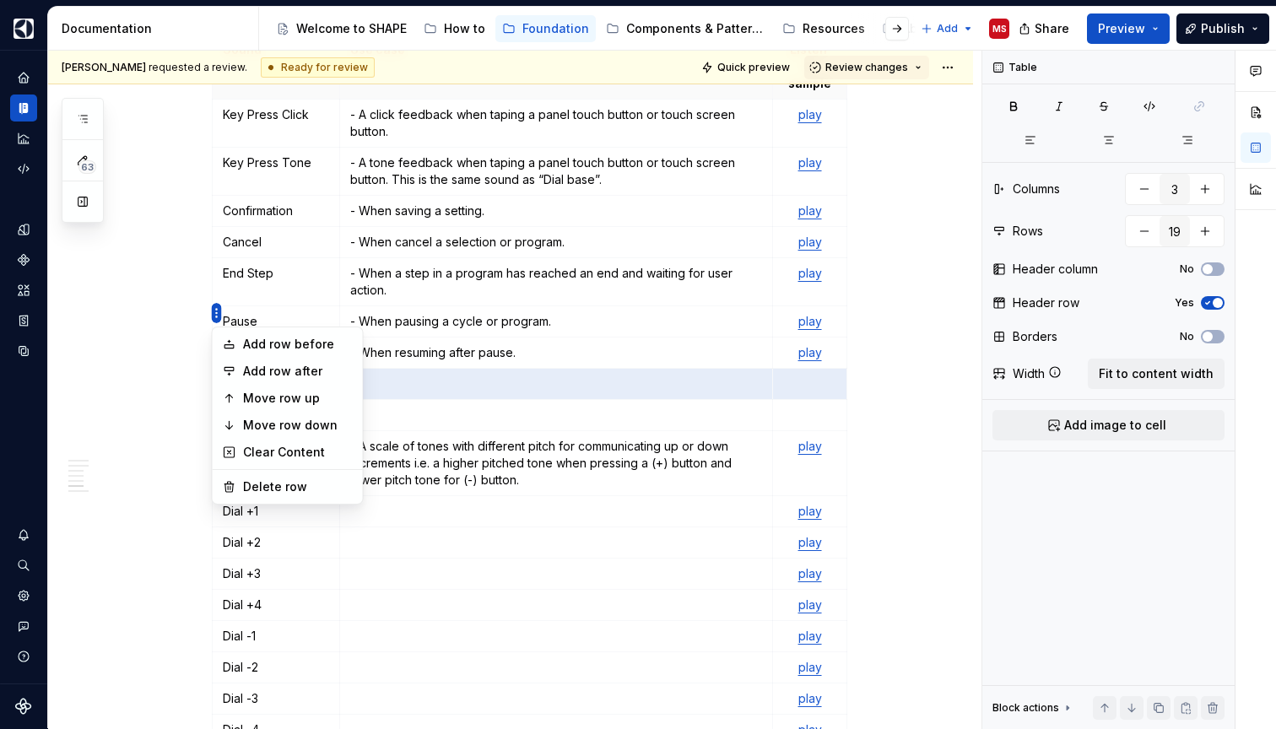
click at [214, 316] on html "SHAPE Design System MS Dataset APPLIANCE Documentation Accessibility guide for …" at bounding box center [638, 364] width 1276 height 729
click at [242, 343] on div "Add row before" at bounding box center [287, 344] width 143 height 27
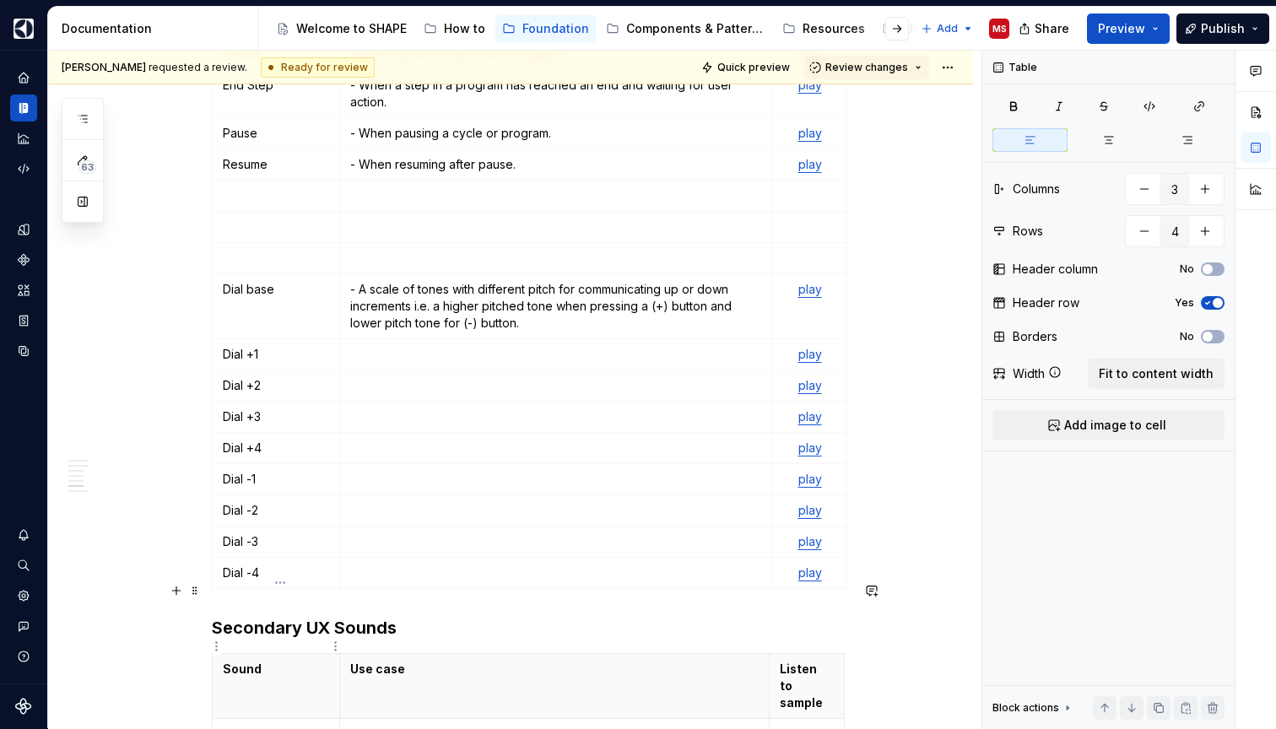
scroll to position [2496, 0]
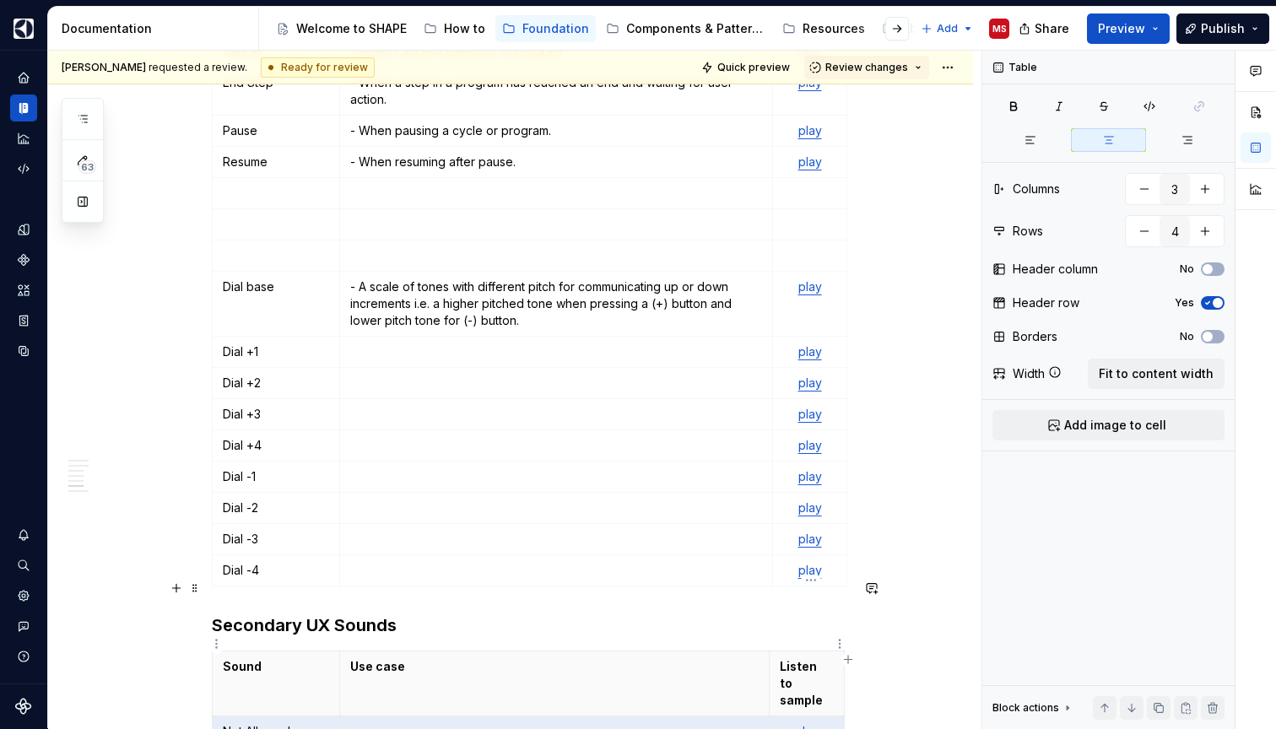
drag, startPoint x: 261, startPoint y: 646, endPoint x: 809, endPoint y: 641, distance: 548.4
click at [809, 716] on tr "Not Allowed play" at bounding box center [529, 731] width 632 height 31
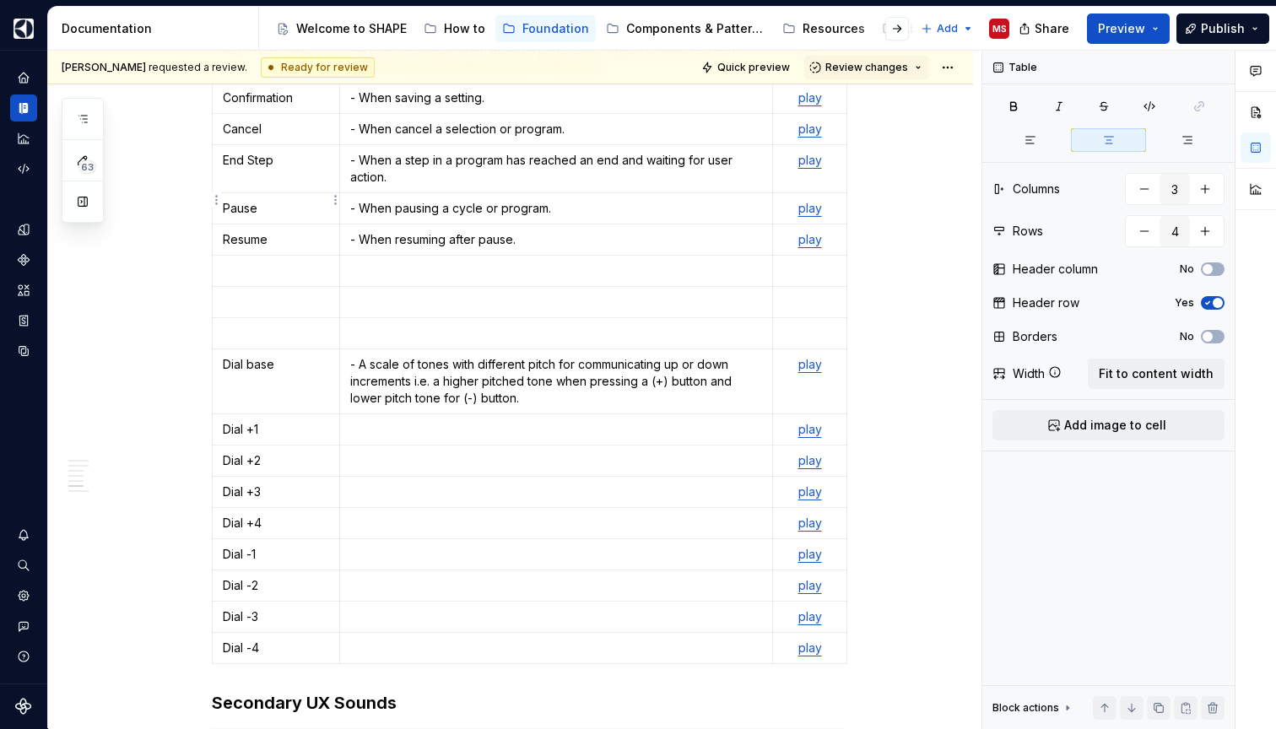
type input "20"
click at [296, 262] on p at bounding box center [276, 270] width 106 height 17
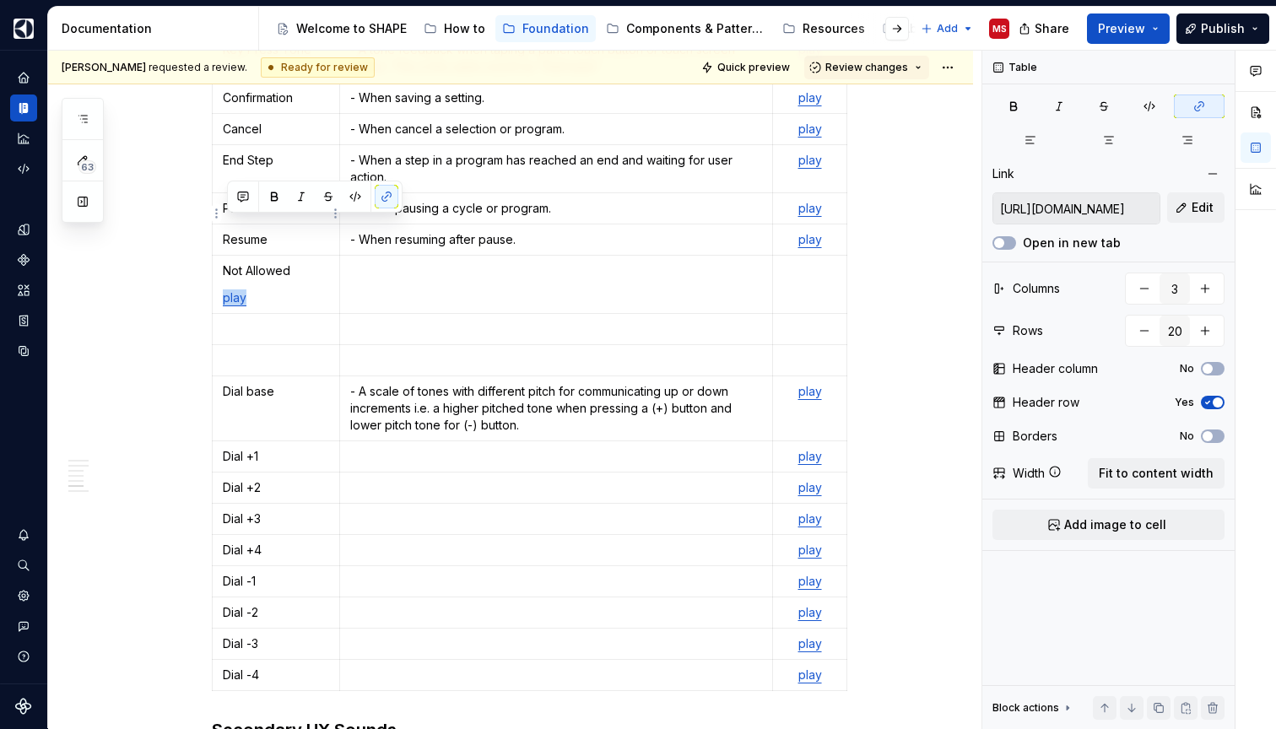
drag, startPoint x: 287, startPoint y: 229, endPoint x: 218, endPoint y: 229, distance: 69.2
click at [218, 256] on td "Not Allowed play" at bounding box center [276, 285] width 127 height 58
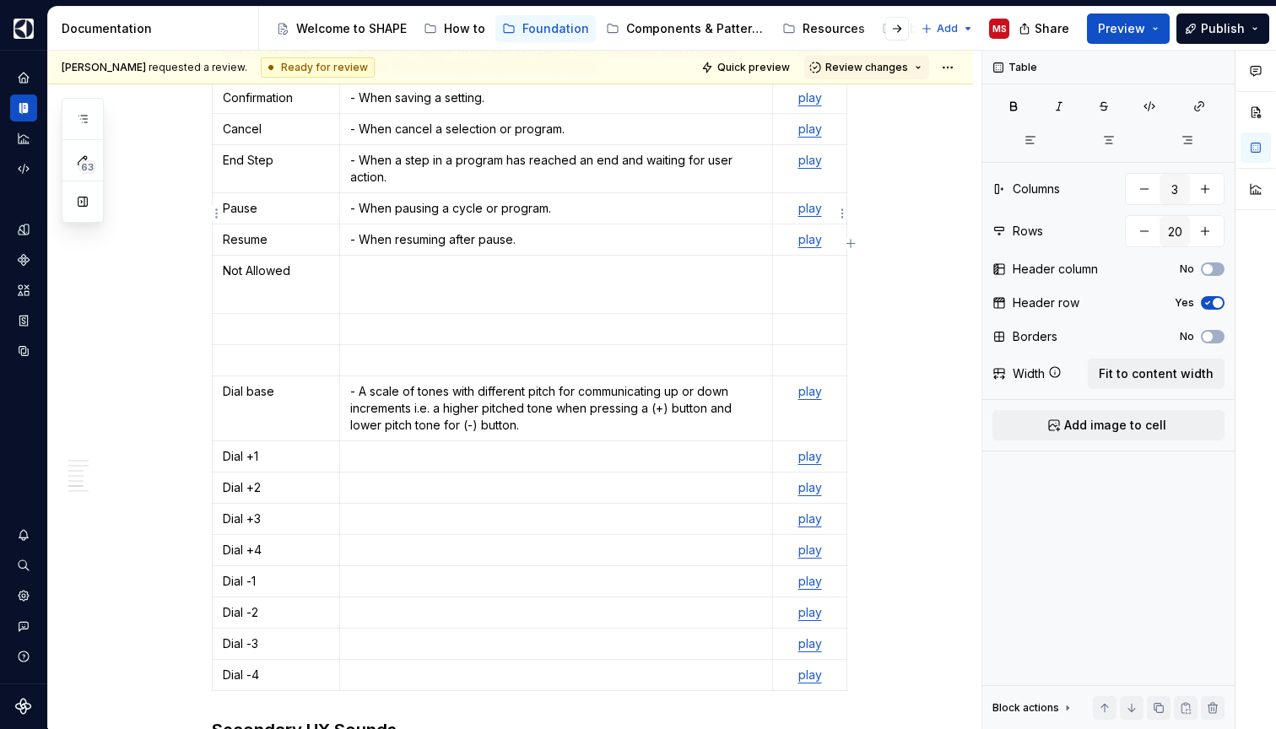
click at [804, 256] on td at bounding box center [809, 285] width 73 height 58
click at [260, 289] on p at bounding box center [276, 297] width 106 height 17
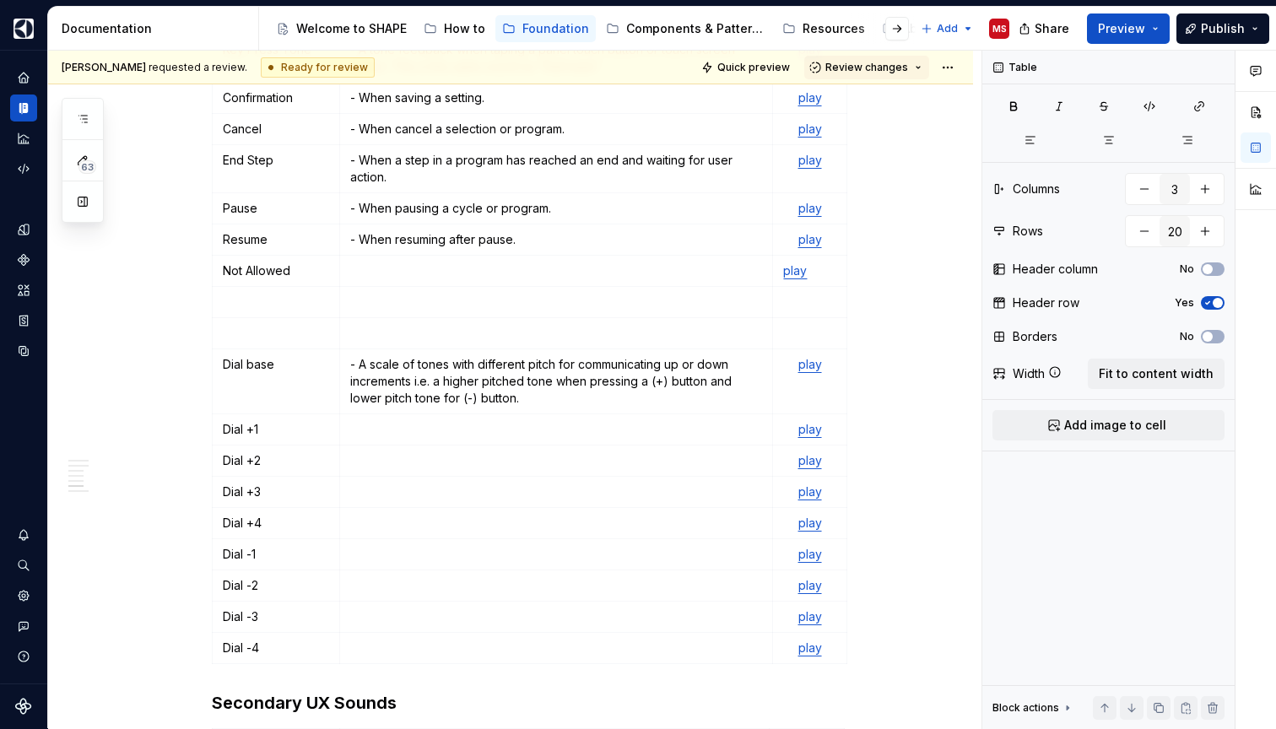
scroll to position [2568, 0]
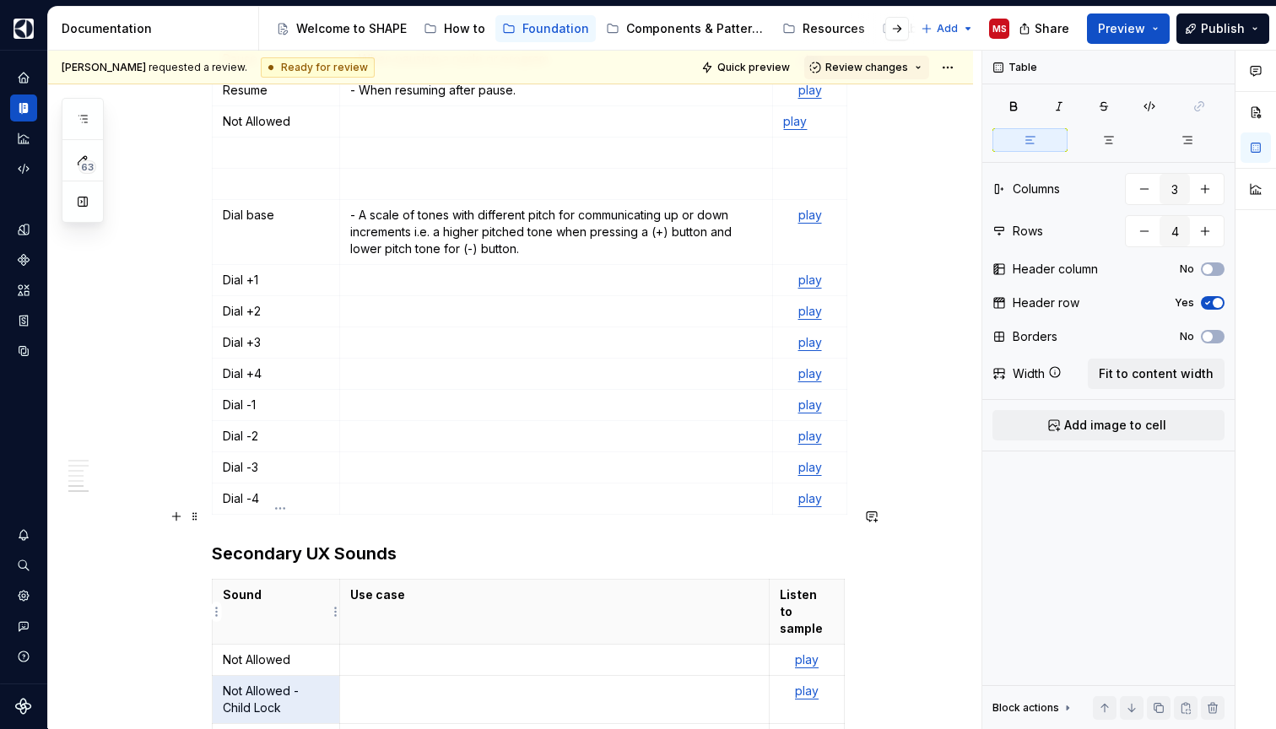
drag, startPoint x: 297, startPoint y: 622, endPoint x: 275, endPoint y: 614, distance: 23.2
click at [275, 683] on p "Not Allowed - Child Lock" at bounding box center [276, 700] width 106 height 34
click at [300, 683] on p "Not Allowed - Child Lock" at bounding box center [276, 700] width 106 height 34
drag, startPoint x: 298, startPoint y: 620, endPoint x: 224, endPoint y: 604, distance: 75.1
click at [224, 676] on td "Not Allowed - Child Lock" at bounding box center [276, 700] width 127 height 48
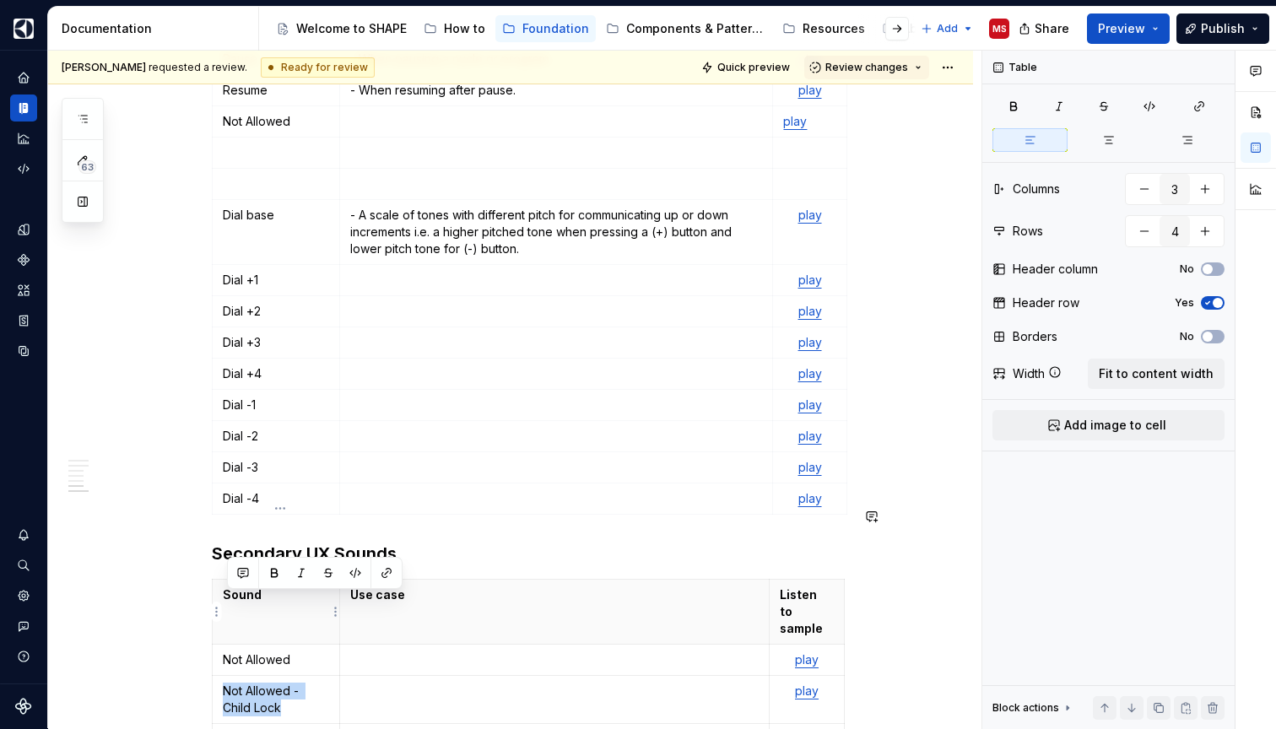
copy p "Not Allowed - Child Lock"
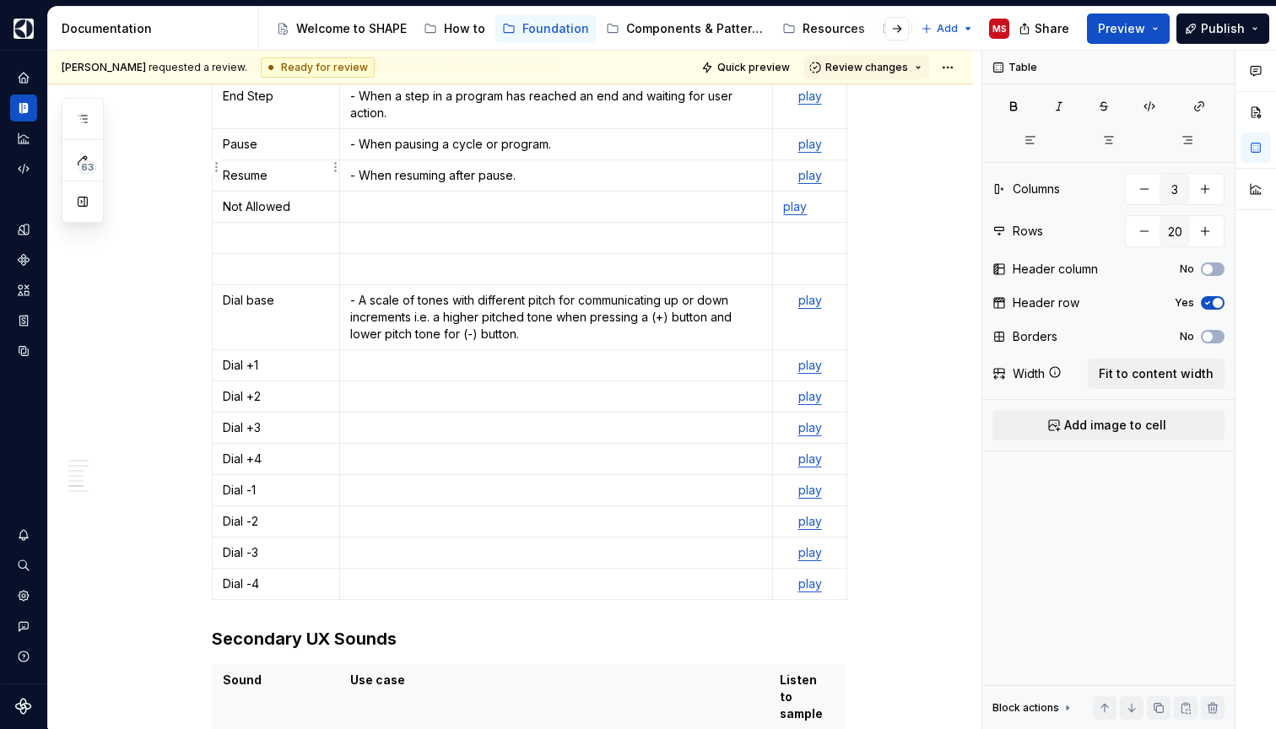
click at [288, 229] on p at bounding box center [276, 237] width 106 height 17
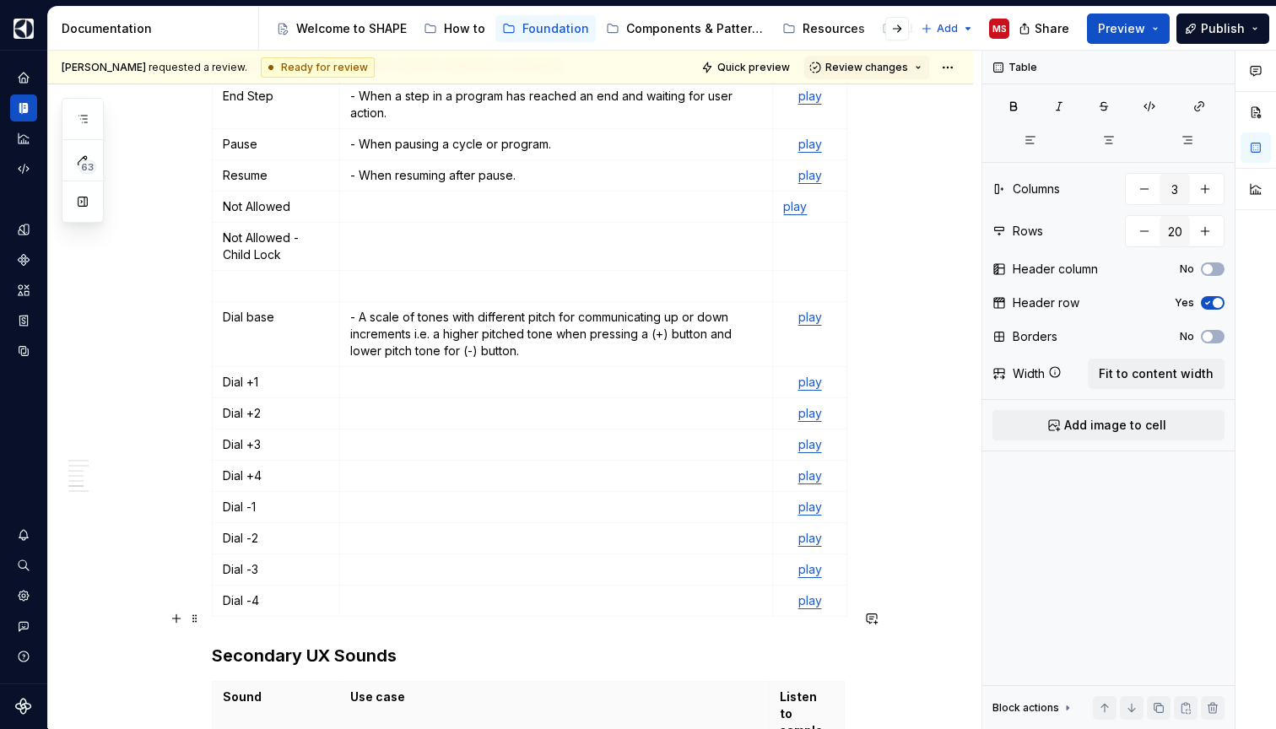
scroll to position [2594, 0]
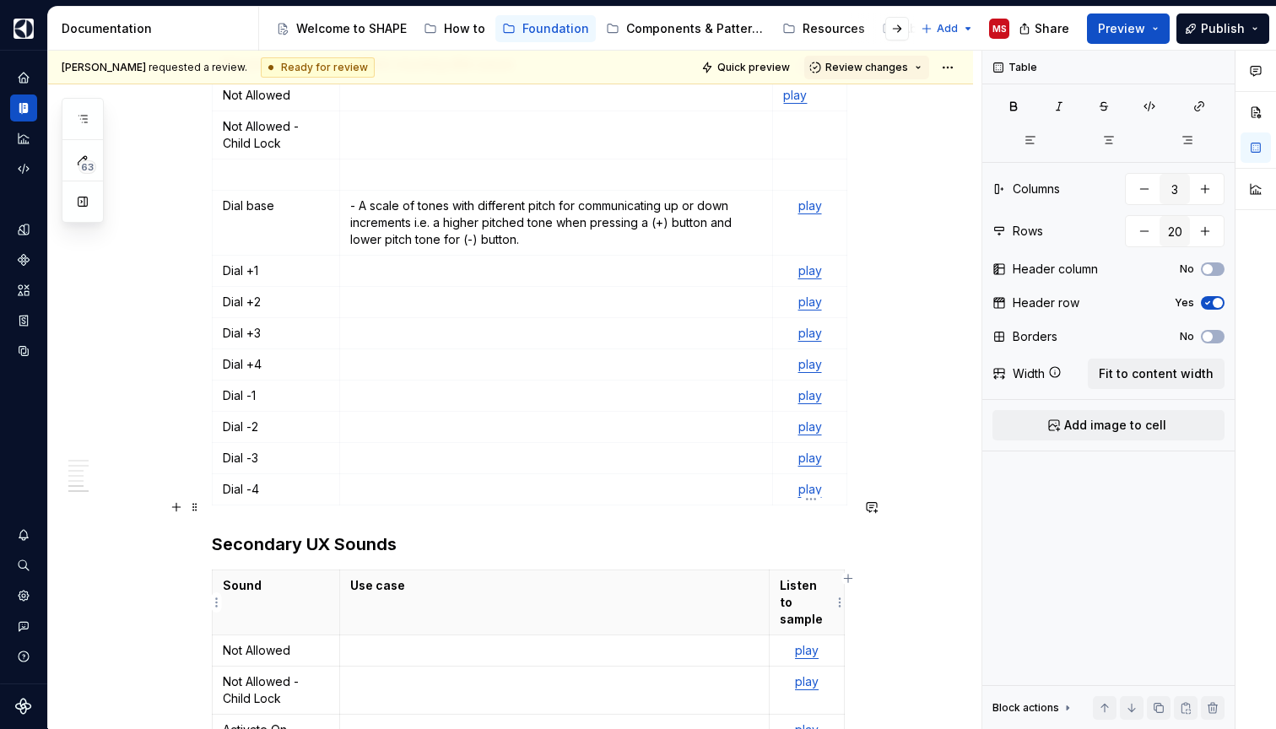
type input "4"
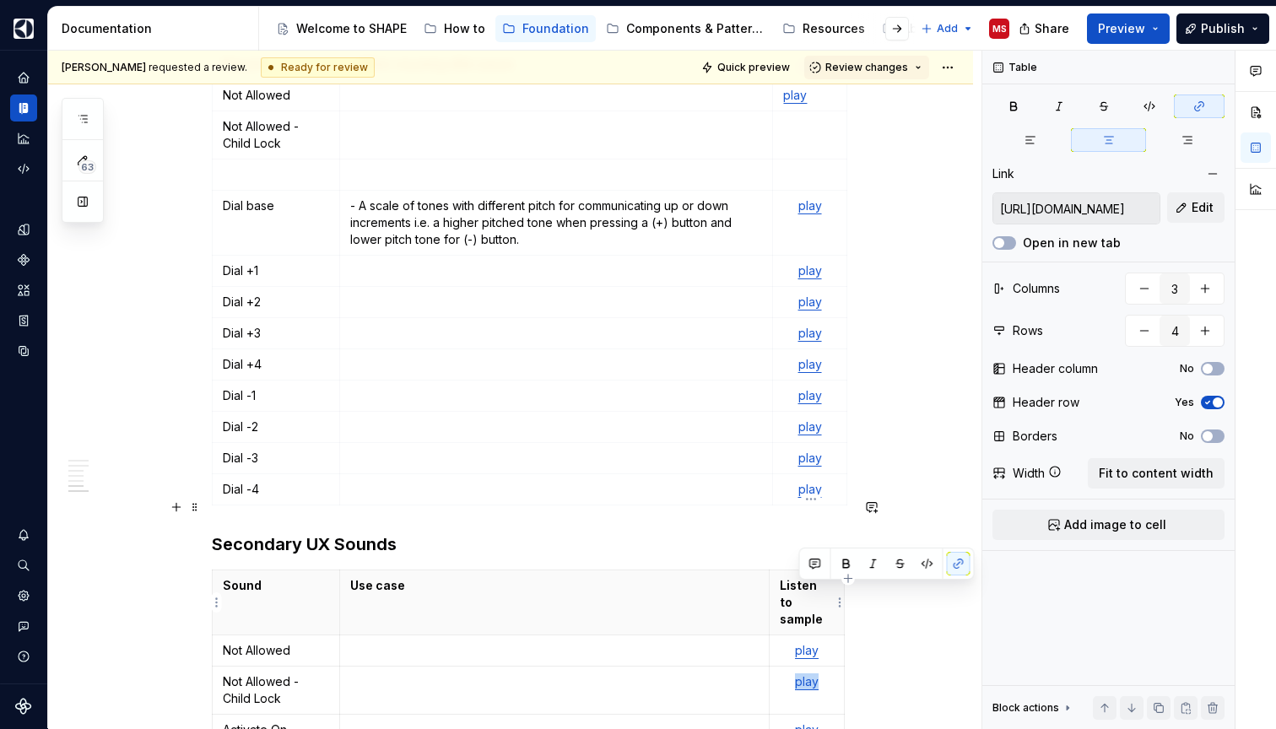
drag, startPoint x: 831, startPoint y: 599, endPoint x: 797, endPoint y: 599, distance: 33.7
click at [797, 673] on p "play" at bounding box center [806, 681] width 53 height 17
copy link "play"
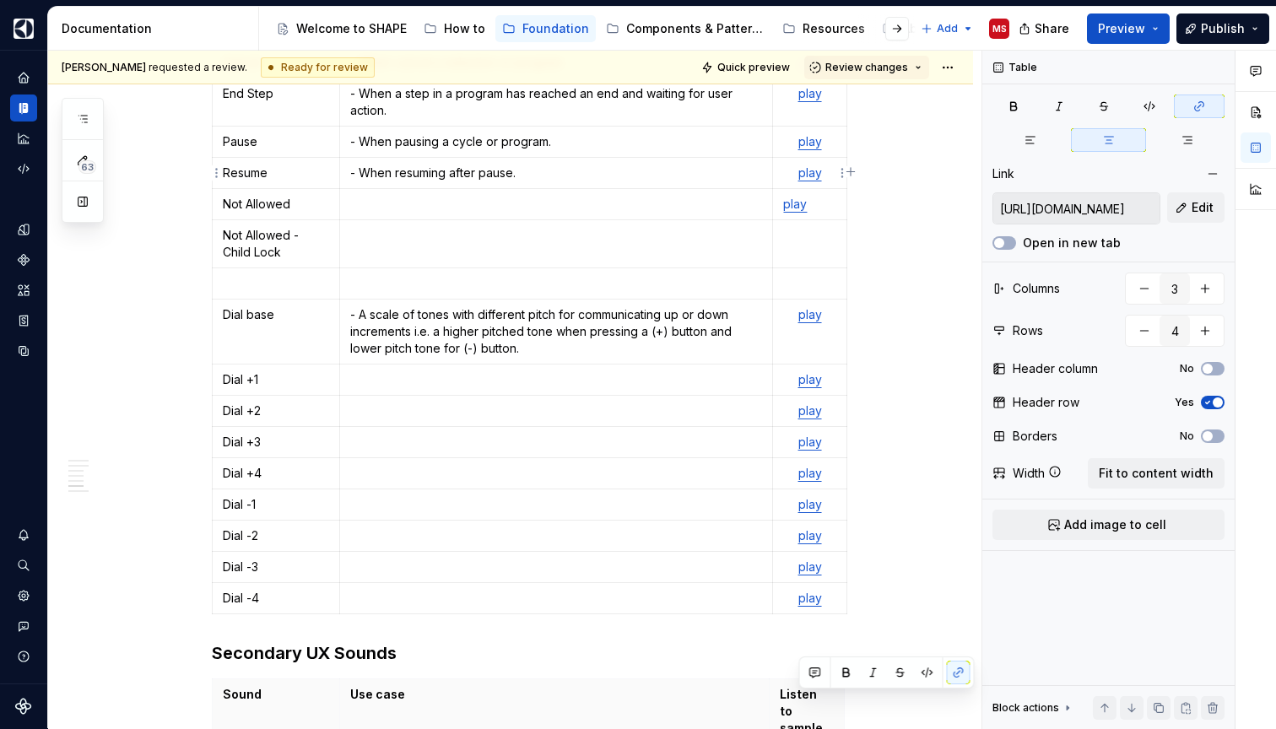
click at [812, 220] on td at bounding box center [809, 244] width 73 height 48
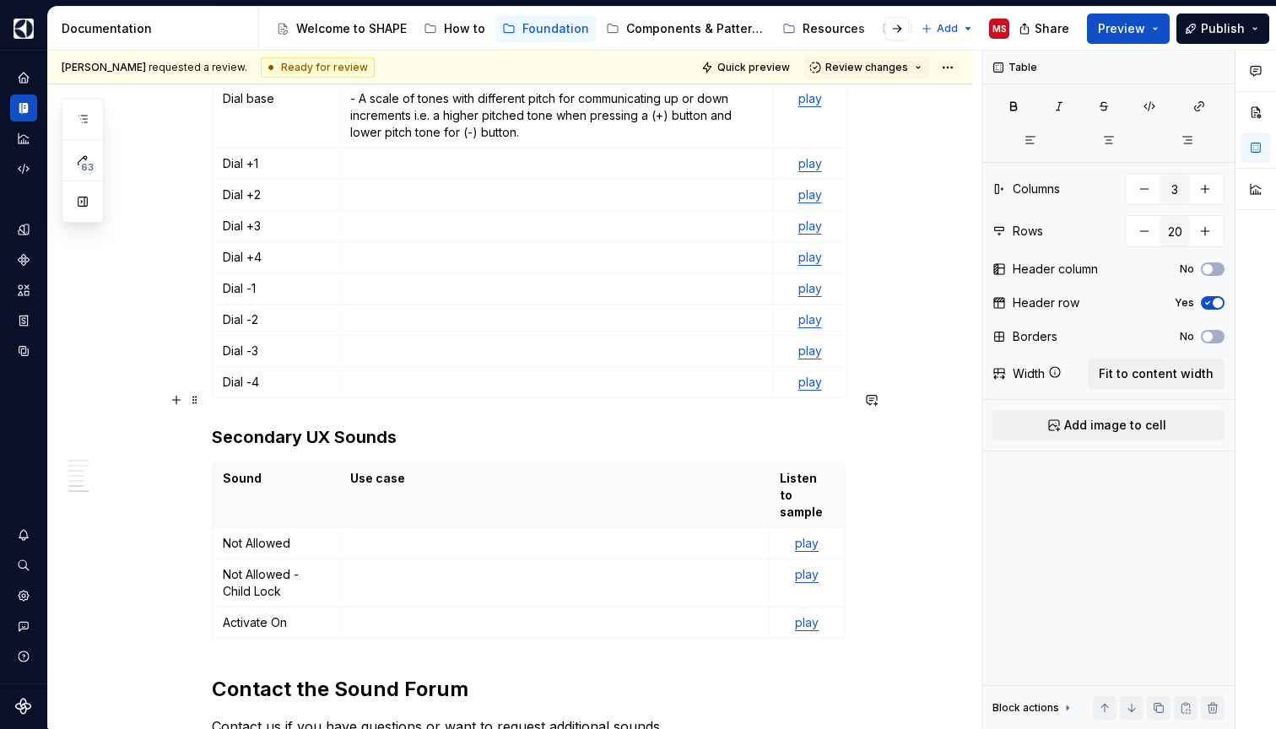
scroll to position [2753, 0]
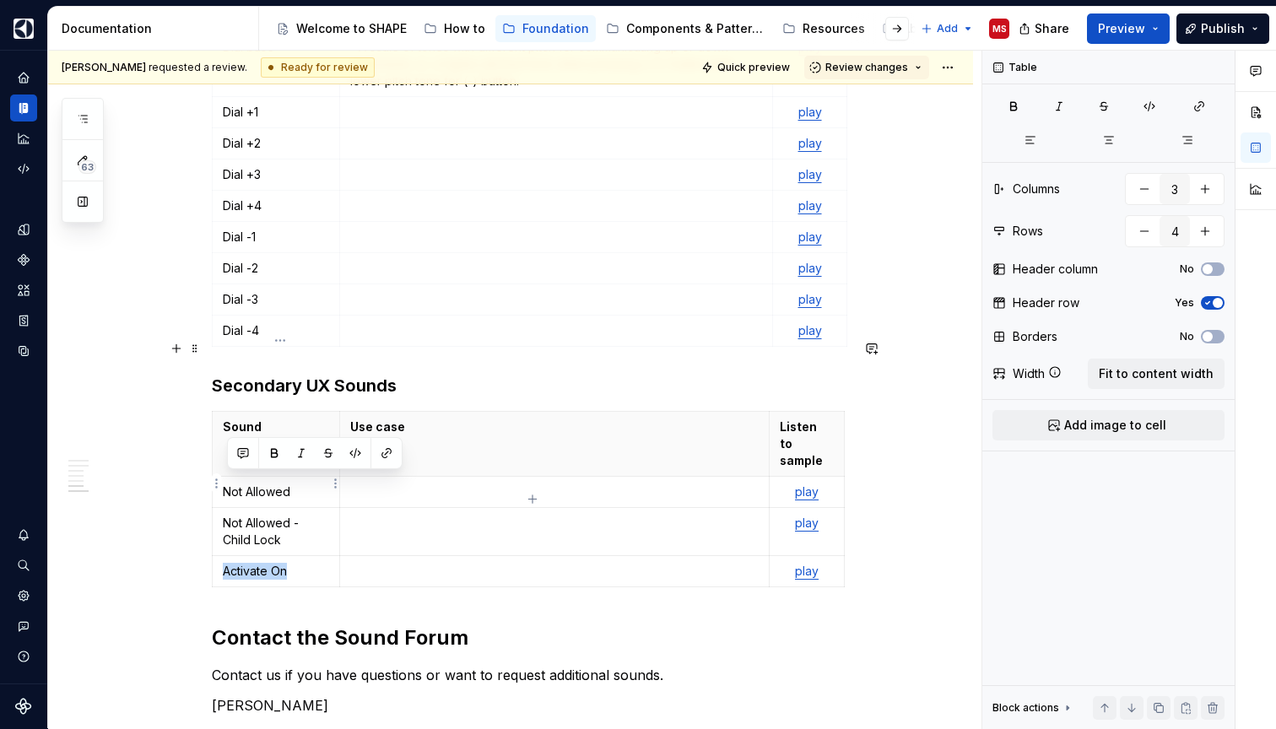
drag, startPoint x: 300, startPoint y: 482, endPoint x: 227, endPoint y: 480, distance: 72.6
click at [227, 563] on p "Activate On" at bounding box center [276, 571] width 106 height 17
copy p "Activate On"
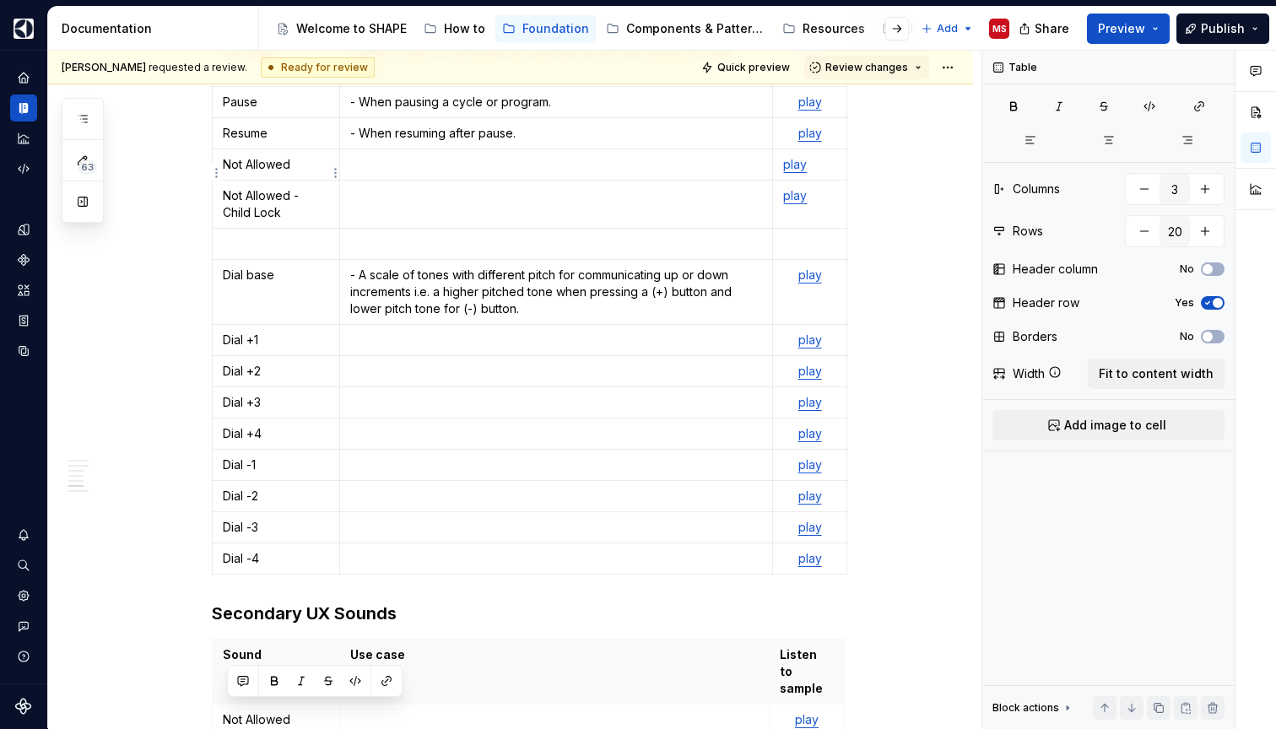
click at [303, 235] on p at bounding box center [276, 243] width 106 height 17
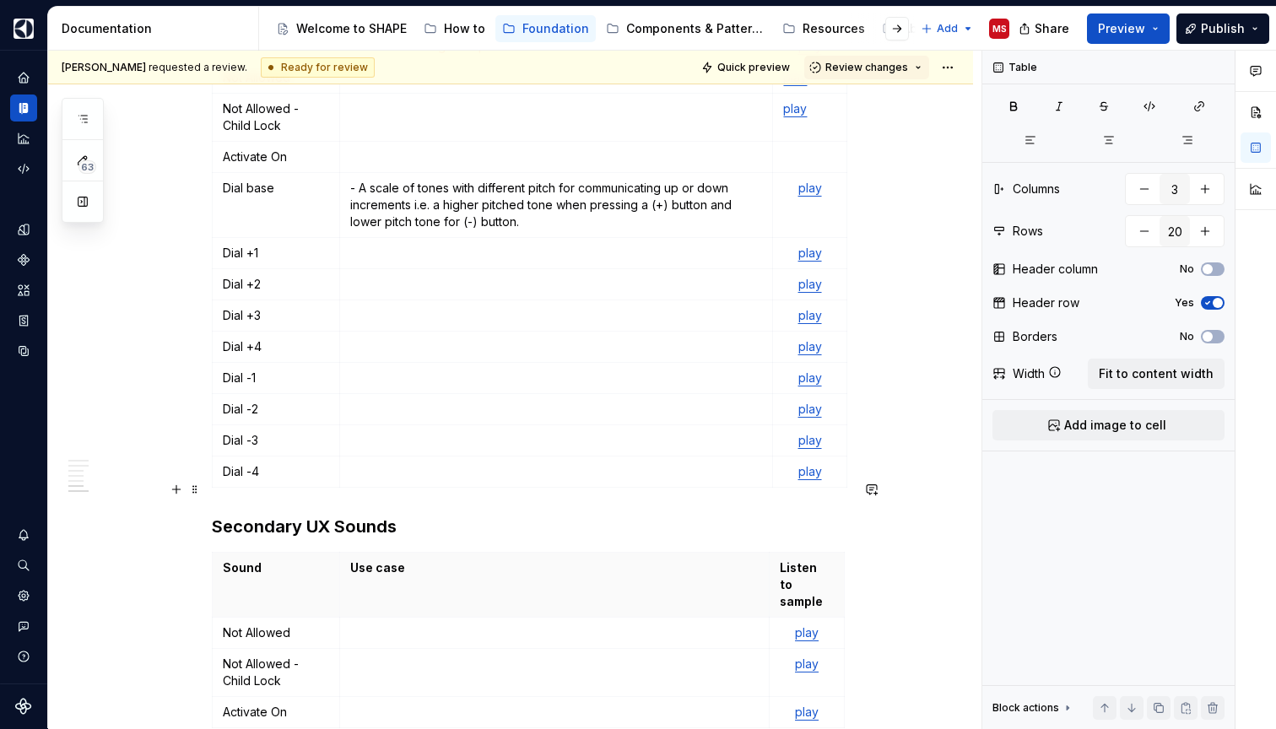
scroll to position [2613, 0]
type input "4"
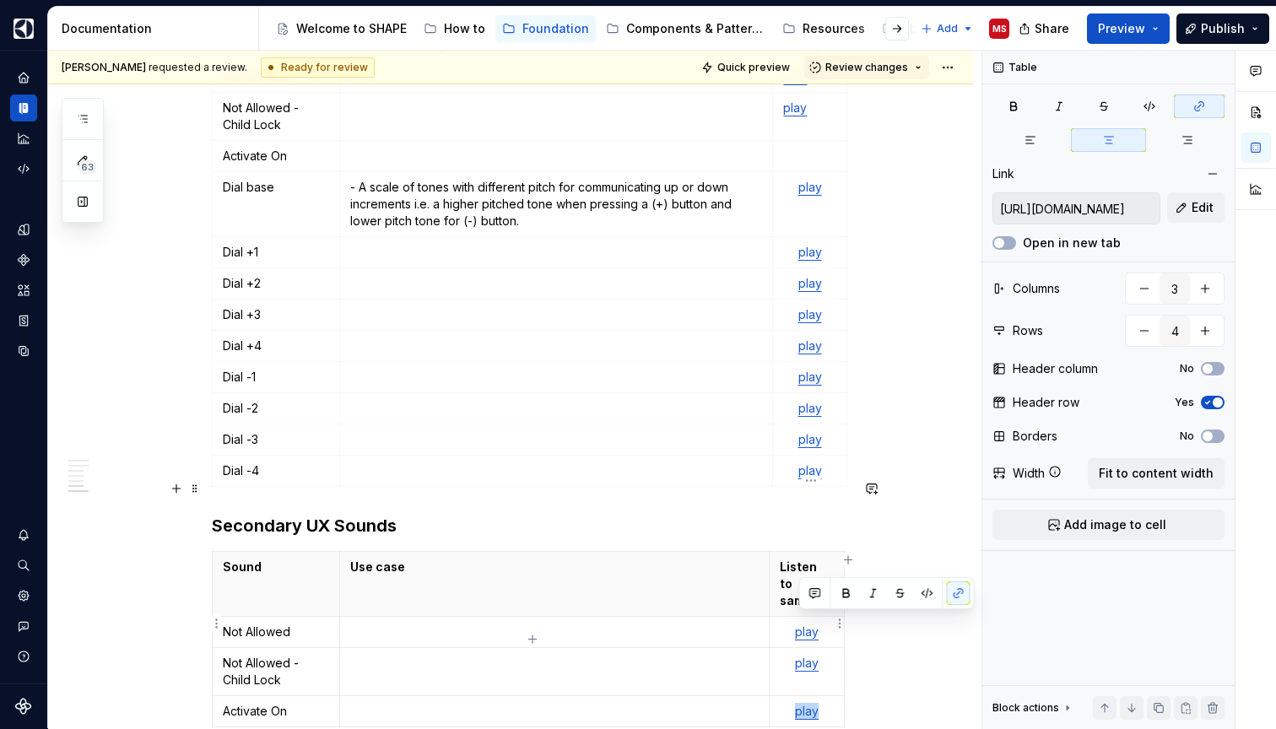
drag, startPoint x: 828, startPoint y: 623, endPoint x: 792, endPoint y: 623, distance: 35.4
click at [792, 703] on p "play" at bounding box center [806, 711] width 53 height 17
copy link "play"
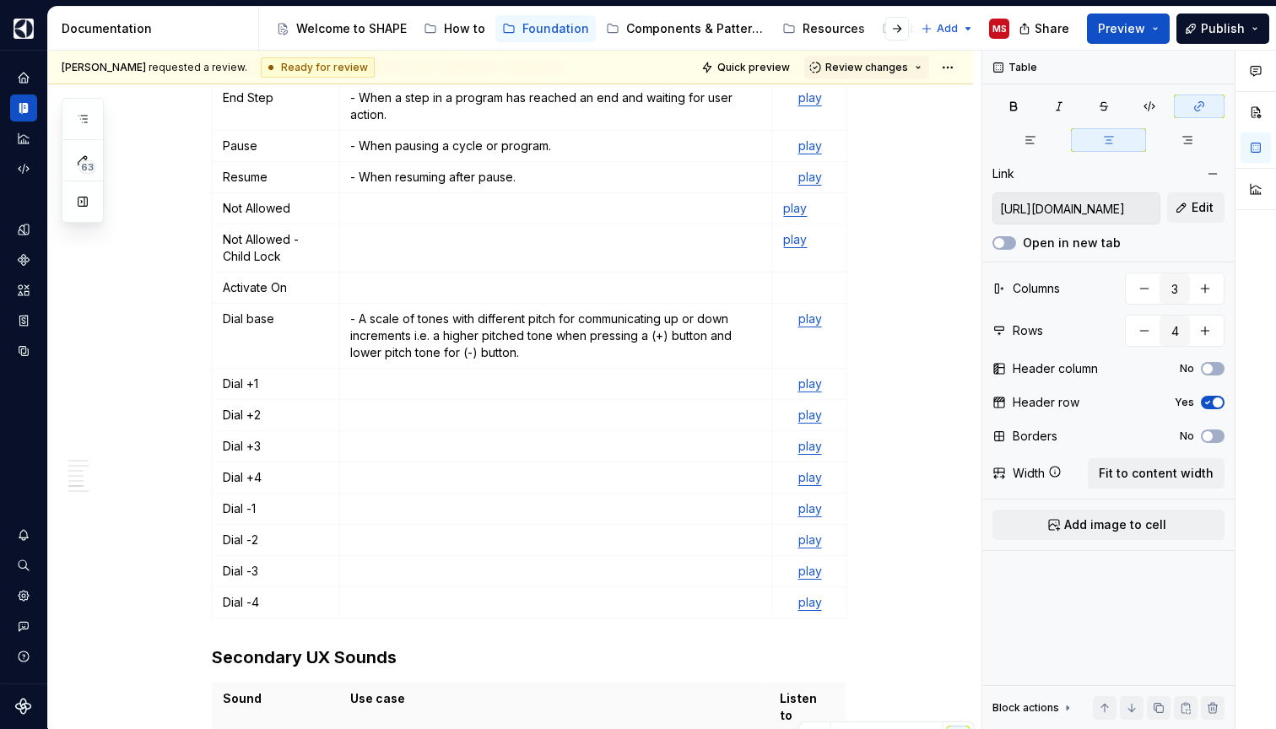
scroll to position [2463, 0]
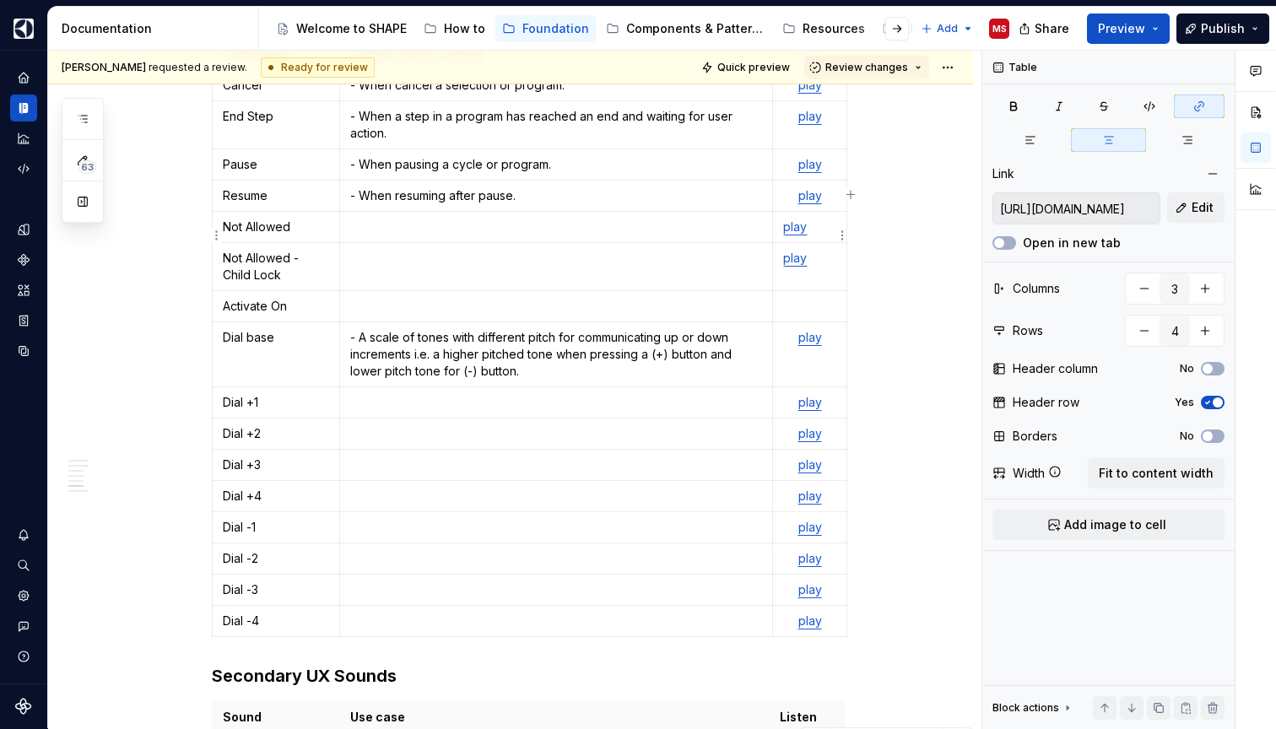
click at [803, 298] on p at bounding box center [809, 306] width 52 height 17
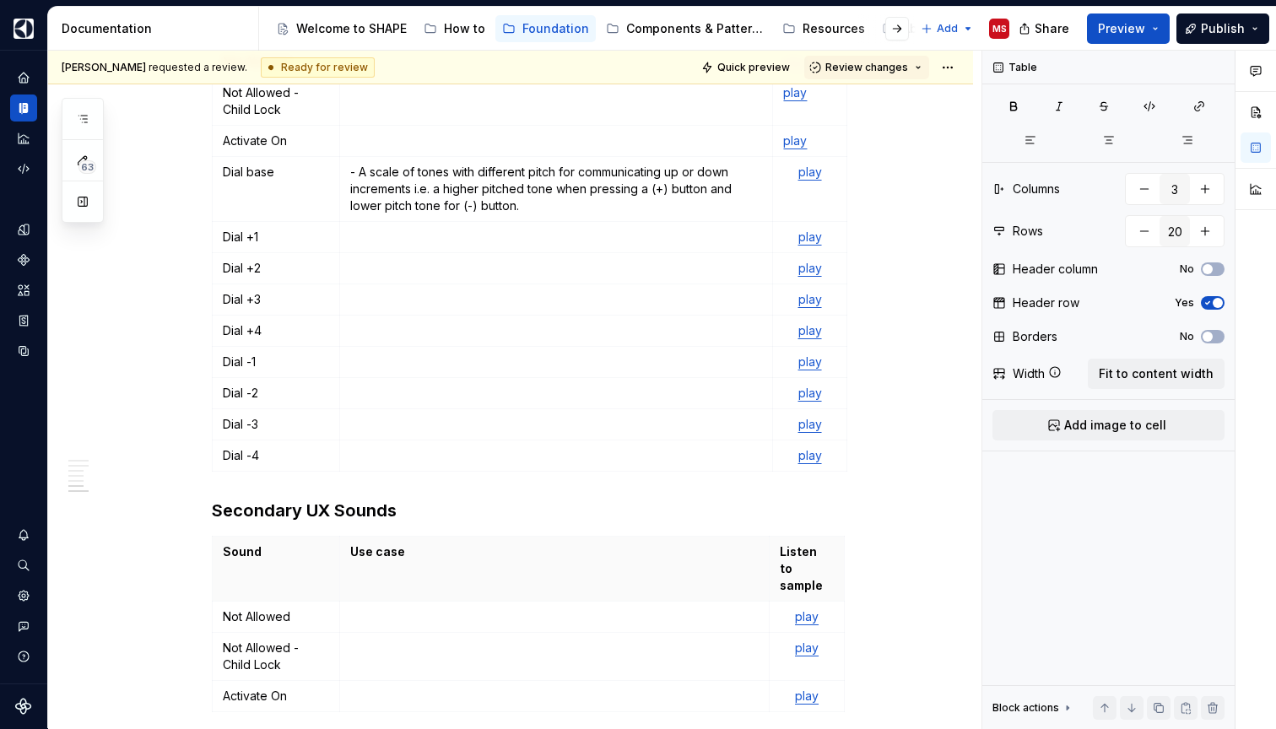
scroll to position [2642, 0]
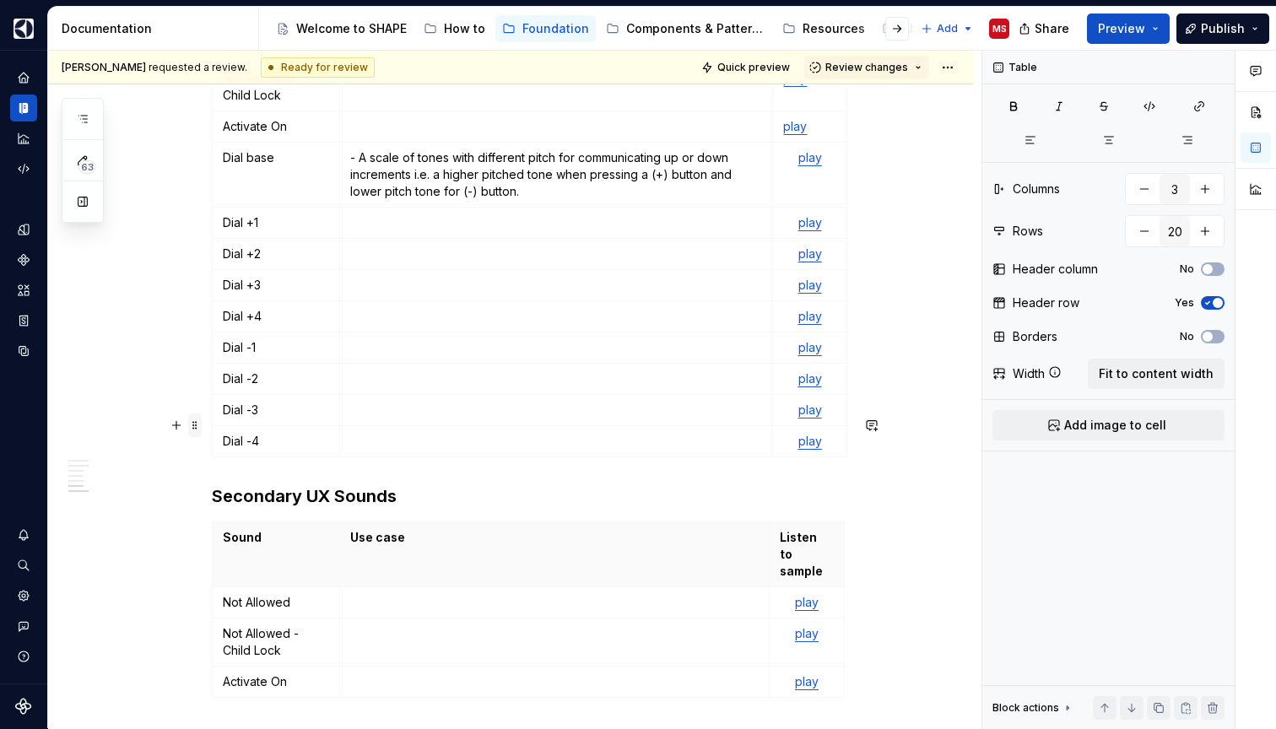
click at [198, 421] on span at bounding box center [194, 425] width 13 height 24
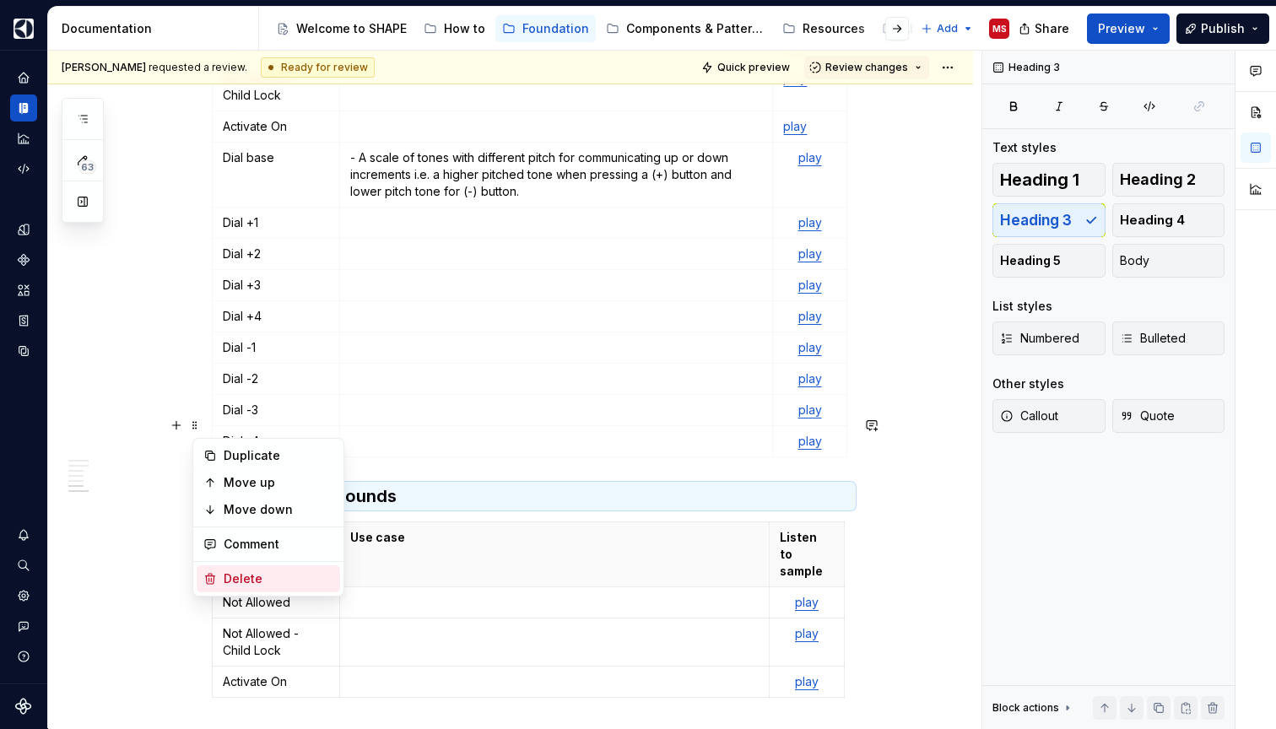
click at [245, 569] on div "Delete" at bounding box center [268, 578] width 143 height 27
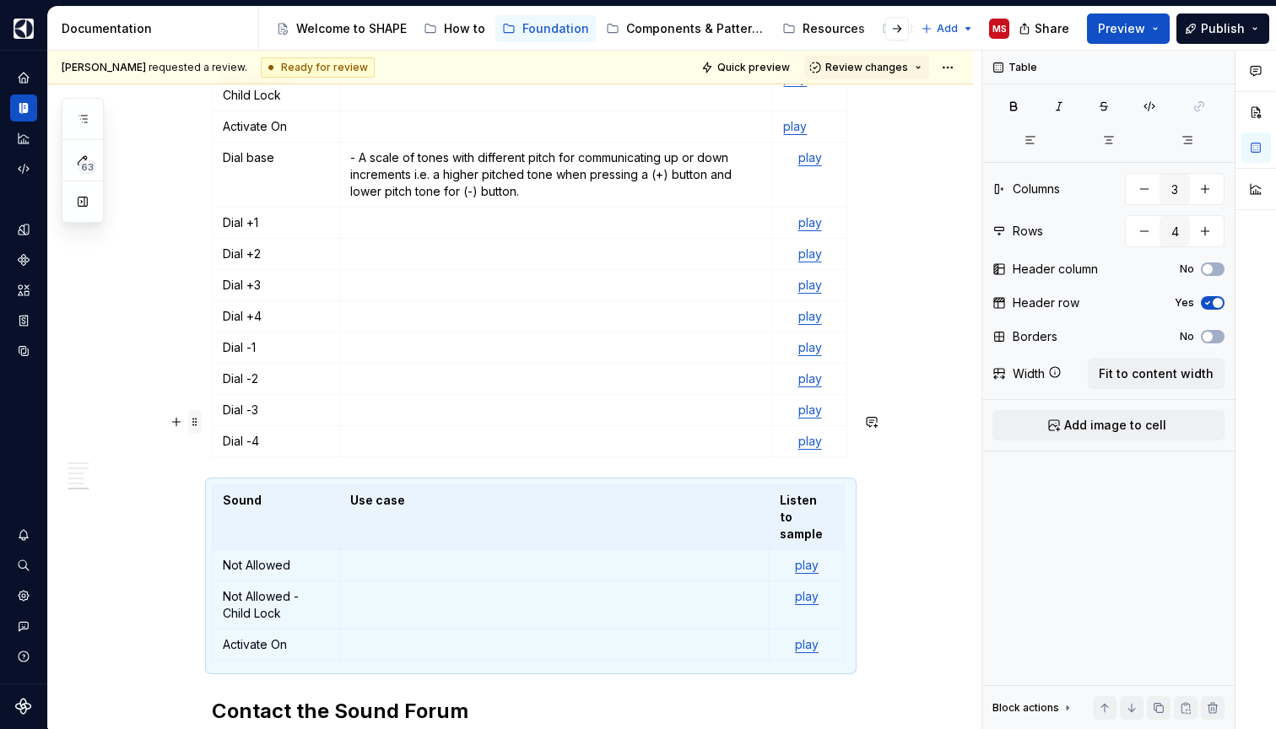
click at [201, 420] on span at bounding box center [194, 422] width 13 height 24
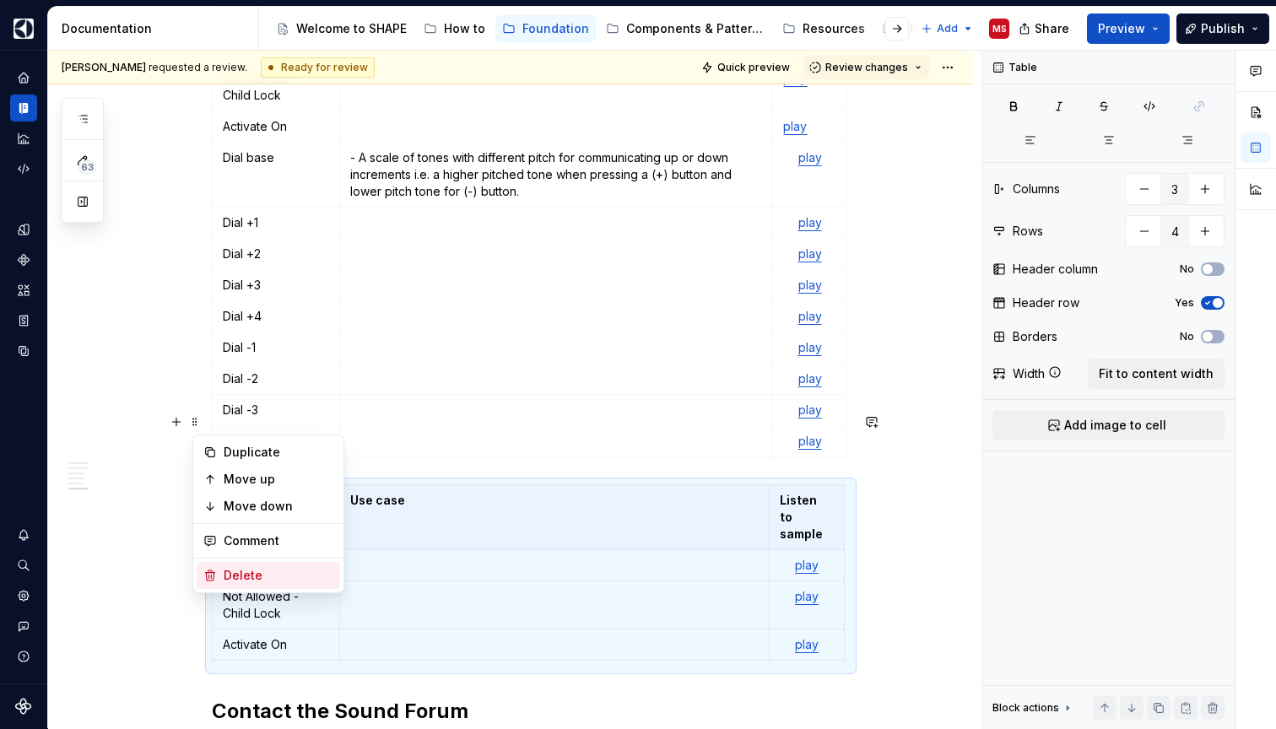
click at [234, 573] on div "Delete" at bounding box center [279, 575] width 110 height 17
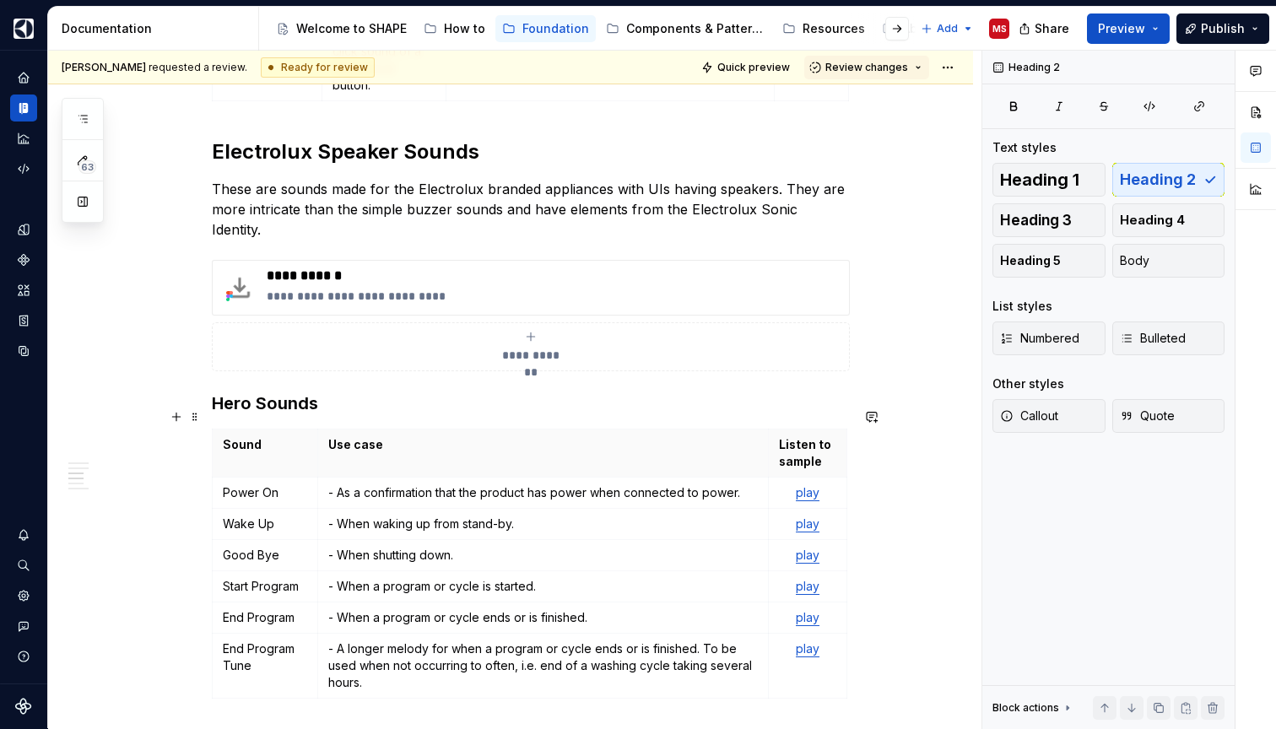
scroll to position [780, 0]
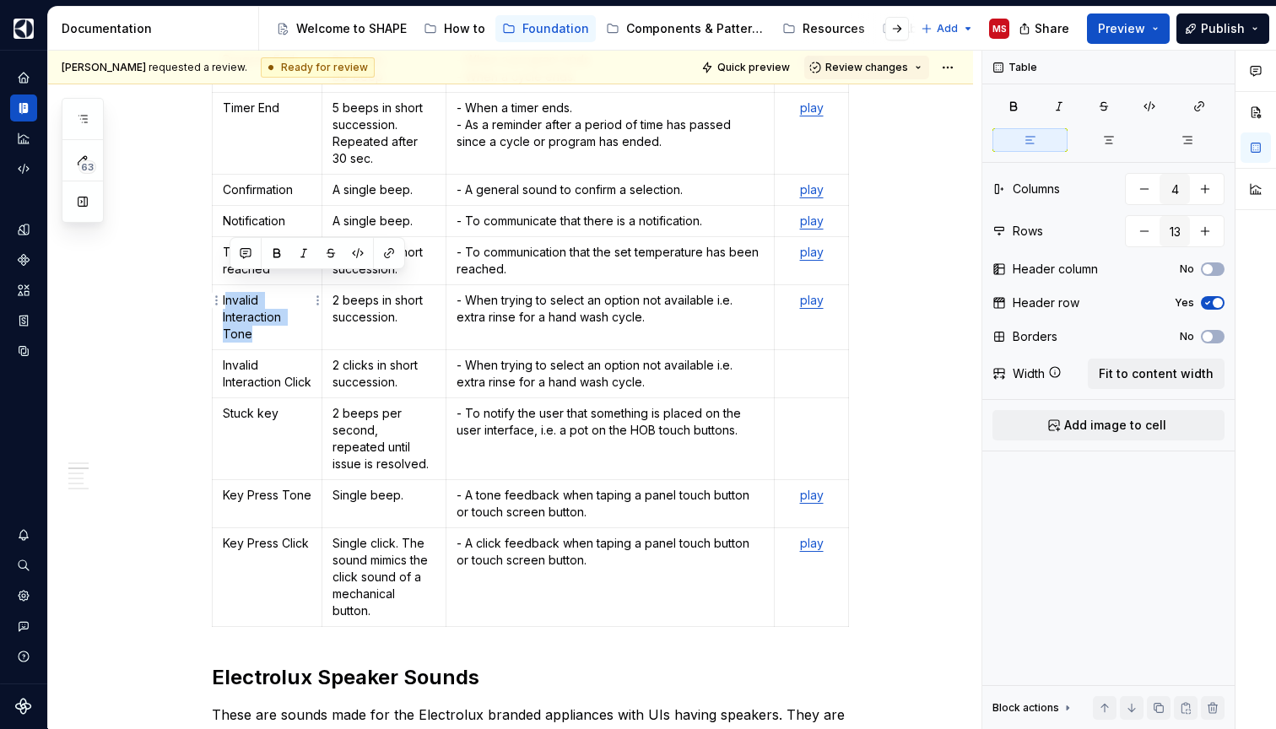
drag, startPoint x: 231, startPoint y: 277, endPoint x: 277, endPoint y: 317, distance: 61.0
click at [277, 317] on p "Invalid Interaction Tone" at bounding box center [267, 317] width 89 height 51
drag, startPoint x: 270, startPoint y: 317, endPoint x: 226, endPoint y: 280, distance: 57.5
click at [226, 285] on td "Invalid Interaction Tone" at bounding box center [268, 317] width 110 height 65
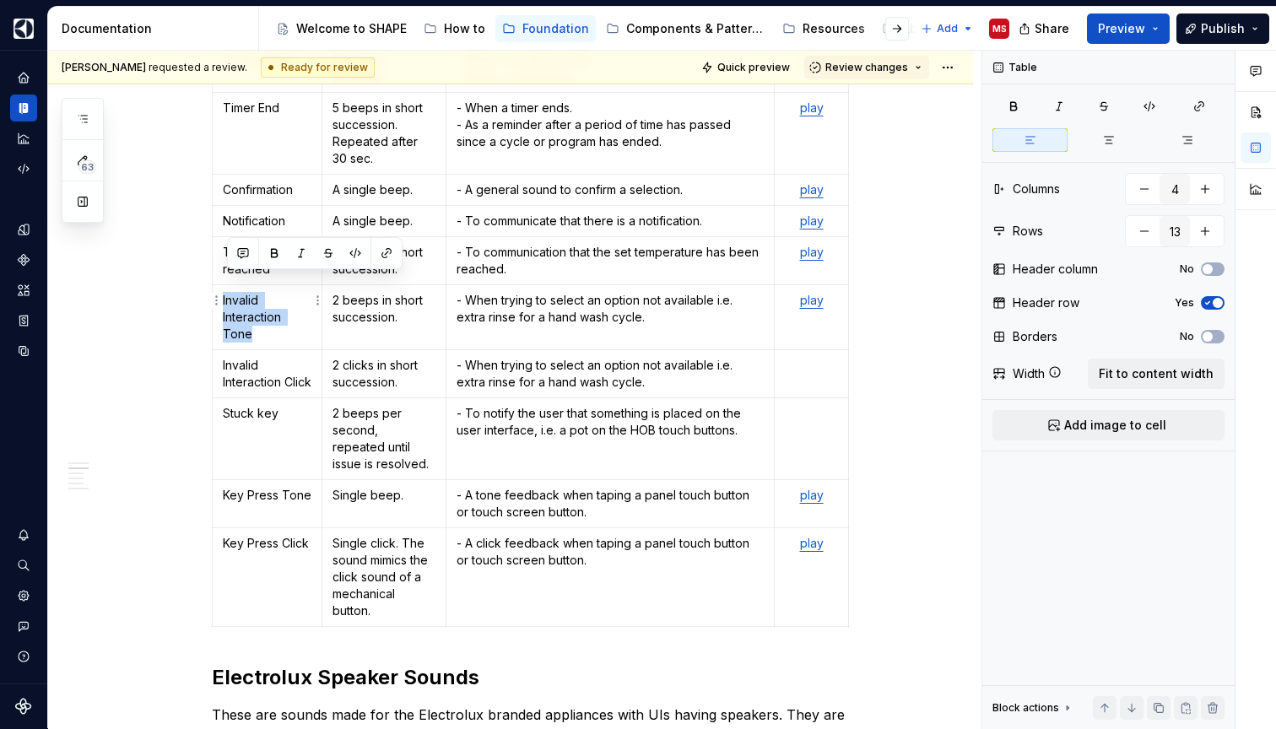
copy p "Invalid Interaction Tone"
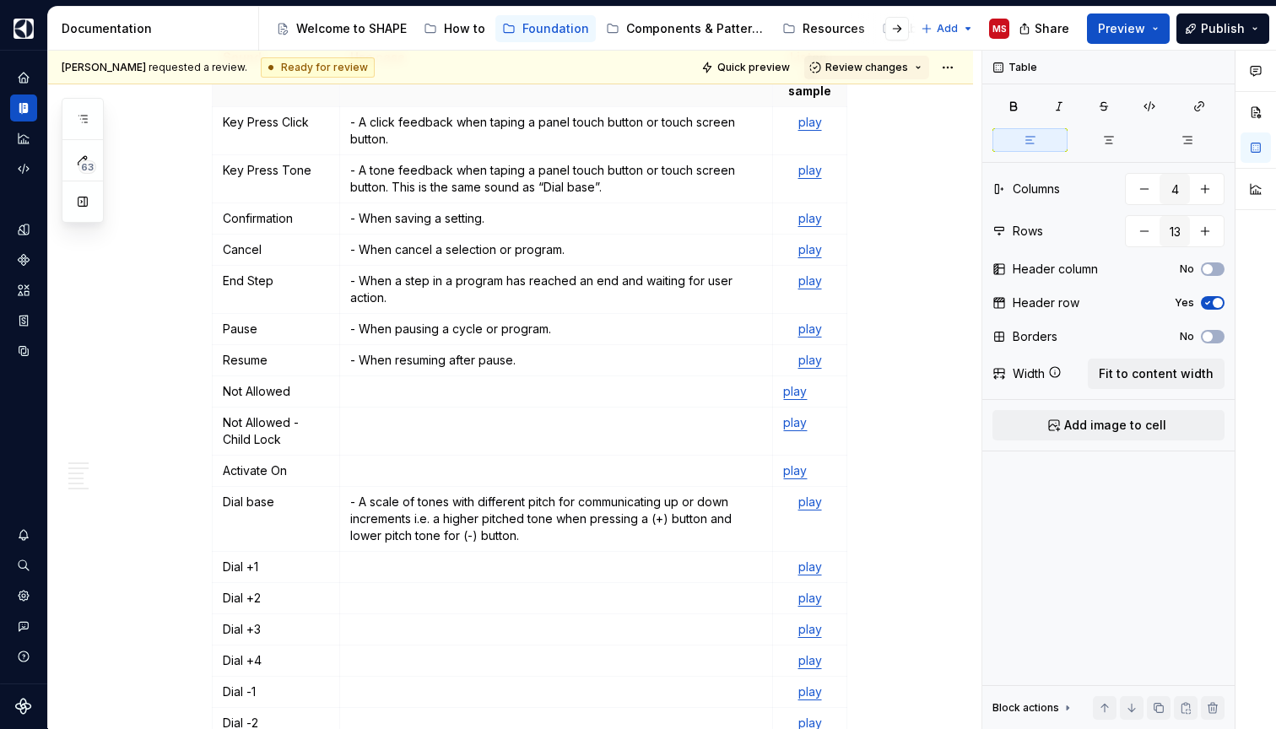
scroll to position [2285, 0]
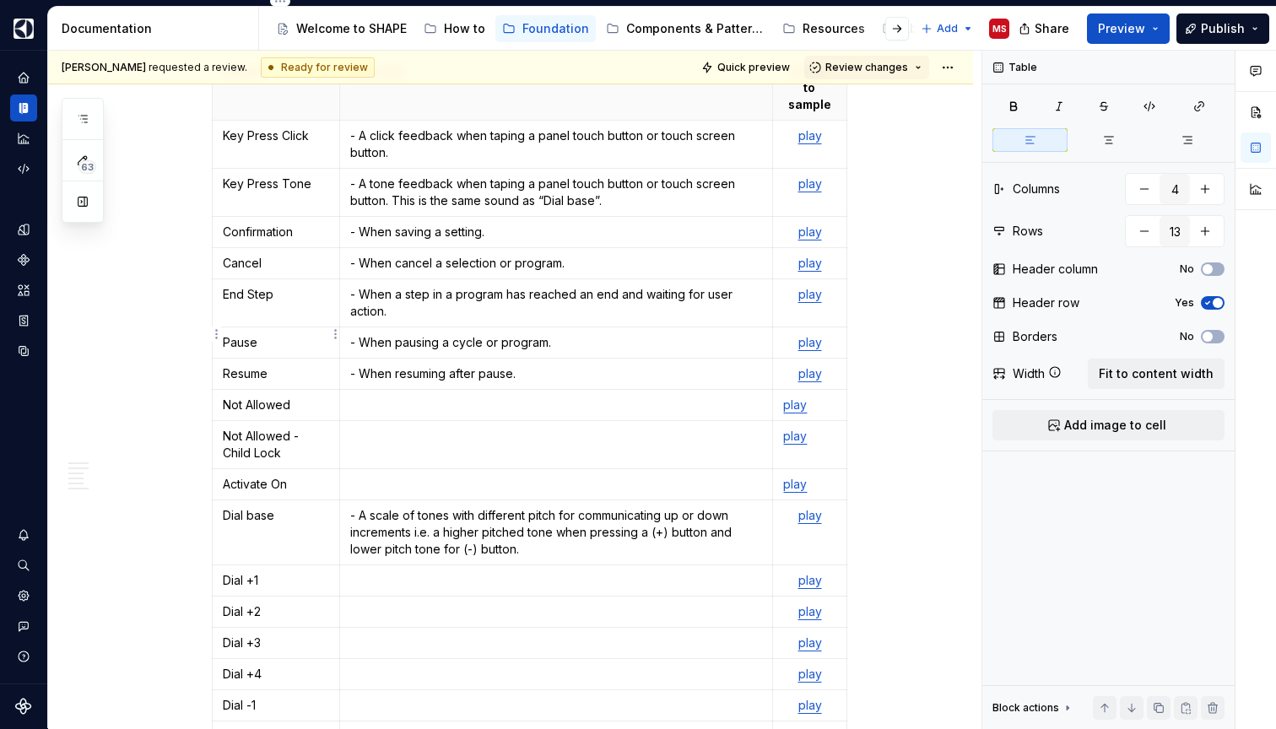
type input "3"
type input "20"
drag, startPoint x: 311, startPoint y: 337, endPoint x: 226, endPoint y: 329, distance: 85.6
click at [226, 390] on td "Not Allowed" at bounding box center [276, 405] width 127 height 31
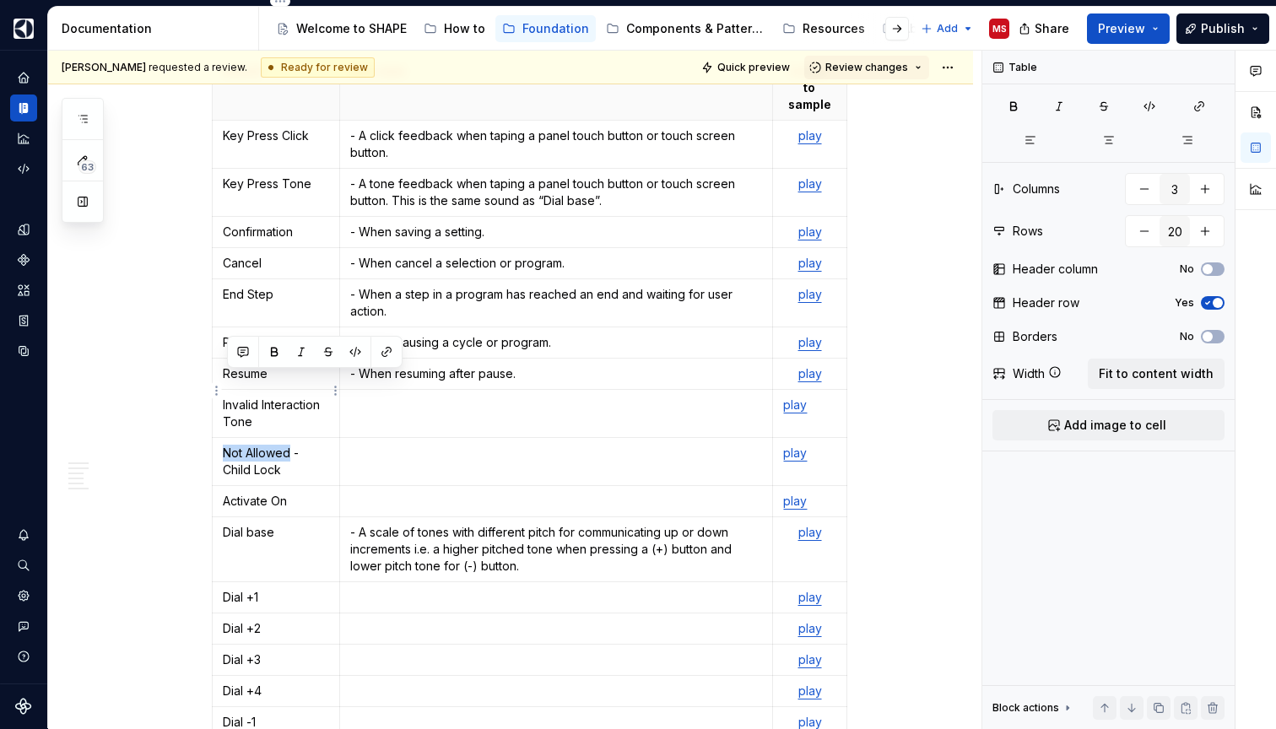
drag, startPoint x: 294, startPoint y: 381, endPoint x: 228, endPoint y: 376, distance: 65.9
click at [228, 445] on p "Not Allowed - Child Lock" at bounding box center [276, 462] width 106 height 34
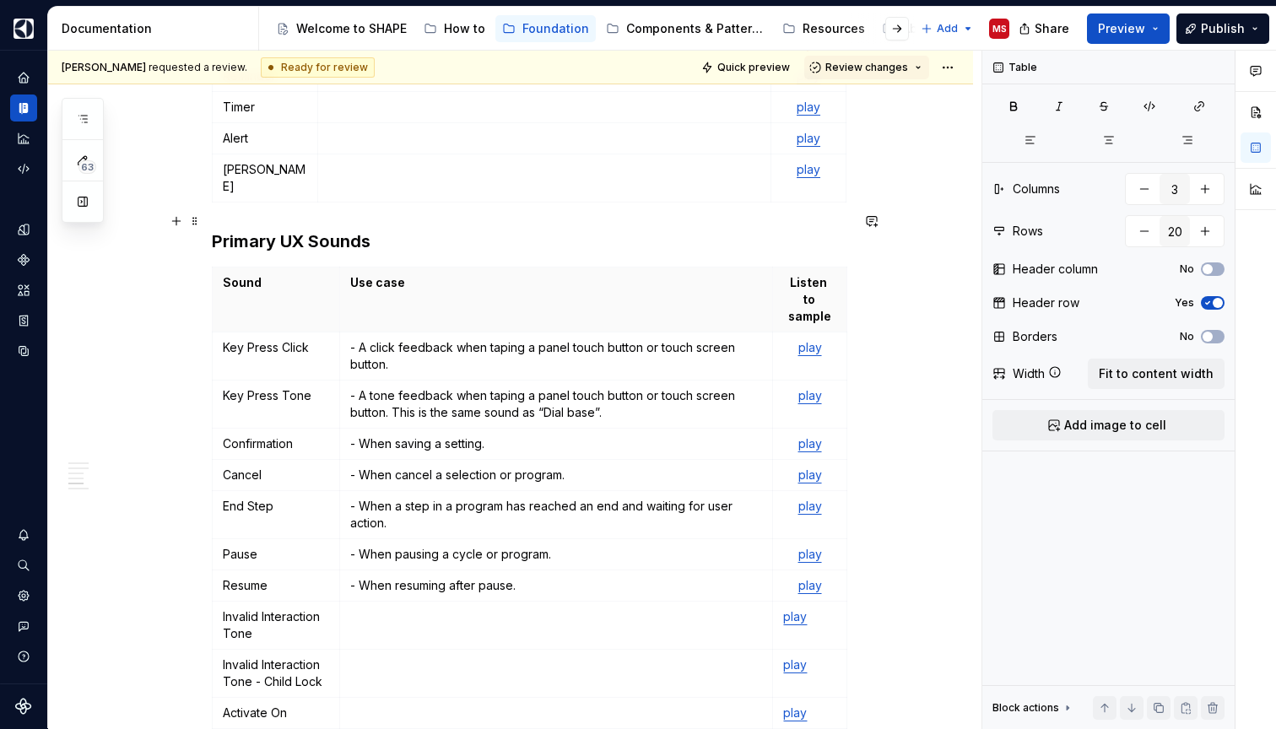
scroll to position [2083, 0]
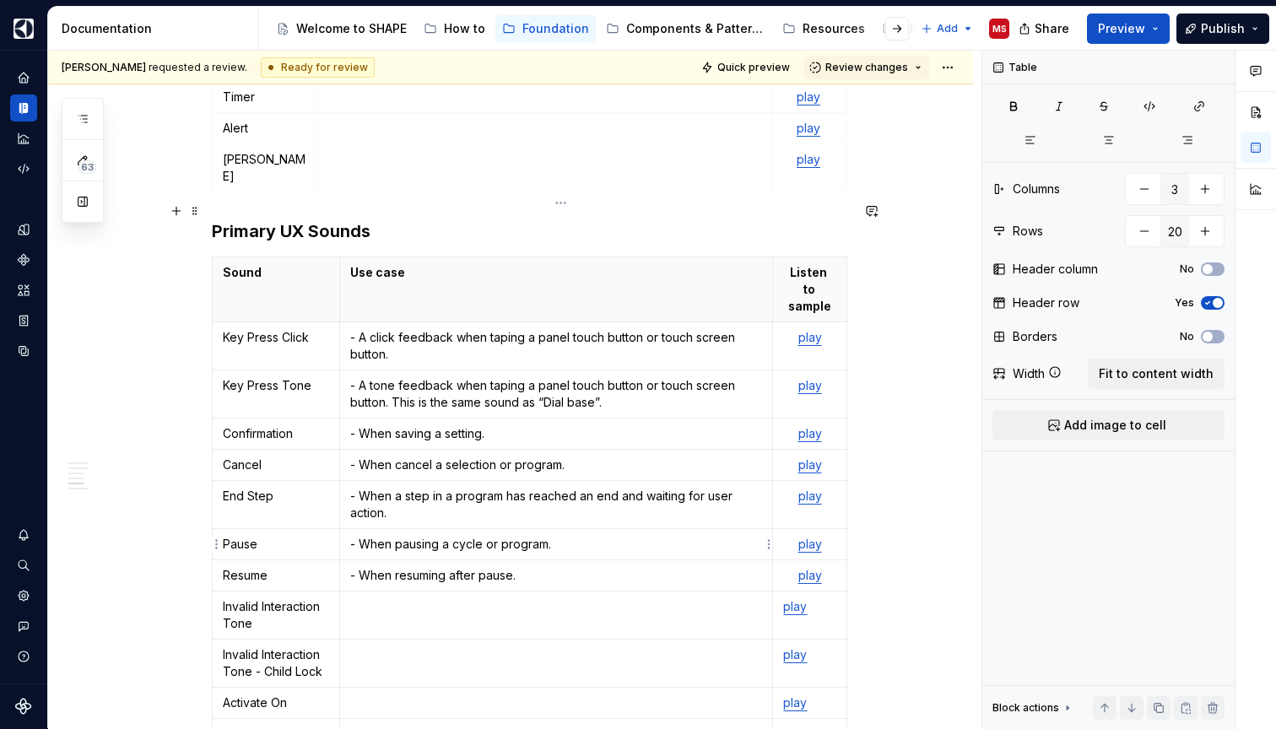
click at [472, 598] on p at bounding box center [556, 606] width 412 height 17
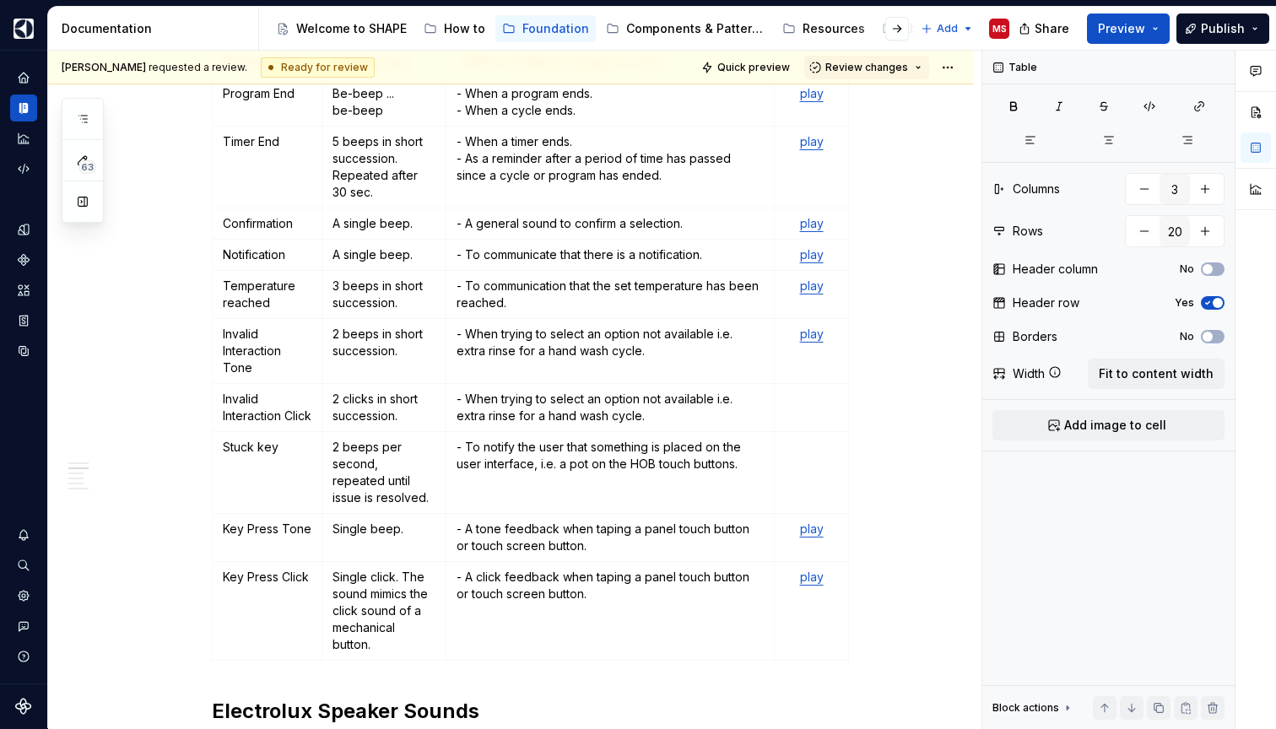
scroll to position [744, 0]
type input "4"
type input "13"
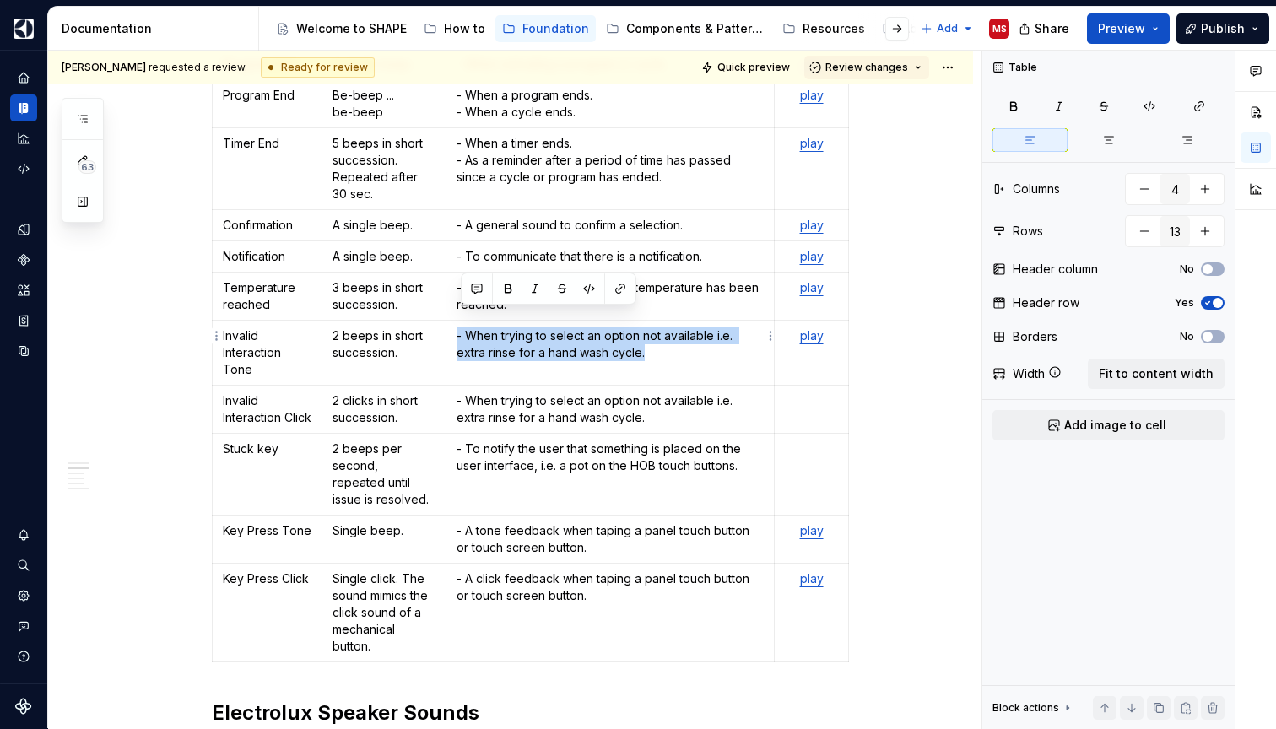
drag, startPoint x: 458, startPoint y: 318, endPoint x: 657, endPoint y: 339, distance: 200.2
click at [657, 339] on td "- When trying to select an option not available i.e. extra rinse for a hand was…" at bounding box center [609, 353] width 329 height 65
copy p "- When trying to select an option not available i.e. extra rinse for a hand was…"
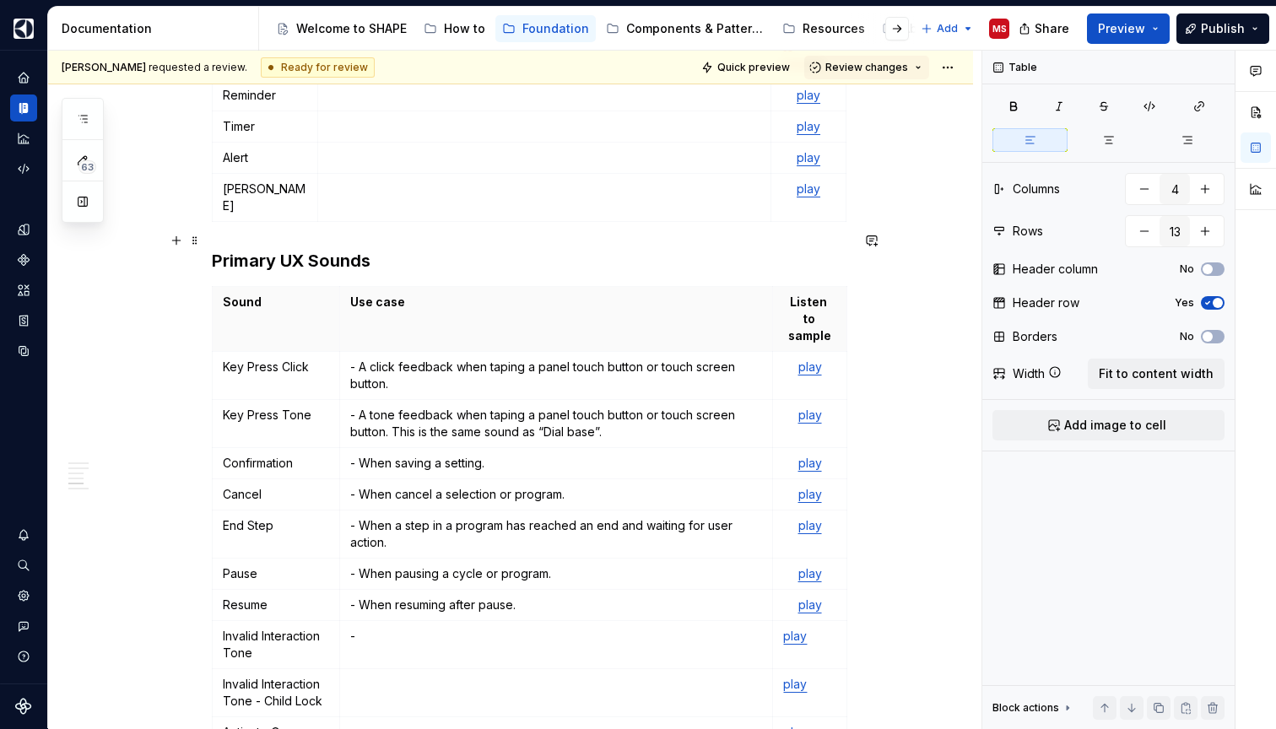
scroll to position [2097, 0]
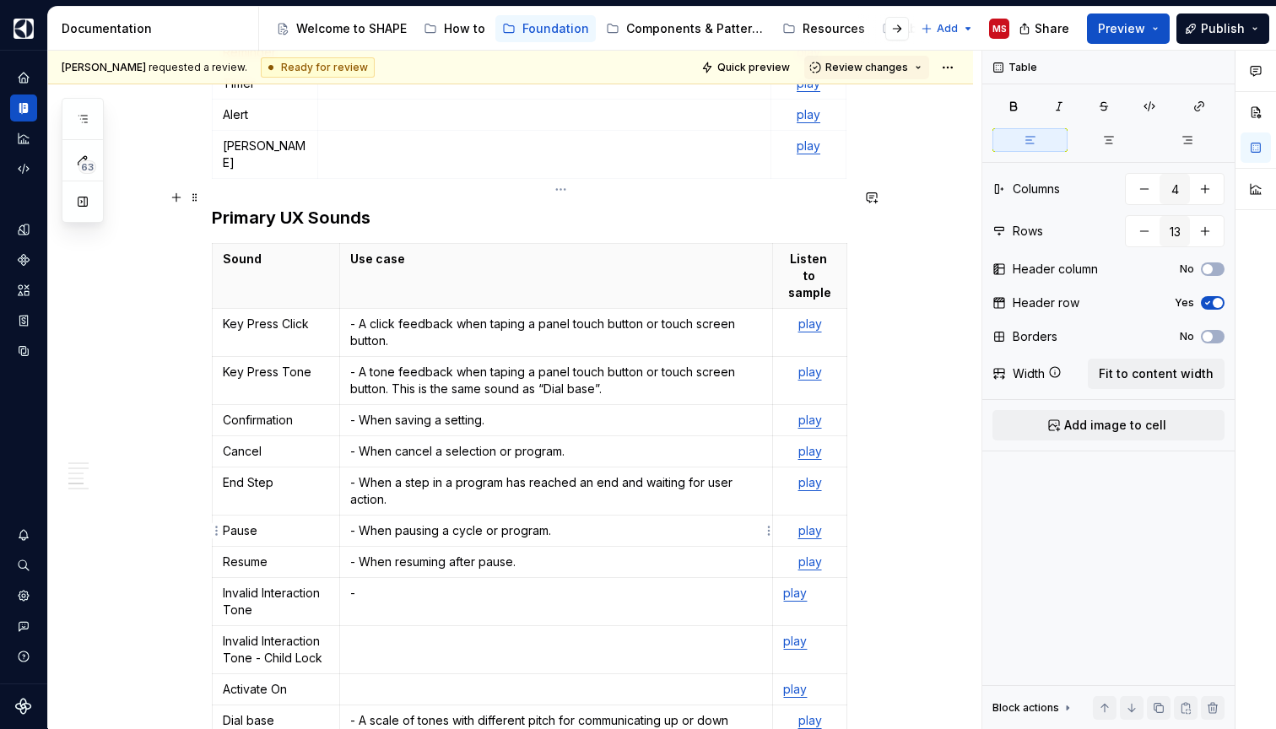
type input "3"
type input "20"
click at [442, 585] on p "-" at bounding box center [556, 593] width 412 height 17
click at [373, 585] on p "- - When trying to select an option not available i.e. extra rinse for a hand w…" at bounding box center [556, 602] width 412 height 34
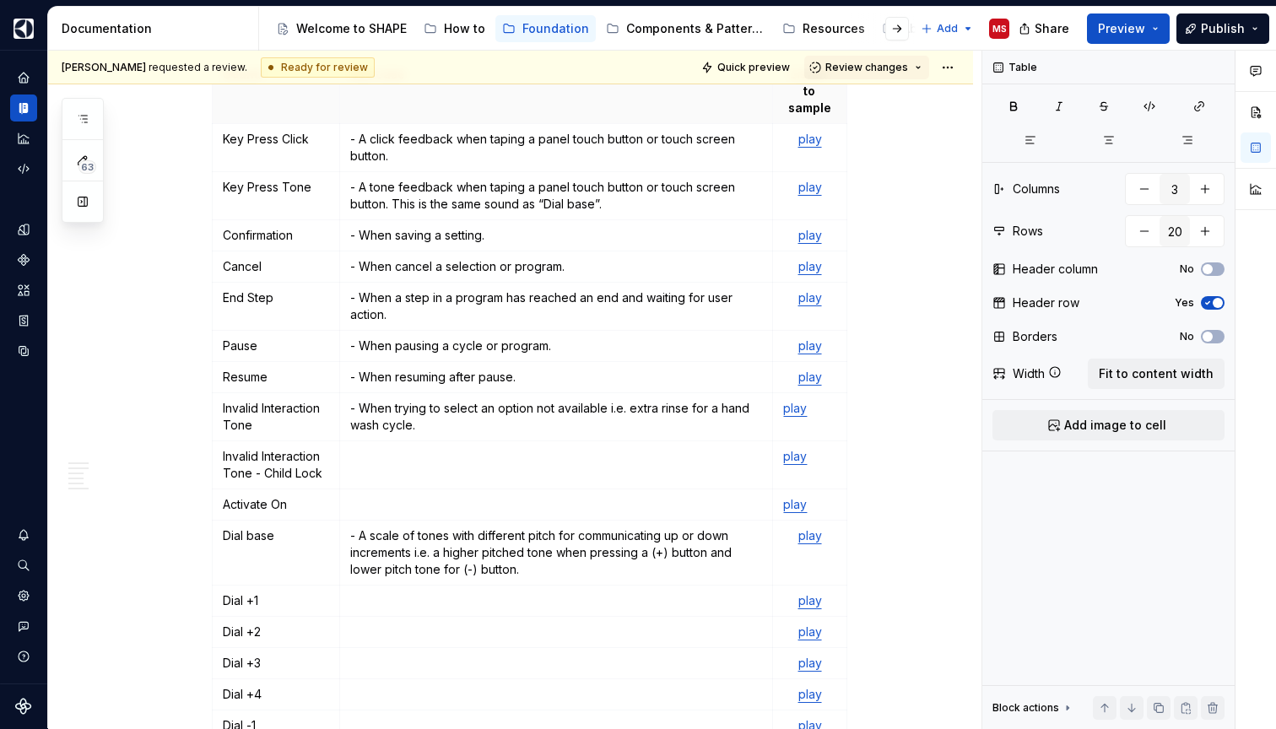
scroll to position [2282, 0]
click at [500, 440] on td at bounding box center [556, 464] width 433 height 48
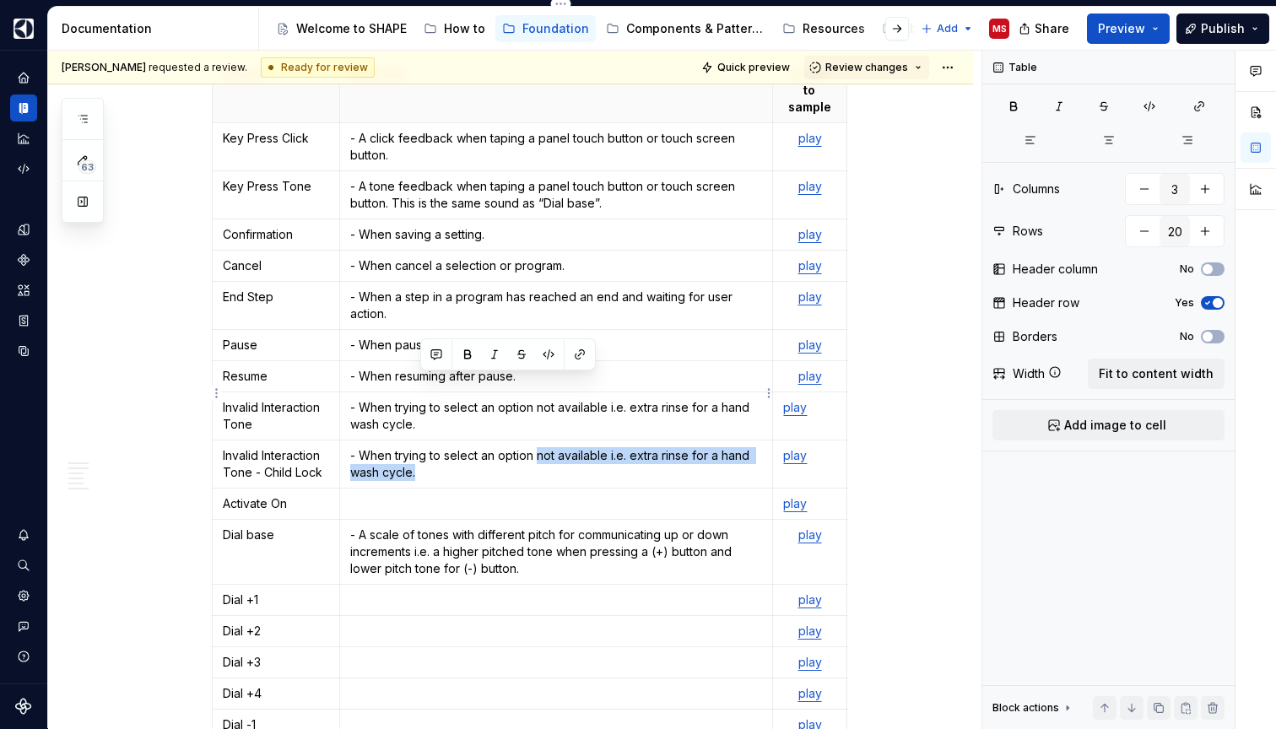
drag, startPoint x: 541, startPoint y: 385, endPoint x: 542, endPoint y: 405, distance: 20.3
click at [542, 447] on p "- When trying to select an option not available i.e. extra rinse for a hand was…" at bounding box center [556, 464] width 412 height 34
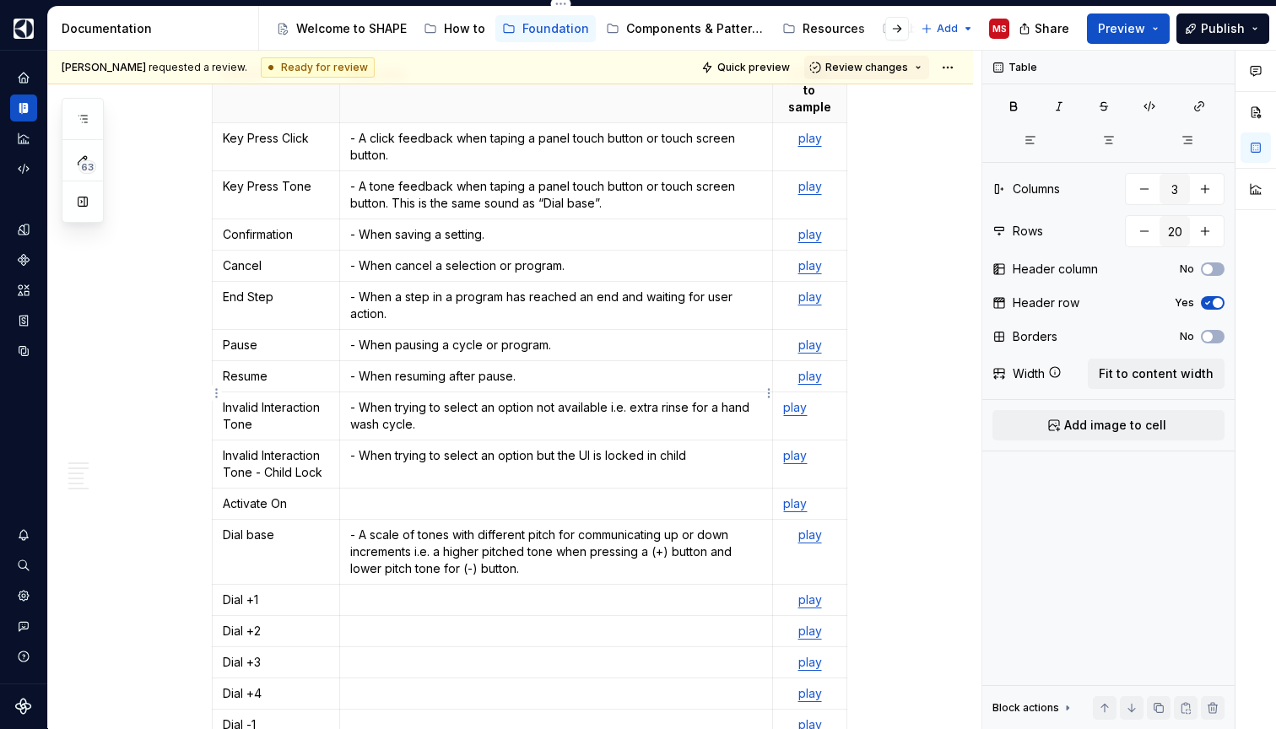
click at [633, 447] on p "- When trying to select an option but the UI is locked in child" at bounding box center [556, 455] width 412 height 17
click at [682, 447] on p "- When trying to select an option but the UI is in child" at bounding box center [556, 455] width 412 height 17
click at [623, 447] on p "- When trying to select an option but the UI is in child lock mode" at bounding box center [556, 455] width 412 height 17
click at [721, 447] on p "- When trying to select an option but the UI is in “child lock mode" at bounding box center [556, 455] width 412 height 17
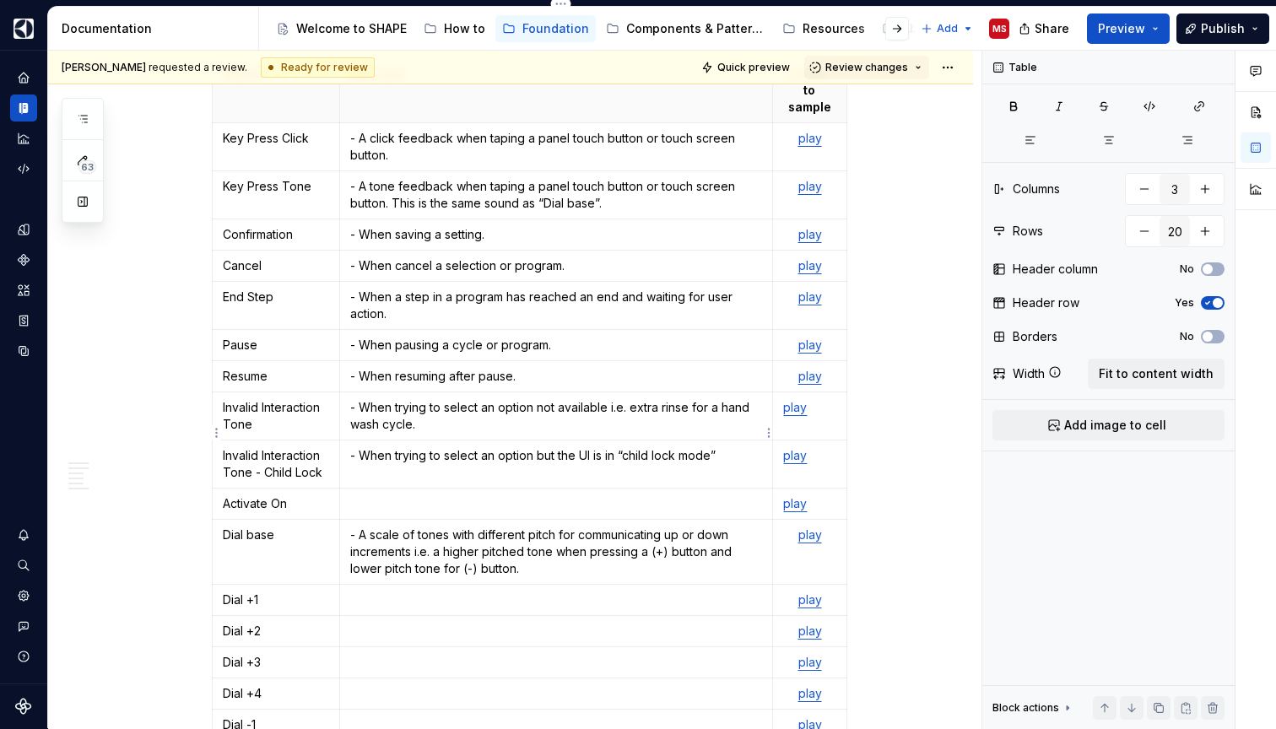
click at [492, 488] on td at bounding box center [556, 503] width 433 height 31
click at [451, 495] on p "- When activationg a mode" at bounding box center [556, 503] width 412 height 17
click at [565, 495] on p "- When activating a mode" at bounding box center [556, 503] width 412 height 17
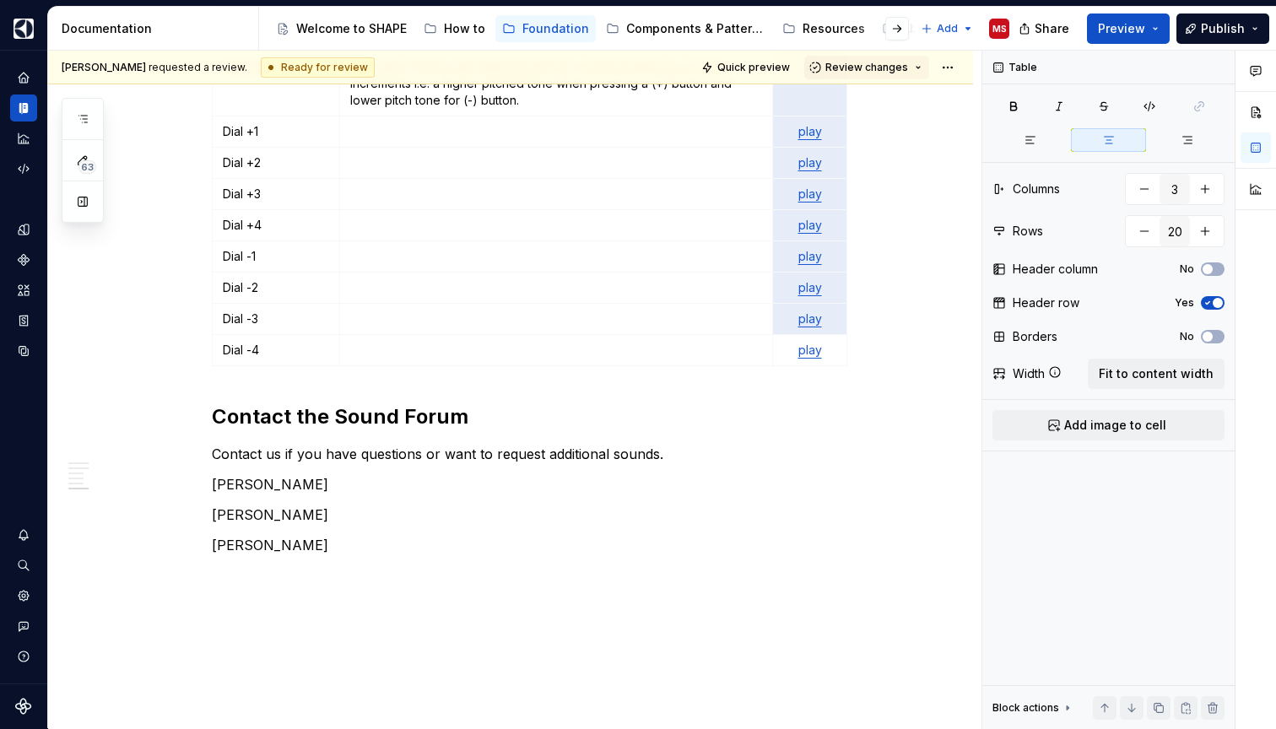
scroll to position [2750, 0]
drag, startPoint x: 794, startPoint y: 202, endPoint x: 829, endPoint y: 275, distance: 80.7
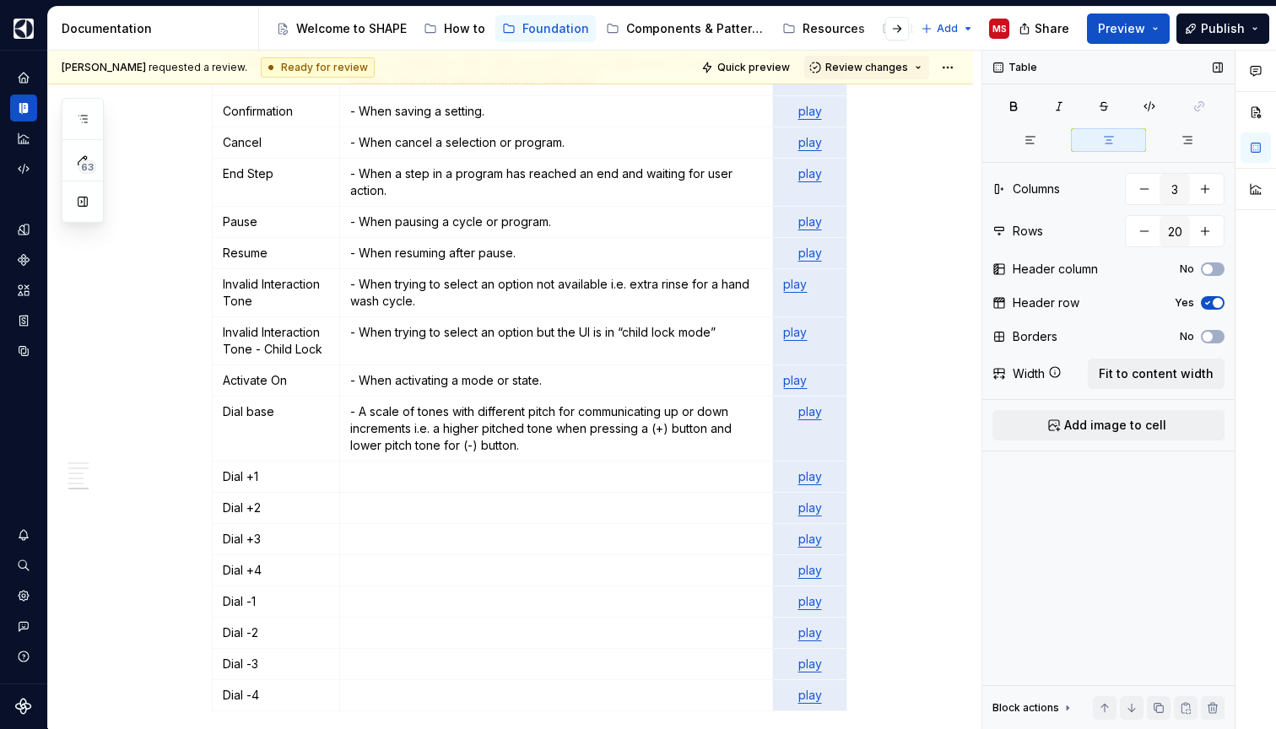
scroll to position [2399, 0]
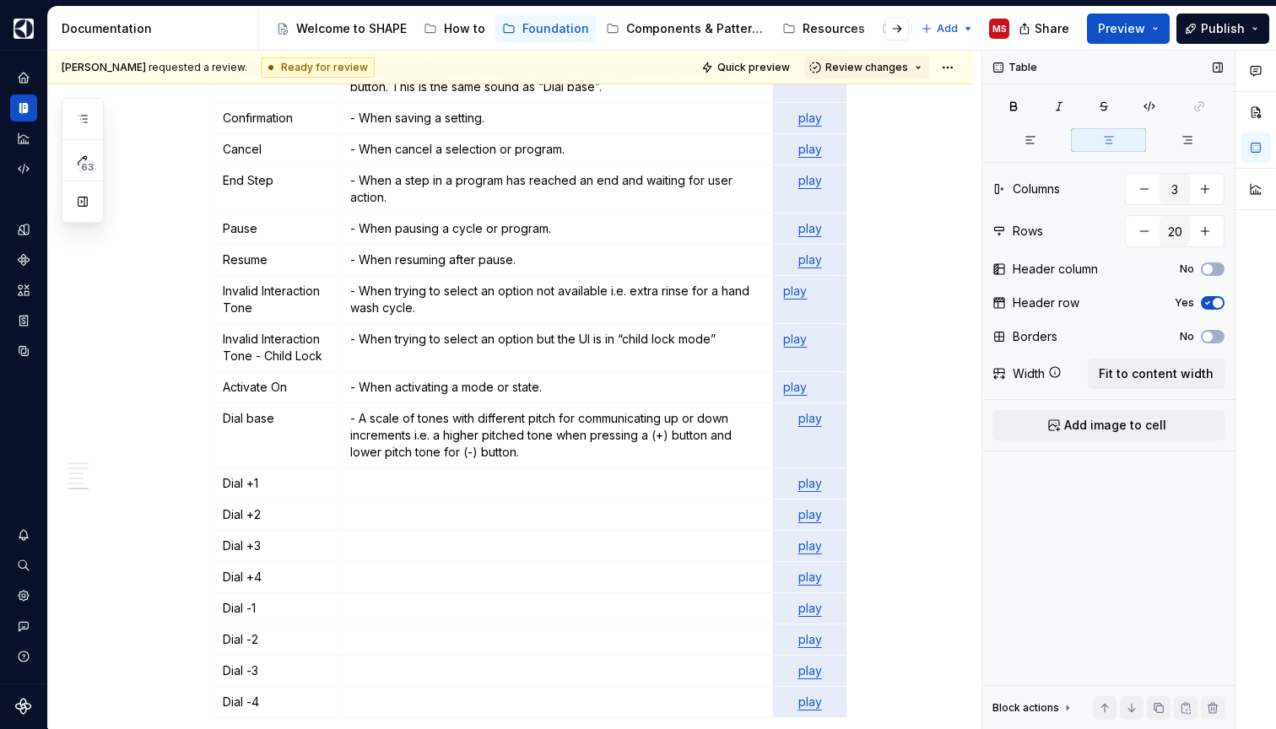
click at [1107, 135] on icon "button" at bounding box center [1108, 139] width 13 height 13
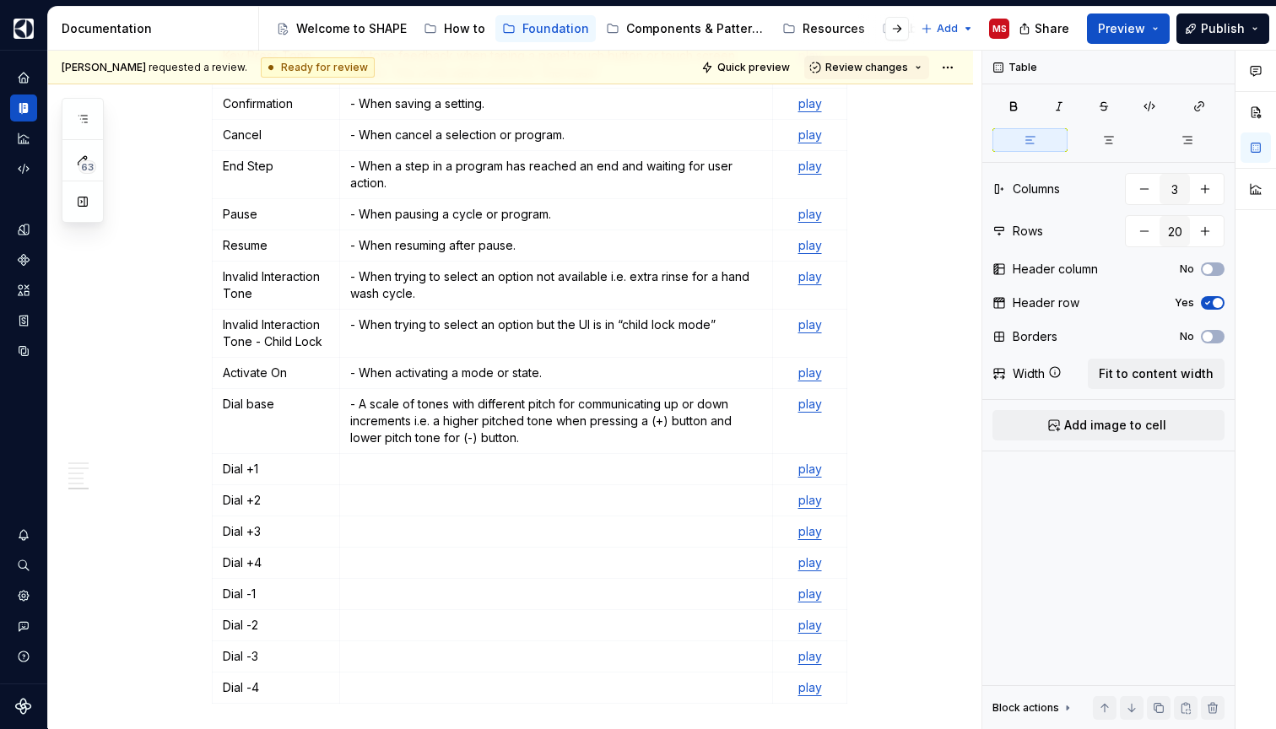
scroll to position [2412, 0]
click at [591, 365] on p "- When activating a mode or state." at bounding box center [556, 373] width 412 height 17
click at [561, 365] on p "- When activating a mode or state, like child lock or an internal light." at bounding box center [556, 373] width 412 height 17
click at [665, 461] on p at bounding box center [556, 469] width 412 height 17
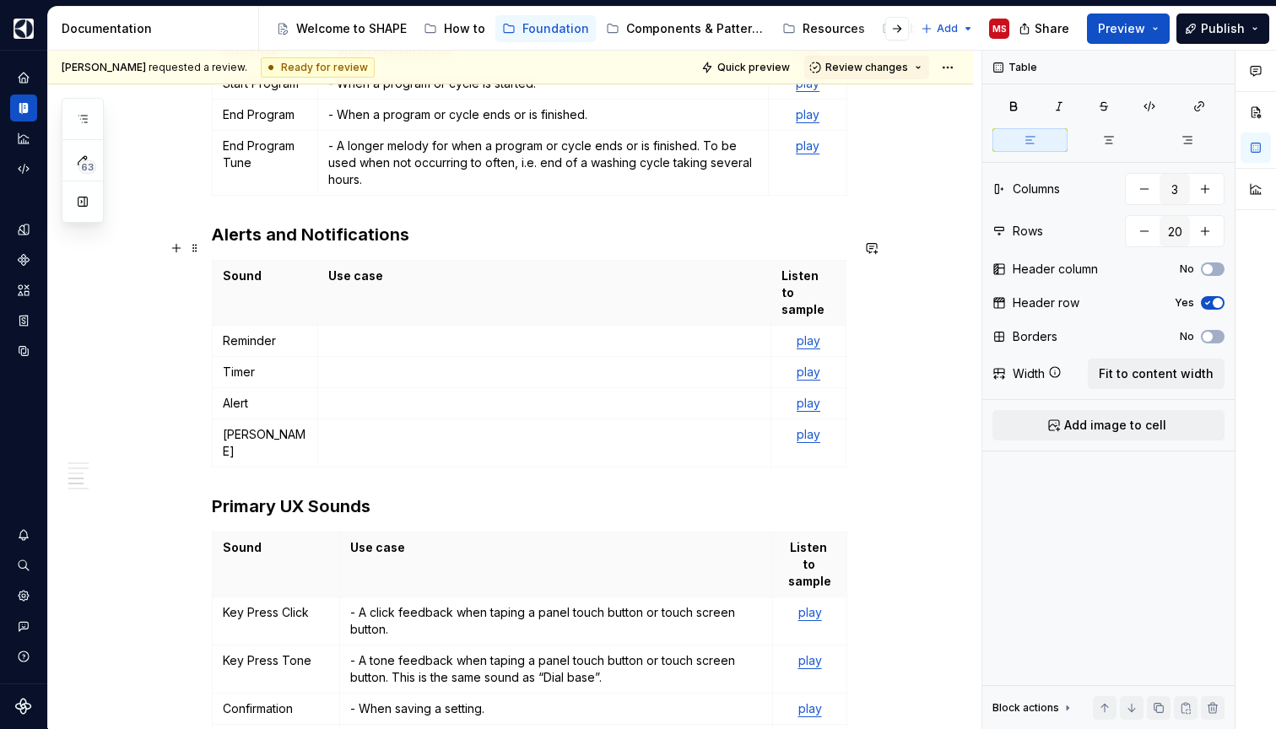
scroll to position [1844, 0]
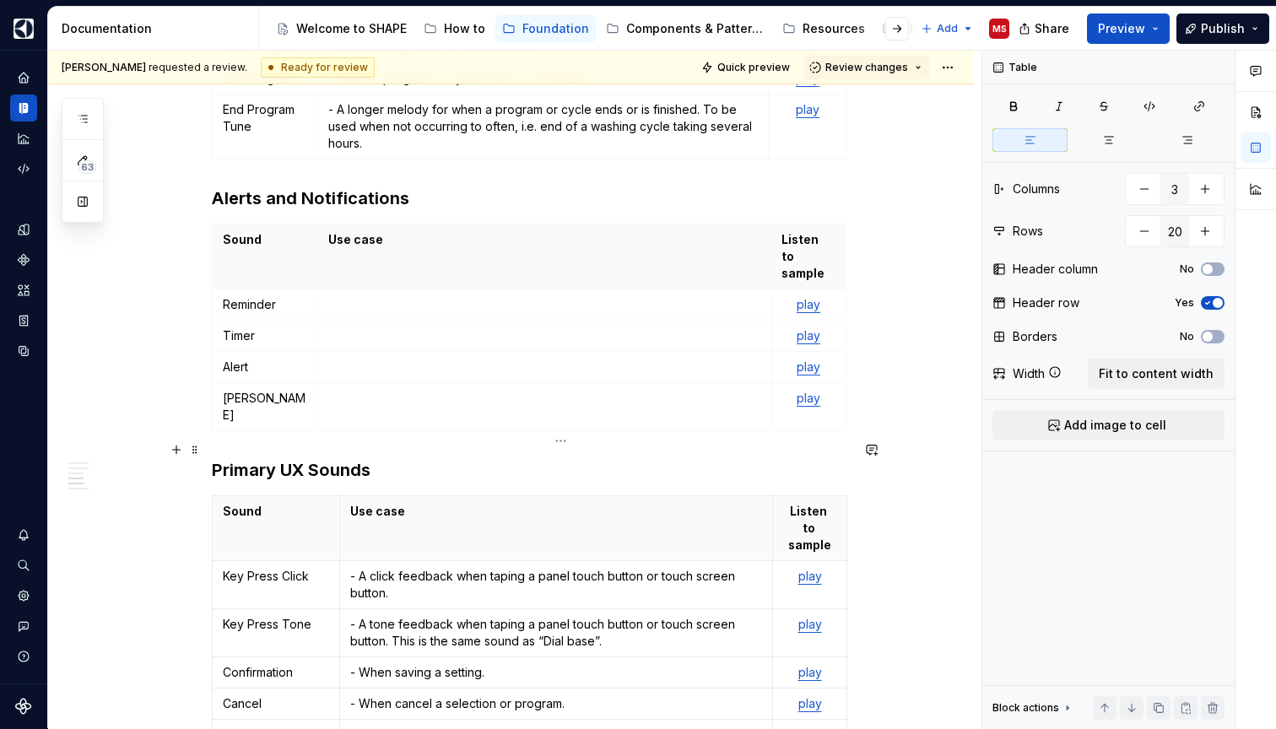
type textarea "*"
type input "5"
click at [449, 327] on p at bounding box center [544, 335] width 432 height 17
click at [329, 321] on td "When timer has reached it’s end." at bounding box center [544, 336] width 453 height 31
click at [432, 296] on p at bounding box center [544, 304] width 432 height 17
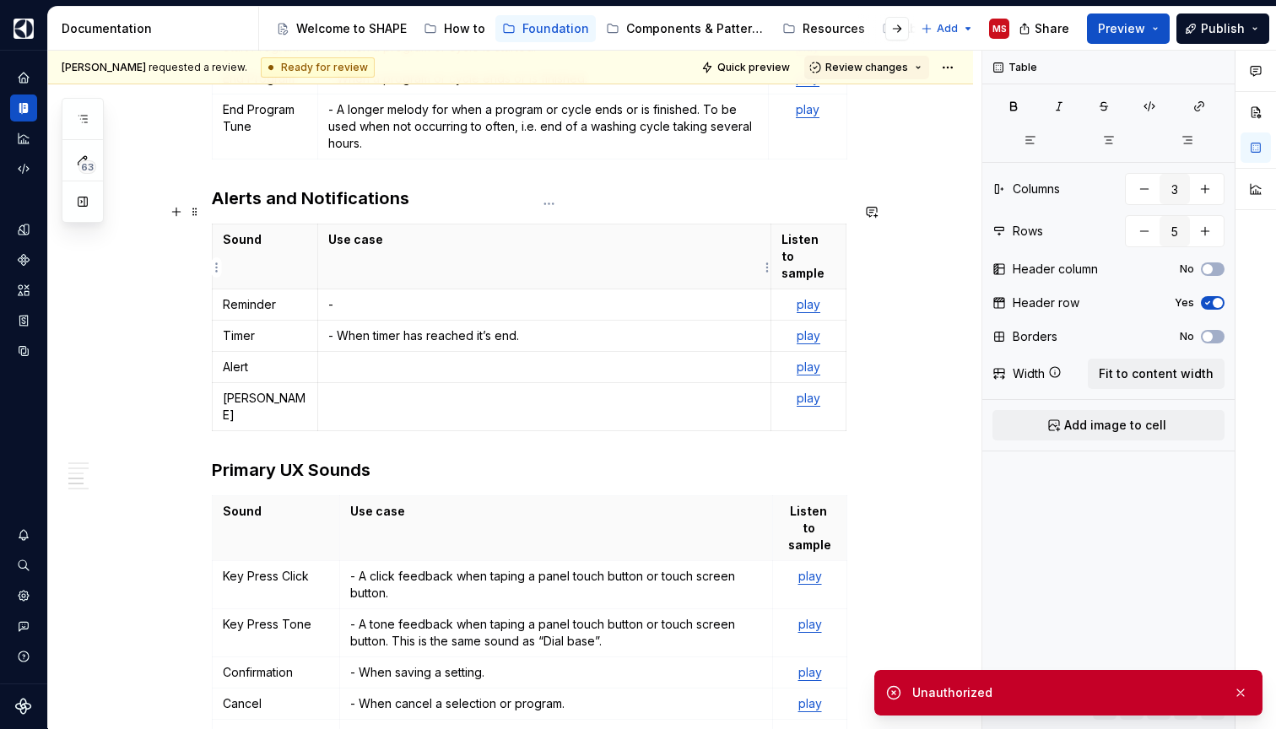
click at [437, 296] on p "-" at bounding box center [544, 304] width 432 height 17
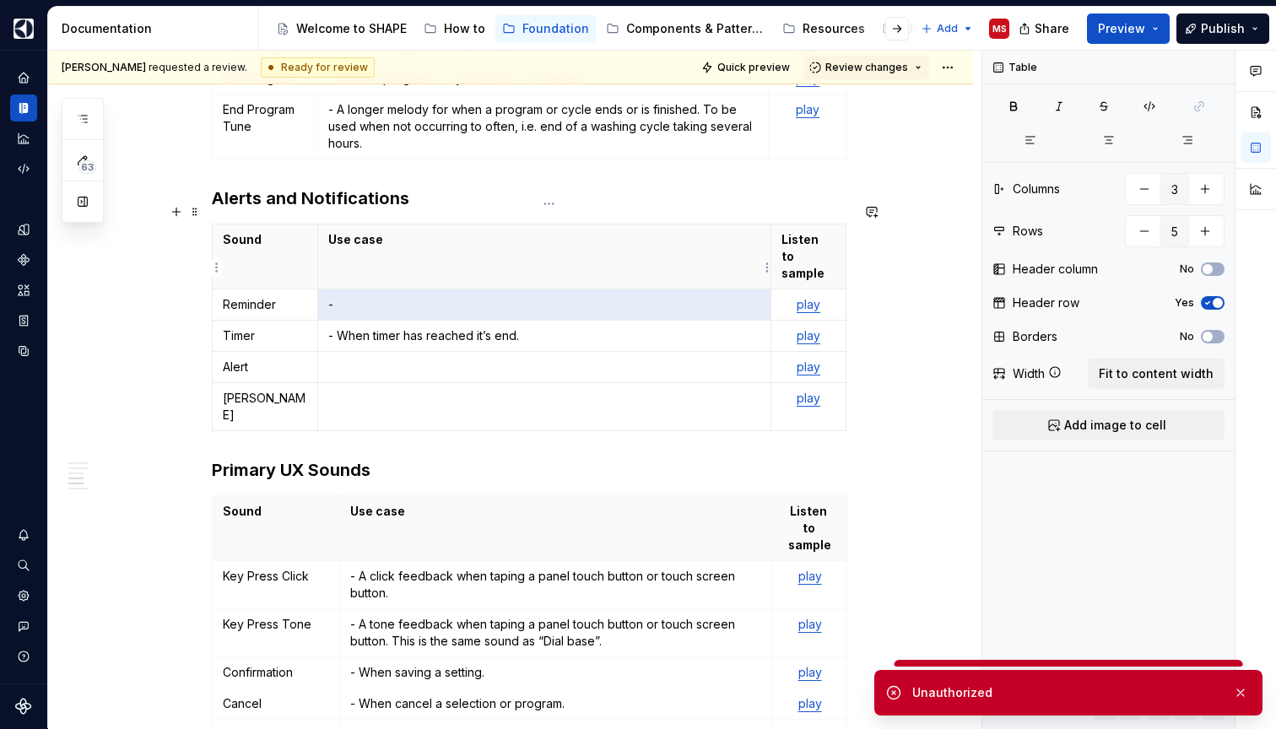
click at [493, 296] on p "-" at bounding box center [544, 304] width 432 height 17
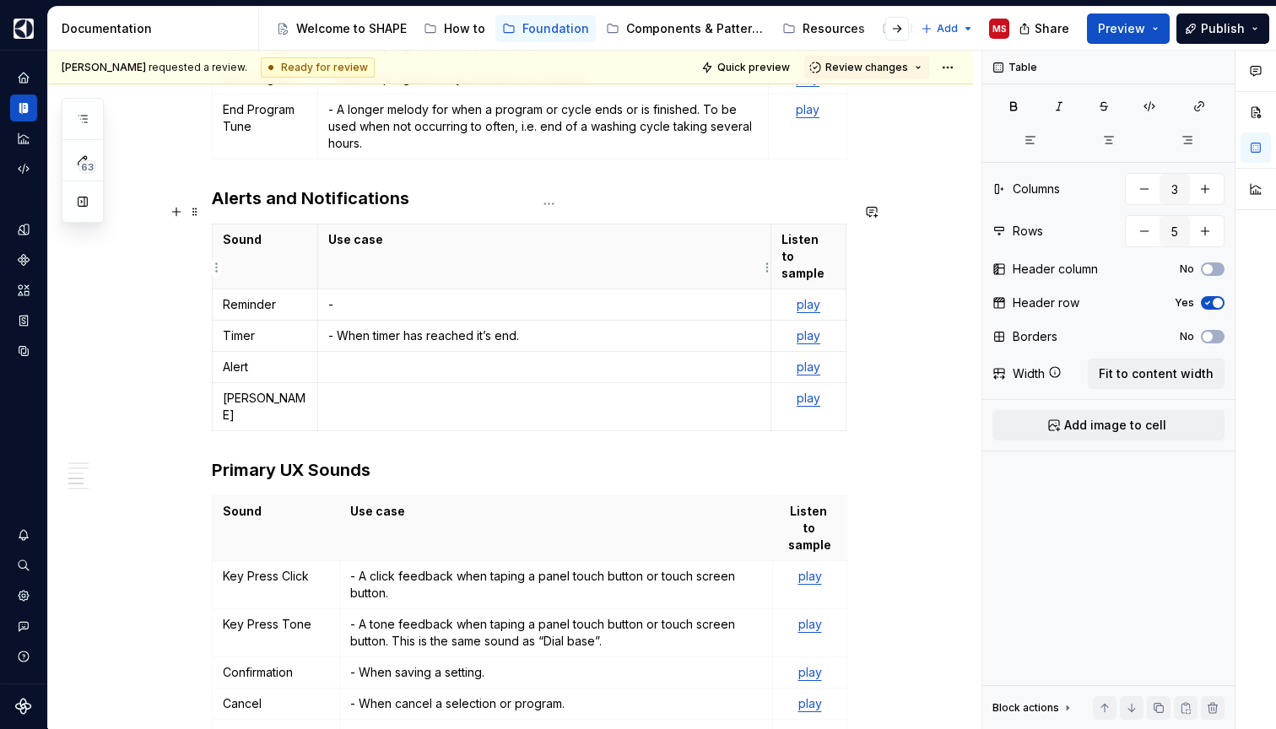
click at [381, 296] on p "-" at bounding box center [544, 304] width 432 height 17
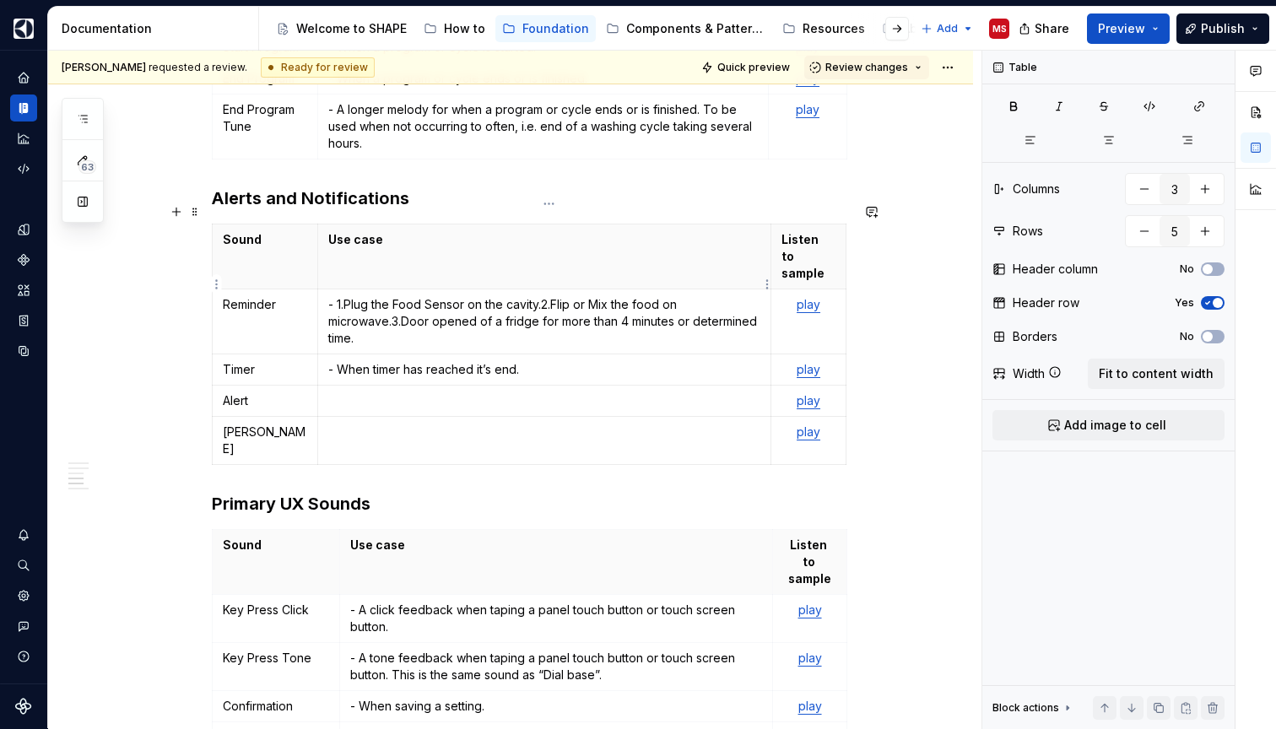
click at [350, 296] on p "- 1.Plug the Food Sensor on the cavity. 2.Flip or Mix the food on microwave. 3.…" at bounding box center [544, 321] width 432 height 51
click at [654, 296] on p "- When we want to gently direct the user attention to do an action. Plug the Fo…" at bounding box center [544, 321] width 432 height 51
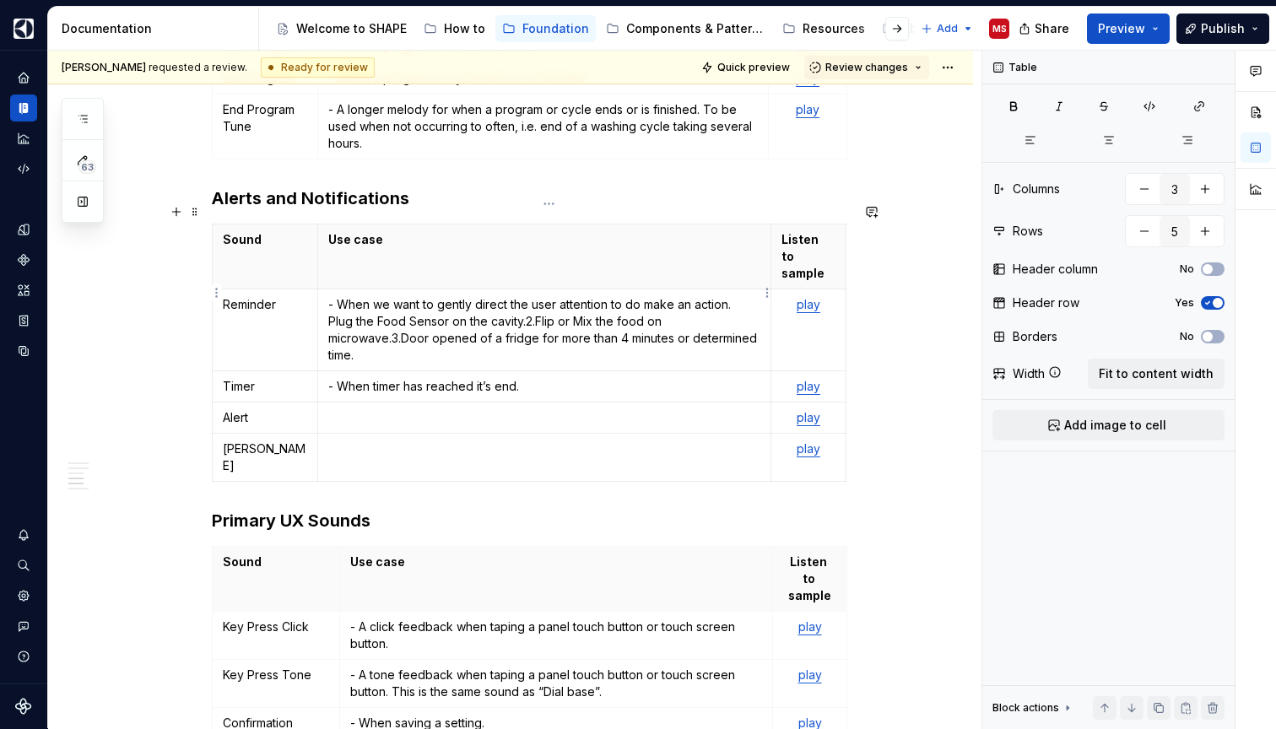
click at [333, 296] on p "- When we want to gently direct the user attention to do make an action. Plug t…" at bounding box center [544, 329] width 432 height 67
click at [538, 296] on p "- When we want to gently direct the user attention to do make an action. i.e. P…" at bounding box center [544, 329] width 432 height 67
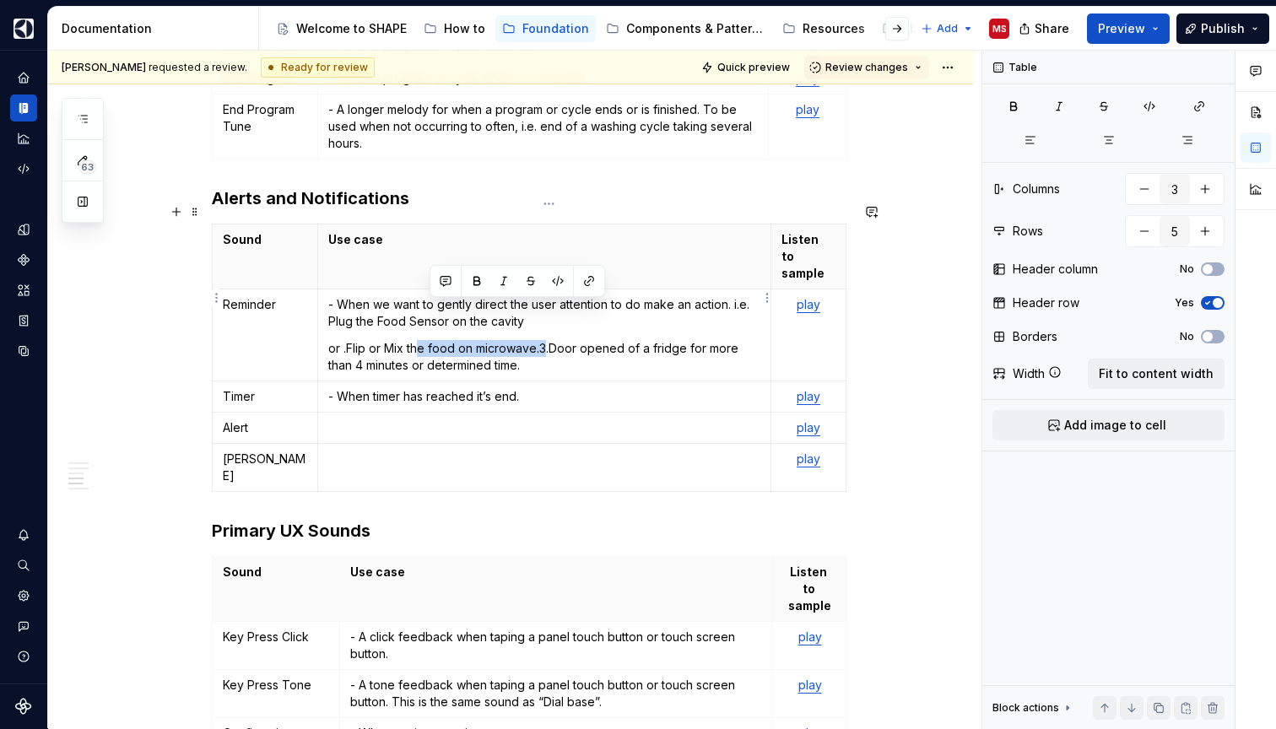
drag, startPoint x: 551, startPoint y: 310, endPoint x: 423, endPoint y: 310, distance: 128.2
click at [423, 340] on p "or .Flip or Mix the food on microwave.3.Door opened of a fridge for more than 4…" at bounding box center [544, 357] width 432 height 34
drag, startPoint x: 352, startPoint y: 308, endPoint x: 542, endPoint y: 309, distance: 190.7
click at [542, 340] on p "or .Flip or Mix the food on microwave.3.Door opened of a fridge for more than 4…" at bounding box center [544, 357] width 432 height 34
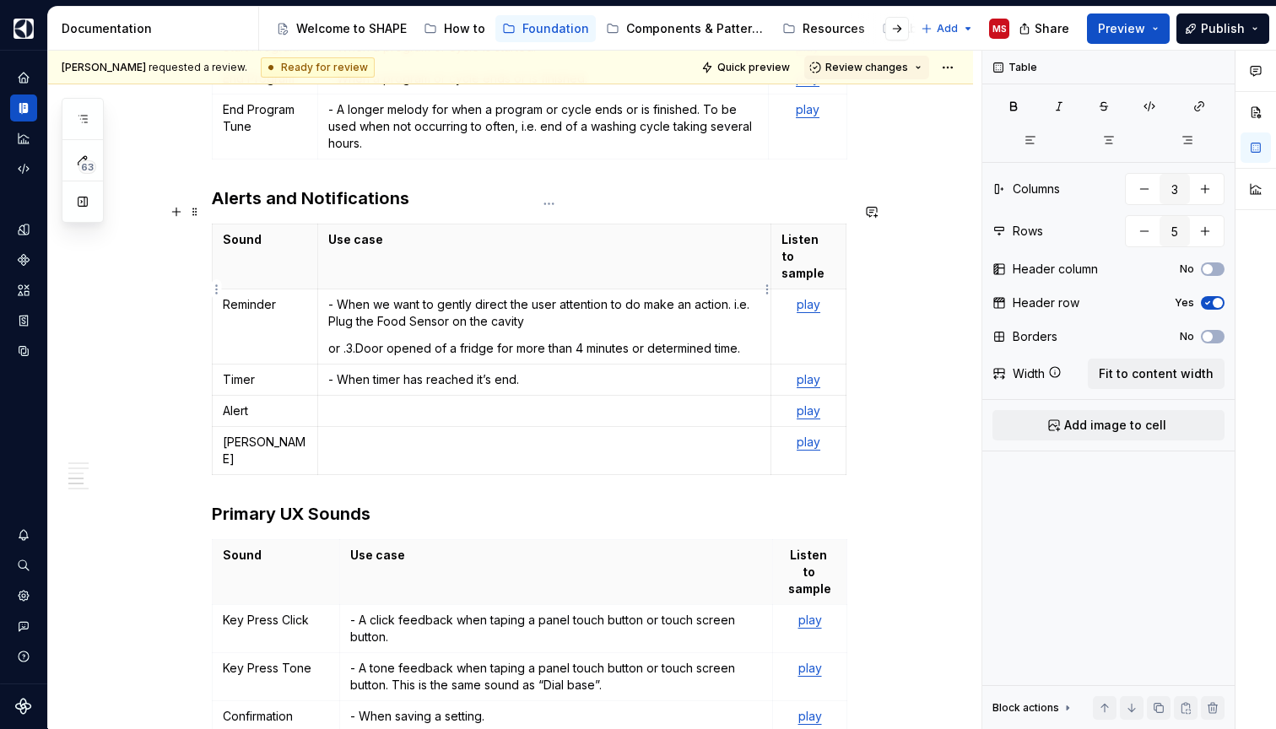
click at [361, 340] on p "or .3.Door opened of a fridge for more than 4 minutes or determined time." at bounding box center [544, 348] width 432 height 17
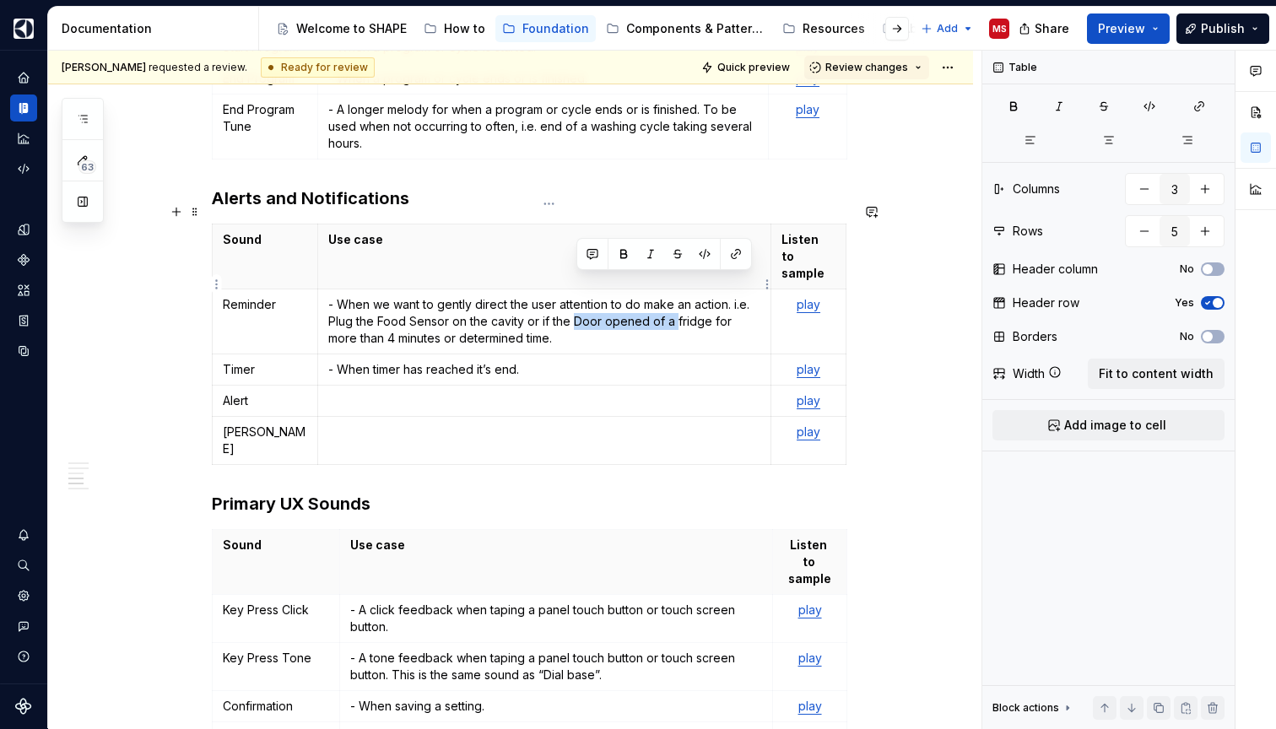
drag, startPoint x: 677, startPoint y: 282, endPoint x: 577, endPoint y: 283, distance: 100.4
click at [577, 296] on p "- When we want to gently direct the user attention to do make an action. i.e. P…" at bounding box center [544, 321] width 432 height 51
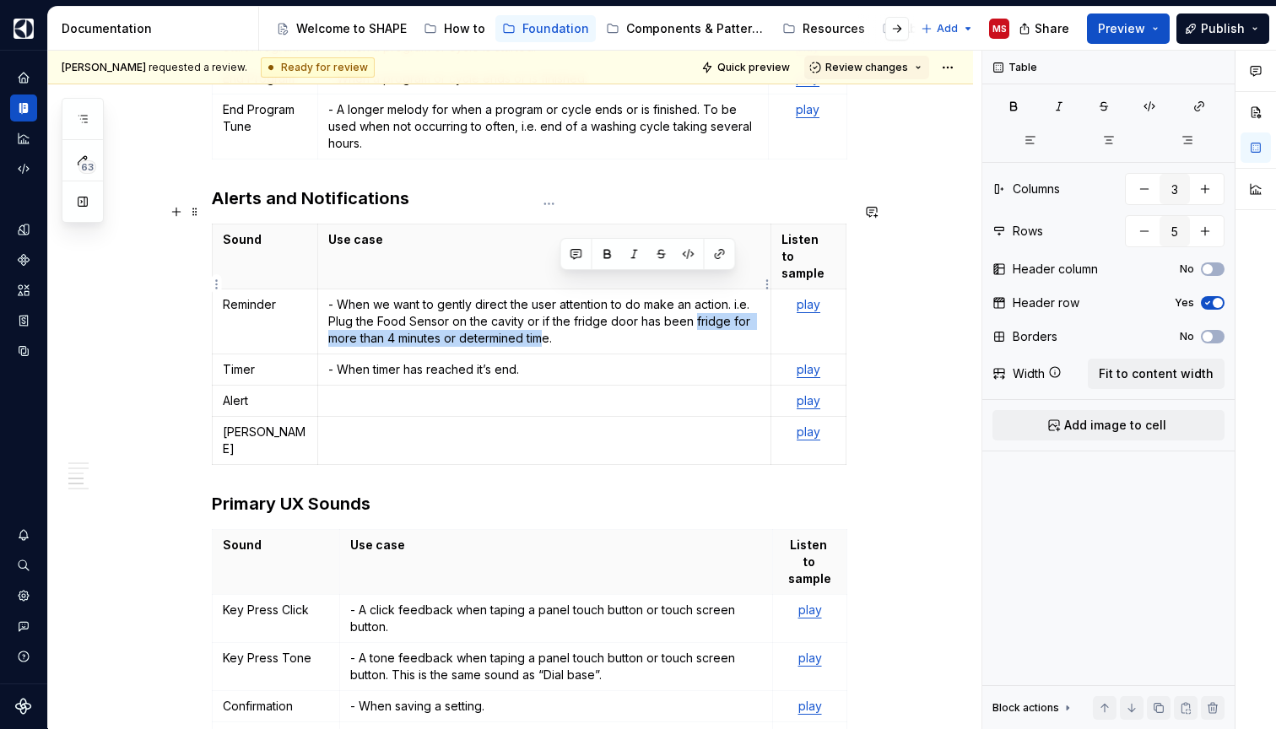
drag, startPoint x: 698, startPoint y: 283, endPoint x: 549, endPoint y: 306, distance: 150.2
click at [550, 307] on p "- When we want to gently direct the user attention to do make an action. i.e. P…" at bounding box center [544, 321] width 432 height 51
click at [354, 303] on p "- When we want to gently direct the user attention to do make an action. i.e. P…" at bounding box center [544, 321] width 432 height 51
click at [472, 300] on p "- When we want to gently direct the user attention to do make an action. i.e. P…" at bounding box center [544, 321] width 432 height 51
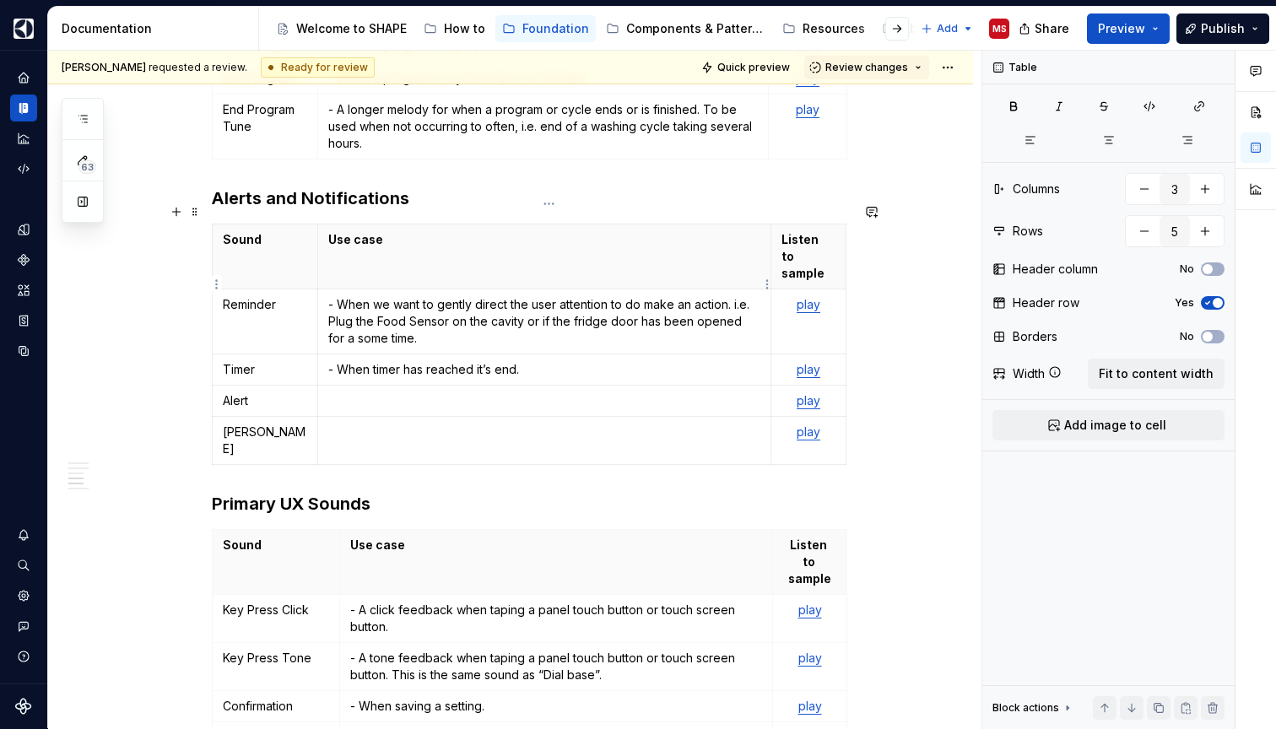
click at [676, 296] on p "- When we want to gently direct the user attention to do make an action. i.e. P…" at bounding box center [544, 321] width 432 height 51
click at [698, 296] on p "- When we want to gently direct the user attention to do make an action. i.e. P…" at bounding box center [544, 321] width 432 height 51
click at [754, 296] on p "- When we want to gently direct the user attention to do make an action. i.e. P…" at bounding box center [544, 321] width 432 height 51
click at [362, 300] on p "- When we want to gently direct the user attention to do make an action. i.e. P…" at bounding box center [544, 321] width 432 height 51
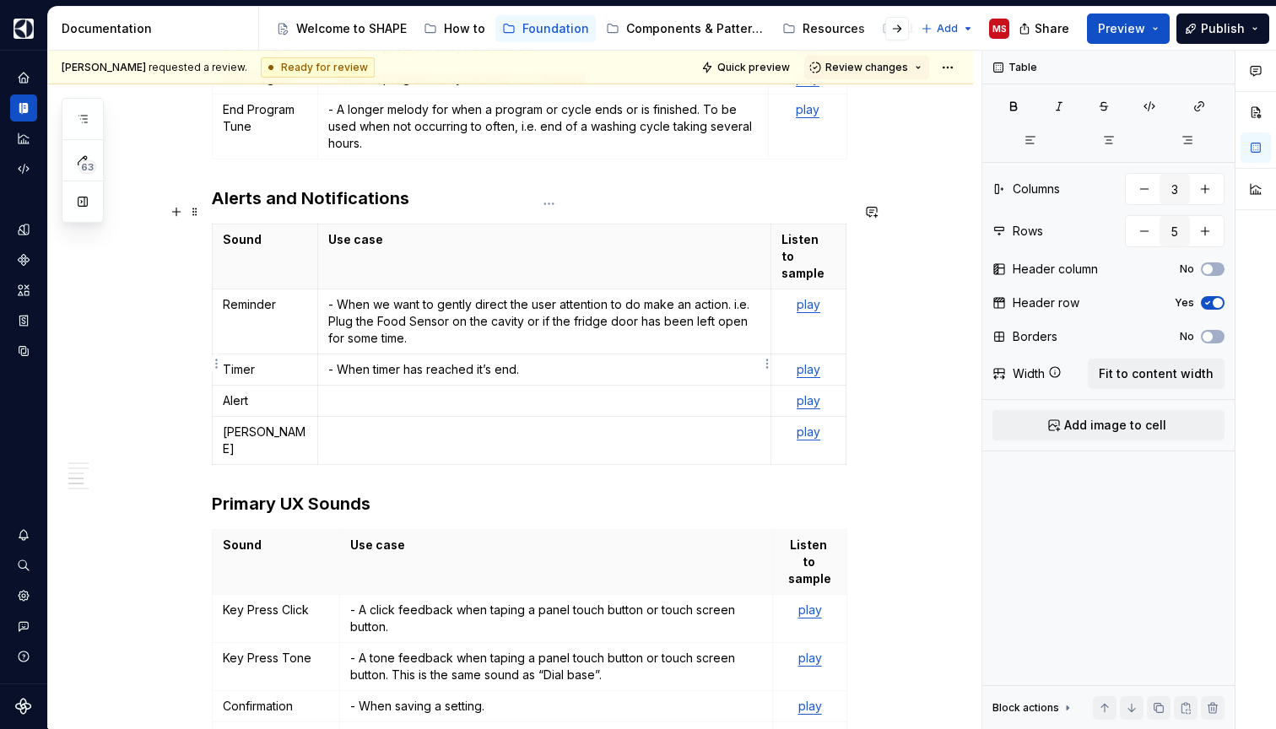
click at [494, 392] on p at bounding box center [544, 400] width 432 height 17
type textarea "*"
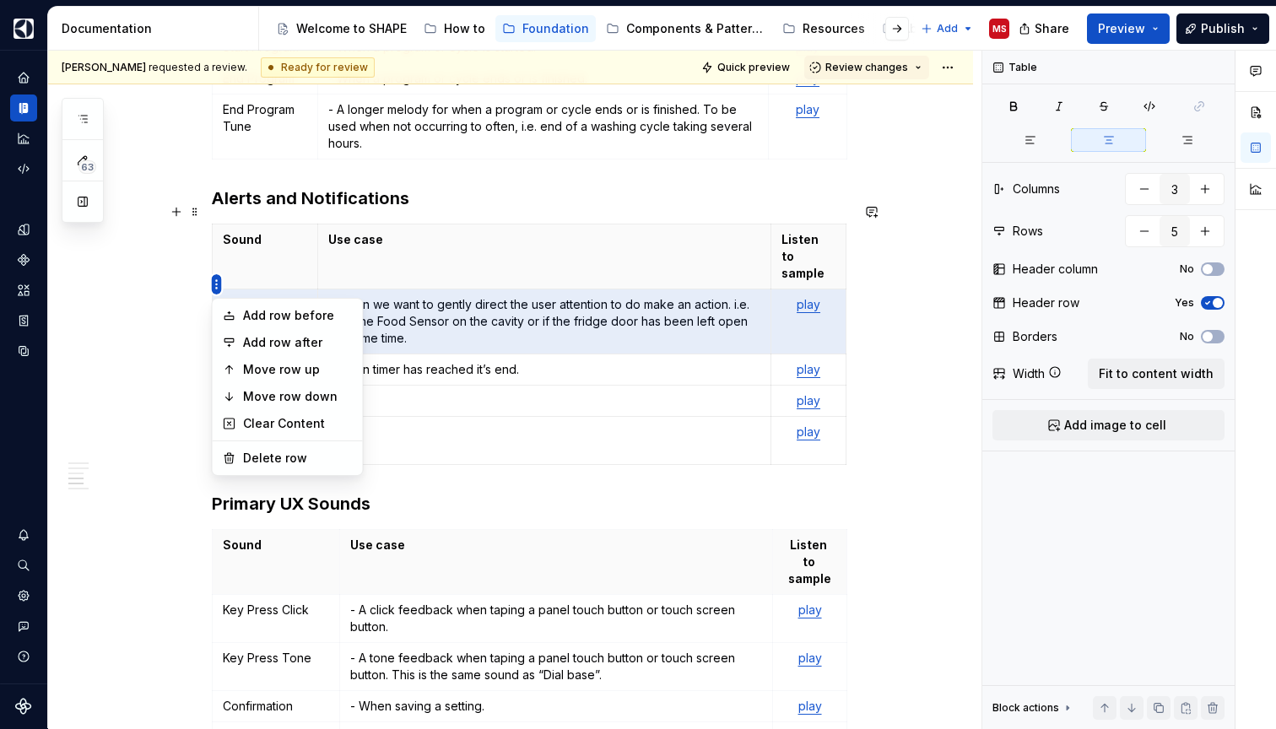
click at [219, 284] on html "SHAPE Design System MS Dataset APPLIANCE Documentation Accessibility guide for …" at bounding box center [638, 364] width 1276 height 729
click at [240, 318] on div "Add row before" at bounding box center [287, 315] width 143 height 27
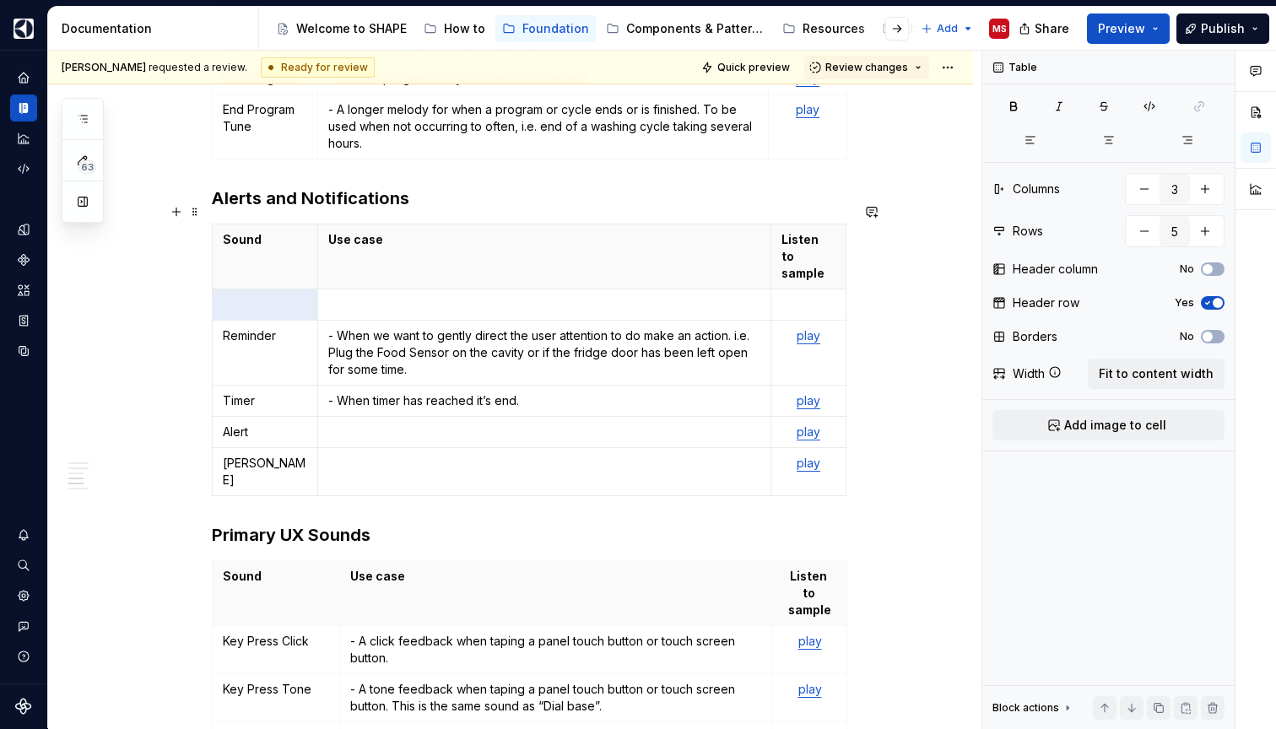
type input "6"
click at [276, 296] on p at bounding box center [265, 304] width 84 height 17
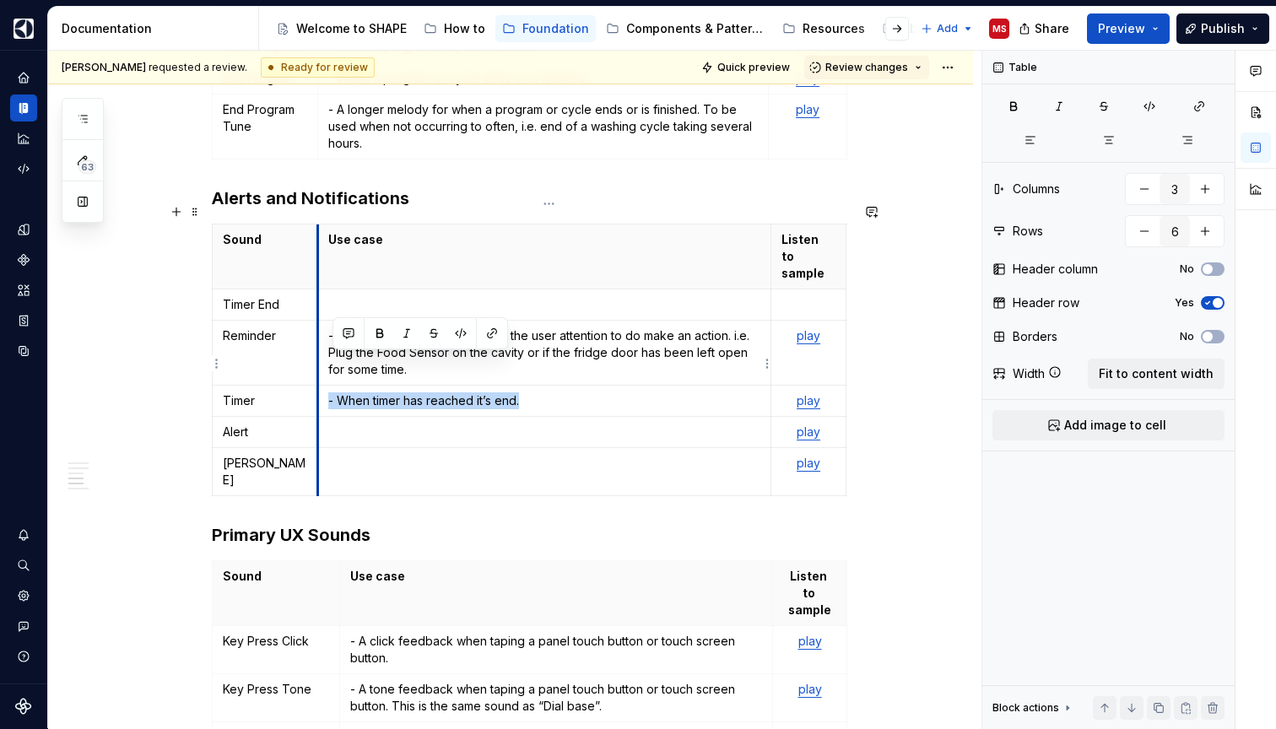
drag, startPoint x: 522, startPoint y: 362, endPoint x: 323, endPoint y: 362, distance: 199.1
click at [323, 386] on td "- When timer has reached it’s end." at bounding box center [544, 401] width 453 height 31
copy p "- When timer has reached it’s end."
click at [421, 296] on p at bounding box center [544, 304] width 432 height 17
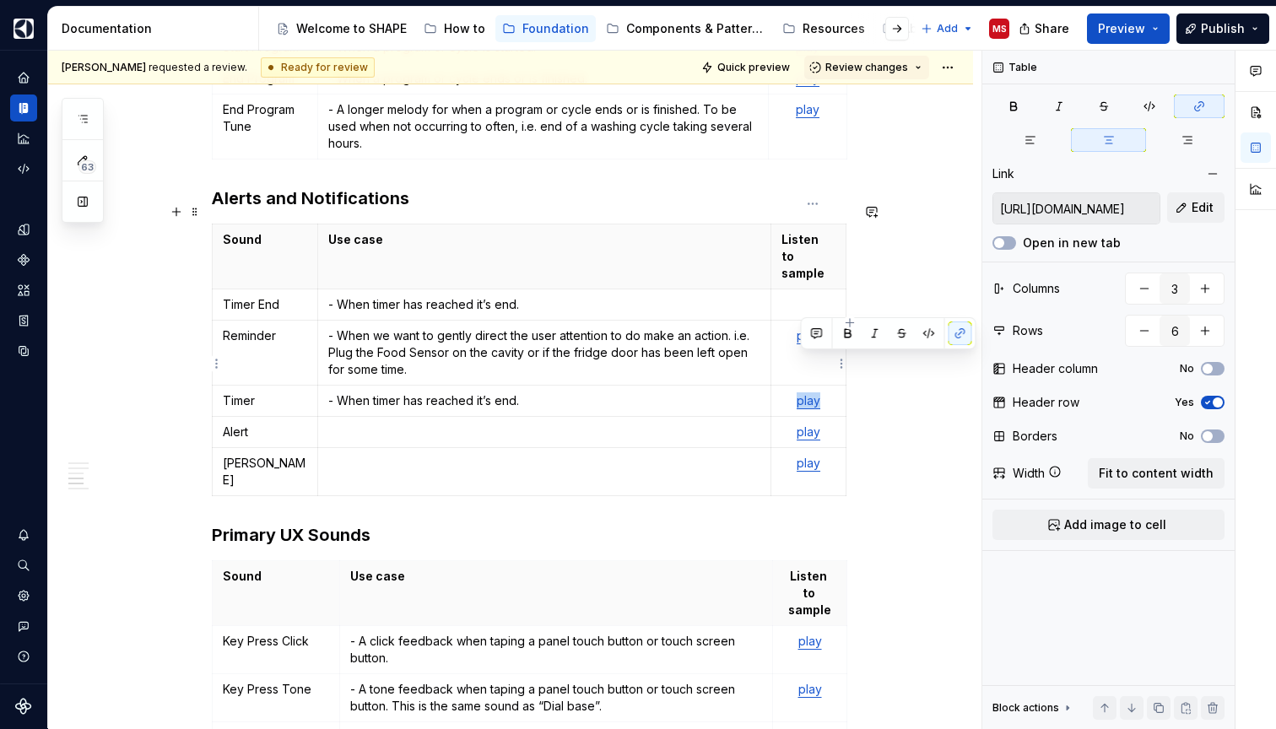
drag, startPoint x: 828, startPoint y: 368, endPoint x: 802, endPoint y: 367, distance: 26.2
click at [802, 392] on p "play" at bounding box center [807, 400] width 53 height 17
click at [812, 296] on p at bounding box center [807, 304] width 53 height 17
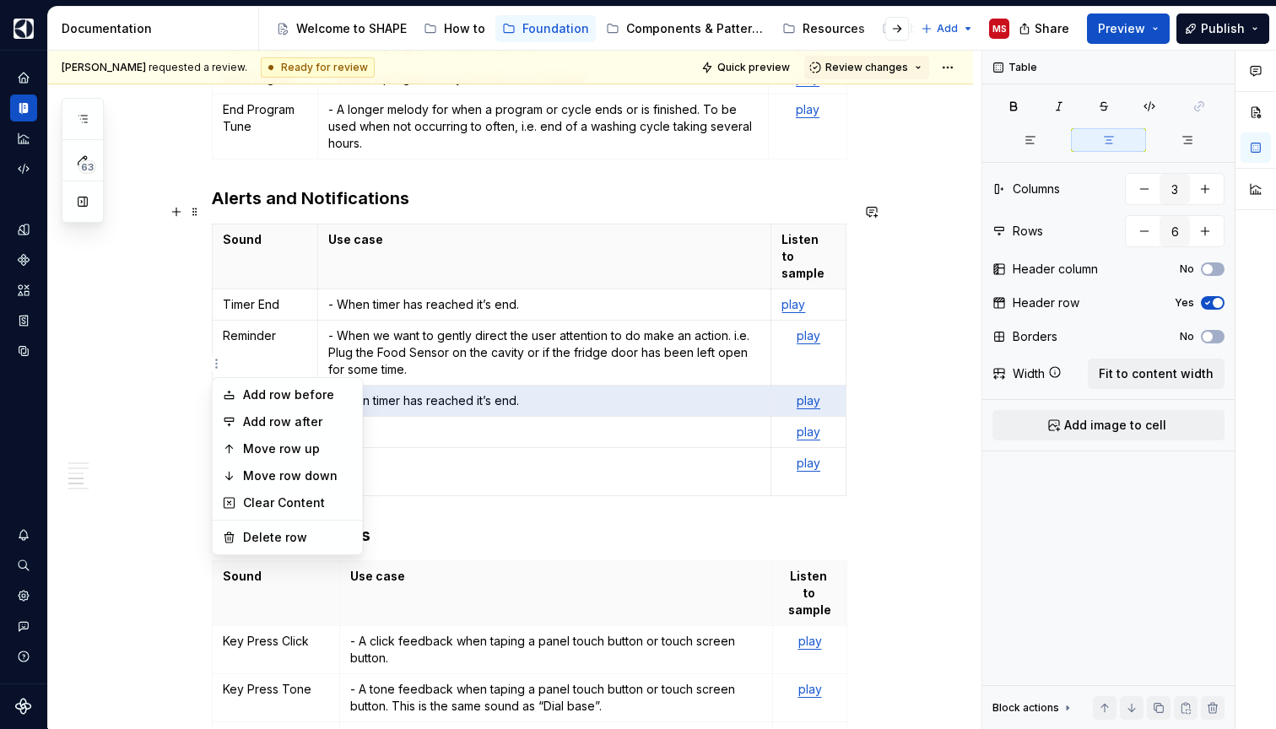
click at [218, 362] on html "SHAPE Design System MS Dataset APPLIANCE Documentation Accessibility guide for …" at bounding box center [638, 364] width 1276 height 729
click at [276, 537] on div "Delete row" at bounding box center [298, 537] width 110 height 17
type input "5"
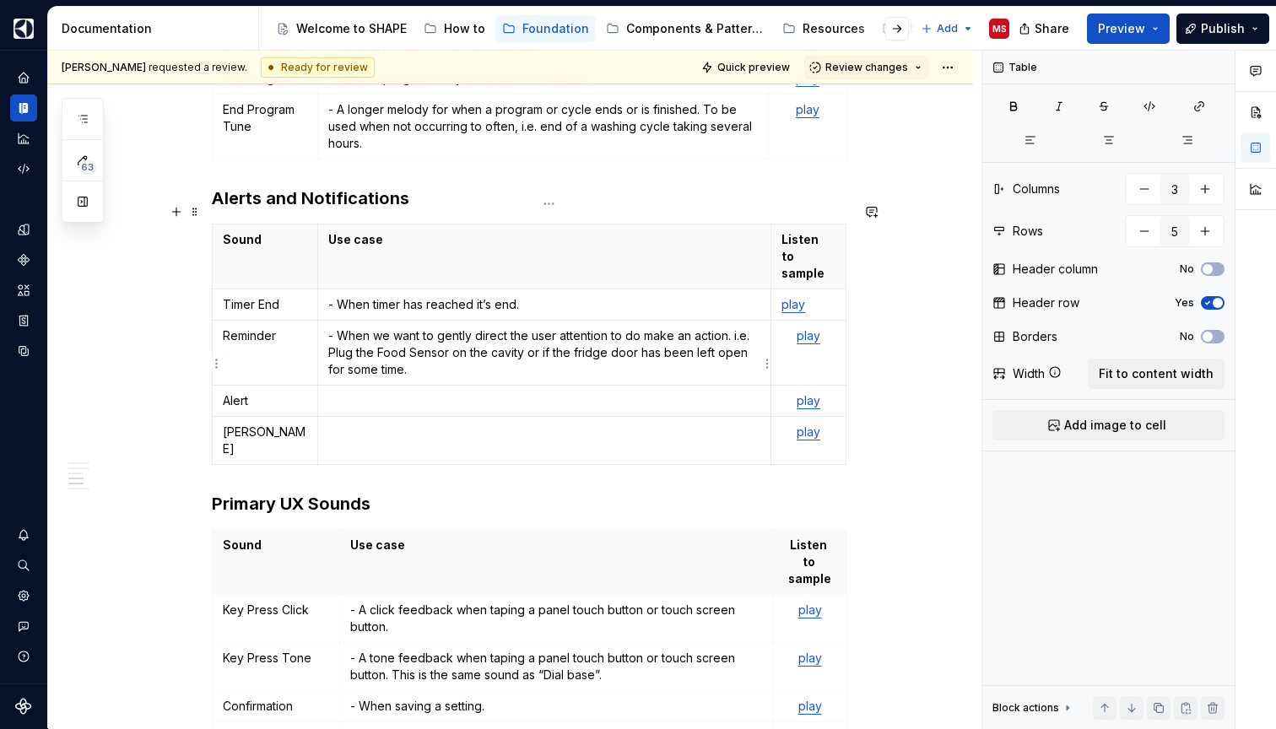
click at [486, 392] on p at bounding box center [544, 400] width 432 height 17
click at [379, 327] on p "- When we want to gently direct the user attention to do make an action. i.e. P…" at bounding box center [544, 352] width 432 height 51
click at [351, 392] on p at bounding box center [544, 400] width 432 height 17
click at [429, 392] on p "- When a more urgent" at bounding box center [544, 400] width 432 height 17
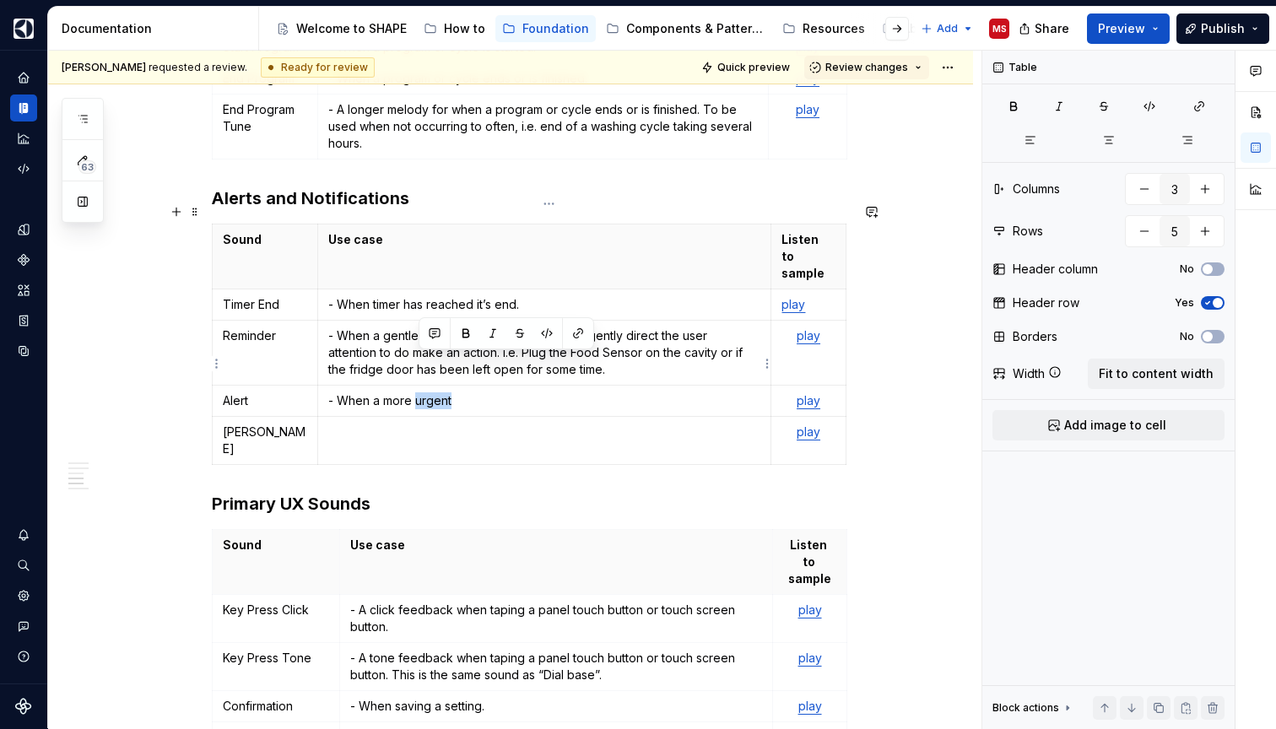
click at [429, 392] on p "- When a more urgent" at bounding box center [544, 400] width 432 height 17
drag, startPoint x: 593, startPoint y: 365, endPoint x: 496, endPoint y: 366, distance: 97.0
click at [497, 392] on p "- When a more firm attention grabber is need" at bounding box center [544, 400] width 432 height 17
click at [446, 392] on p "- When a more firm attention is needed" at bounding box center [544, 400] width 432 height 17
click at [604, 392] on p "- When a more firm call to attention is needed" at bounding box center [544, 400] width 432 height 17
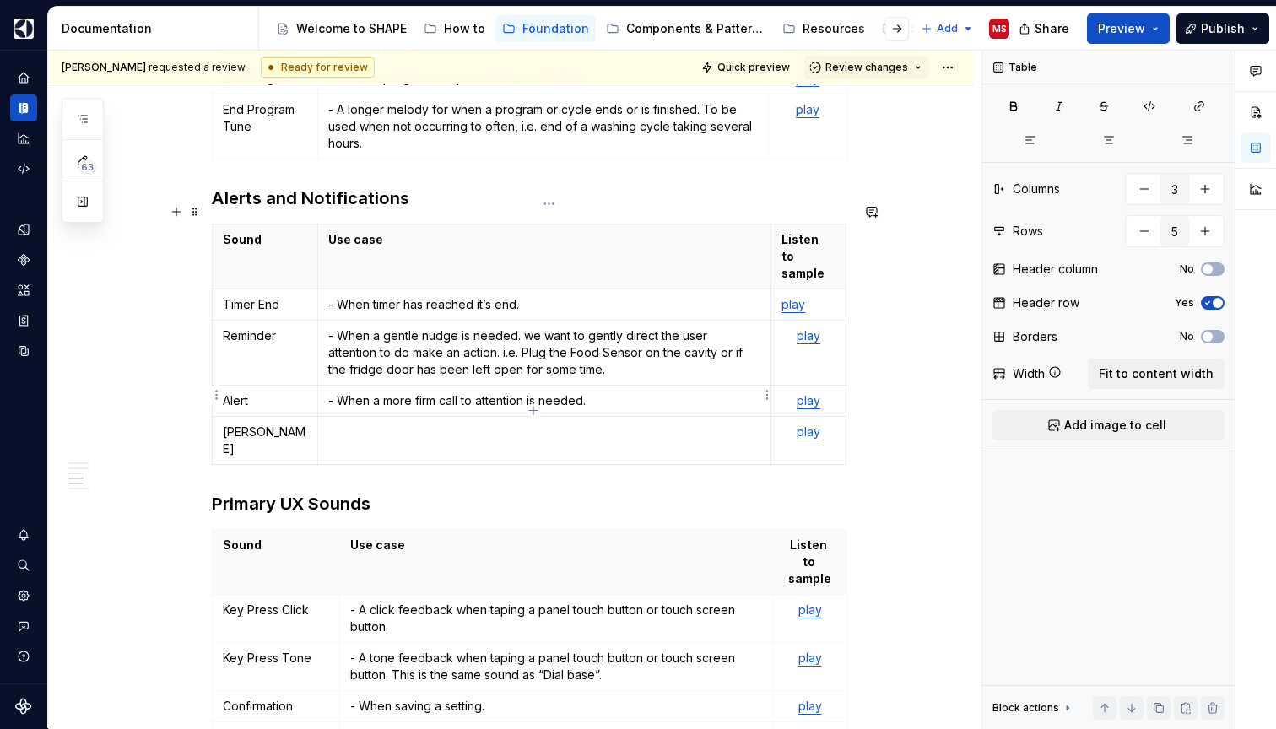
click at [583, 424] on p at bounding box center [544, 432] width 432 height 17
click at [627, 424] on p "- When a serious situation is scoring, needing urgent action." at bounding box center [544, 432] width 432 height 17
click at [576, 424] on p "- When a serious situation is scoring, needing urgent action." at bounding box center [544, 432] width 432 height 17
click at [601, 424] on p "- When a serious situation is scoring, an urgent action." at bounding box center [544, 432] width 432 height 17
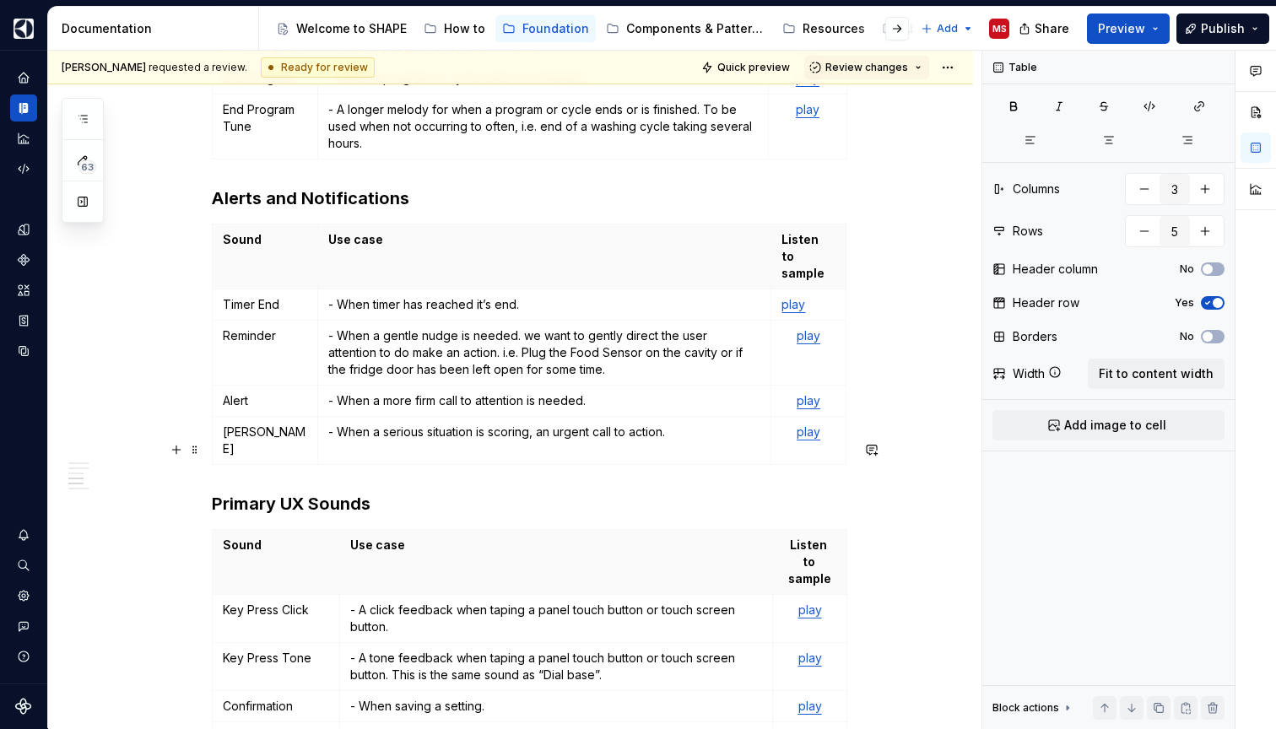
click at [872, 439] on button "button" at bounding box center [872, 450] width 24 height 24
click at [591, 332] on p "- When a gentle nudge is needed. we want to gently direct the user attention to…" at bounding box center [544, 352] width 432 height 51
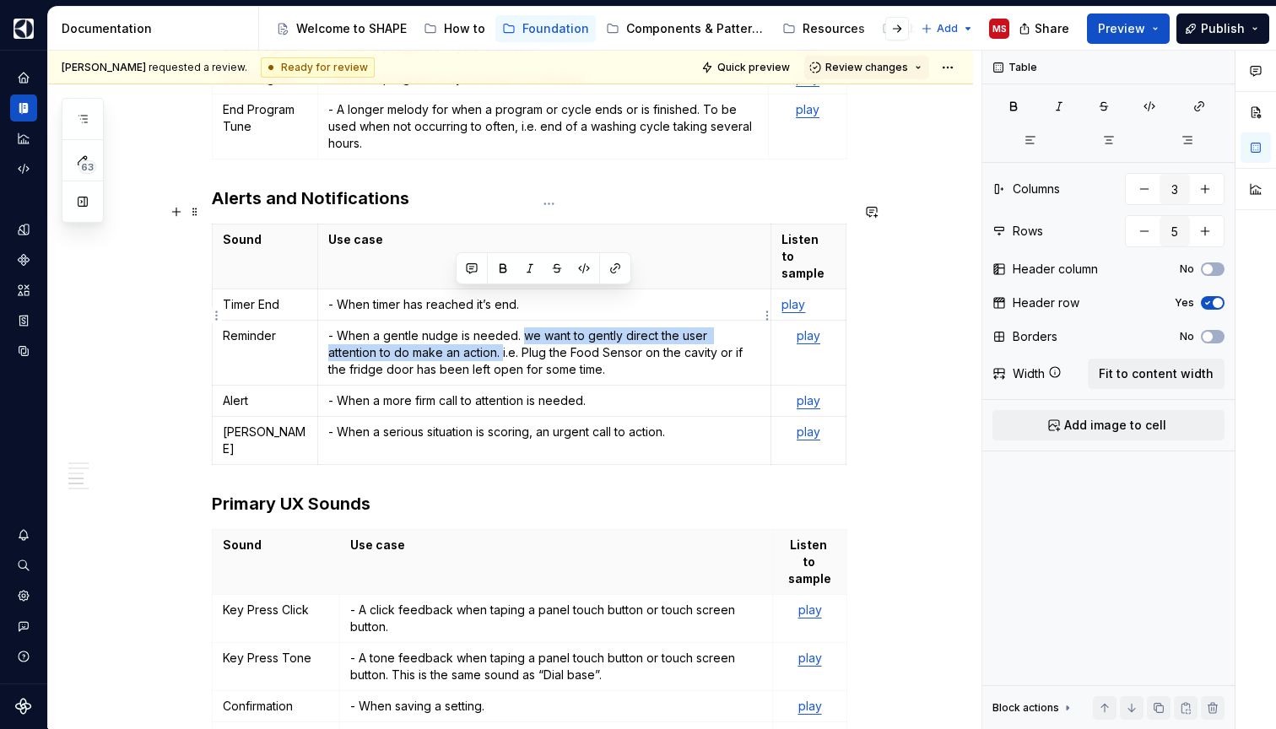
drag, startPoint x: 525, startPoint y: 297, endPoint x: 456, endPoint y: 314, distance: 70.4
click at [456, 327] on p "- When a gentle nudge is needed. we want to gently direct the user attention to…" at bounding box center [544, 352] width 432 height 51
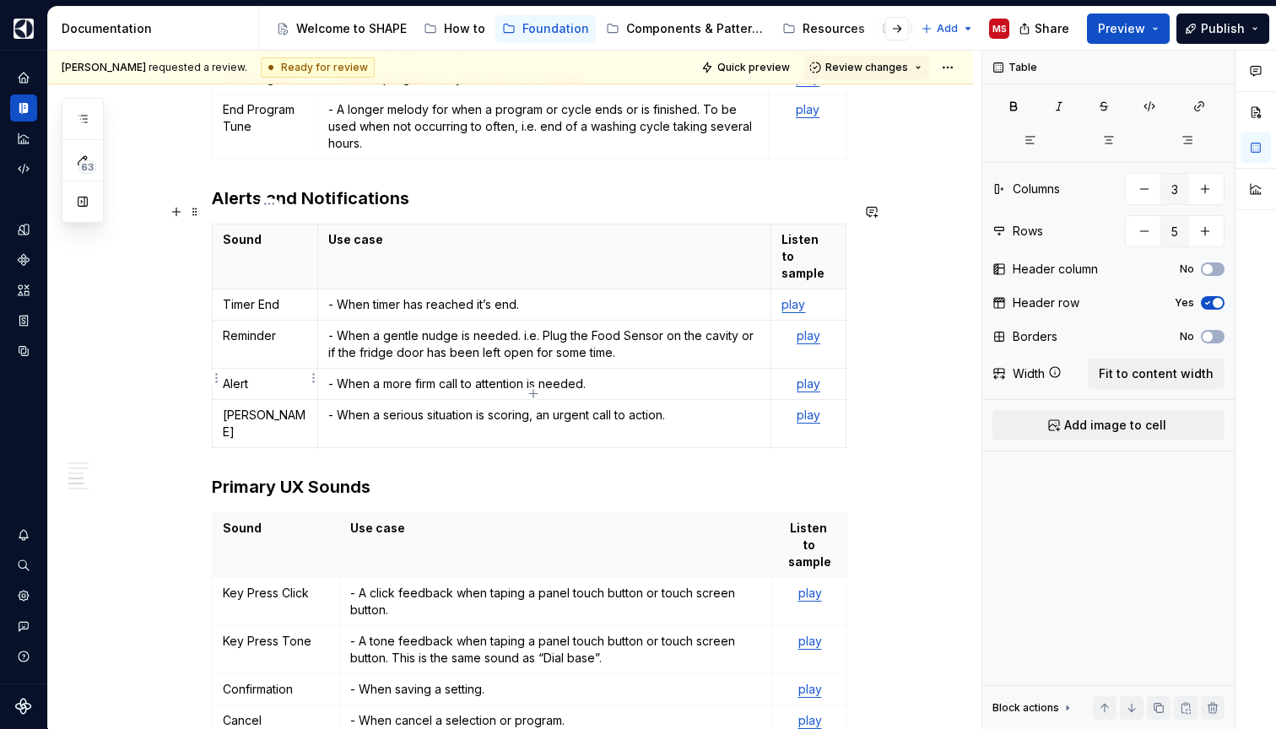
click at [230, 407] on p "[PERSON_NAME]" at bounding box center [265, 424] width 84 height 34
click at [244, 407] on p "Urget Alert Urgent" at bounding box center [265, 424] width 84 height 34
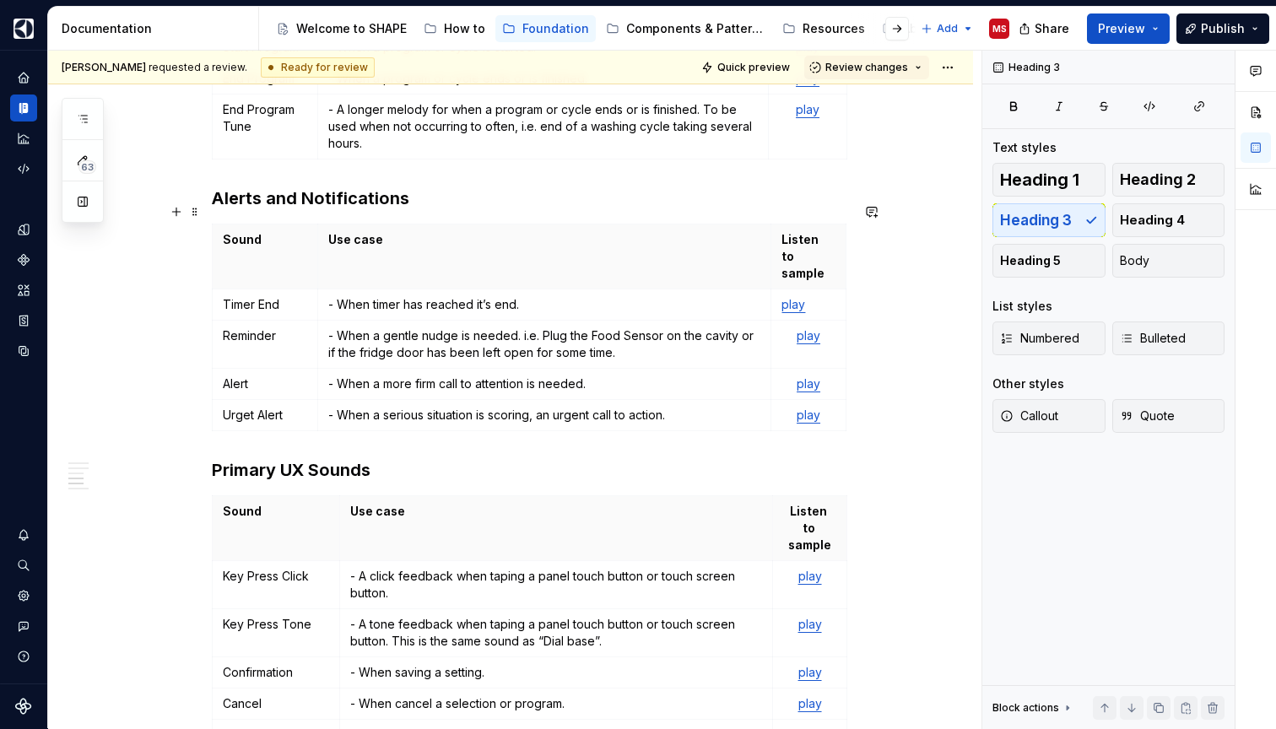
click at [94, 331] on div "**********" at bounding box center [510, 86] width 925 height 3287
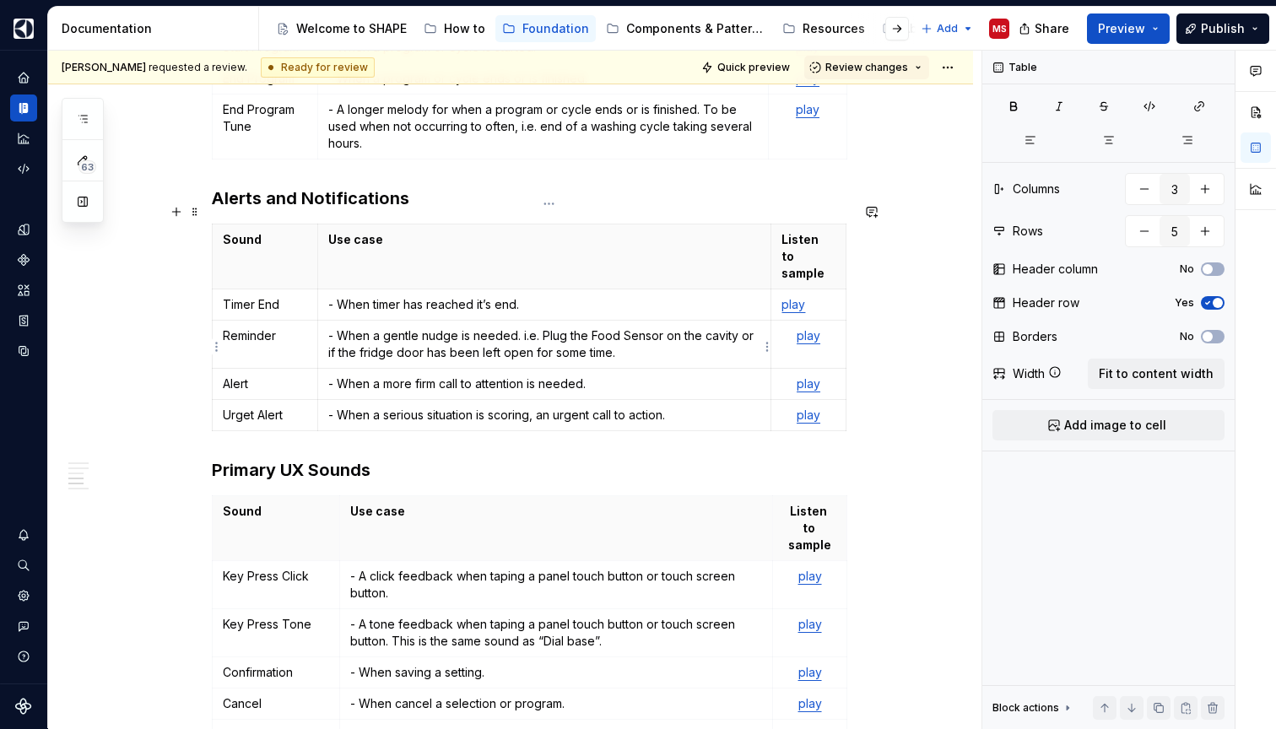
click at [632, 375] on p "- When a more firm call to attention is needed." at bounding box center [544, 383] width 432 height 17
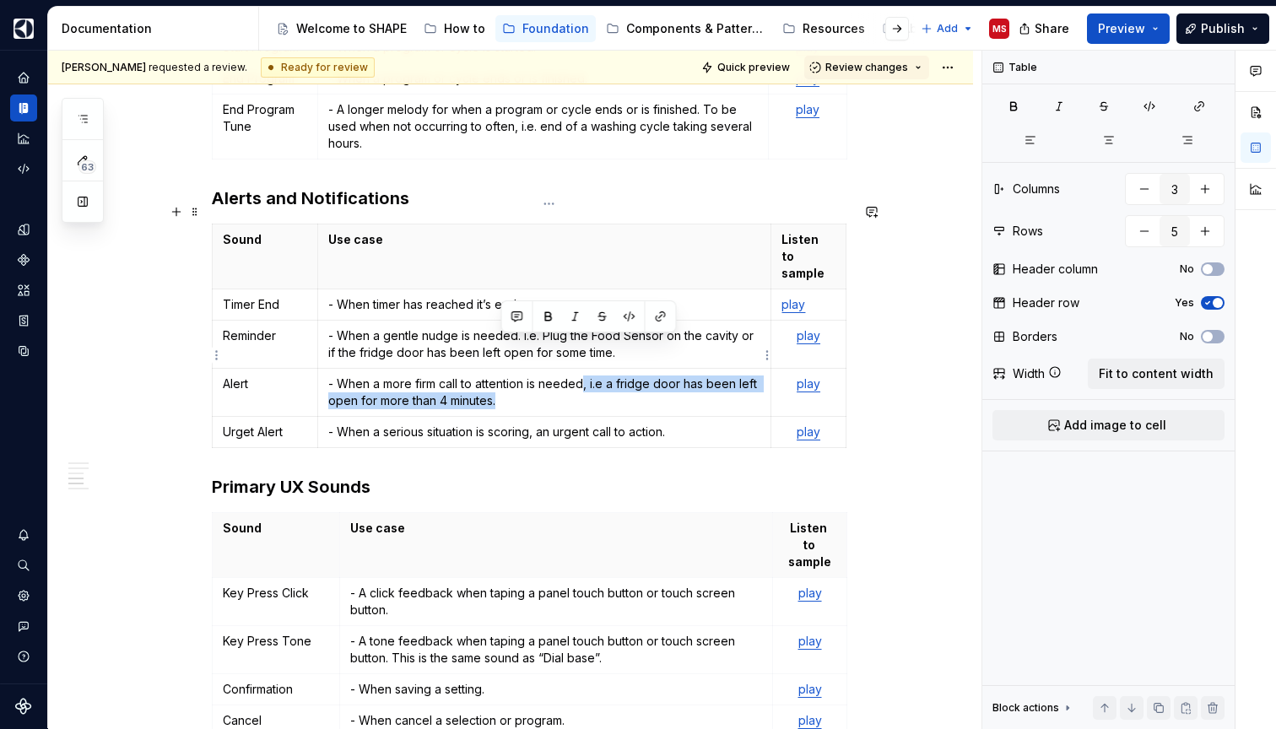
drag, startPoint x: 589, startPoint y: 346, endPoint x: 590, endPoint y: 364, distance: 17.7
click at [590, 375] on p "- When a more firm call to attention is needed, i.e a fridge door has been left…" at bounding box center [544, 392] width 432 height 34
click at [677, 424] on p "- When a serious situation is scoring, an urgent call to action." at bounding box center [544, 432] width 432 height 17
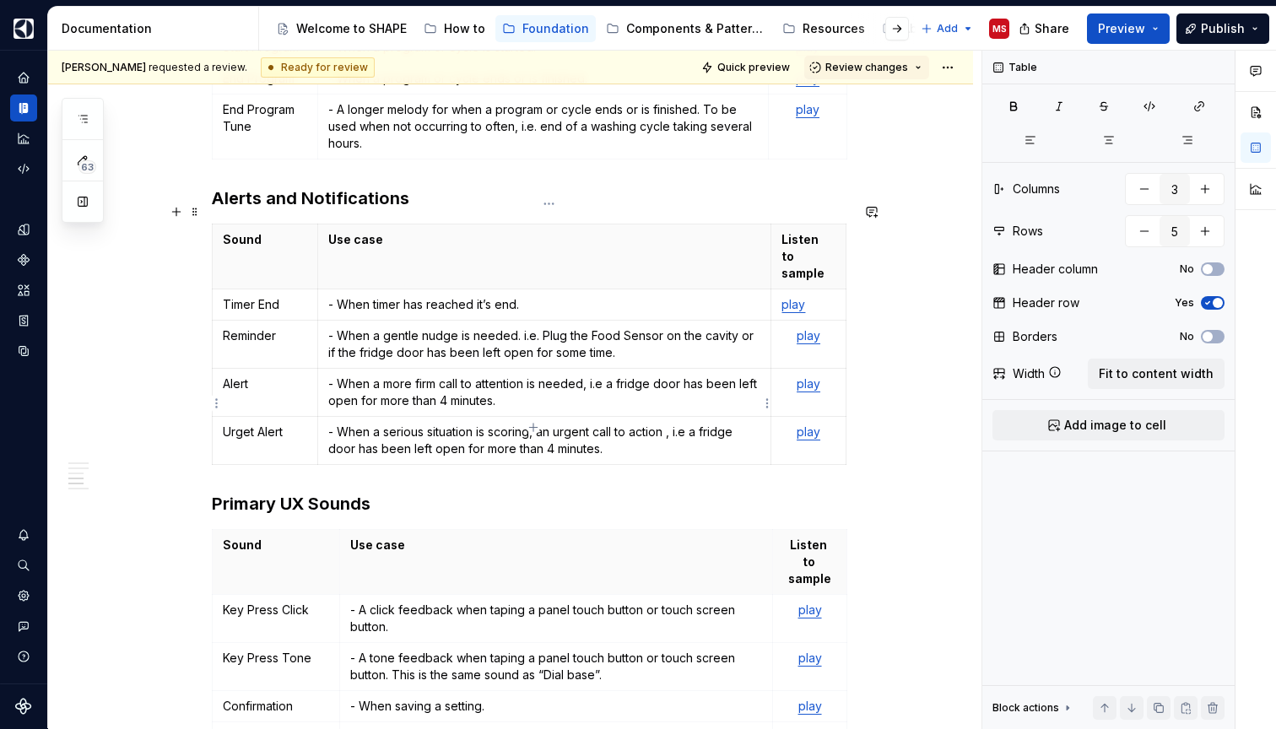
click at [556, 424] on p "- When a serious situation is scoring, an urgent call to action , i.e a fridge …" at bounding box center [544, 441] width 432 height 34
click at [630, 424] on p "- When a serious situation is scoring, an urgent call to action , i.e a fridge …" at bounding box center [544, 441] width 432 height 34
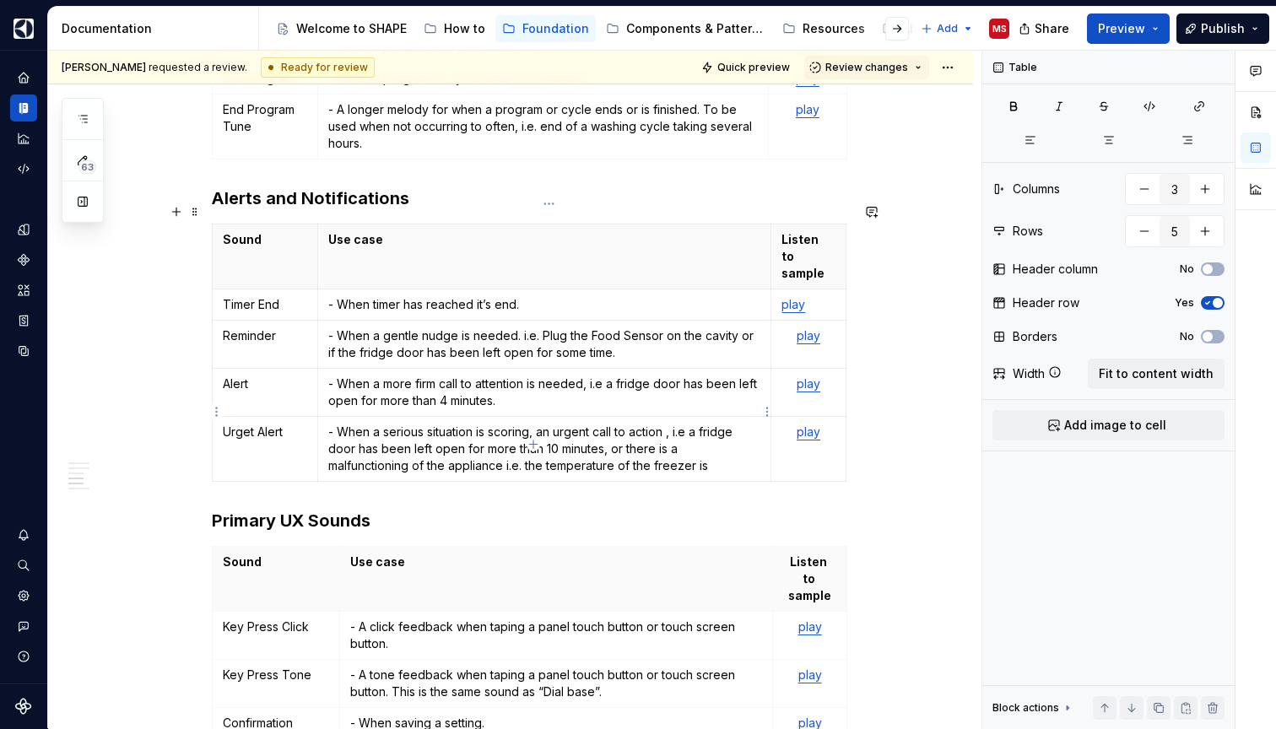
drag, startPoint x: 721, startPoint y: 428, endPoint x: 730, endPoint y: 435, distance: 12.0
click at [730, 435] on p "- When a serious situation is scoring, an urgent call to action , i.e a fridge …" at bounding box center [544, 449] width 432 height 51
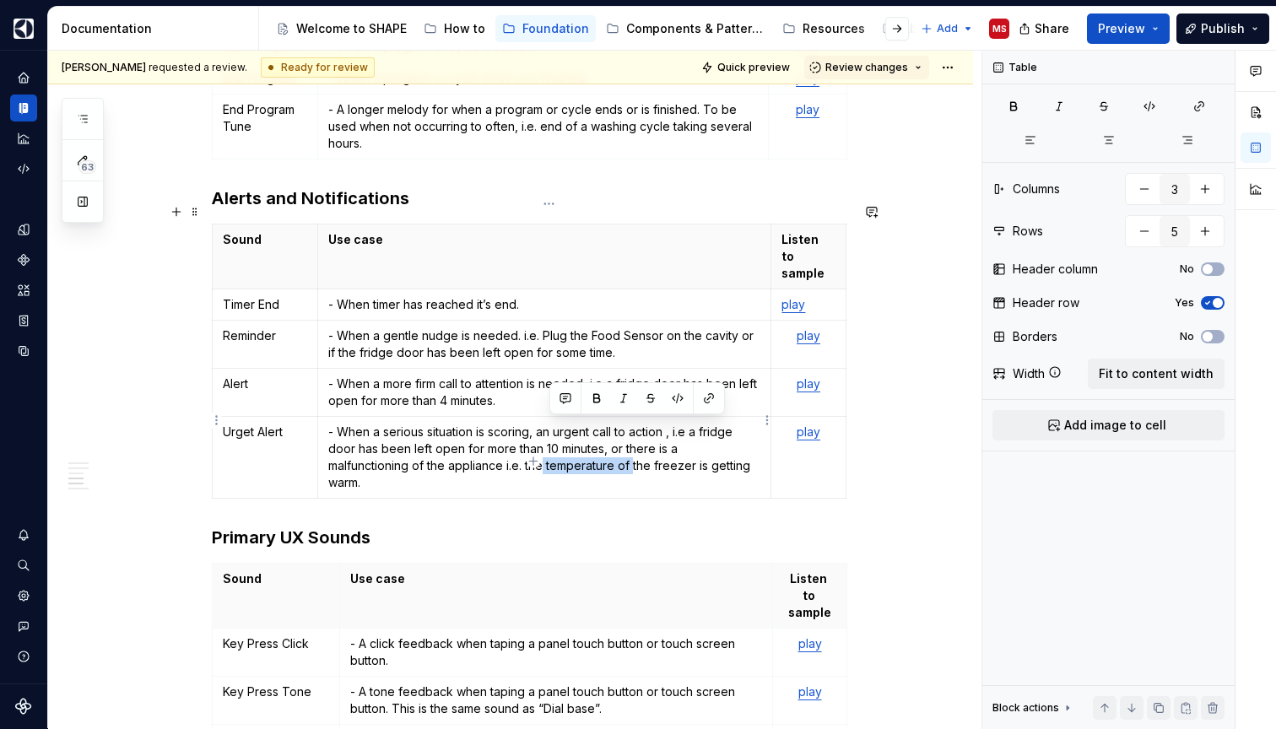
drag, startPoint x: 638, startPoint y: 430, endPoint x: 554, endPoint y: 427, distance: 83.6
click at [553, 427] on p "- When a serious situation is scoring, an urgent call to action , i.e a fridge …" at bounding box center [544, 457] width 432 height 67
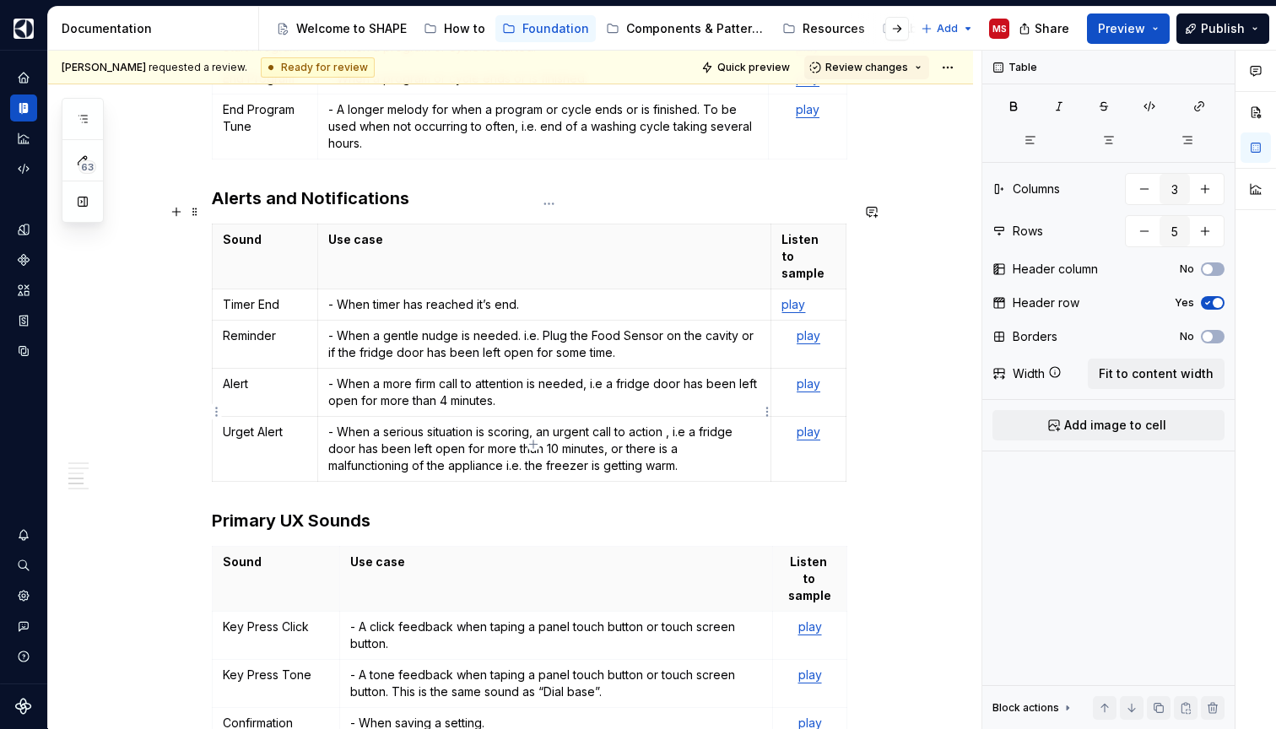
click at [700, 434] on p "- When a serious situation is scoring, an urgent call to action , i.e a fridge …" at bounding box center [544, 449] width 432 height 51
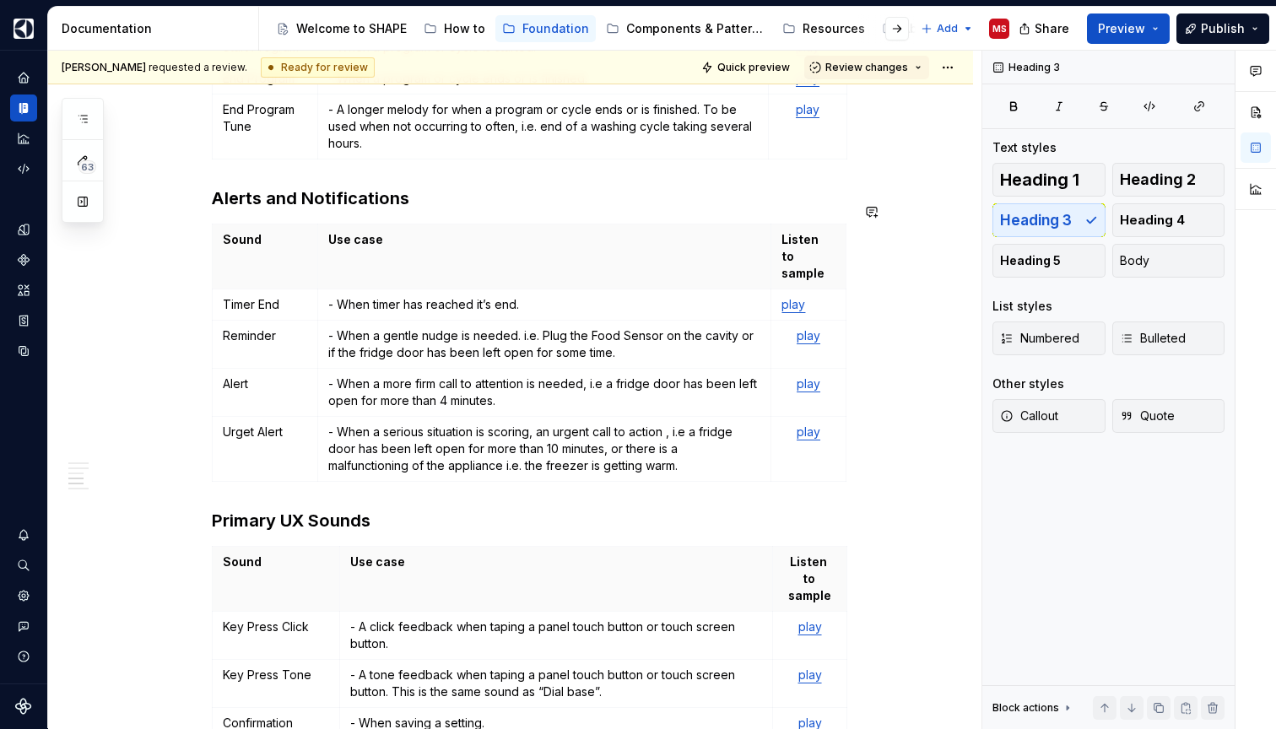
click at [706, 471] on div "**********" at bounding box center [531, 13] width 638 height 3058
click at [632, 429] on p "- When a serious situation is scoring, an urgent call to action , i.e a fridge …" at bounding box center [544, 449] width 432 height 51
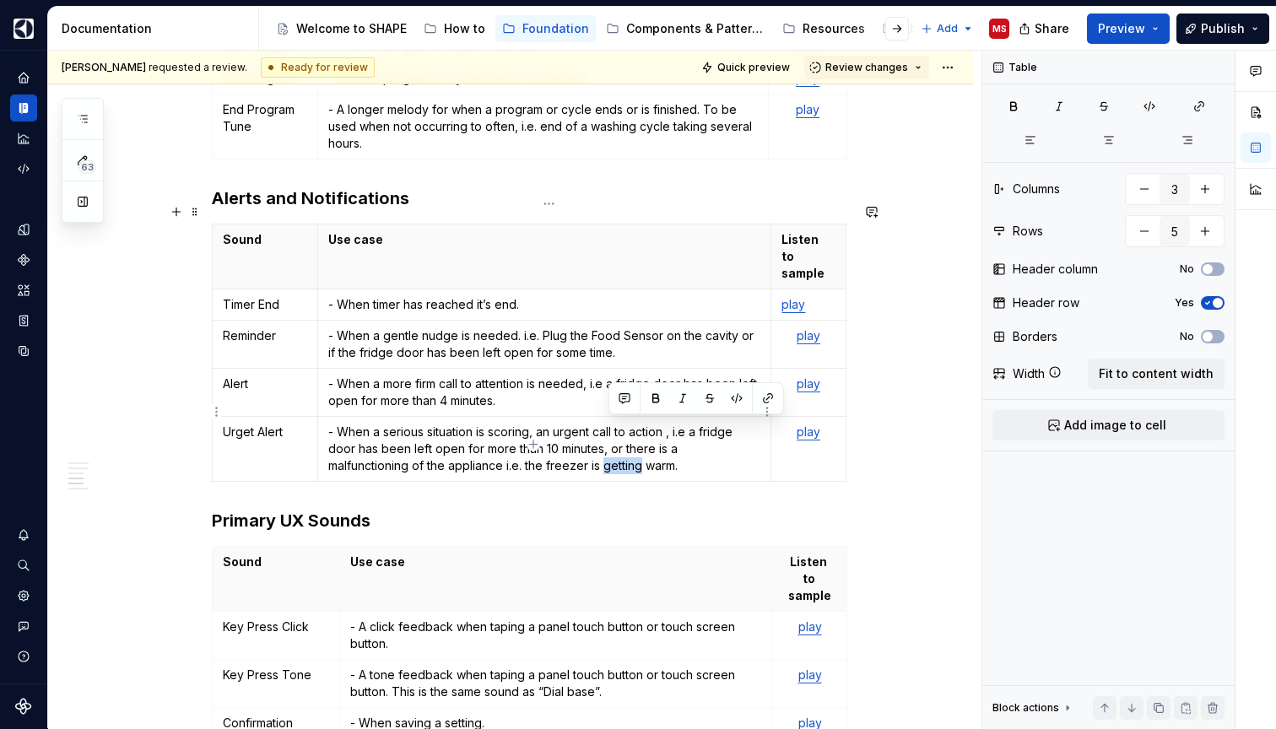
click at [632, 429] on p "- When a serious situation is scoring, an urgent call to action , i.e a fridge …" at bounding box center [544, 449] width 432 height 51
click at [667, 430] on p "- When a serious situation is scoring, an urgent call to action , i.e a fridge …" at bounding box center [544, 449] width 432 height 51
click at [665, 509] on h3 "Primary UX Sounds" at bounding box center [531, 521] width 638 height 24
drag, startPoint x: 613, startPoint y: 429, endPoint x: 677, endPoint y: 426, distance: 63.3
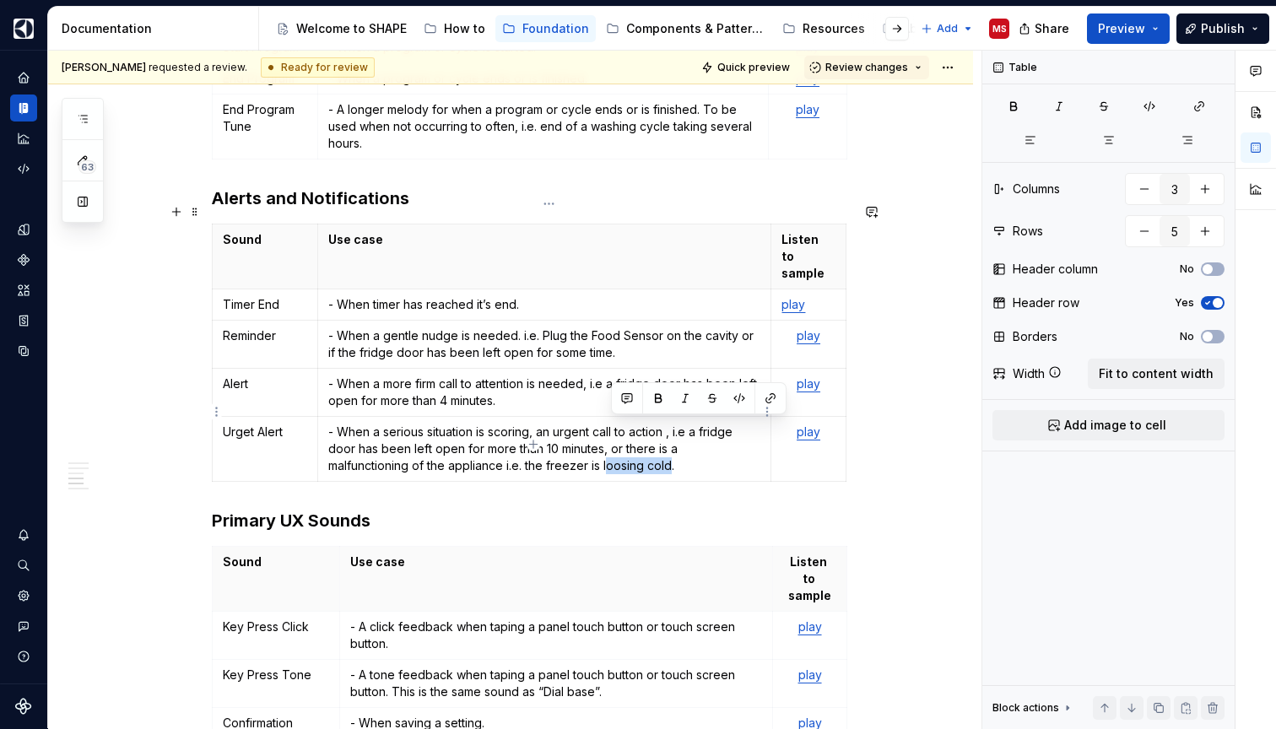
click at [677, 427] on p "- When a serious situation is scoring, an urgent call to action , i.e a fridge …" at bounding box center [544, 449] width 432 height 51
click at [596, 426] on p "- When a serious situation is scoring, an urgent call to action , i.e a fridge …" at bounding box center [544, 449] width 432 height 51
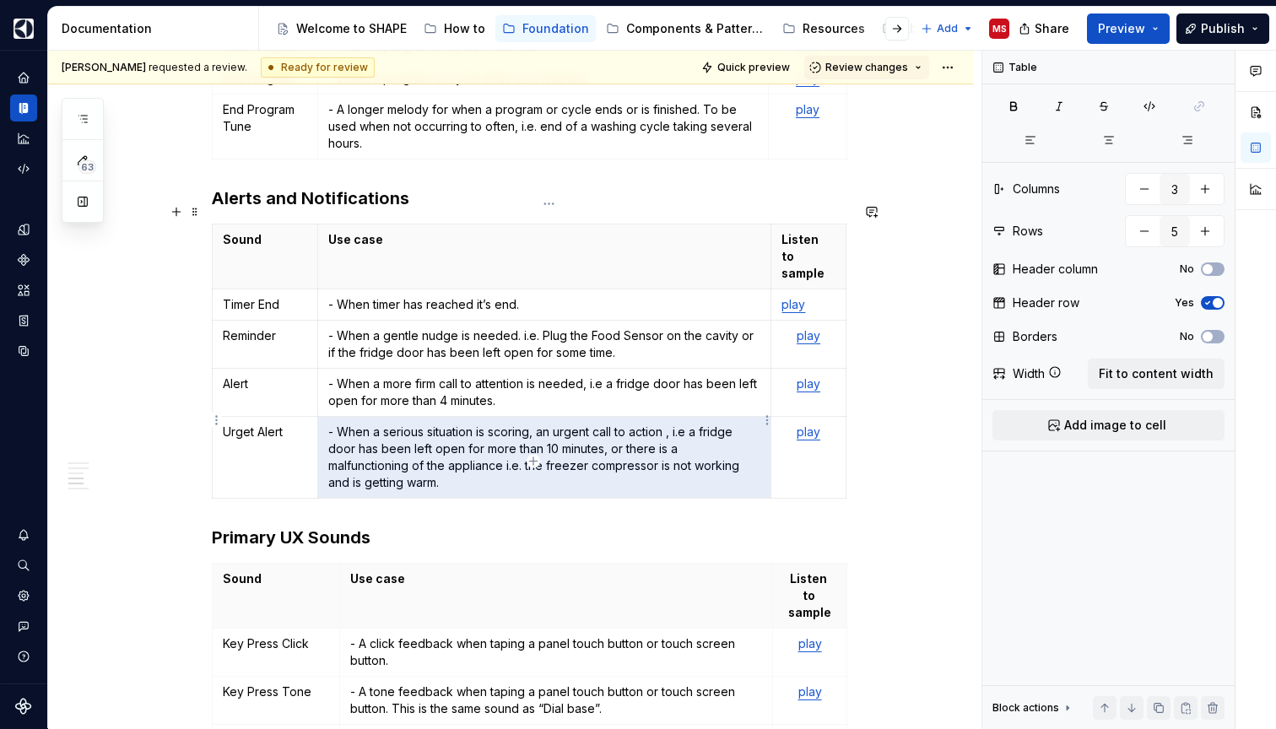
drag, startPoint x: 453, startPoint y: 445, endPoint x: 408, endPoint y: 432, distance: 47.3
click at [408, 432] on p "- When a serious situation is scoring, an urgent call to action , i.e a fridge …" at bounding box center [544, 457] width 432 height 67
click at [430, 443] on p "- When a serious situation is scoring, an urgent call to action , i.e a fridge …" at bounding box center [544, 457] width 432 height 67
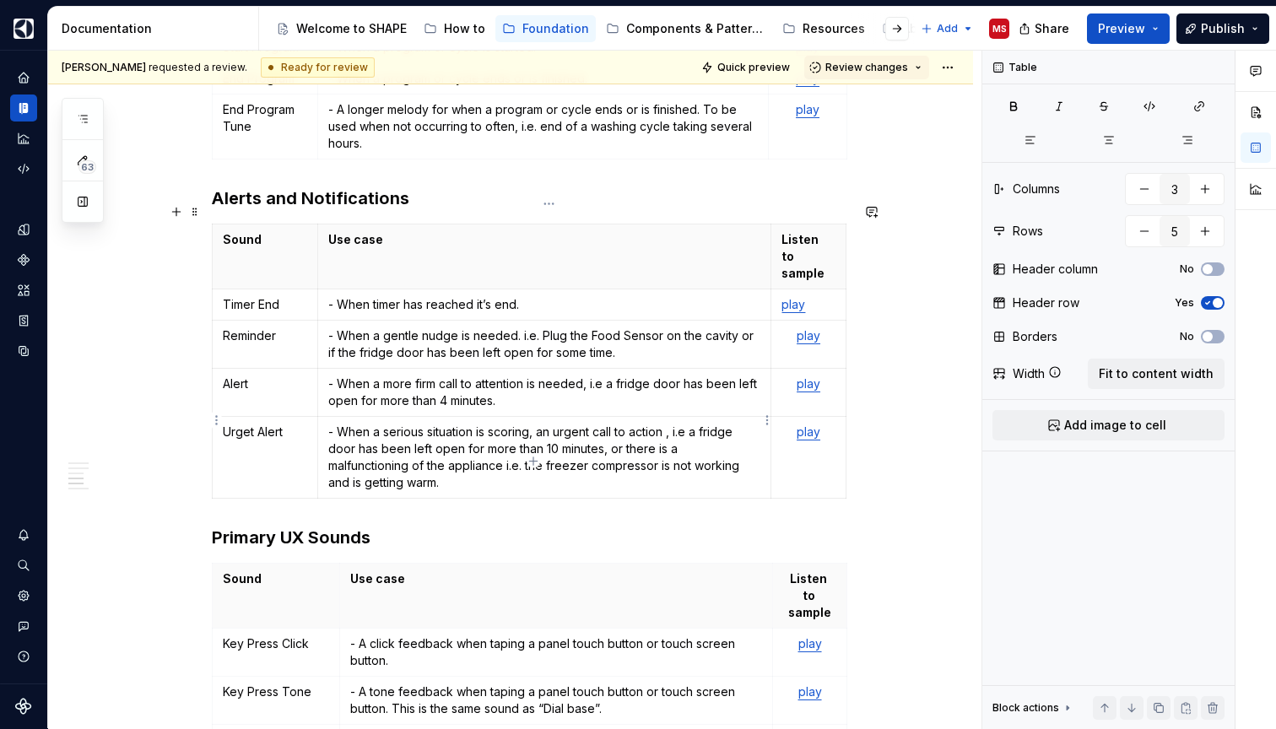
click at [464, 445] on p "- When a serious situation is scoring, an urgent call to action , i.e a fridge …" at bounding box center [544, 457] width 432 height 67
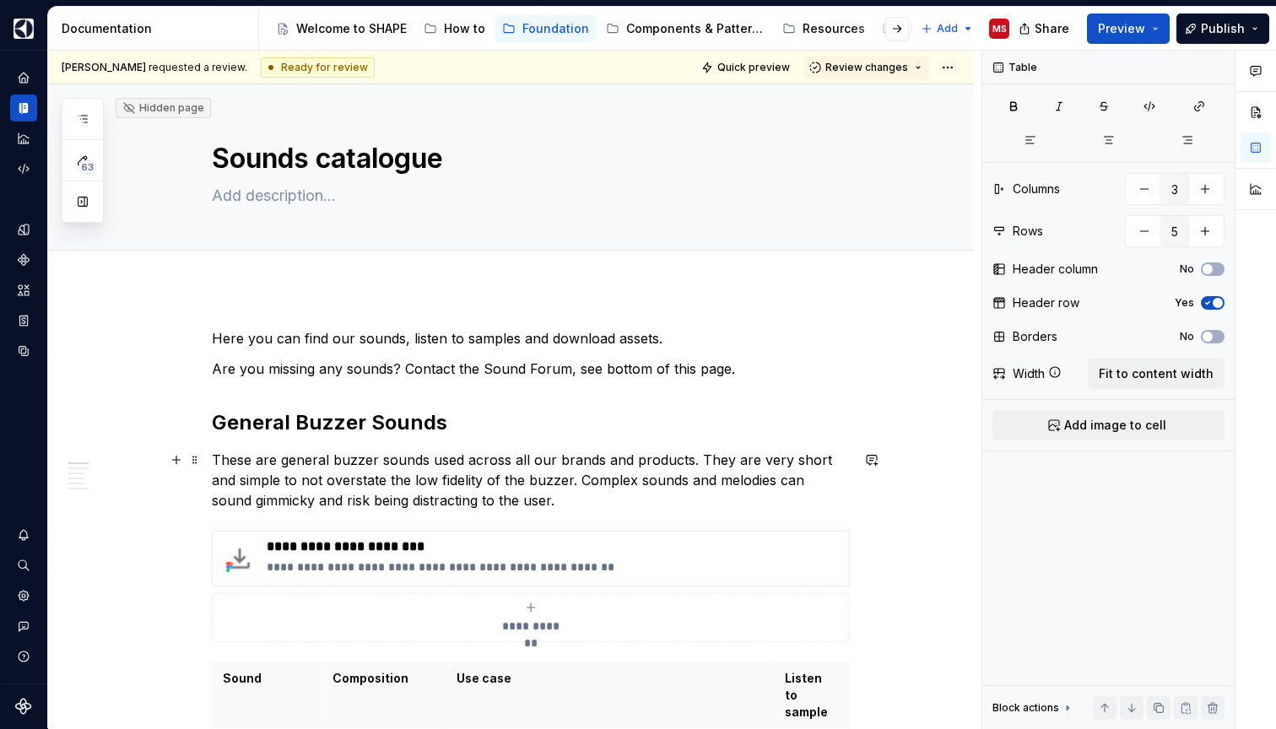
scroll to position [0, 0]
click at [757, 68] on span "Quick preview" at bounding box center [753, 67] width 73 height 13
click at [746, 69] on span "Quick preview" at bounding box center [753, 67] width 73 height 13
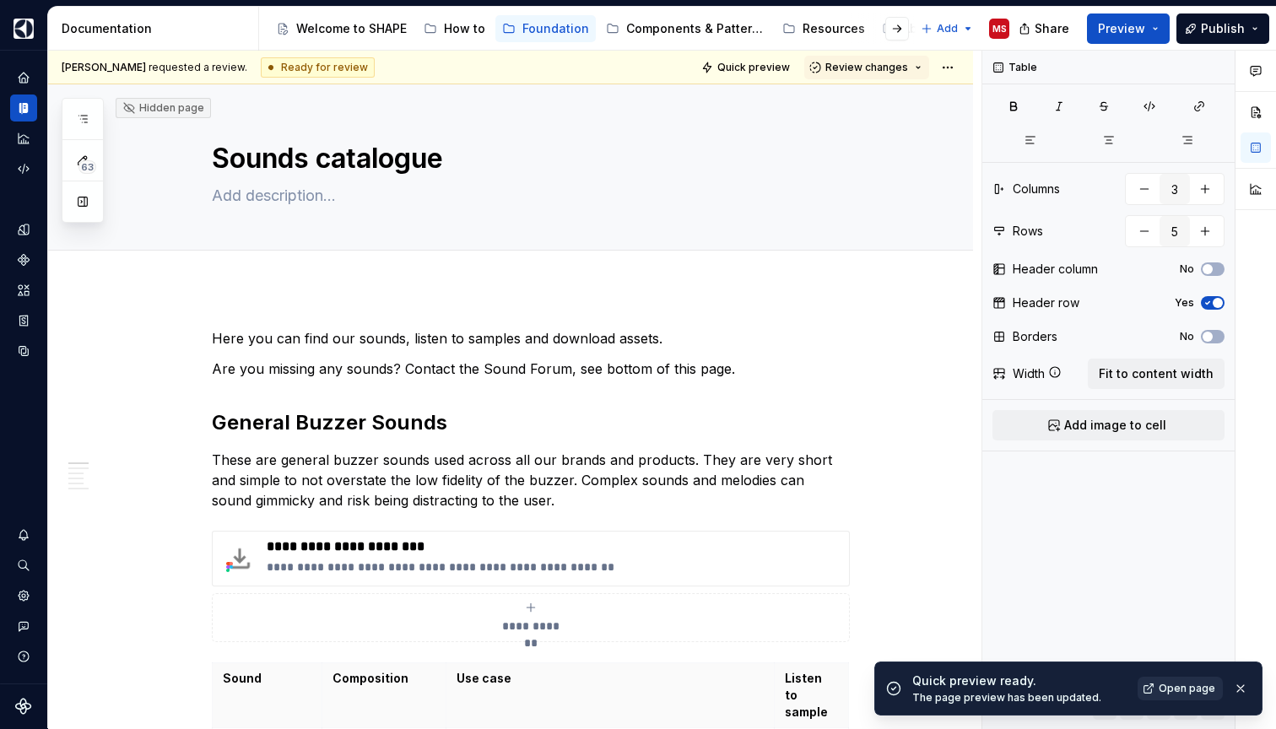
click at [1160, 689] on link "Open page" at bounding box center [1179, 689] width 85 height 24
click at [455, 549] on p "**********" at bounding box center [554, 546] width 575 height 17
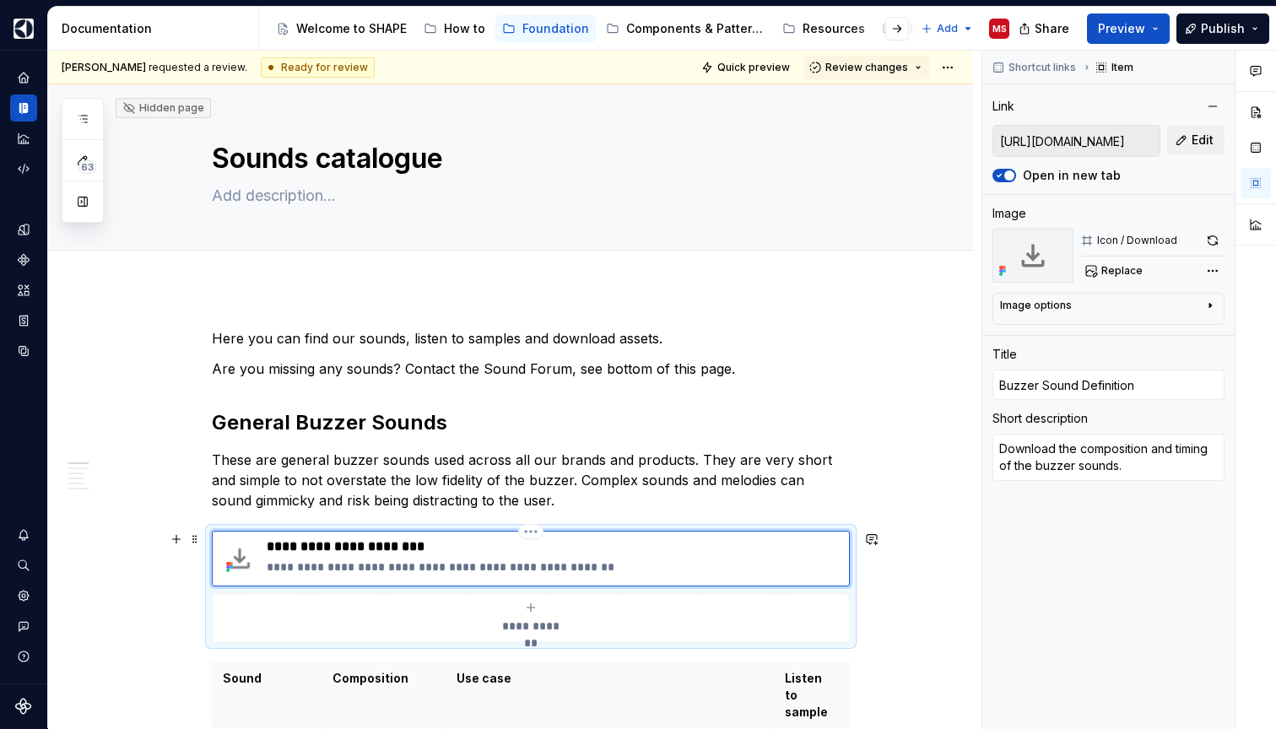
type textarea "*"
type input "Buzzer Sound Definitions"
type textarea "*"
click at [515, 563] on p "**********" at bounding box center [554, 567] width 575 height 17
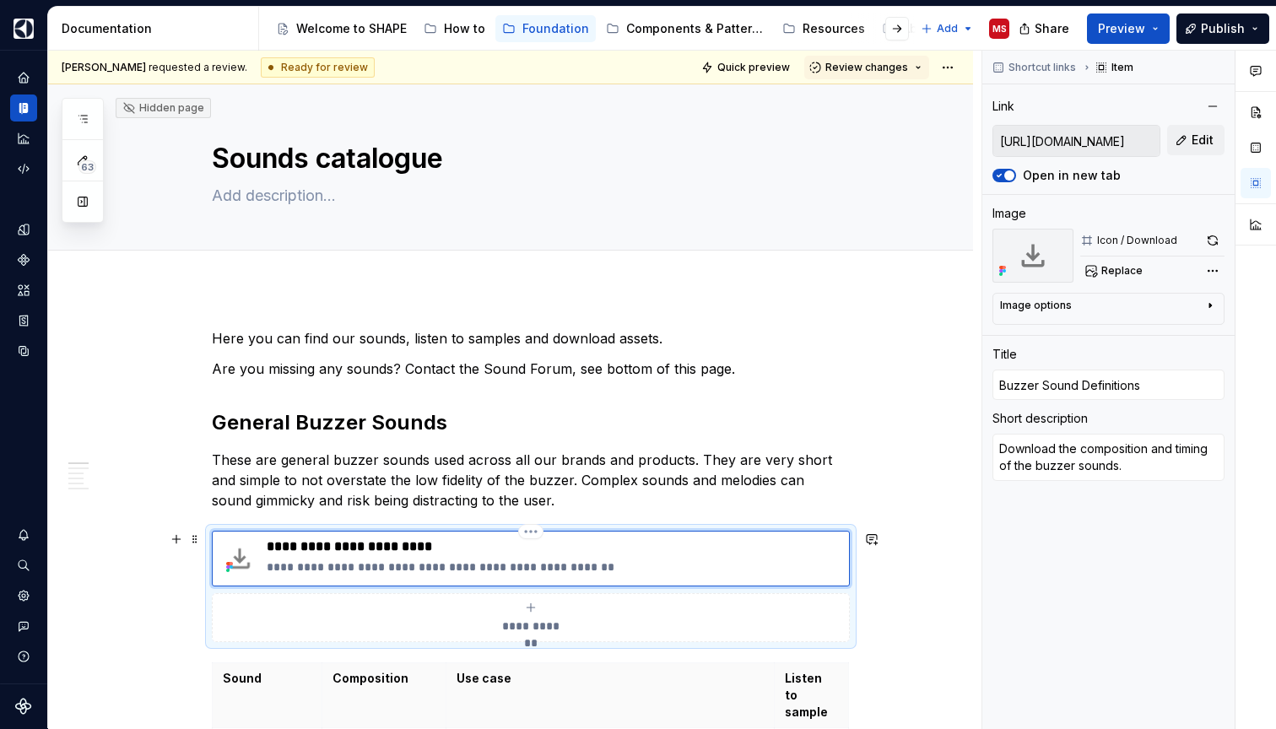
type textarea "*"
type textarea "Download the composition and timing of th buzzer sounds."
type textarea "*"
type textarea "Download the composition and timing of t buzzer sounds."
type textarea "*"
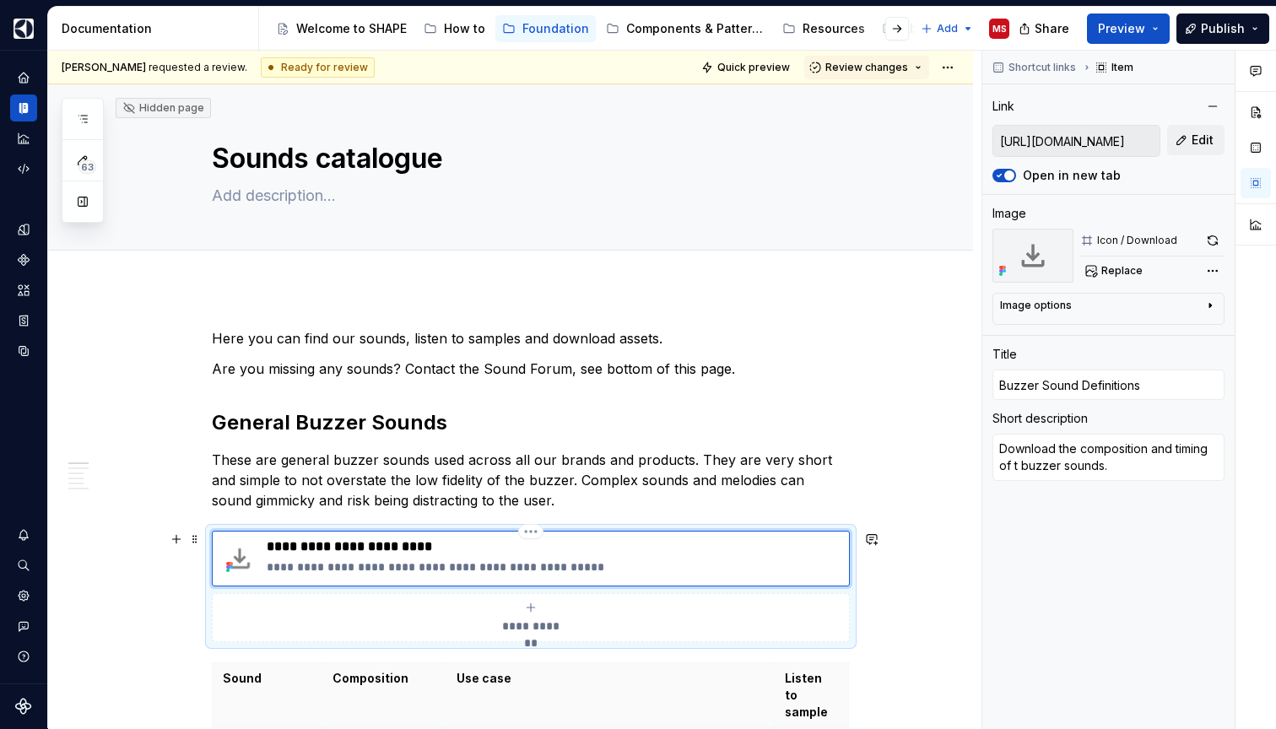
type textarea "Download the composition and timing of buzzer sounds."
type textarea "*"
type textarea "Download the composition and timing of buzzer sounds."
type textarea "*"
type textarea "Download the composition and timing o buzzer sounds."
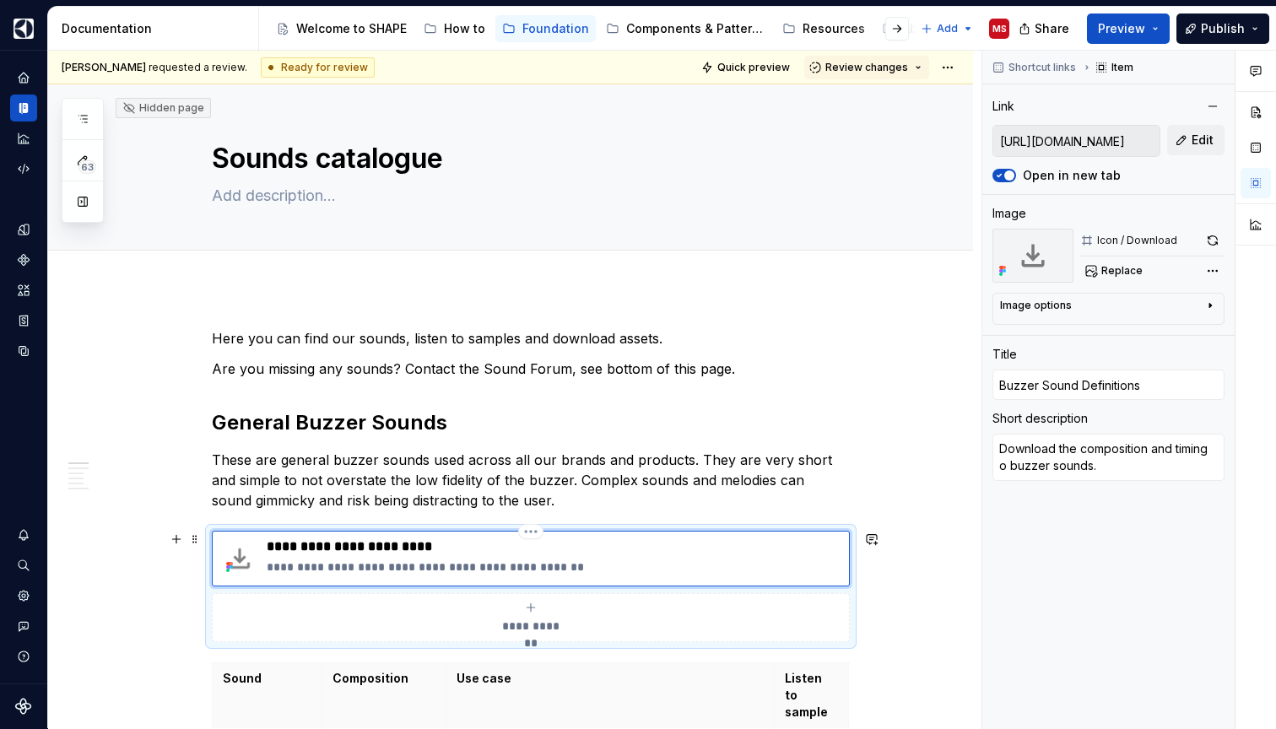
type textarea "*"
type textarea "Download the composition and timing buzzer sounds."
type textarea "*"
type textarea "Download the composition and timing buzzer sounds."
click at [360, 337] on p "Here you can find our sounds, listen to samples and download assets." at bounding box center [531, 338] width 638 height 20
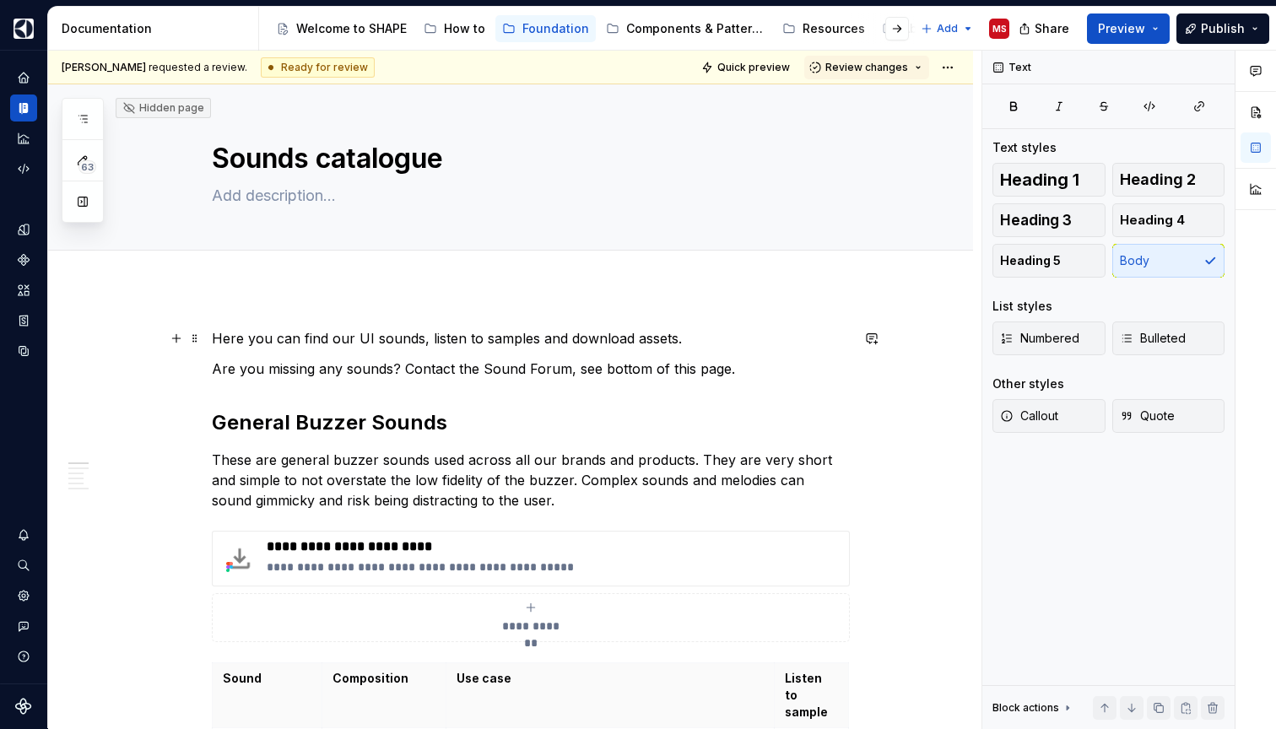
click at [430, 343] on p "Here you can find our UI sounds, listen to samples and download assets." at bounding box center [531, 338] width 638 height 20
click at [316, 338] on p "Here you can find our UI sounds, listen to samples and download assets." at bounding box center [531, 338] width 638 height 20
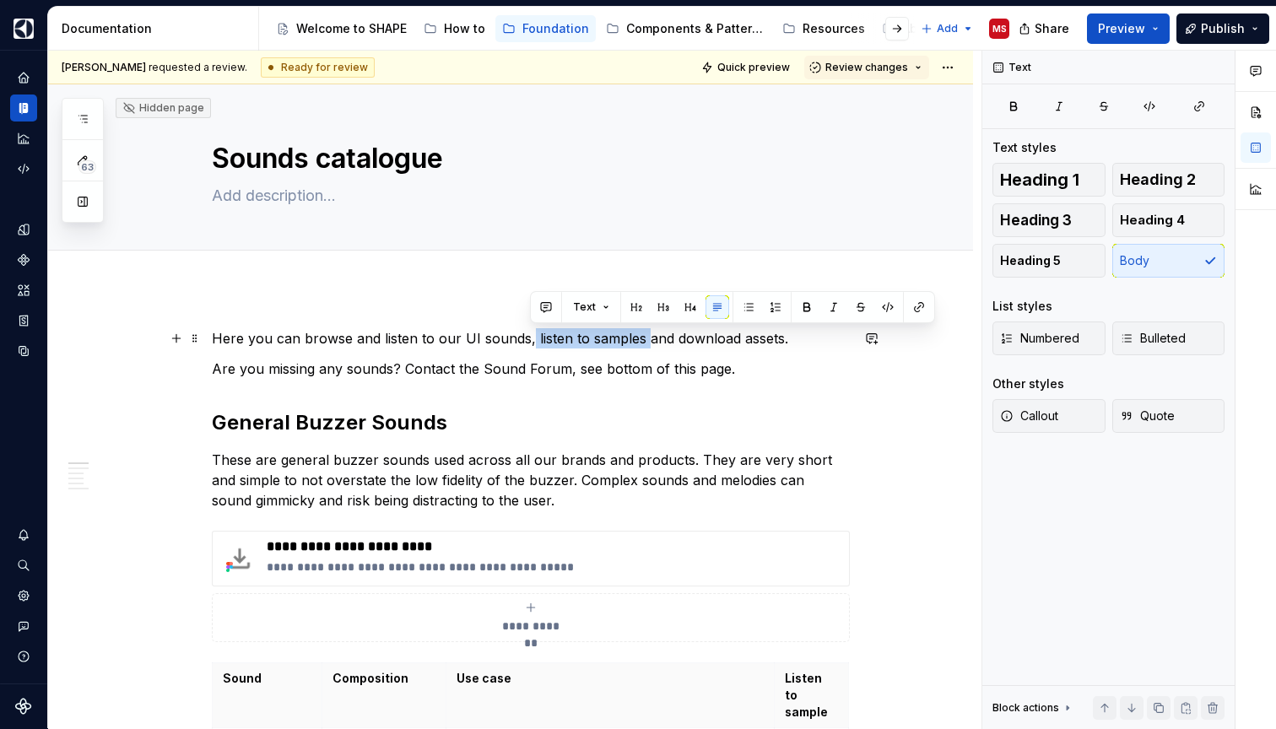
drag, startPoint x: 646, startPoint y: 341, endPoint x: 529, endPoint y: 339, distance: 117.3
click at [528, 339] on p "Here you can browse and listen to our UI sounds, listen to samples and download…" at bounding box center [531, 338] width 638 height 20
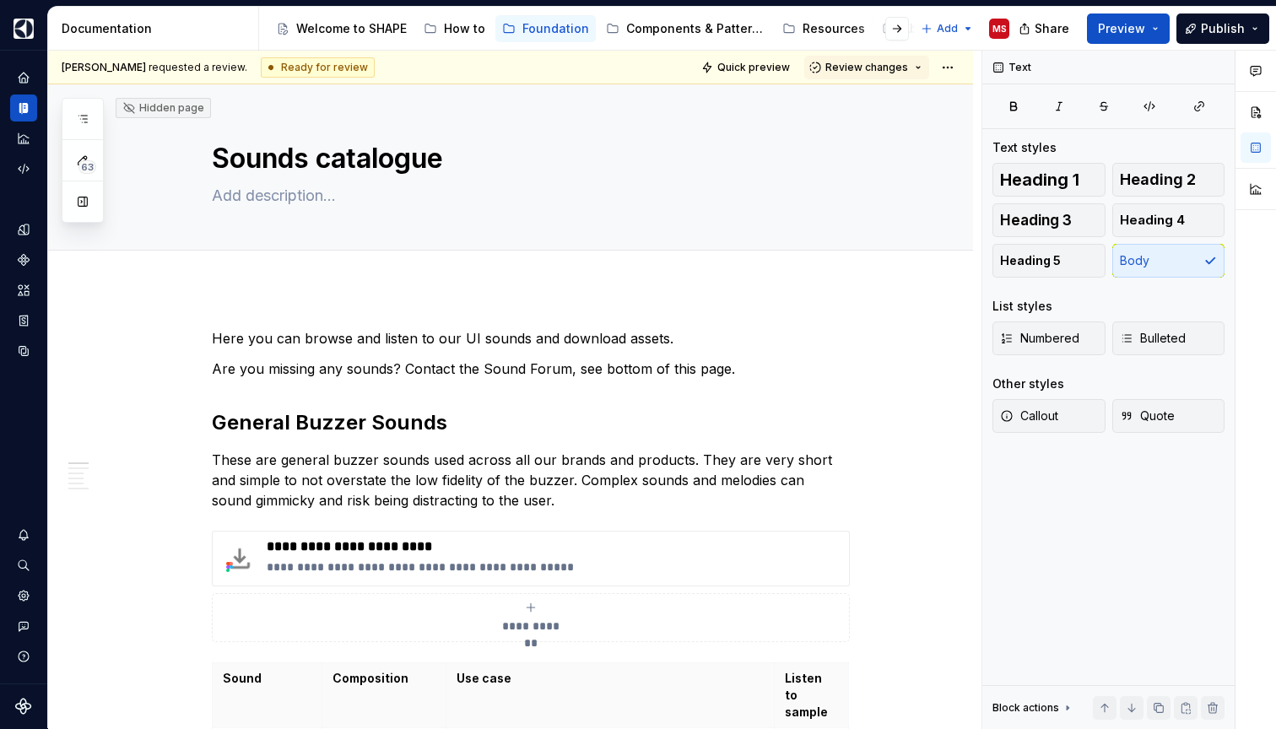
type textarea "*"
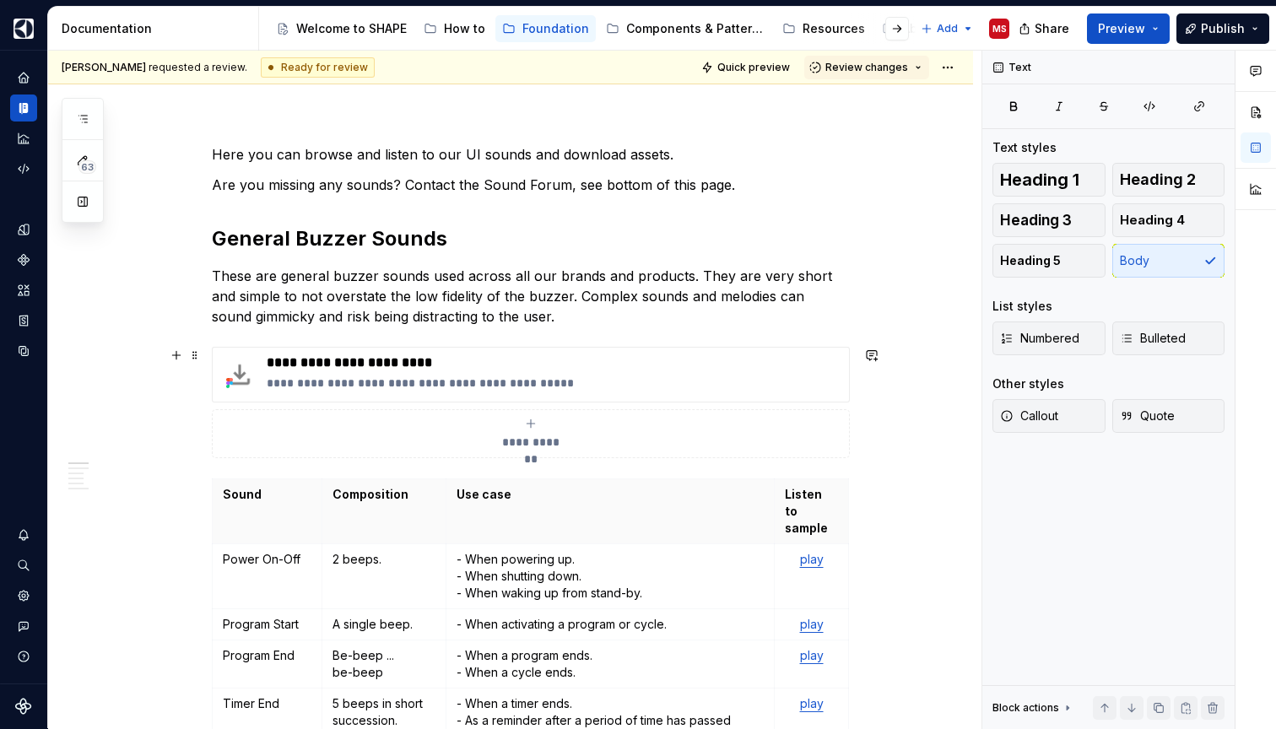
scroll to position [189, 0]
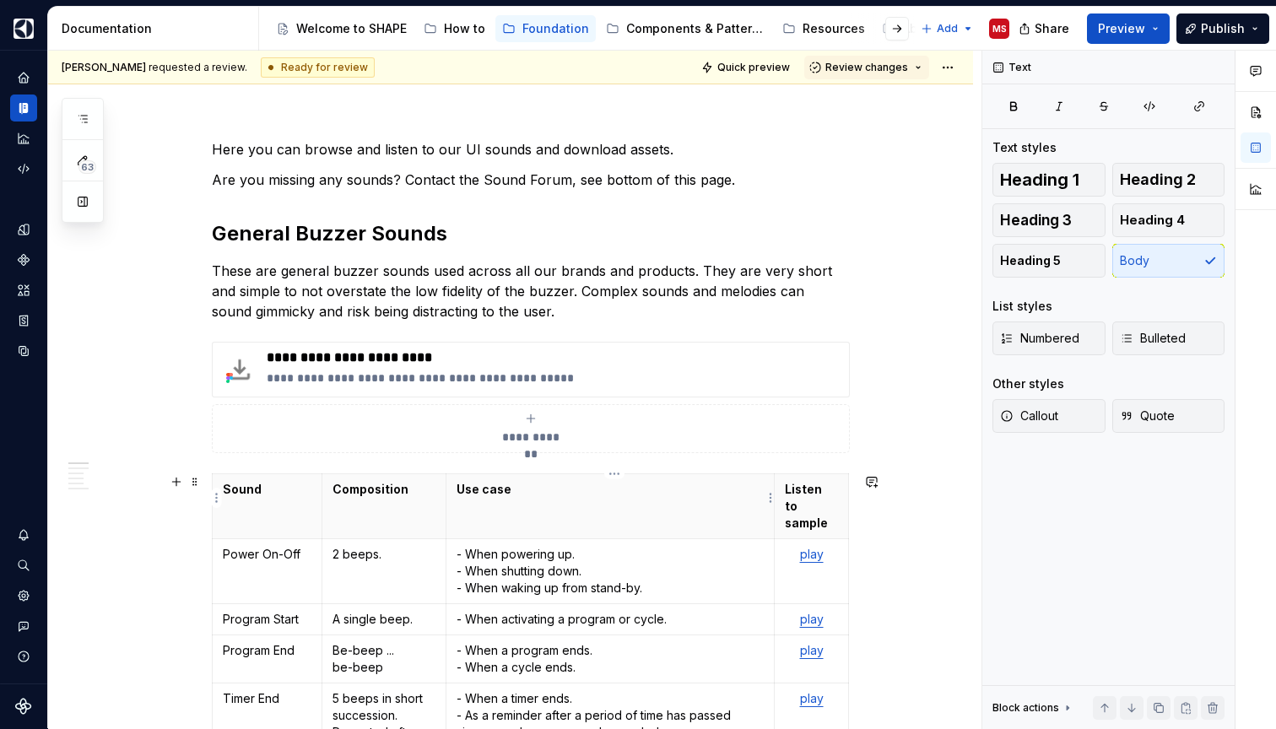
click at [461, 489] on p "Use case" at bounding box center [610, 489] width 308 height 17
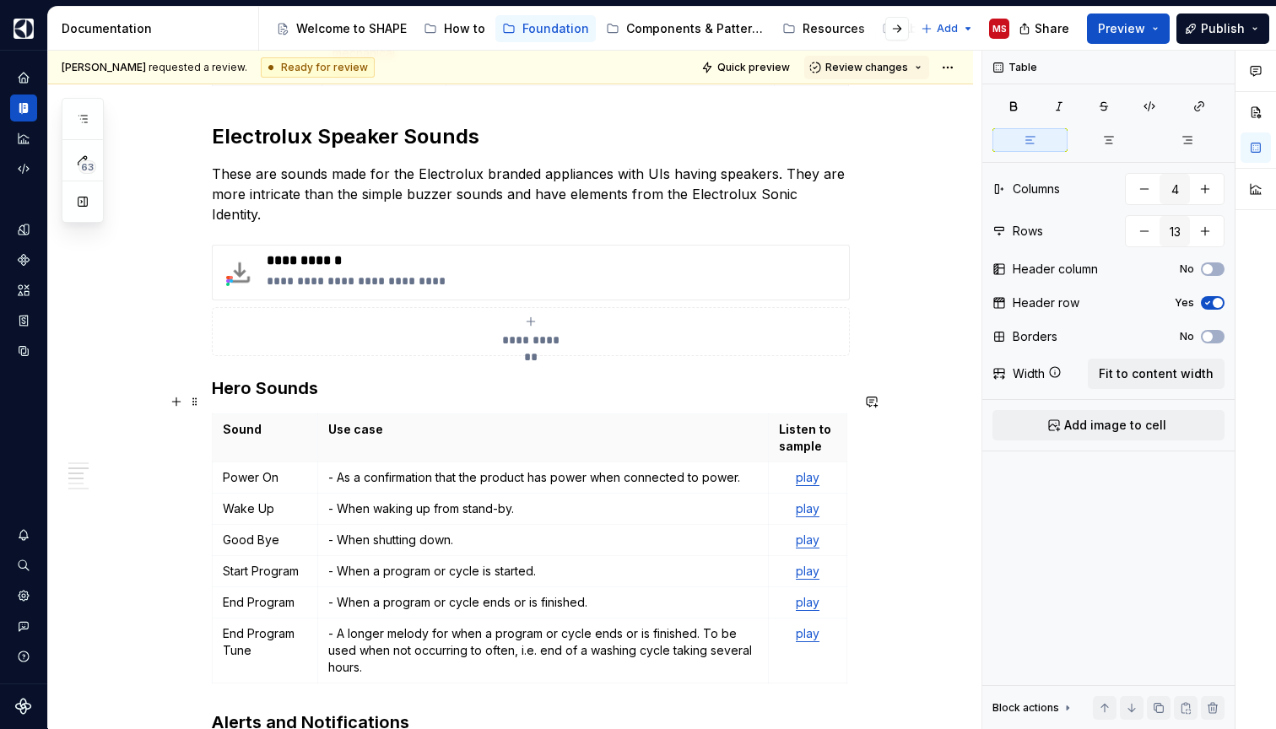
scroll to position [1322, 0]
type input "3"
click at [332, 419] on p "Use case" at bounding box center [542, 427] width 429 height 17
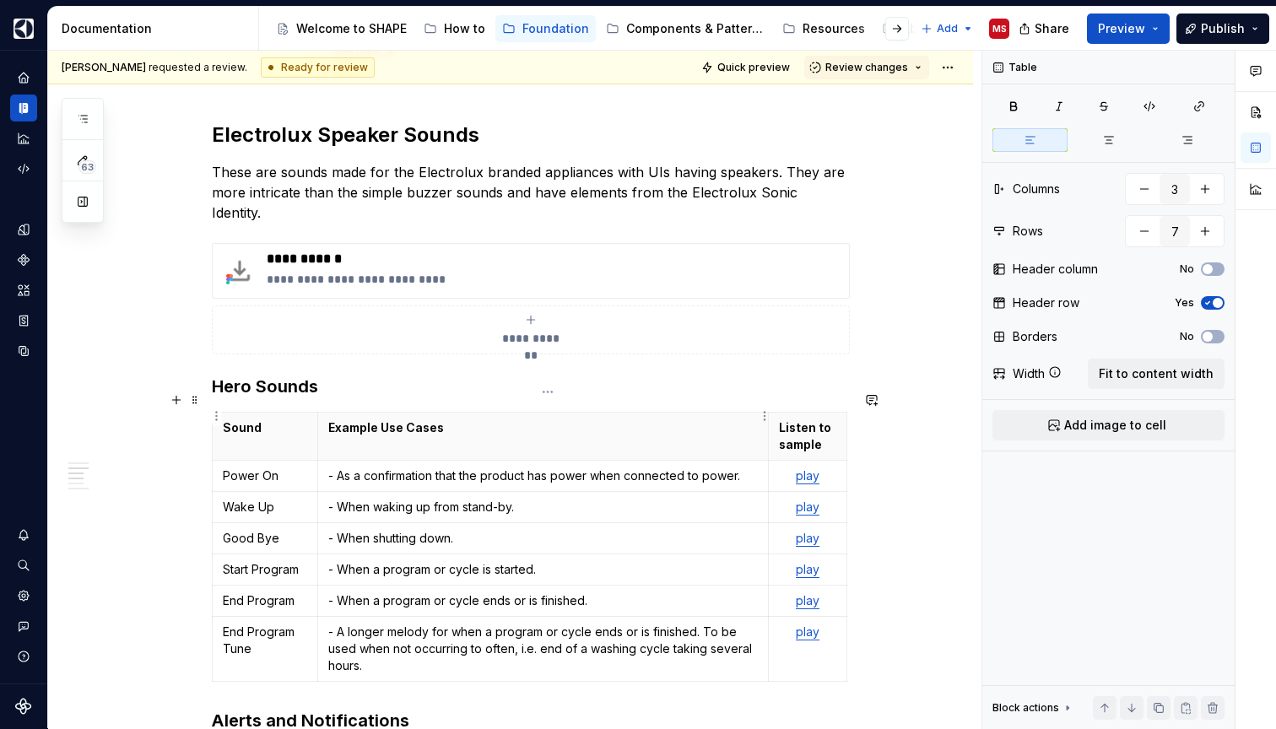
click at [360, 419] on p "Example Use Cases" at bounding box center [542, 427] width 429 height 17
drag, startPoint x: 472, startPoint y: 410, endPoint x: 327, endPoint y: 411, distance: 144.3
click at [327, 413] on th "Example Use Cases" at bounding box center [543, 437] width 451 height 48
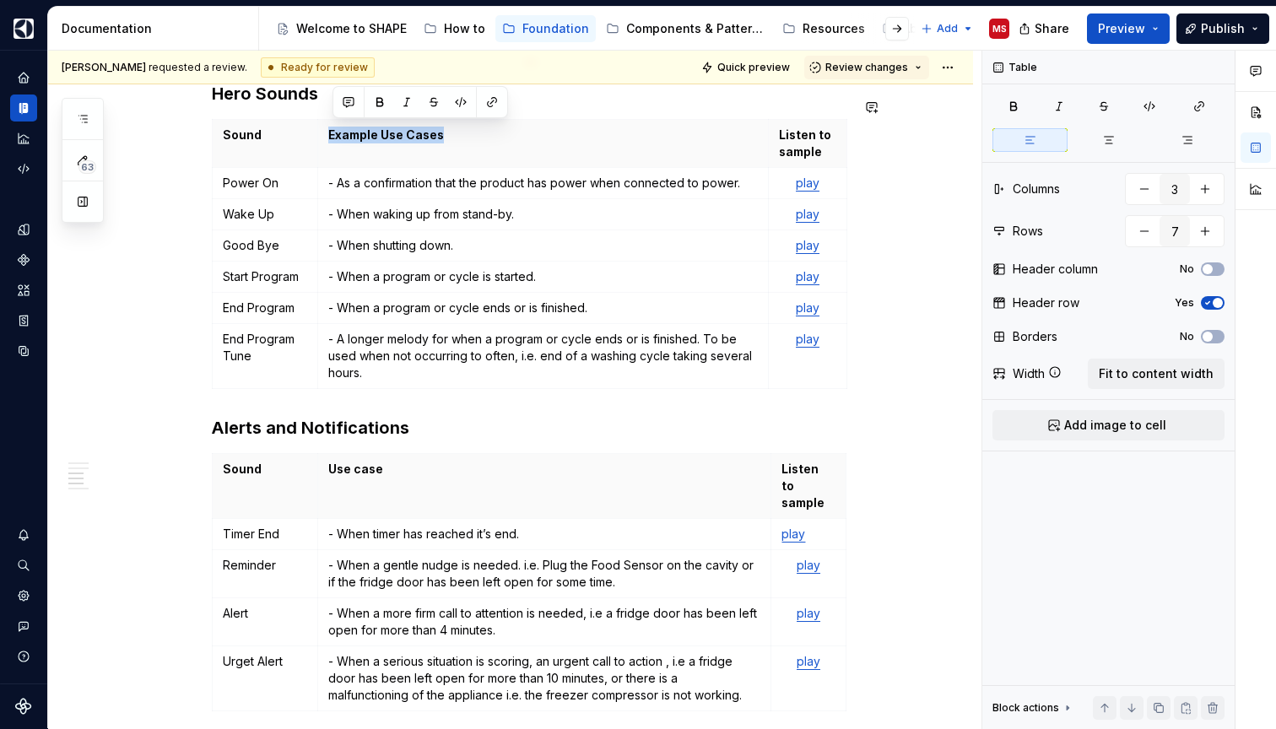
scroll to position [1622, 0]
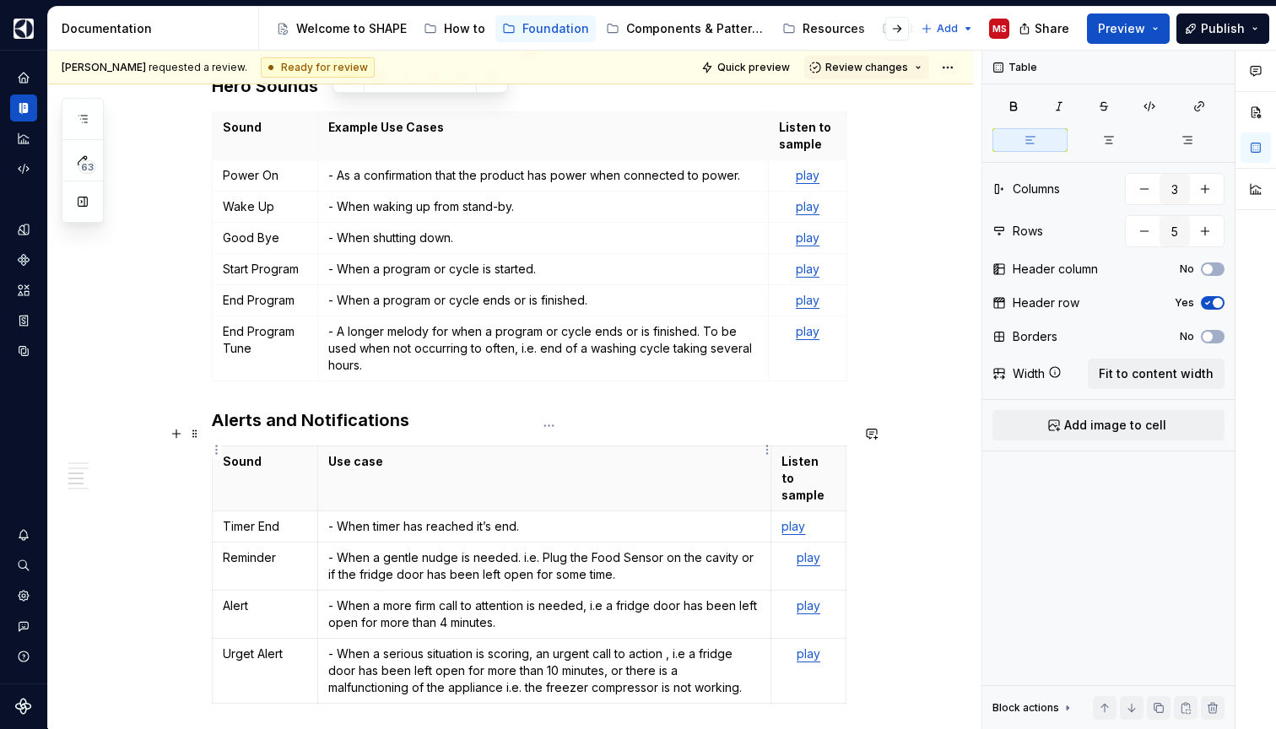
click at [362, 453] on p "Use case" at bounding box center [544, 461] width 432 height 17
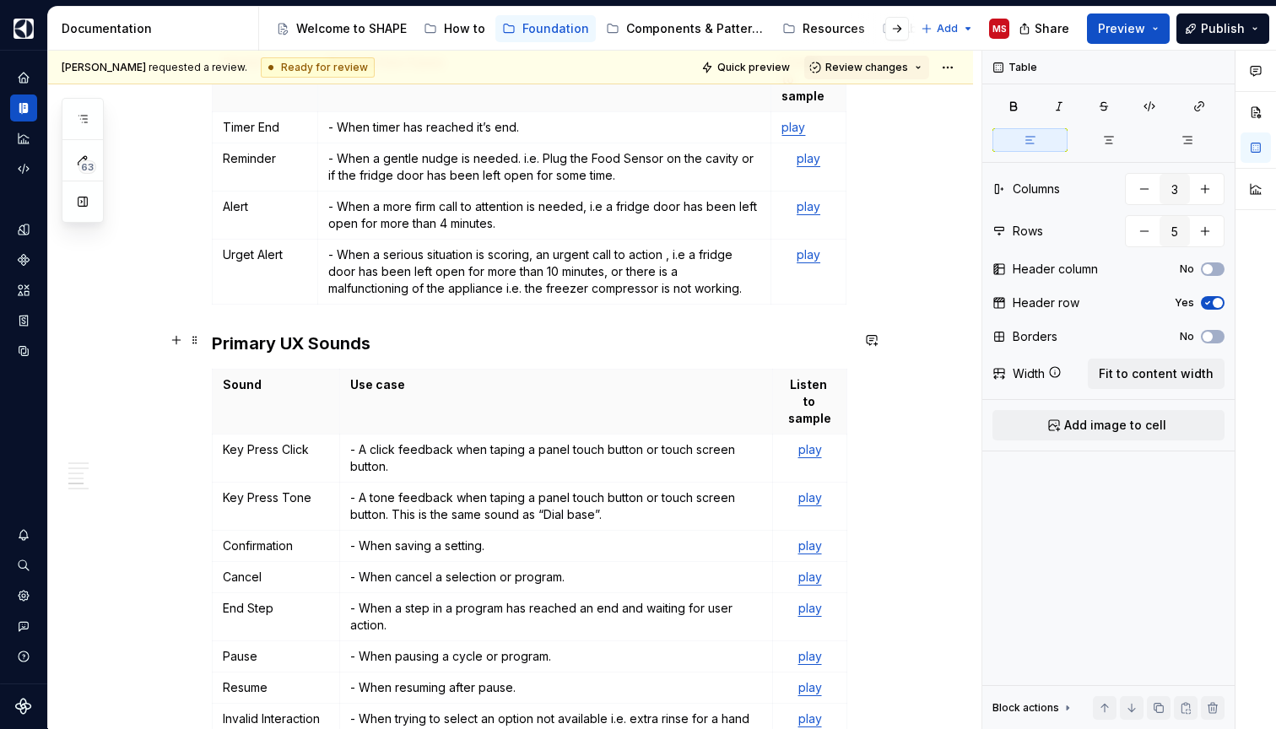
scroll to position [2032, 0]
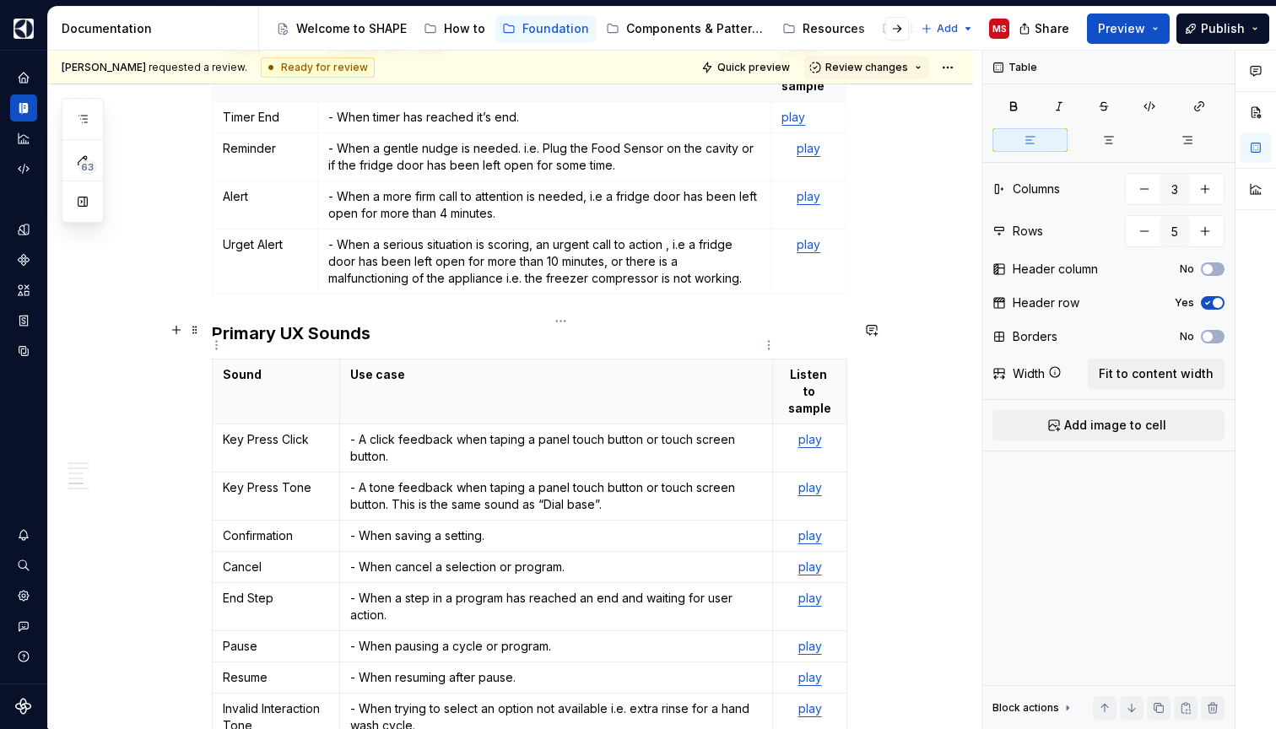
type input "20"
click at [373, 366] on p "Use case" at bounding box center [556, 374] width 412 height 17
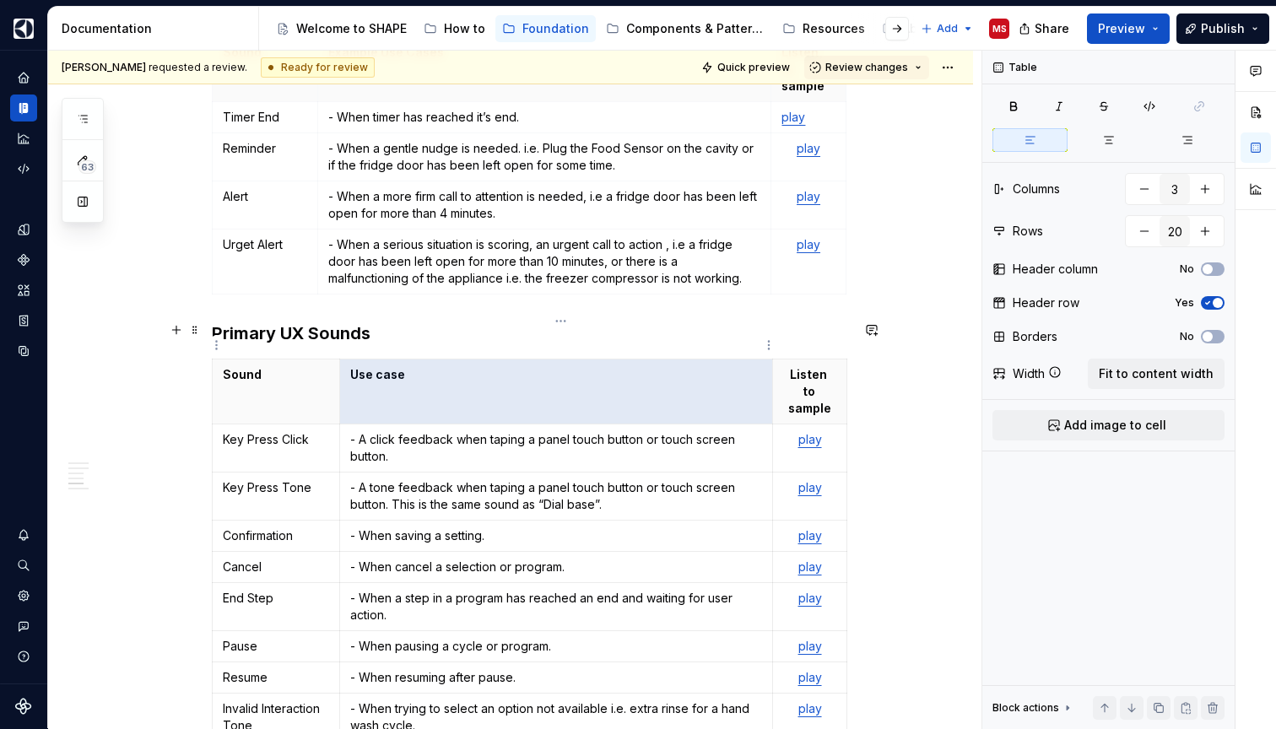
click at [373, 366] on p "Use case" at bounding box center [556, 374] width 412 height 17
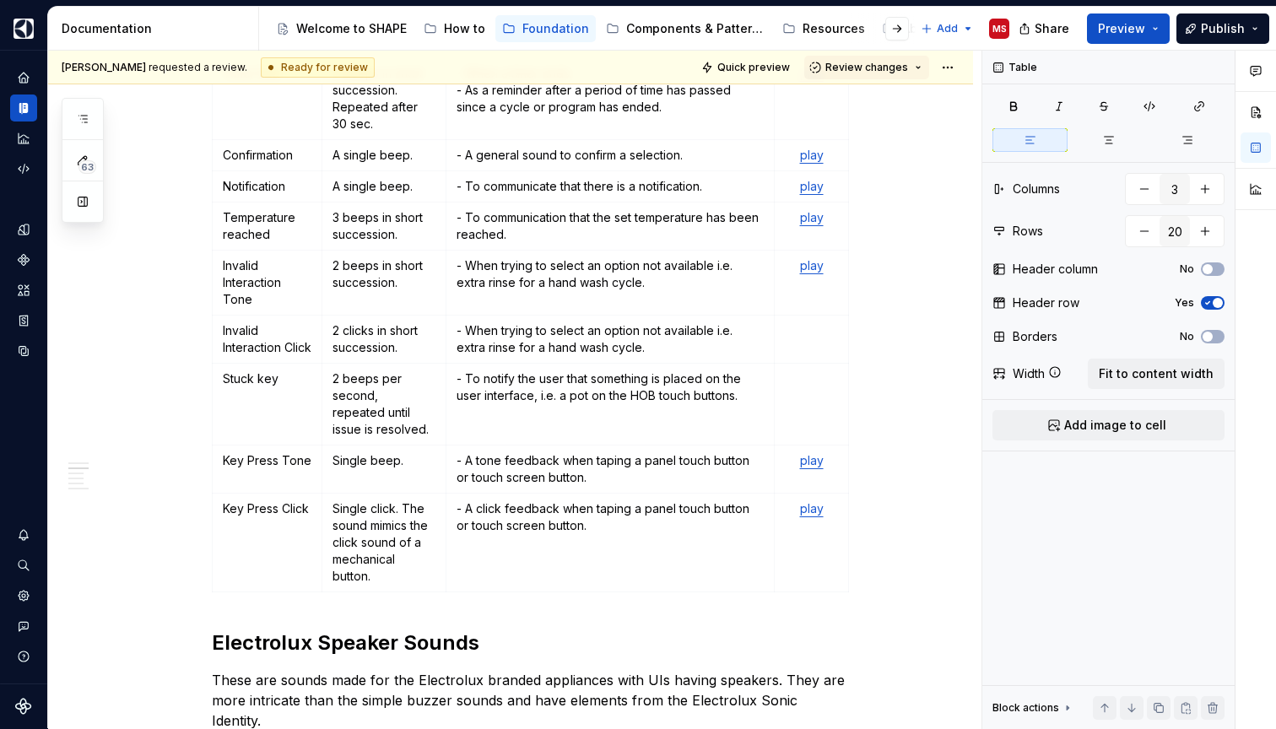
scroll to position [729, 0]
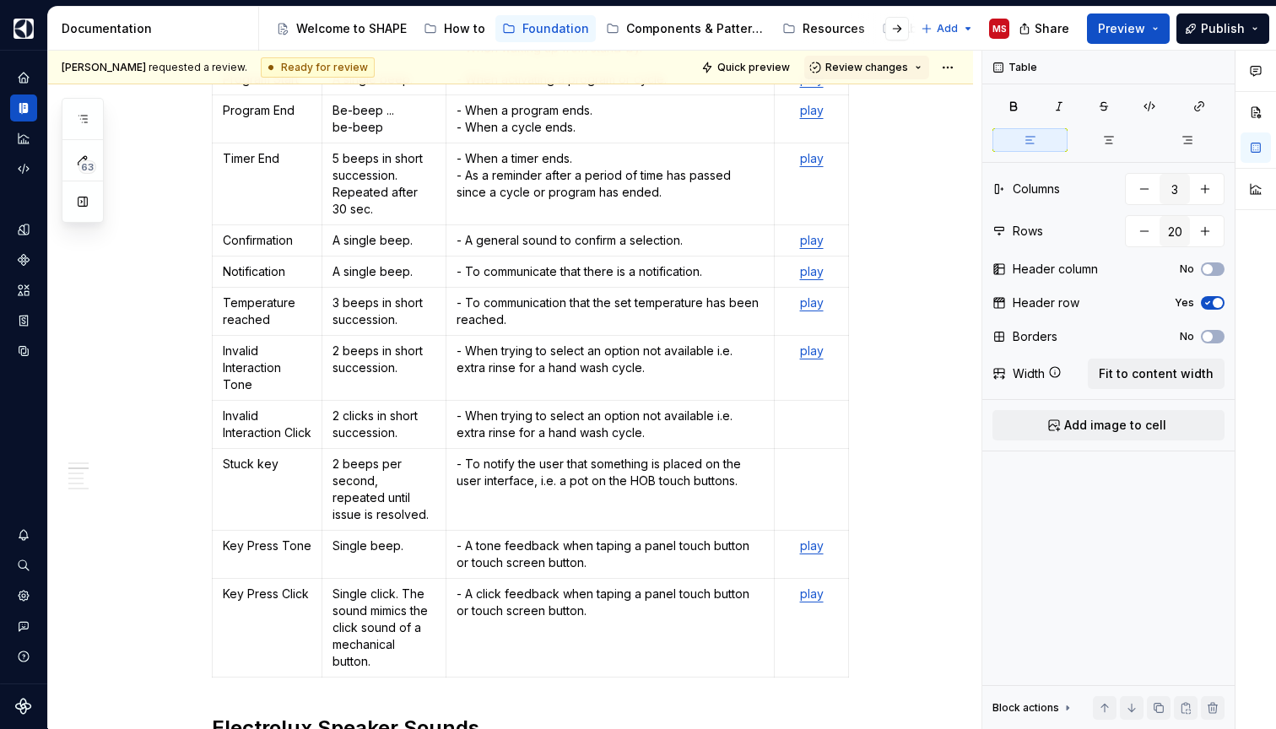
type textarea "*"
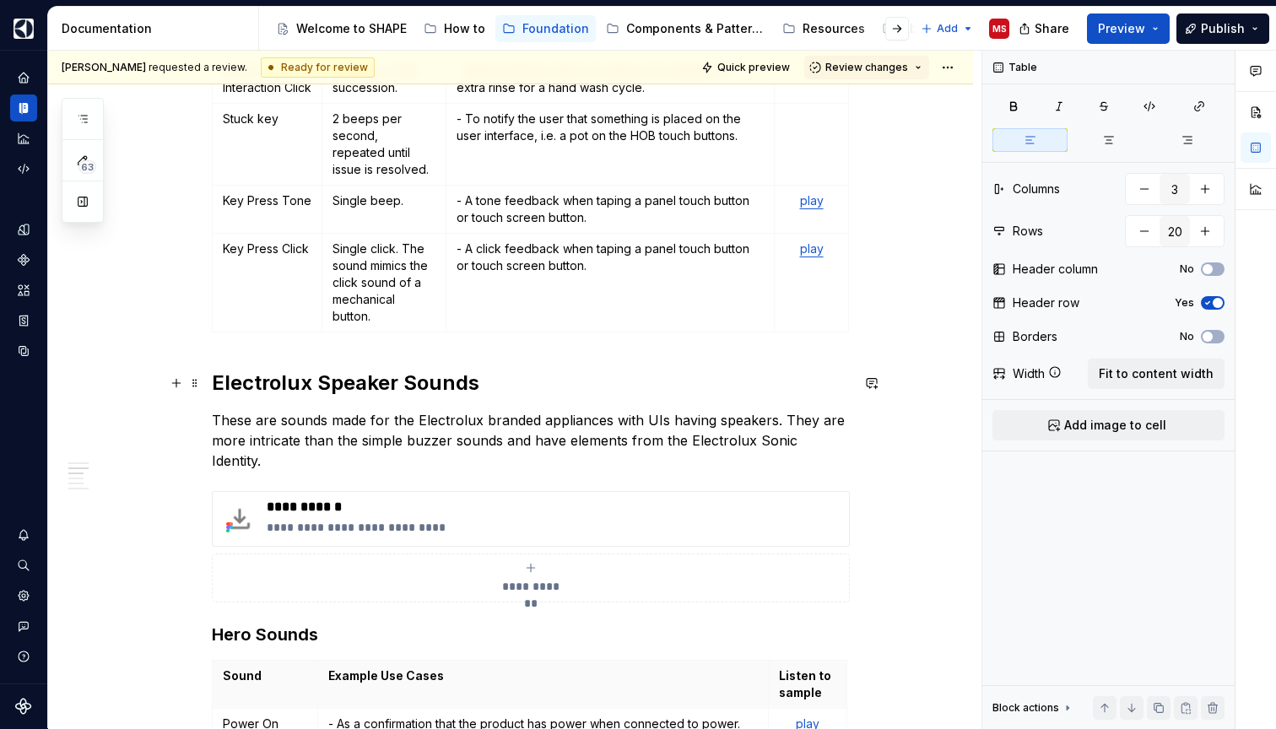
scroll to position [1091, 0]
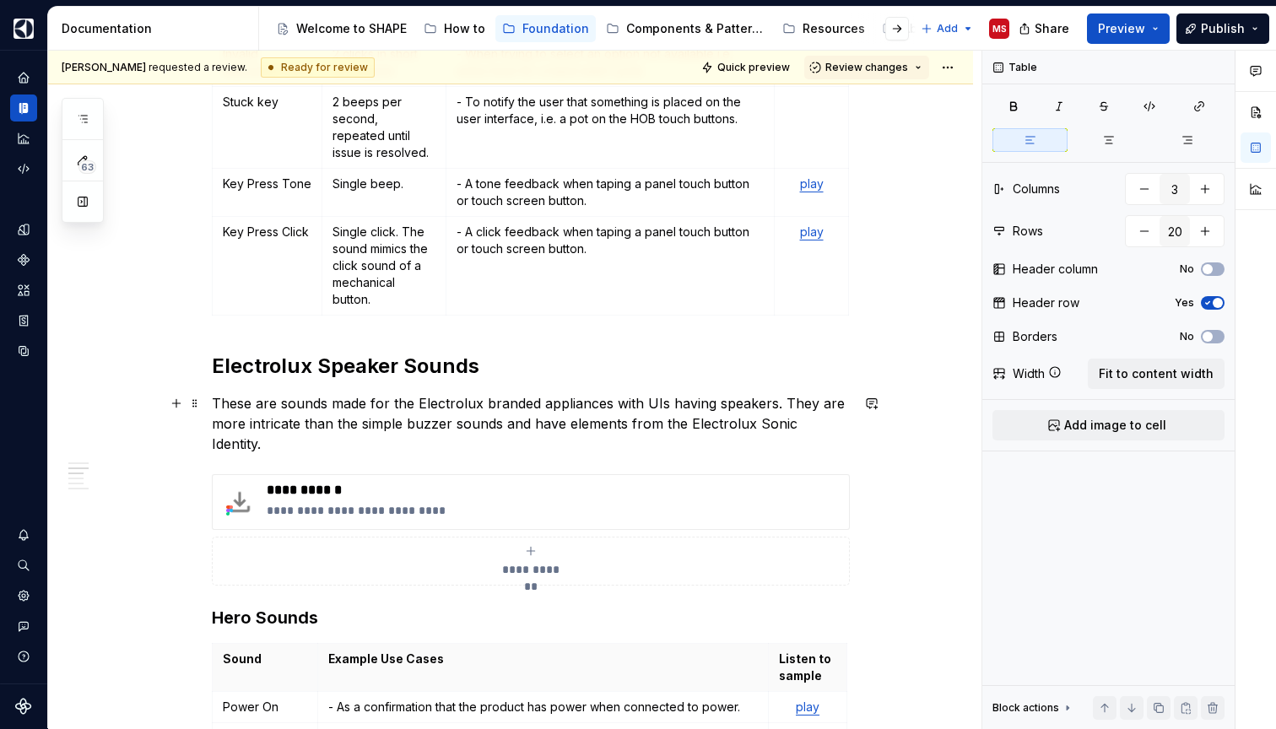
click at [404, 401] on p "These are sounds made for the Electrolux branded appliances with UIs having spe…" at bounding box center [531, 423] width 638 height 61
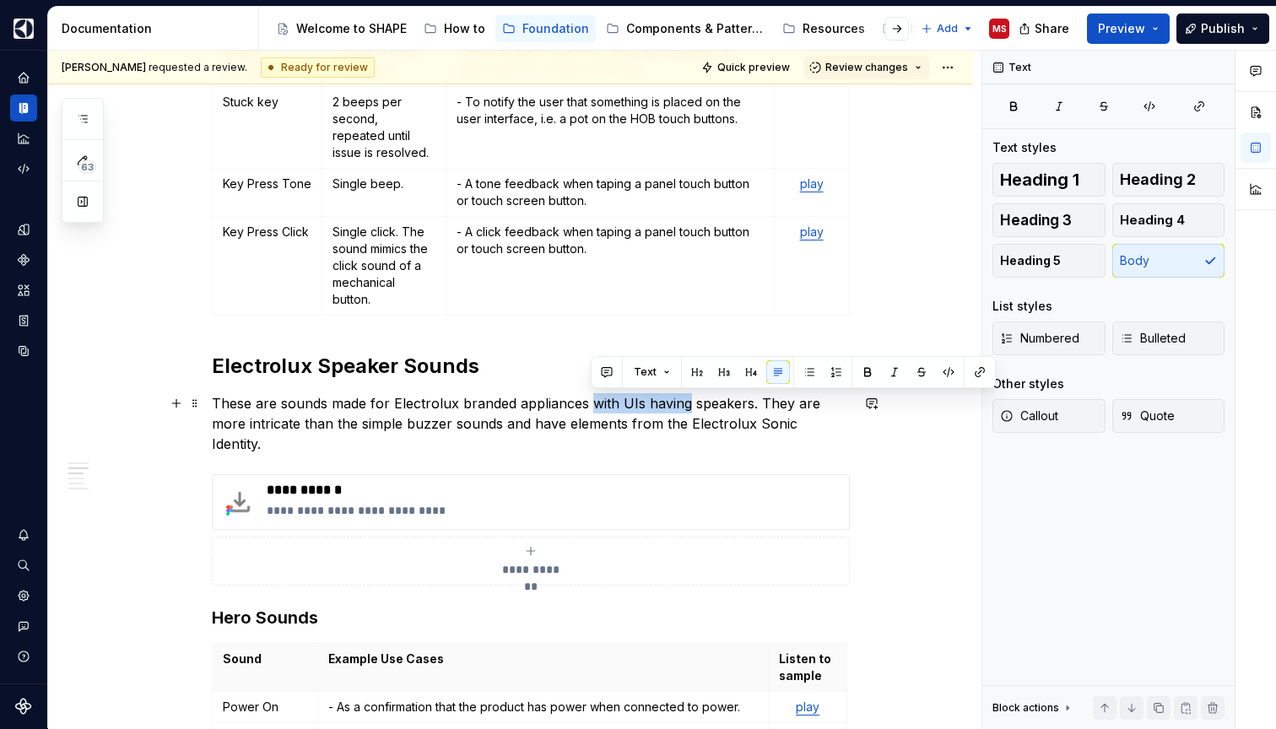
drag, startPoint x: 688, startPoint y: 403, endPoint x: 592, endPoint y: 399, distance: 96.3
click at [592, 399] on p "These are sounds made for Electrolux branded appliances with UIs having speaker…" at bounding box center [531, 423] width 638 height 61
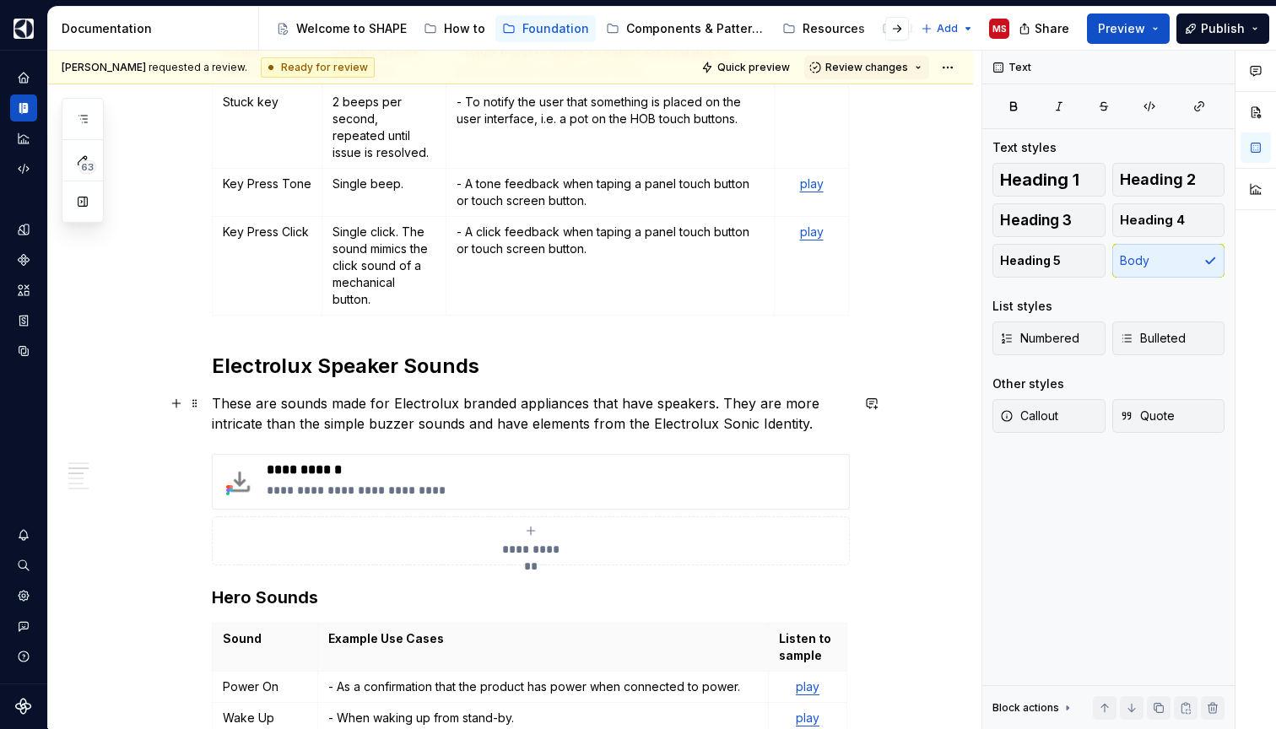
click at [846, 409] on p "These are sounds made for Electrolux branded appliances that have speakers. The…" at bounding box center [531, 413] width 638 height 40
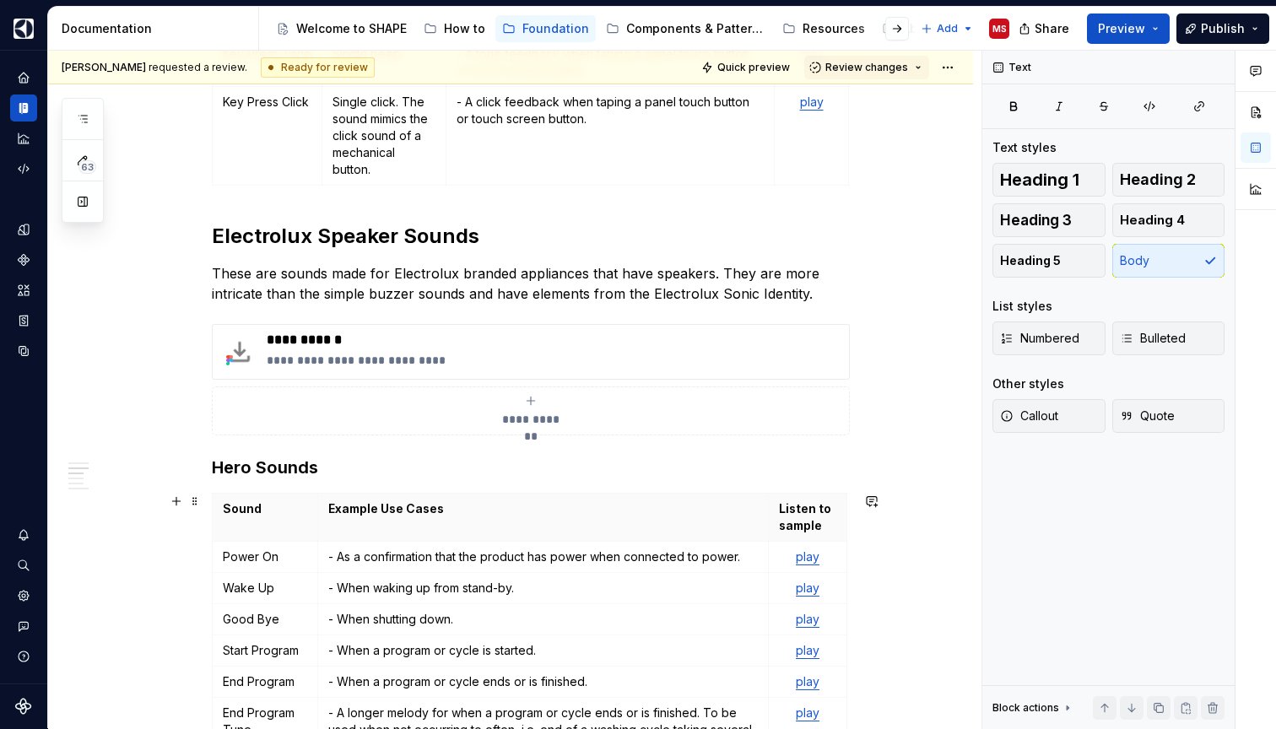
scroll to position [1223, 0]
